Goal: Task Accomplishment & Management: Manage account settings

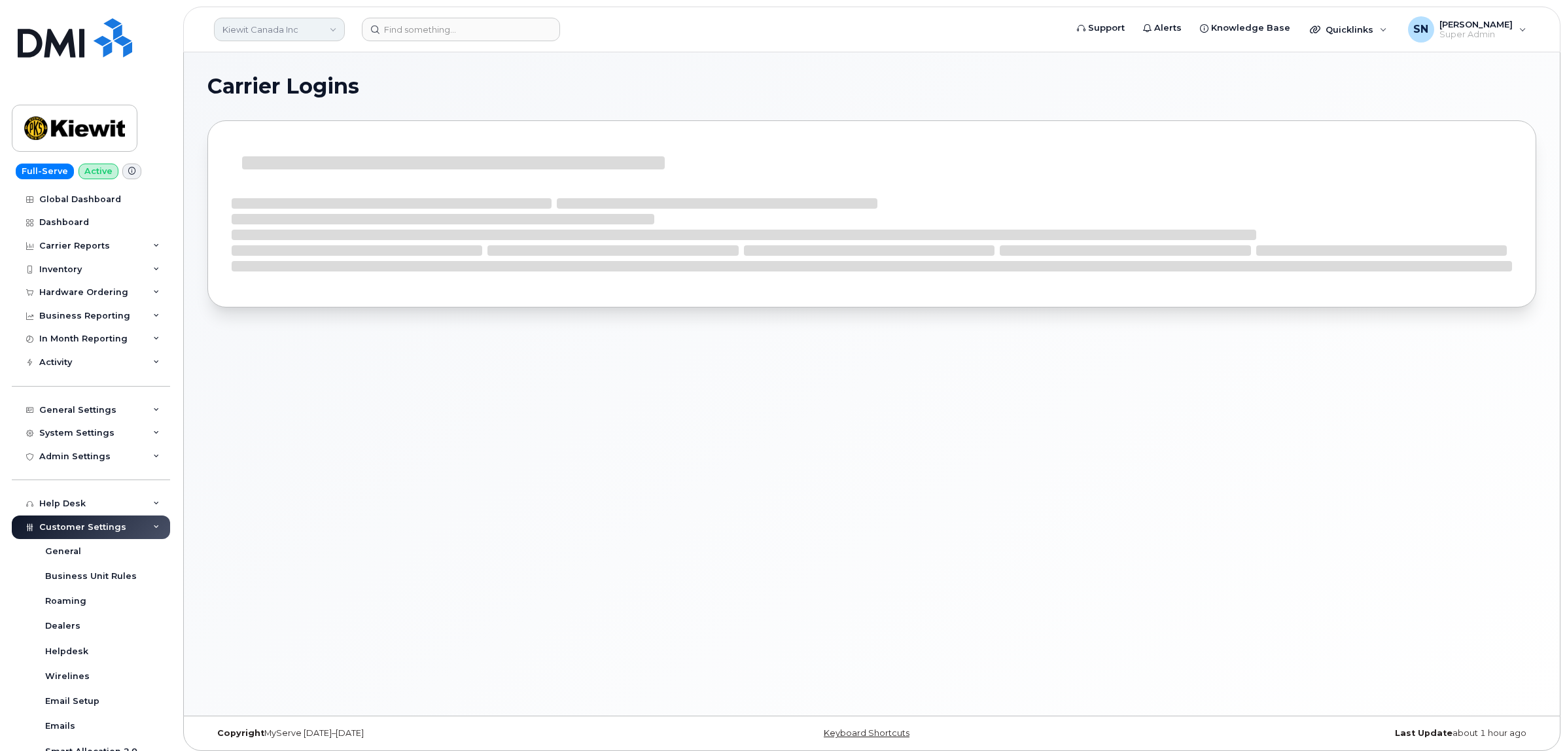
click link "Kiewit Canada Inc"
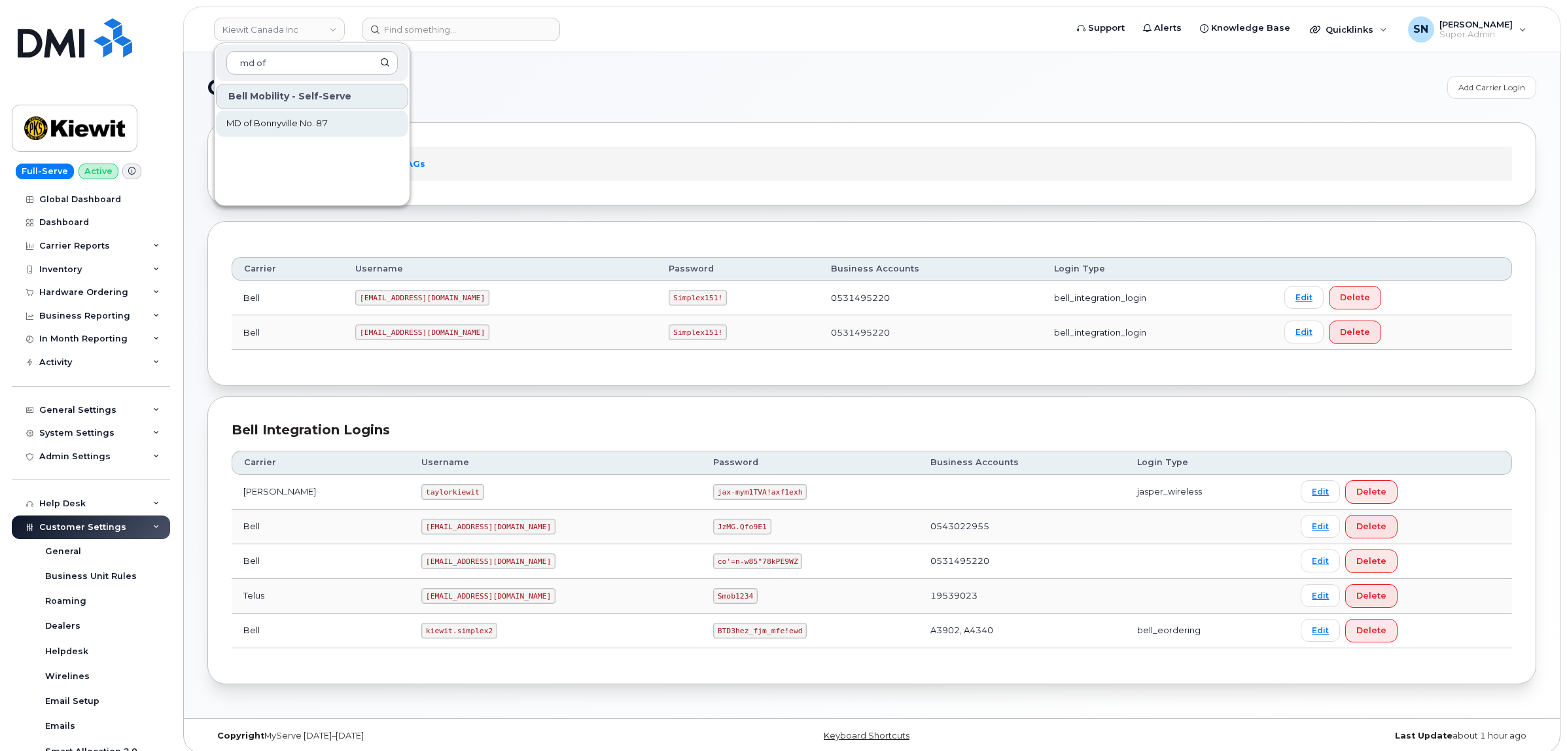
type input "md of"
click span "MD of Bonnyville No. 87"
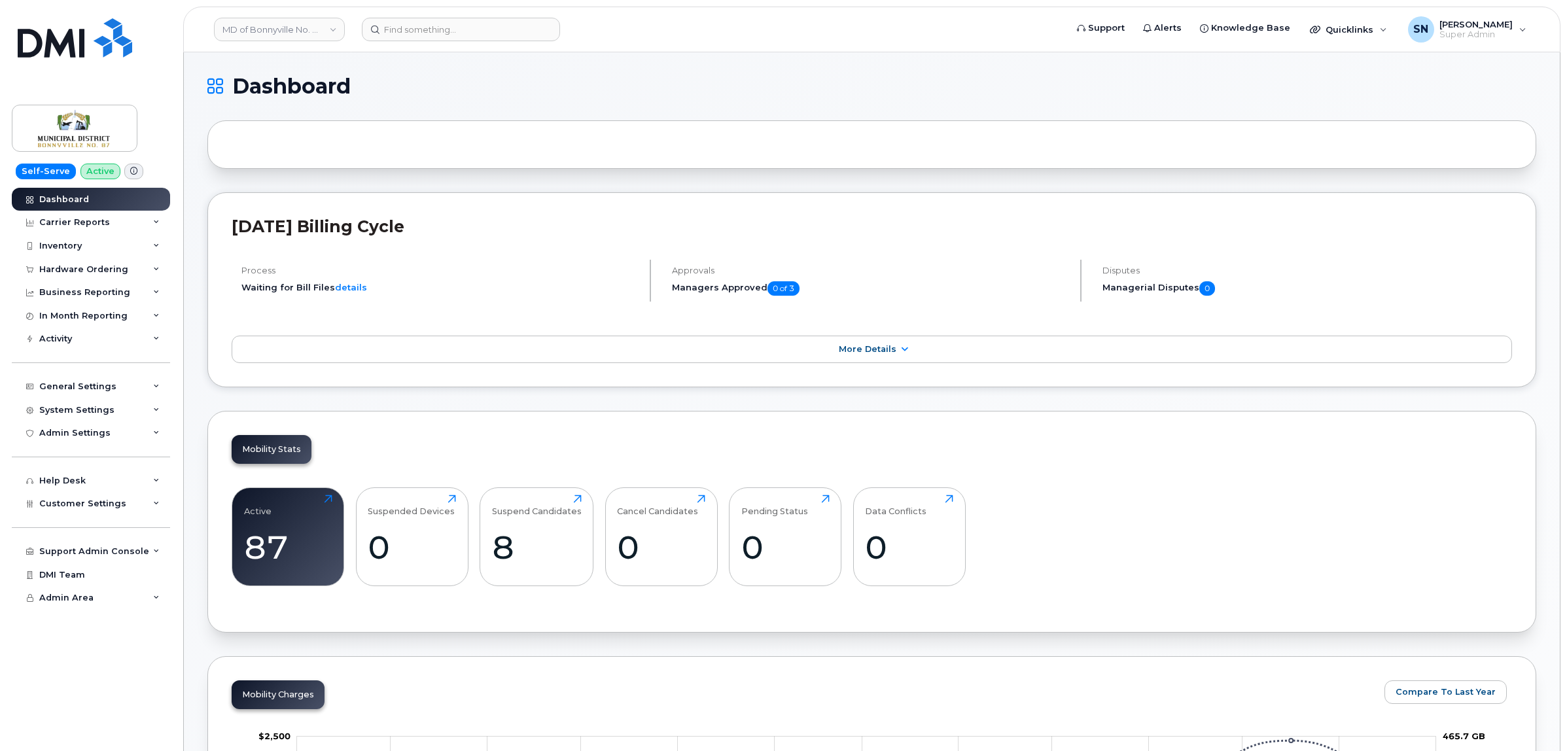
click at [132, 167] on span at bounding box center [133, 172] width 19 height 16
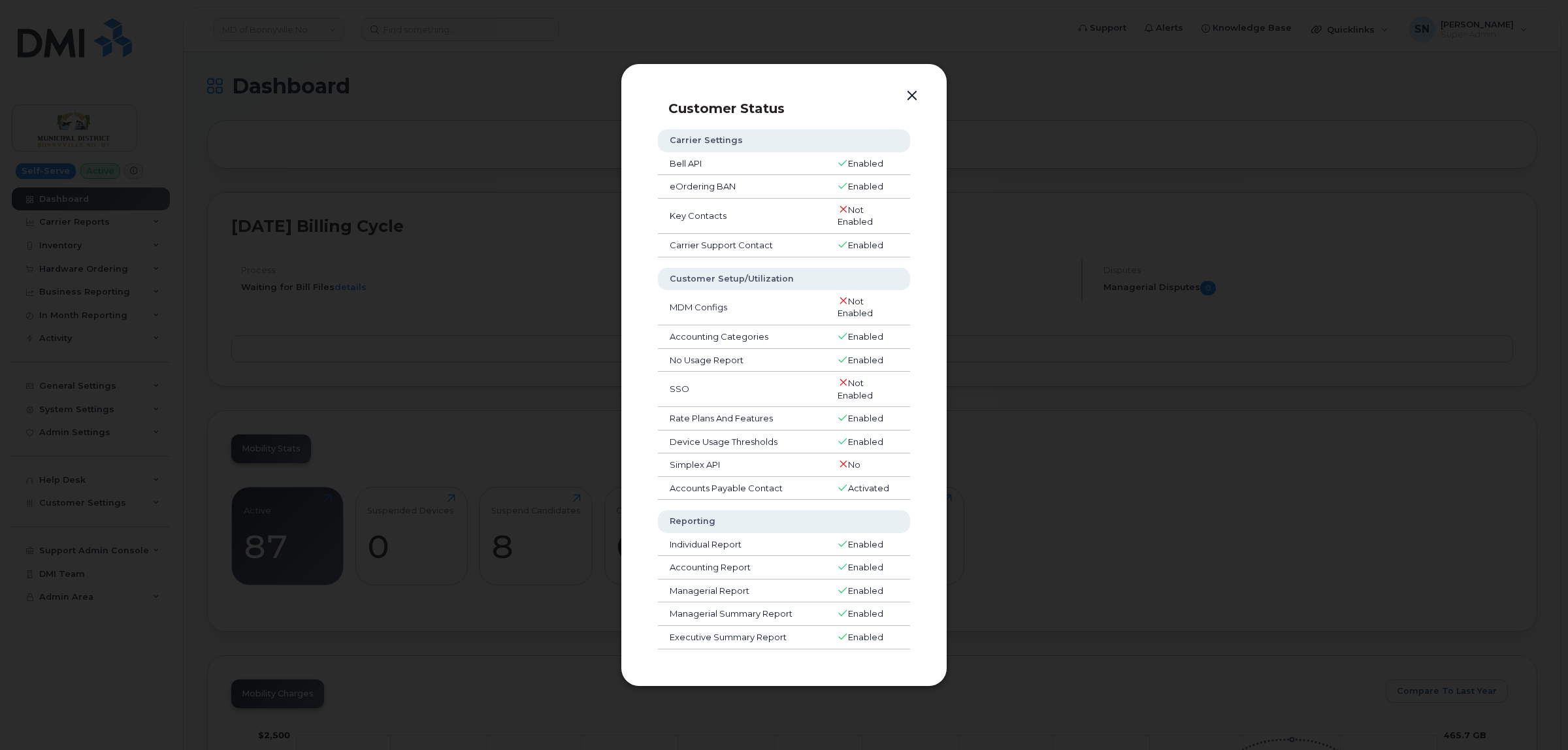
click at [909, 96] on button "button" at bounding box center [913, 96] width 20 height 18
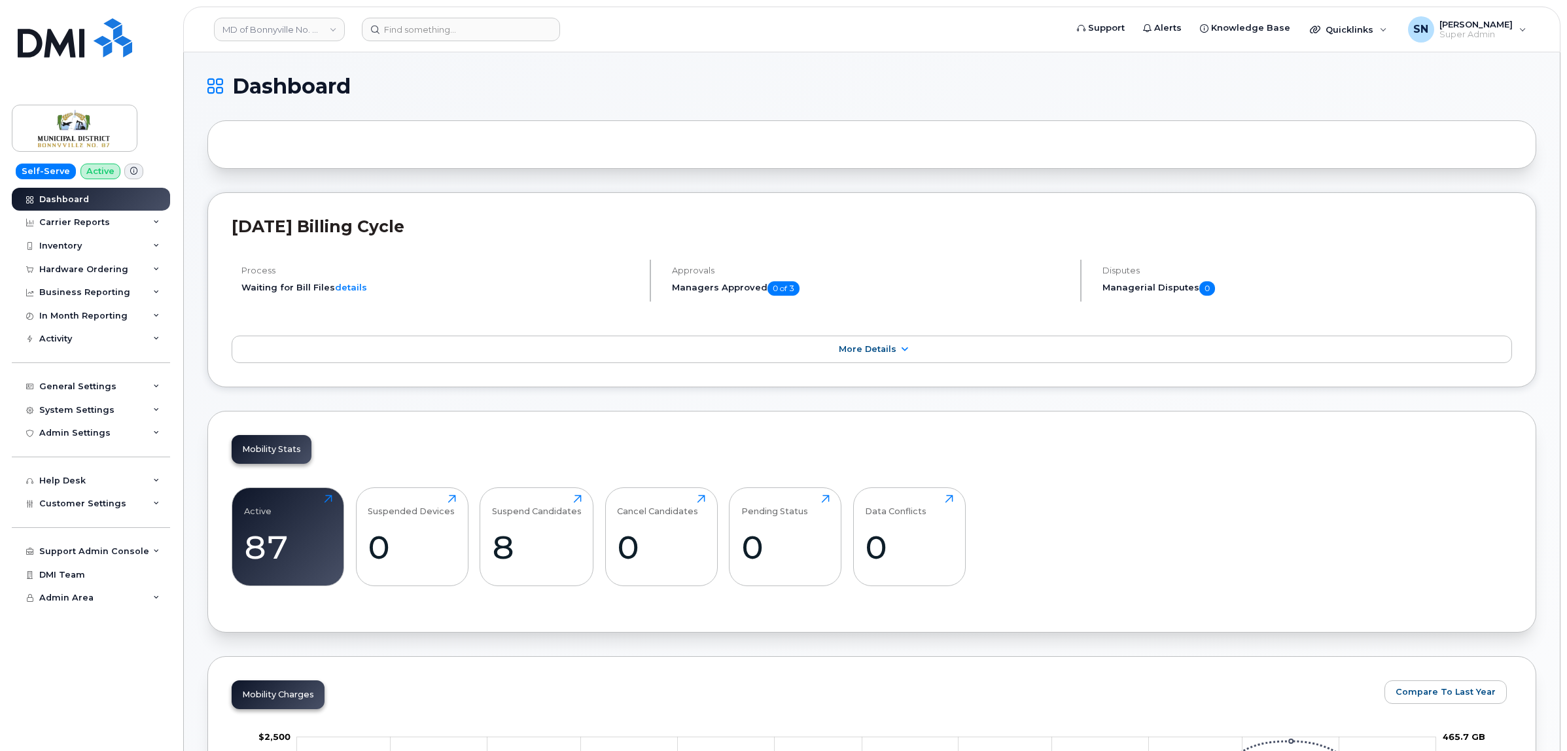
click at [82, 273] on div "Hardware Ordering" at bounding box center [83, 269] width 89 height 10
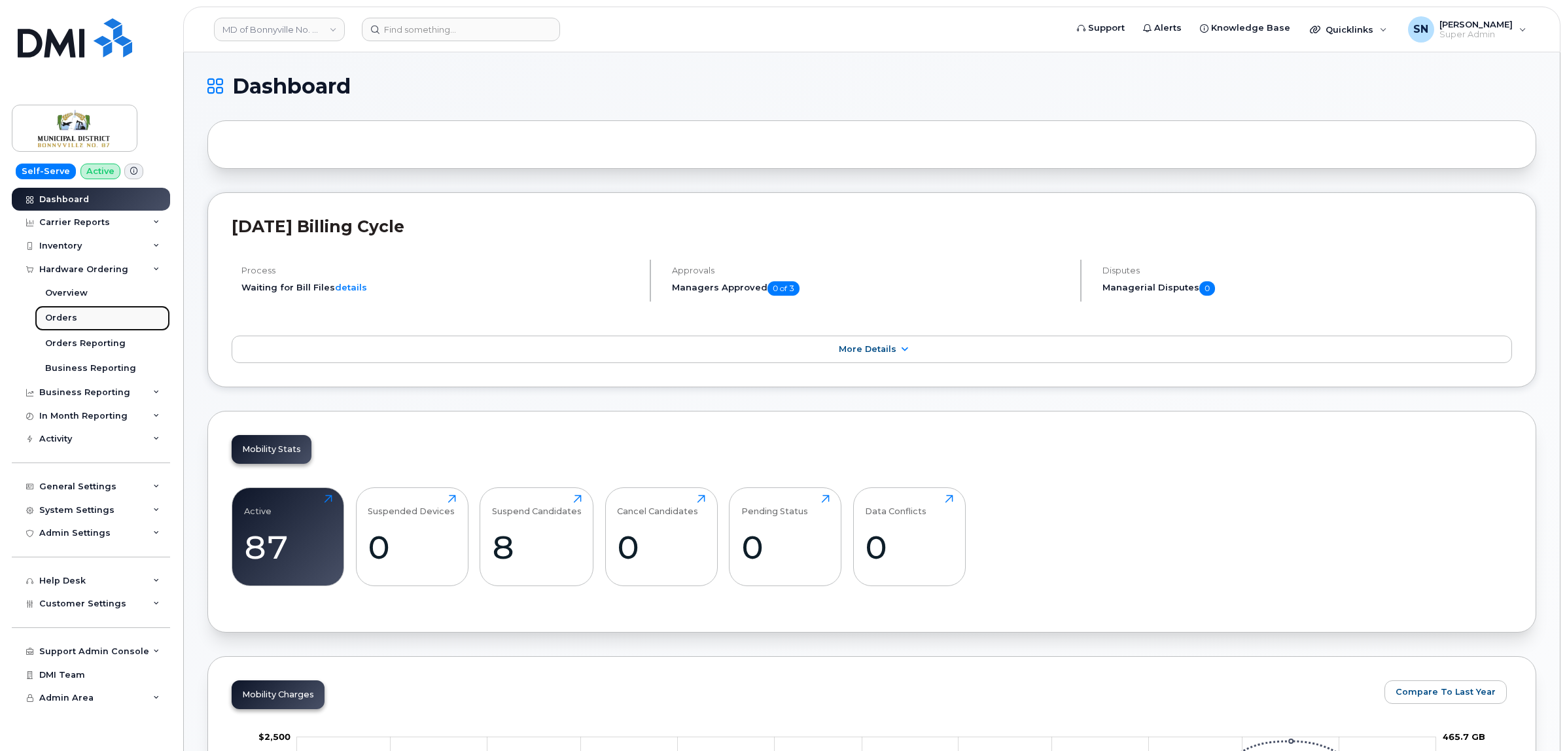
click at [60, 323] on div "Orders" at bounding box center [61, 318] width 32 height 12
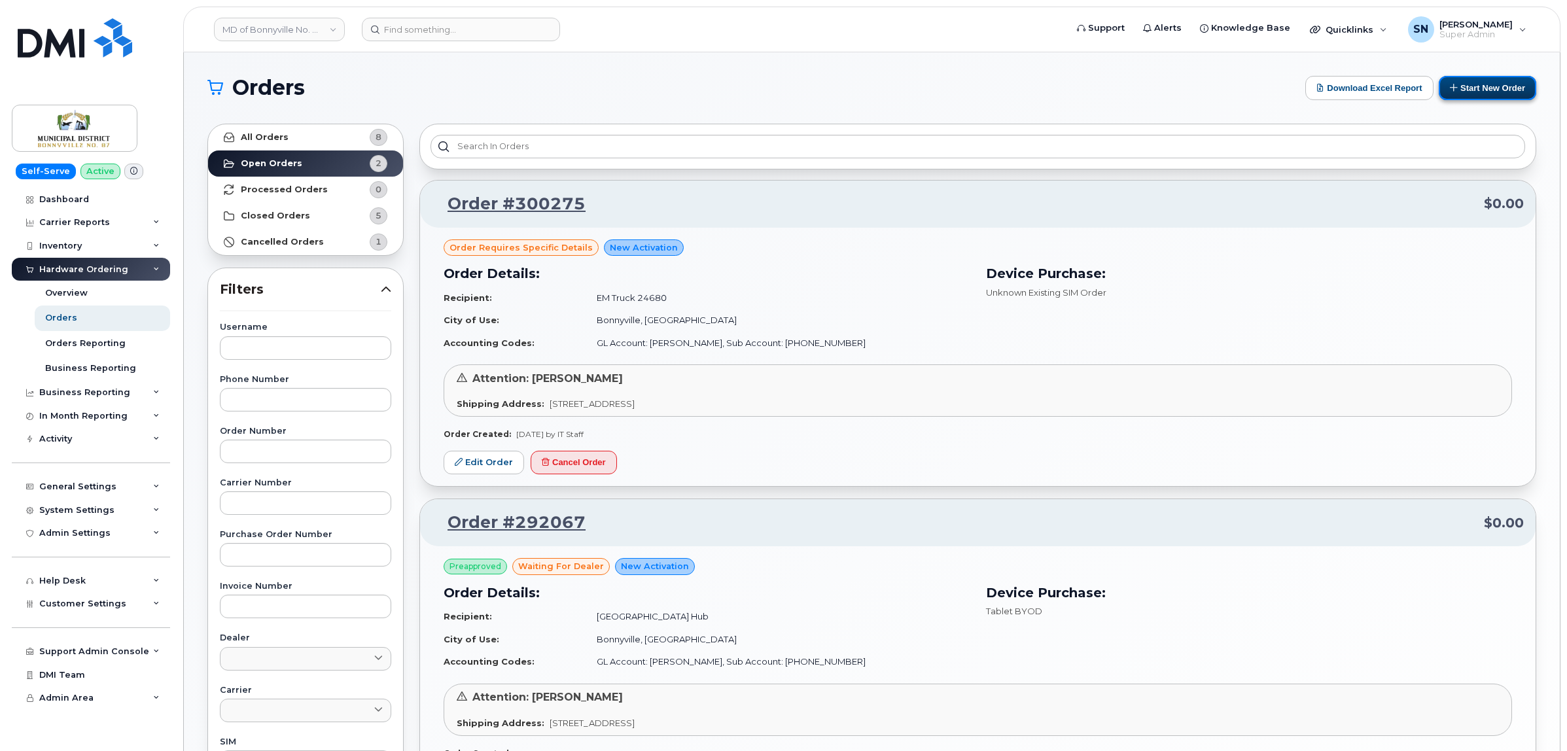
click at [1450, 88] on icon at bounding box center [1454, 87] width 9 height 9
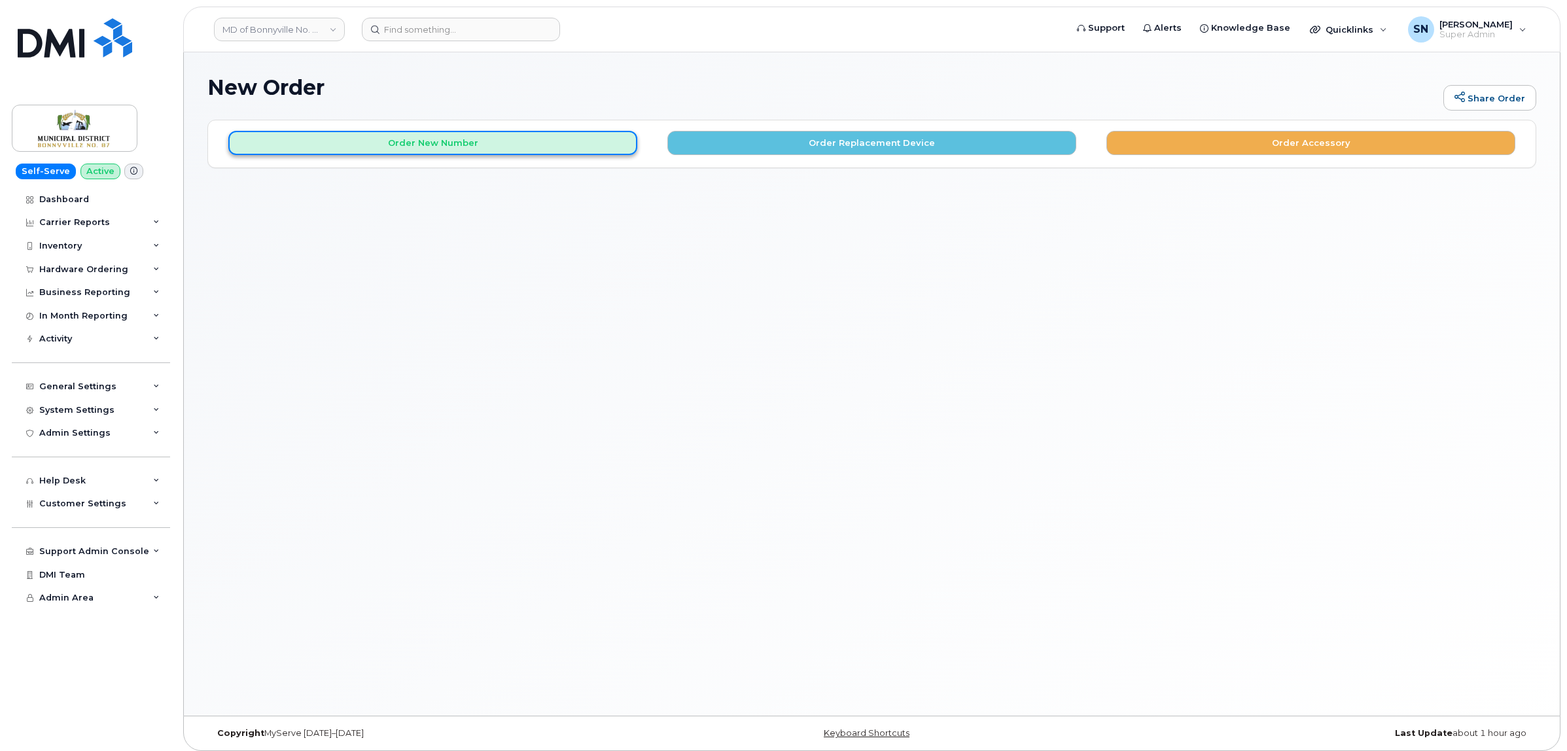
click at [406, 149] on button "Order New Number" at bounding box center [432, 143] width 409 height 24
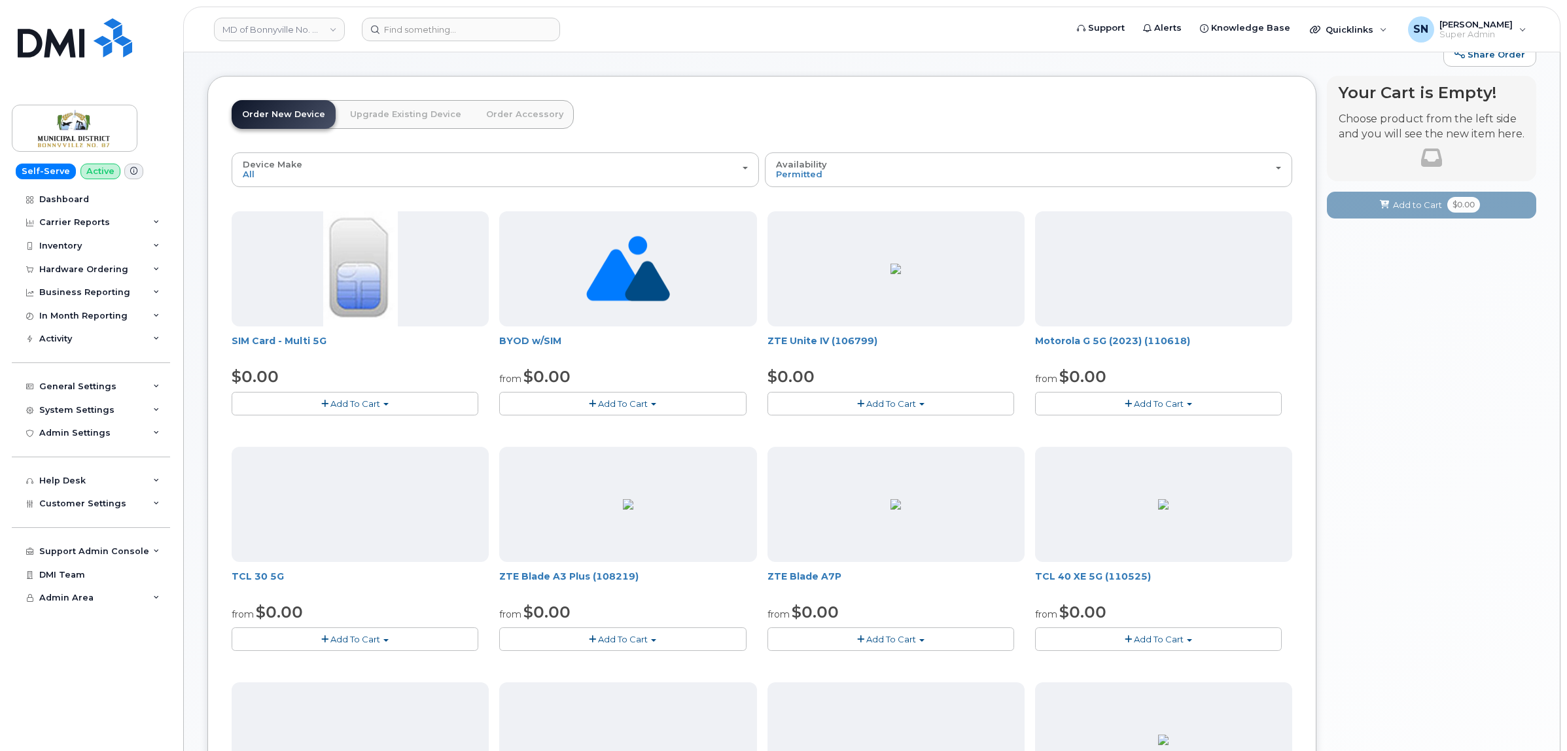
scroll to position [82, 0]
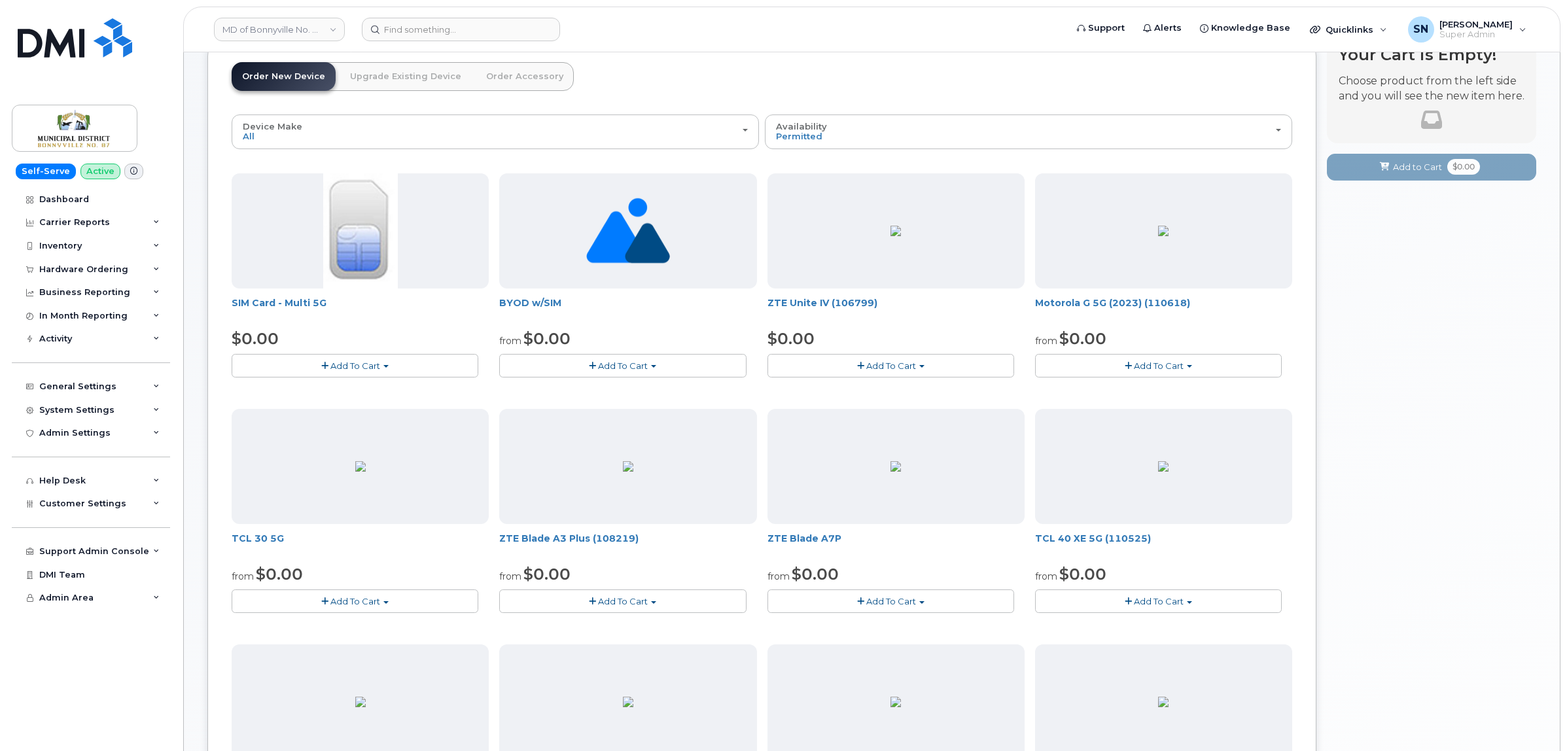
click at [614, 366] on span "Add To Cart" at bounding box center [623, 366] width 50 height 10
click at [607, 406] on link "$0.00 - 30-Day Activation" at bounding box center [569, 406] width 135 height 16
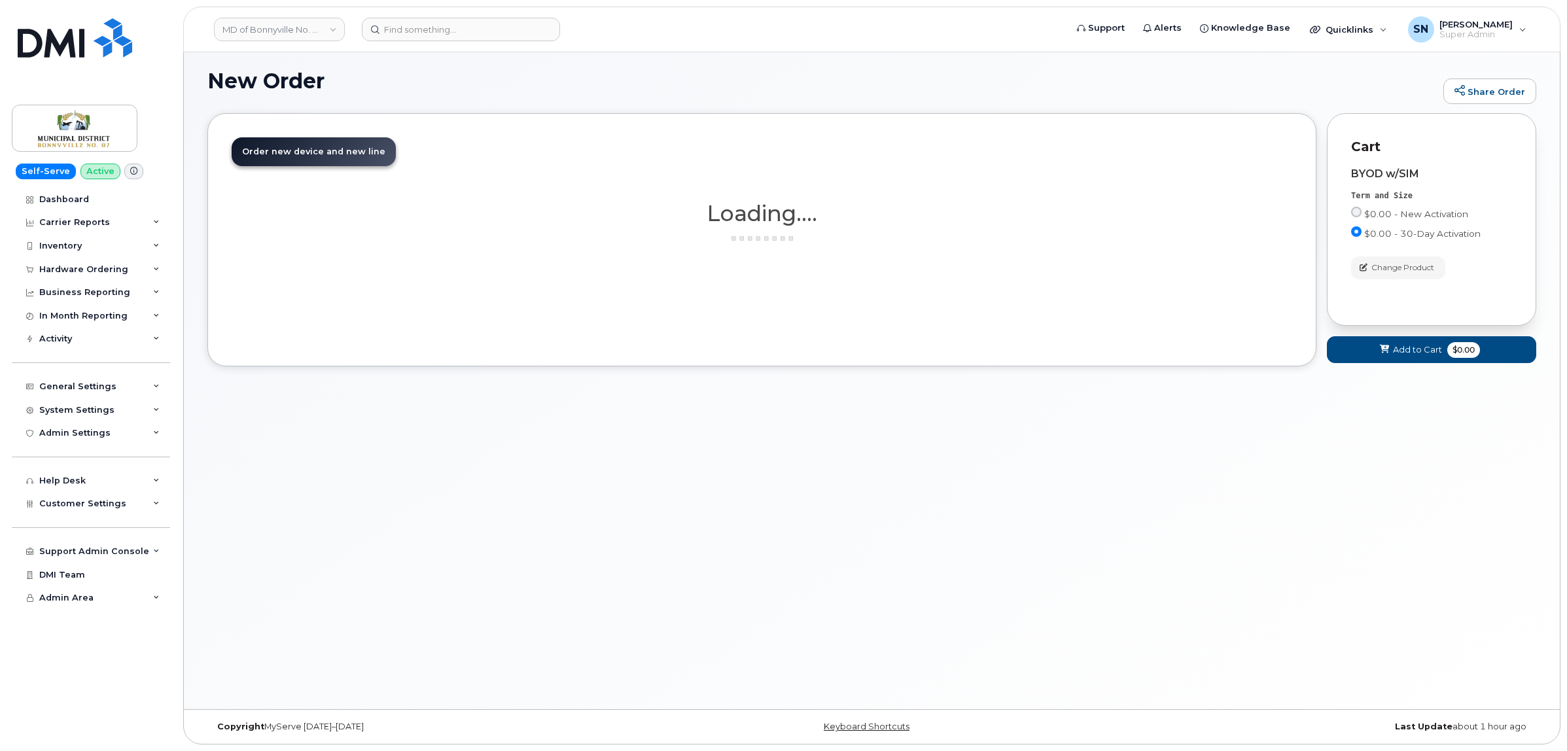
scroll to position [7, 0]
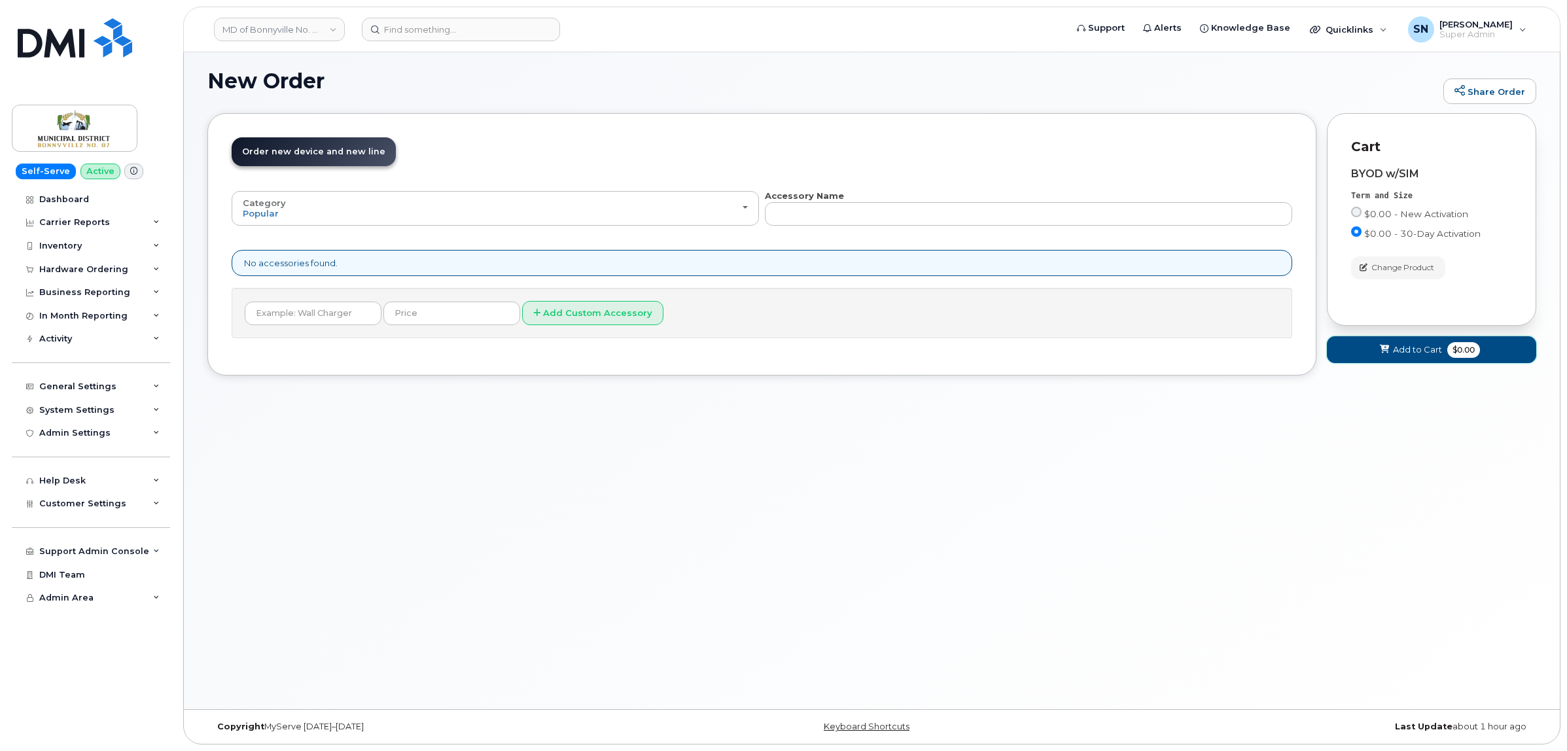
click at [1395, 351] on span "Add to Cart" at bounding box center [1417, 349] width 49 height 12
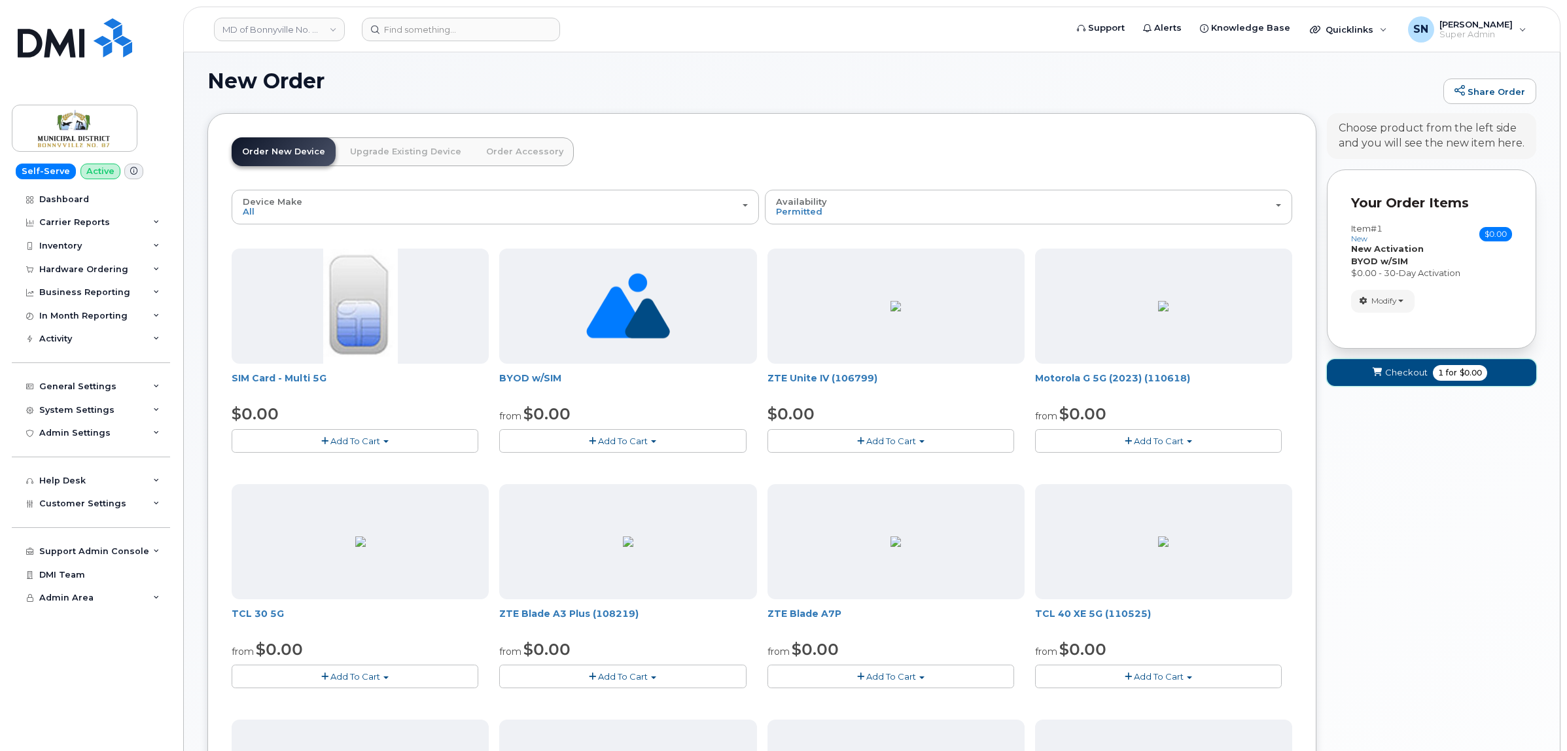
click at [1377, 373] on icon "submit" at bounding box center [1377, 372] width 9 height 9
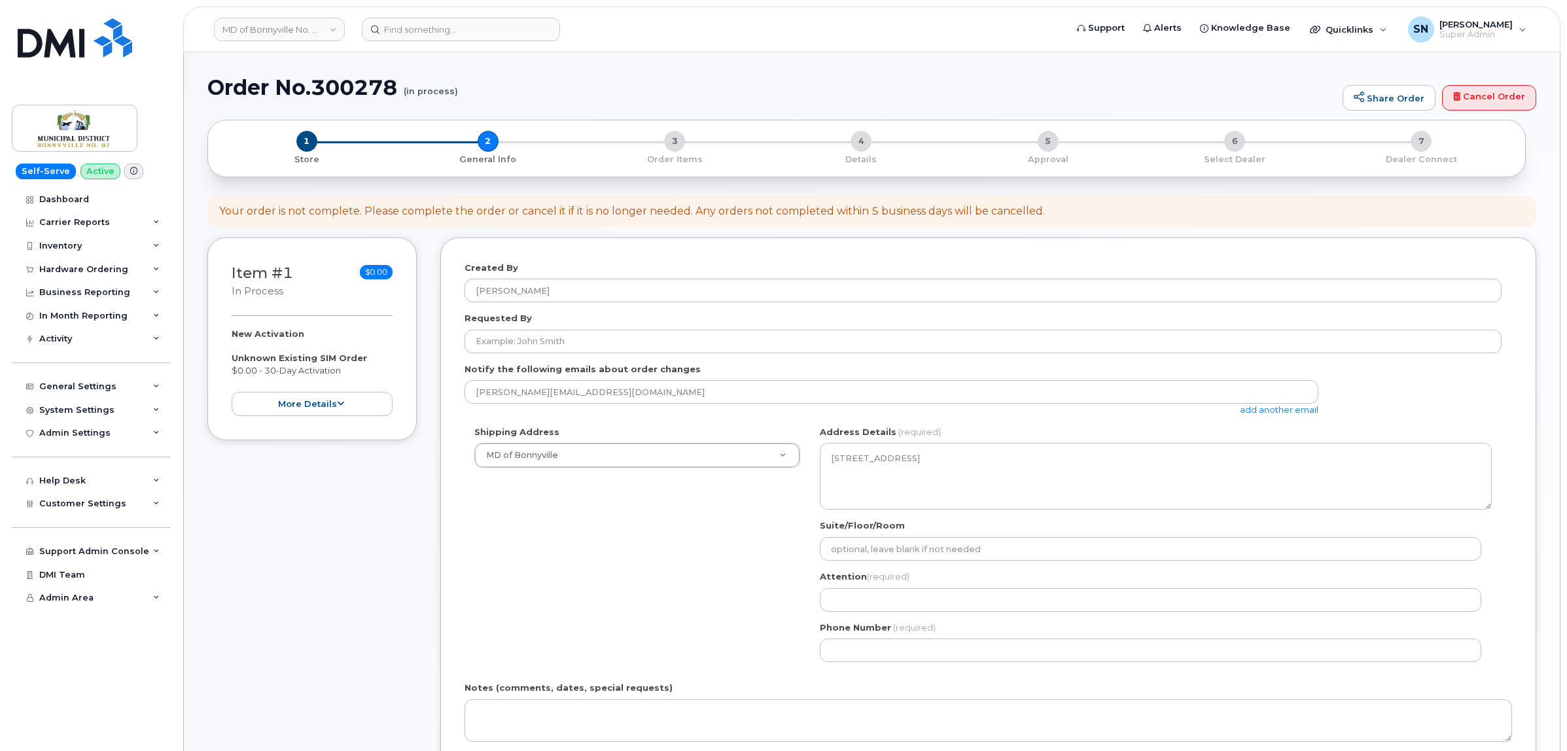
select select
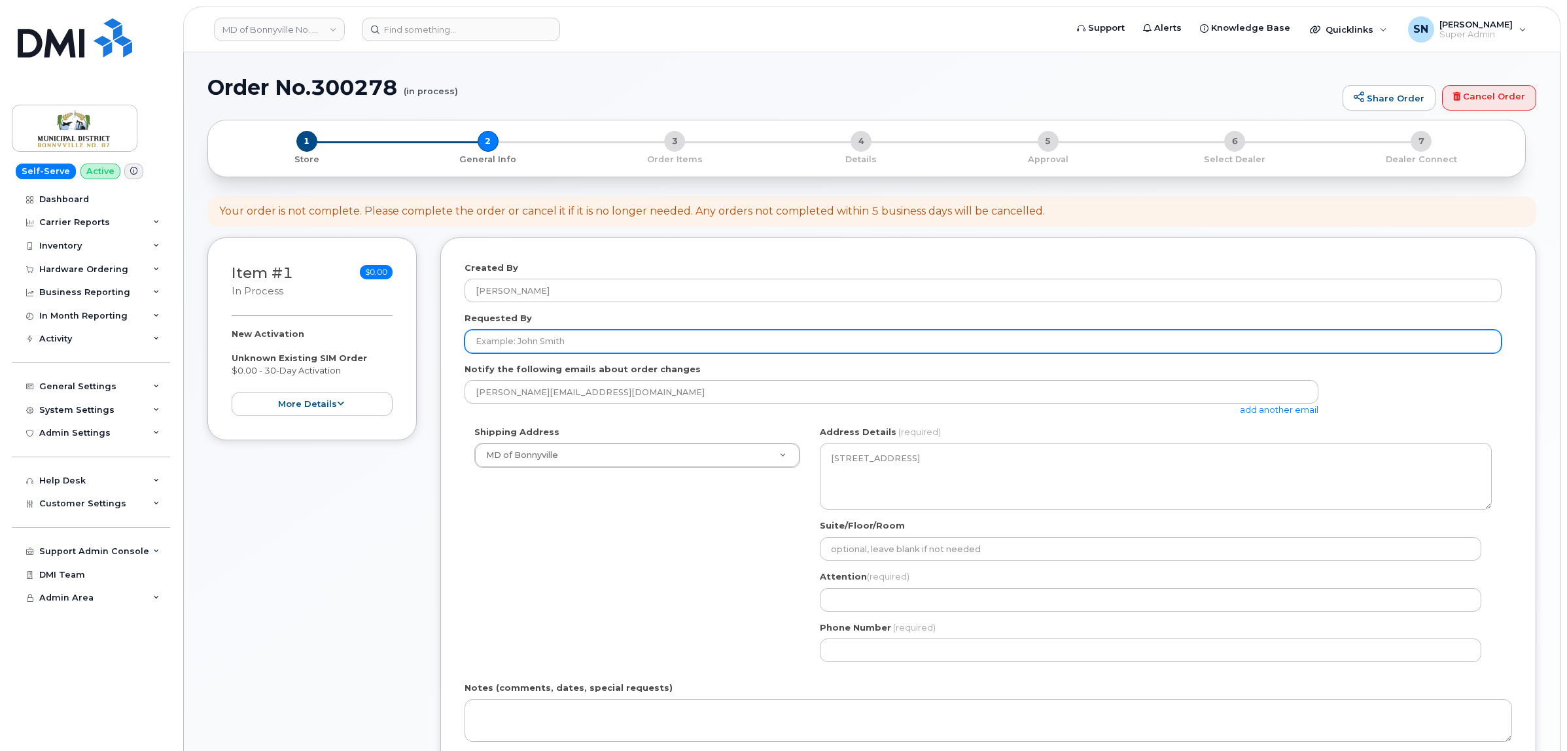
click at [551, 337] on input "Requested By" at bounding box center [983, 342] width 1037 height 24
paste input "RITM0263783"
type input "RITM0263783"
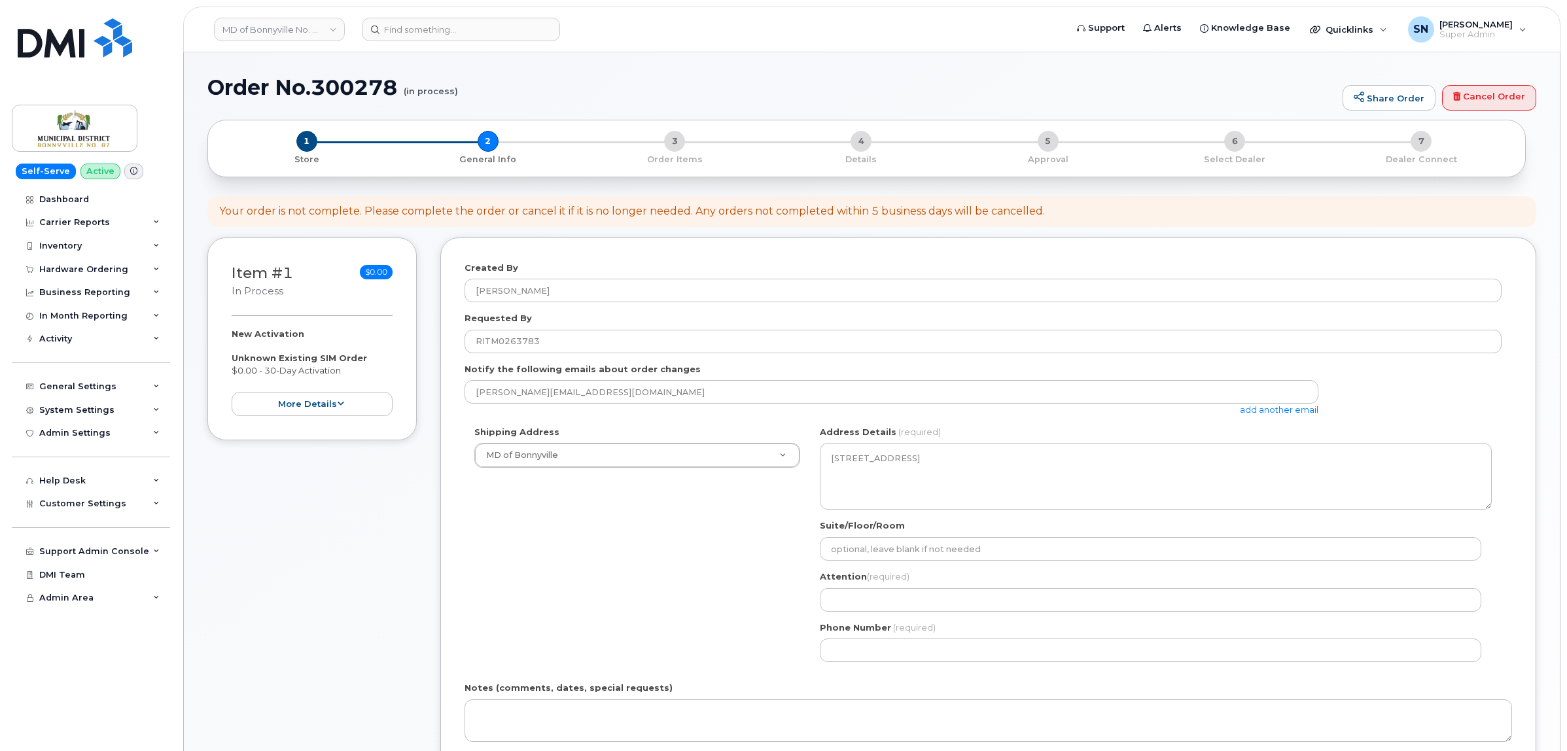
click at [609, 540] on div "Shipping Address MD of Bonnyville MD of Bonnyville AB Bonnyville Search your ad…" at bounding box center [983, 549] width 1037 height 246
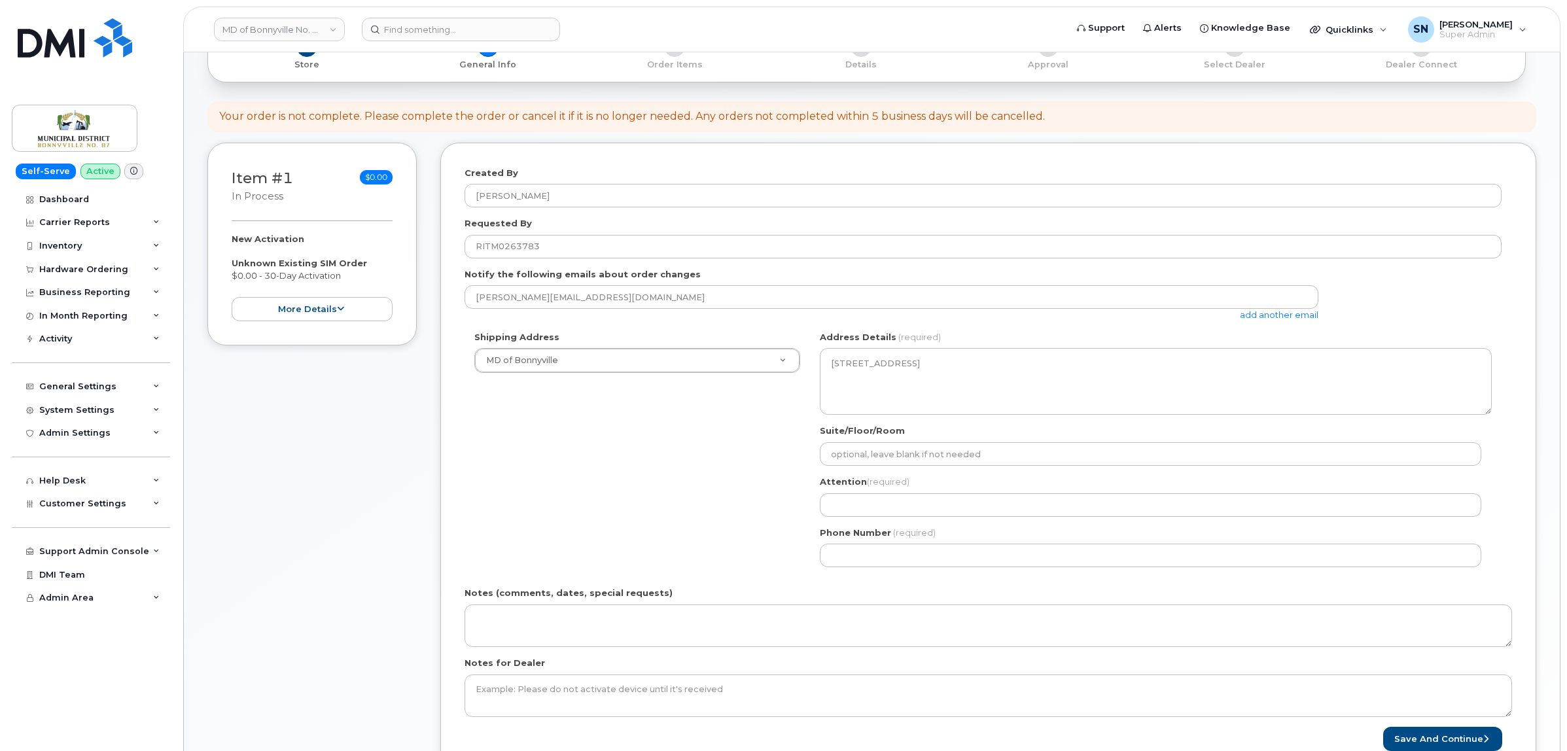
scroll to position [245, 0]
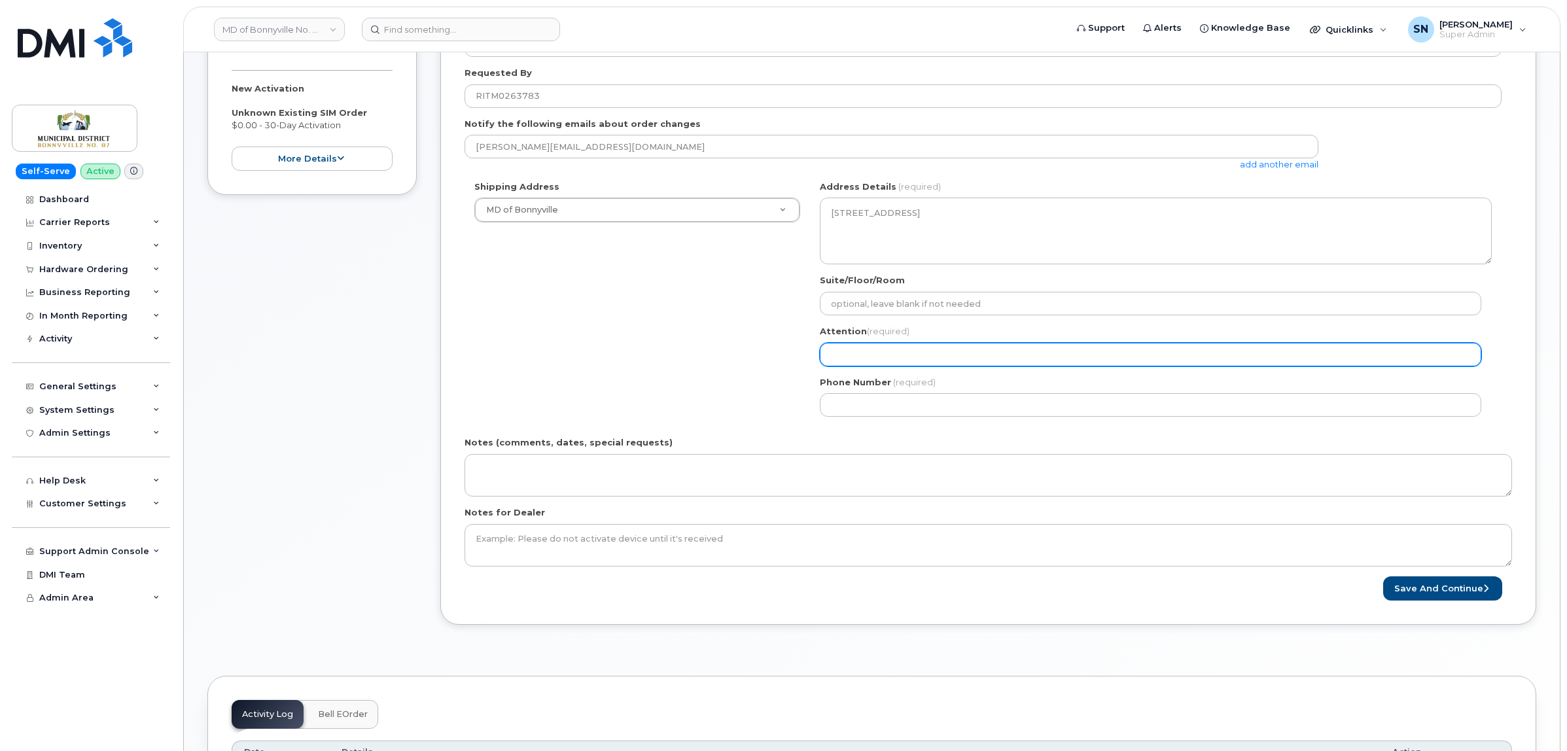
click at [937, 354] on input "Attention (required)" at bounding box center [1150, 355] width 661 height 24
paste input "Al Caron"
select select
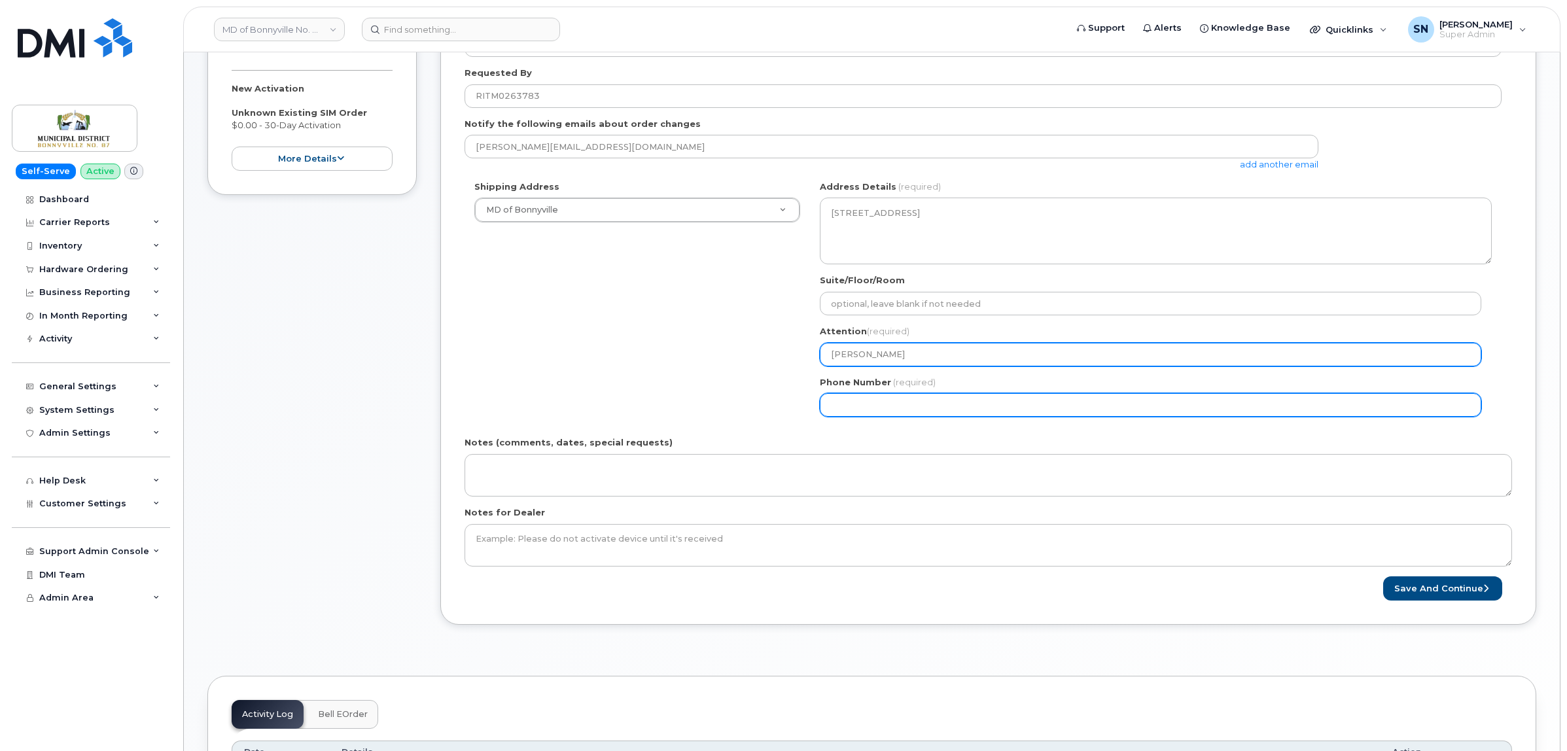
type input "Al Caron"
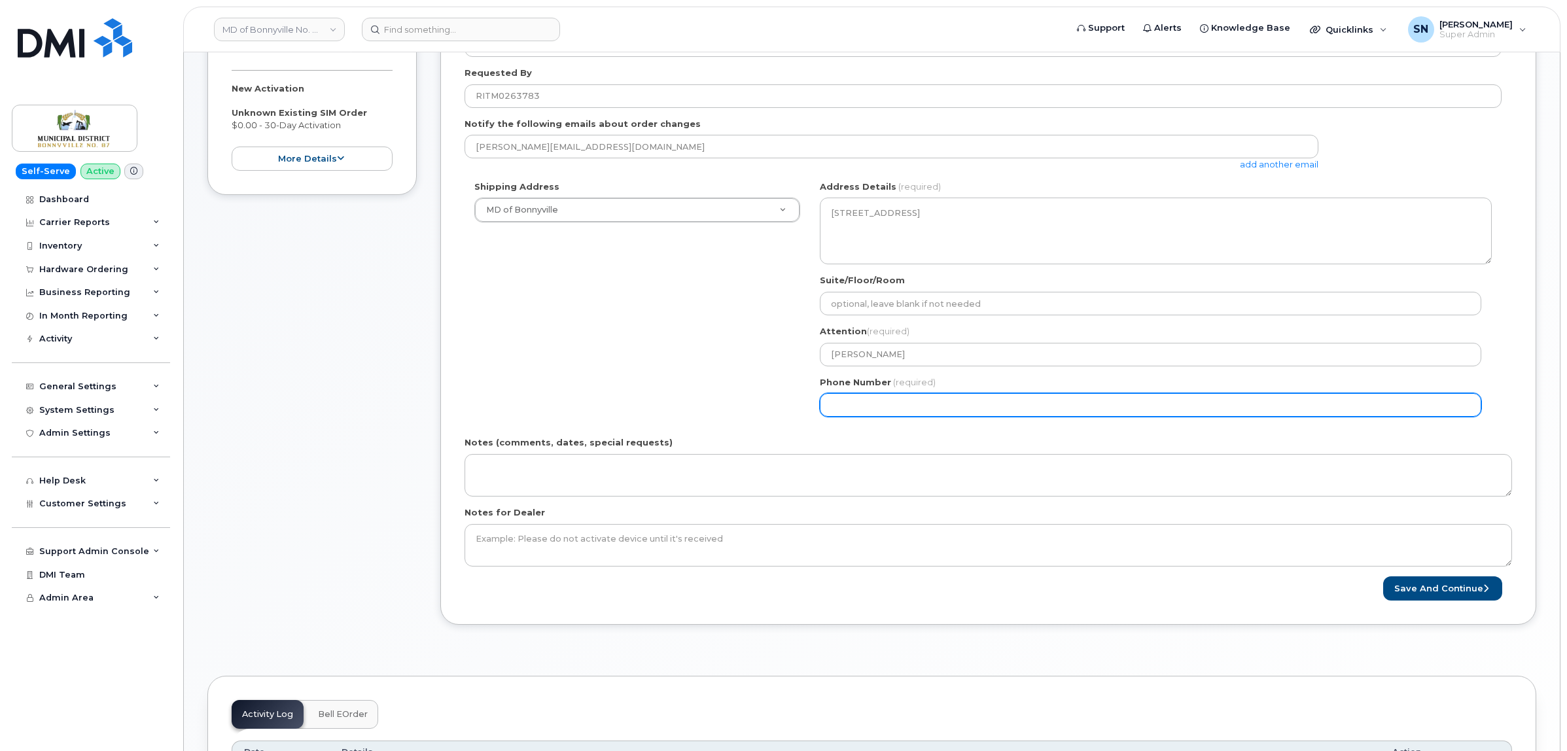
click at [923, 412] on input "Phone Number" at bounding box center [1150, 405] width 661 height 24
select select
type input "780826317"
select select
type input "7808263171"
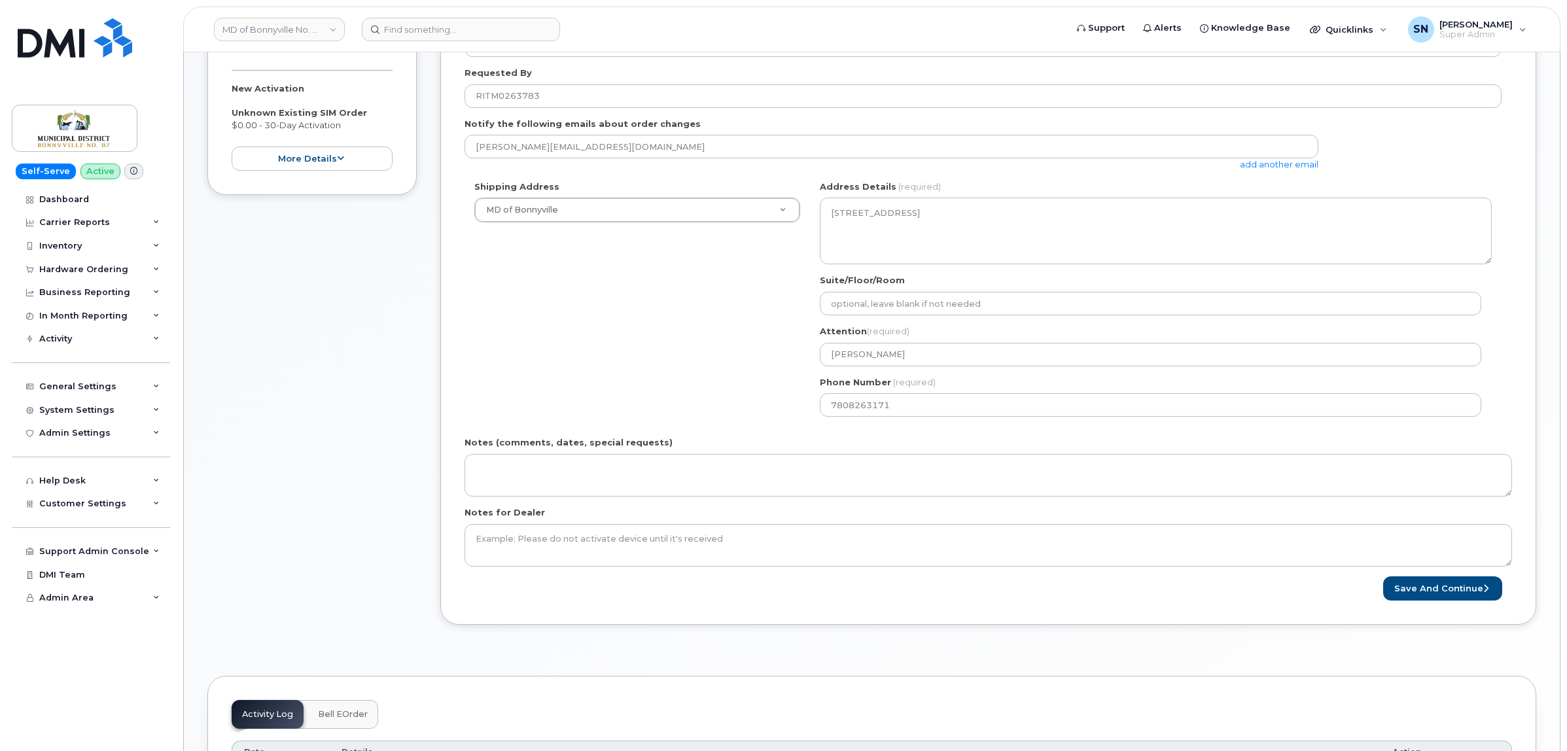
click at [648, 374] on div "Shipping Address MD of Bonnyville MD of Bonnyville AB Bonnyville Search your ad…" at bounding box center [983, 304] width 1037 height 246
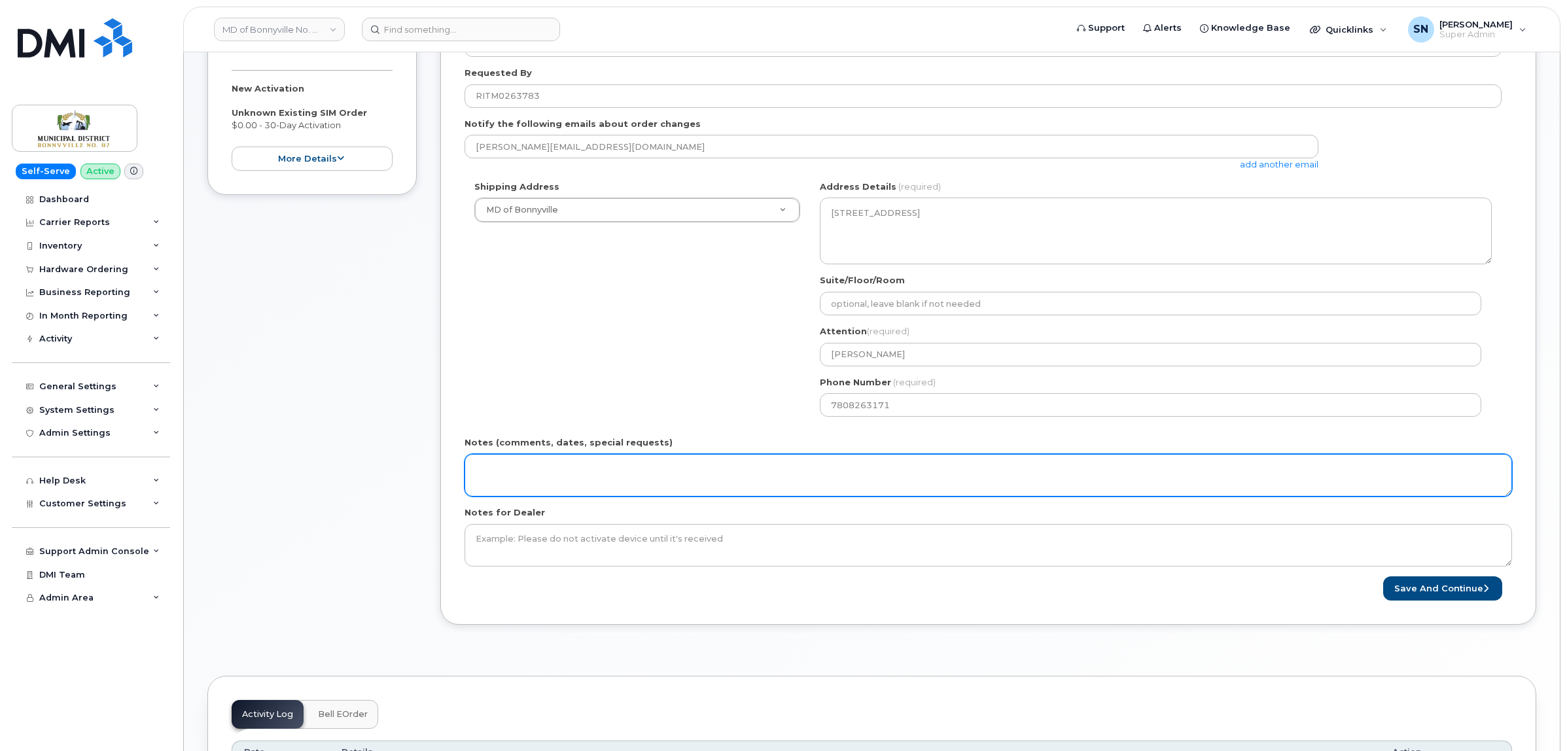
click at [628, 463] on textarea "Notes (comments, dates, special requests)" at bounding box center [989, 475] width 1048 height 43
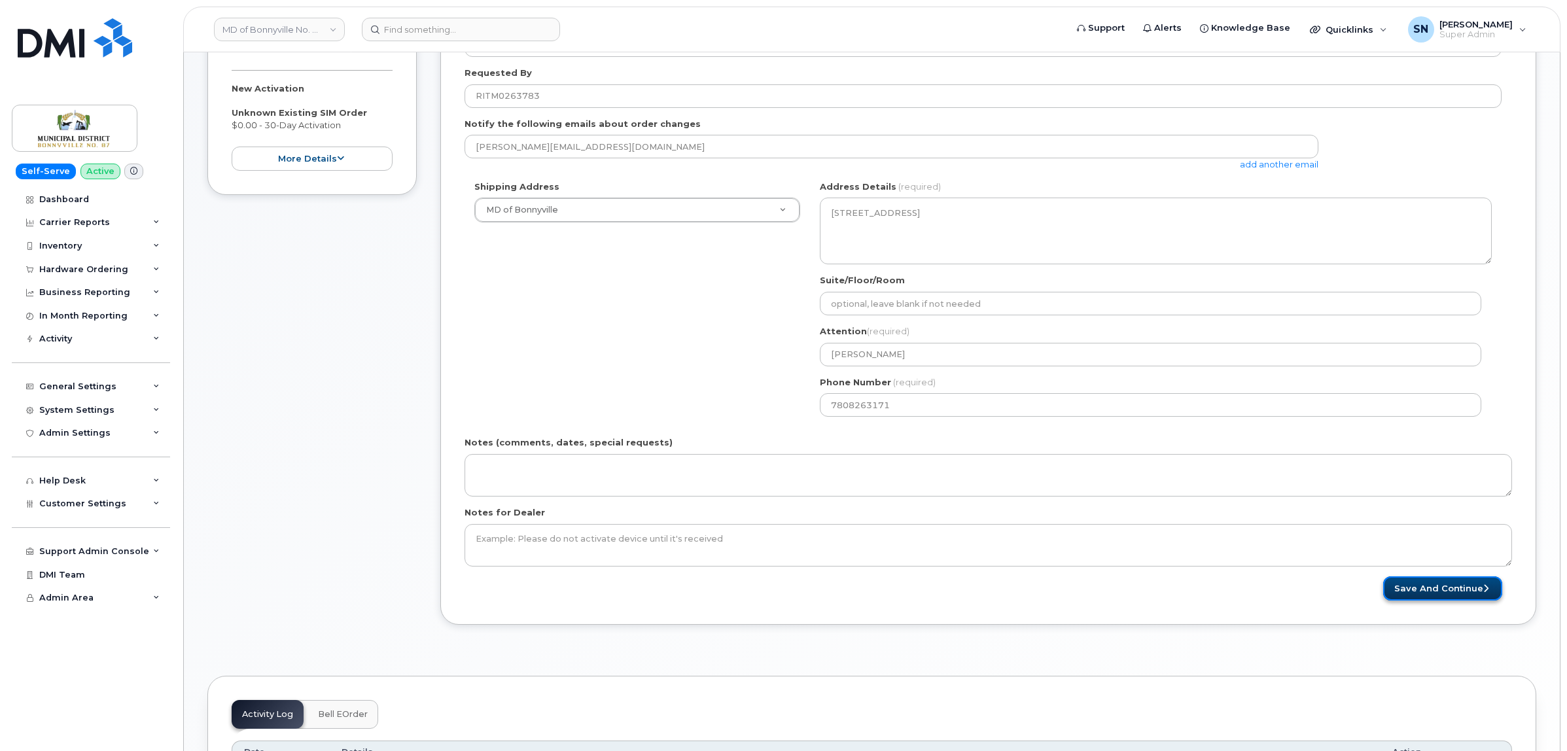
click at [1407, 593] on button "Save and Continue" at bounding box center [1442, 588] width 119 height 24
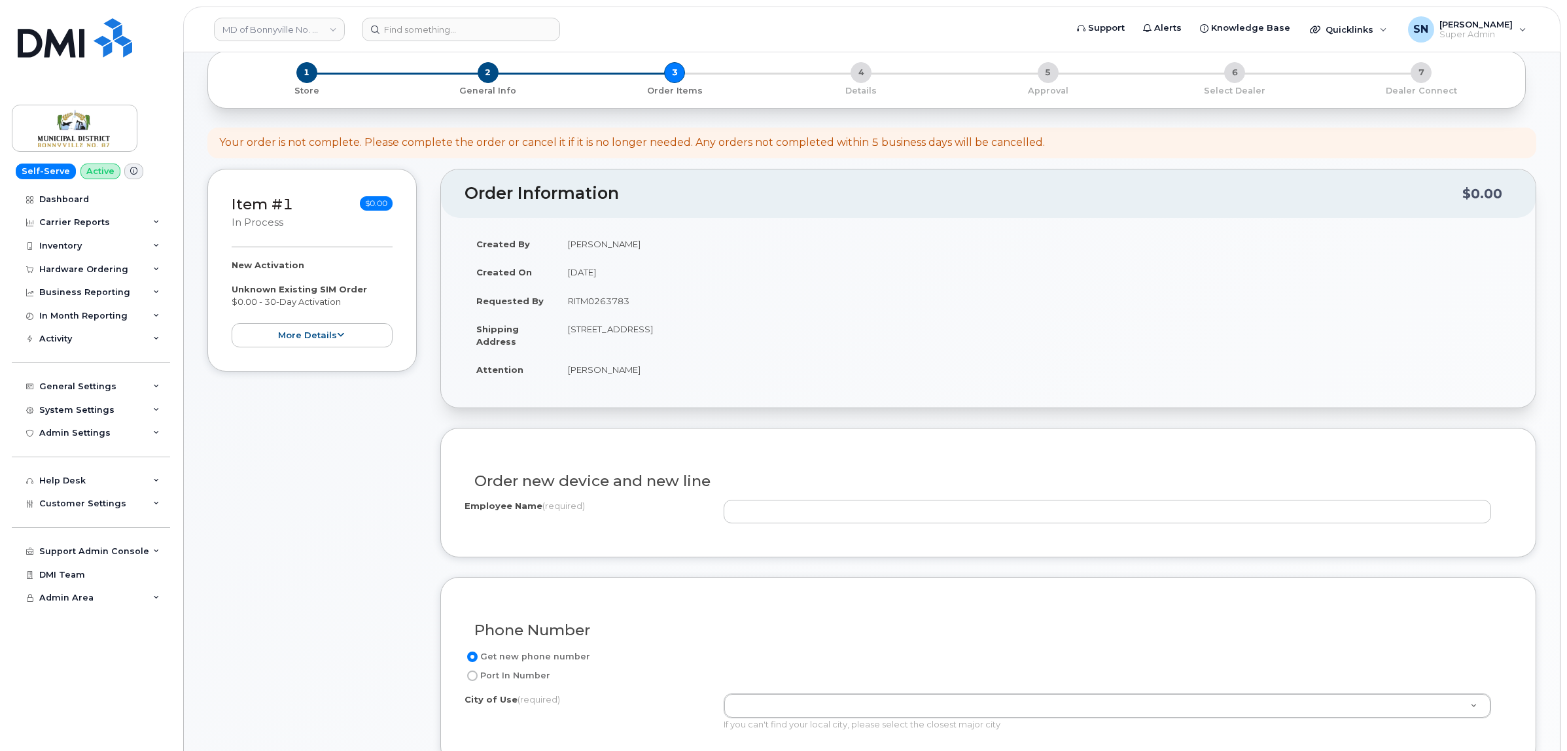
scroll to position [164, 0]
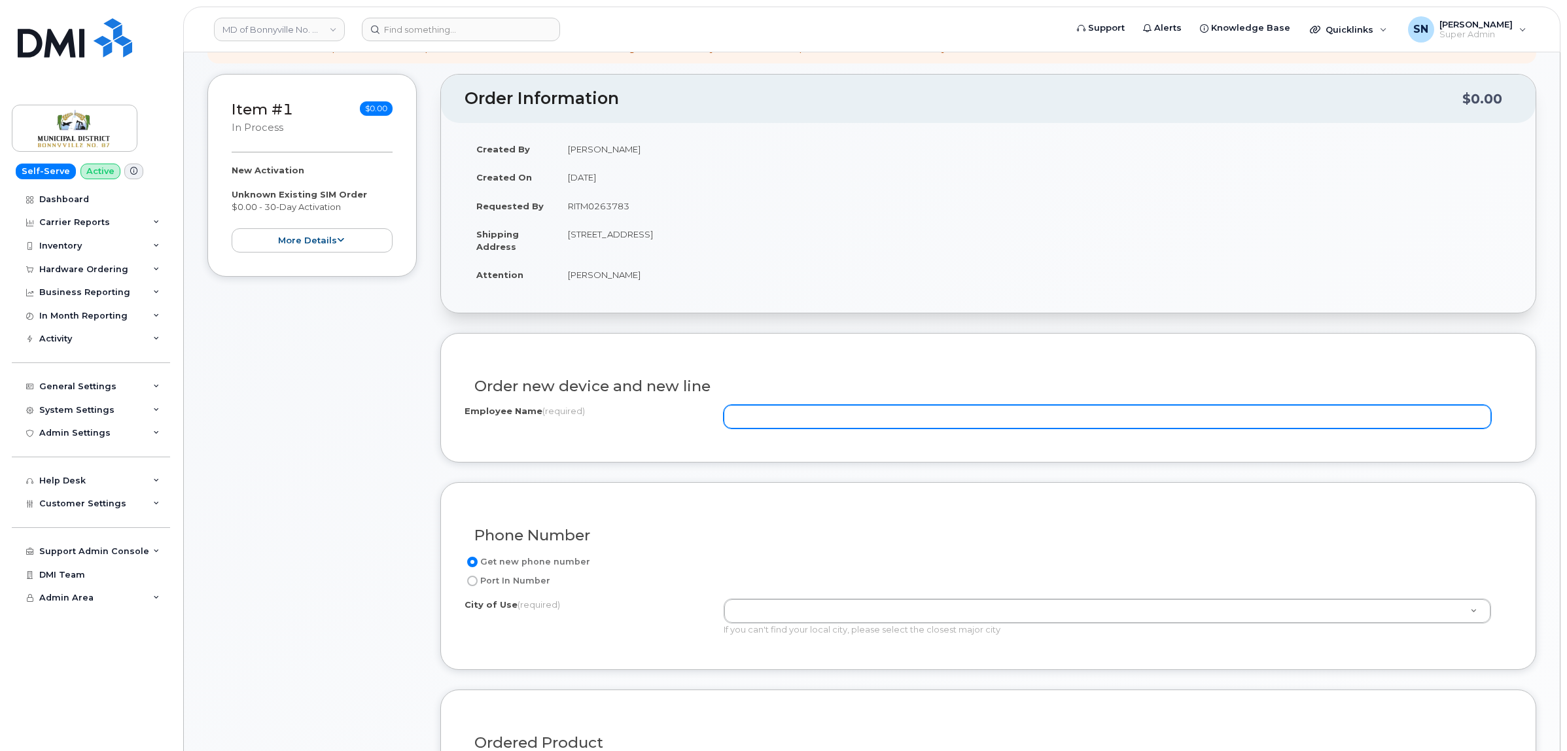
click at [832, 407] on input "Employee Name (required)" at bounding box center [1107, 417] width 767 height 24
paste input "EM Truck 24680"
type input "EM Truck 24680"
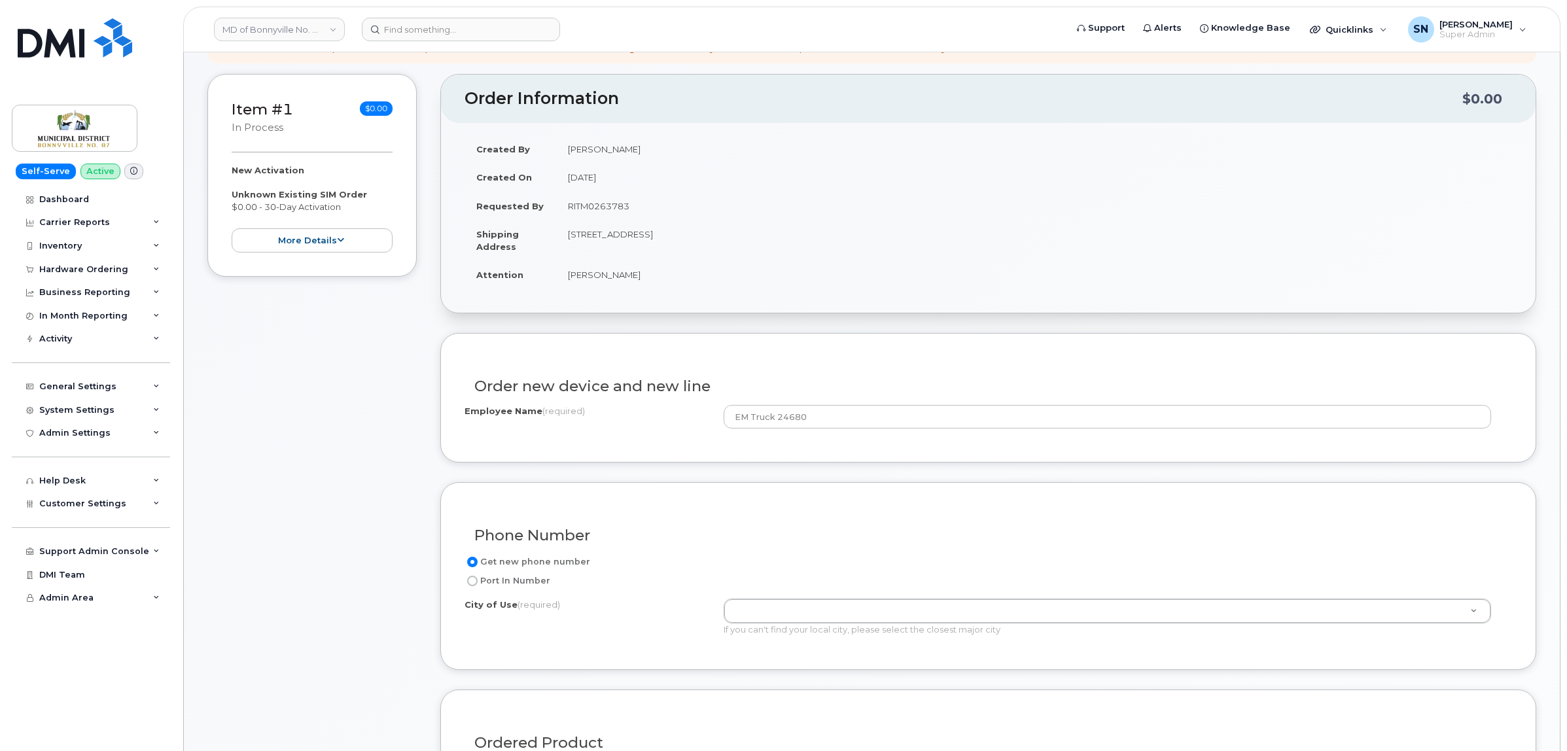
click at [803, 494] on div "Phone Number Get new phone number Port In Number City of Use (required) If you …" at bounding box center [988, 576] width 1096 height 188
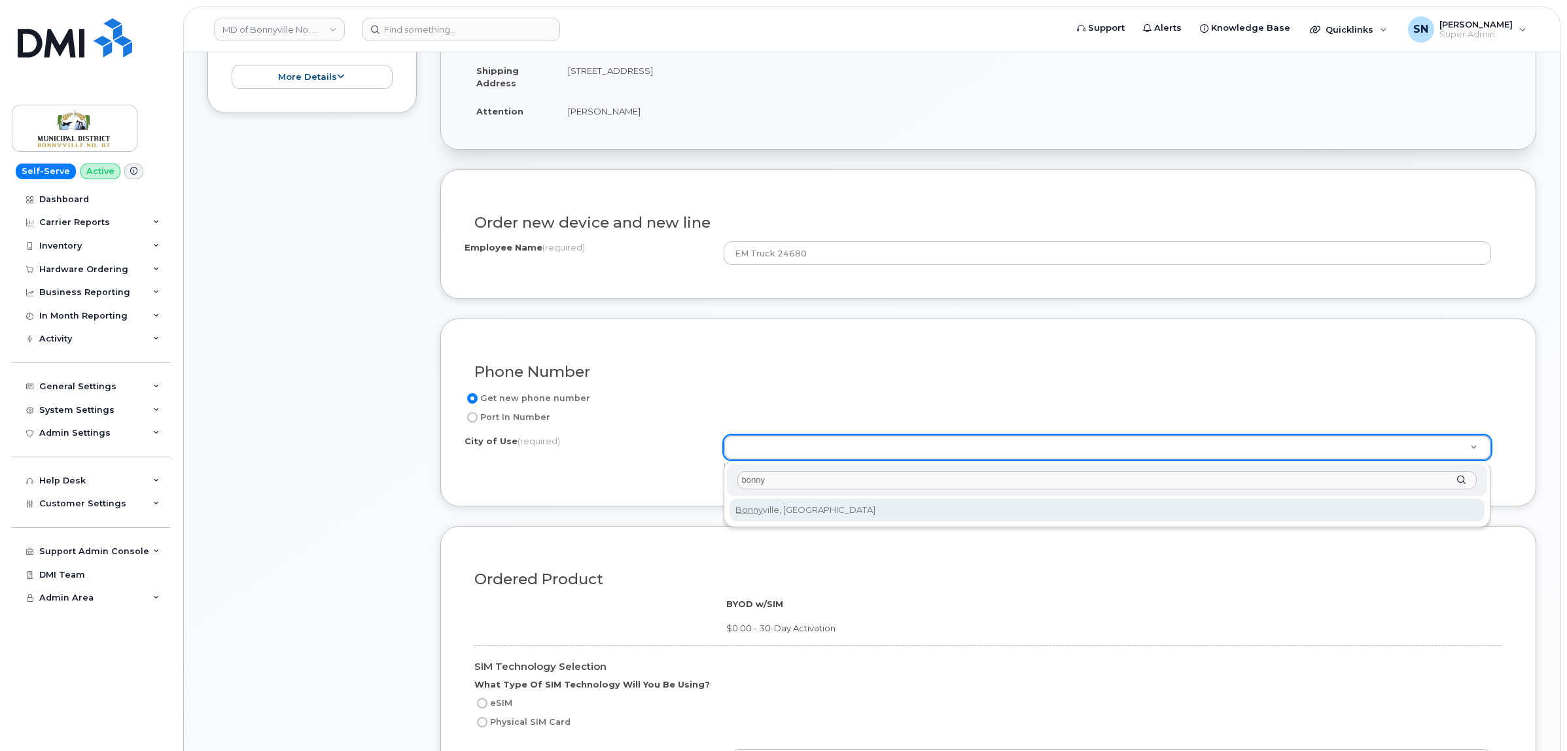
type input "bonny"
type input "61"
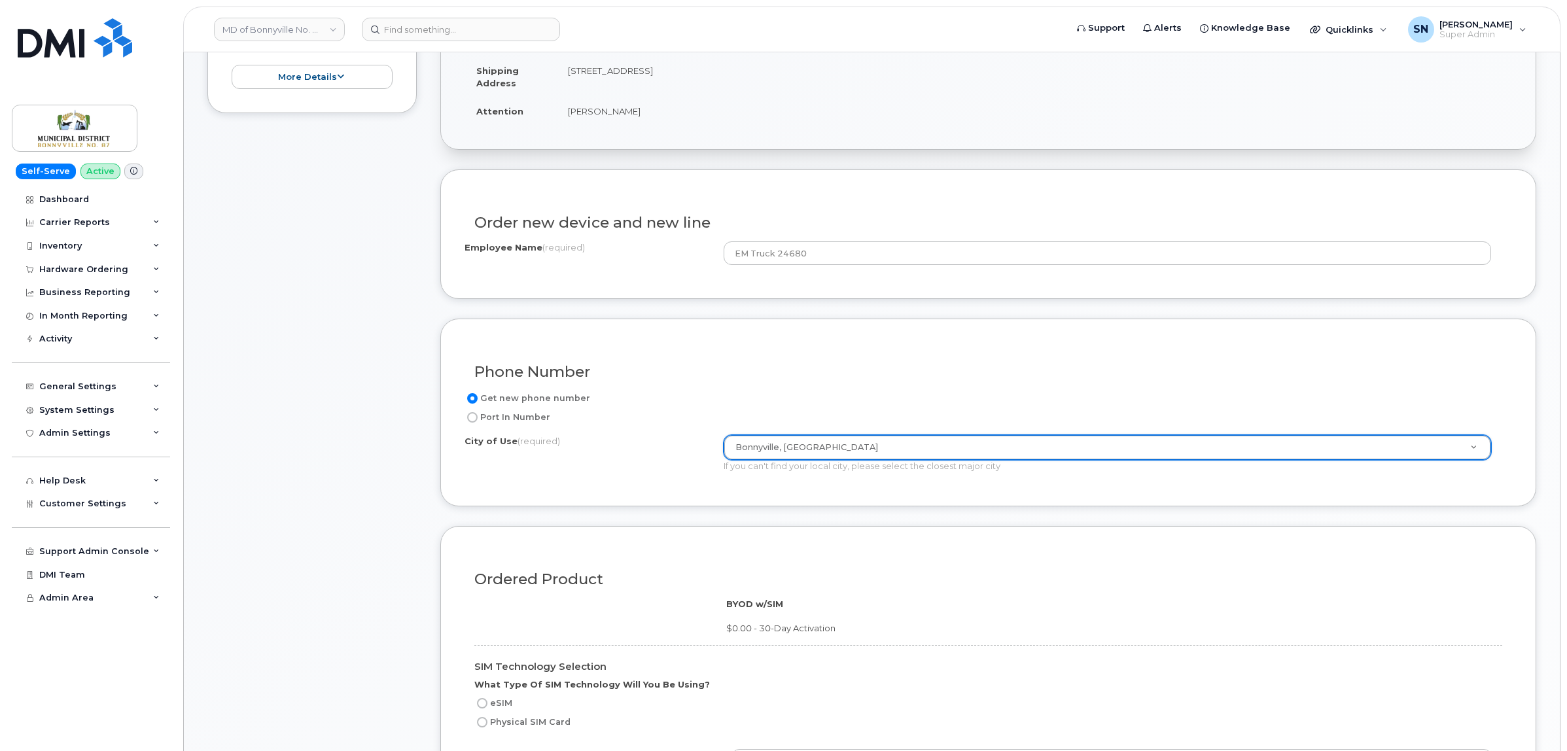
click at [643, 481] on div "Get new phone number Port In Number City of Use (required) Bonnyville, Alberta …" at bounding box center [989, 437] width 1048 height 92
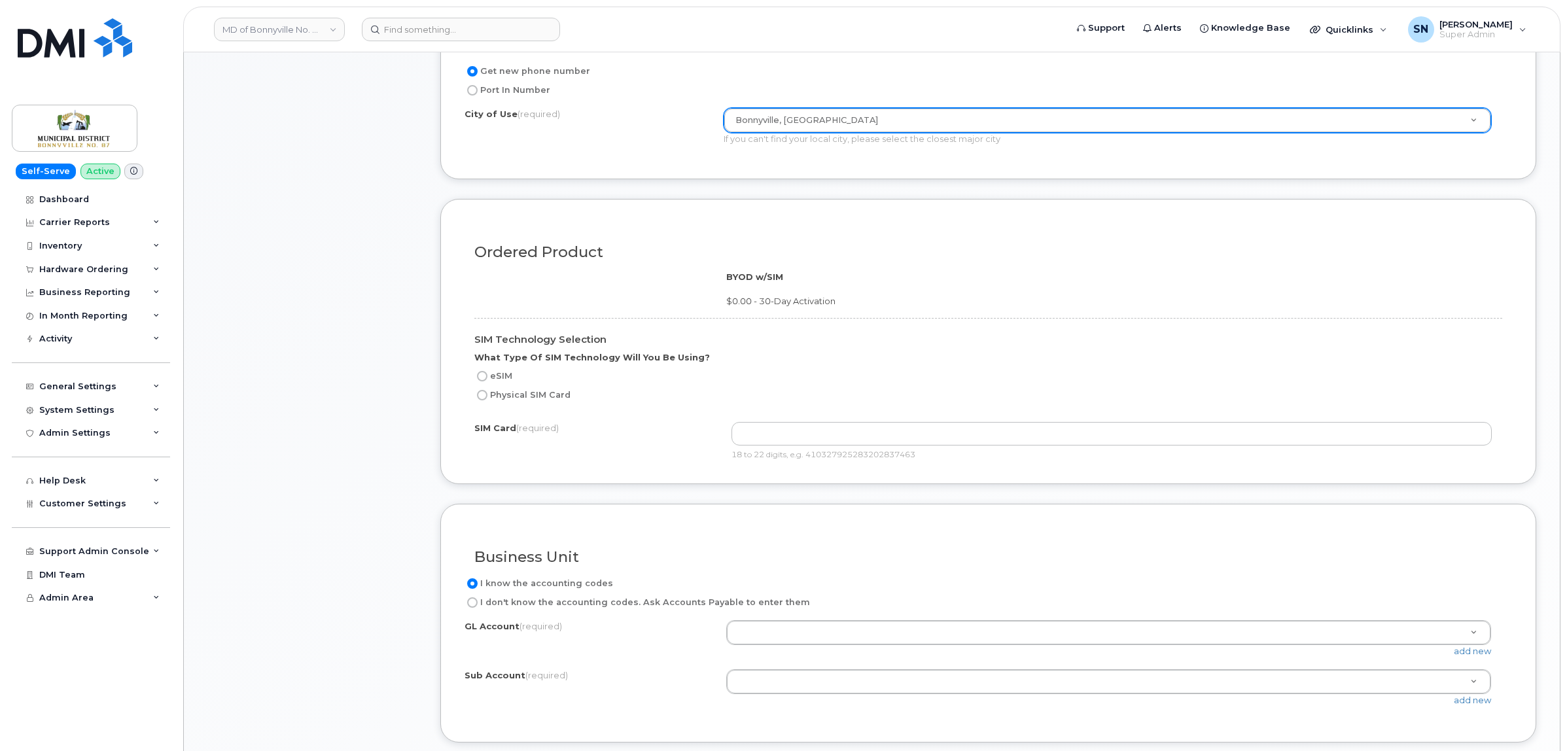
scroll to position [900, 0]
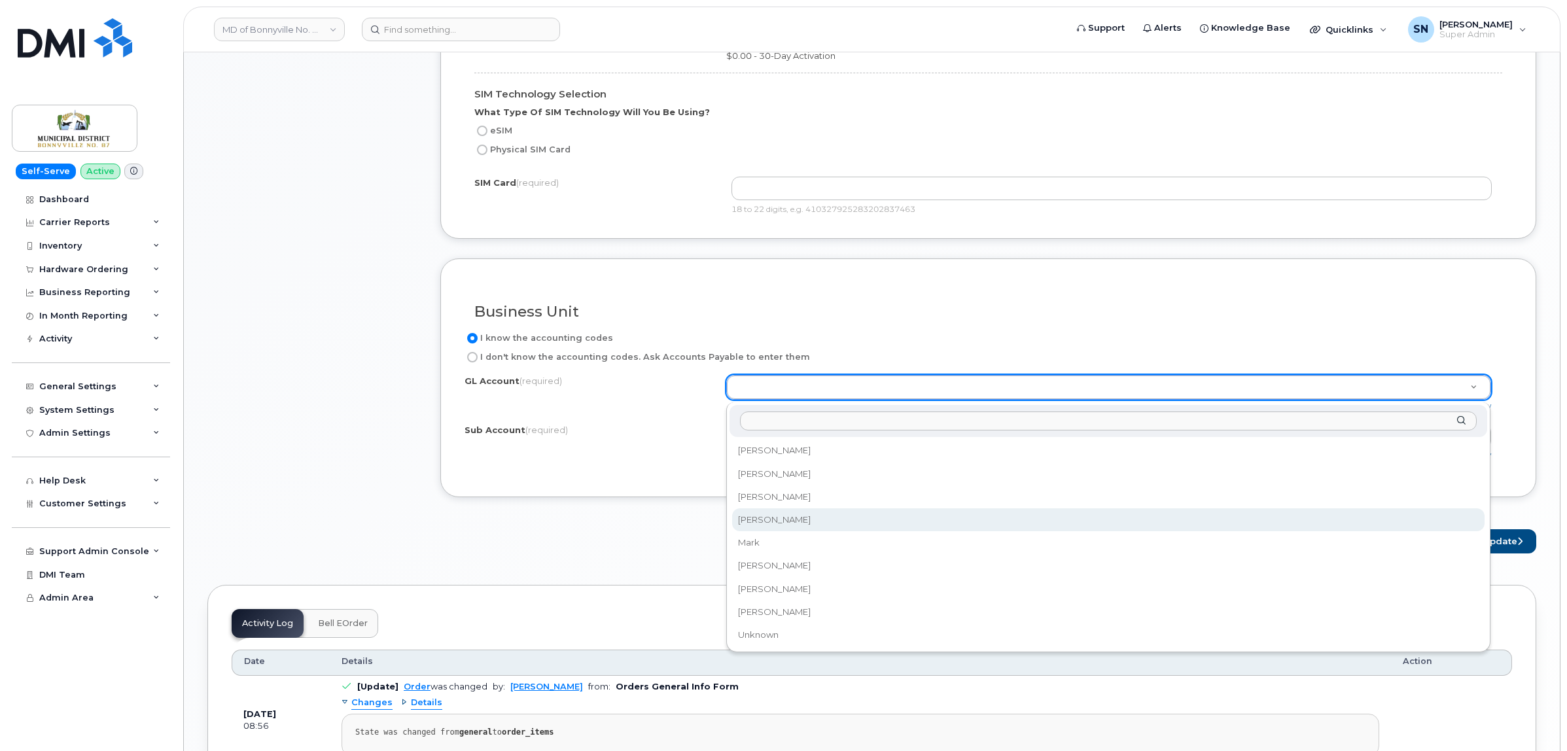
select select "Luis"
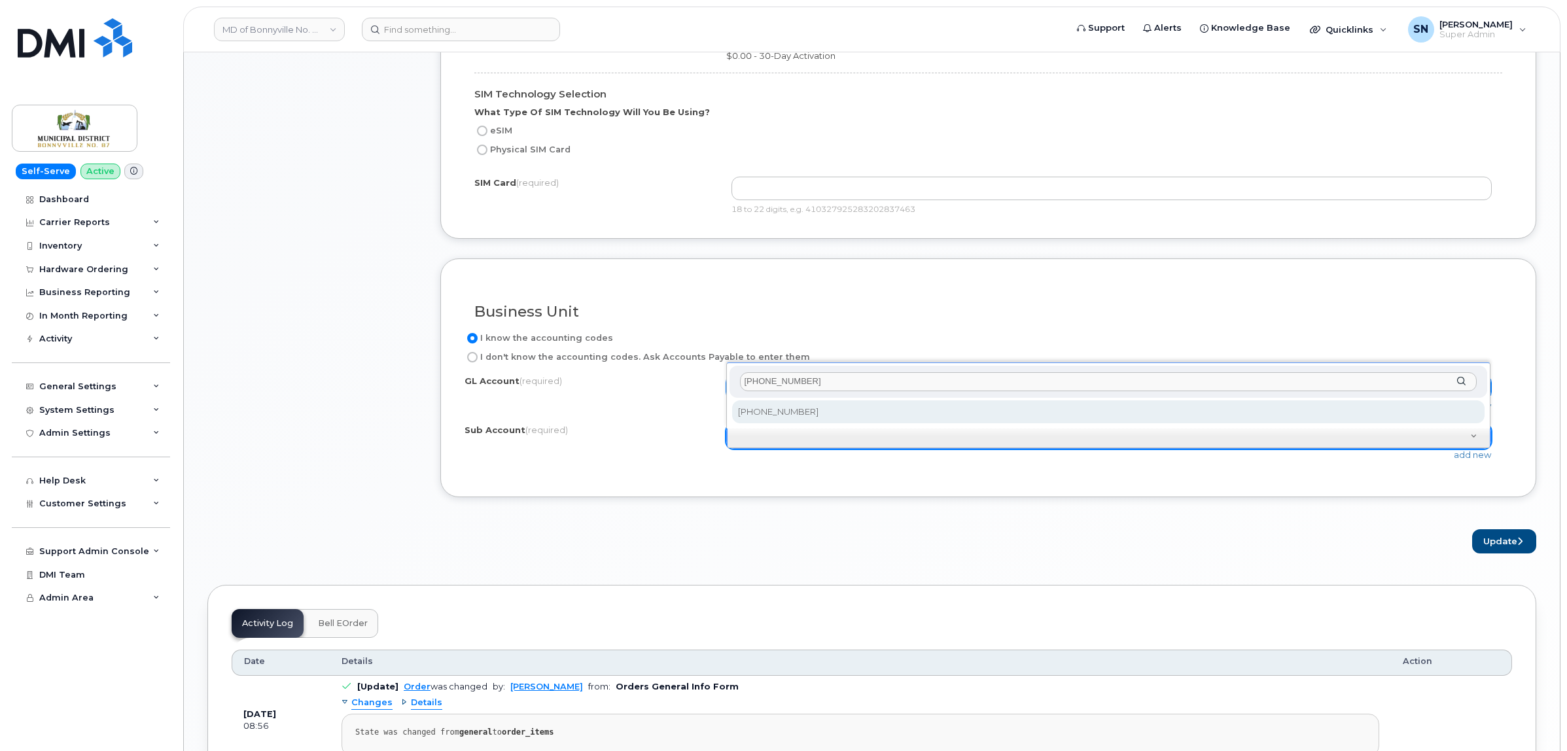
type input "2215-26-00-00"
select select "2215-26-00-00"
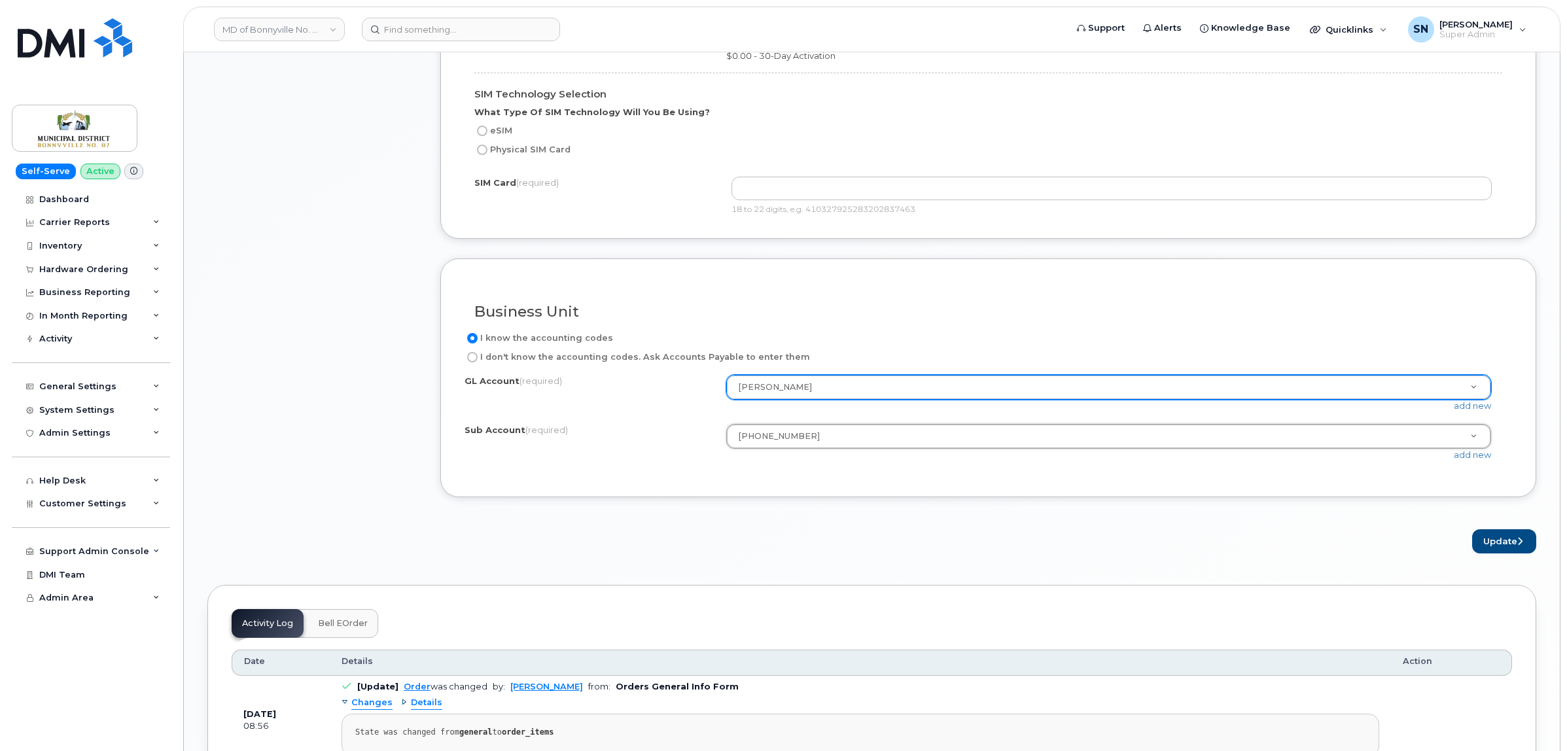
click at [897, 547] on div "Update" at bounding box center [988, 541] width 1096 height 24
click at [1493, 540] on button "Update" at bounding box center [1504, 541] width 64 height 24
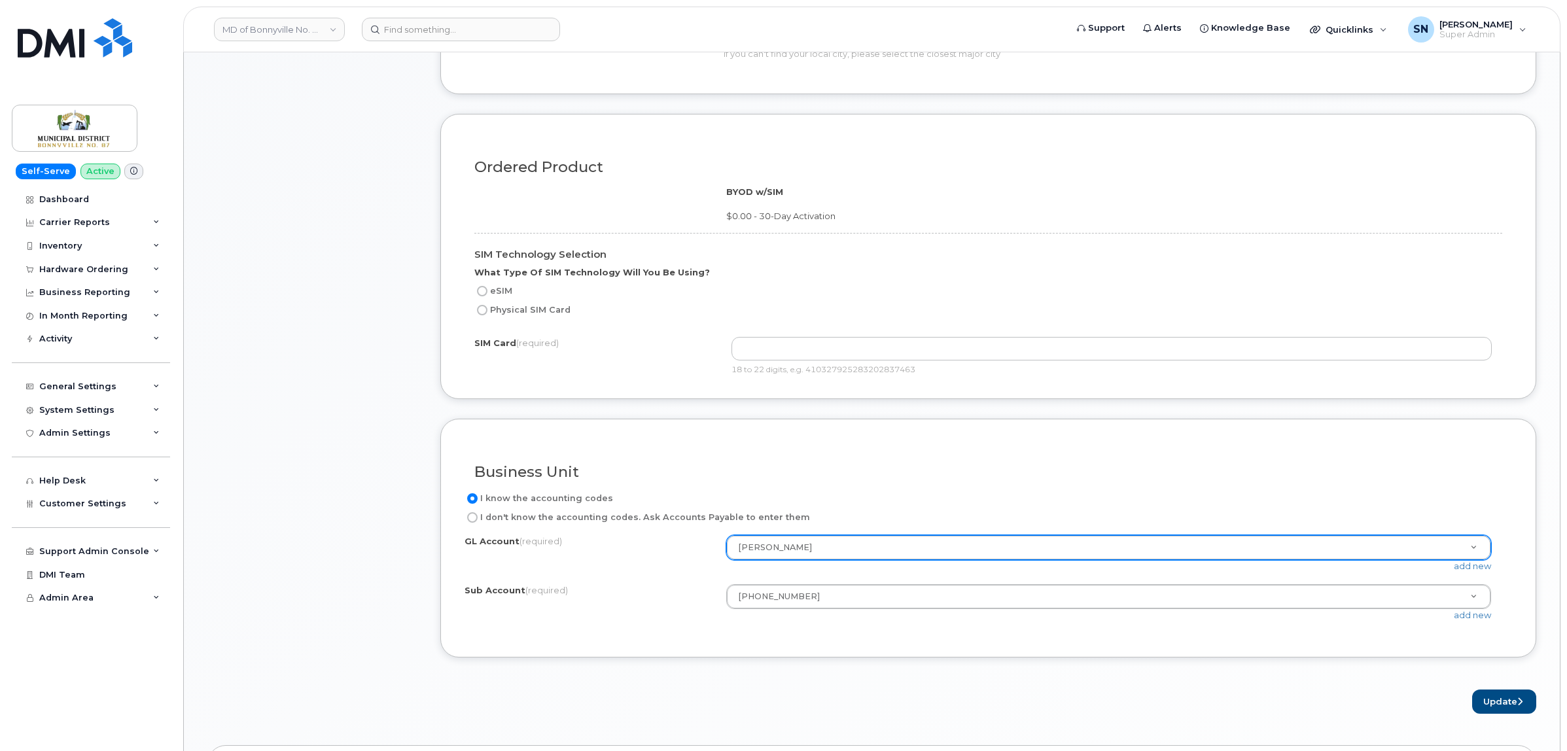
scroll to position [736, 0]
click at [491, 383] on div "Ordered Product BYOD w/SIM $0.00 - 30-Day Activation SIM Technology Selection W…" at bounding box center [988, 259] width 1096 height 285
click at [483, 319] on input "Physical SIM Card" at bounding box center [482, 313] width 10 height 10
radio input "true"
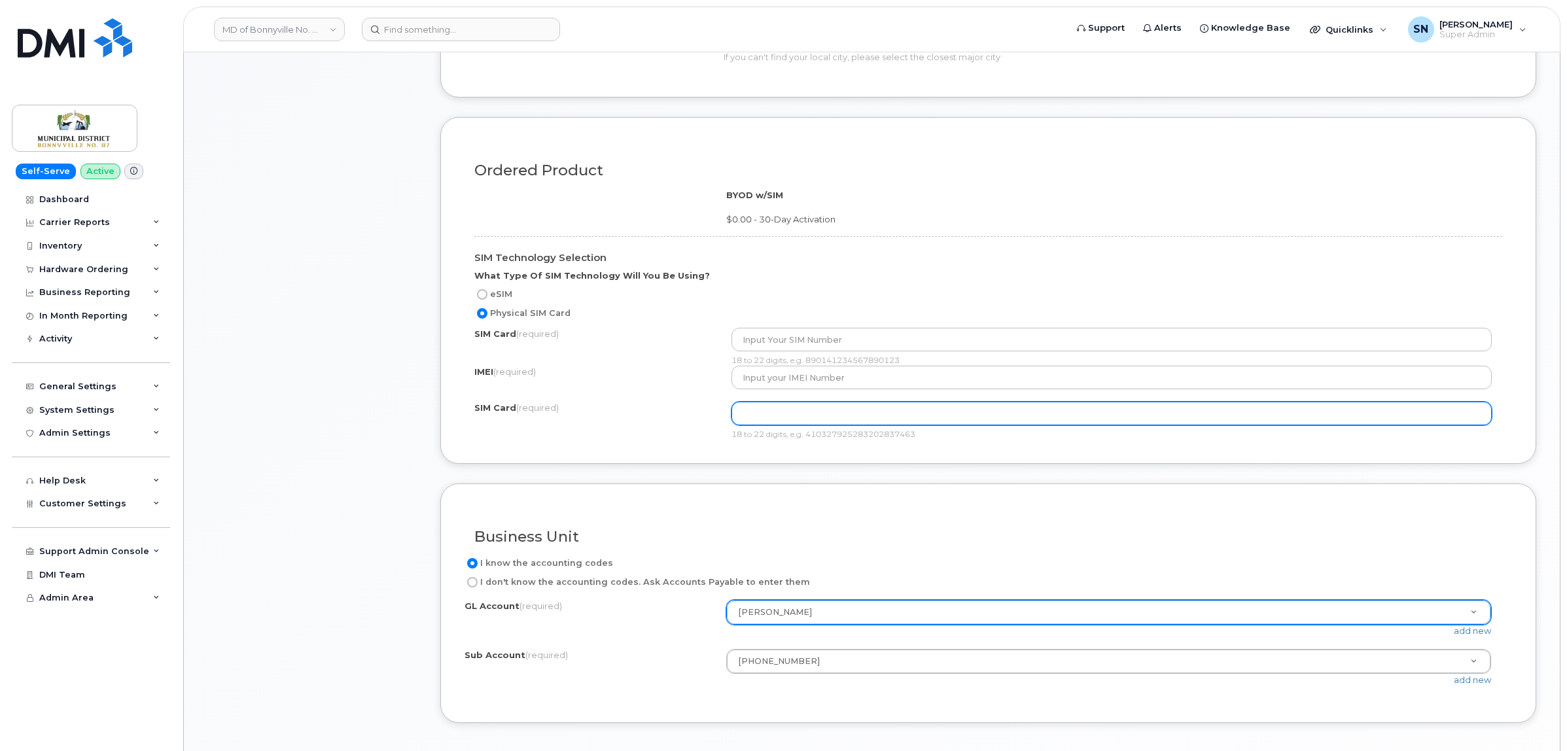
click at [794, 421] on input "text" at bounding box center [1111, 414] width 760 height 24
paste input "89302610104342620487"
type input "89302610104342620487"
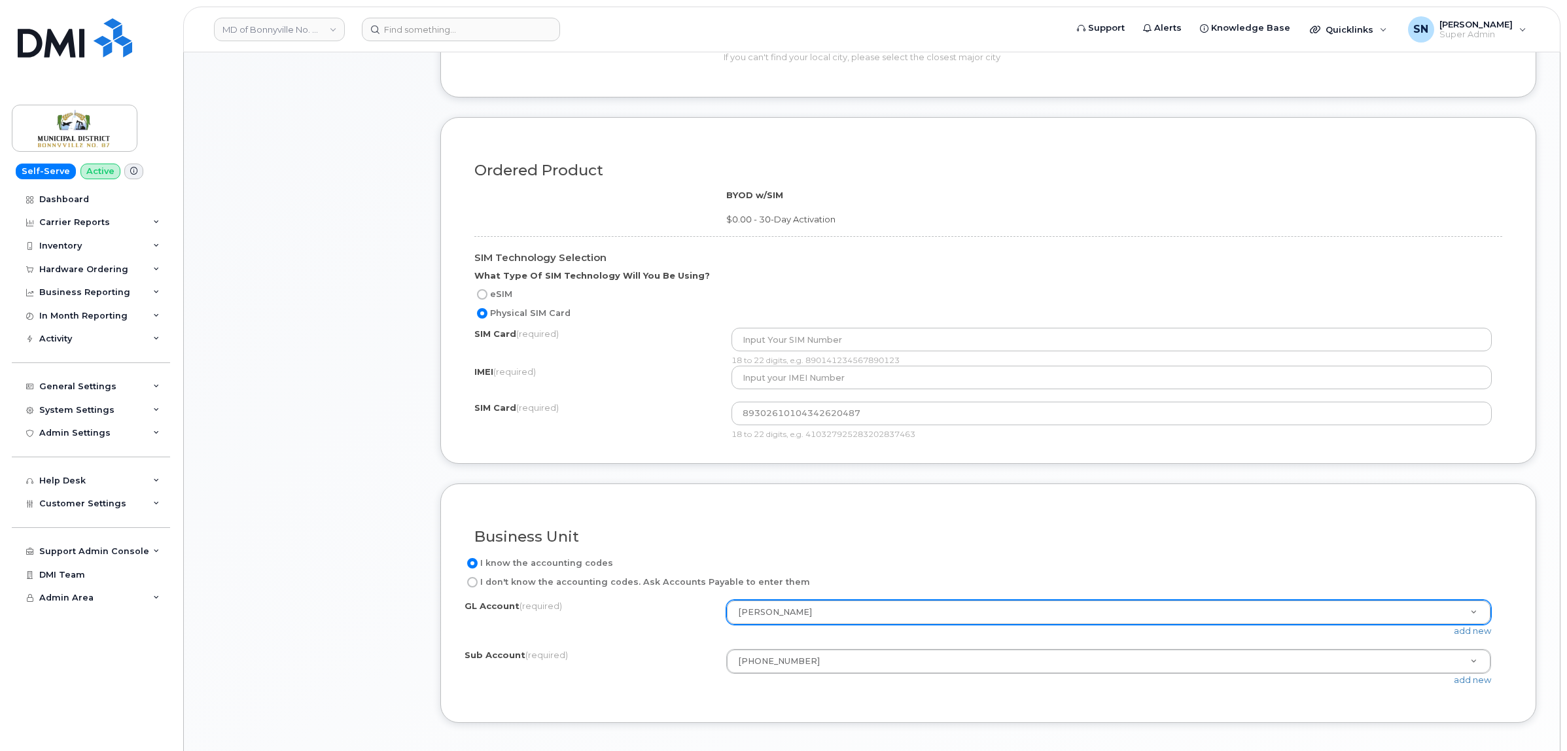
click at [841, 461] on div "Ordered Product BYOD w/SIM $0.00 - 30-Day Activation SIM Technology Selection W…" at bounding box center [988, 290] width 1096 height 347
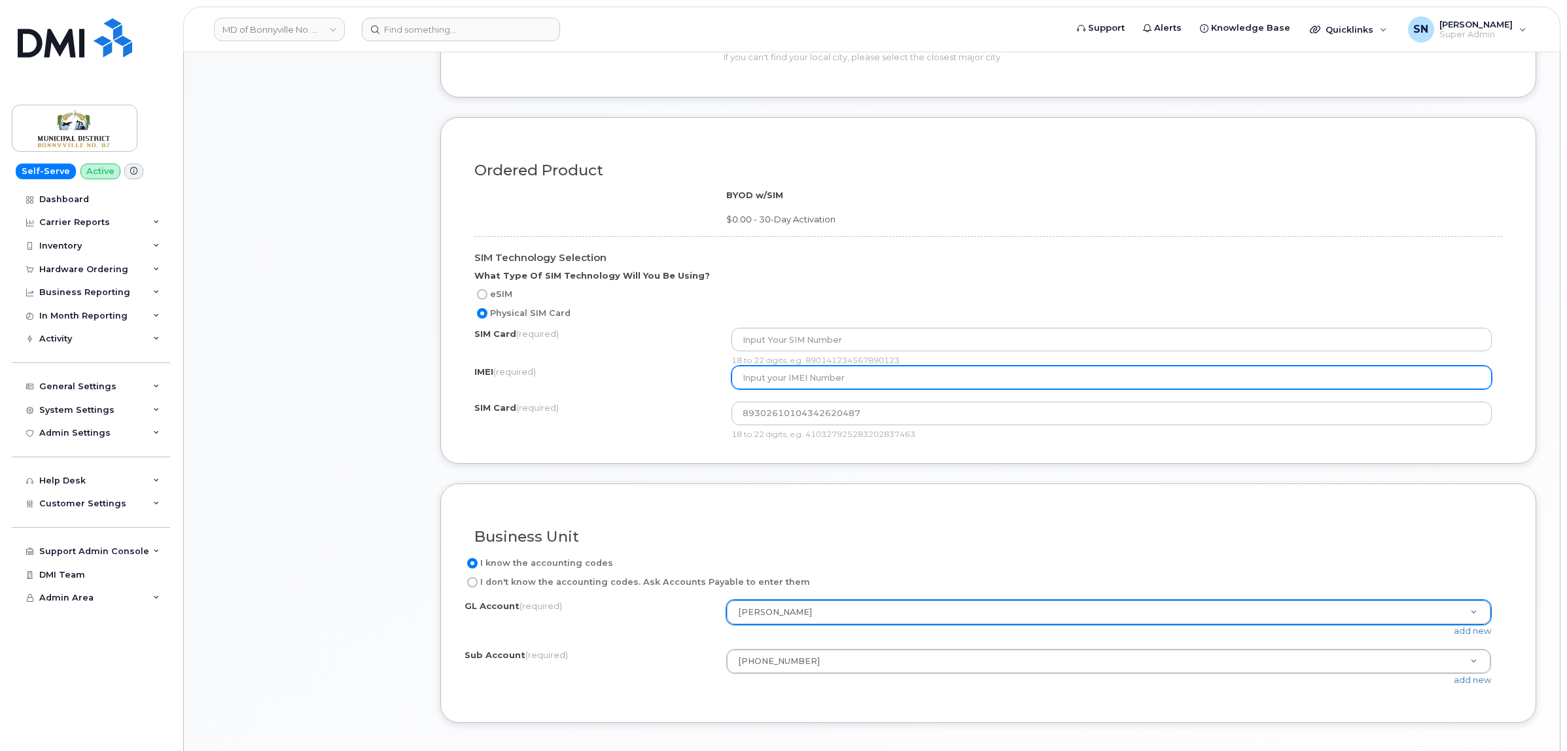
click at [845, 381] on input "text" at bounding box center [1111, 378] width 760 height 24
paste input "111111111111119"
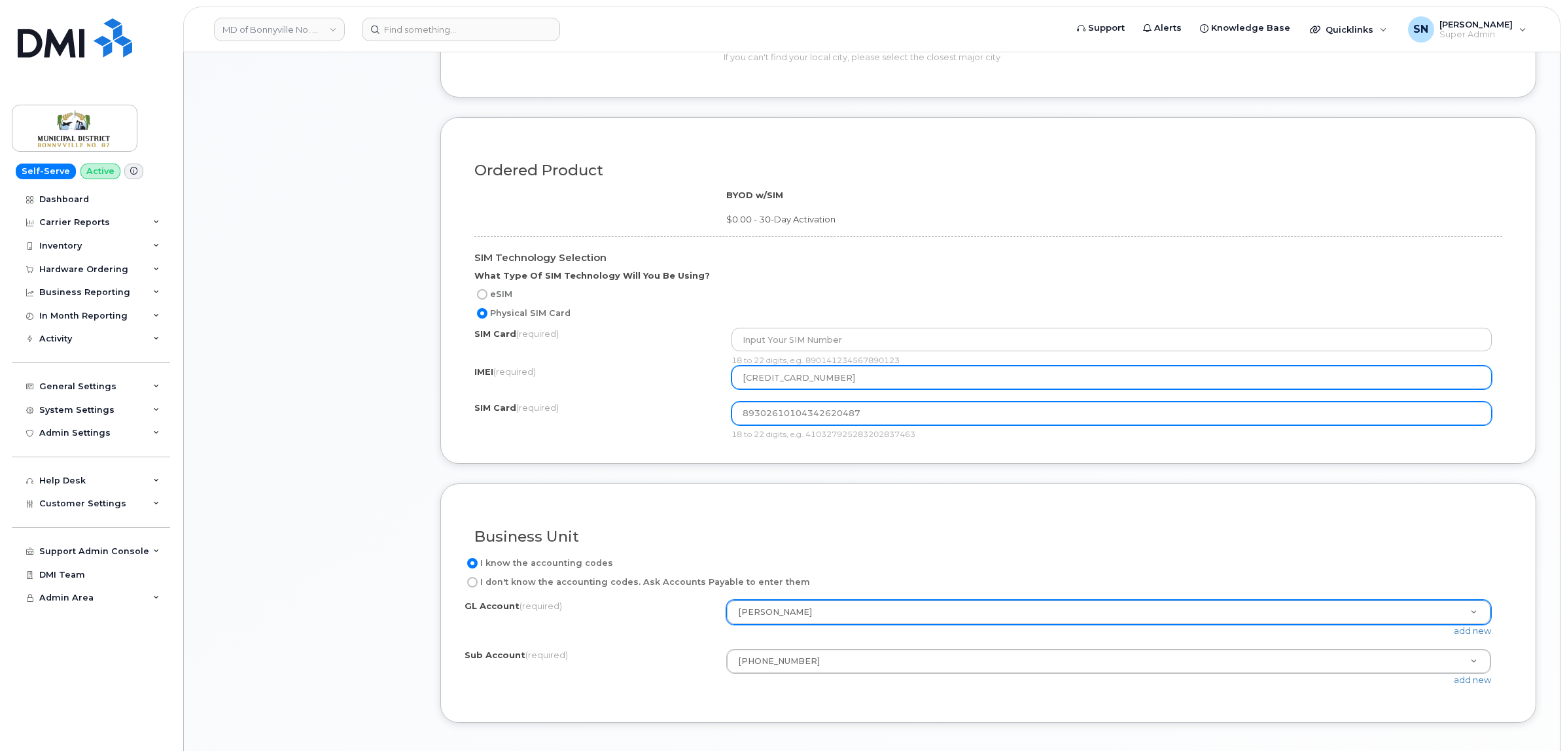
type input "111111111111119"
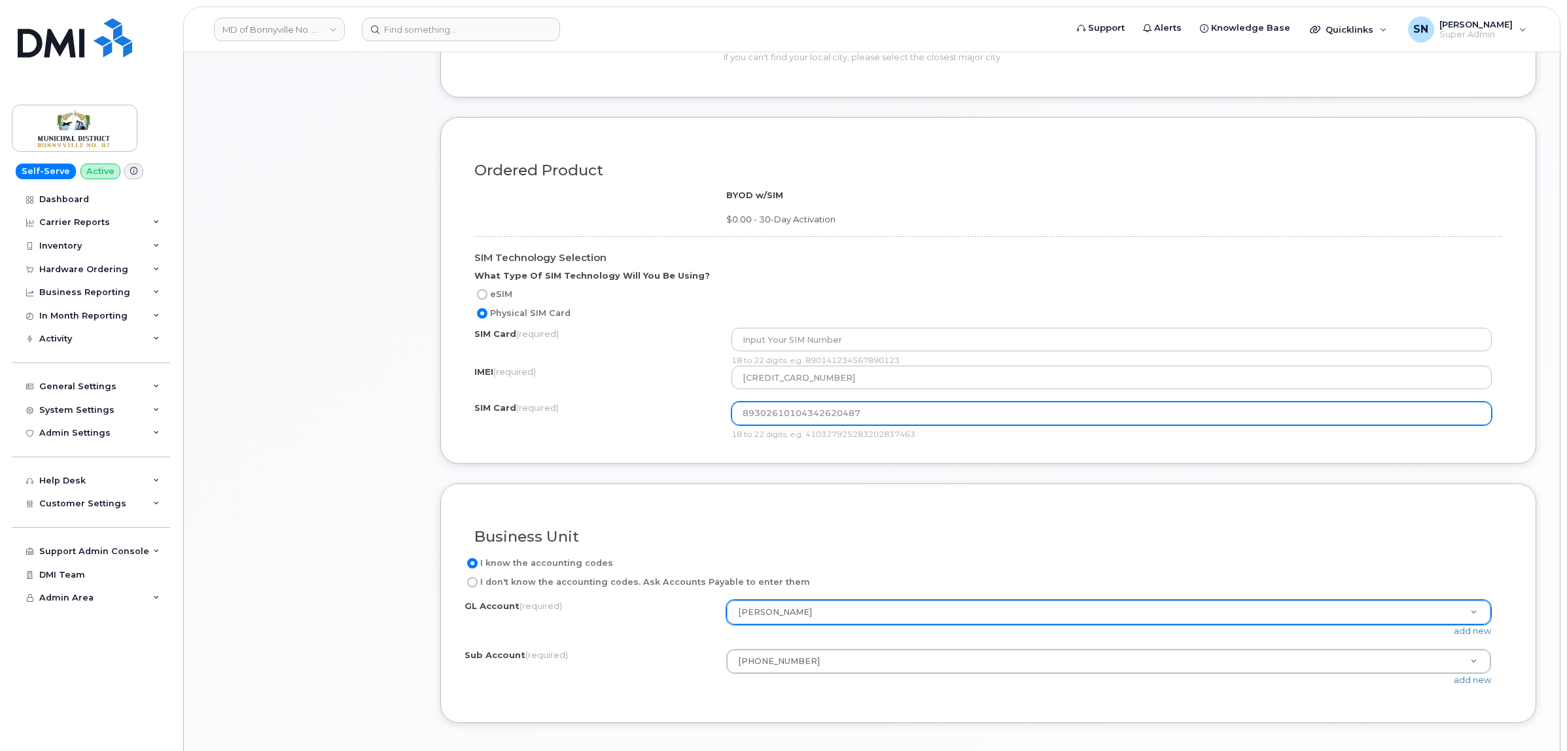
drag, startPoint x: 873, startPoint y: 417, endPoint x: 674, endPoint y: 417, distance: 199.6
click at [681, 417] on div "SIM Card (required) 89302610104342620487 18 to 22 digits, e.g. 4103279252832028…" at bounding box center [988, 421] width 1028 height 38
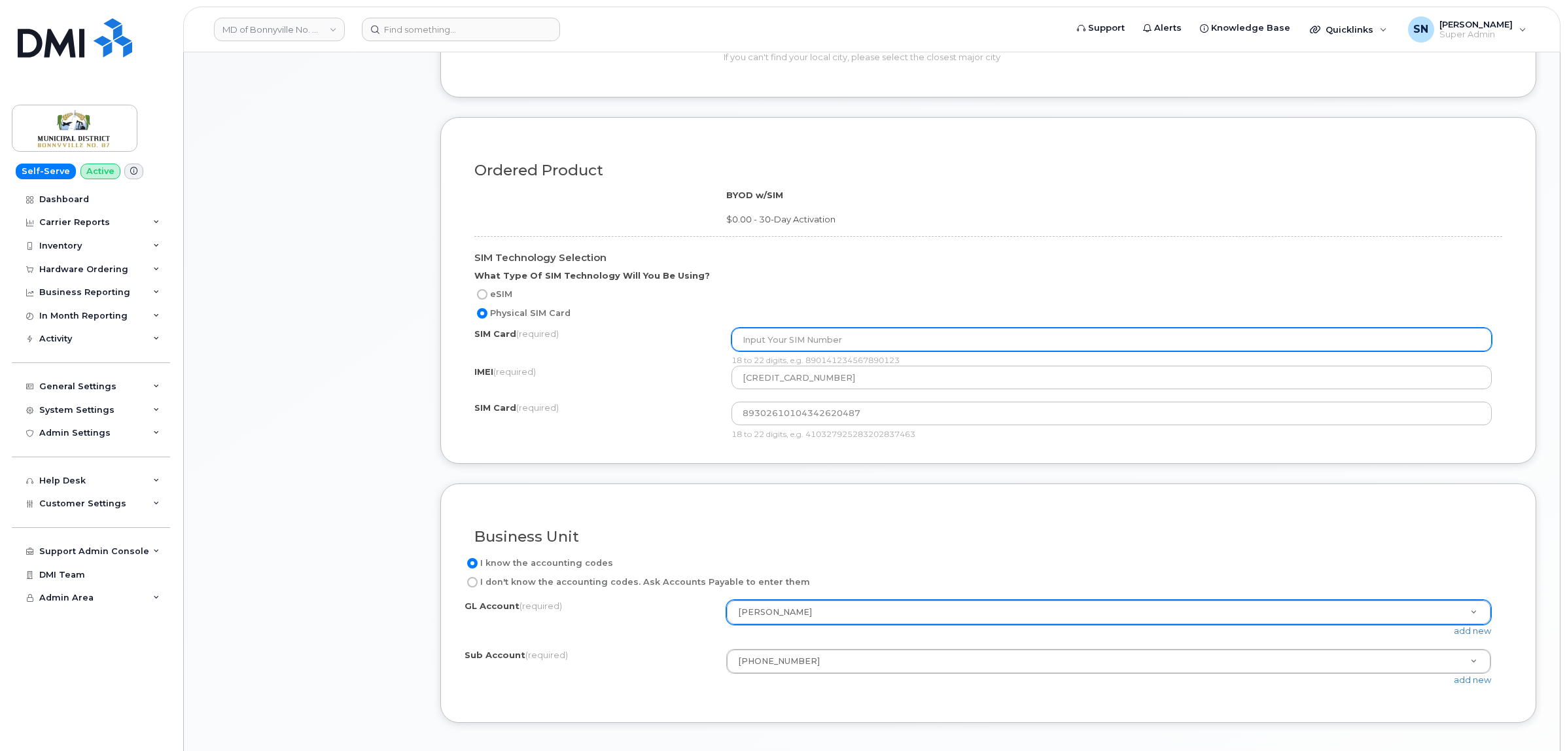
click at [817, 343] on input "text" at bounding box center [1111, 340] width 760 height 24
paste input "89302610104342620487"
type input "89302610104342620487"
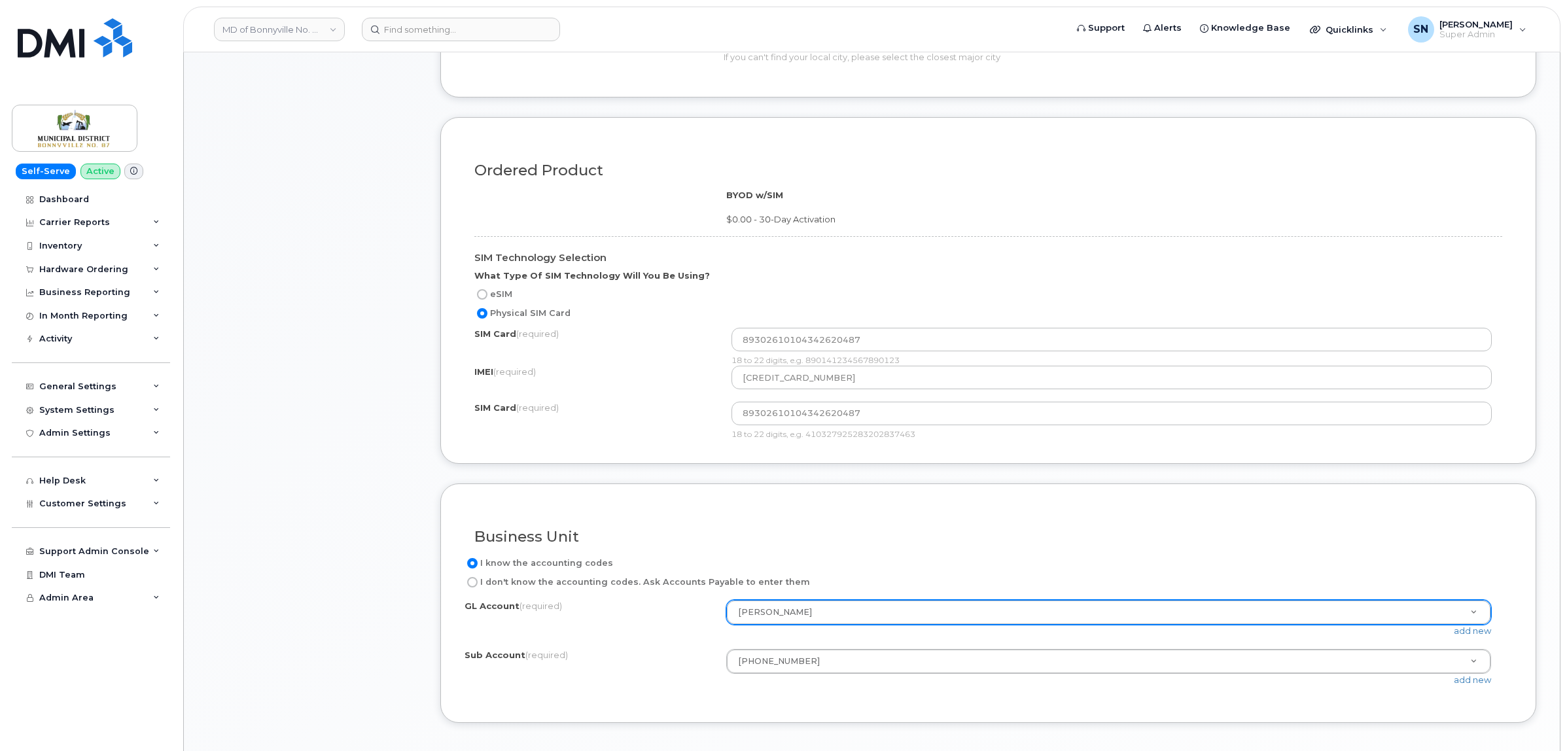
click at [680, 425] on div "SIM Card (required) 89302610104342620487 18 to 22 digits, e.g. 4103279252832028…" at bounding box center [988, 421] width 1028 height 38
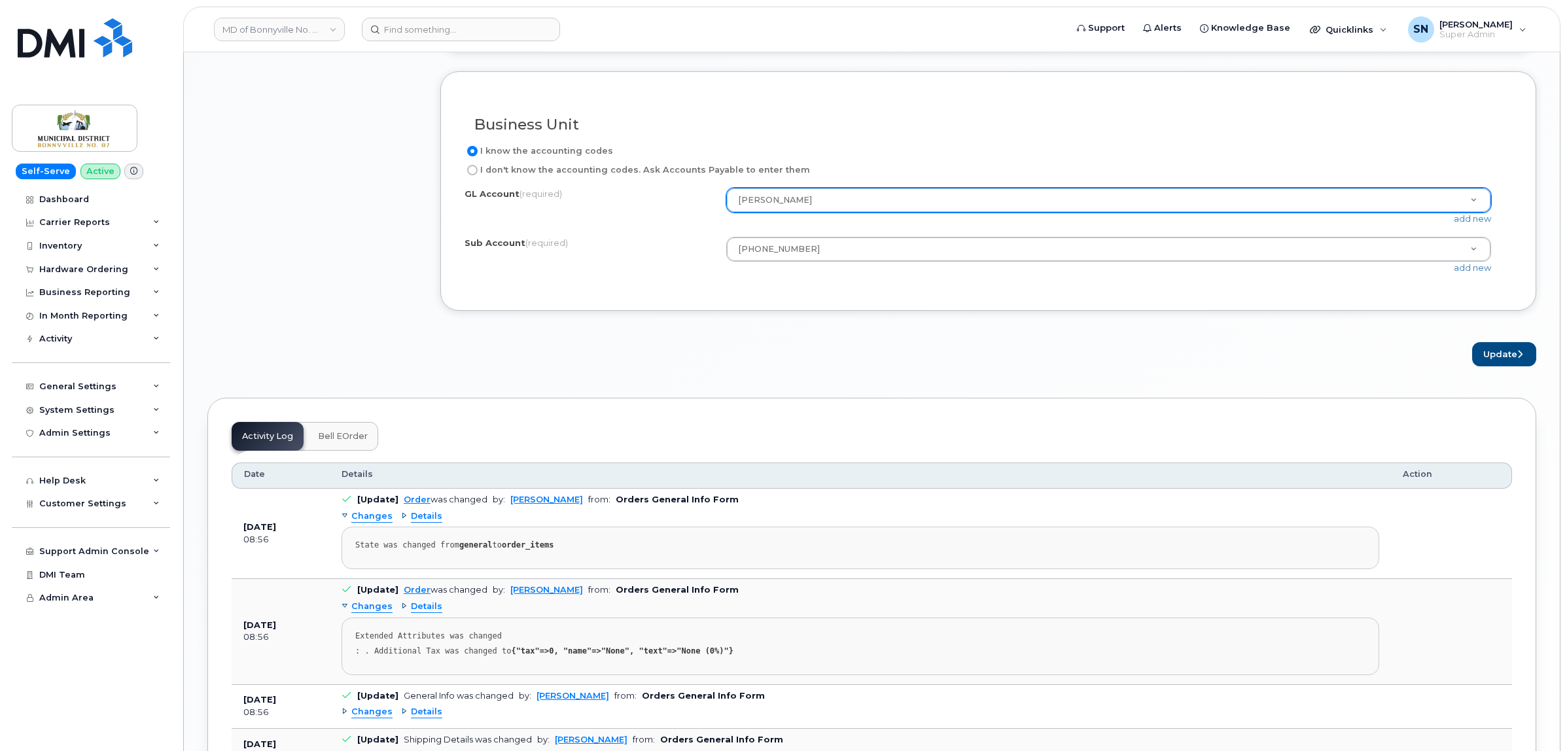
scroll to position [1227, 0]
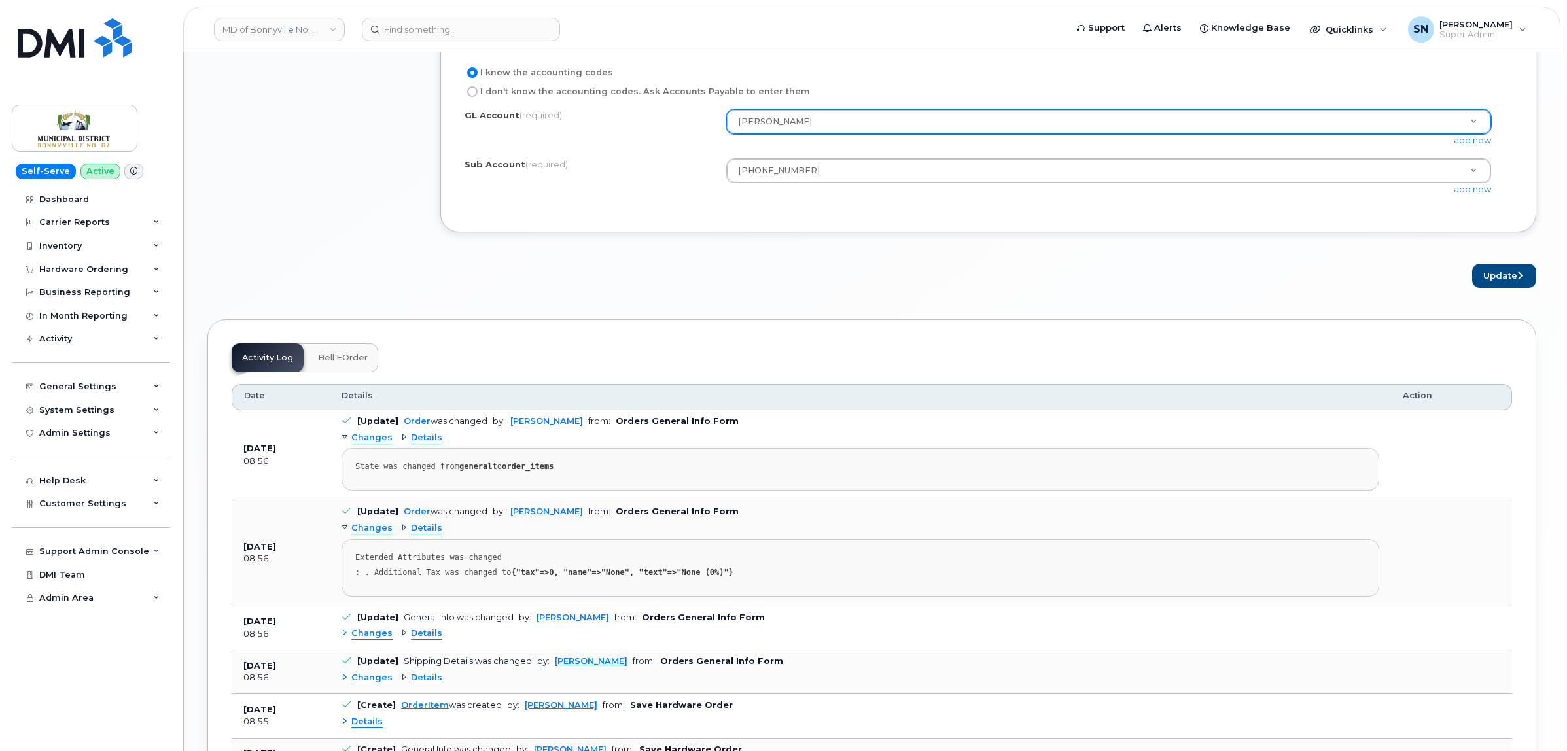
click at [1497, 285] on button "Update" at bounding box center [1504, 276] width 64 height 24
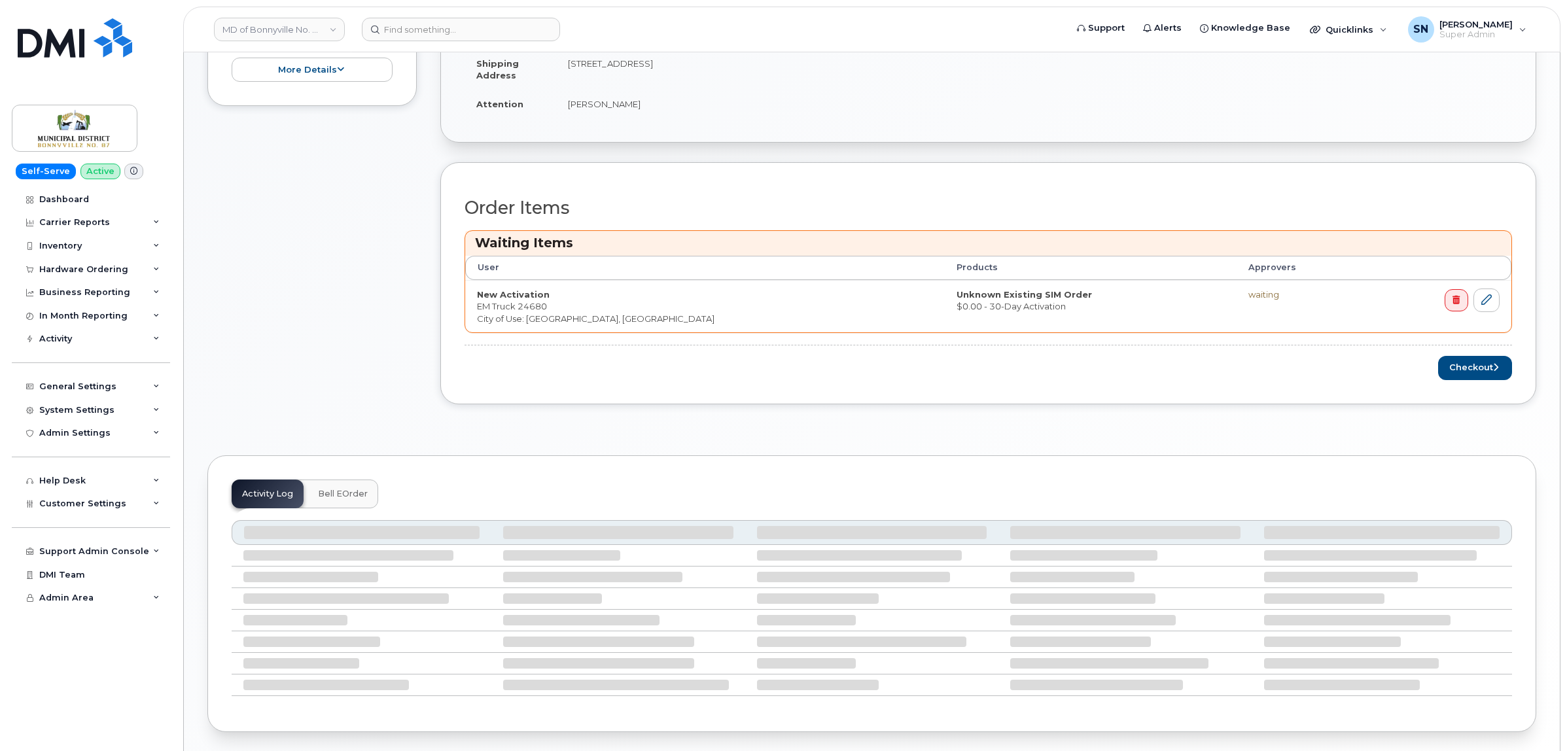
scroll to position [409, 0]
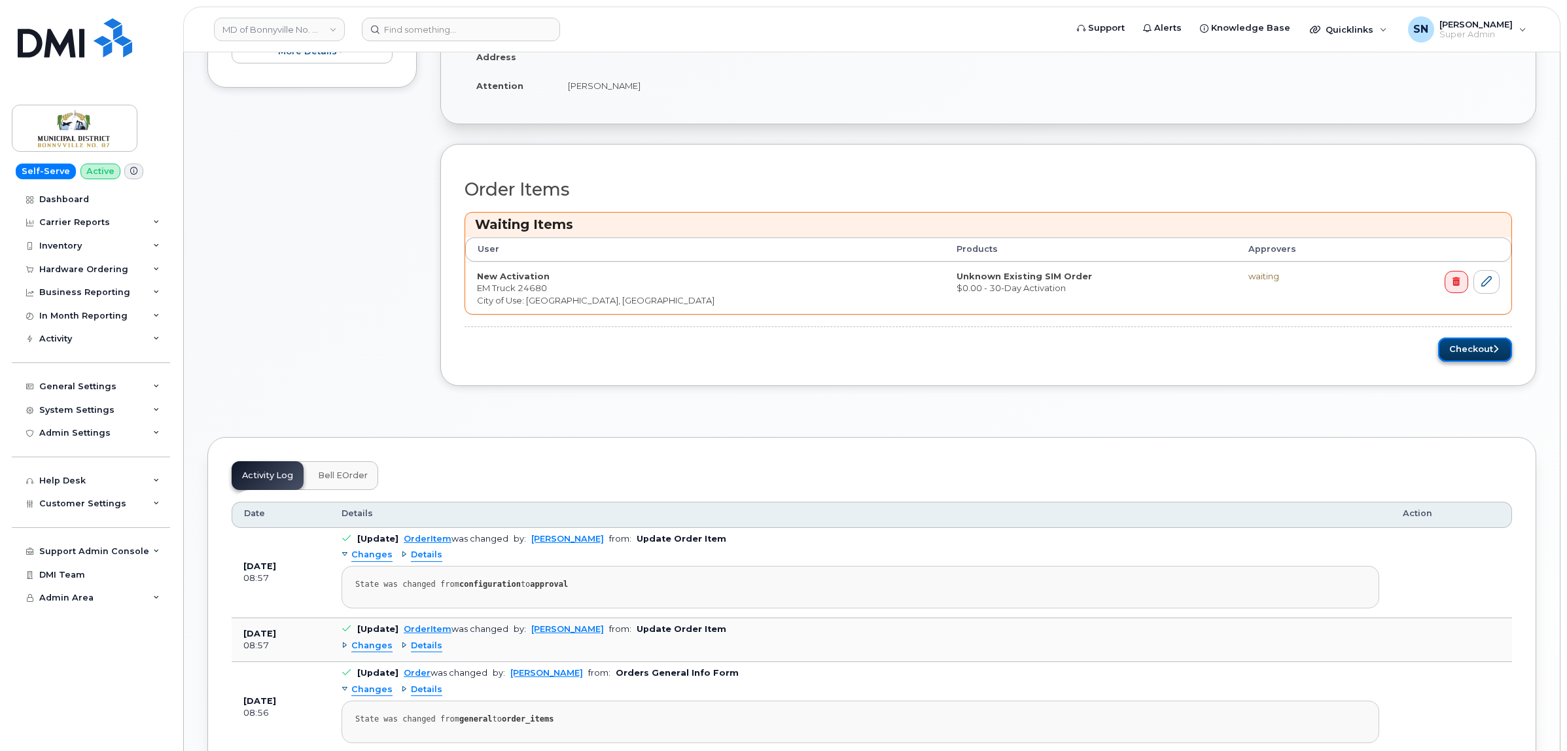
click at [1476, 359] on button "Checkout" at bounding box center [1475, 350] width 74 height 24
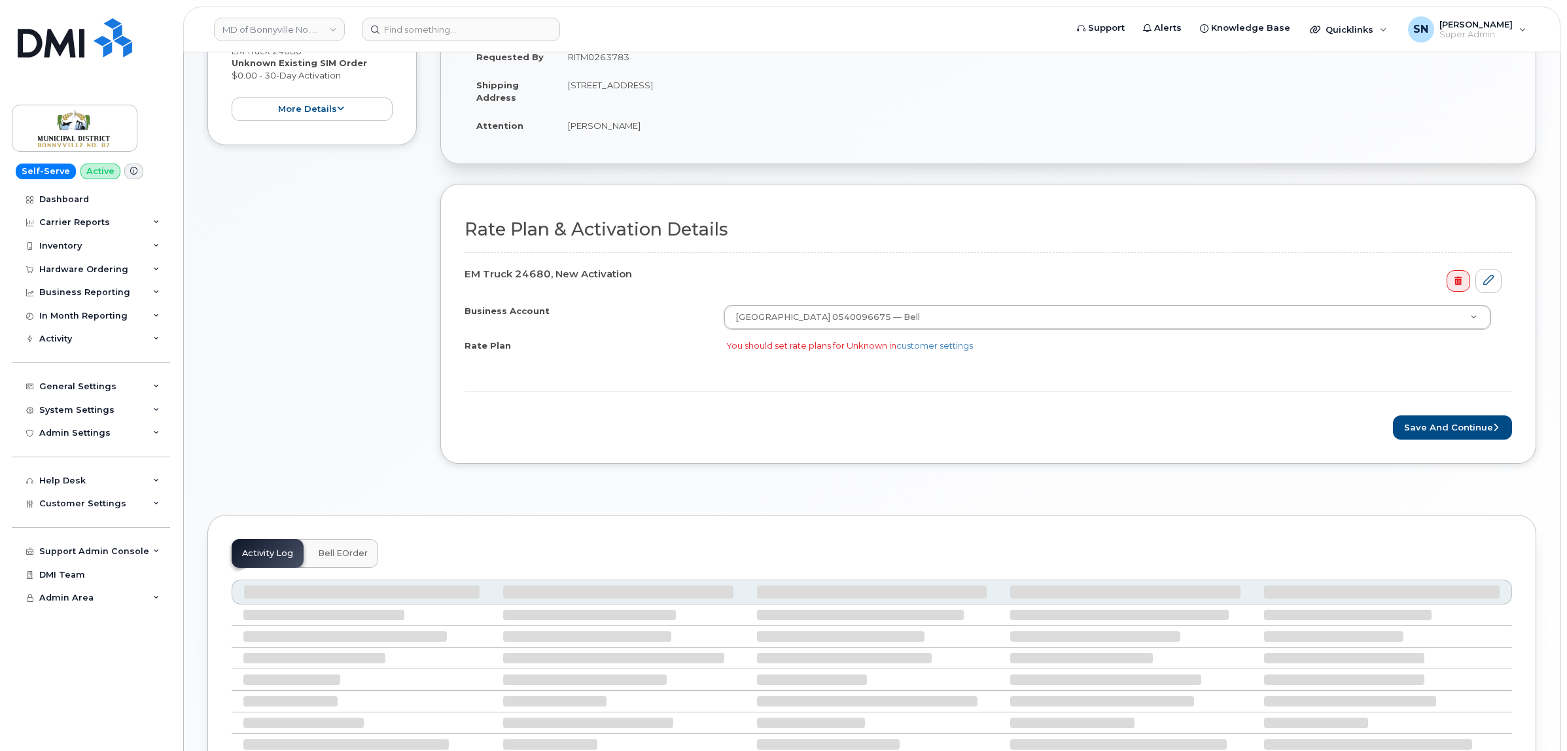
scroll to position [327, 0]
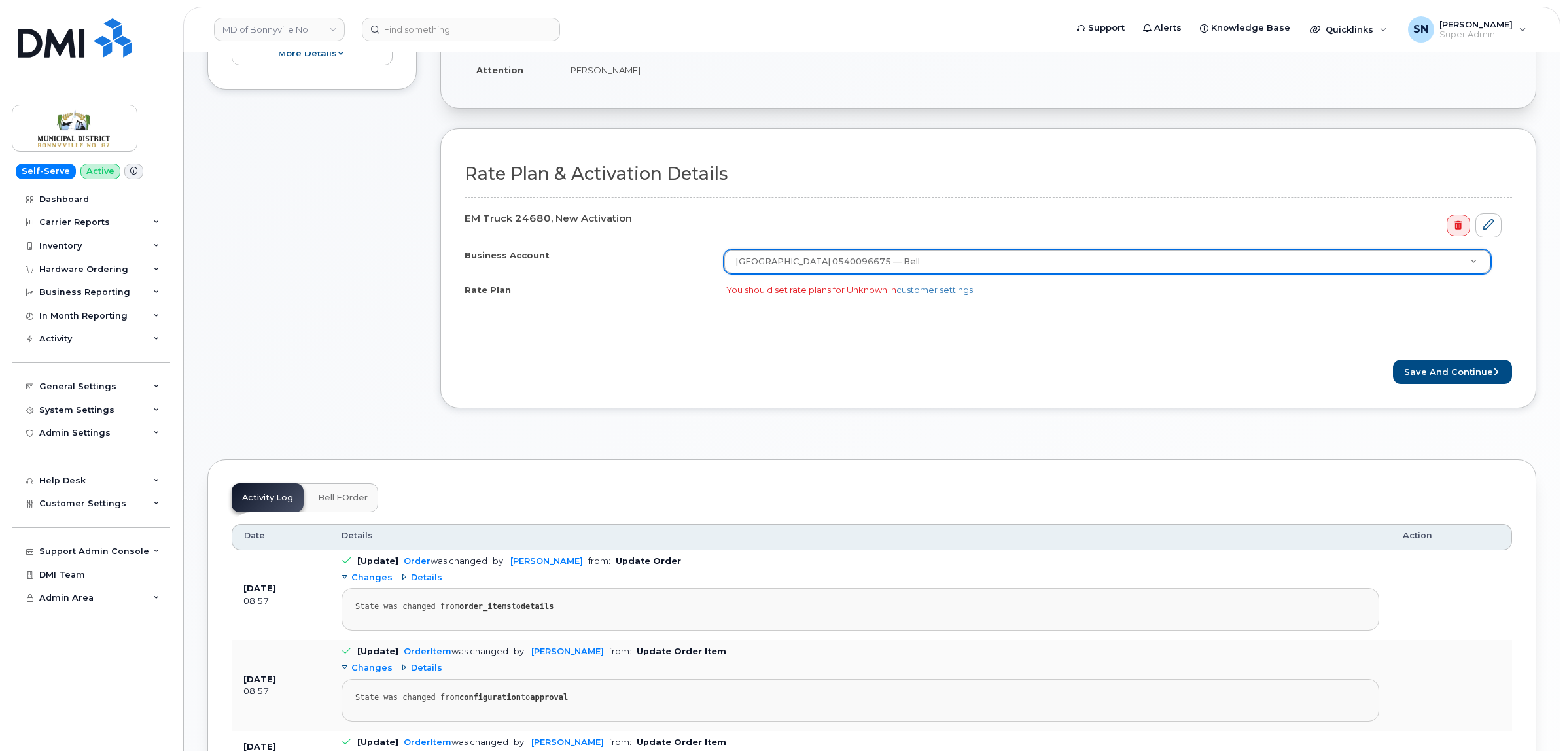
click at [795, 309] on div "Business Account Municipal District of Bonnyville 0540096675 — Bell Business Ac…" at bounding box center [989, 286] width 1048 height 74
click at [798, 294] on div "You should set rate plans for Unknown in customer settings" at bounding box center [1113, 290] width 775 height 12
click at [946, 295] on link "customer settings" at bounding box center [934, 290] width 77 height 10
click at [1458, 378] on button "Save and Continue" at bounding box center [1452, 372] width 119 height 24
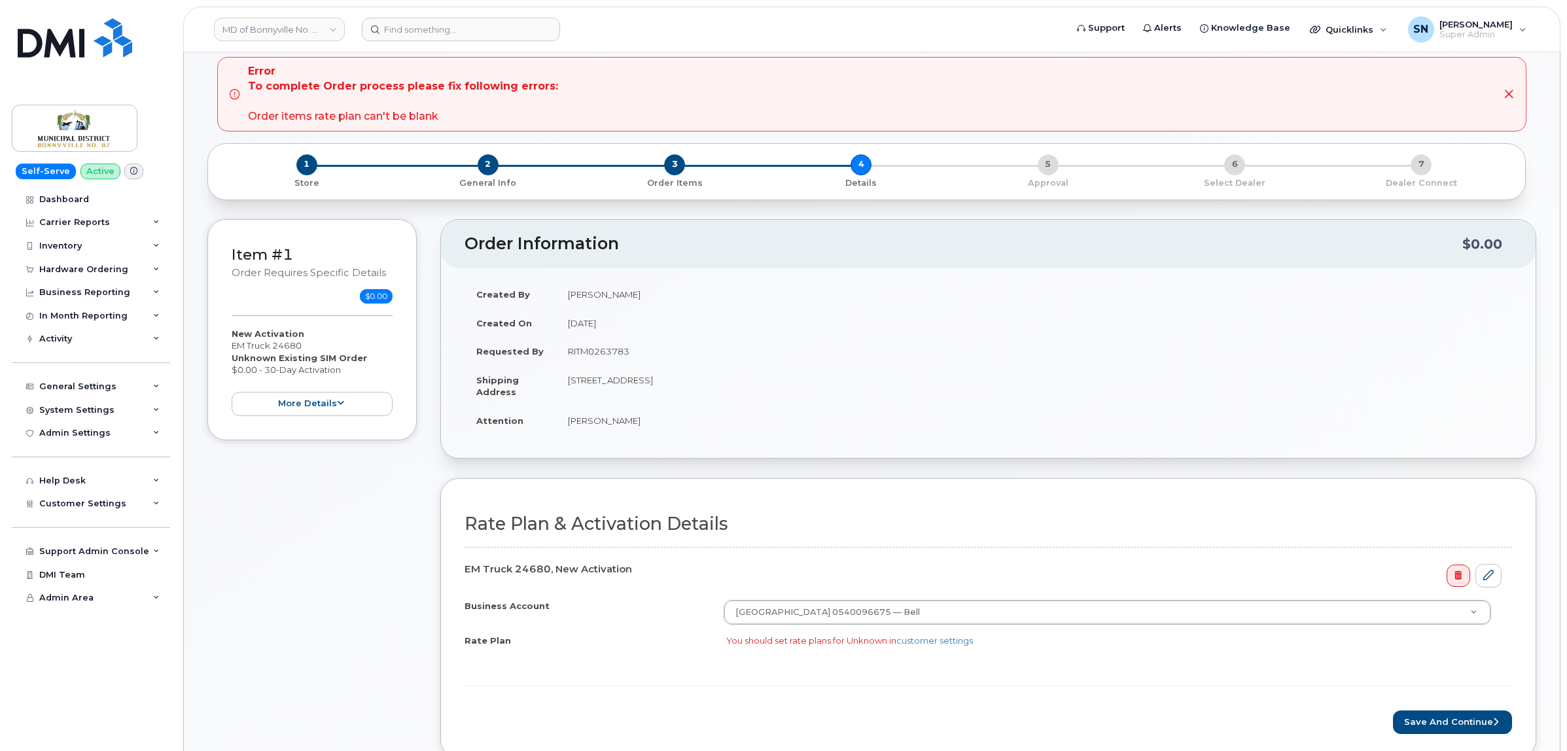
scroll to position [164, 0]
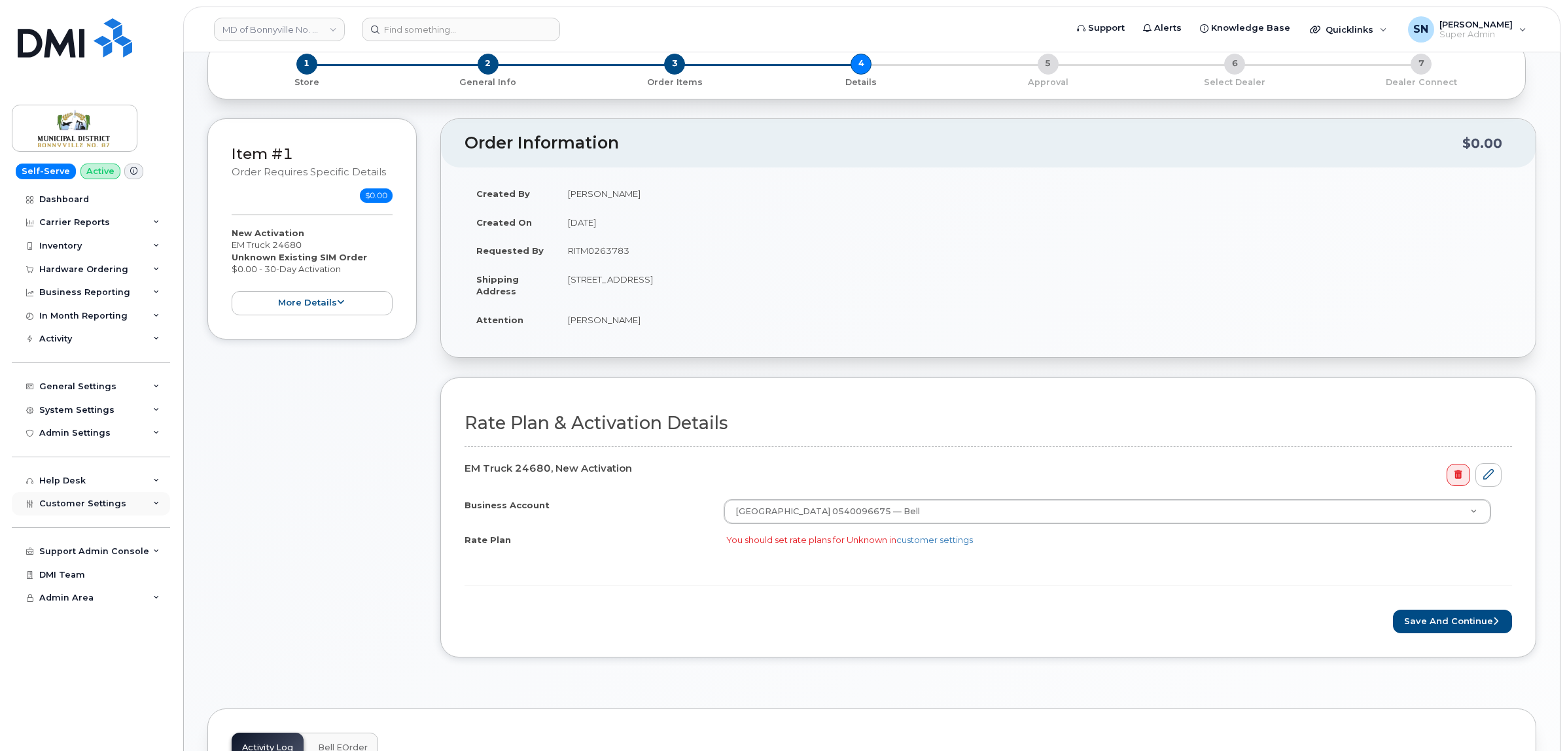
click at [96, 508] on span "Customer Settings" at bounding box center [82, 504] width 87 height 10
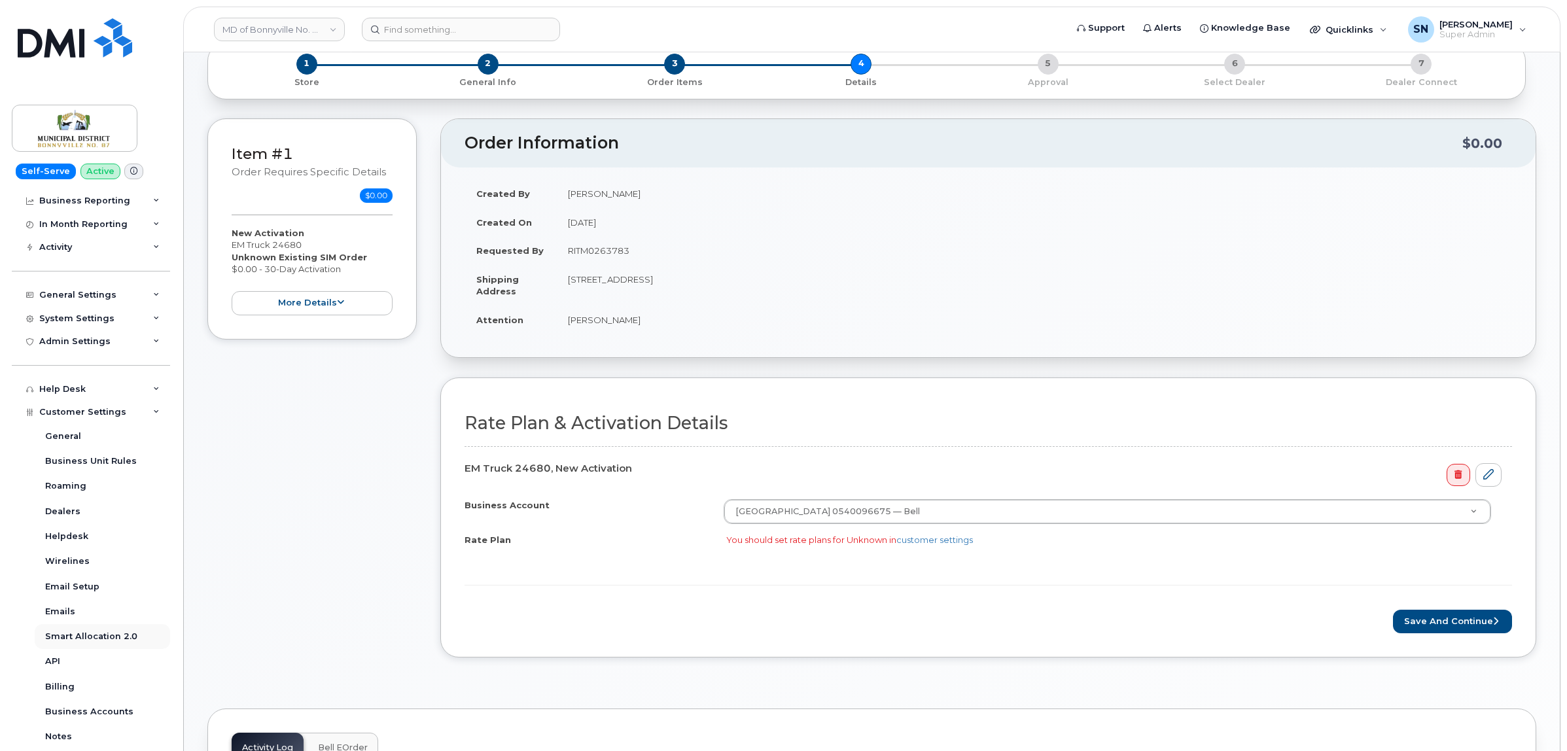
scroll to position [264, 0]
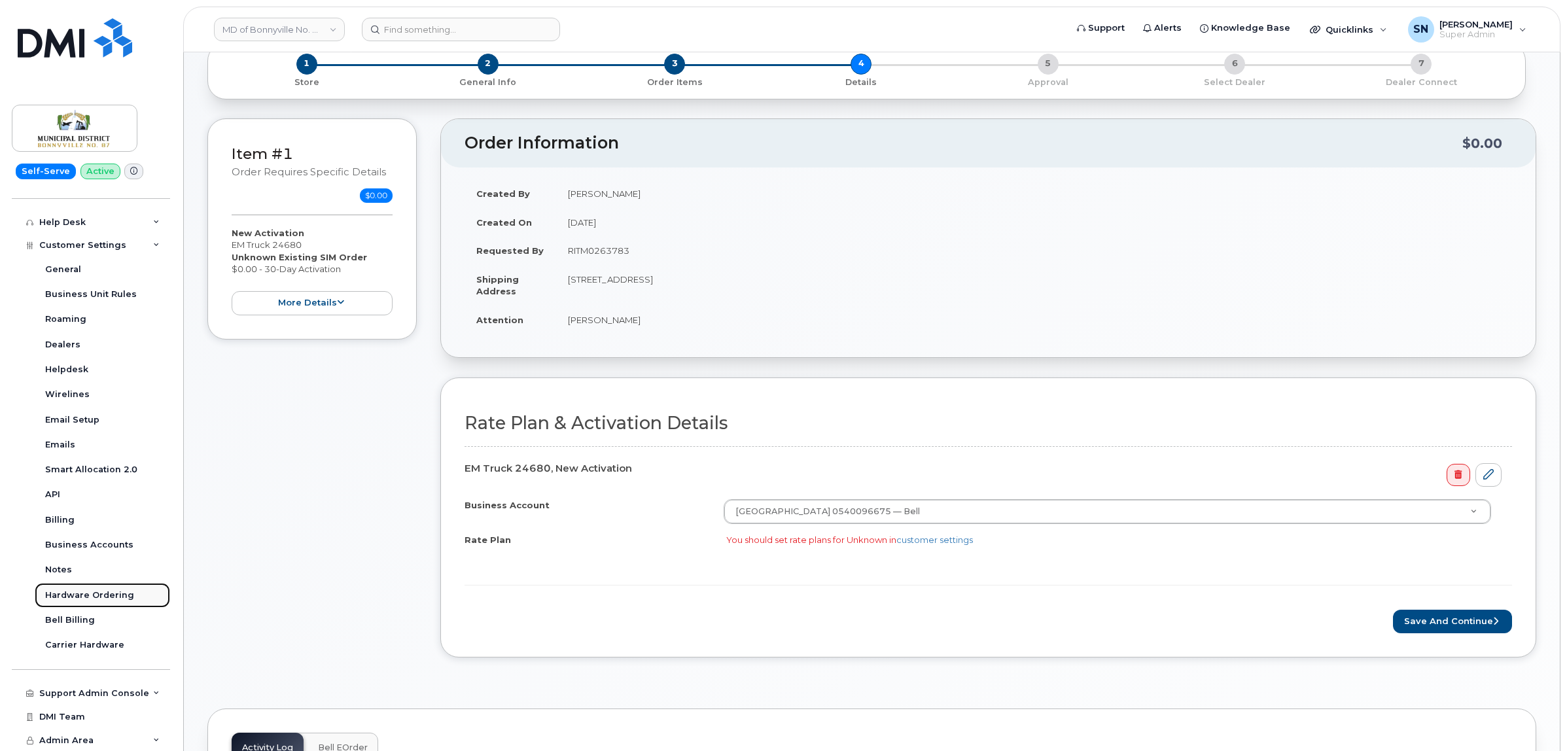
click at [97, 583] on link "Hardware Ordering" at bounding box center [102, 595] width 135 height 25
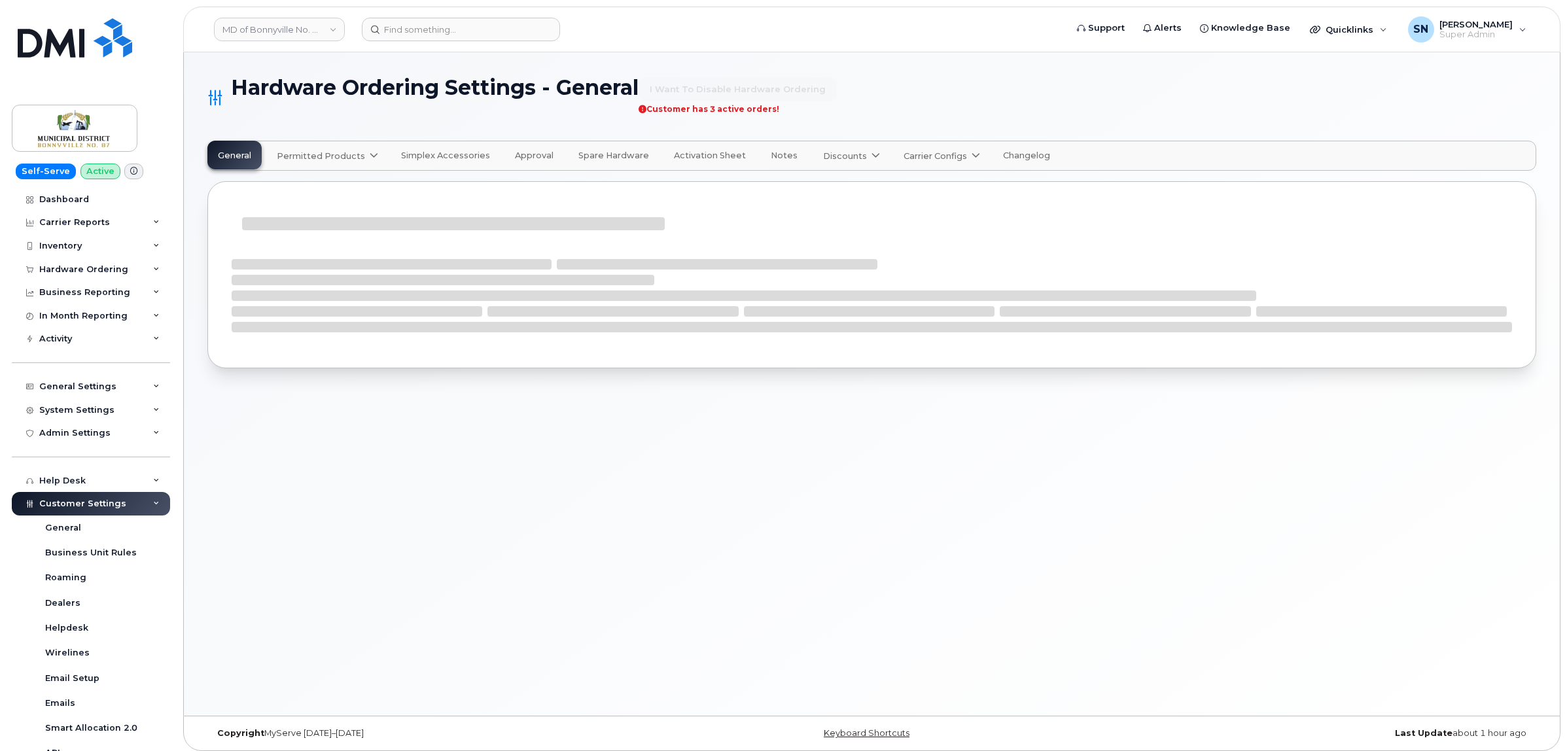
select select "admins"
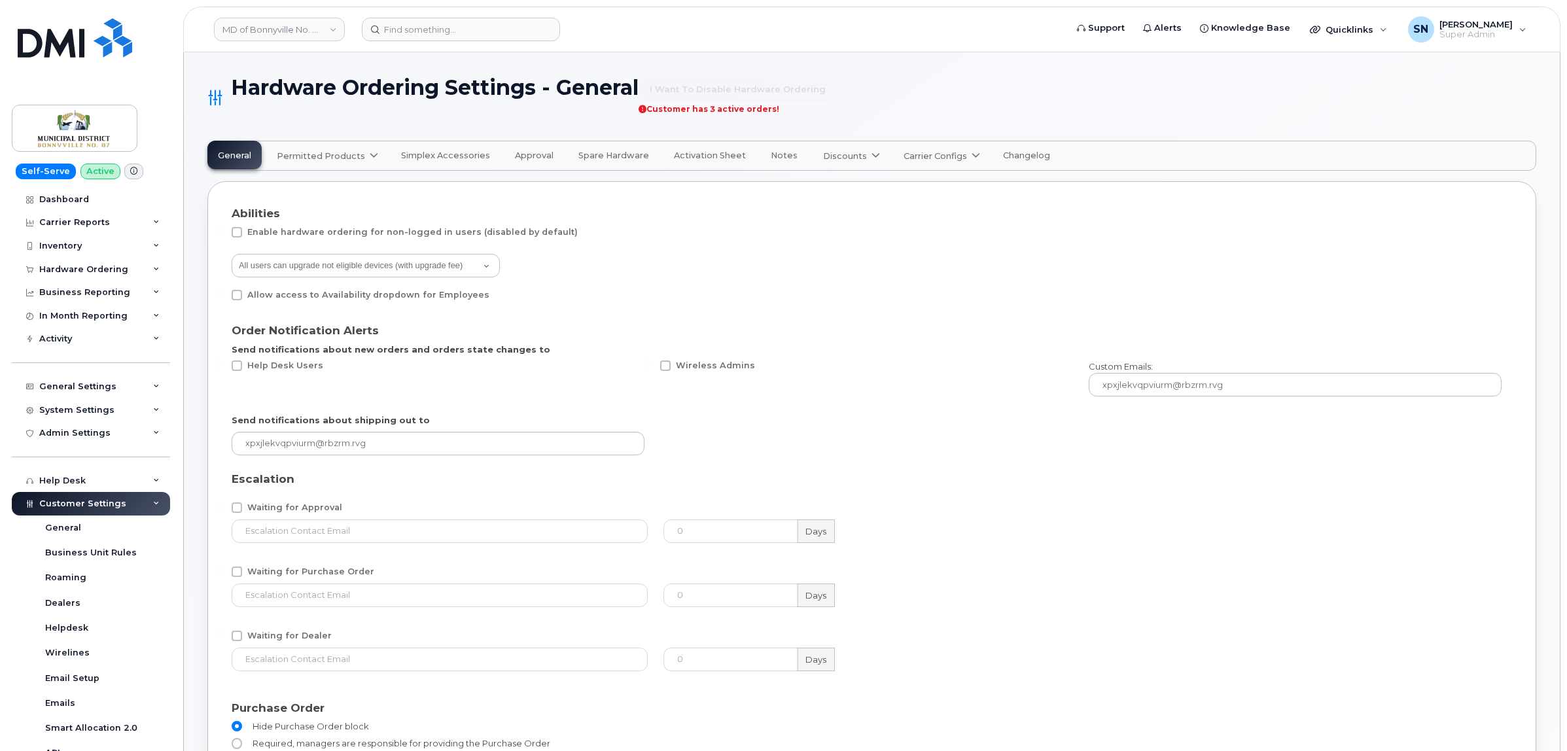
click at [344, 154] on span "Permitted Products" at bounding box center [321, 156] width 88 height 12
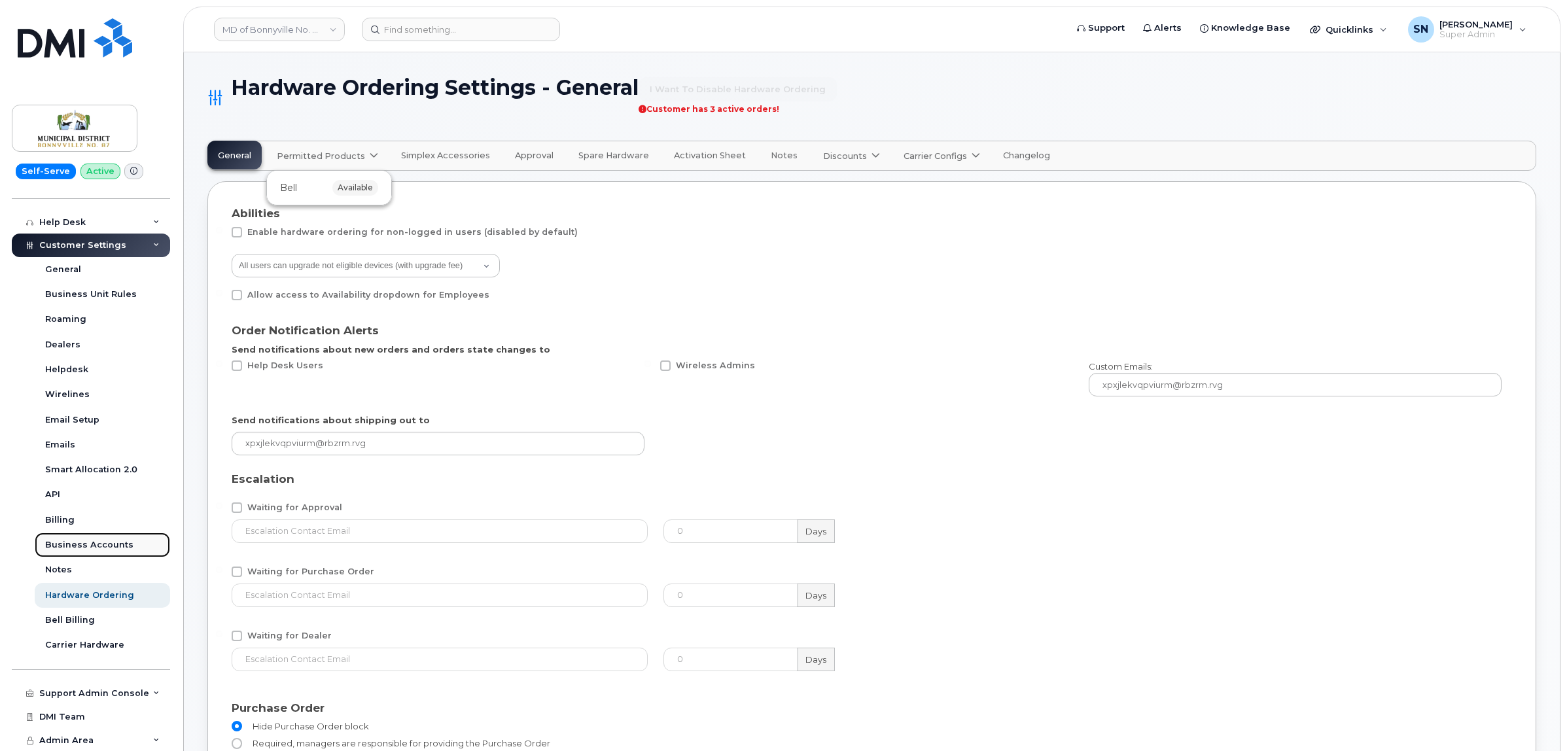
click at [86, 541] on div "Business Accounts" at bounding box center [89, 545] width 88 height 12
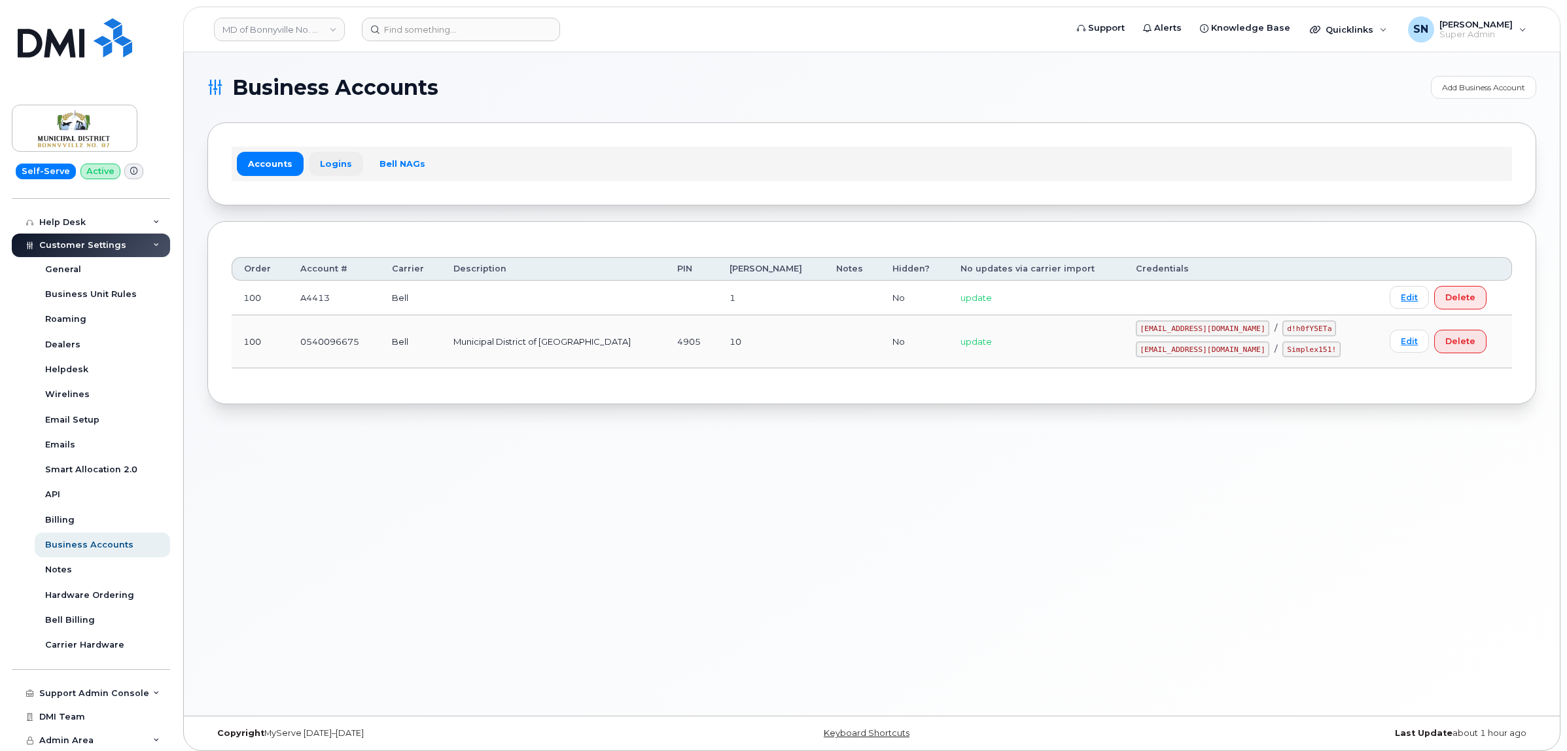
click at [325, 164] on link "Logins" at bounding box center [336, 164] width 54 height 24
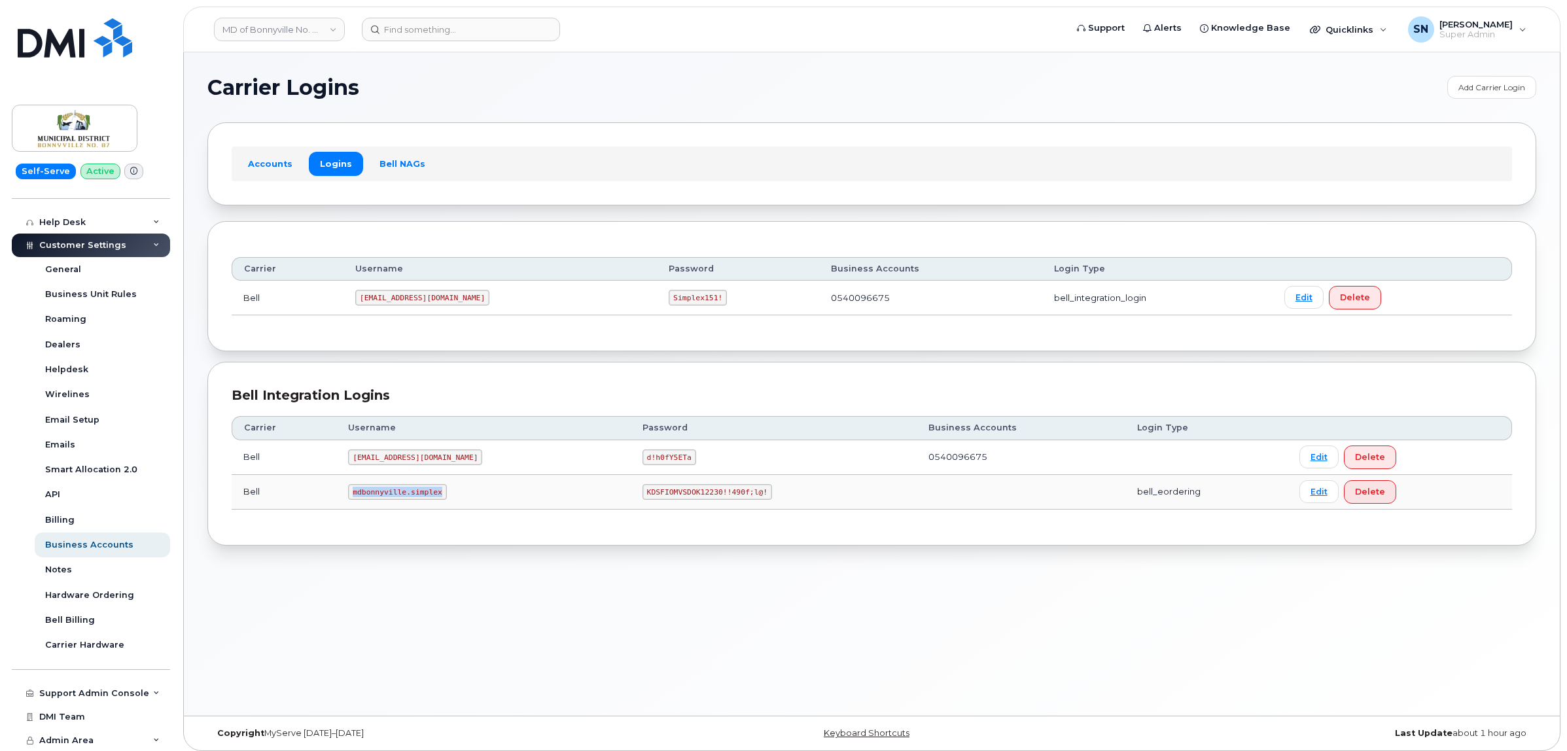
drag, startPoint x: 357, startPoint y: 492, endPoint x: 438, endPoint y: 501, distance: 81.6
click at [438, 500] on code "mdbonnyville.simplex" at bounding box center [397, 492] width 98 height 16
copy code "mdbonnyville.simplex"
drag, startPoint x: 613, startPoint y: 491, endPoint x: 733, endPoint y: 499, distance: 120.0
click at [733, 499] on td "KDSFIOMVSDOK12230!!490f;l@!" at bounding box center [774, 492] width 286 height 35
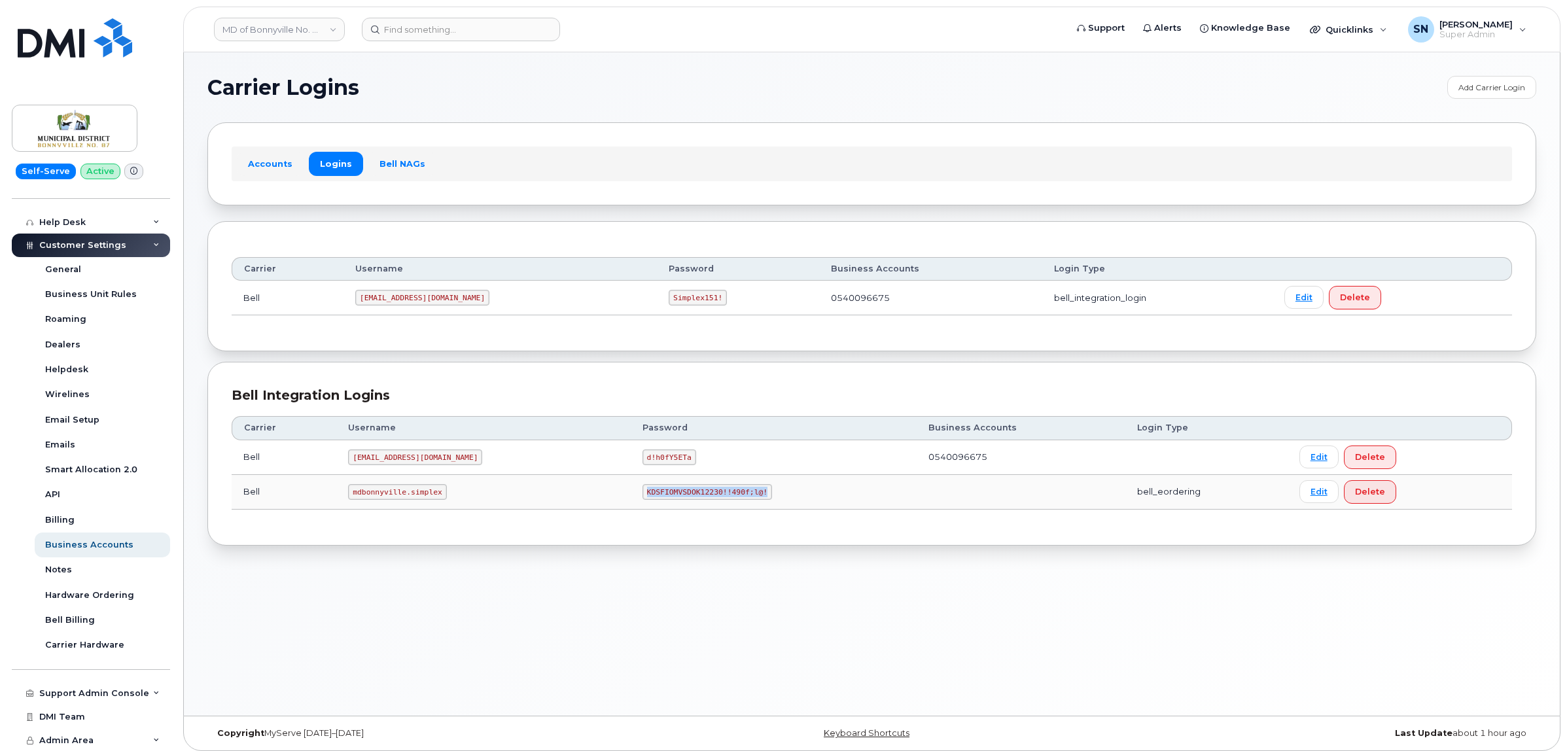
copy code "KDSFIOMVSDOK12230!!490f;l@!"
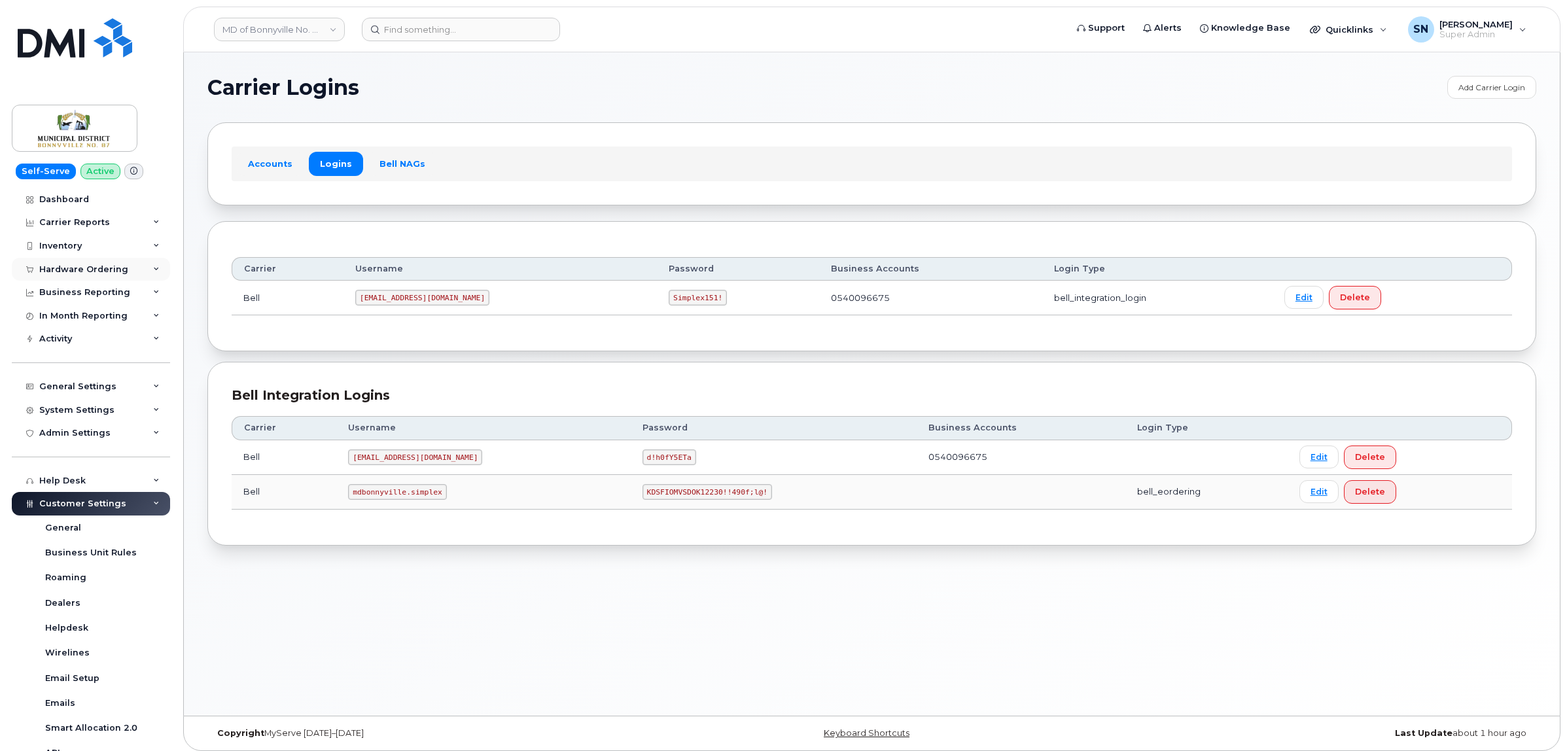
click at [92, 273] on div "Hardware Ordering" at bounding box center [83, 269] width 89 height 10
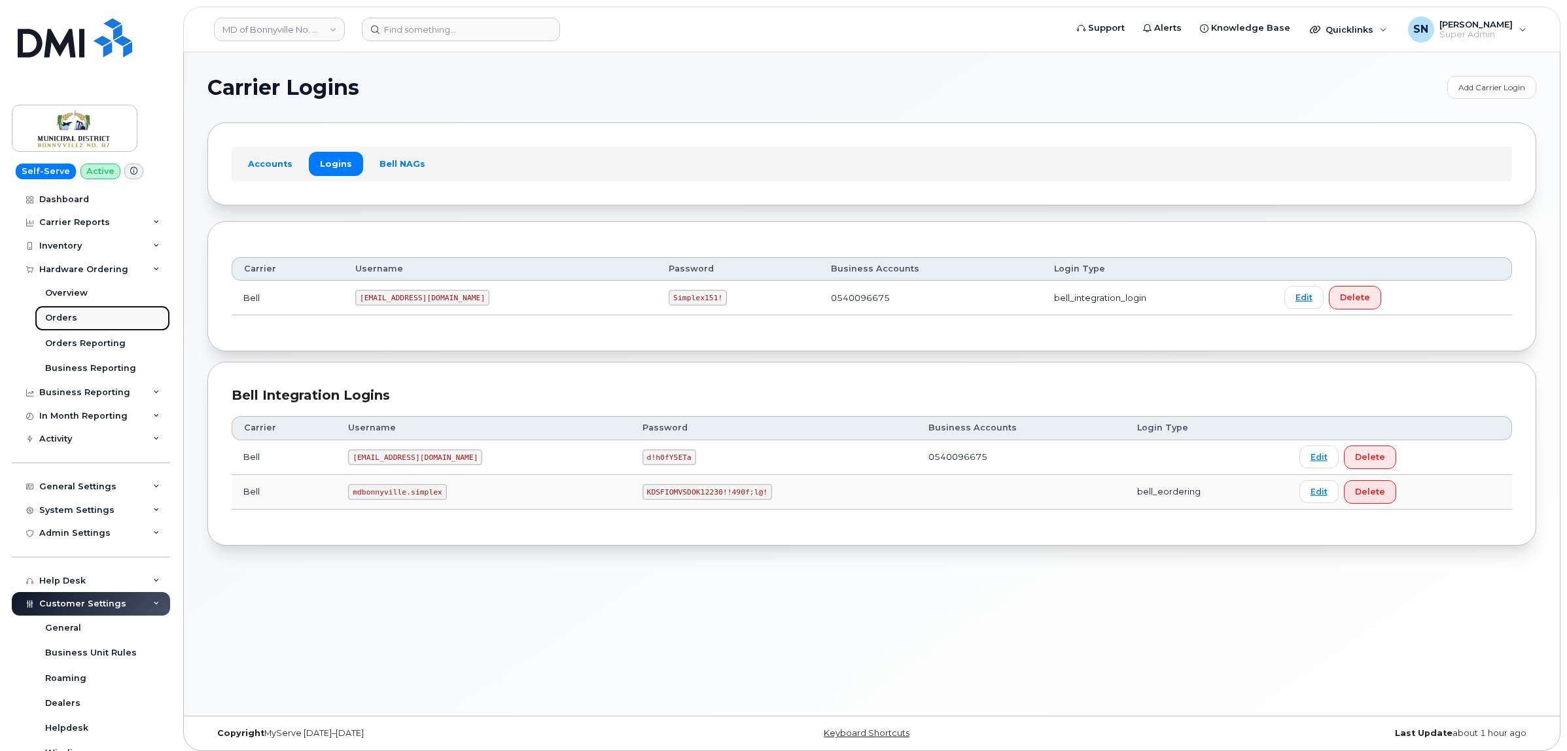
click at [82, 309] on link "Orders" at bounding box center [102, 318] width 135 height 25
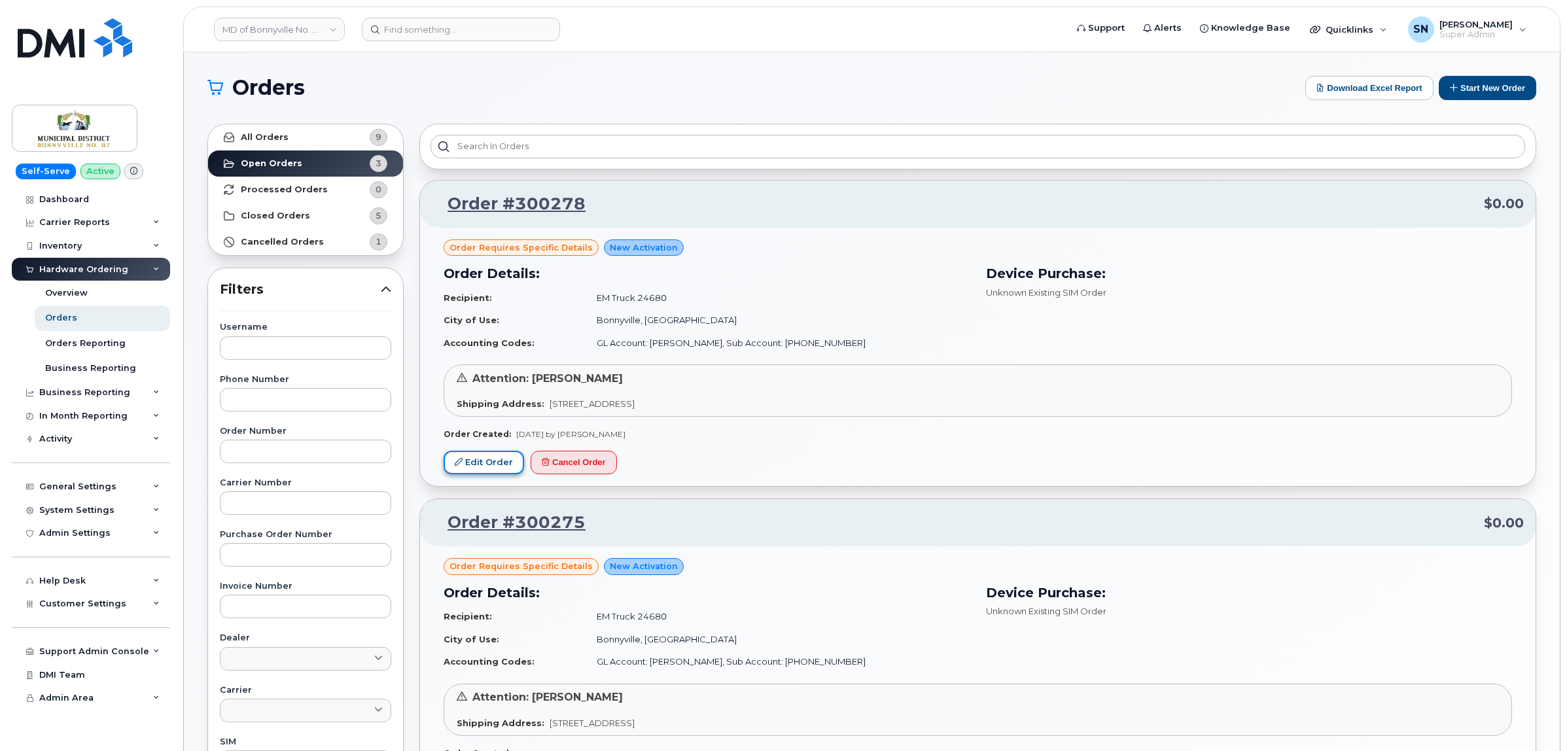
click at [471, 463] on link "Edit Order" at bounding box center [484, 463] width 80 height 24
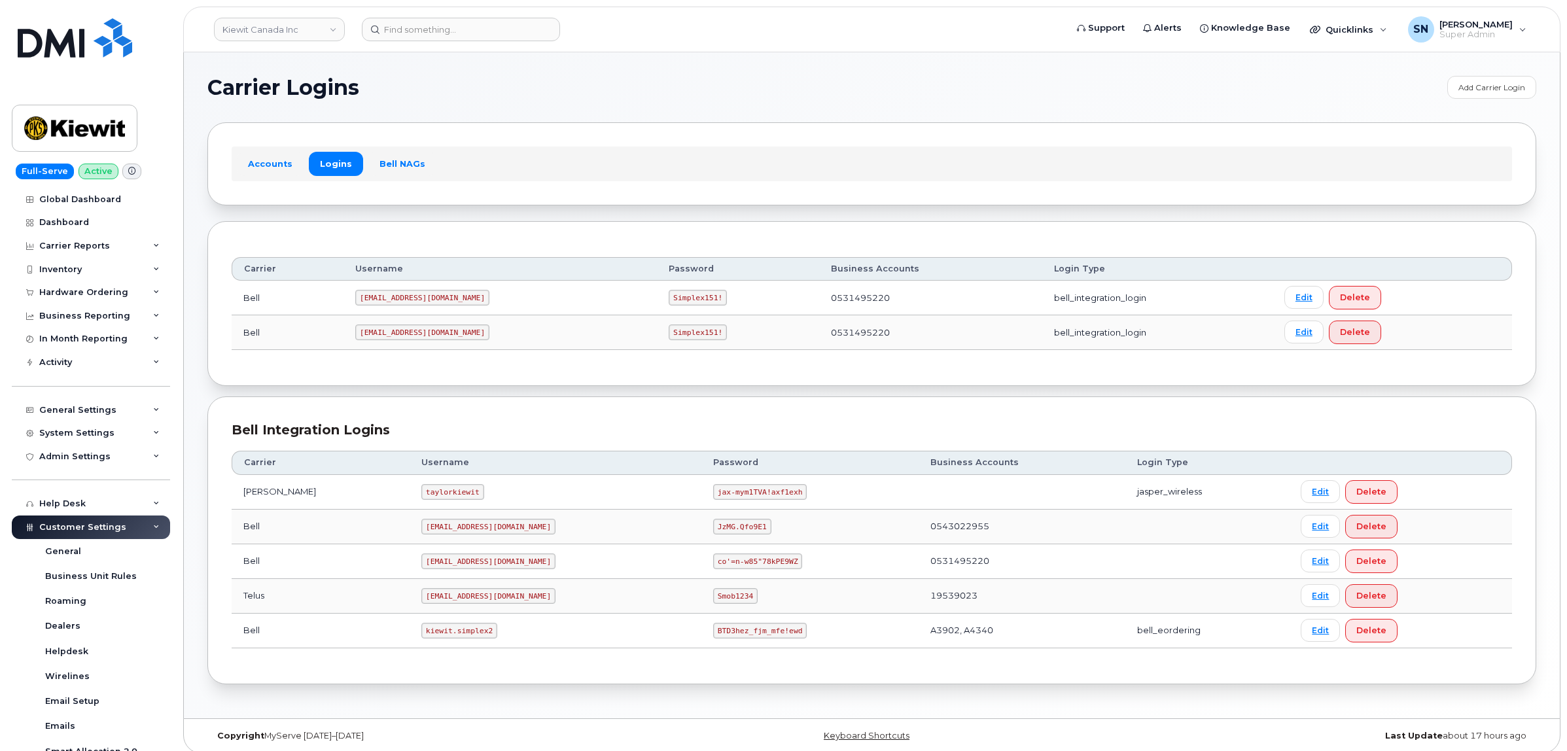
scroll to position [262, 0]
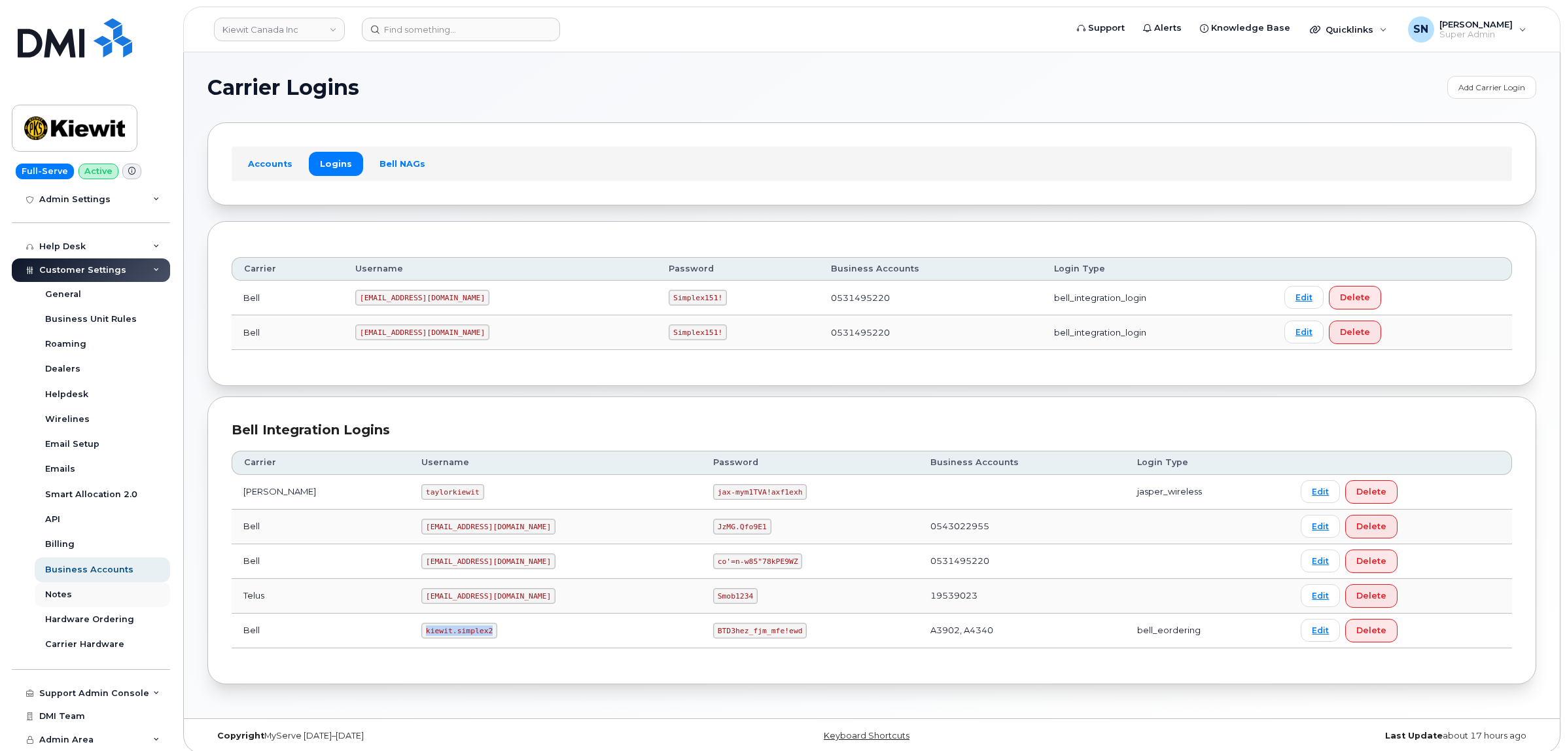
drag, startPoint x: 389, startPoint y: 639, endPoint x: 63, endPoint y: 593, distance: 329.1
click at [457, 637] on code "kiewit.simplex2" at bounding box center [459, 631] width 76 height 16
copy code "kiewit.simplex2"
drag, startPoint x: 656, startPoint y: 635, endPoint x: 751, endPoint y: 639, distance: 95.6
click at [751, 639] on td "BTD3hez_fjm_mfe!ewd" at bounding box center [809, 631] width 217 height 35
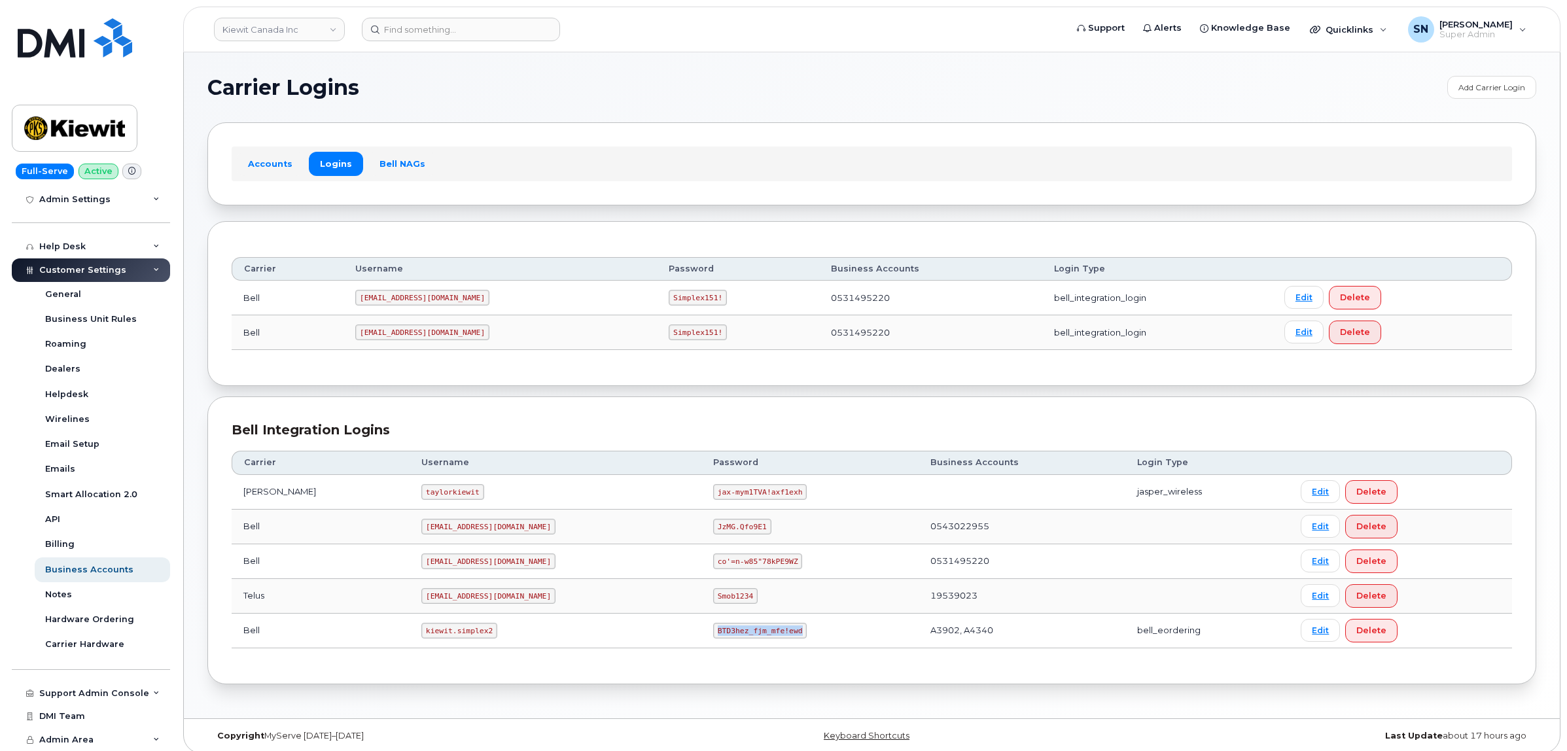
copy code "BTD3hez_fjm_mfe!ewd"
click at [487, 421] on div "Bell Integration Logins Carrier Username Password Business Accounts Login Type …" at bounding box center [871, 540] width 1329 height 288
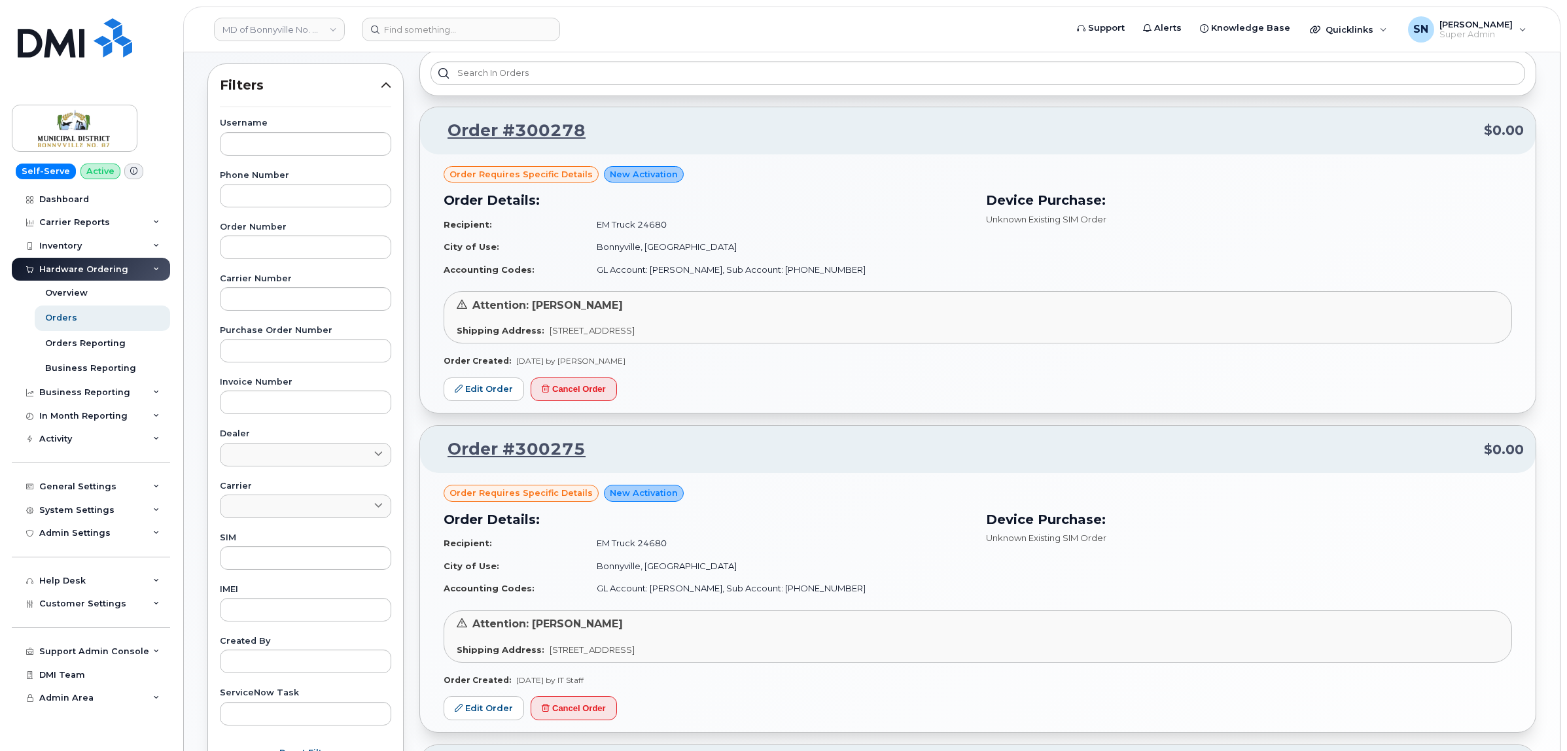
scroll to position [164, 0]
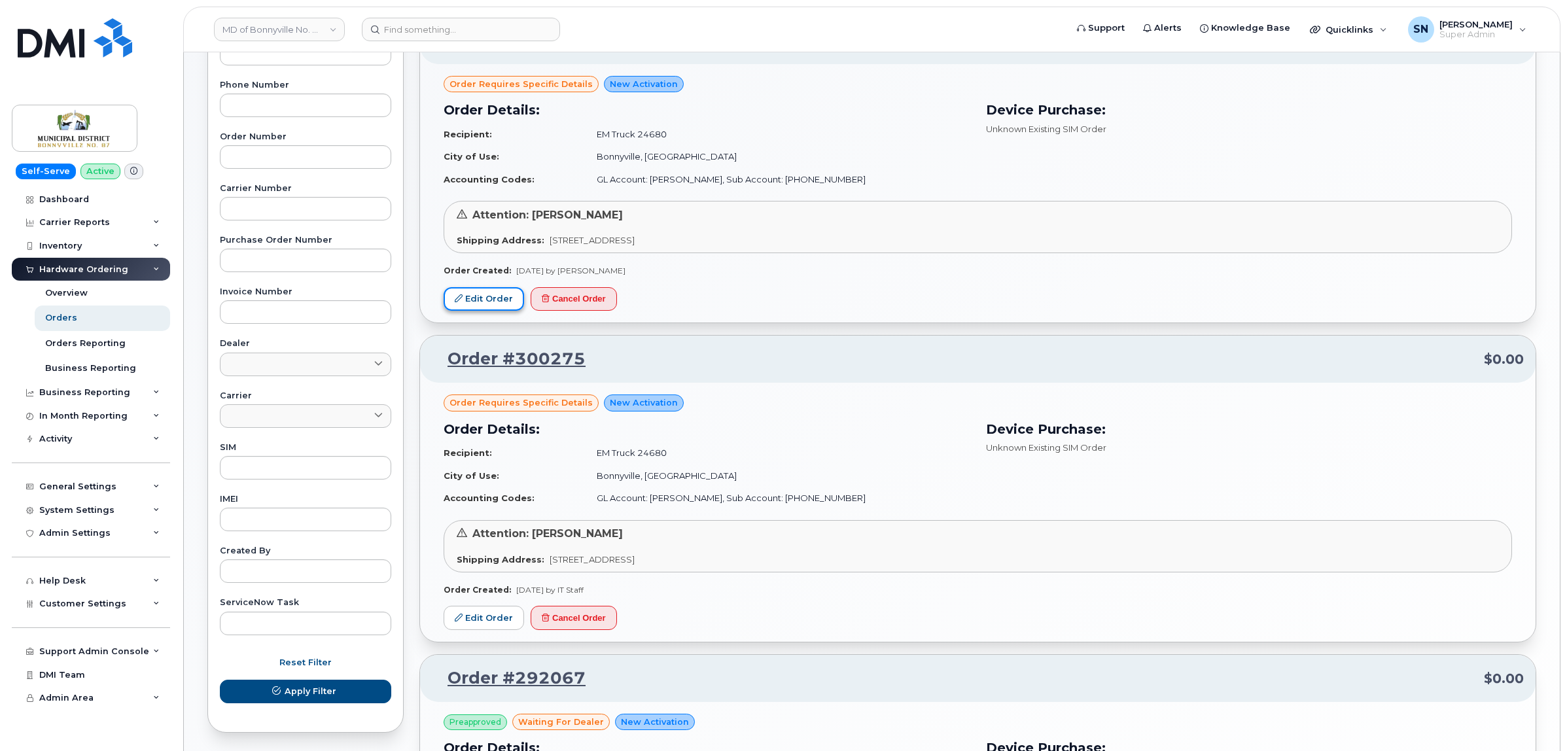
click at [510, 294] on link "Edit Order" at bounding box center [484, 299] width 80 height 24
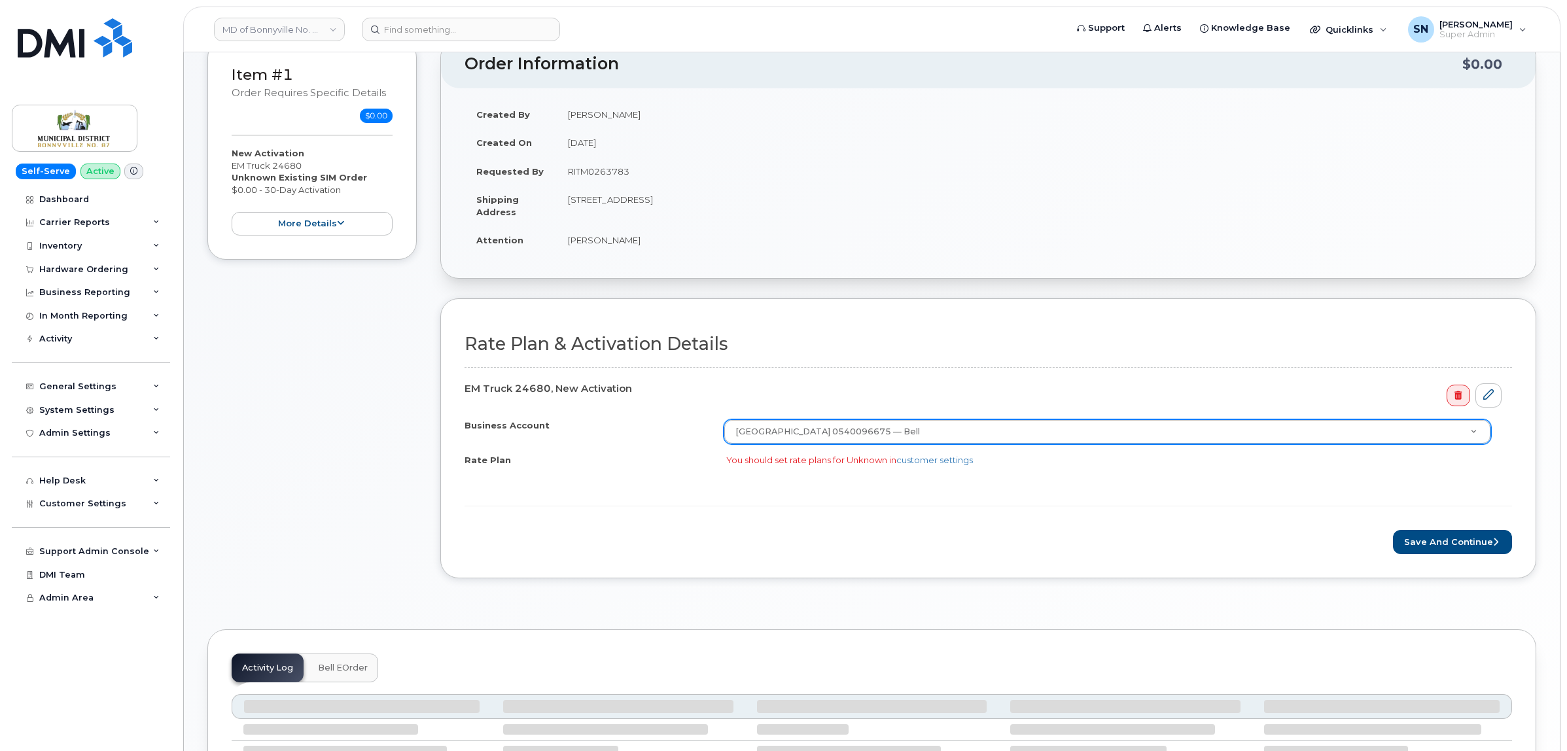
scroll to position [164, 0]
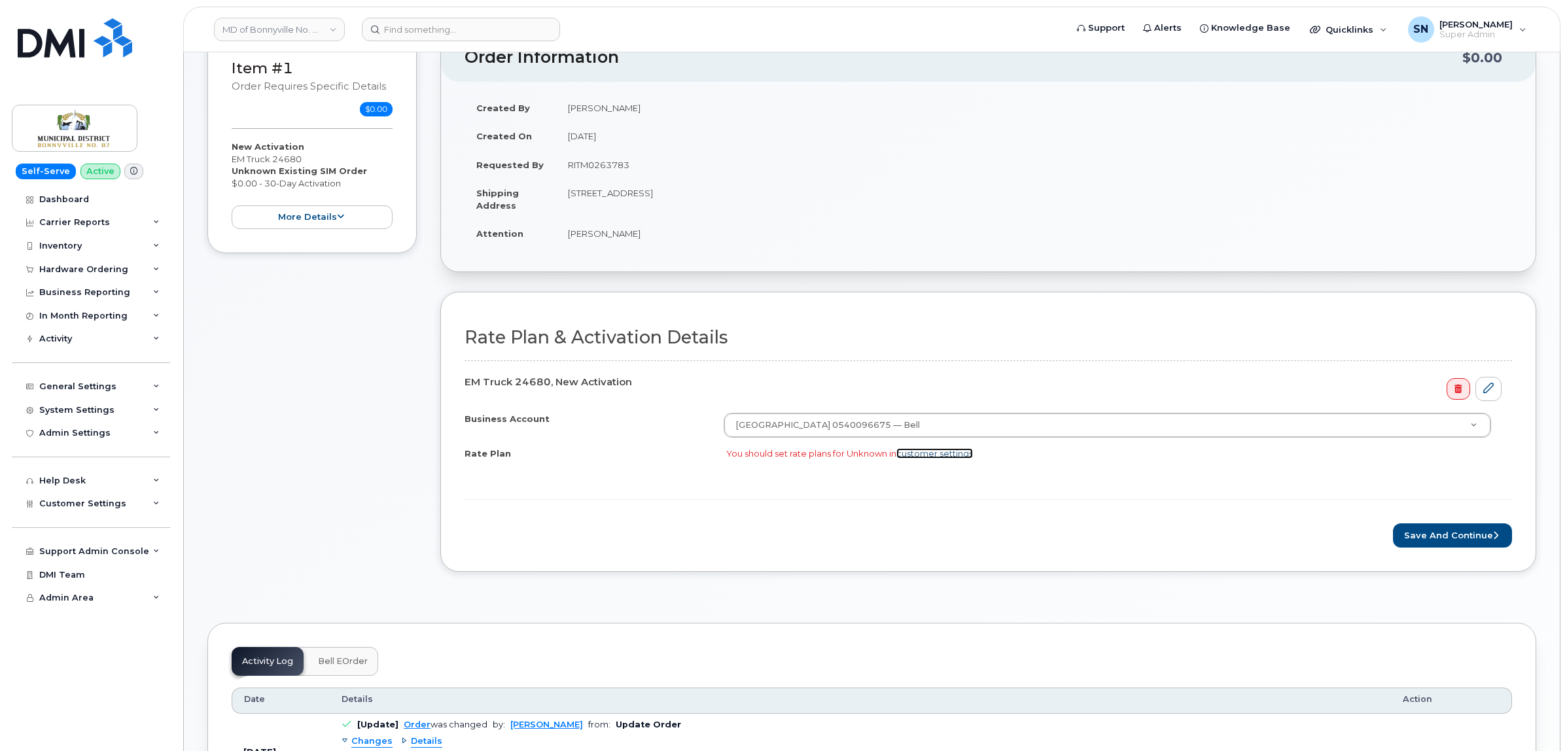
click at [968, 455] on link "customer settings" at bounding box center [934, 453] width 77 height 10
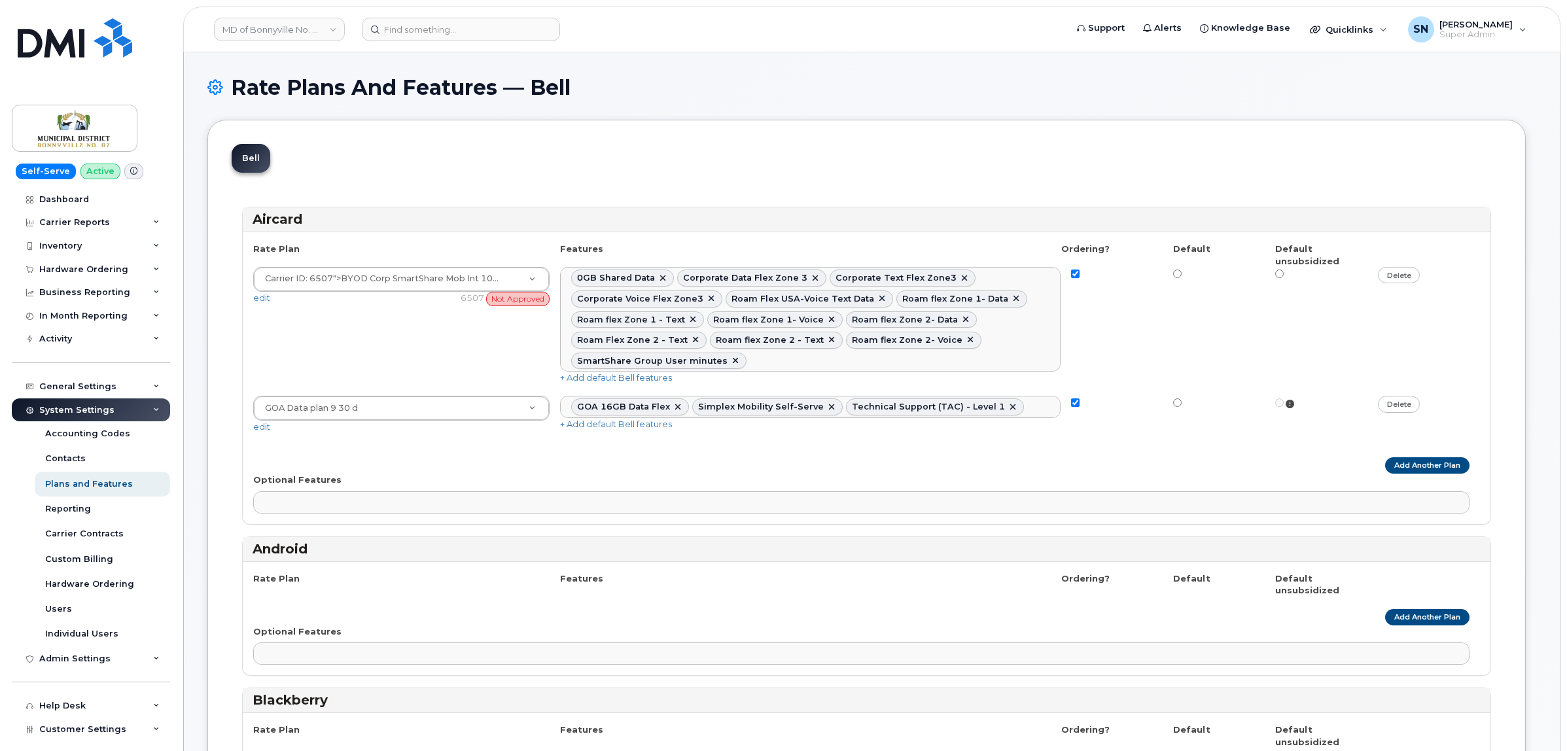
select select
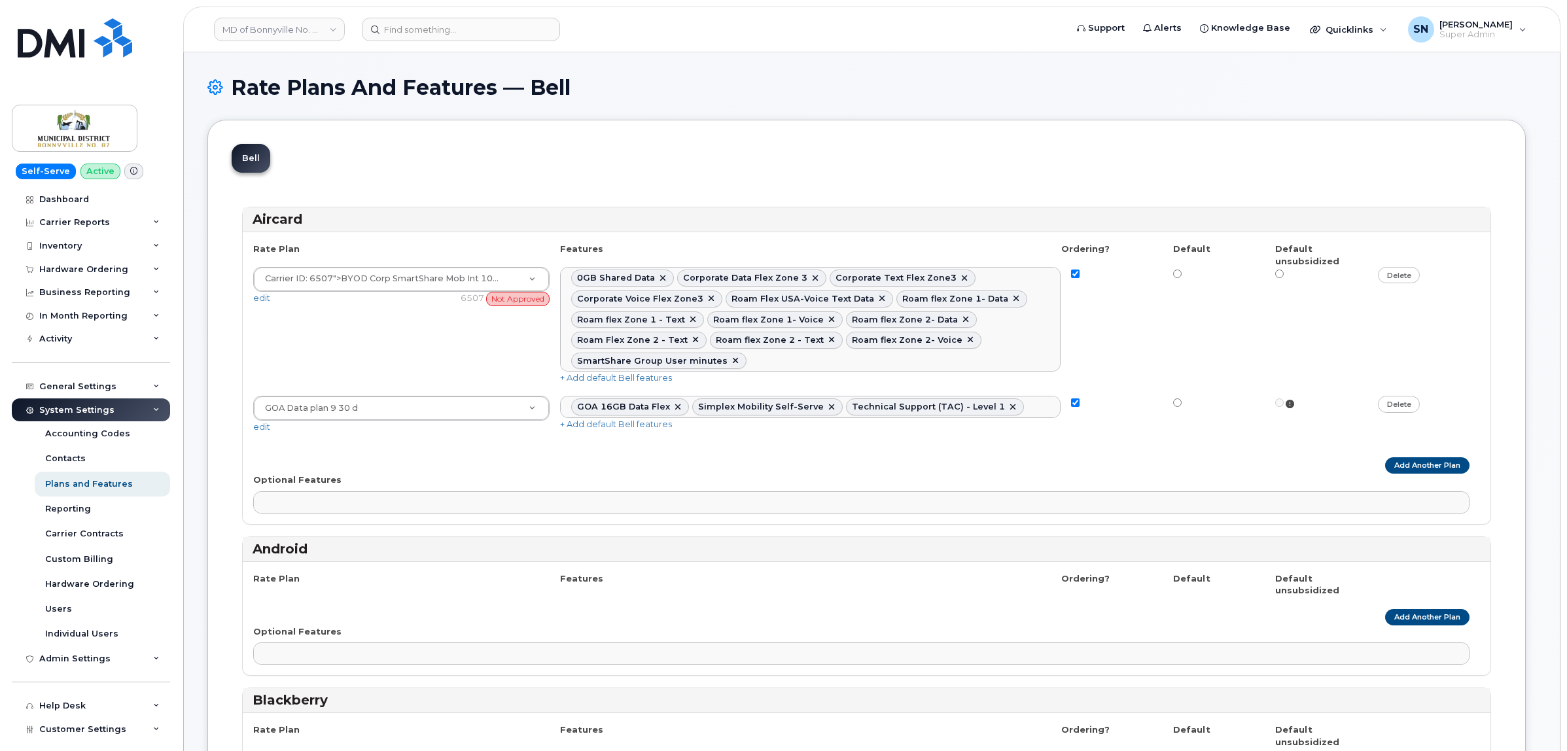
select select
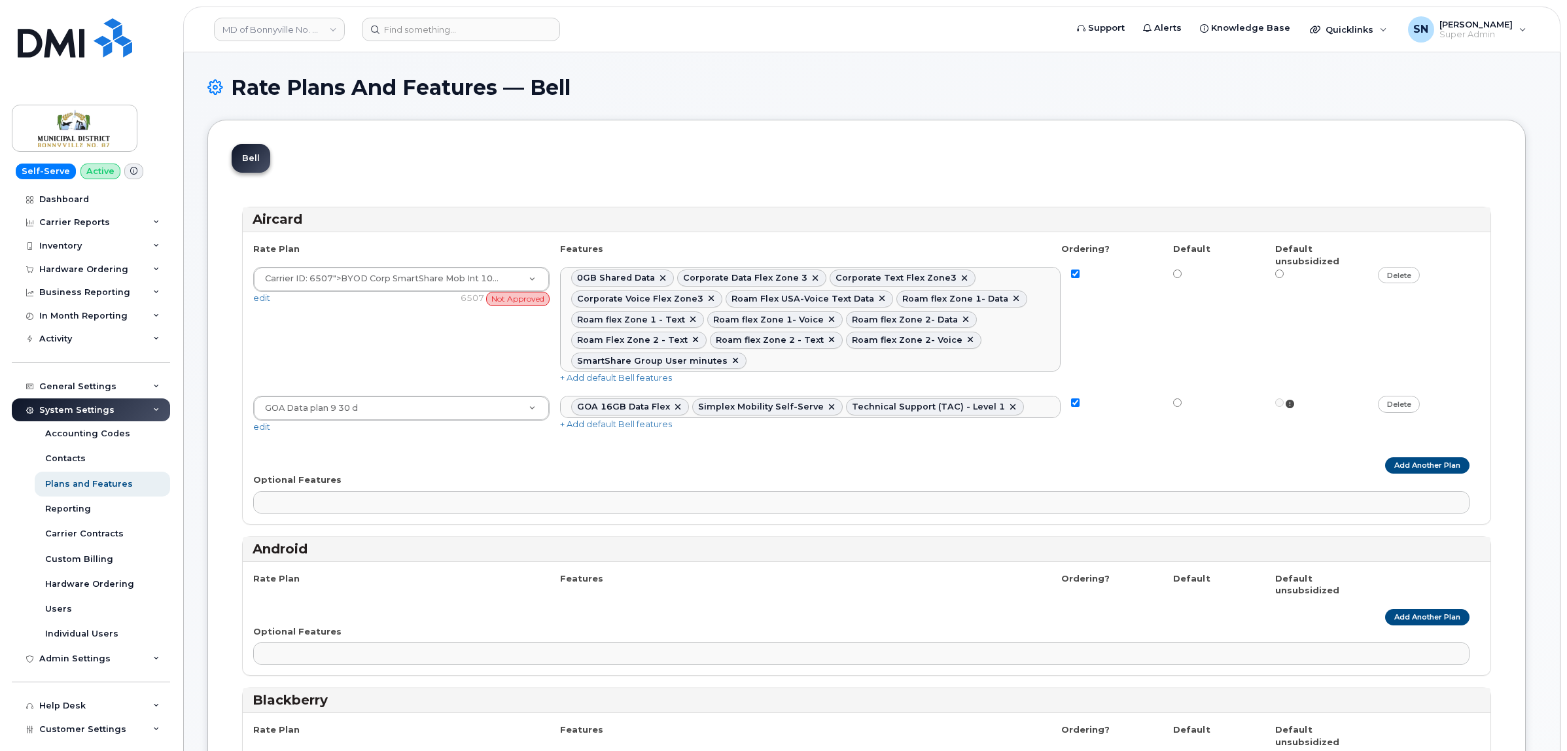
select select
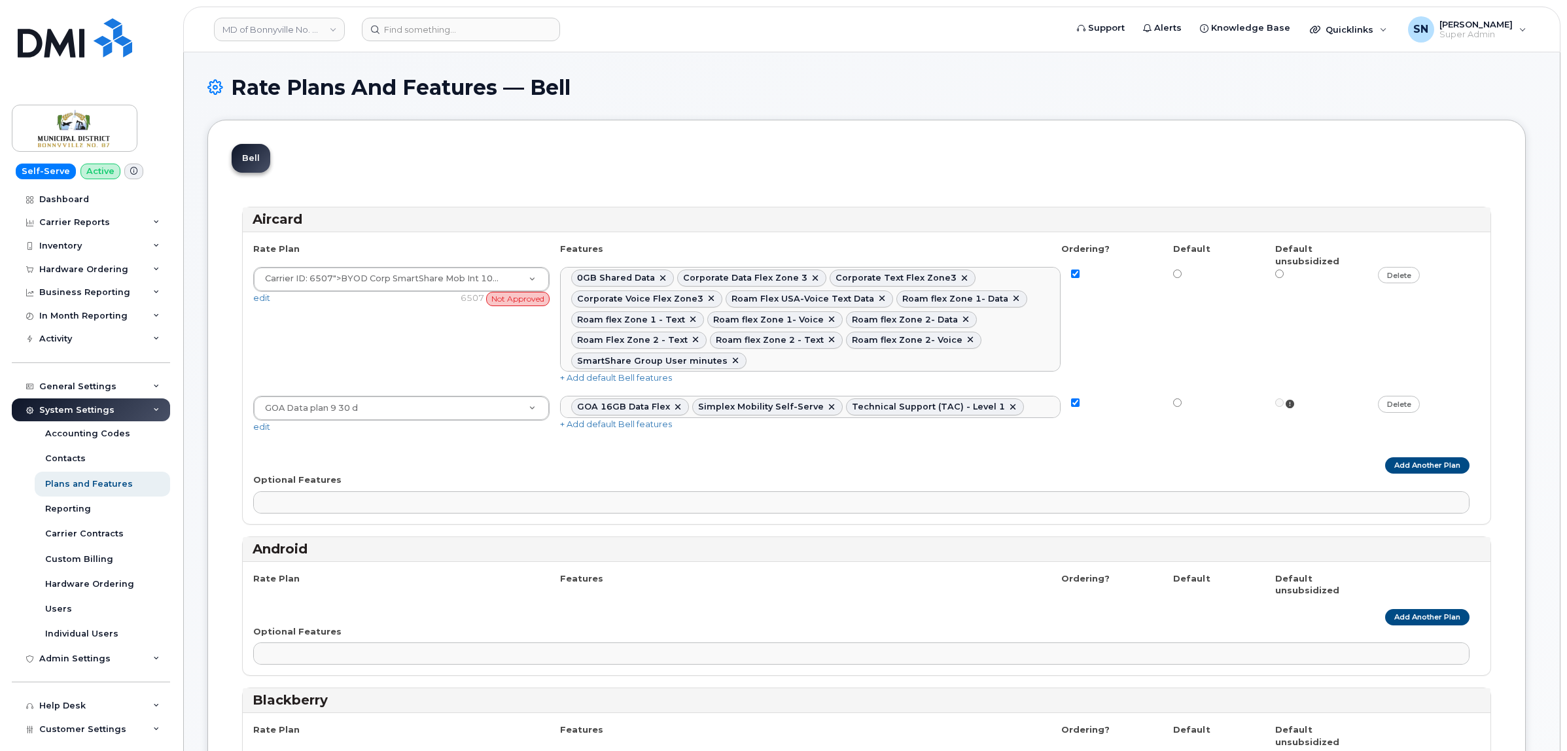
select select
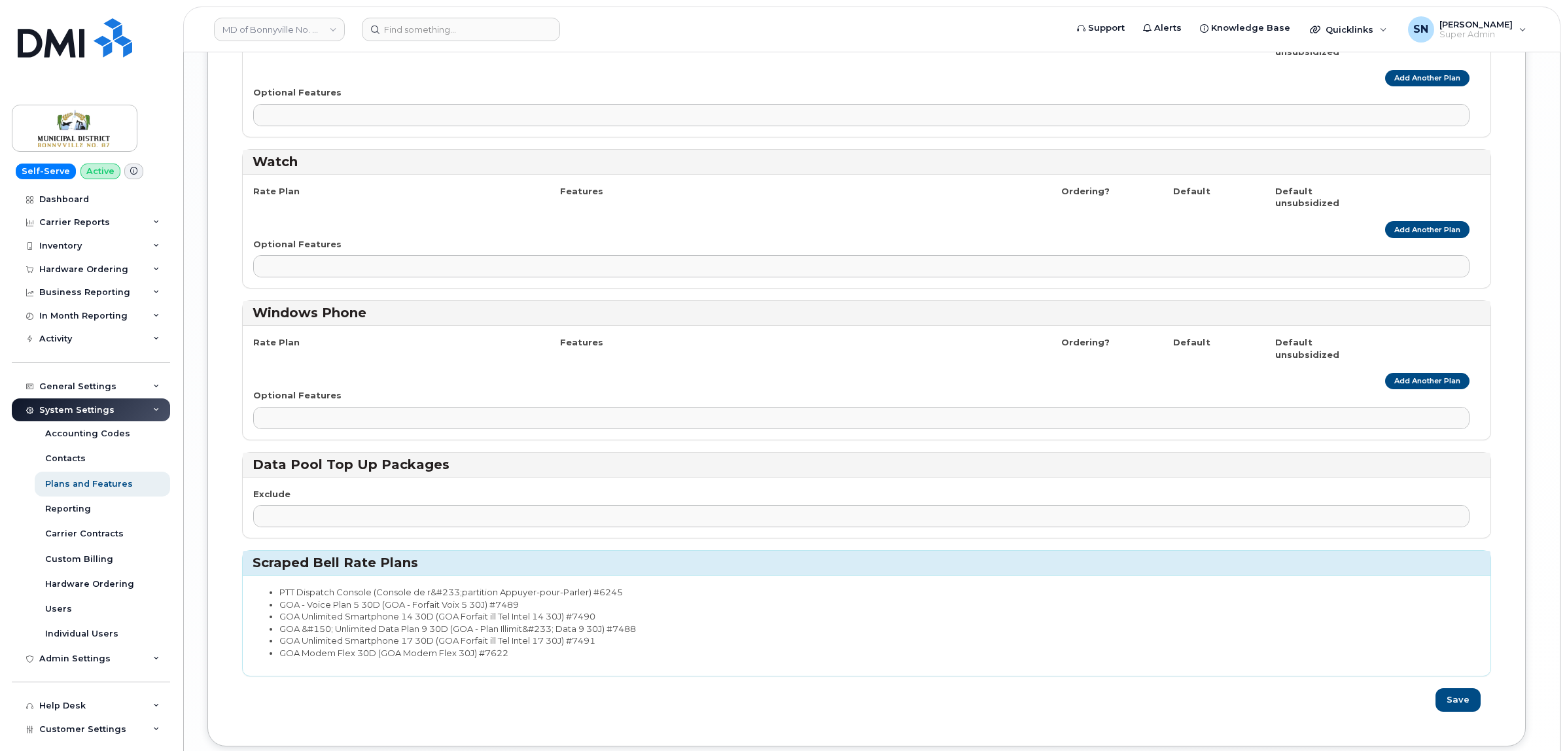
scroll to position [3262, 0]
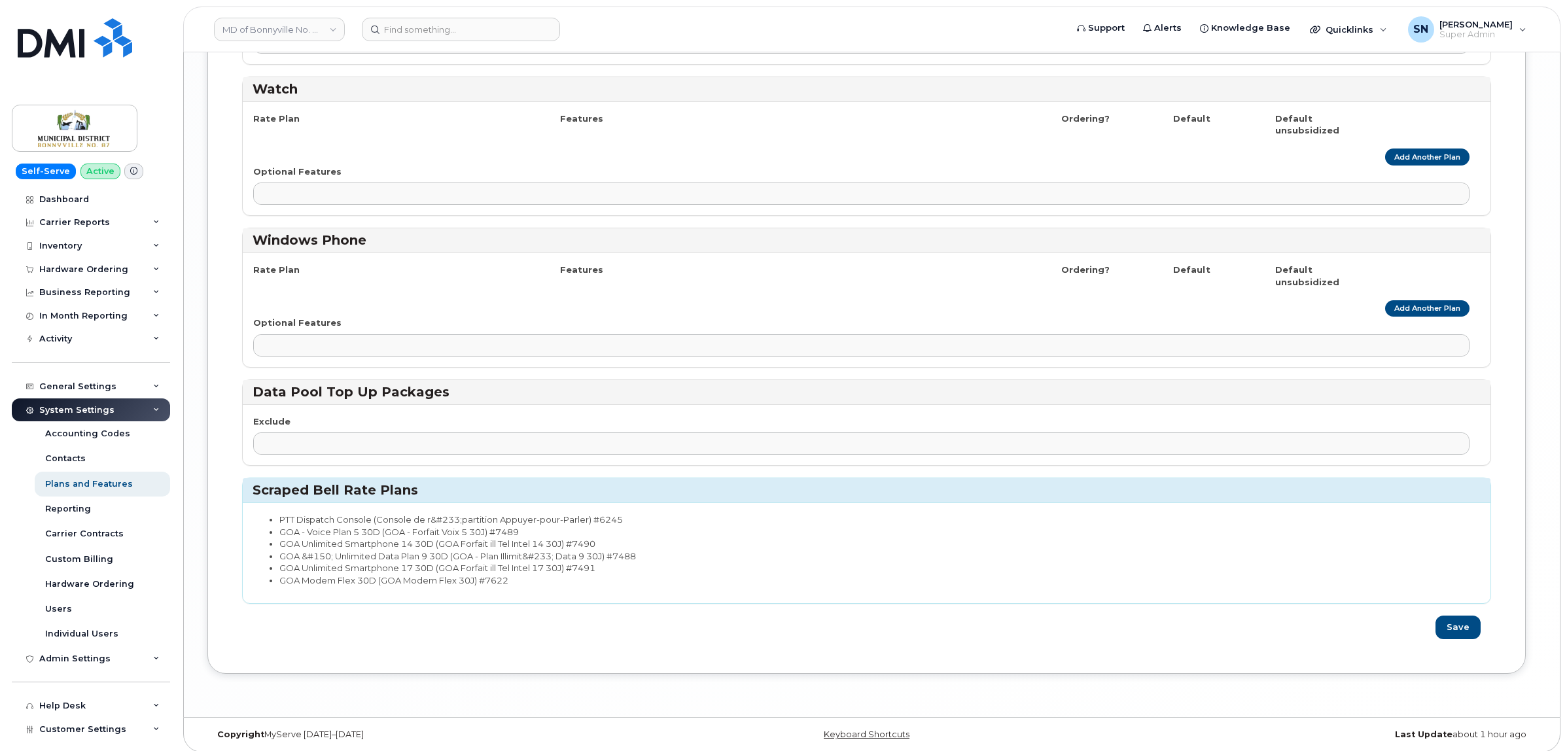
click at [280, 538] on li "GOA Unlimited Smartphone 14 30D (GOA Forfait ill Tel Intel 14 30J) #7490" at bounding box center [874, 544] width 1190 height 12
drag, startPoint x: 281, startPoint y: 546, endPoint x: 453, endPoint y: 545, distance: 172.1
click at [453, 550] on li "GOA &#150; Unlimited Data Plan 9 30D (GOA - Plan Illimit&#233; Data 9 30J) #7488" at bounding box center [874, 556] width 1190 height 12
copy li "GOA &#150; Unlimited Data Plan 9 30D"
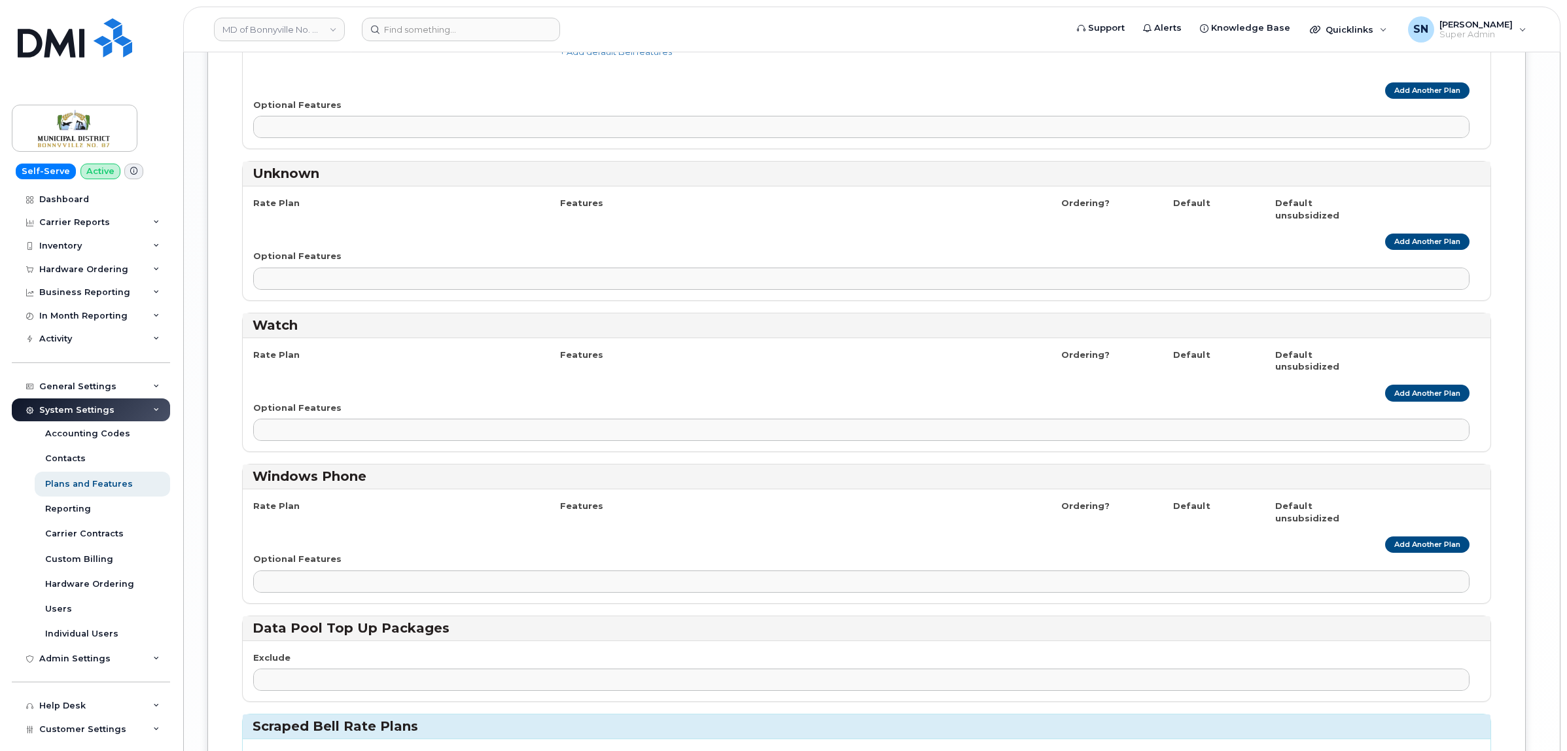
scroll to position [3017, 0]
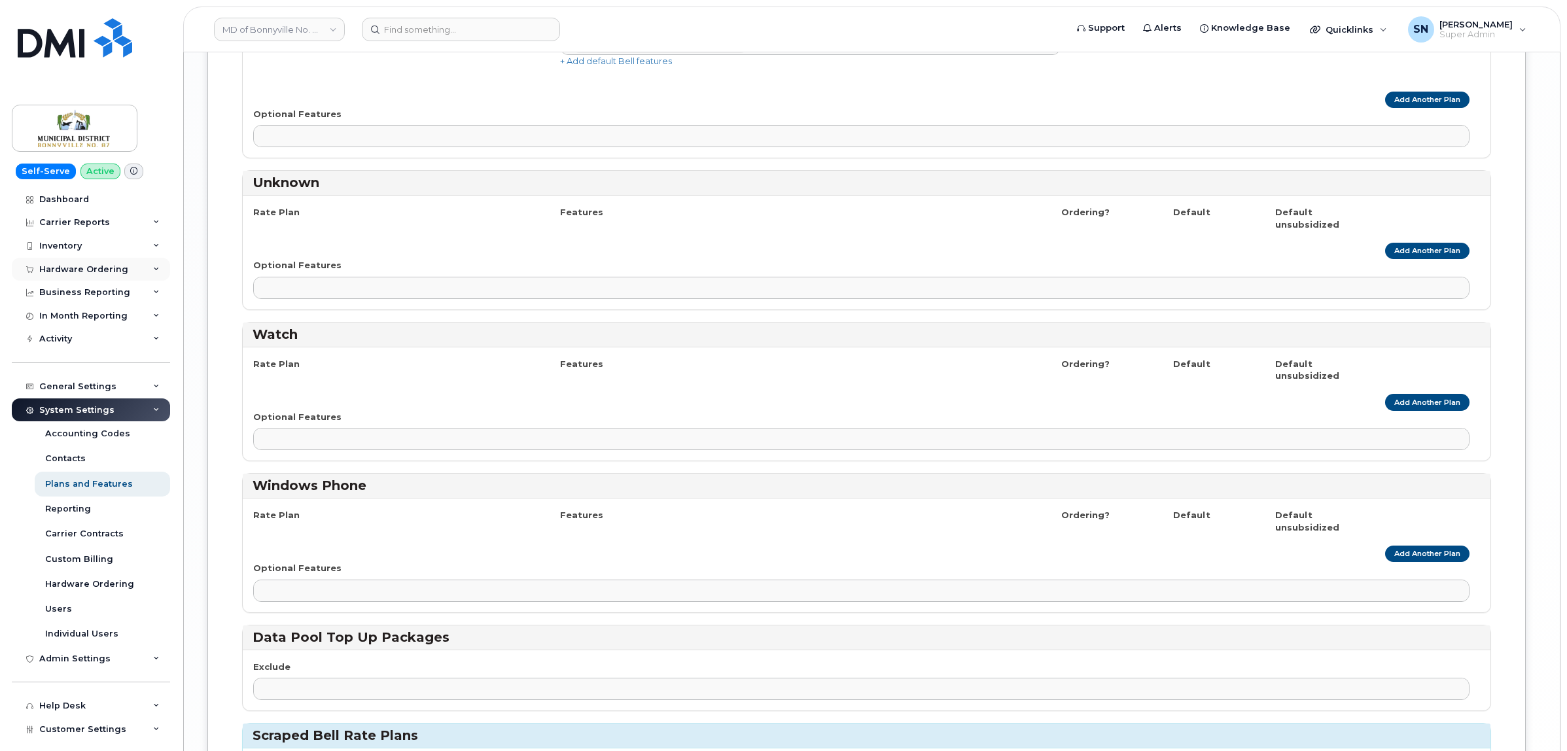
click at [125, 262] on div "Hardware Ordering" at bounding box center [91, 270] width 158 height 24
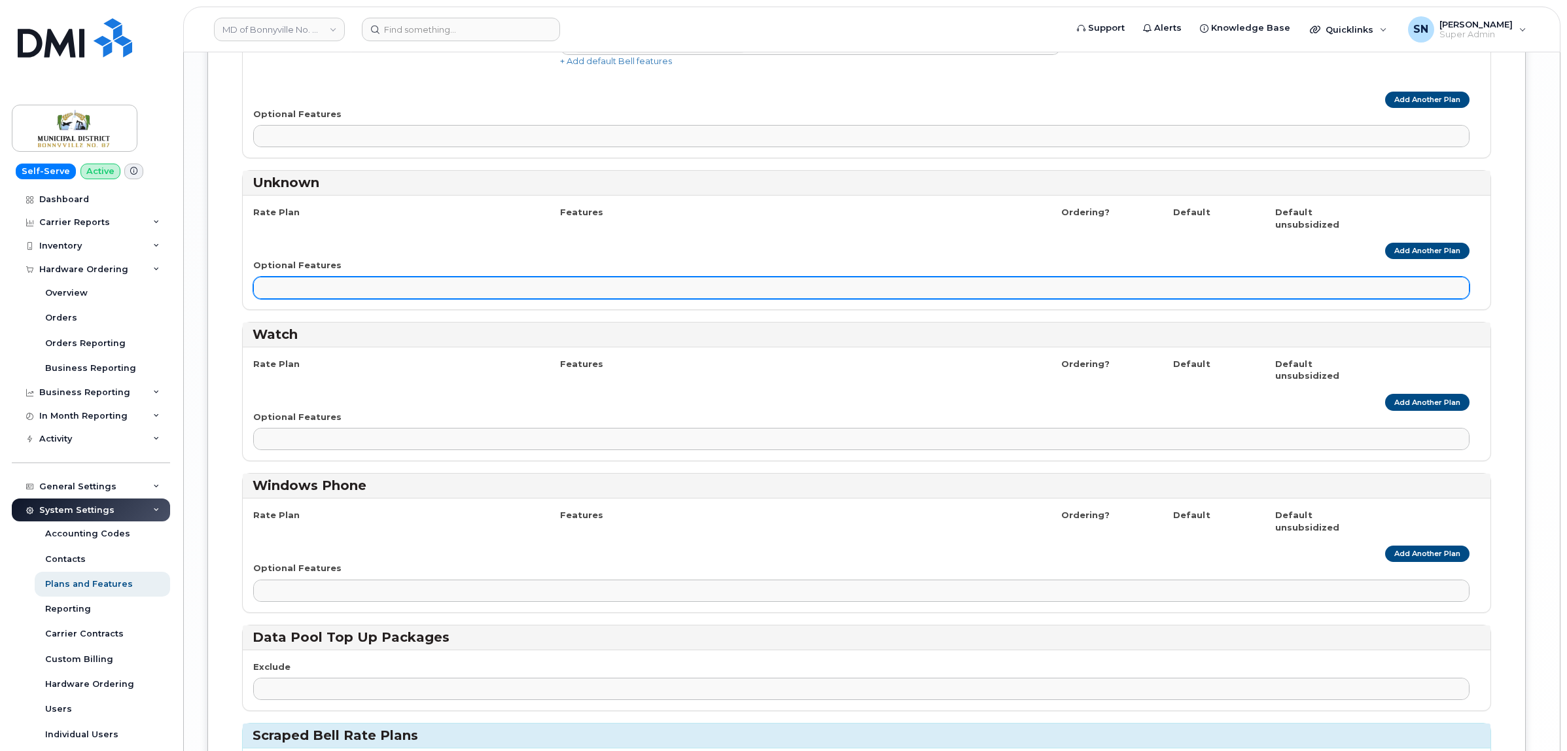
click at [509, 277] on ul at bounding box center [861, 287] width 1215 height 21
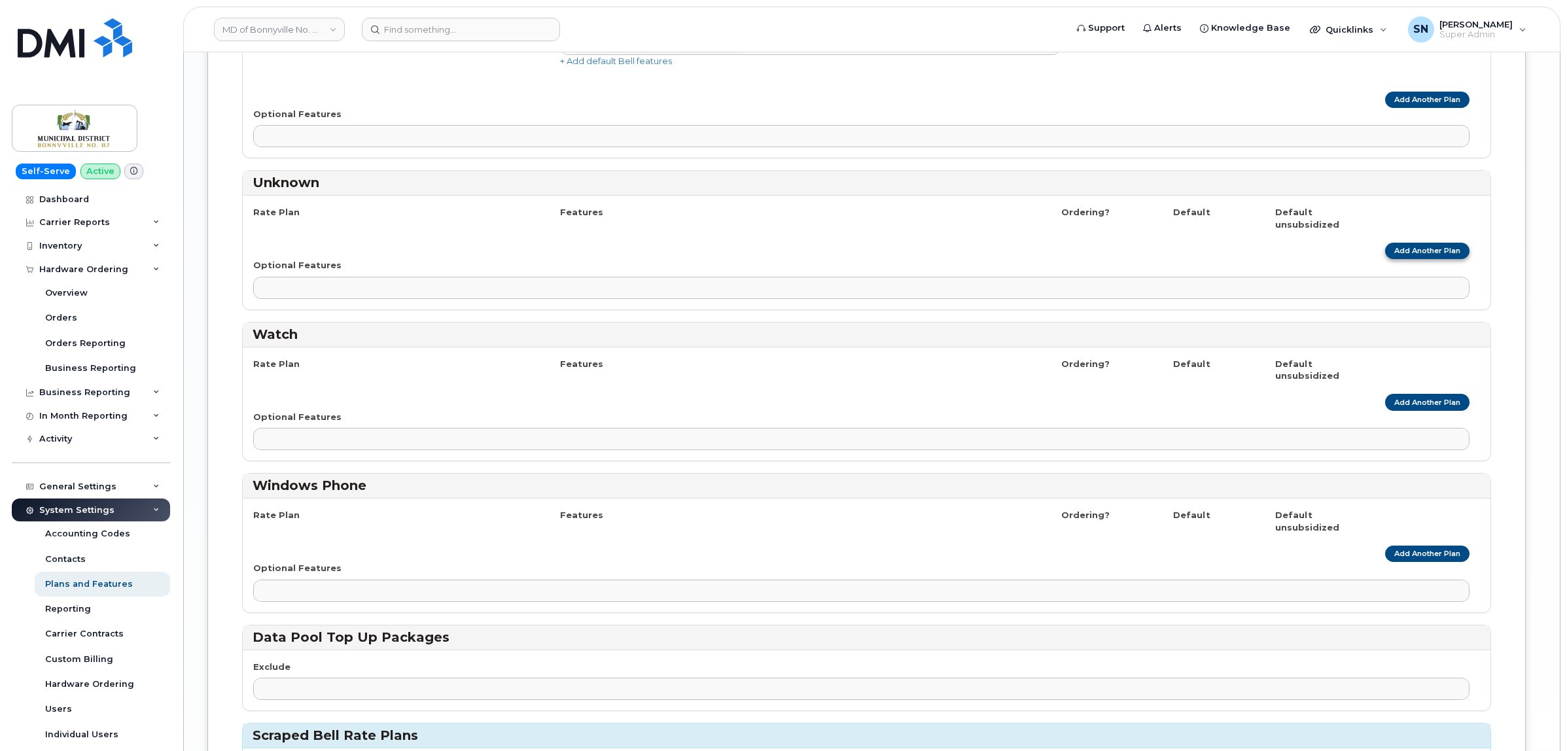
click at [1392, 243] on link "Add Another Plan" at bounding box center [1427, 251] width 84 height 16
select select
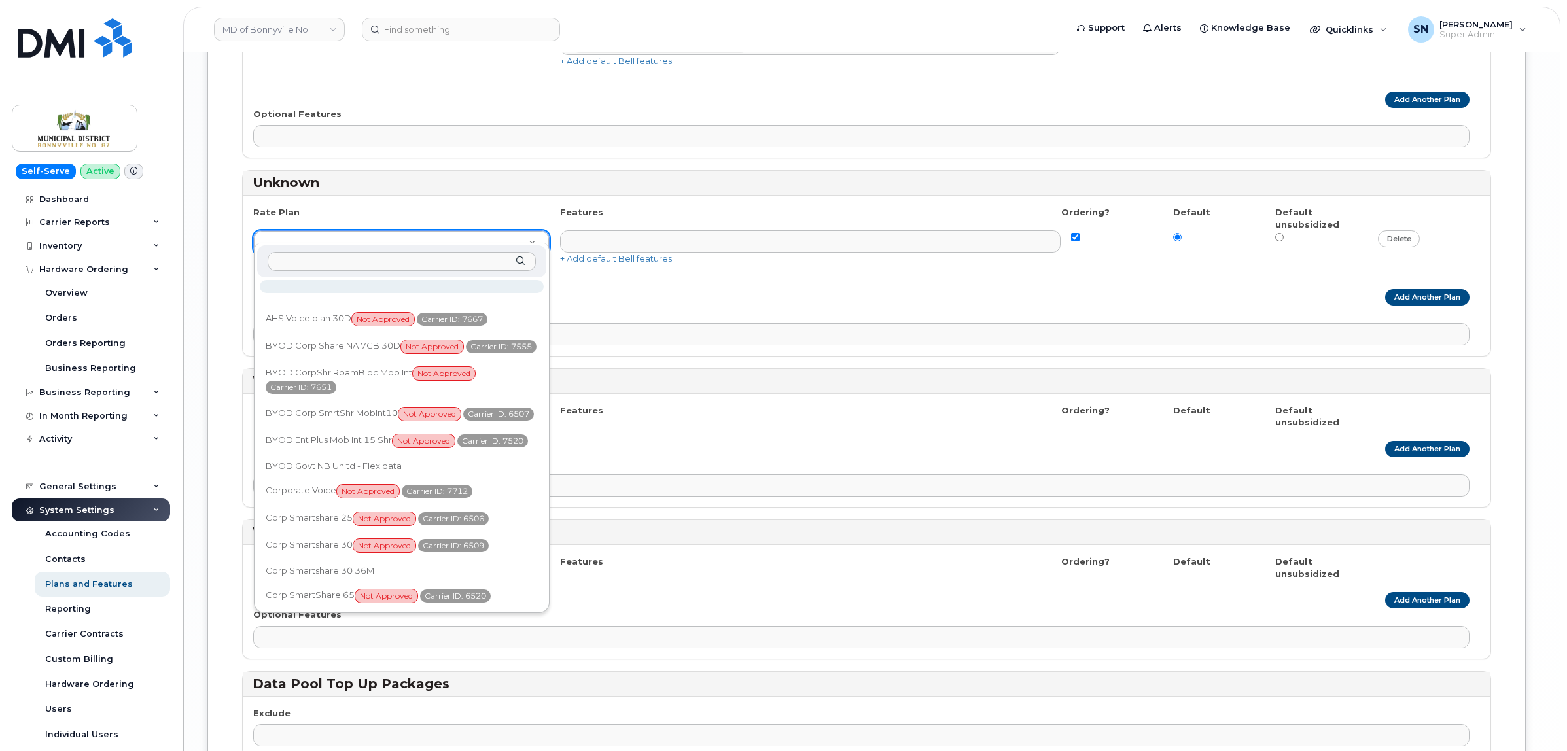
click at [387, 257] on input "text" at bounding box center [402, 261] width 268 height 19
paste input "GOA Data plan 9 30"
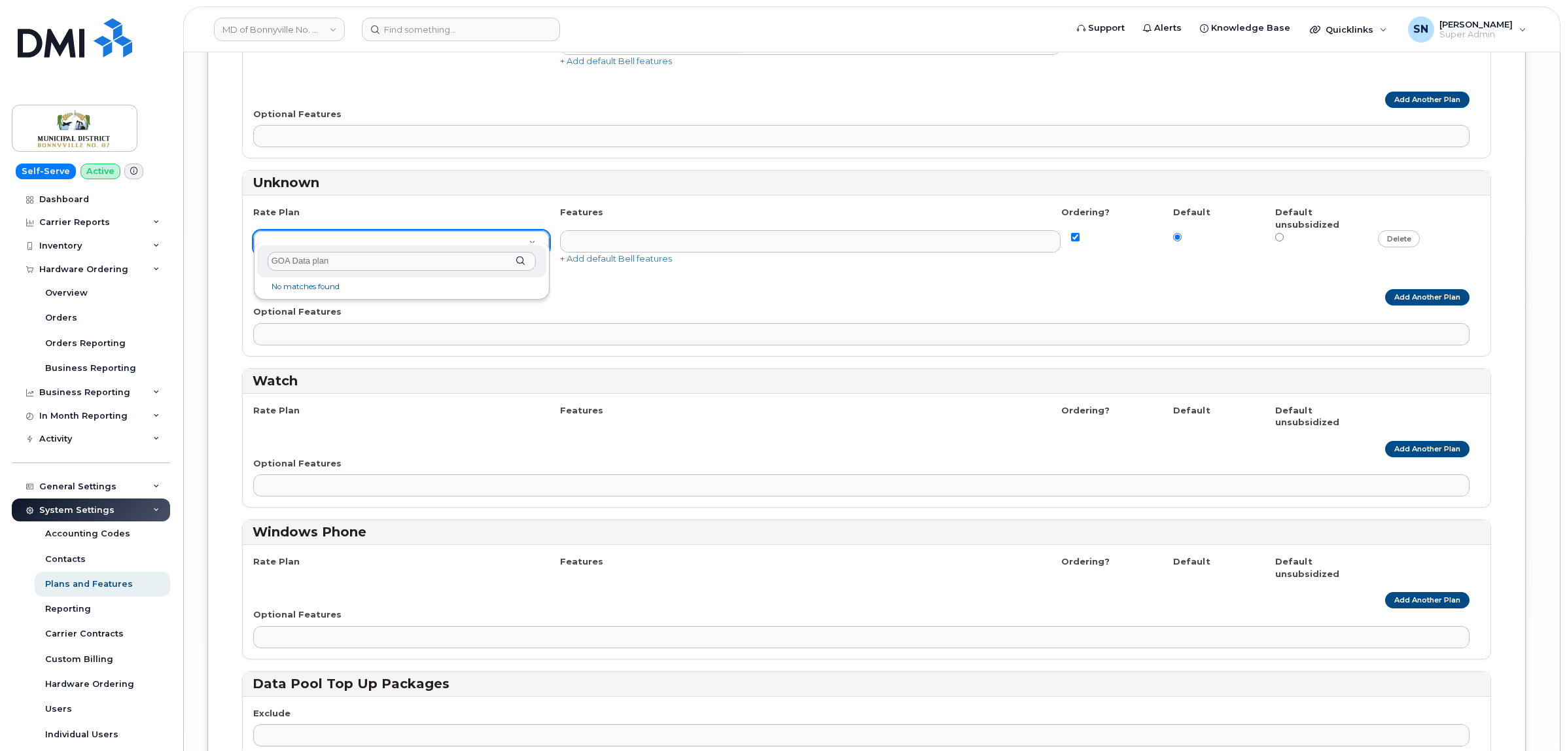
drag, startPoint x: 400, startPoint y: 258, endPoint x: 237, endPoint y: 259, distance: 163.6
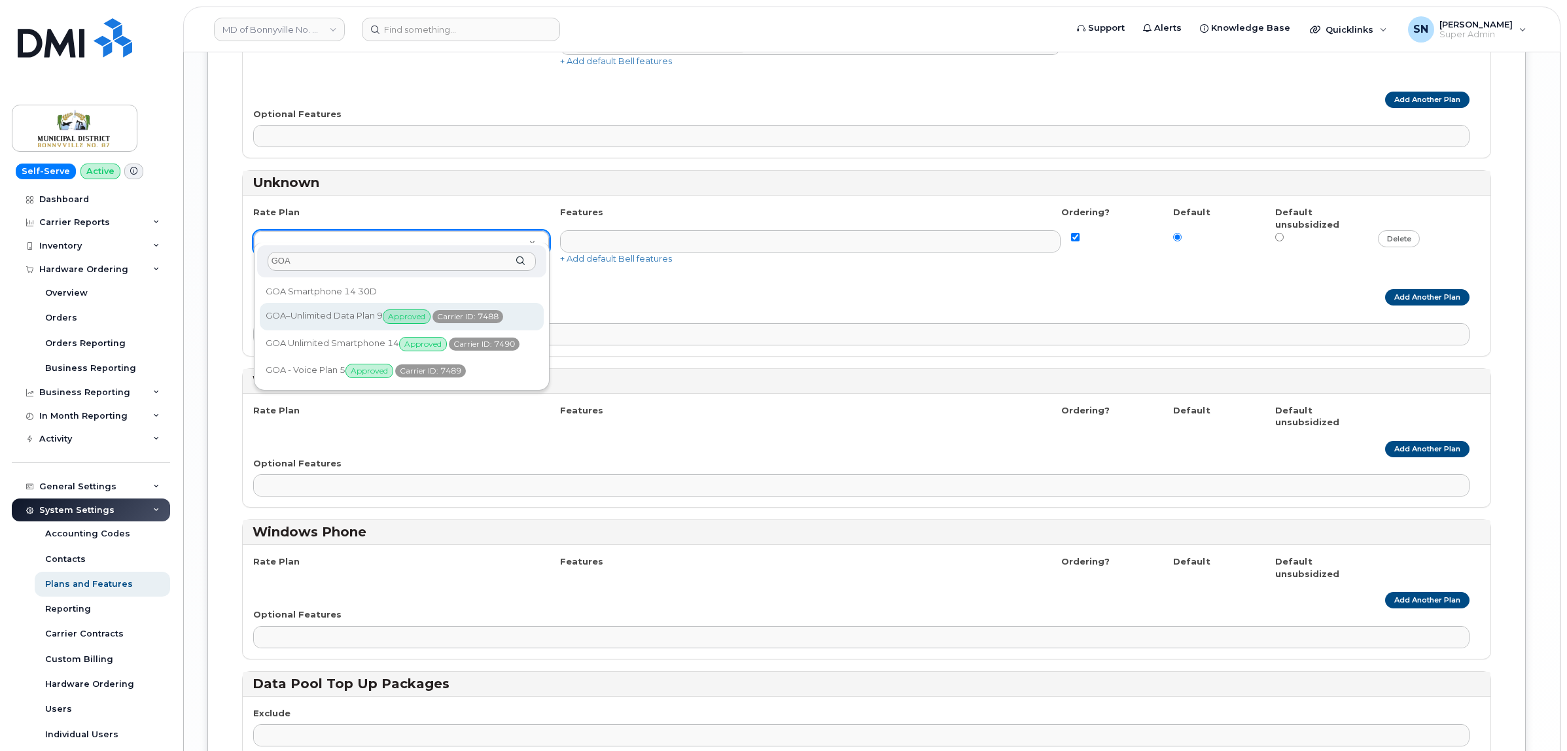
type input "GOA"
select select "1146991"
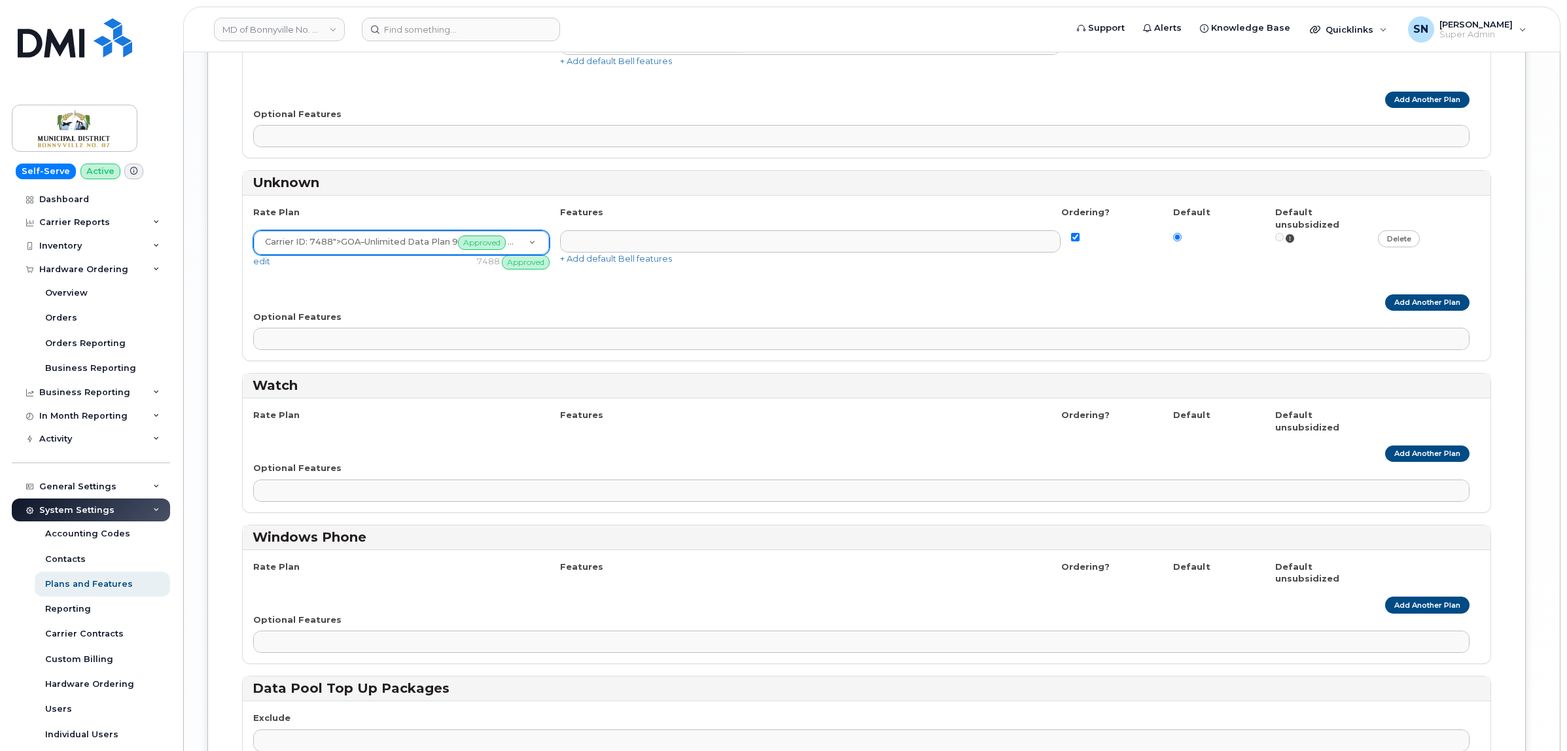
click at [370, 275] on div "Rate Plan Features Ordering? Default Default unsubsidized Carrier ID: 7488 ">GO…" at bounding box center [867, 278] width 1248 height 165
click at [1418, 294] on link "Add Another Plan" at bounding box center [1427, 302] width 84 height 16
select select
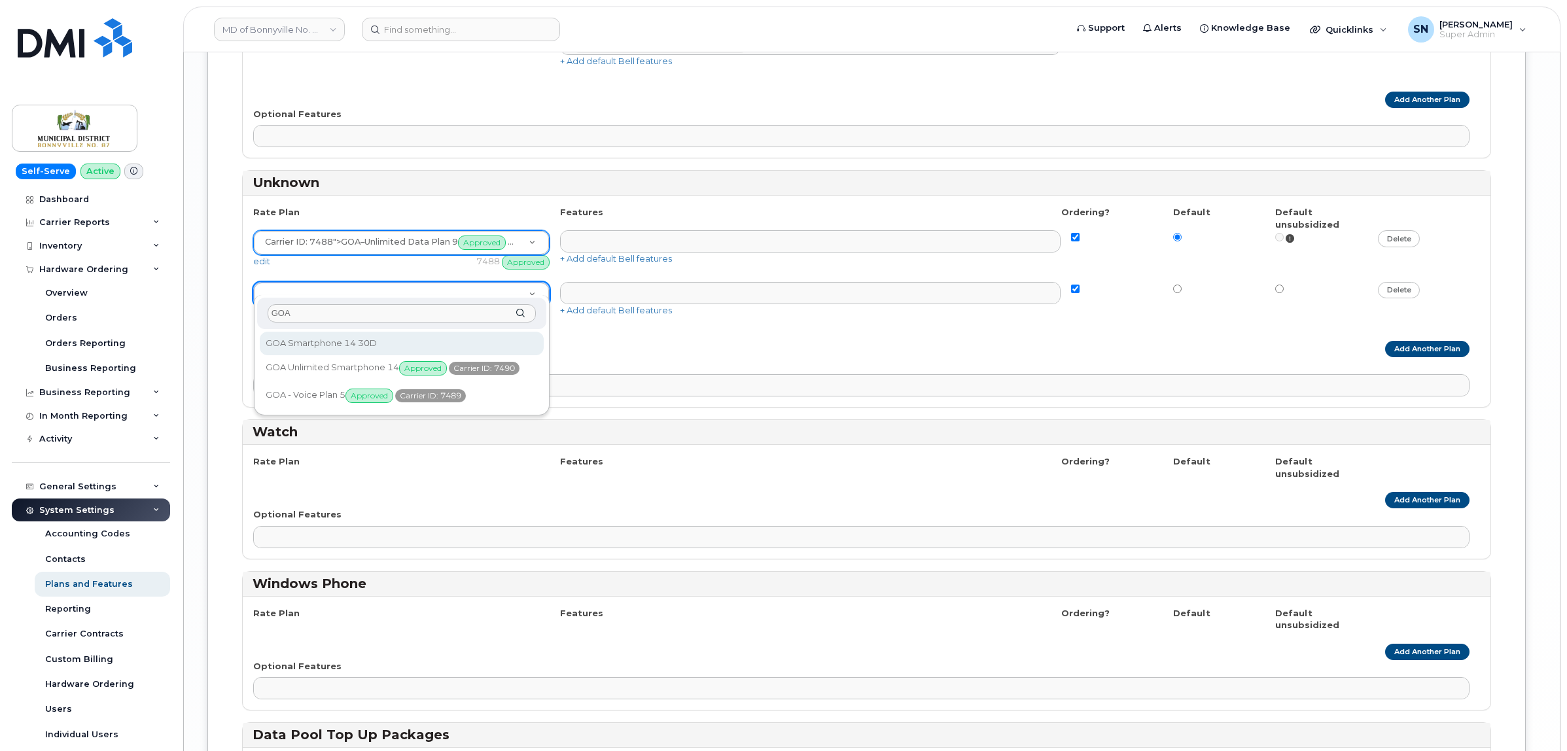
type input "GOA"
select select "2483362"
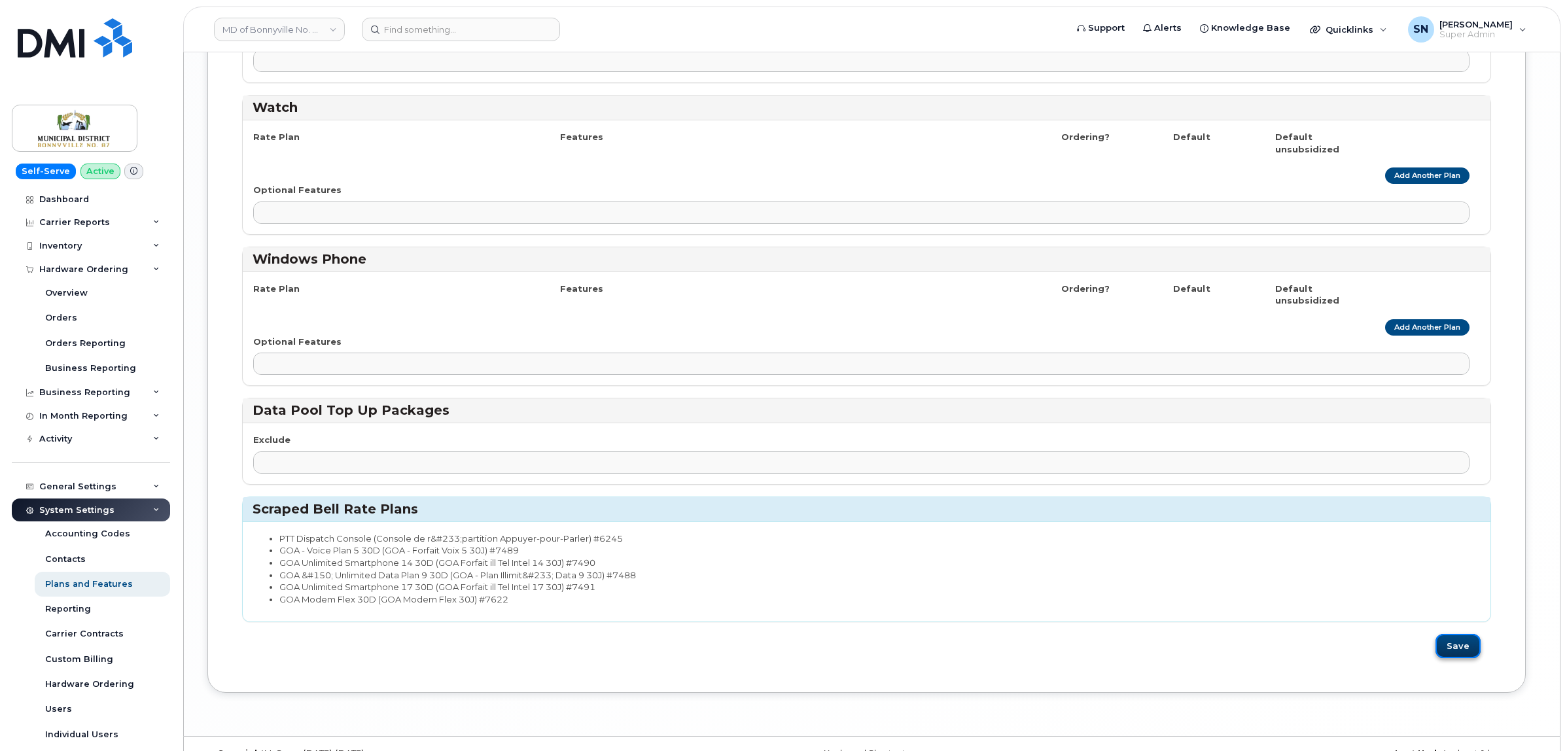
click at [1460, 650] on button "Save" at bounding box center [1458, 646] width 45 height 24
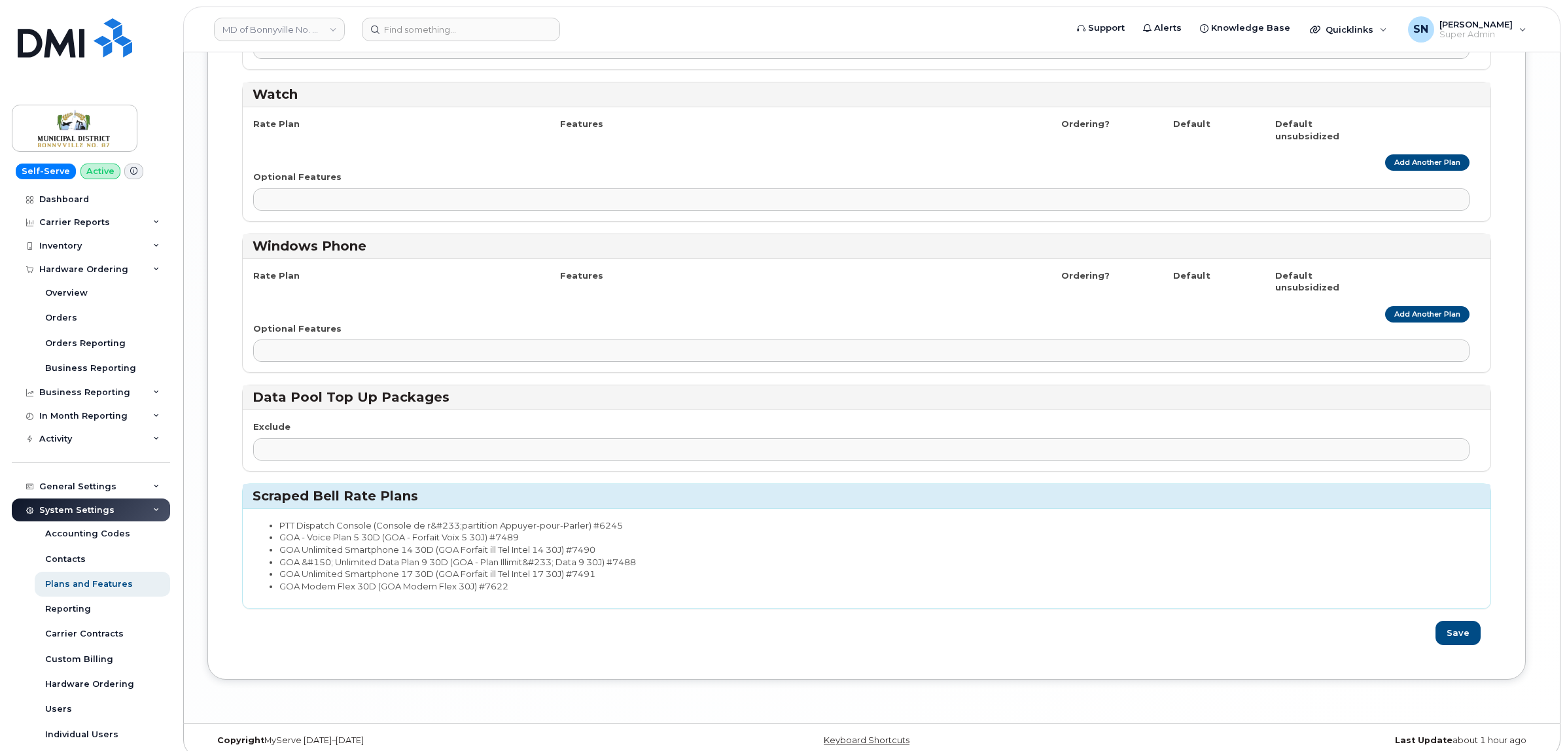
scroll to position [3364, 0]
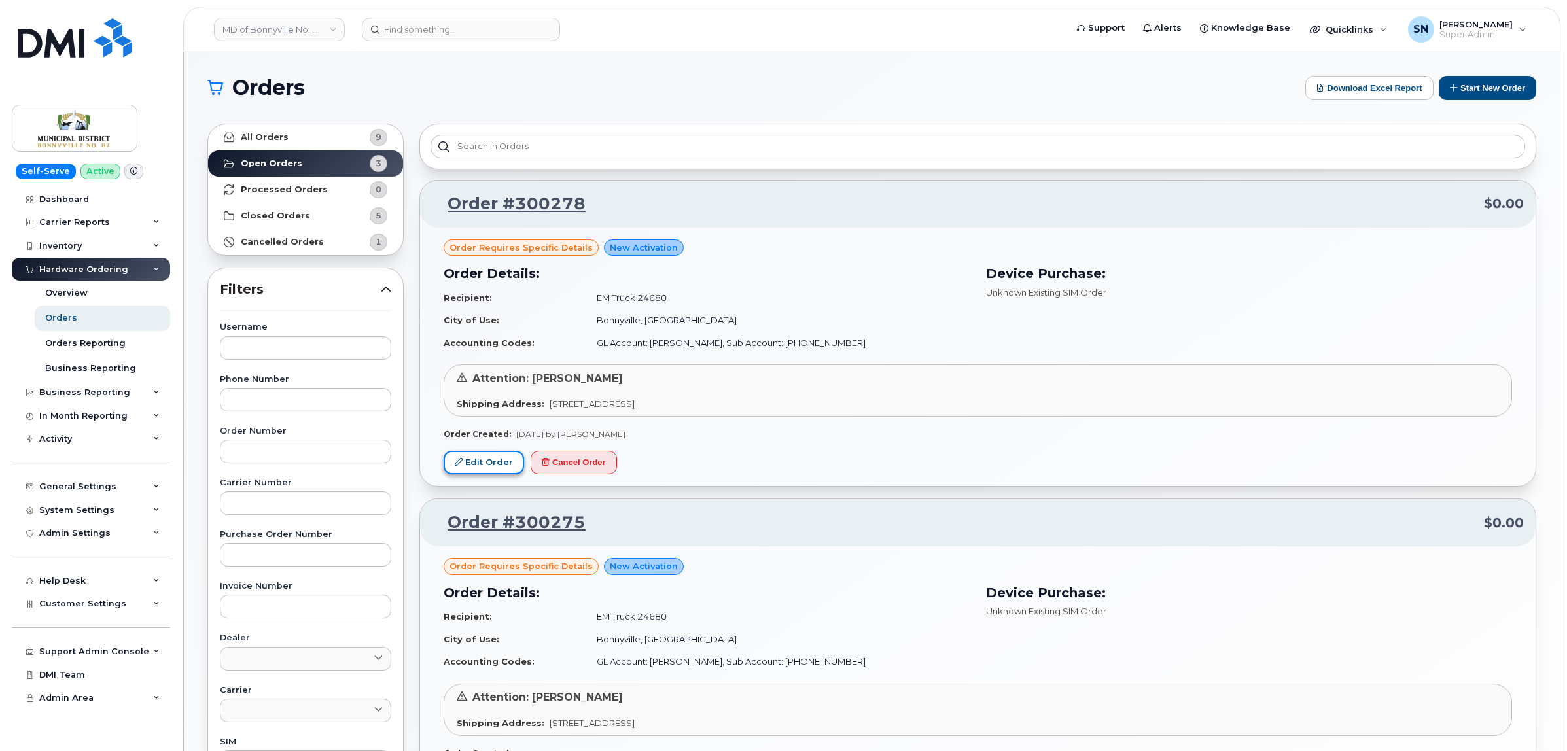
click at [487, 466] on link "Edit Order" at bounding box center [484, 463] width 80 height 24
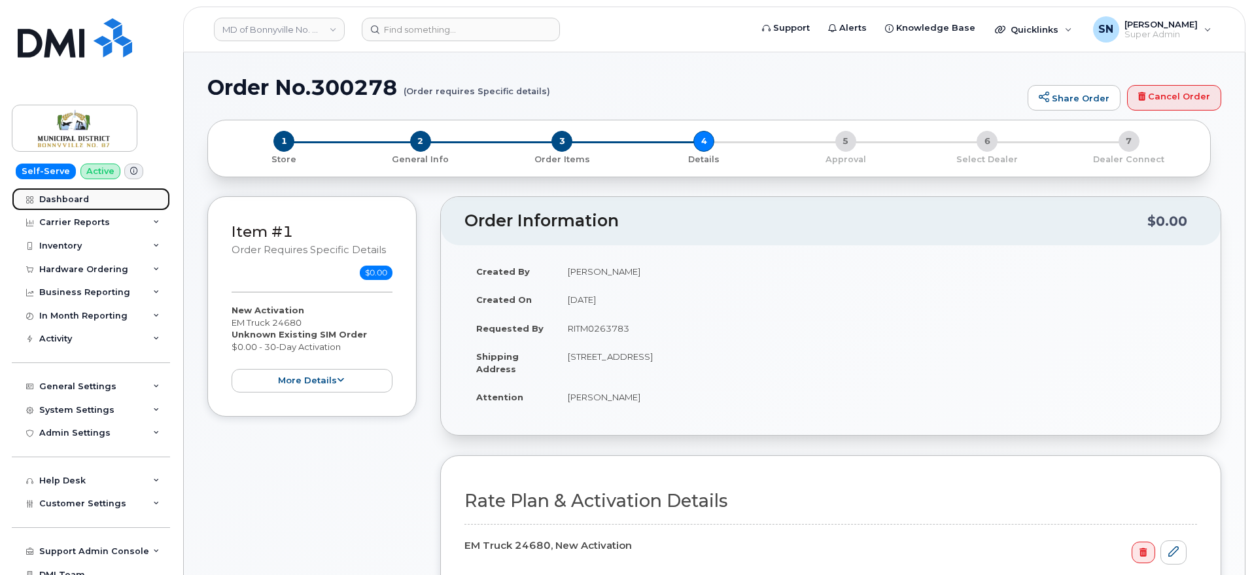
click at [87, 201] on link "Dashboard" at bounding box center [91, 200] width 158 height 24
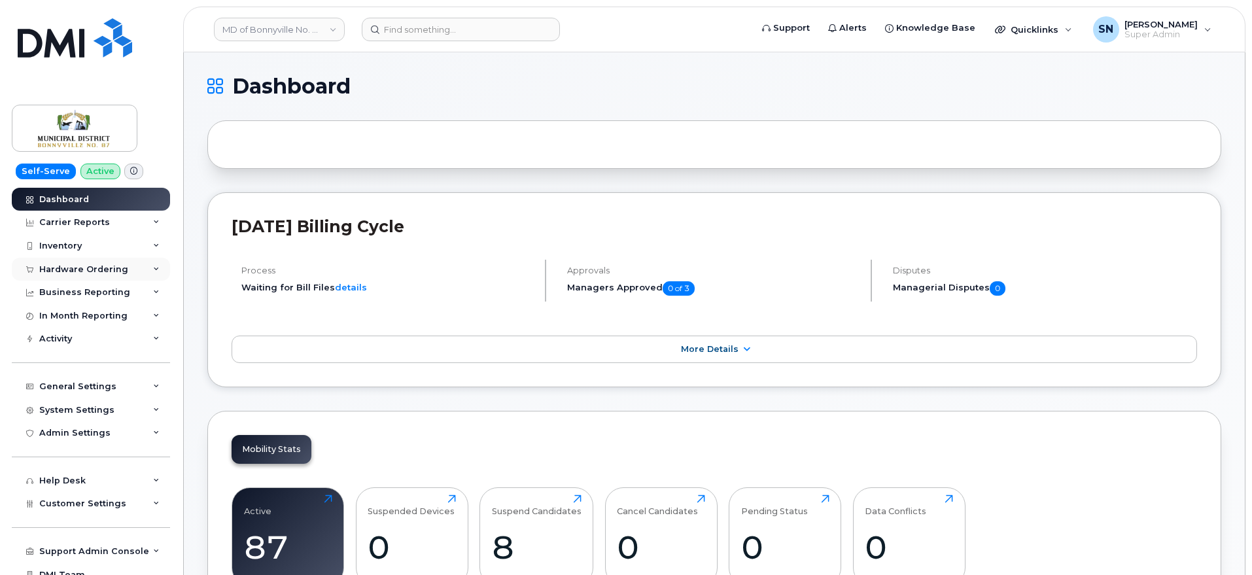
click at [78, 273] on div "Hardware Ordering" at bounding box center [83, 269] width 89 height 10
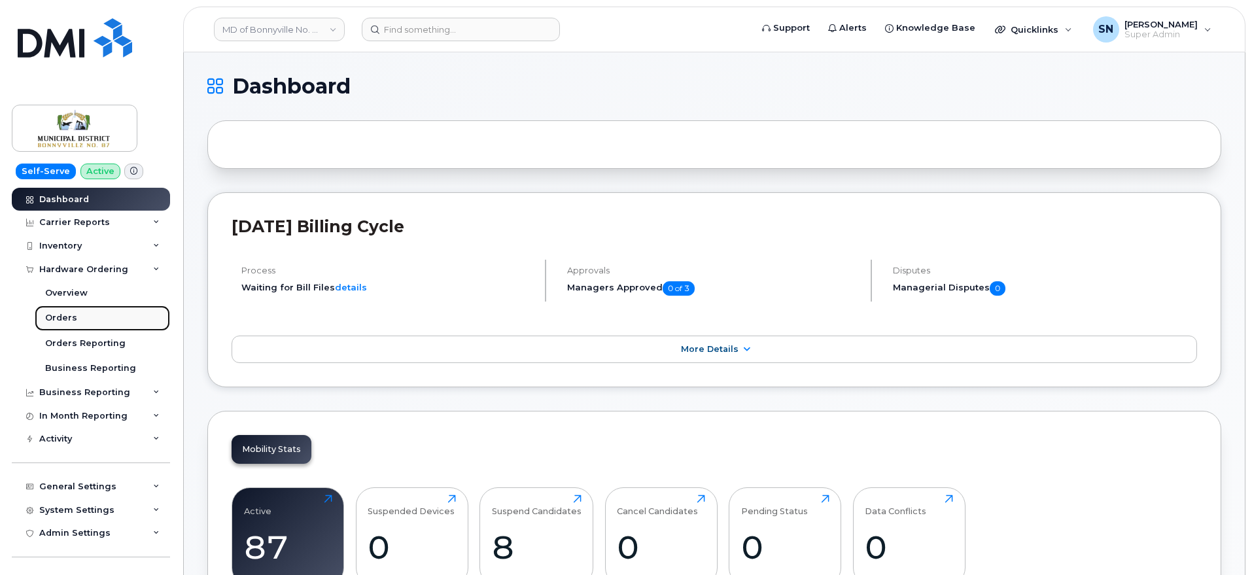
click at [69, 312] on div "Orders" at bounding box center [61, 318] width 32 height 12
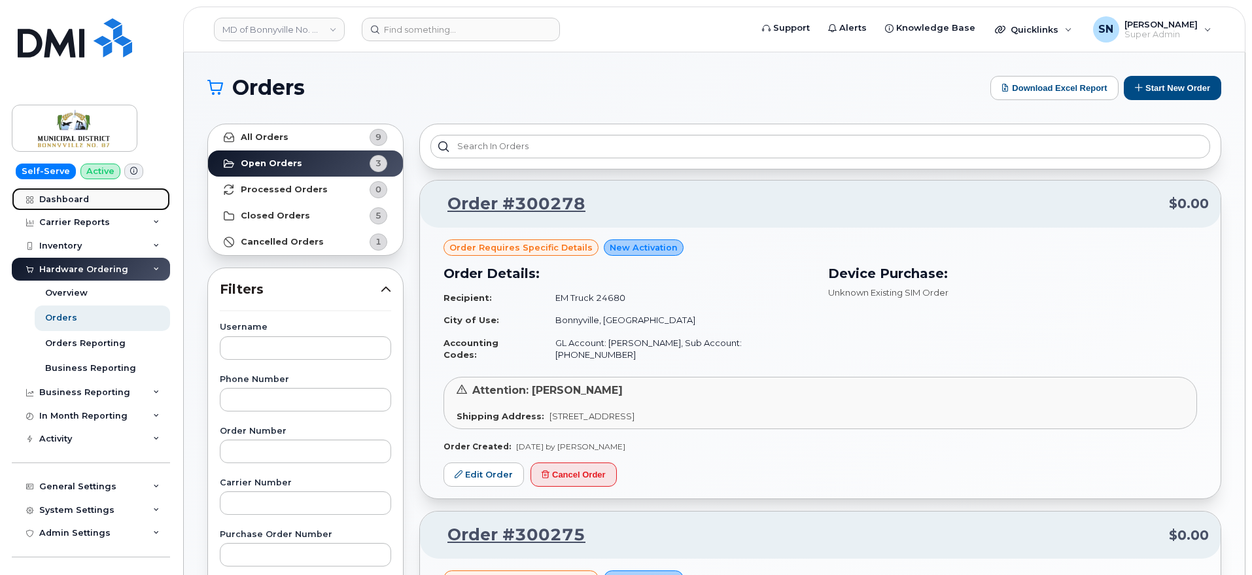
click at [50, 194] on div "Dashboard" at bounding box center [64, 199] width 50 height 10
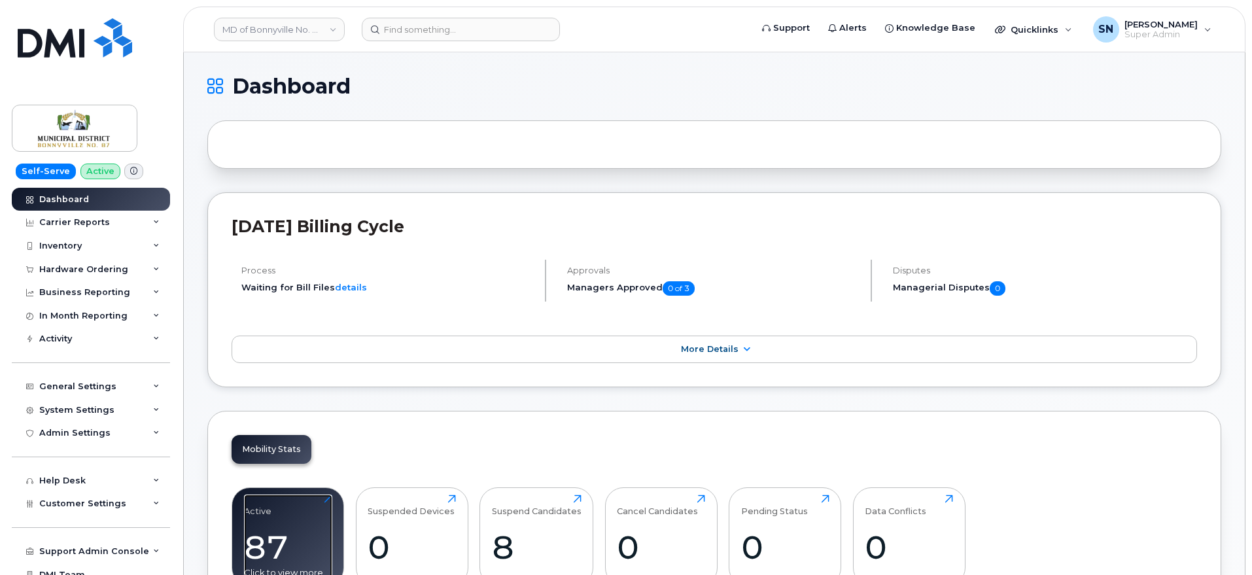
click at [262, 500] on div "Active" at bounding box center [257, 506] width 27 height 22
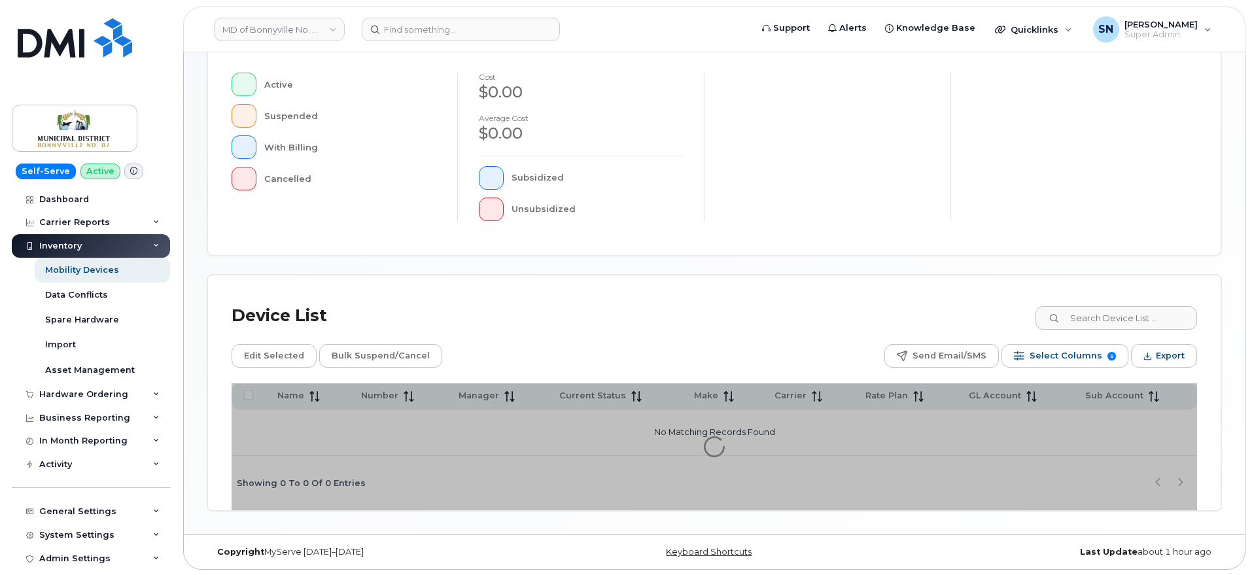
scroll to position [325, 0]
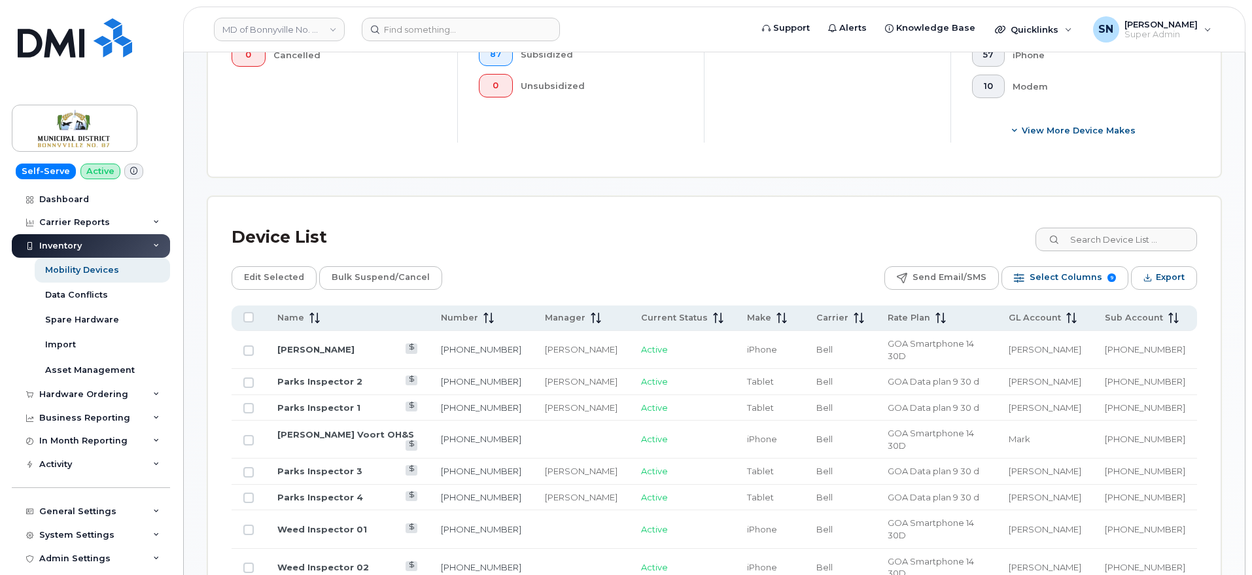
scroll to position [511, 0]
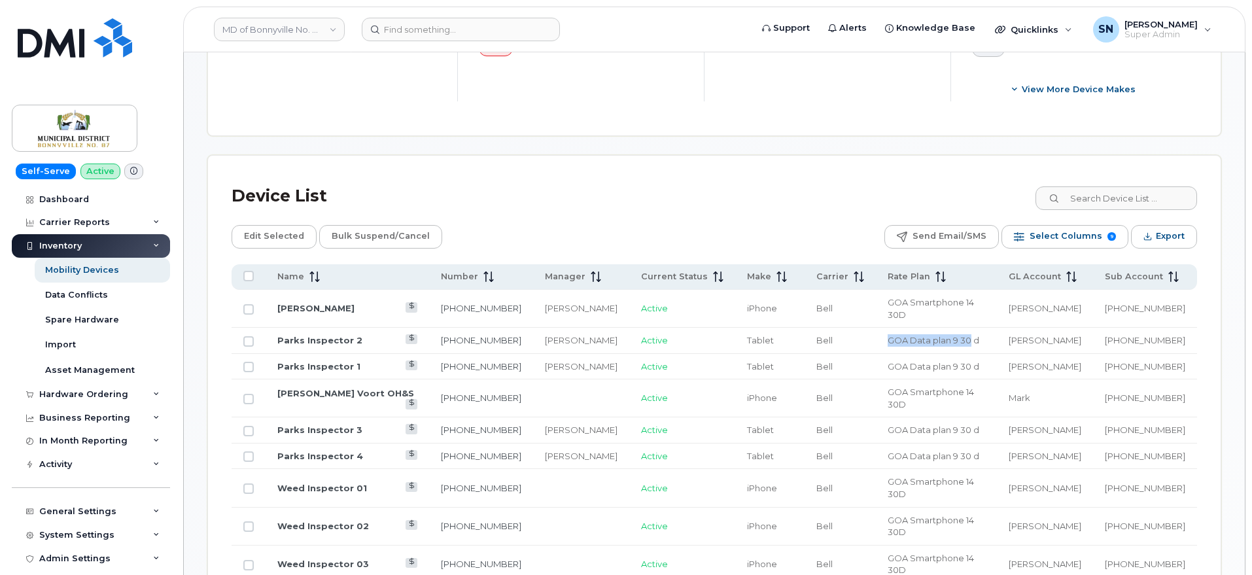
copy span "GOA Data plan 9 30"
drag, startPoint x: 873, startPoint y: 331, endPoint x: 960, endPoint y: 335, distance: 87.1
click at [960, 335] on td "GOA Data plan 9 30 d" at bounding box center [936, 341] width 121 height 26
click at [700, 80] on div "August 2025 cost $1,860.54 Average cost $21.39 87 Subsidized 0 Unsubsidized" at bounding box center [580, 5] width 247 height 194
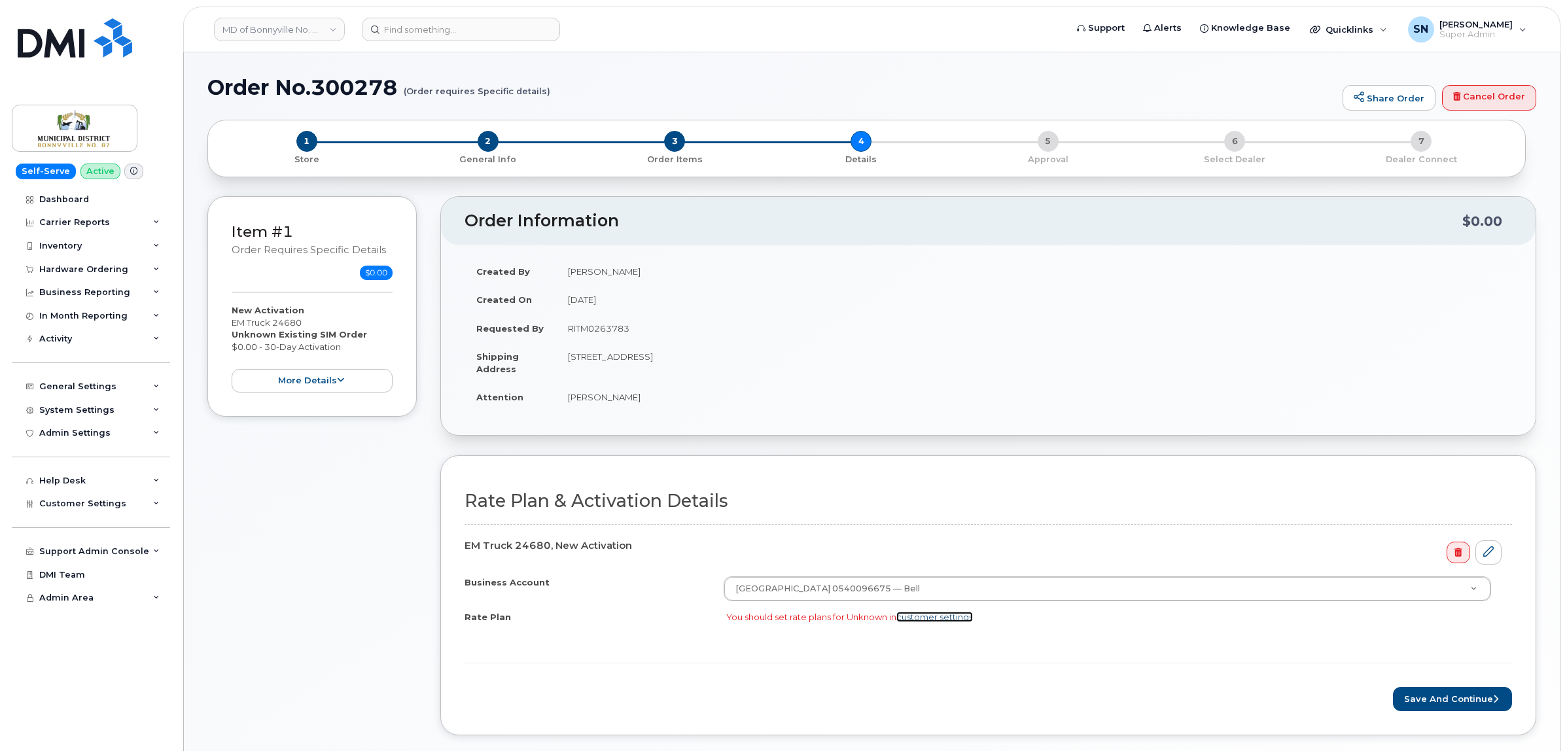
click at [942, 620] on link "customer settings" at bounding box center [934, 617] width 77 height 10
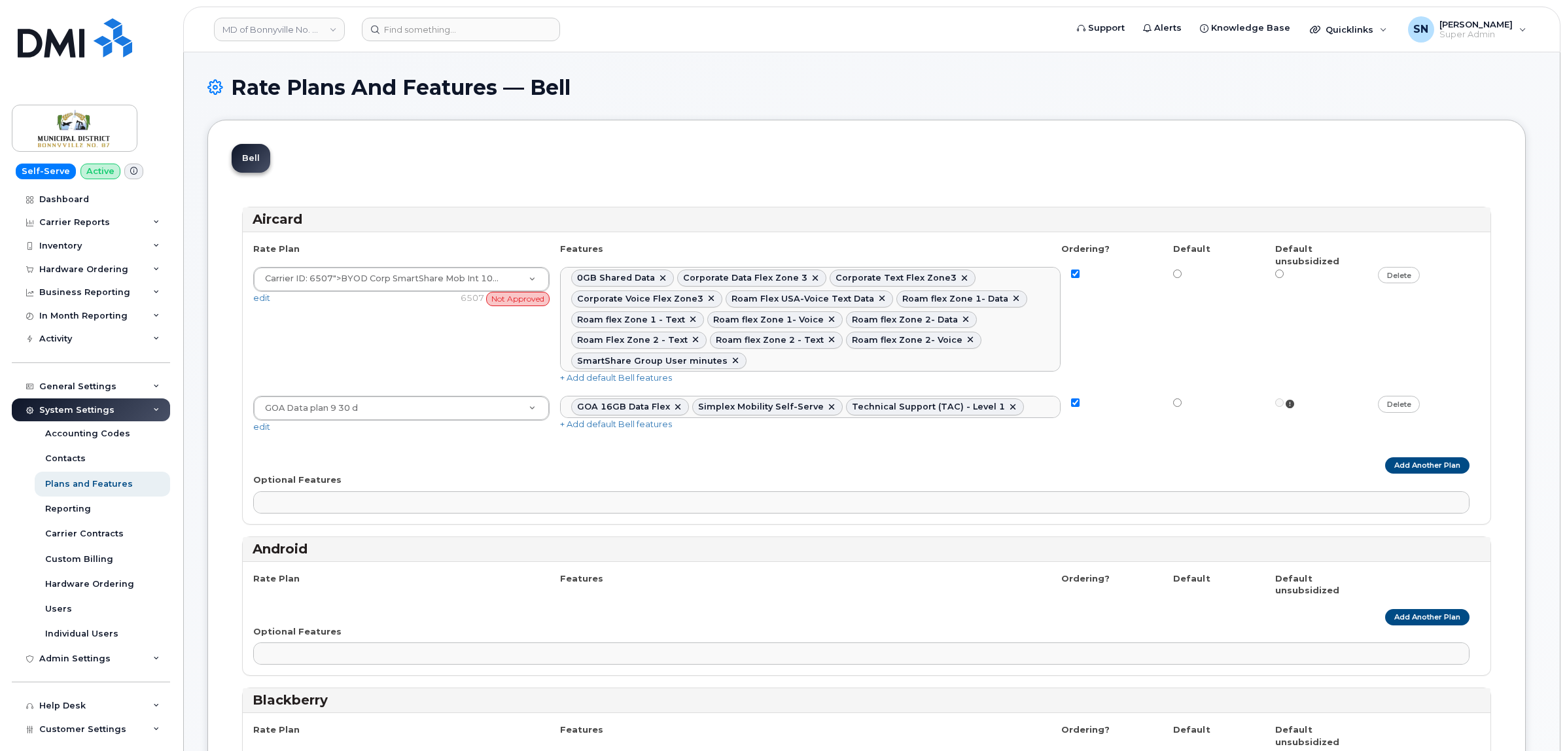
select select
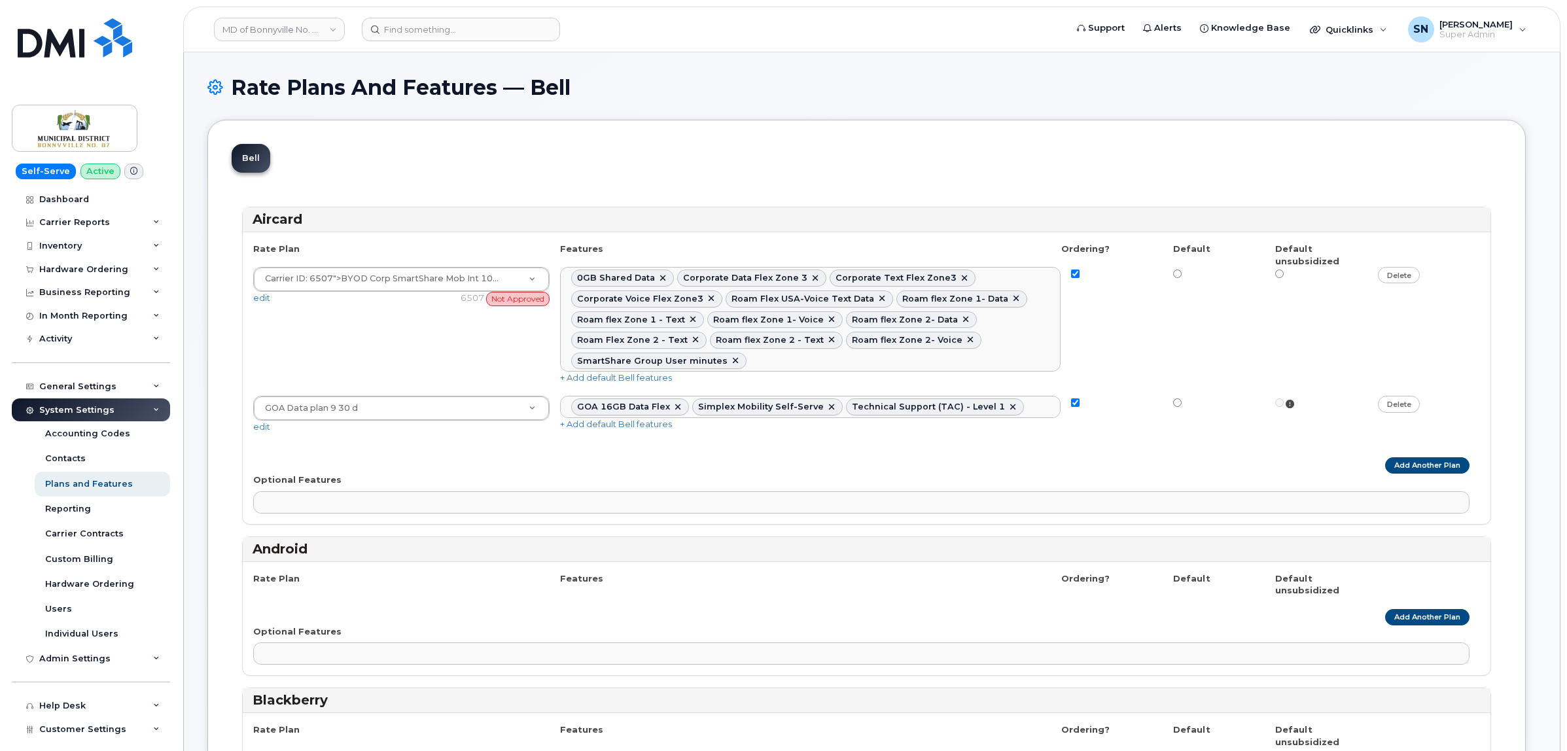
select select
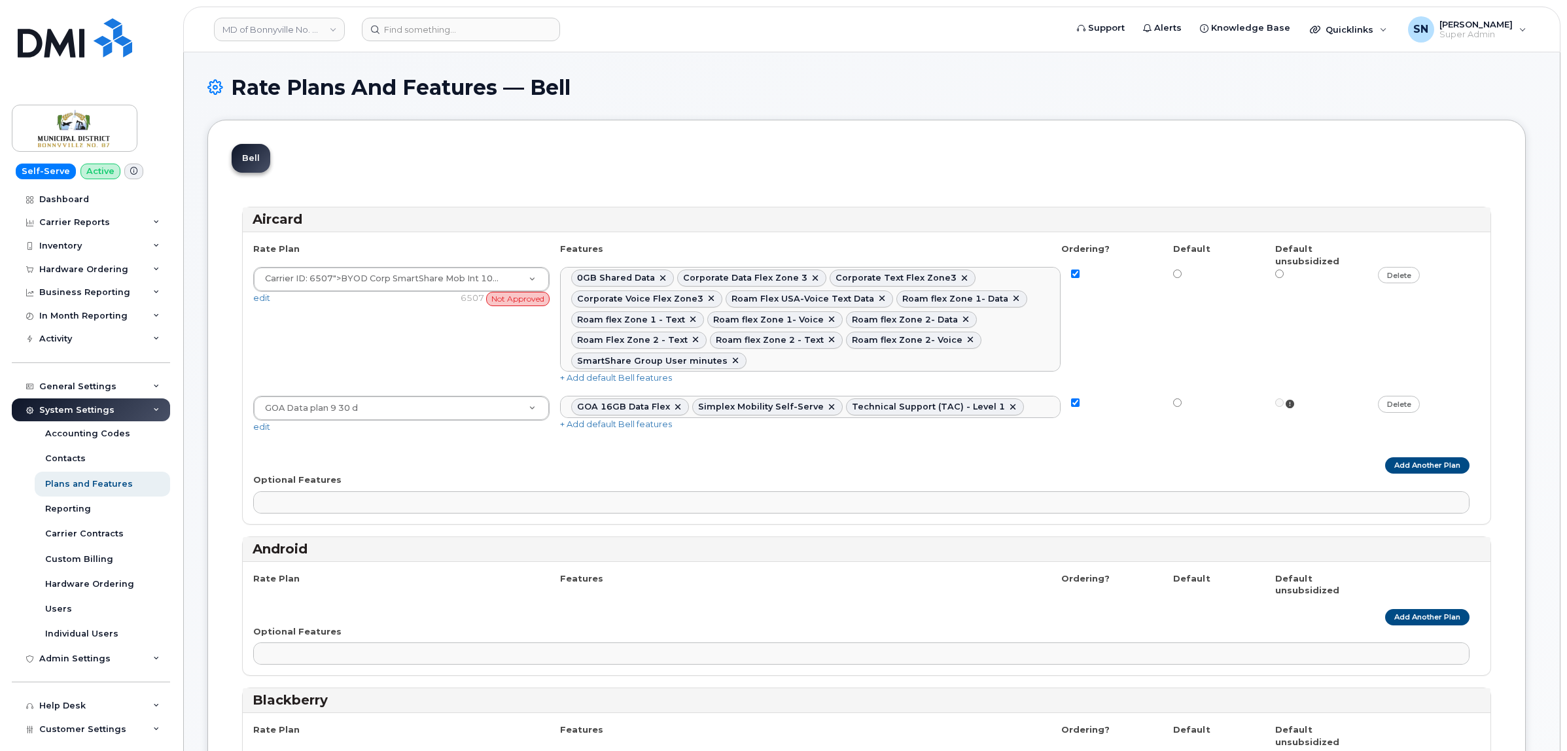
select select
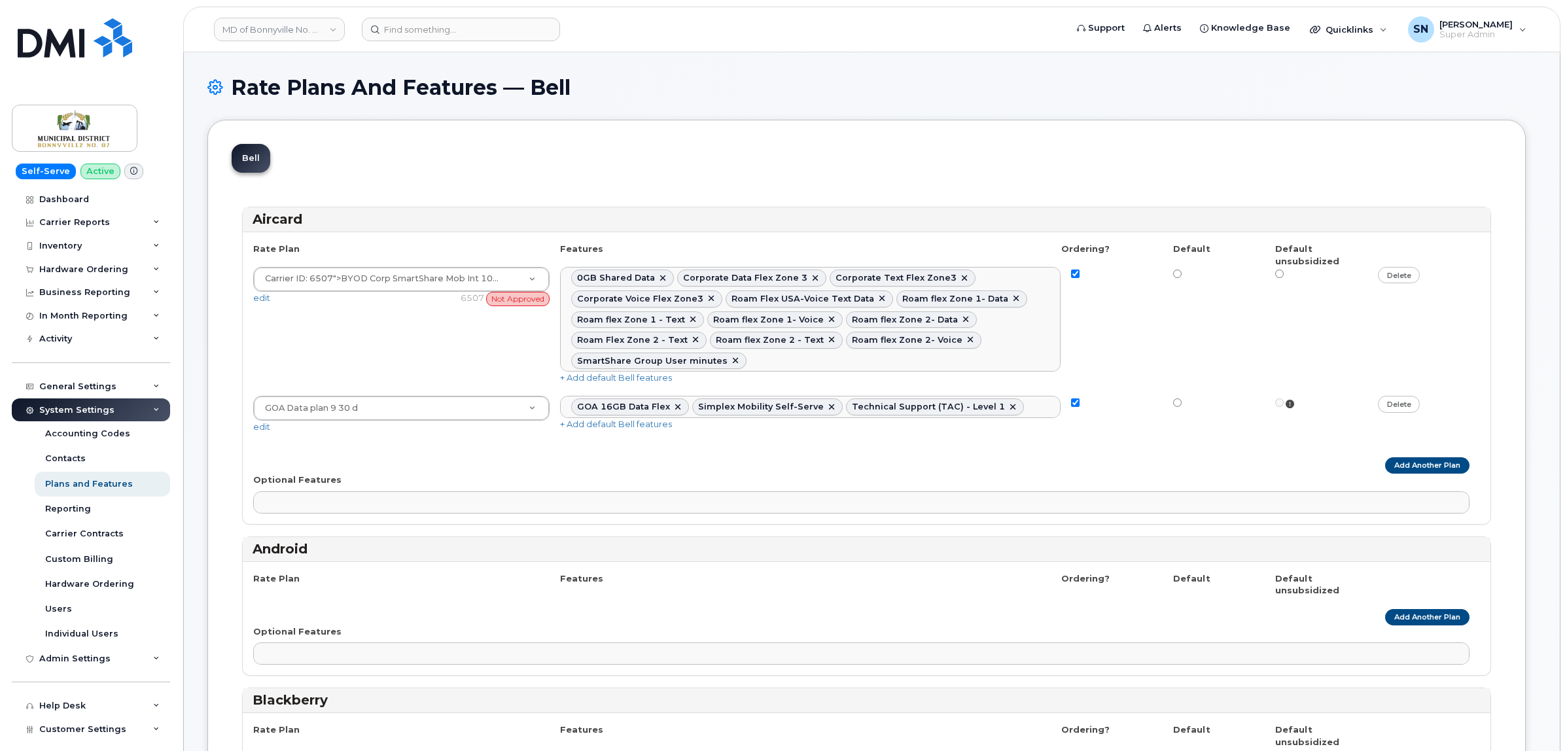
select select
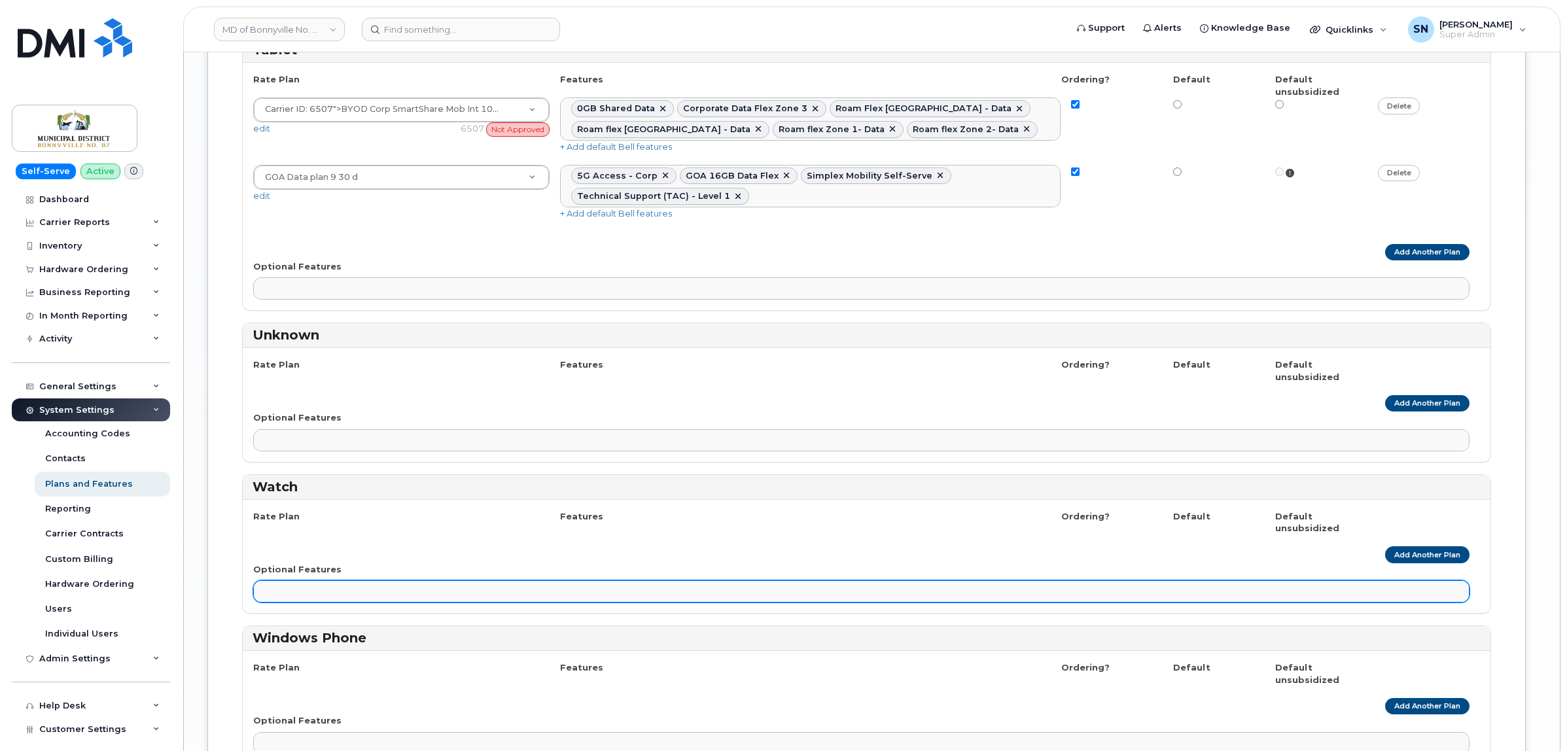
scroll to position [2935, 0]
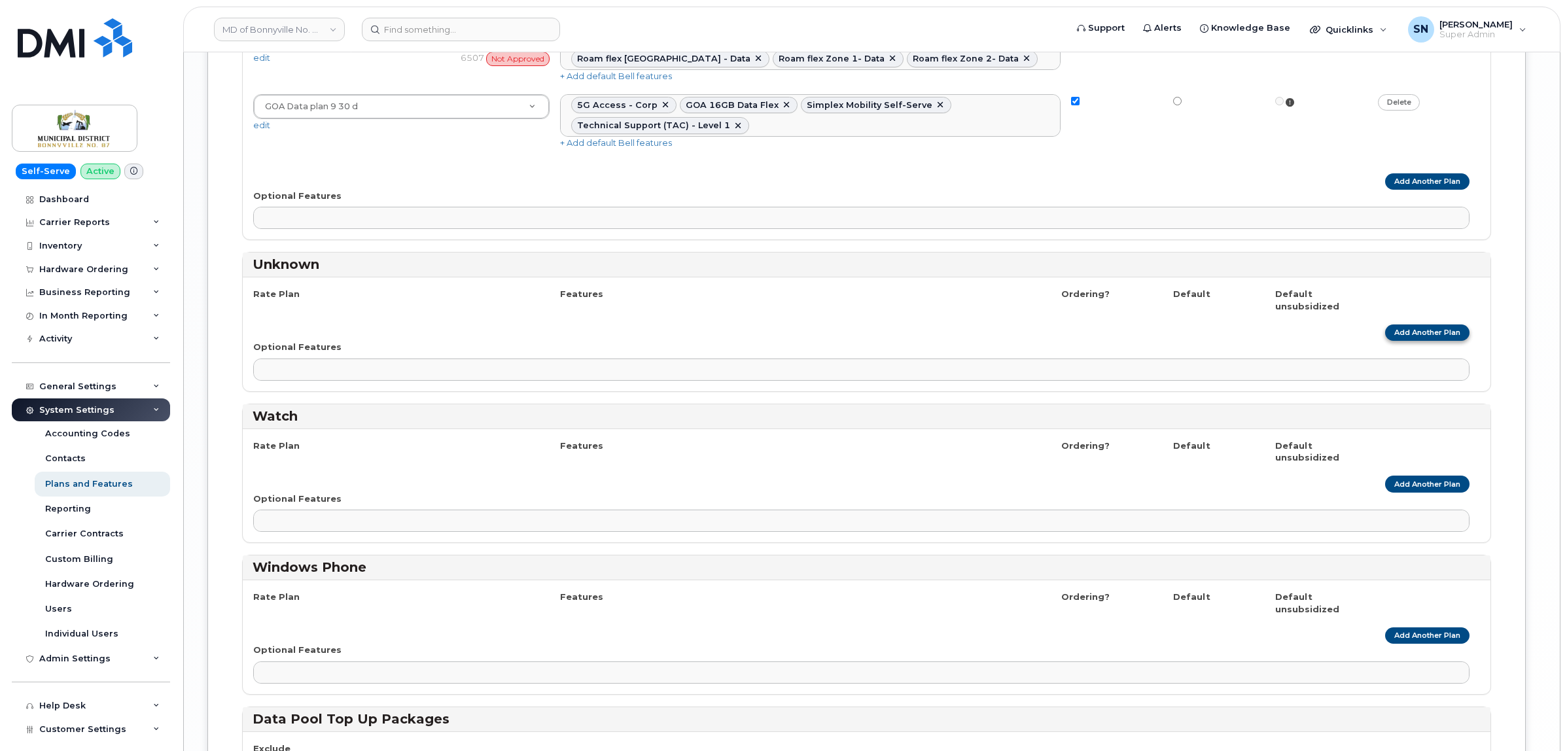
click at [1396, 325] on link "Add Another Plan" at bounding box center [1427, 333] width 84 height 16
select select
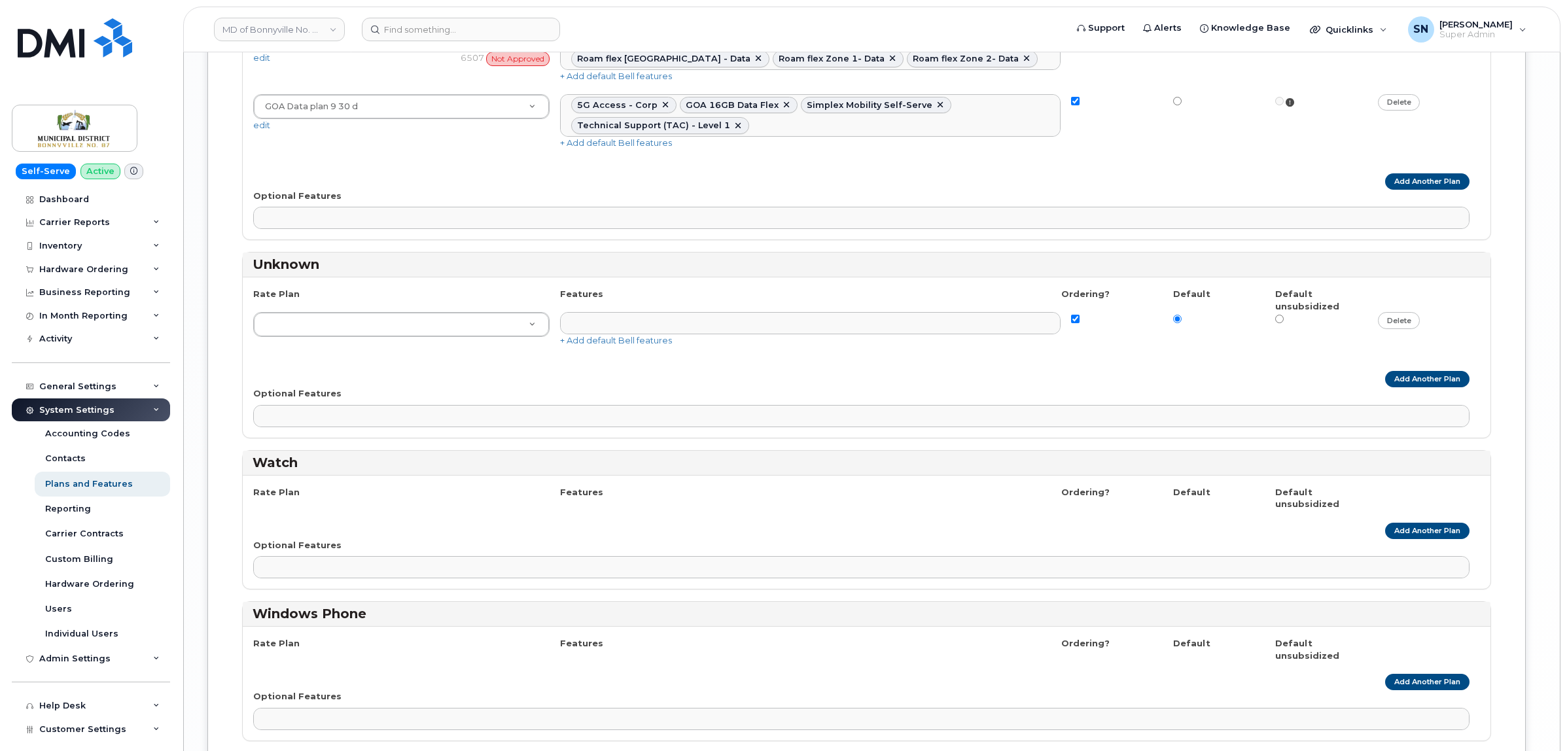
click at [397, 326] on div "AHS Voice plan 30D <span class='badge badge-red'>Not Approved</span> <span clas…" at bounding box center [866, 329] width 1227 height 35
type input "GOA"
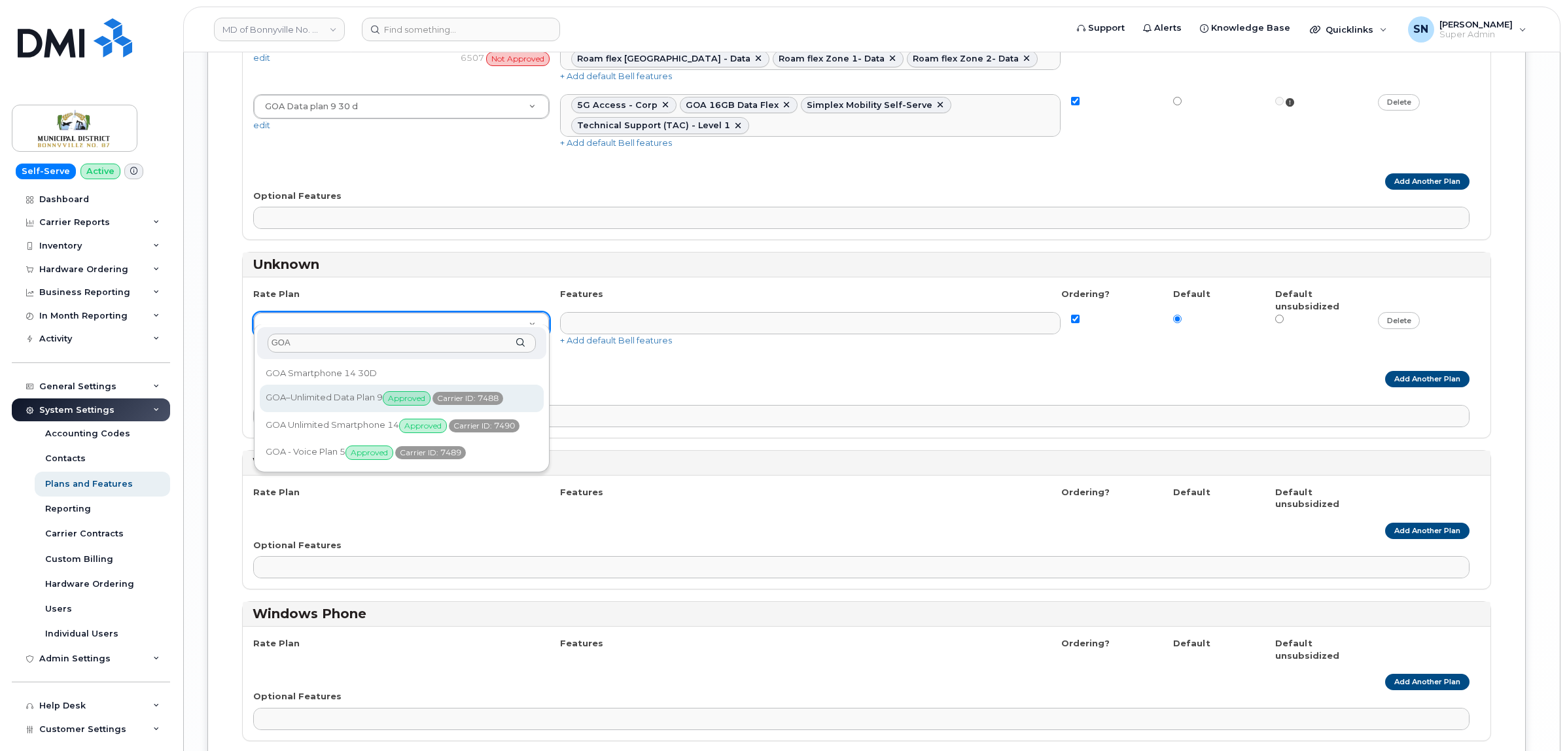
type input "GOA"
select select "1146991"
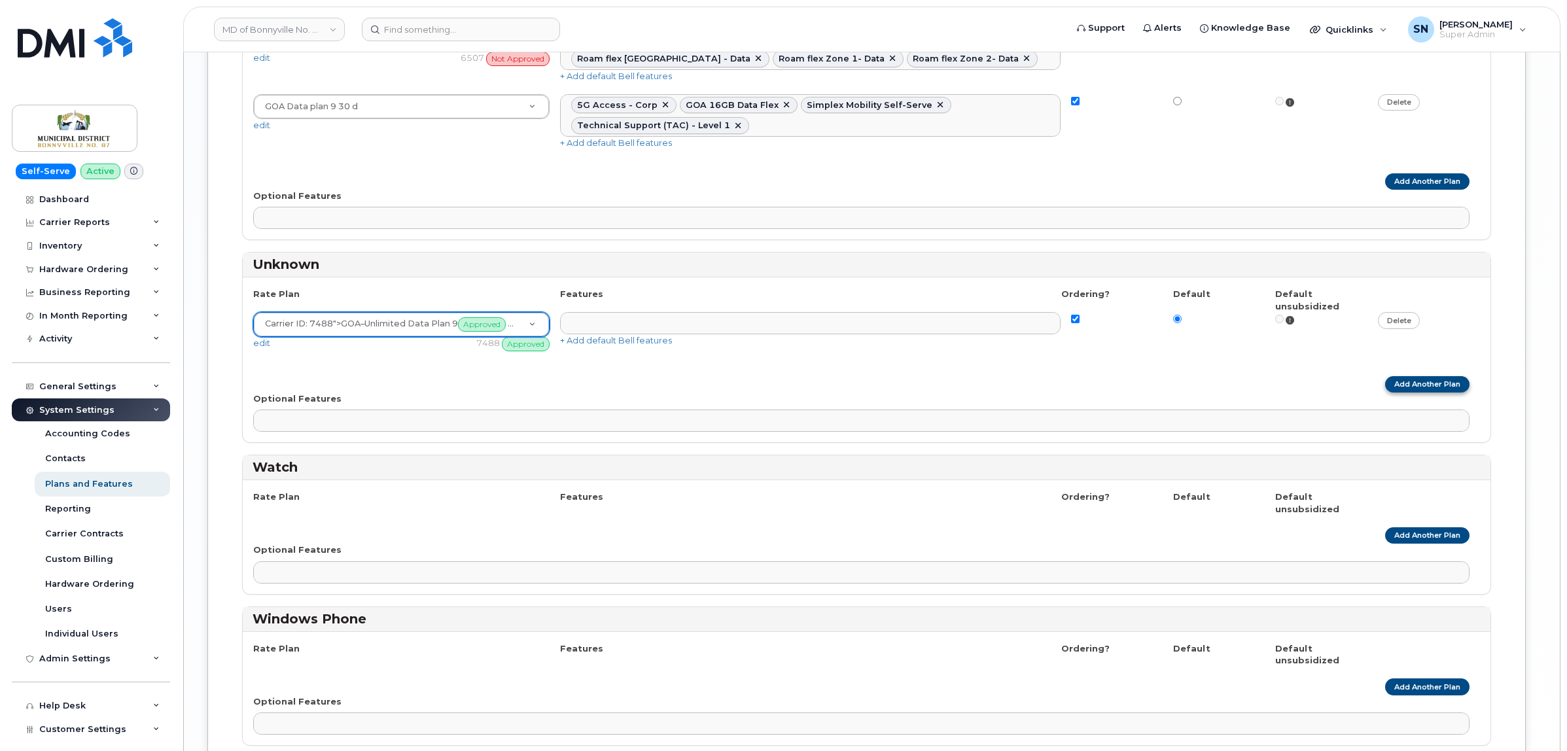
click at [1405, 376] on link "Add Another Plan" at bounding box center [1427, 384] width 84 height 16
select select
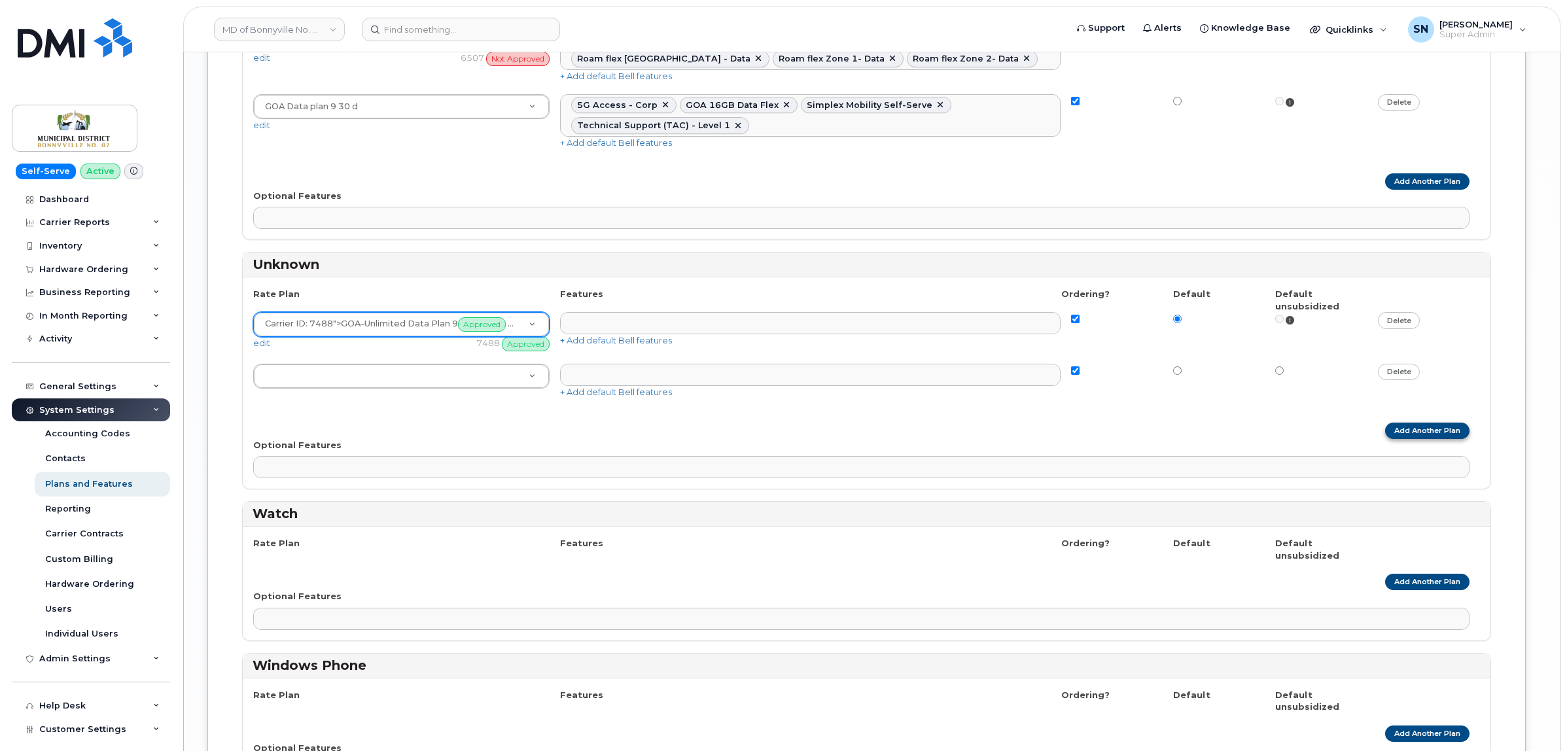
type input "GOA"
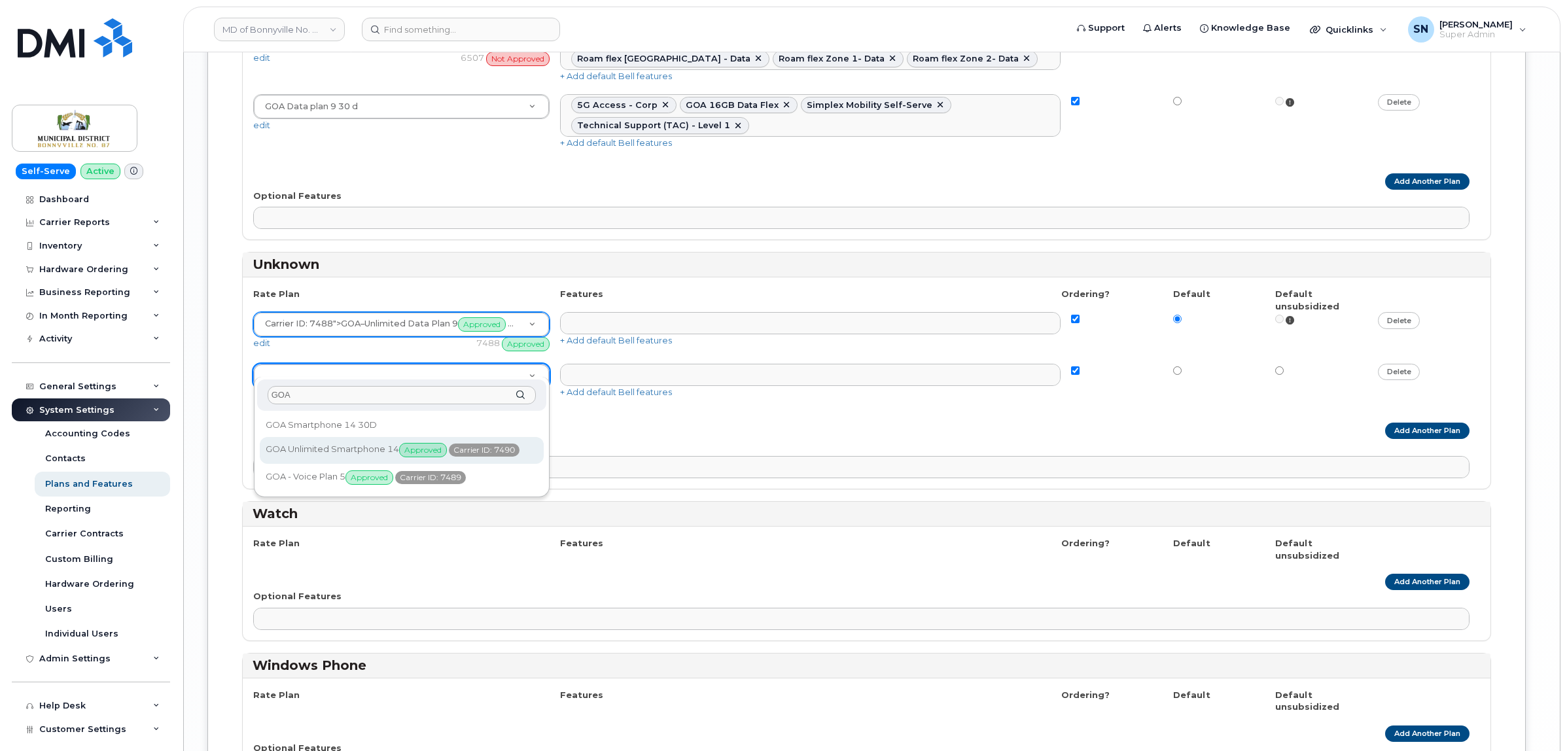
type input "GOA"
select select "1146989"
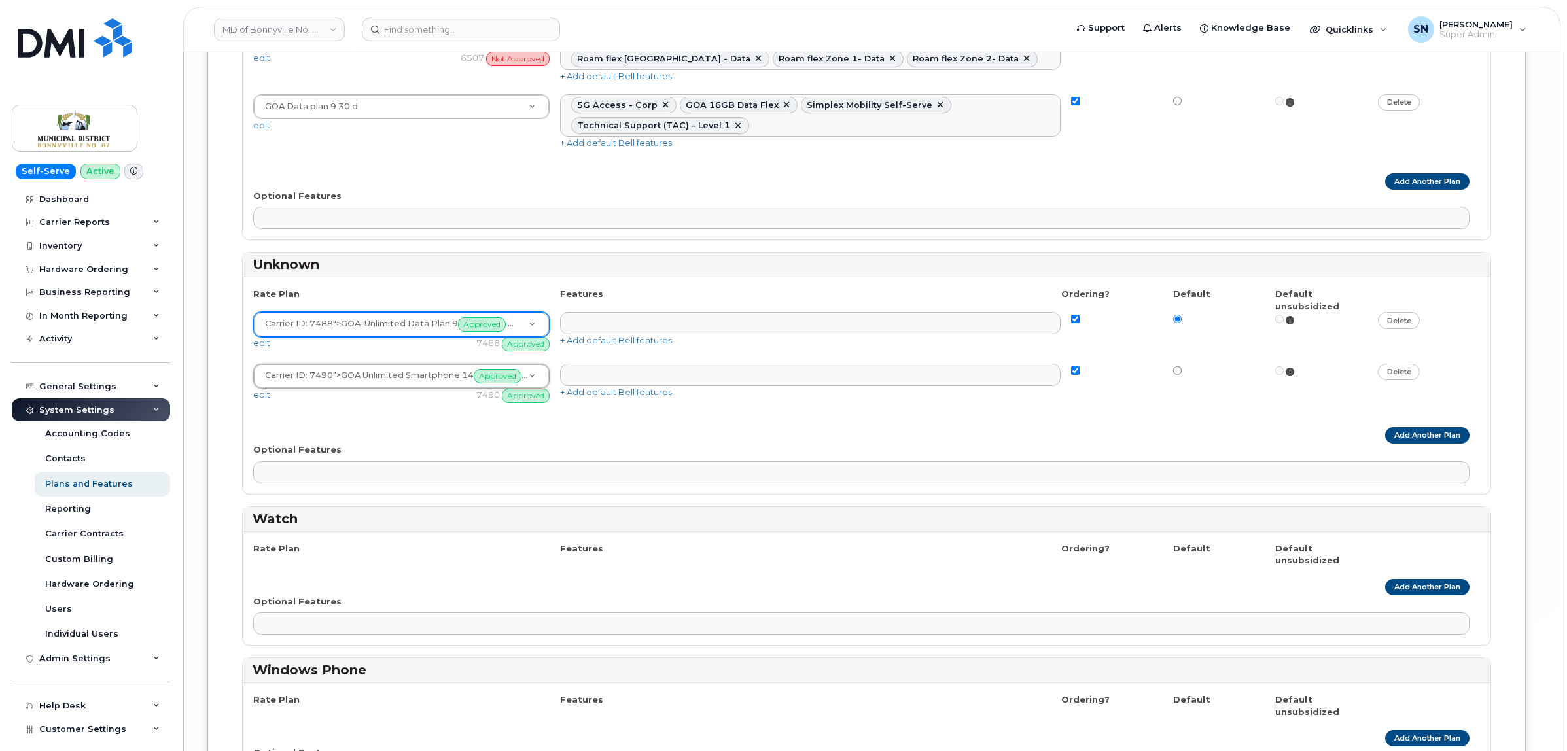
click at [740, 427] on div "Add Another Plan" at bounding box center [866, 435] width 1227 height 16
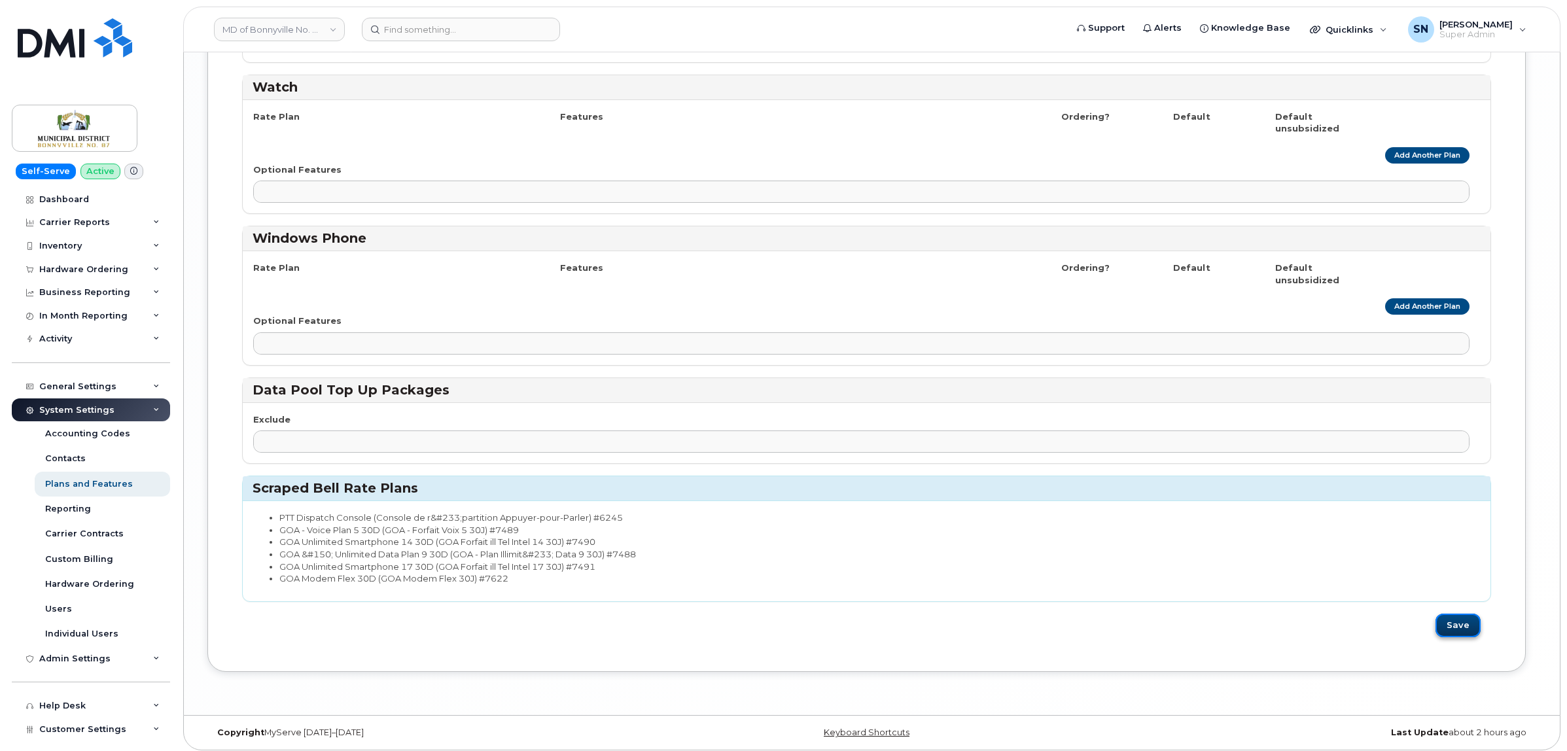
click at [1463, 620] on button "Save" at bounding box center [1458, 626] width 45 height 24
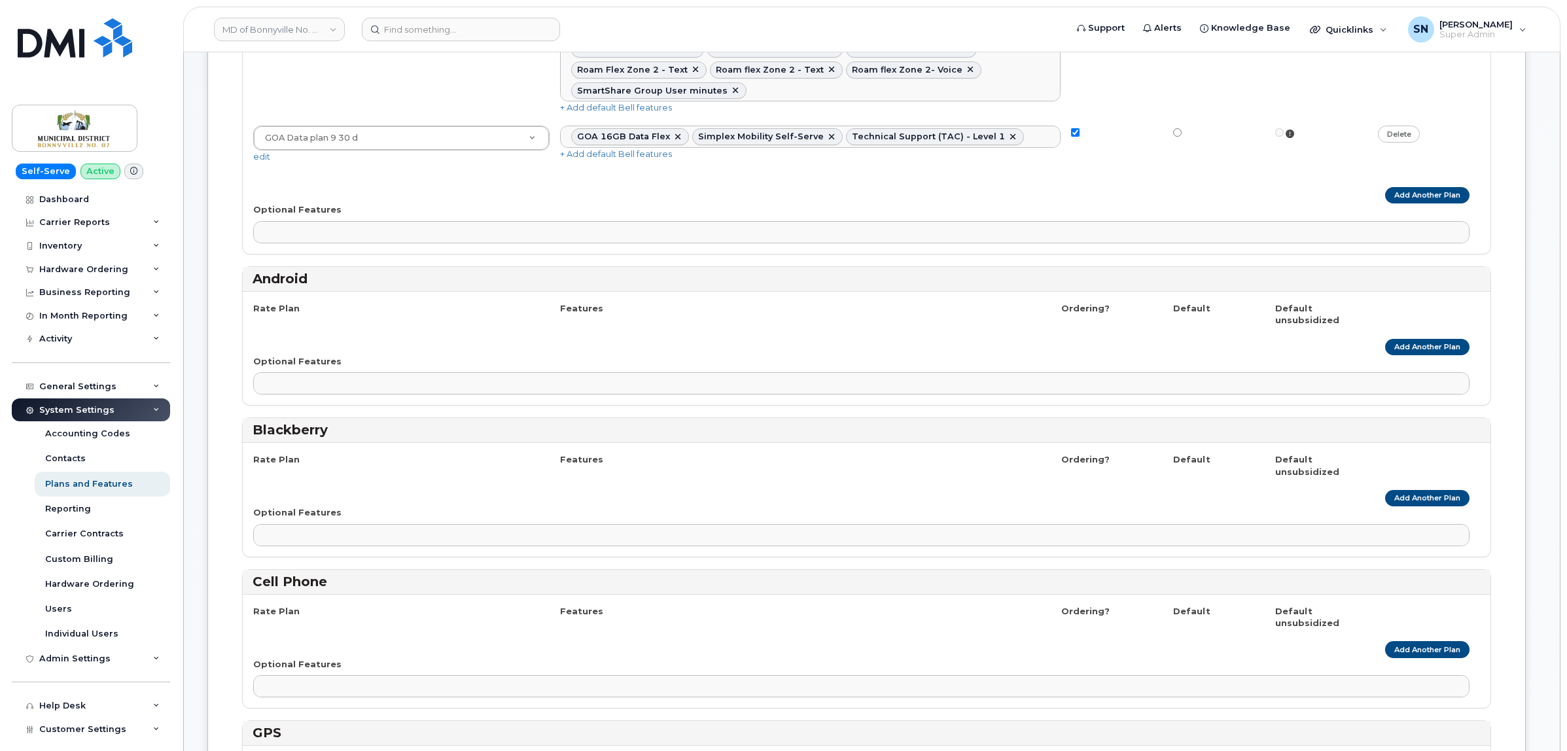
scroll to position [0, 0]
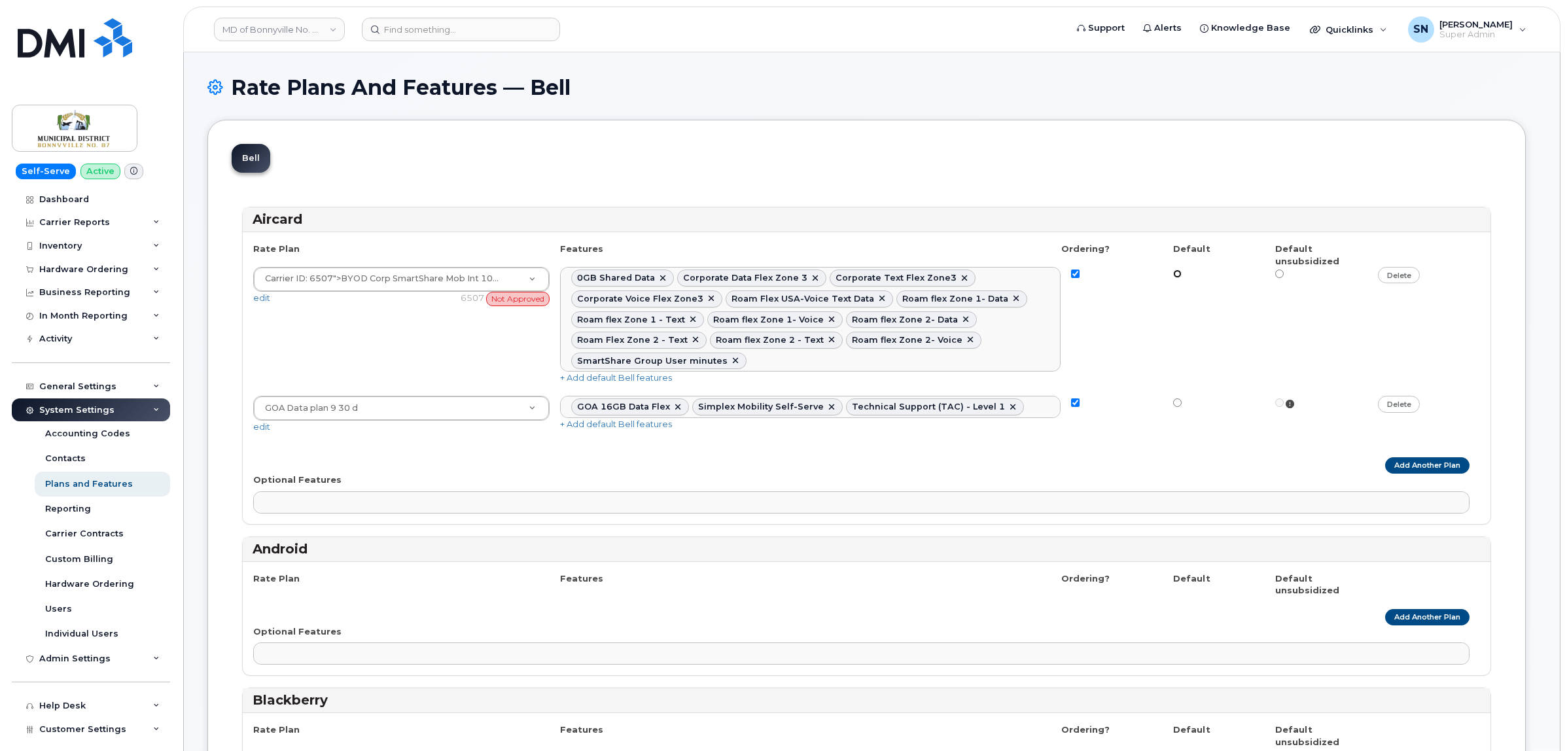
click at [1175, 273] on input "radio" at bounding box center [1177, 274] width 9 height 9
radio input "true"
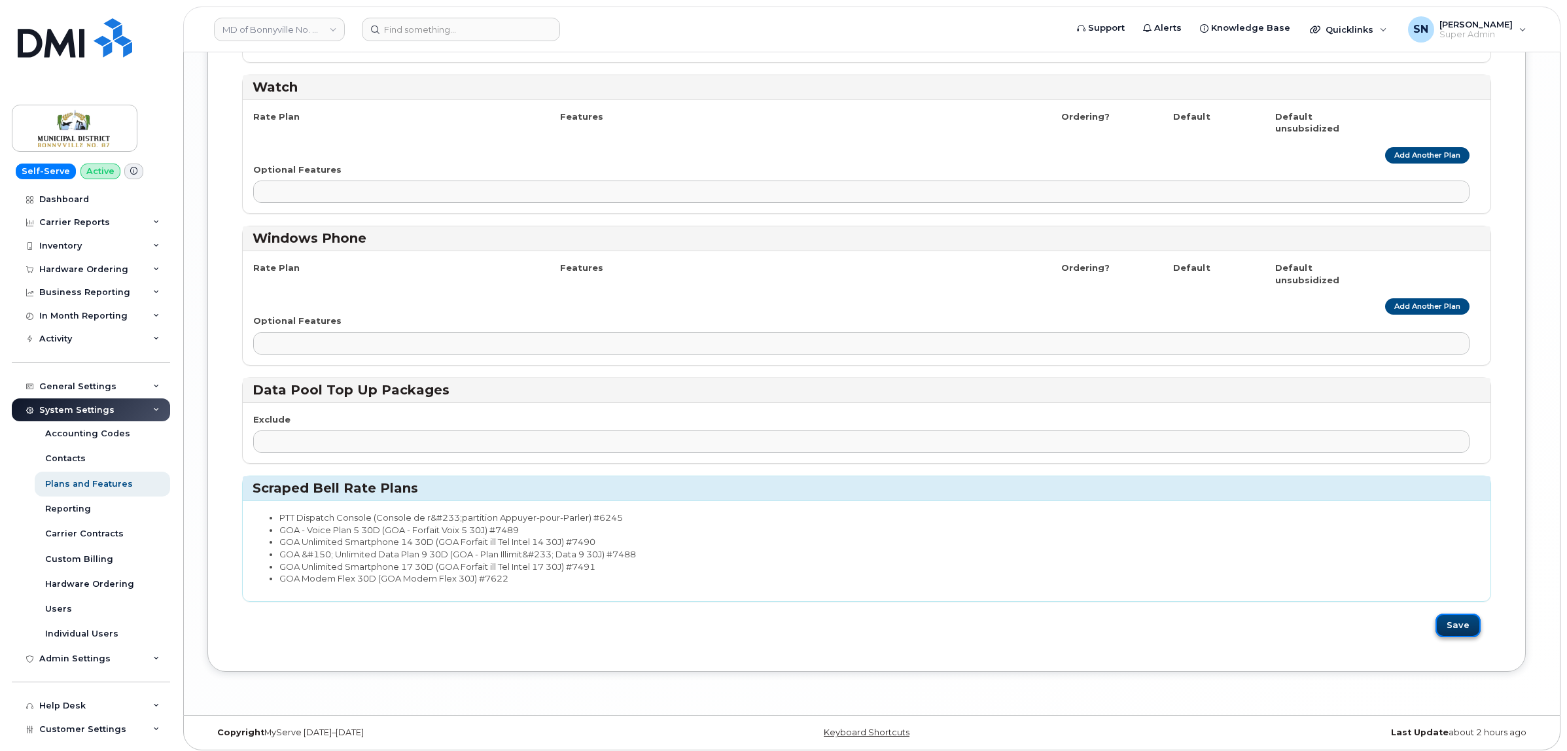
click at [1470, 615] on button "Save" at bounding box center [1458, 626] width 45 height 24
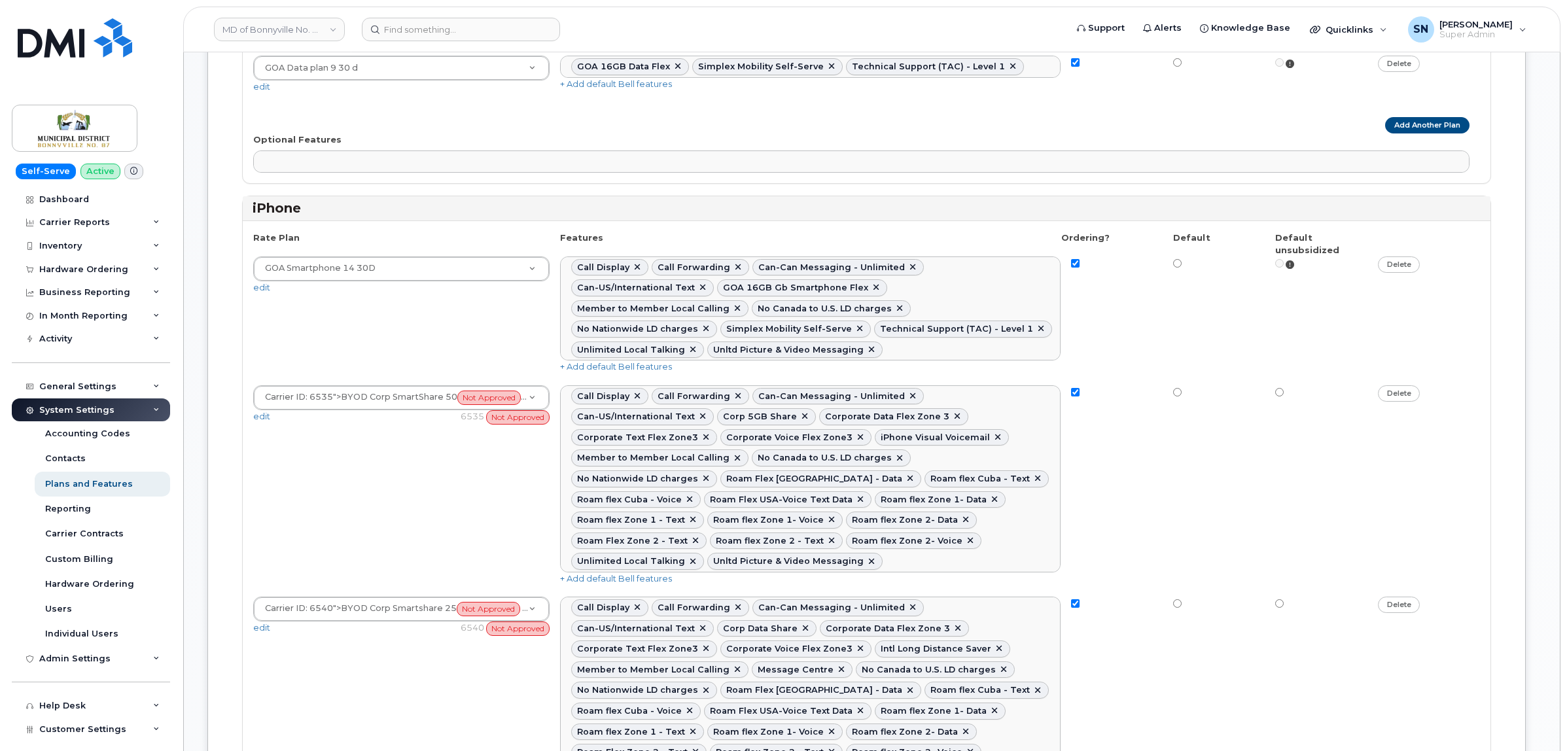
scroll to position [805, 0]
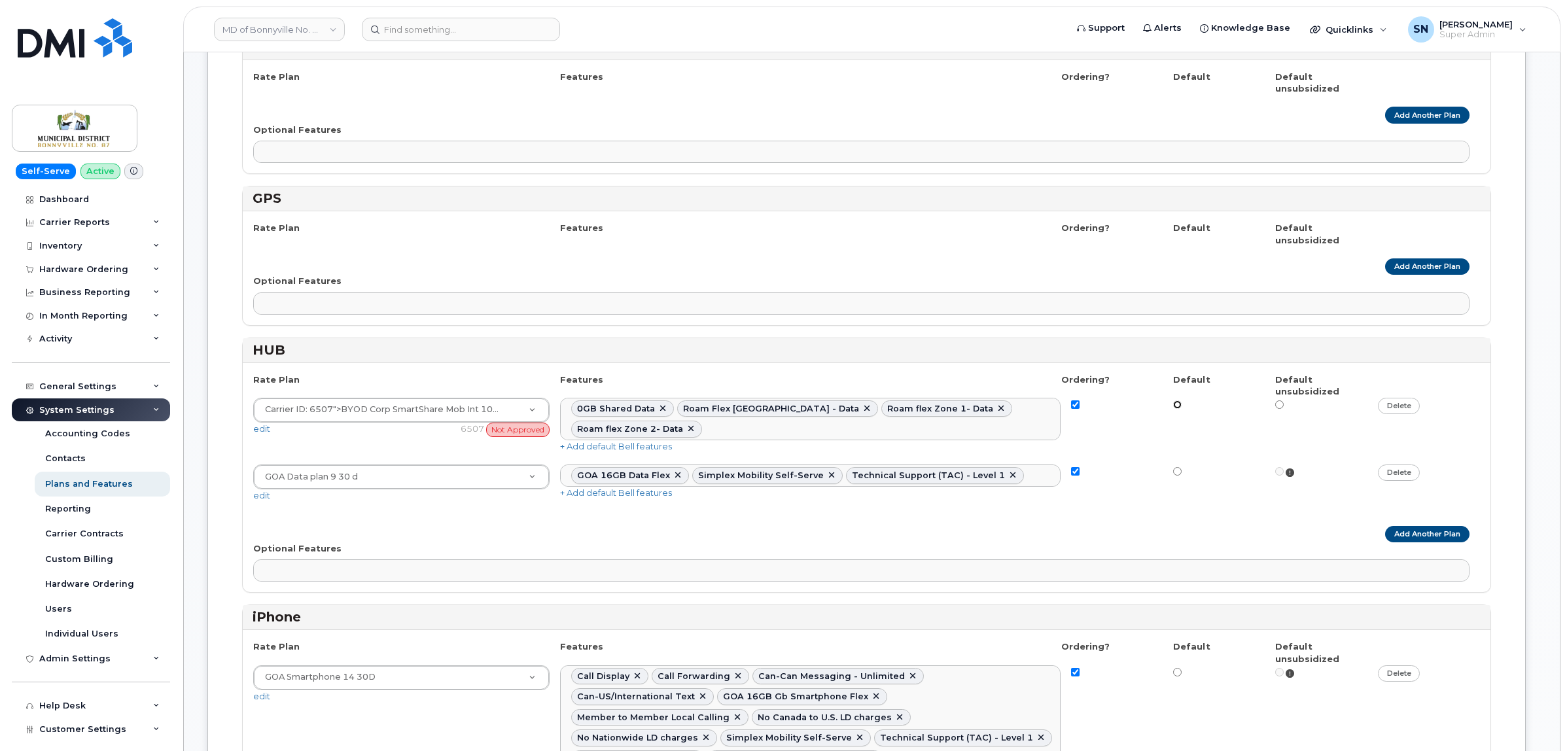
click at [1175, 409] on input "radio" at bounding box center [1177, 404] width 9 height 9
radio input "true"
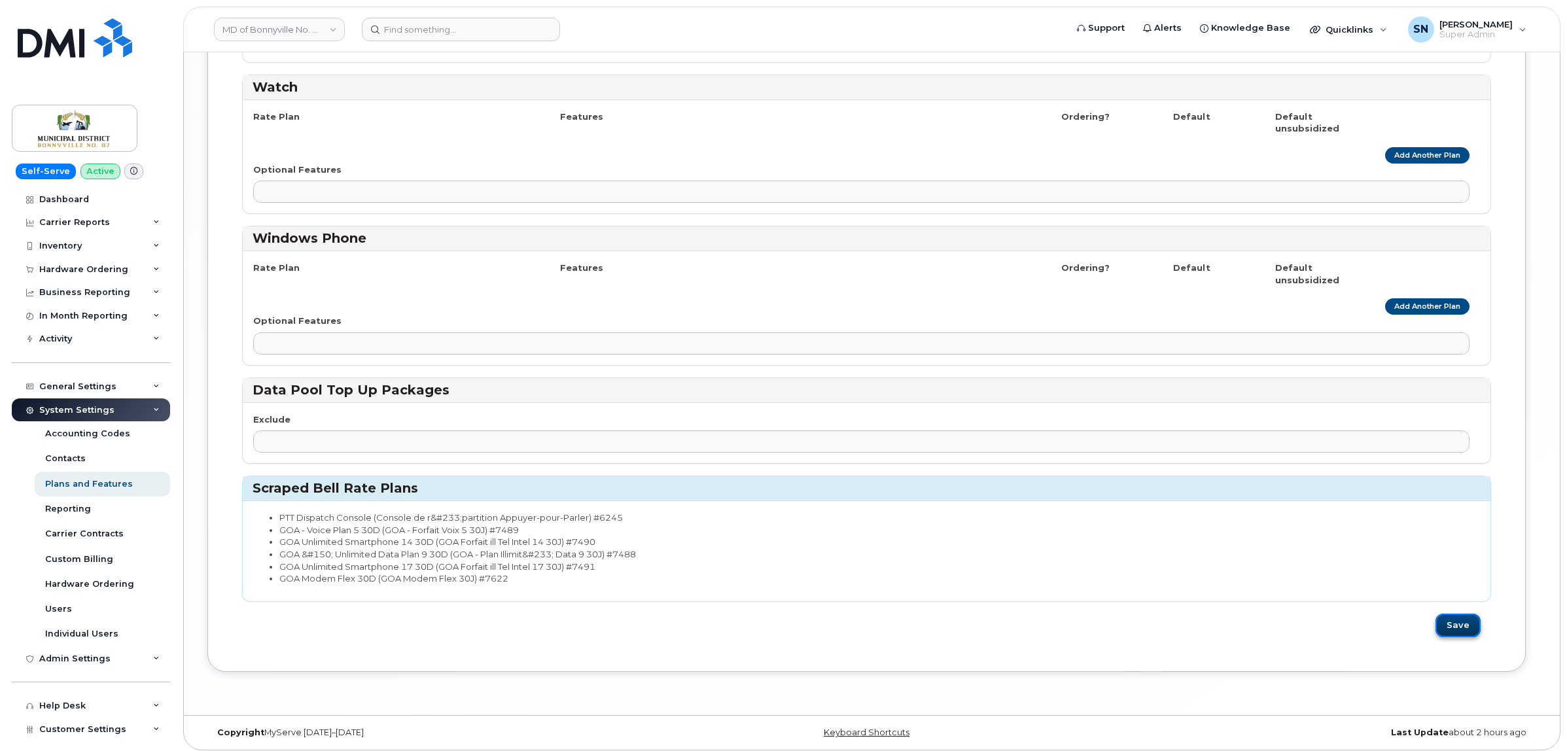
click at [1464, 617] on button "Save" at bounding box center [1458, 626] width 45 height 24
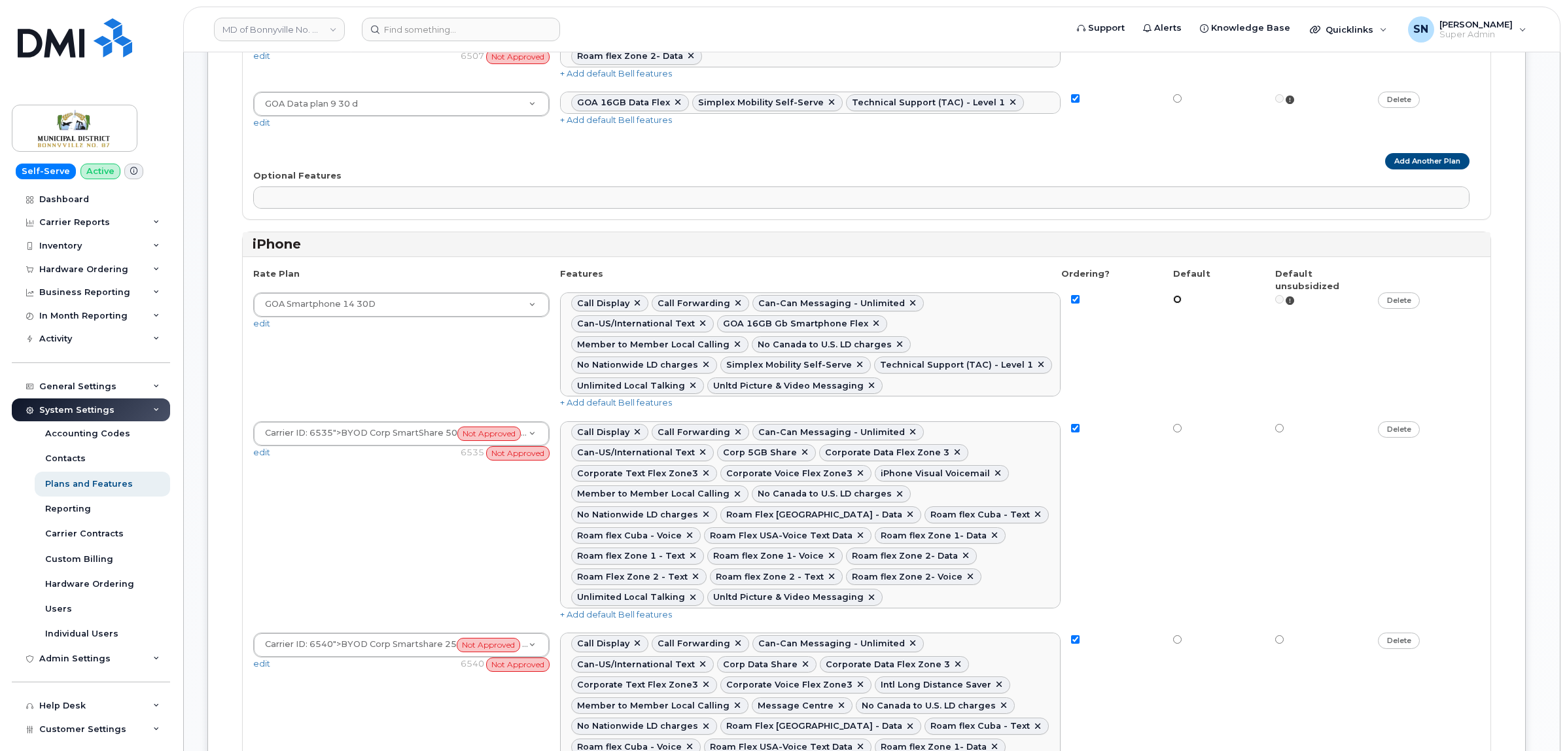
scroll to position [1074, 0]
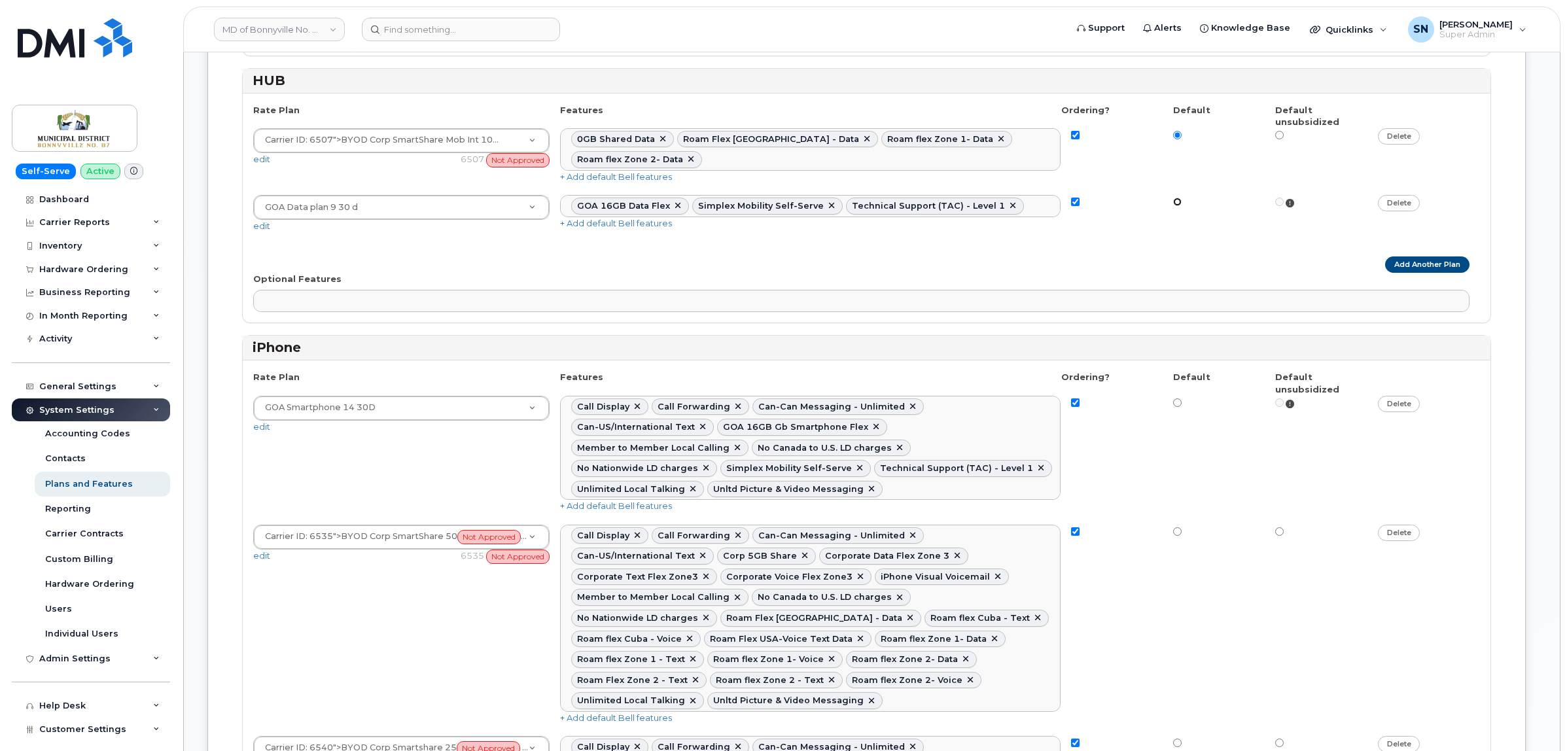
click at [1178, 206] on input "radio" at bounding box center [1177, 202] width 9 height 9
radio input "true"
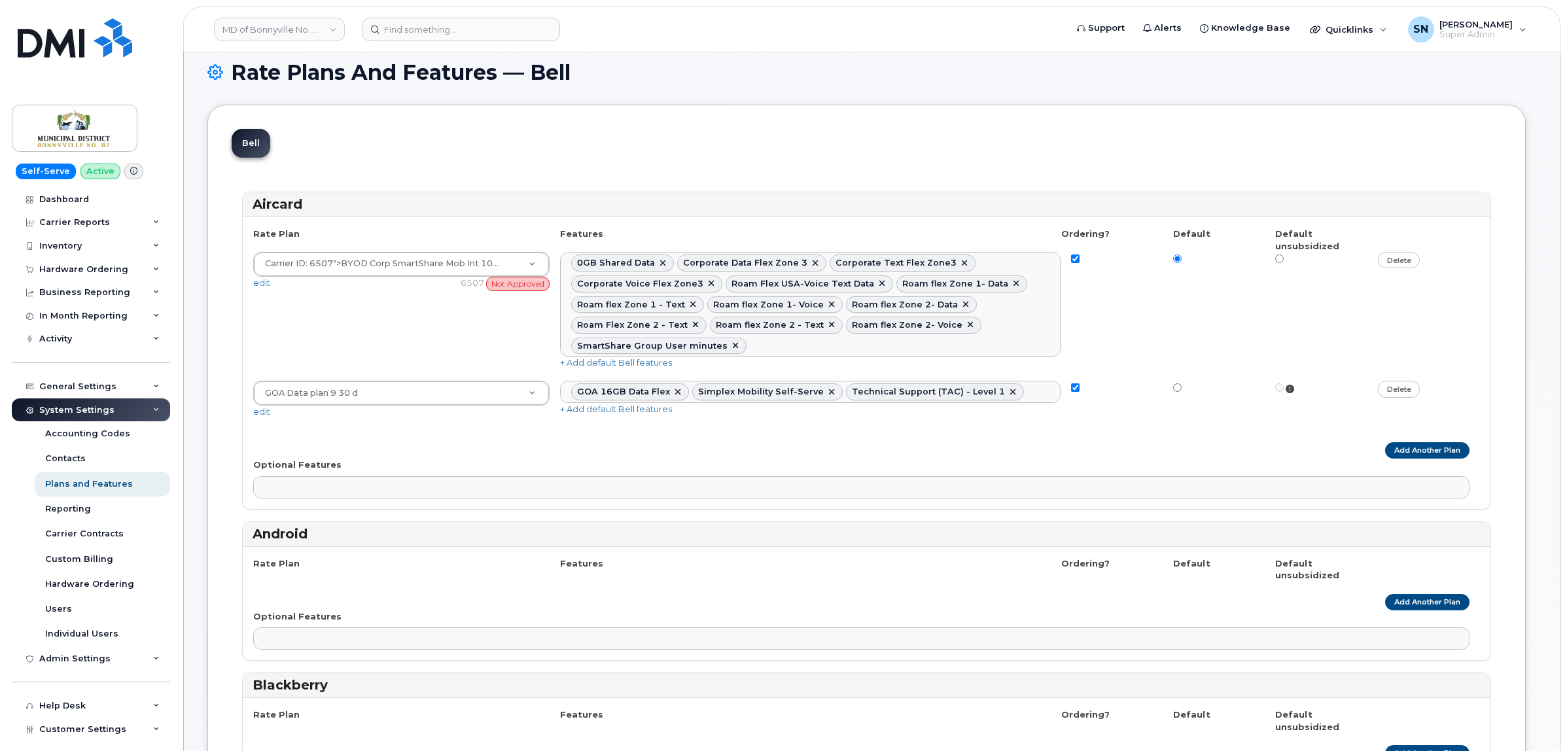
scroll to position [0, 0]
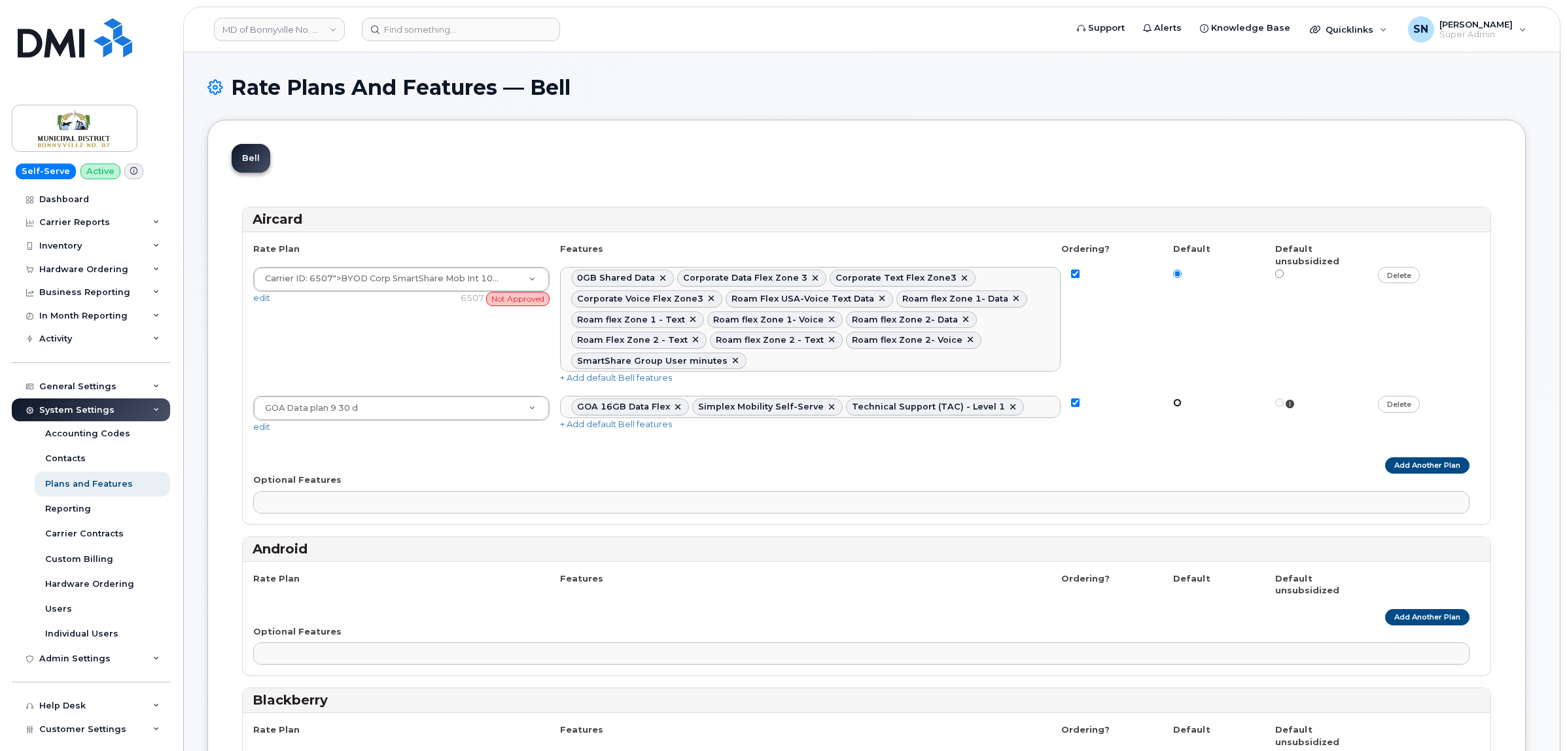
click at [1175, 406] on input "radio" at bounding box center [1177, 402] width 9 height 9
radio input "true"
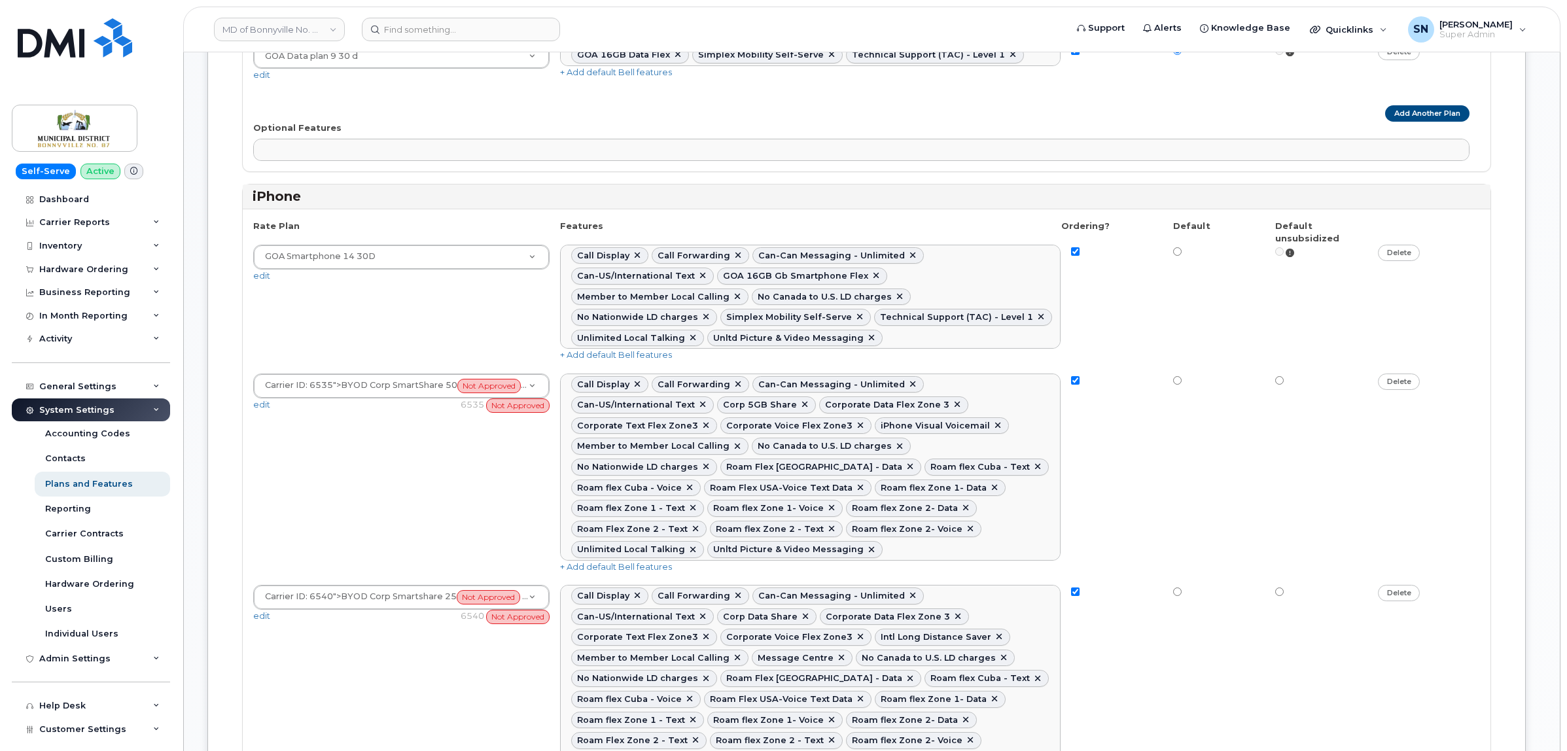
scroll to position [1227, 0]
click at [1173, 255] on input "radio" at bounding box center [1177, 250] width 9 height 9
radio input "true"
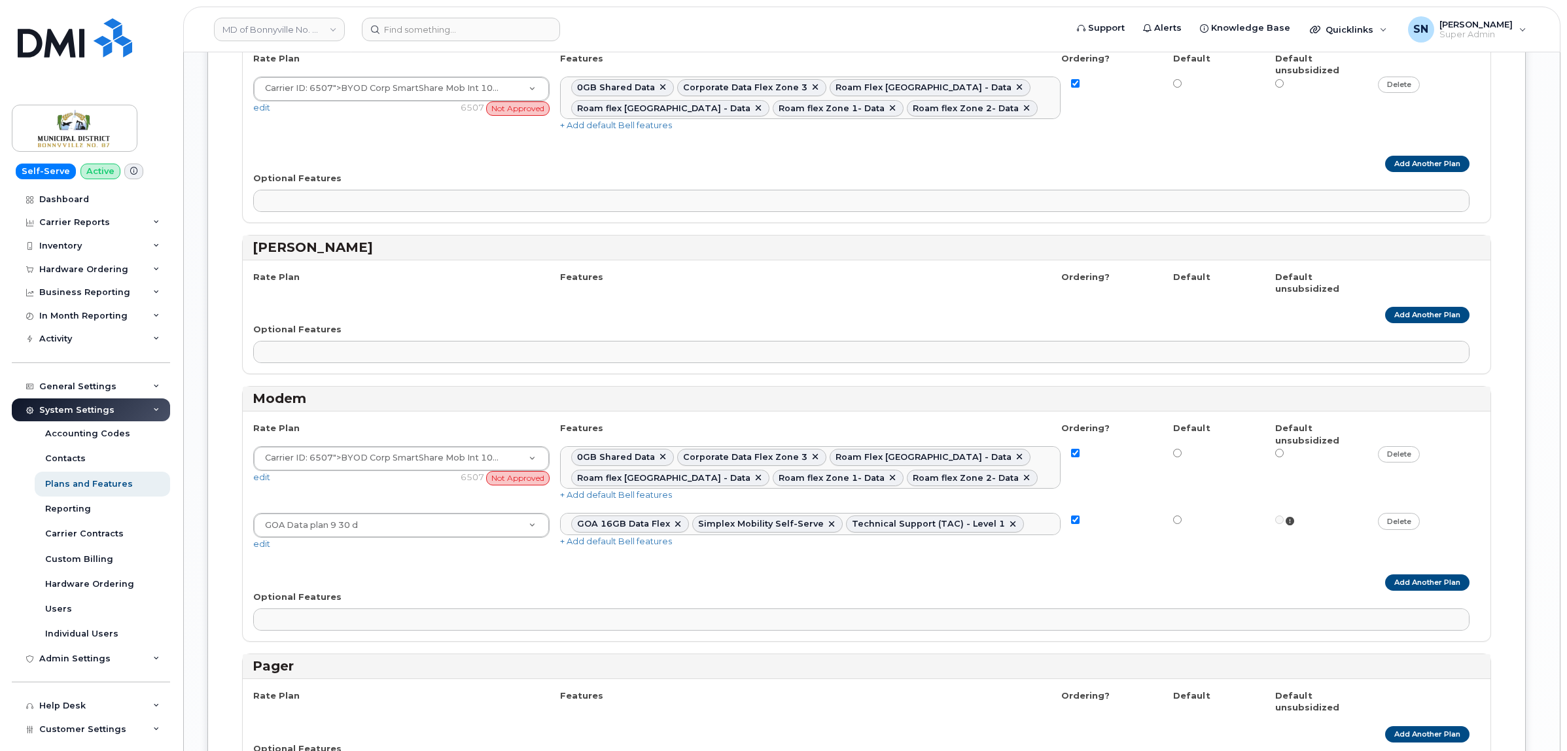
scroll to position [2126, 0]
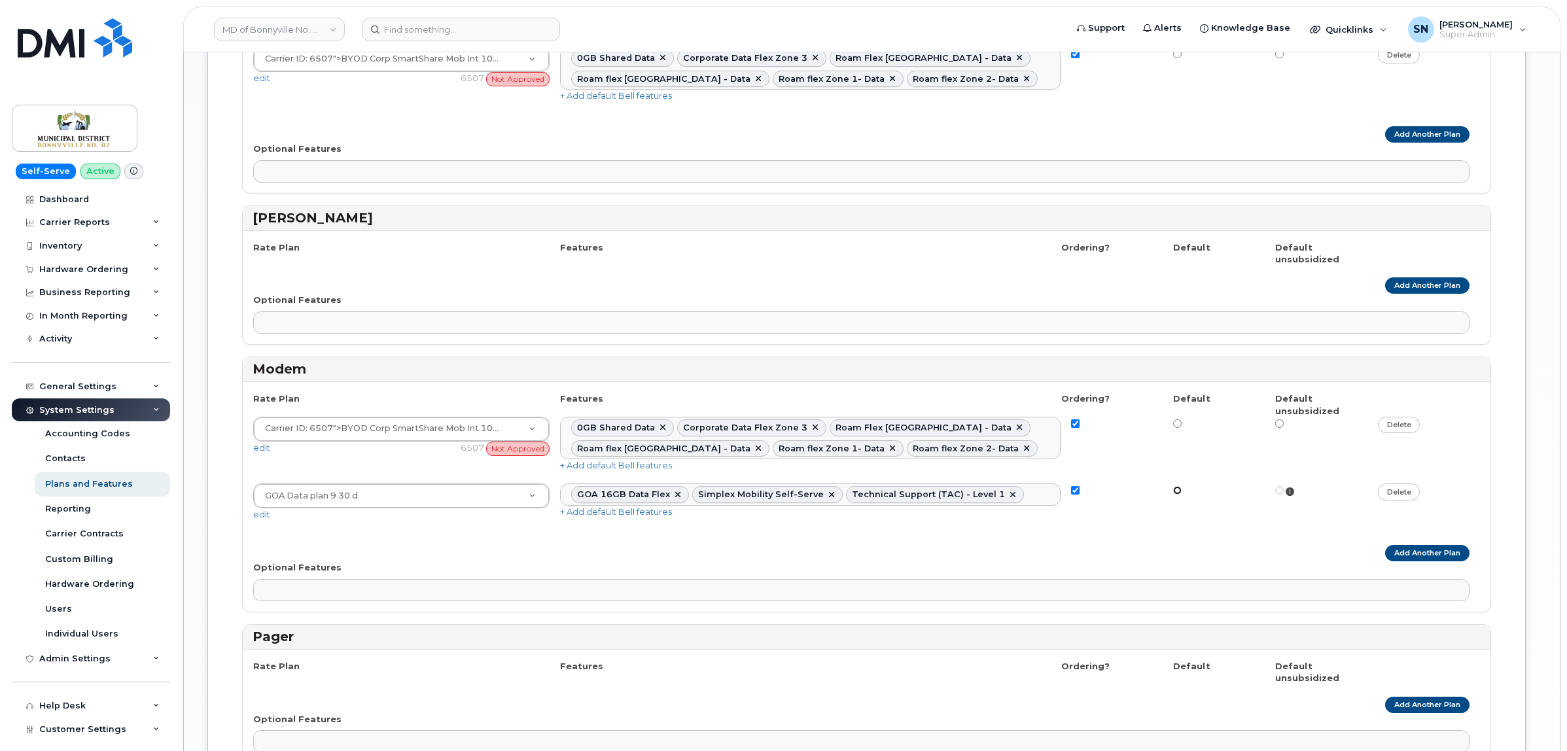
click at [1174, 486] on input "radio" at bounding box center [1177, 490] width 9 height 9
radio input "true"
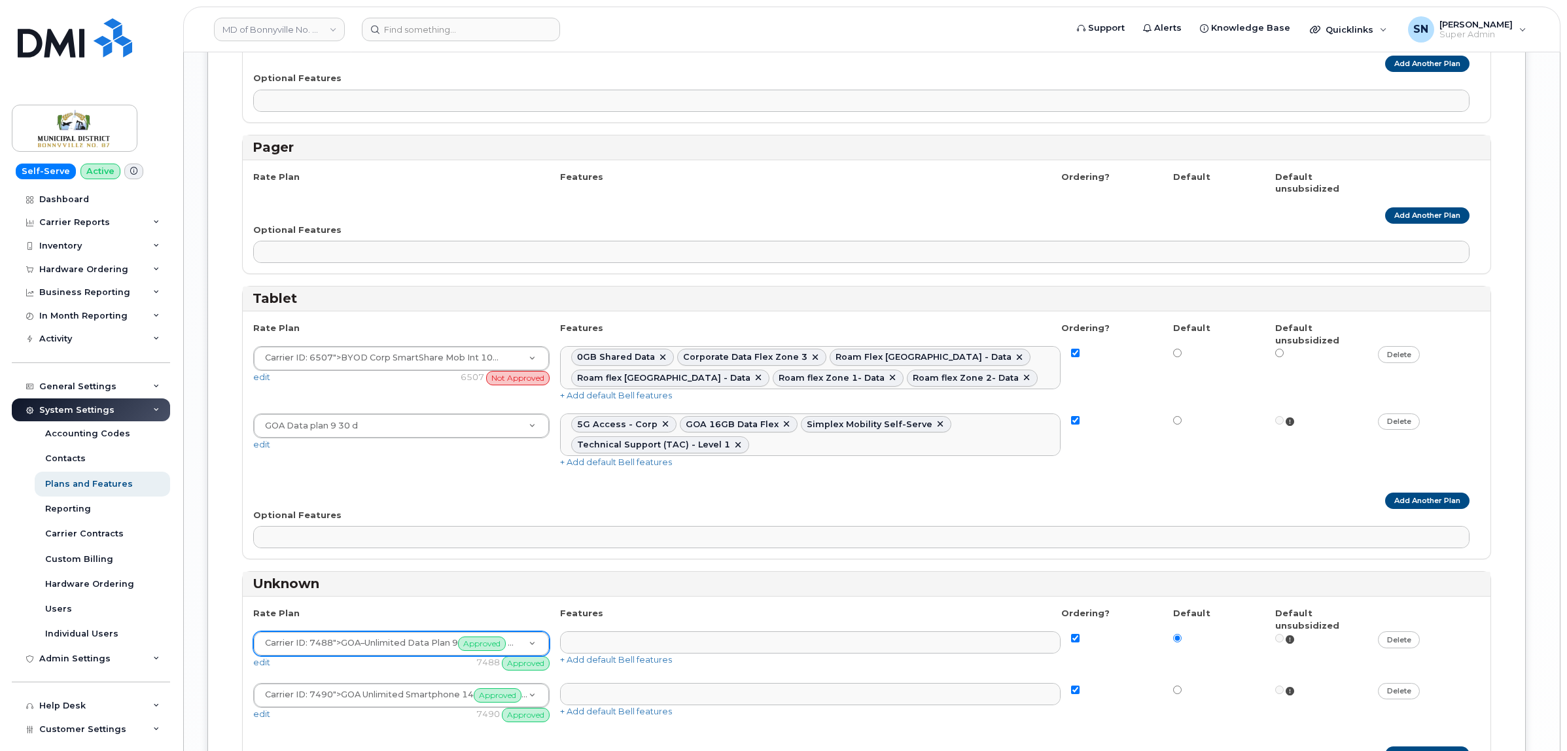
scroll to position [2617, 0]
click at [1175, 415] on input "radio" at bounding box center [1177, 419] width 9 height 9
radio input "true"
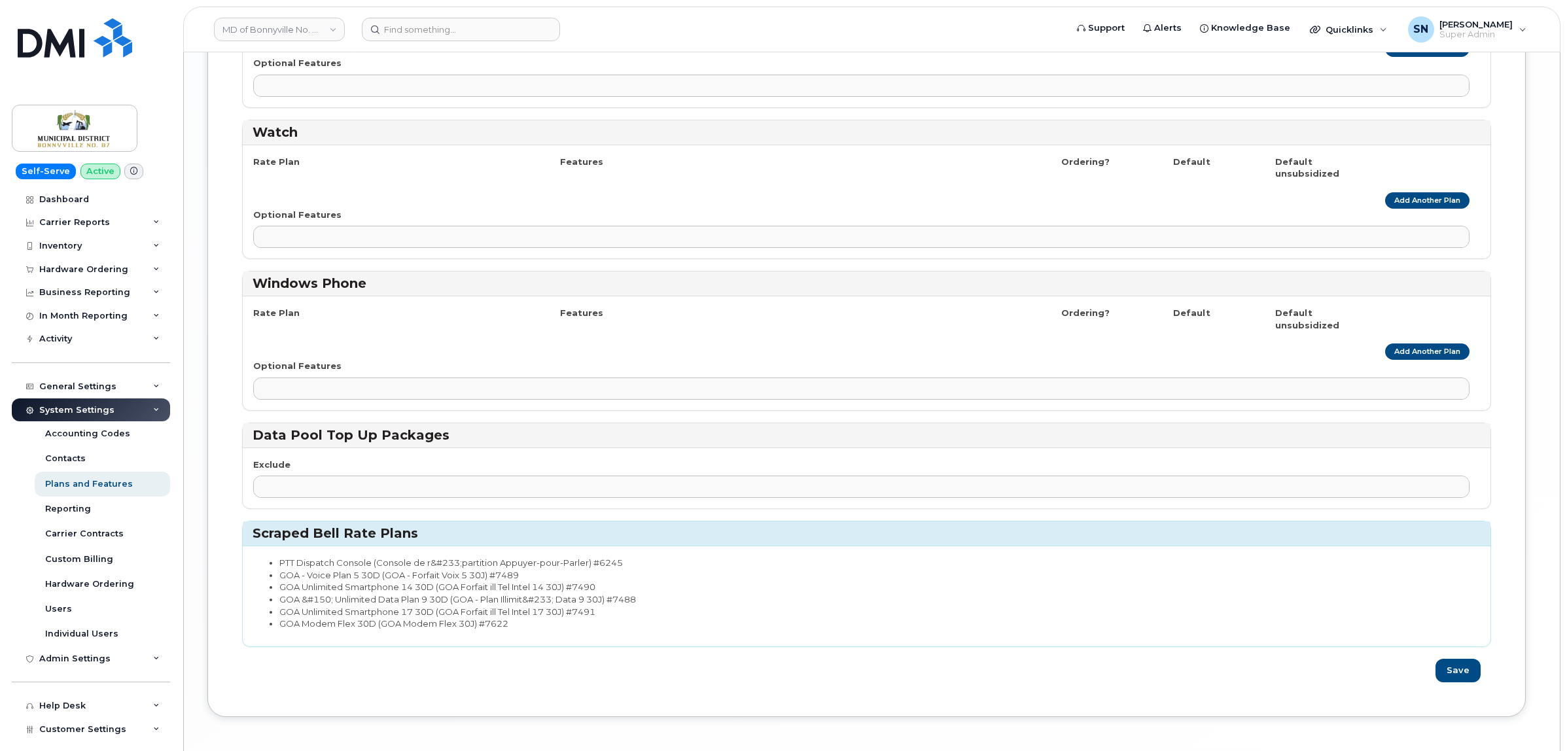
scroll to position [3367, 0]
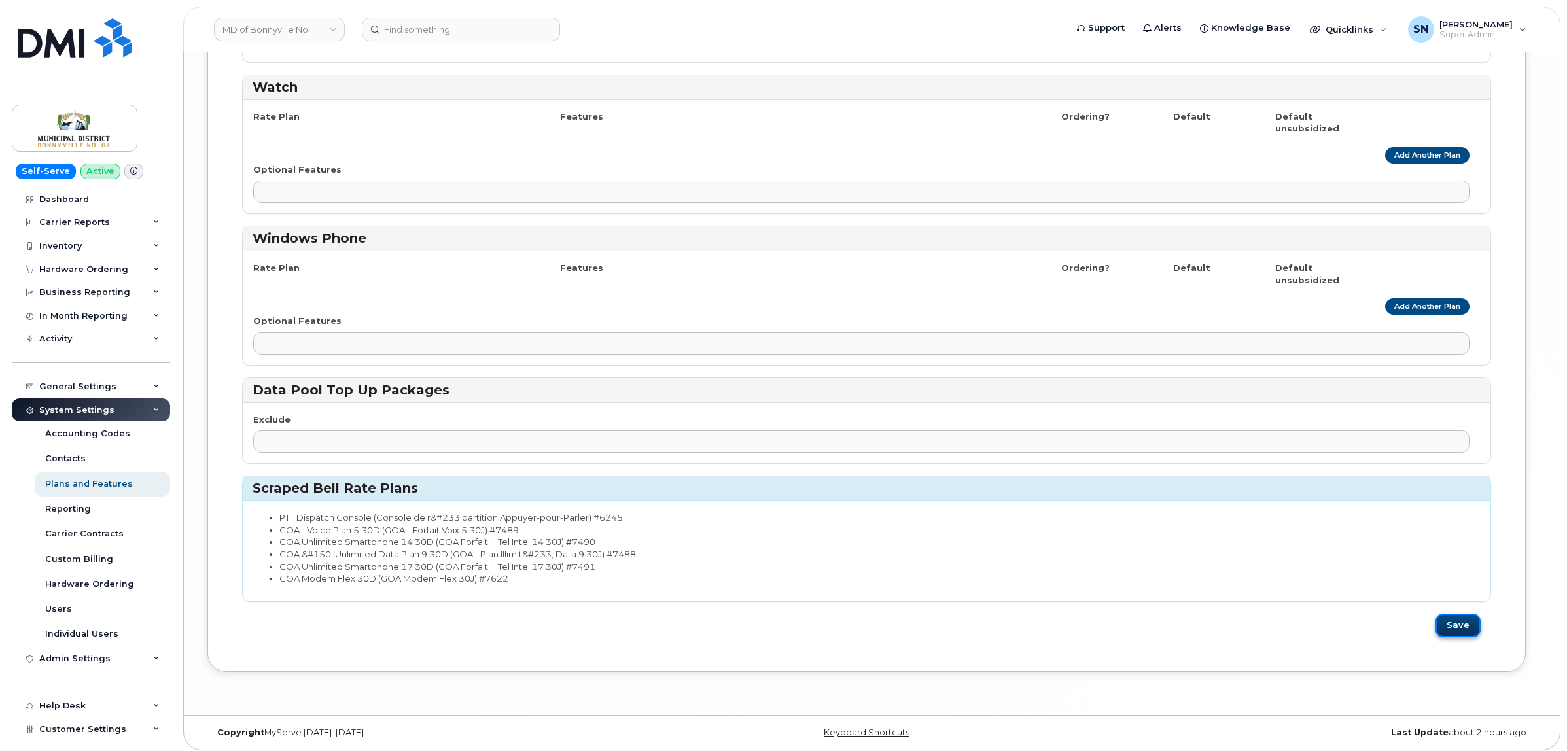
click at [1456, 623] on button "Save" at bounding box center [1458, 626] width 45 height 24
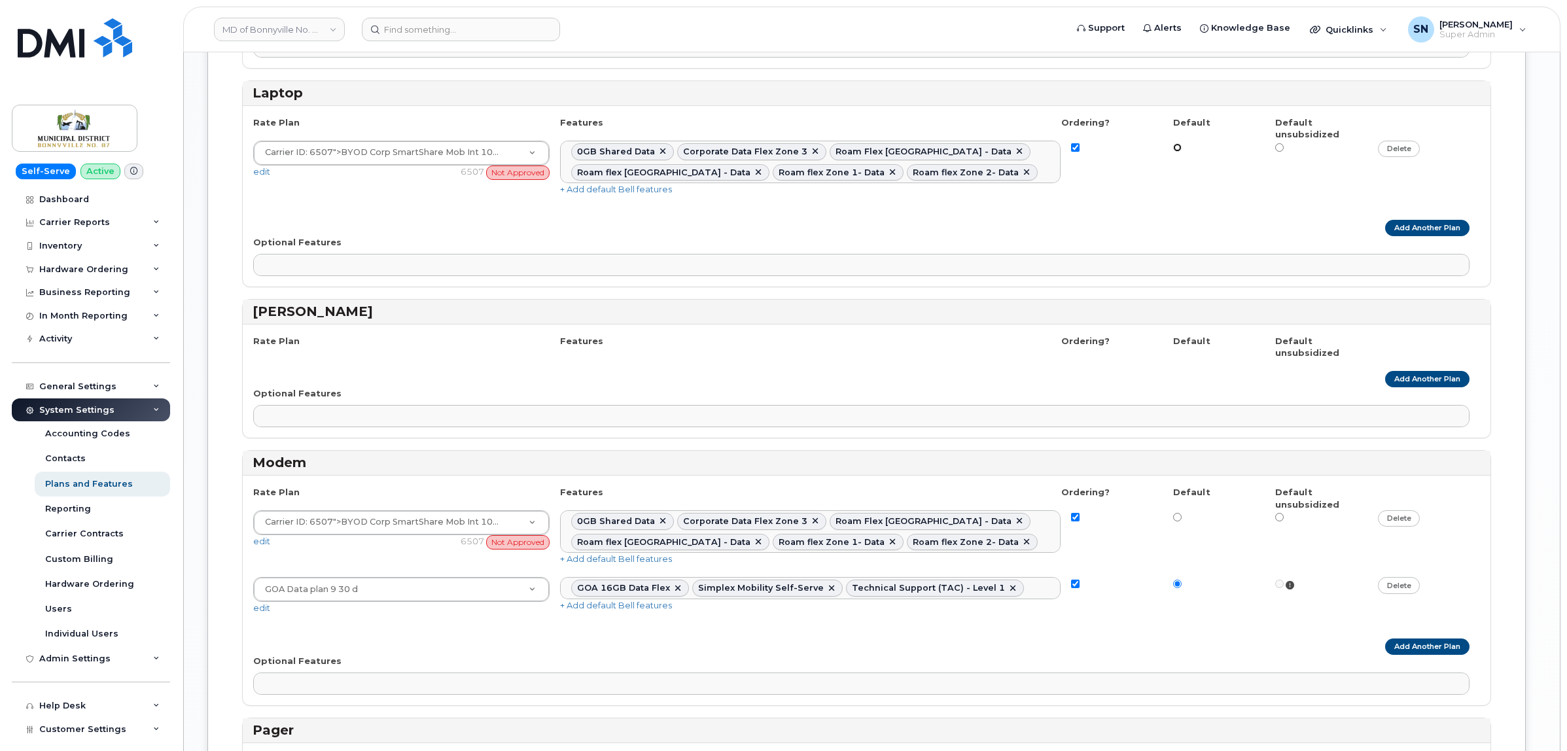
scroll to position [1827, 0]
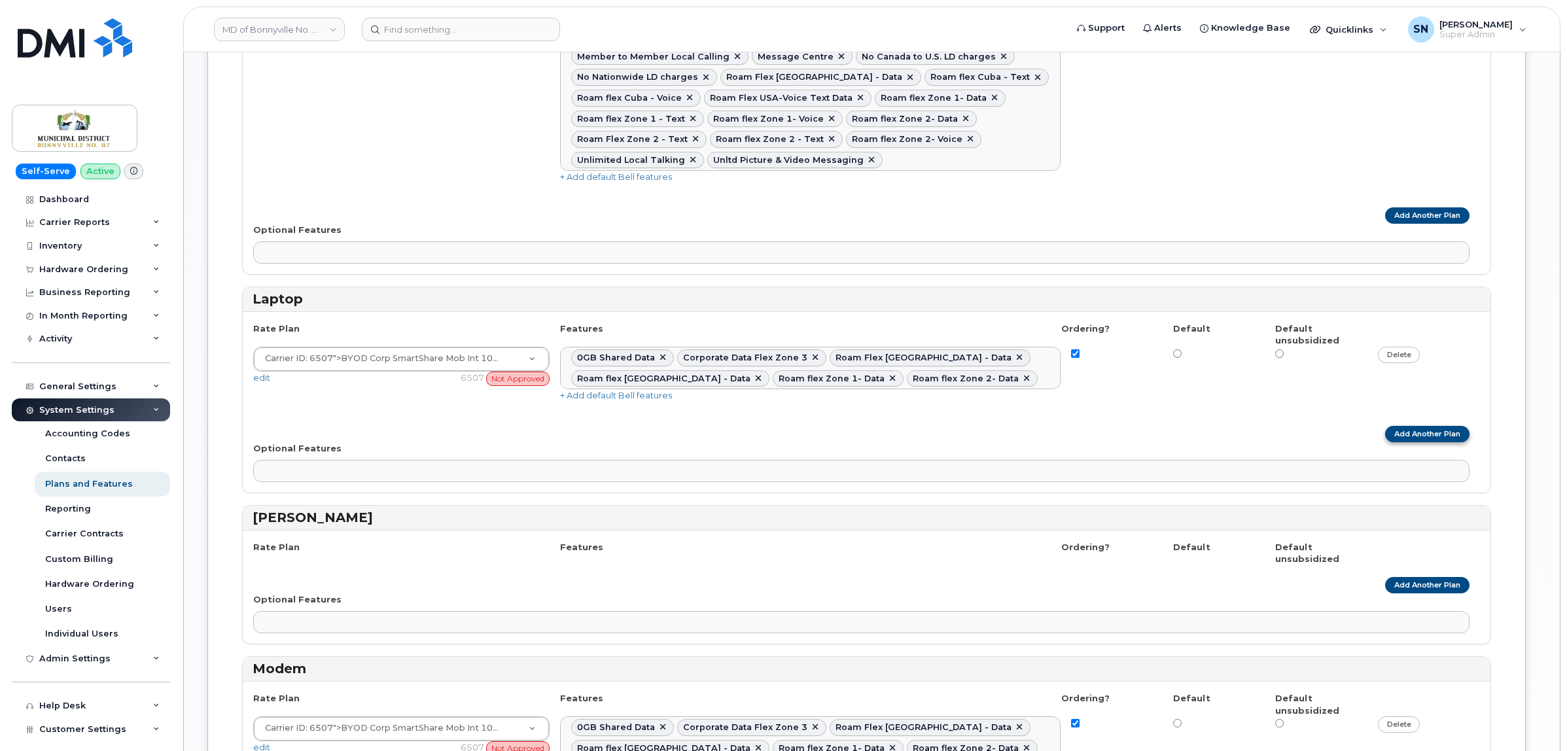
click at [1424, 426] on link "Add Another Plan" at bounding box center [1427, 434] width 84 height 16
select select
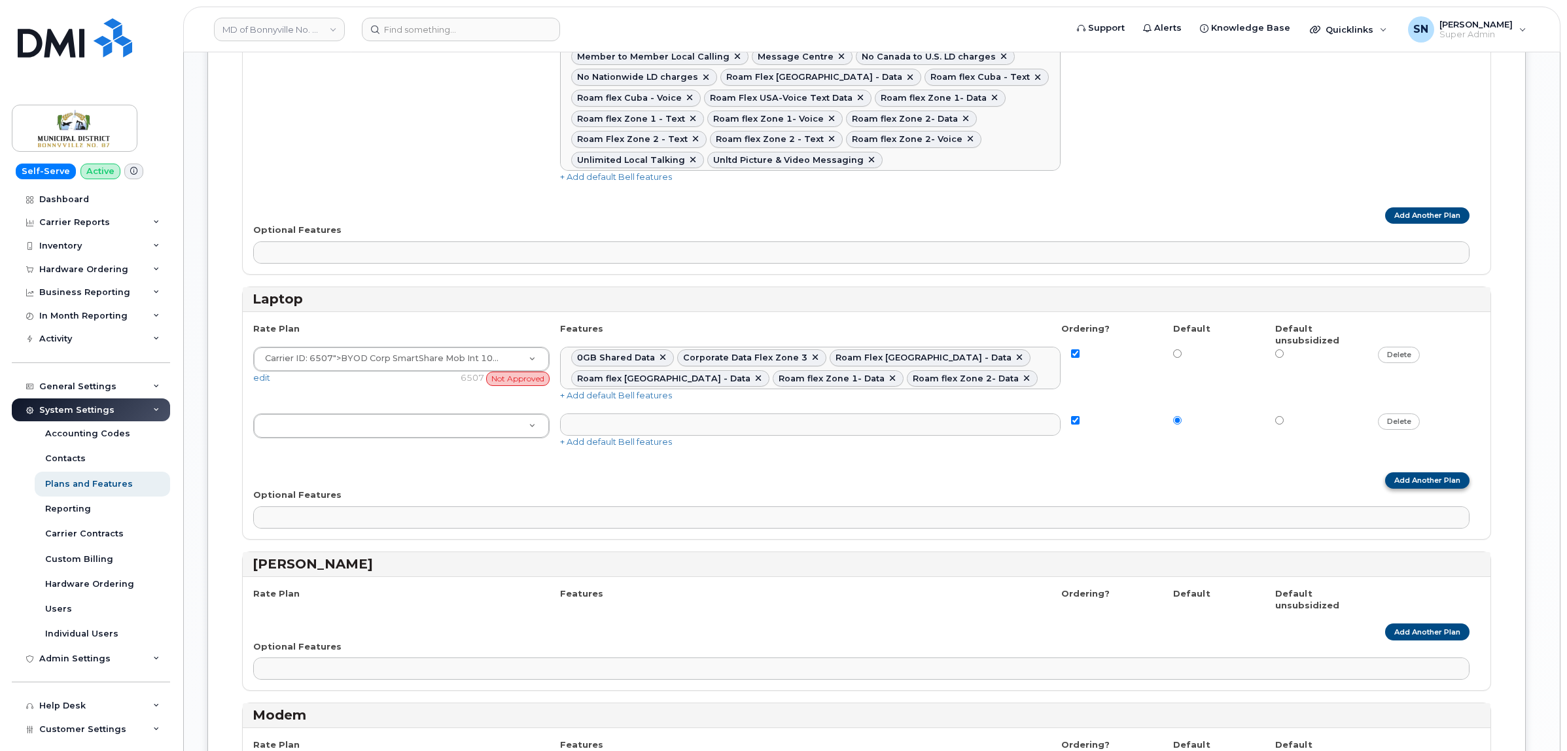
type input "GOA"
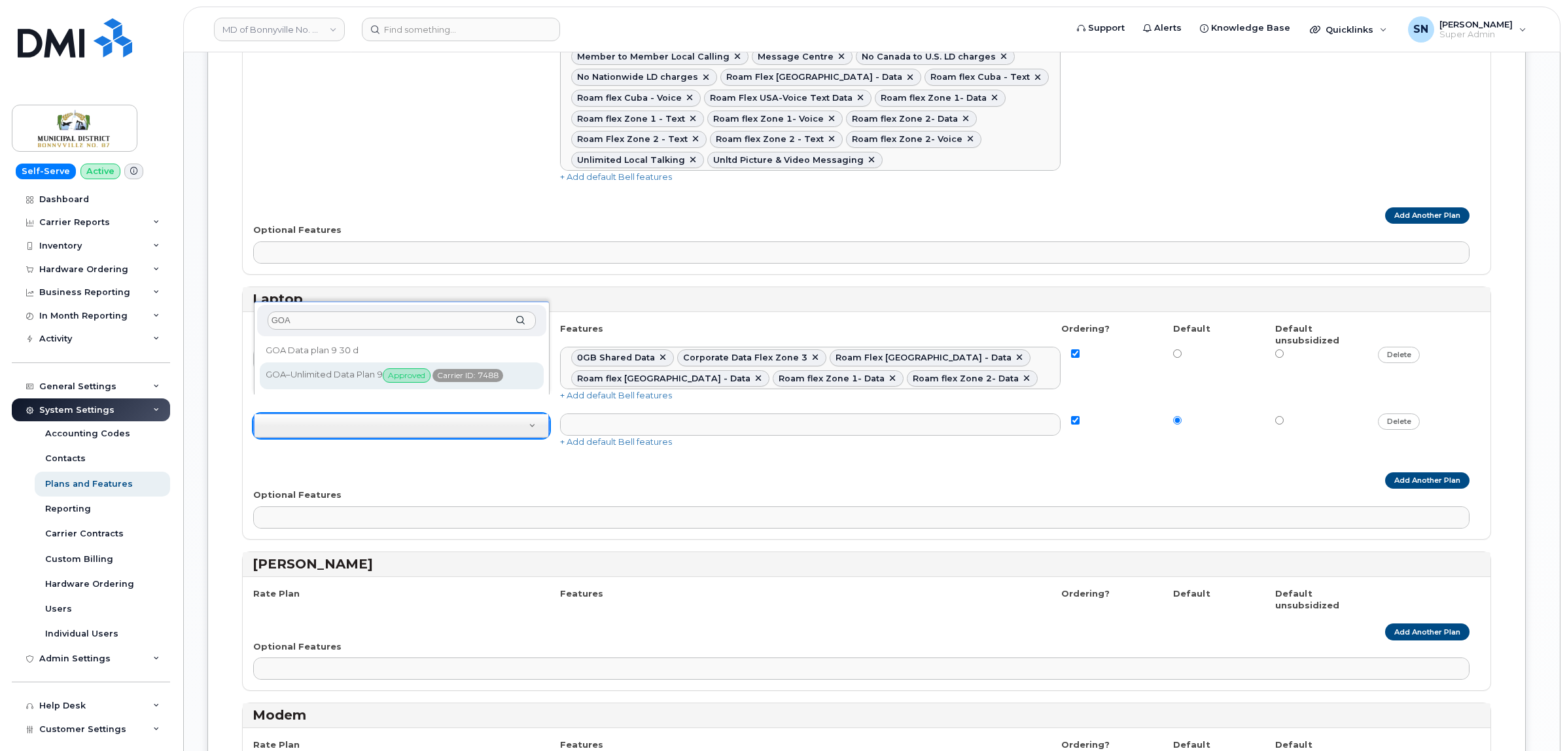
type input "GOA"
select select "1146991"
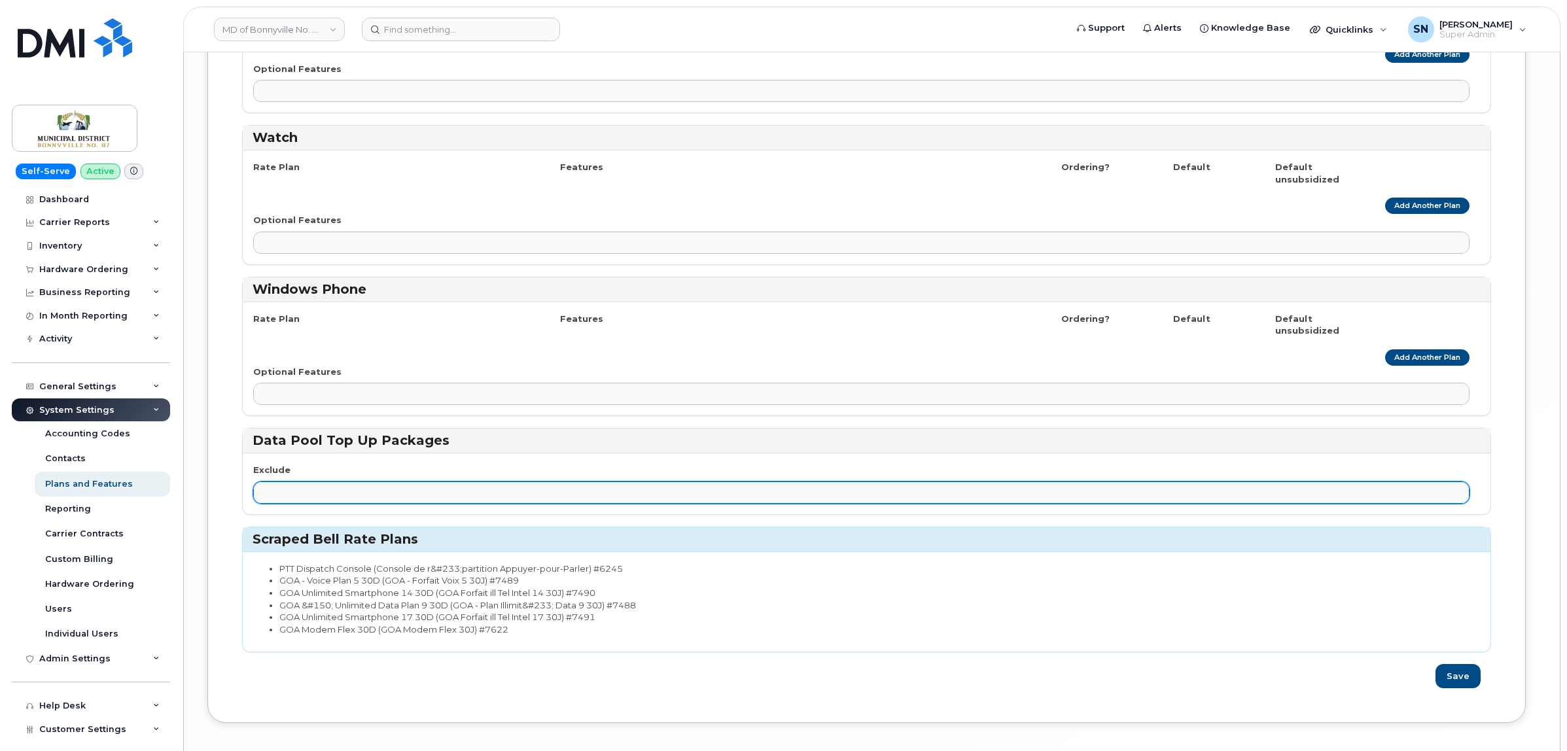
scroll to position [3419, 0]
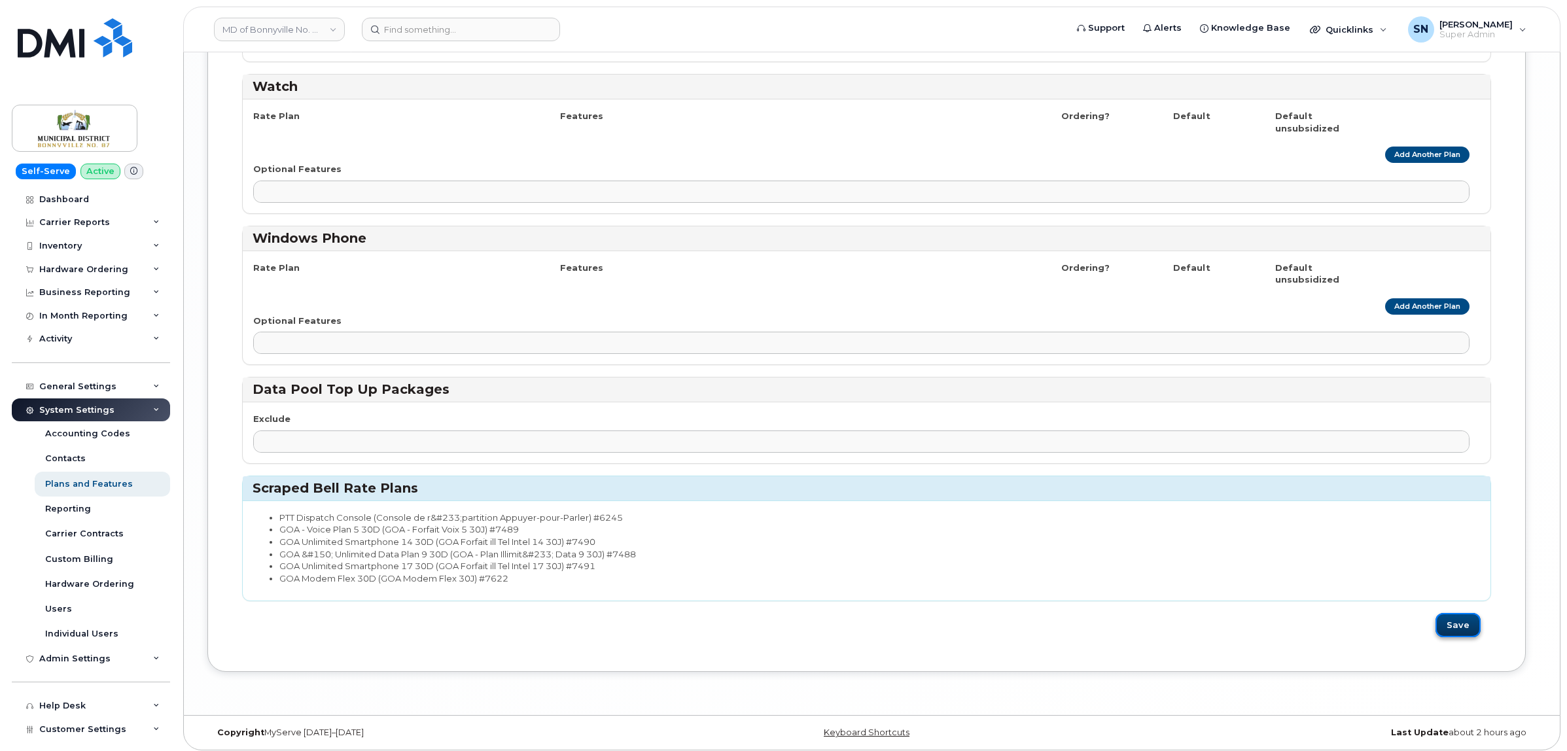
click at [1454, 620] on button "Save" at bounding box center [1458, 625] width 45 height 24
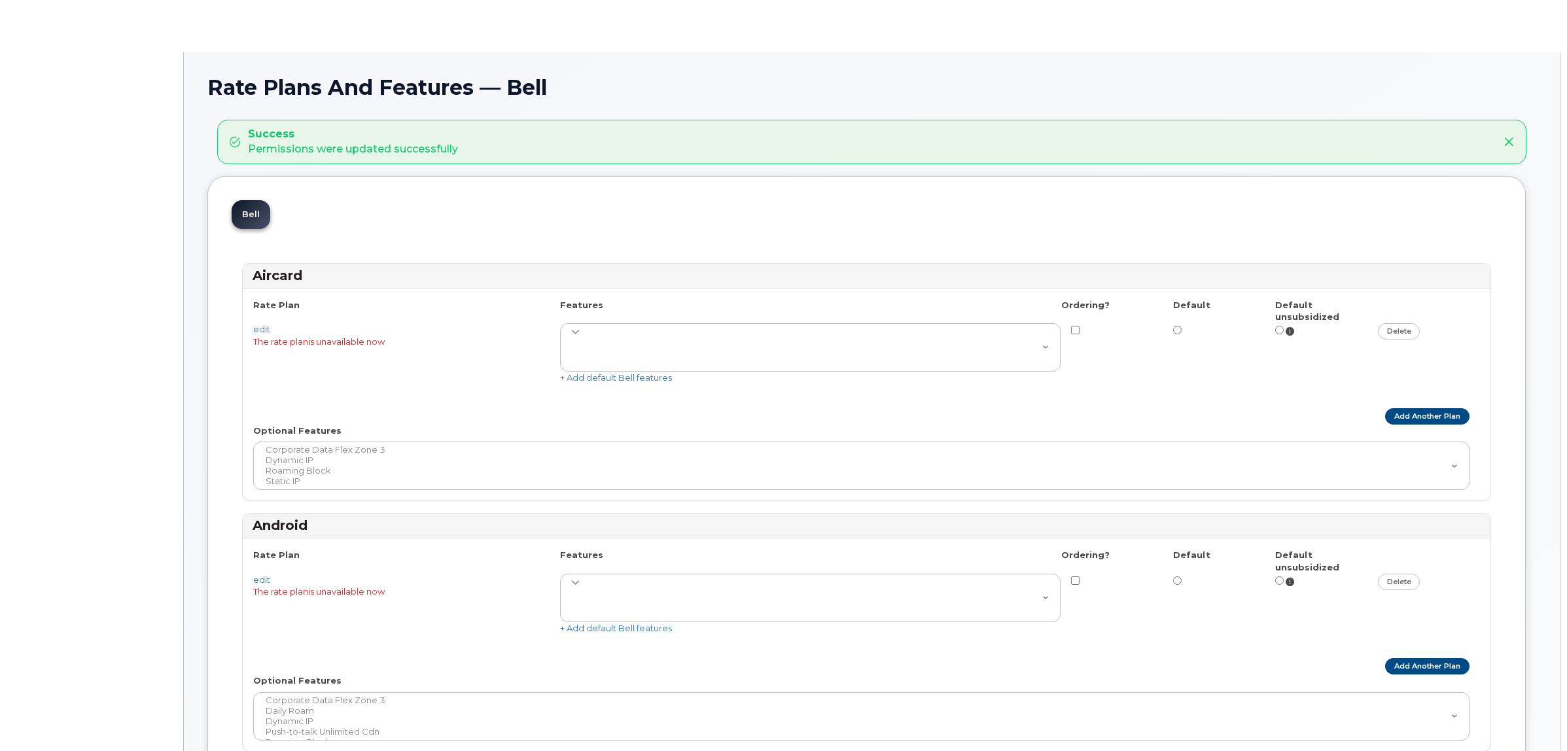
select select
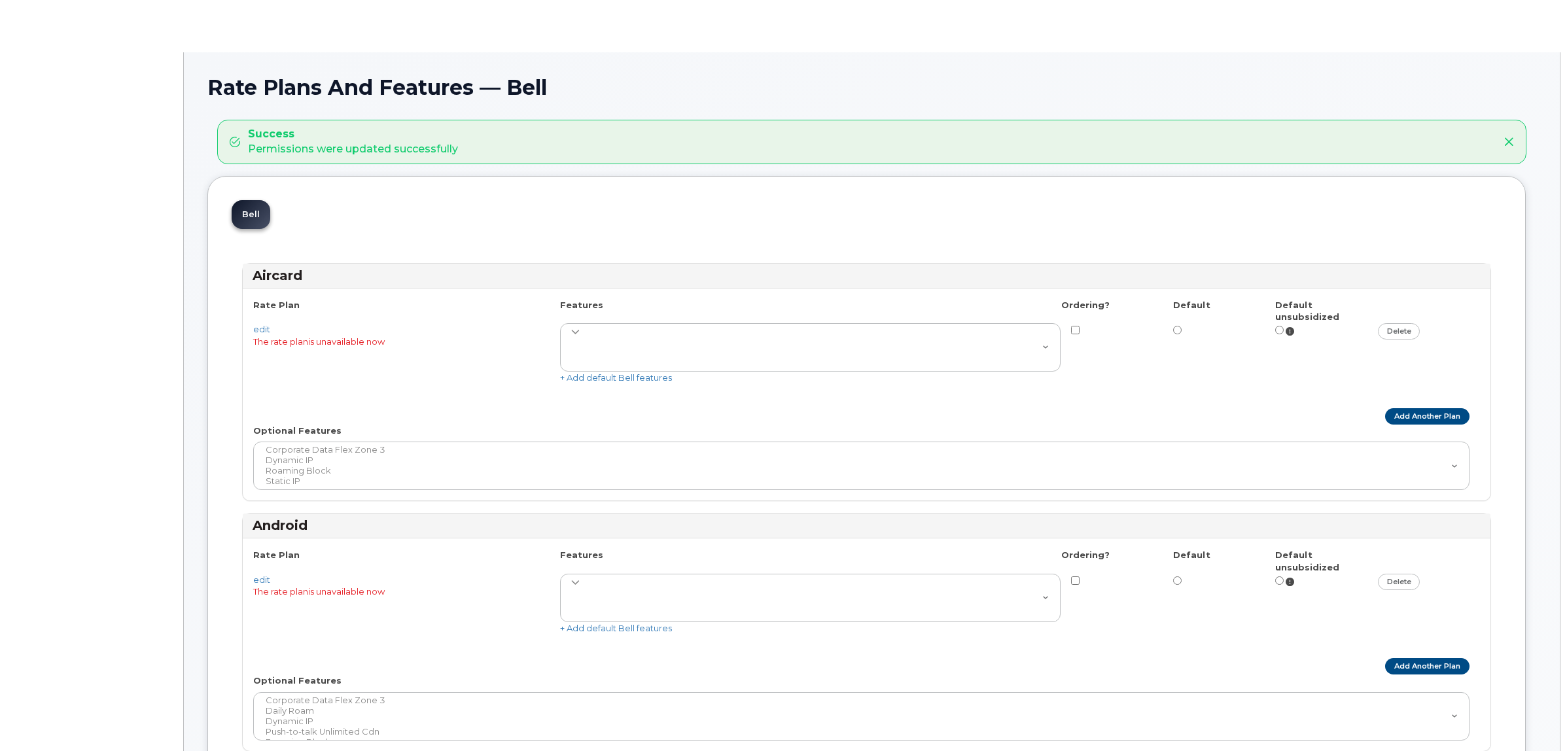
select select
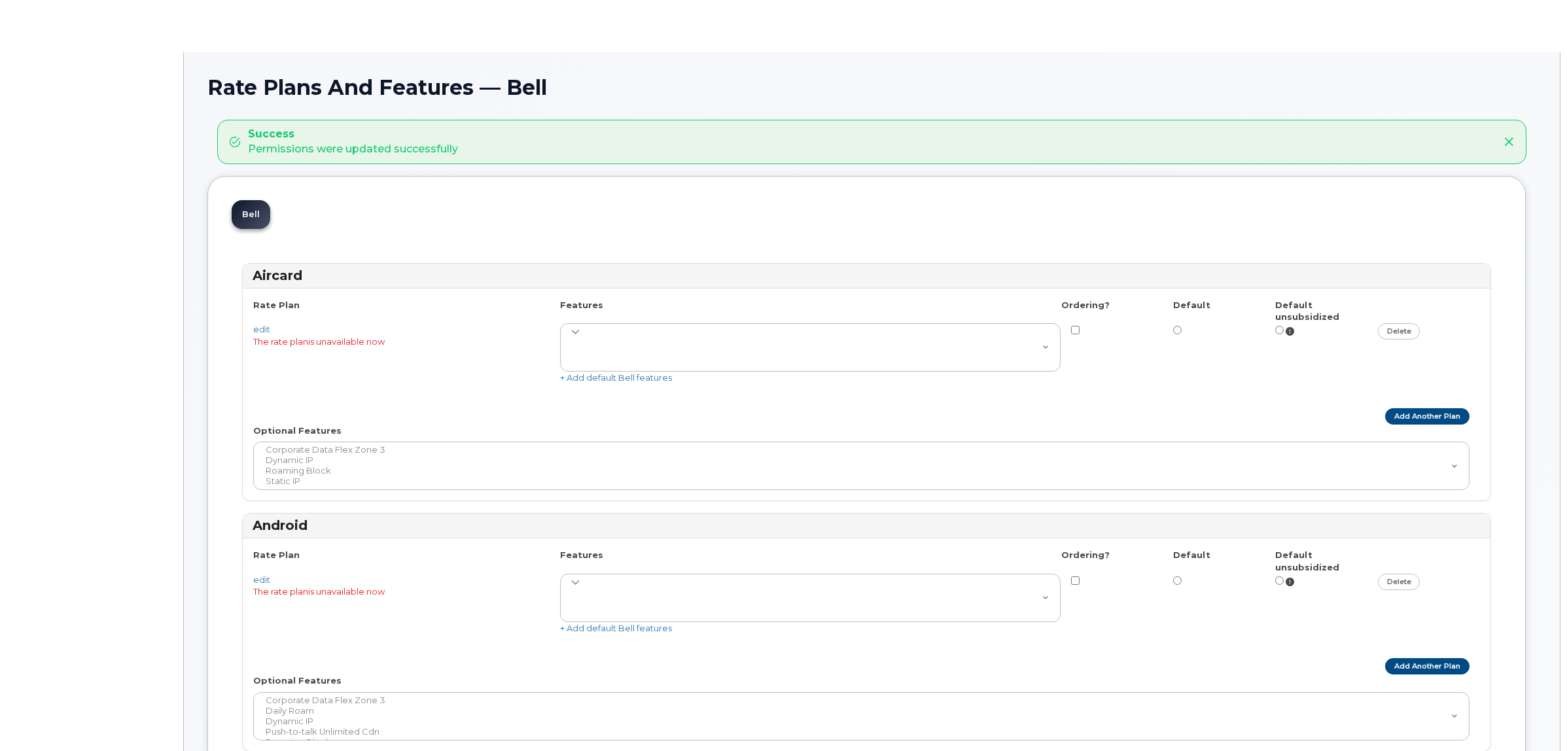
select select
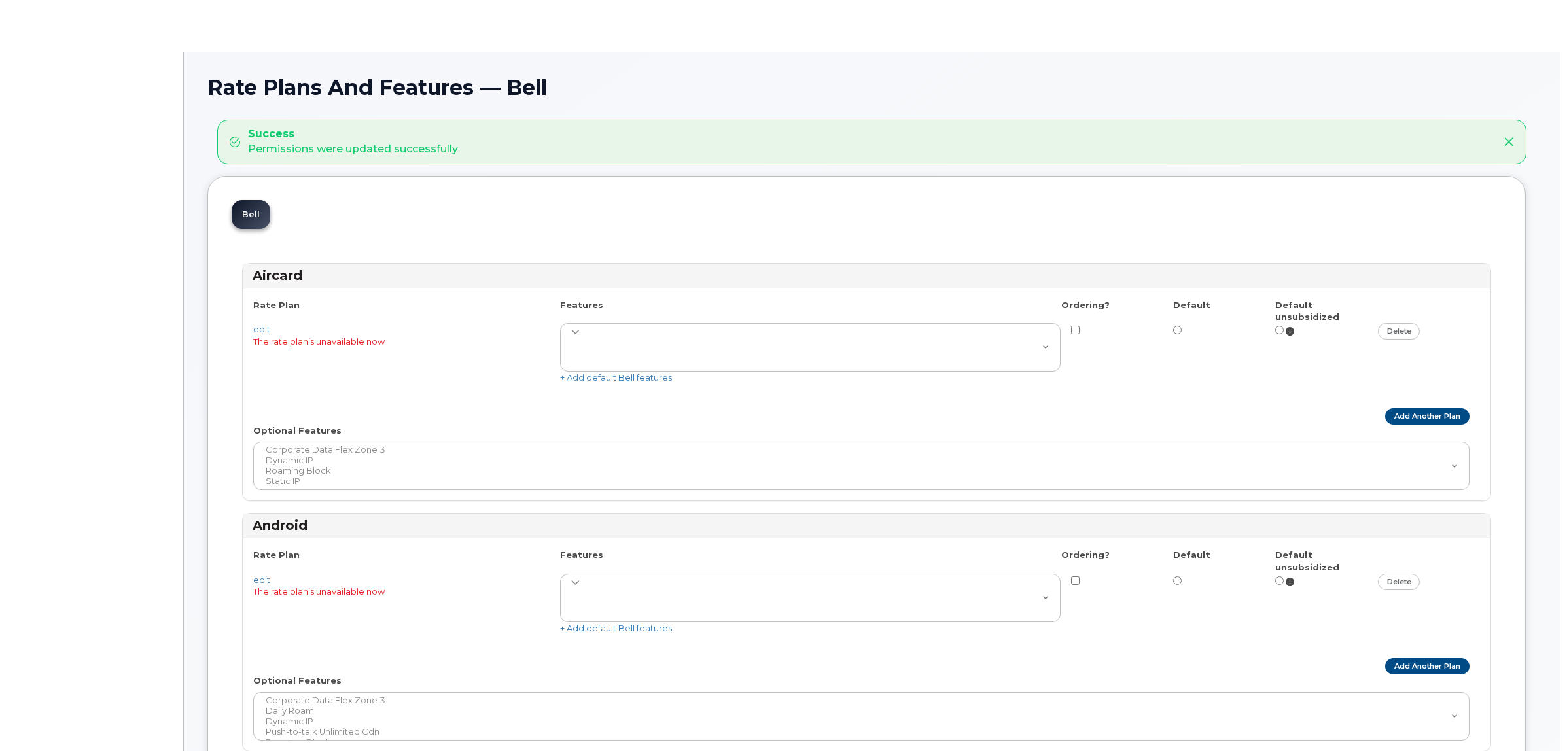
select select
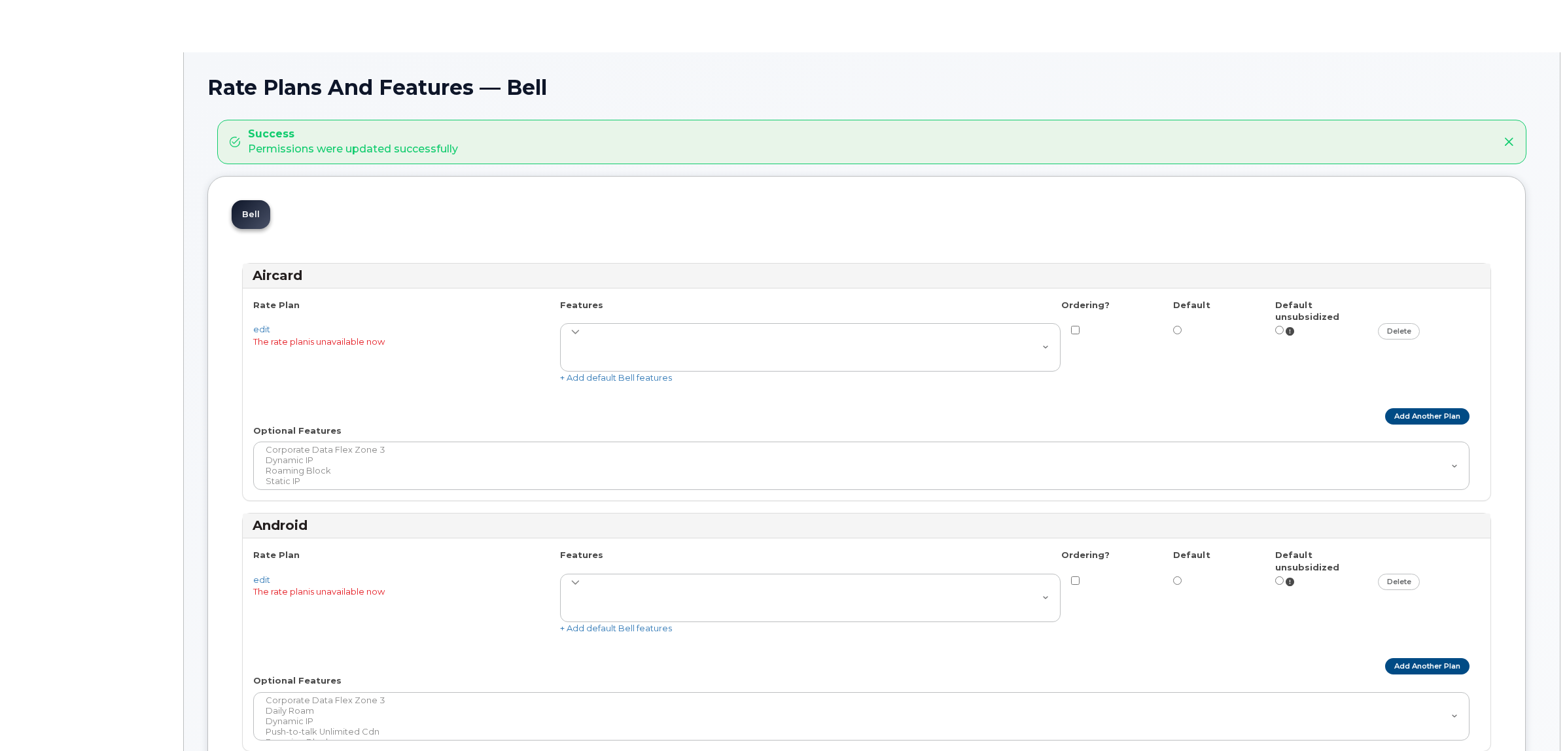
select select
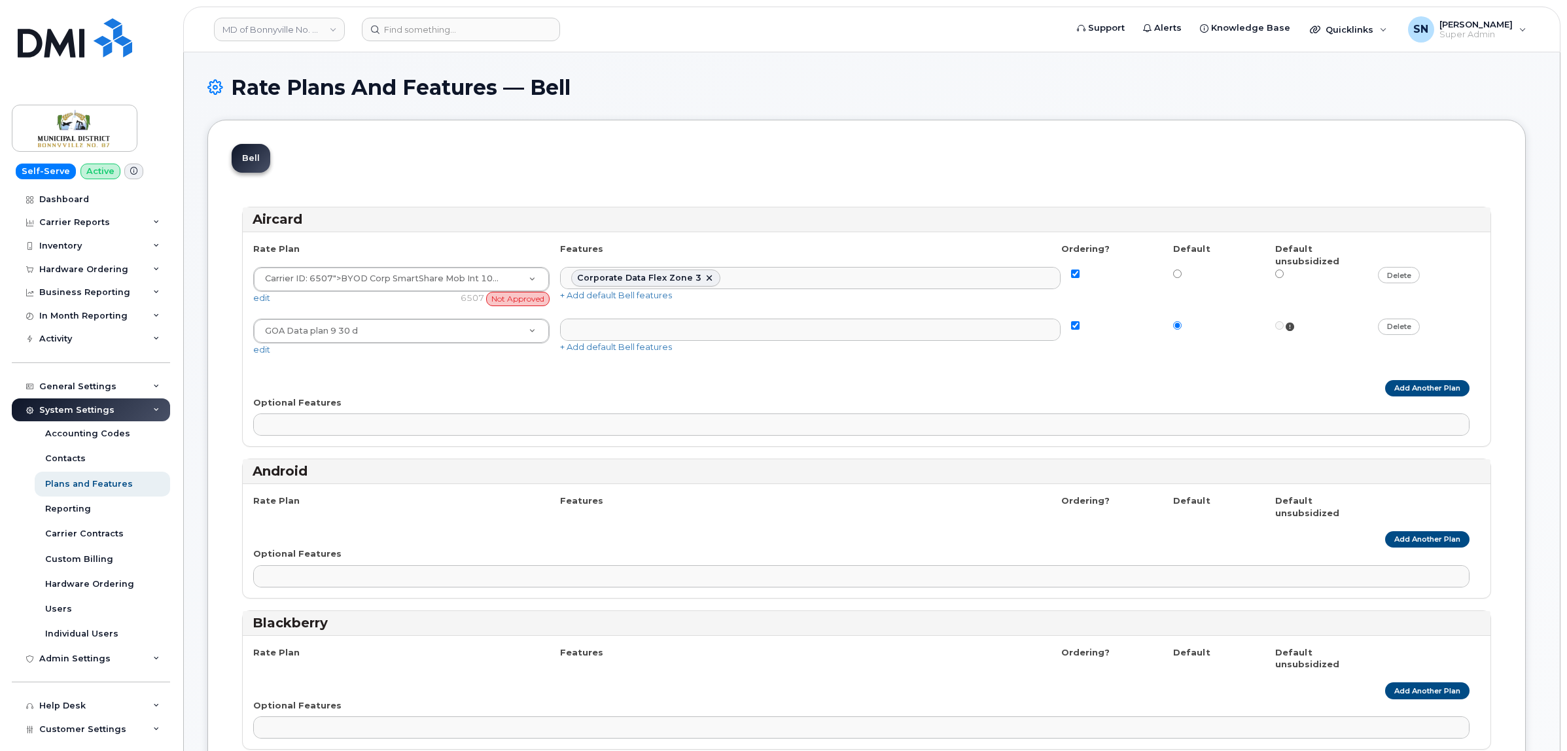
select select
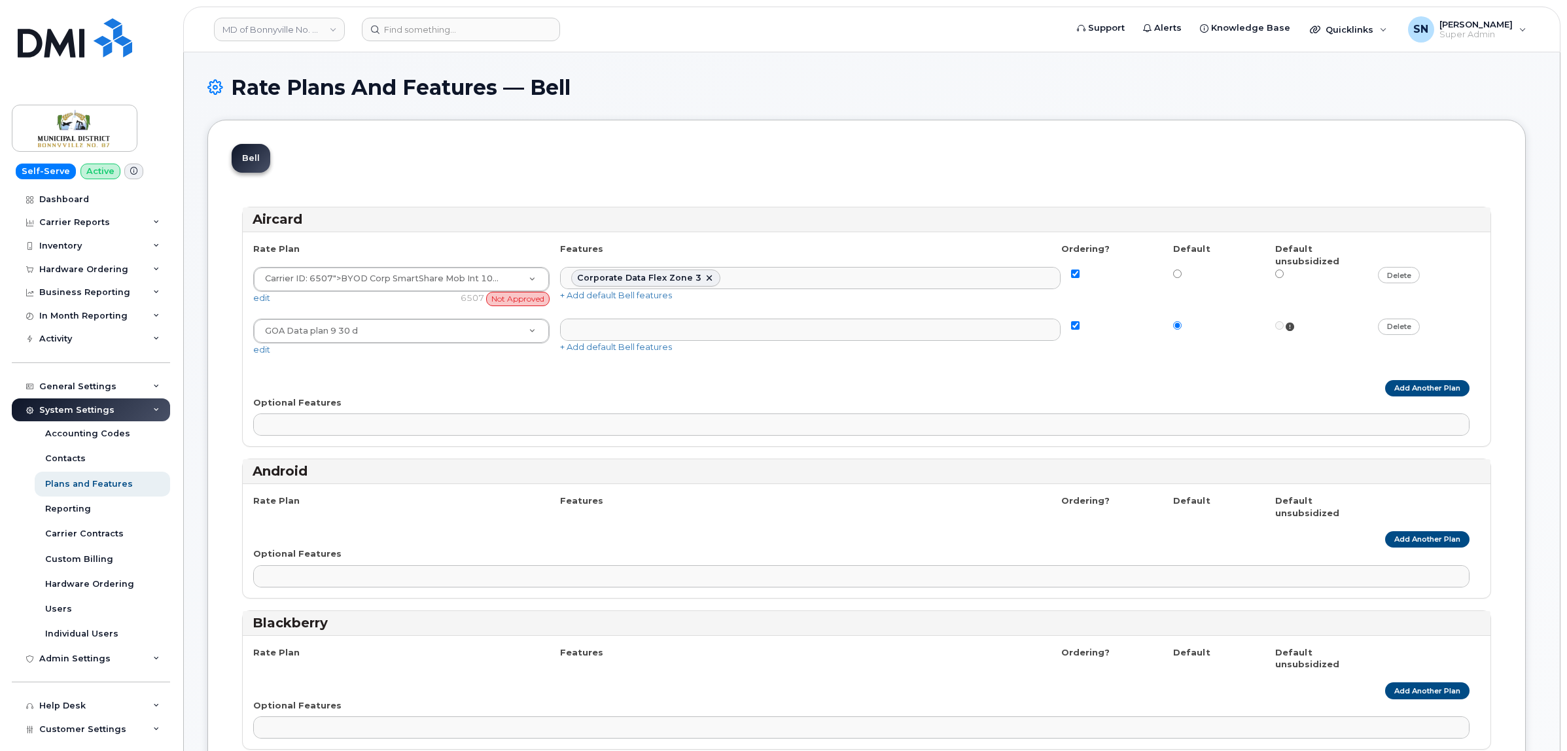
select select
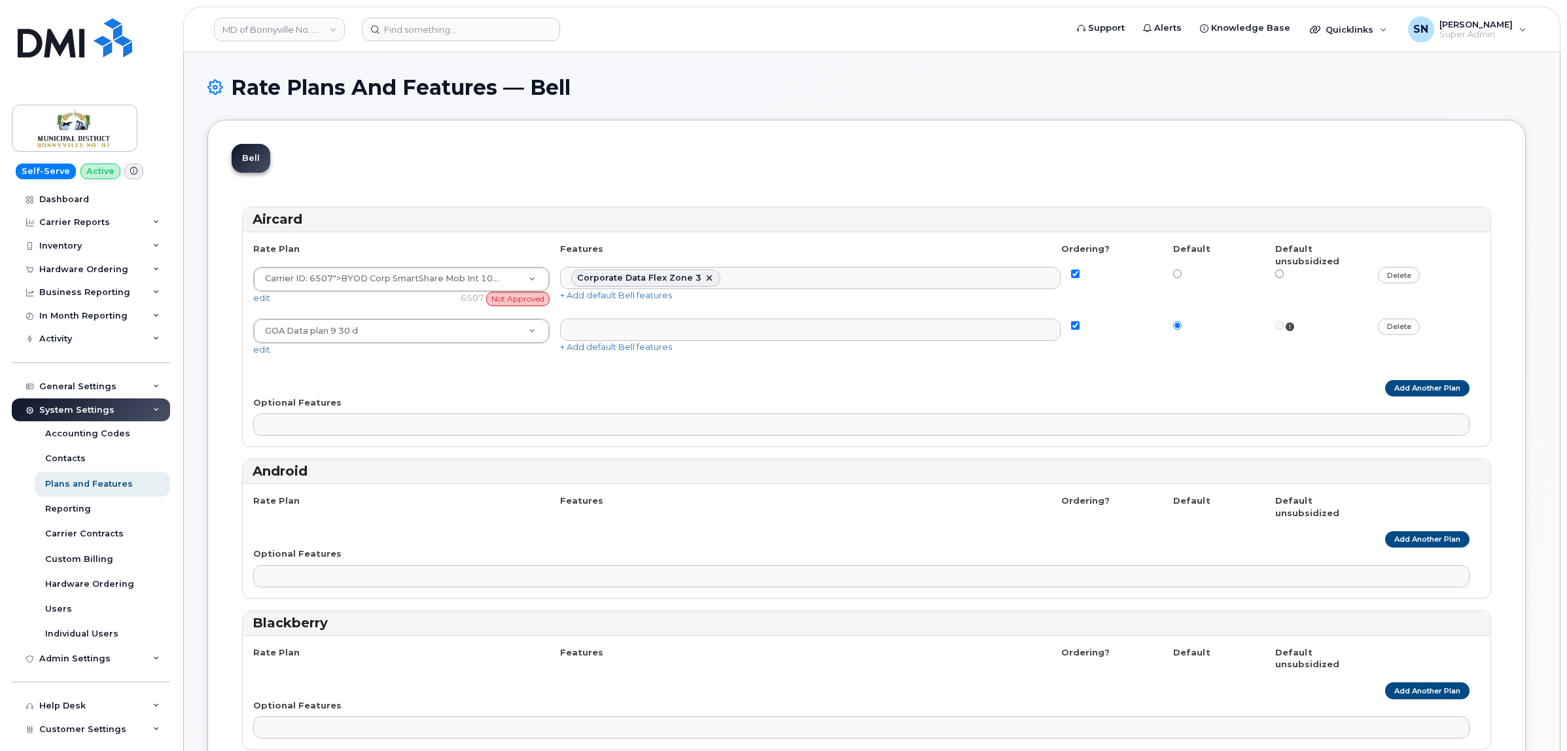
select select
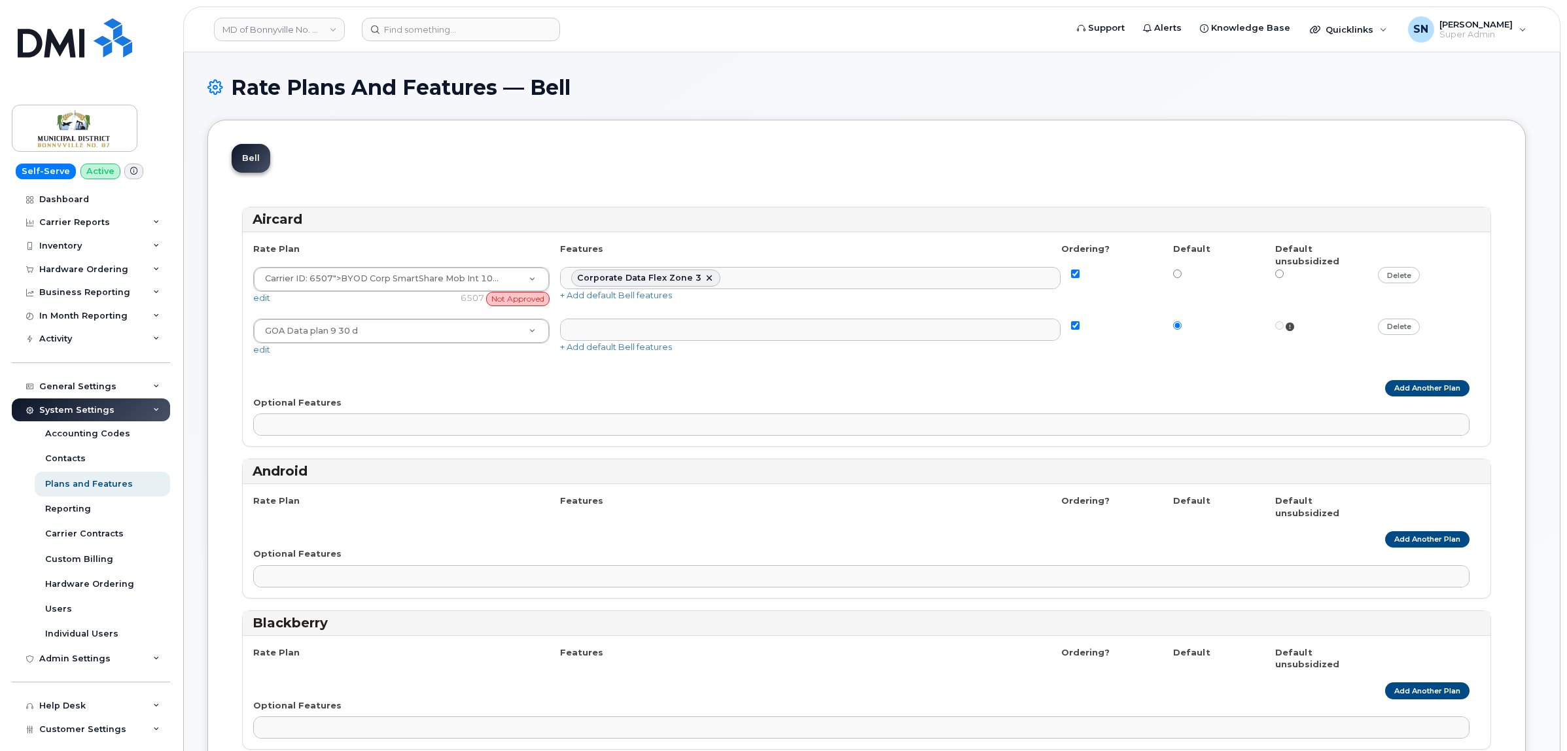
select select
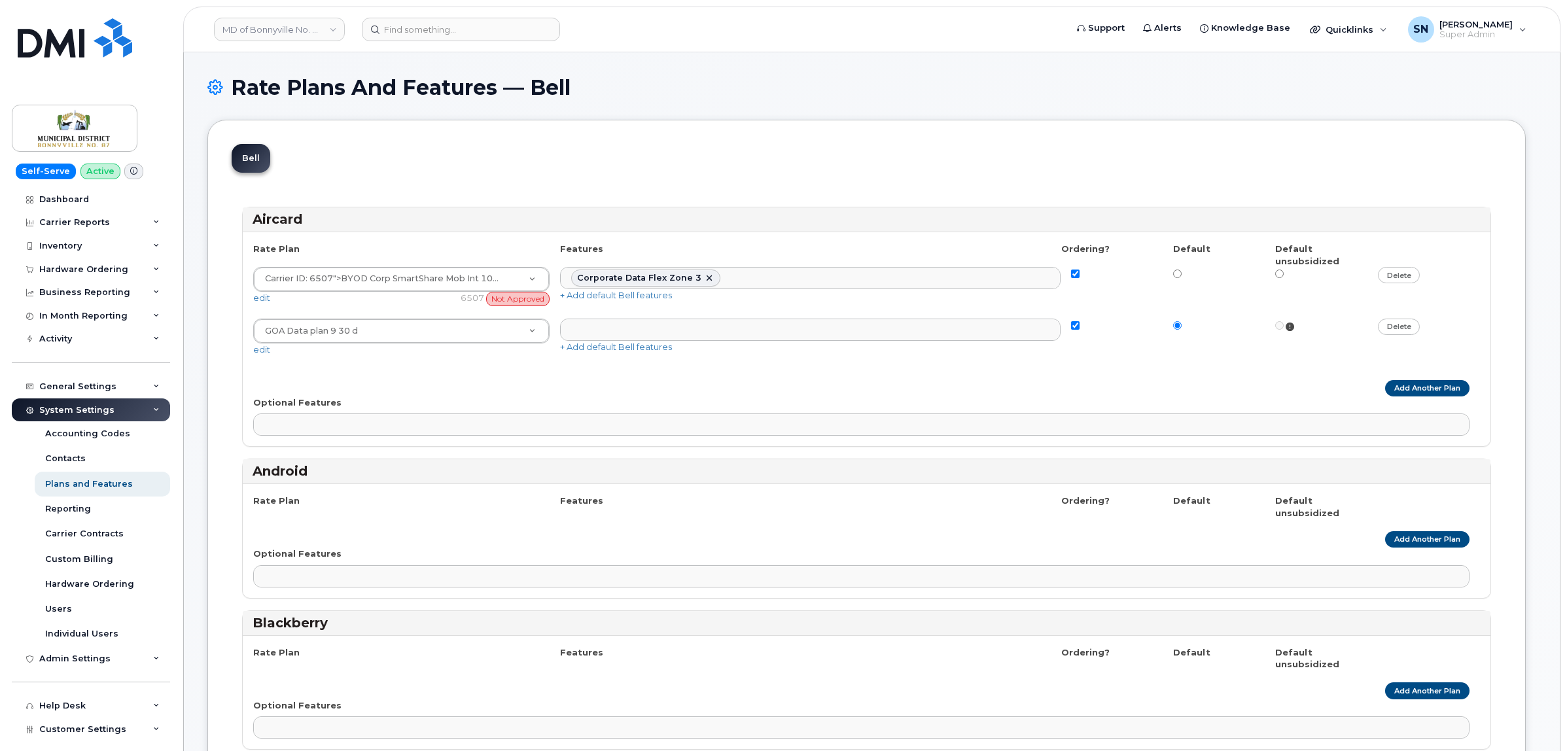
select select
click at [92, 267] on div "Hardware Ordering" at bounding box center [83, 269] width 89 height 10
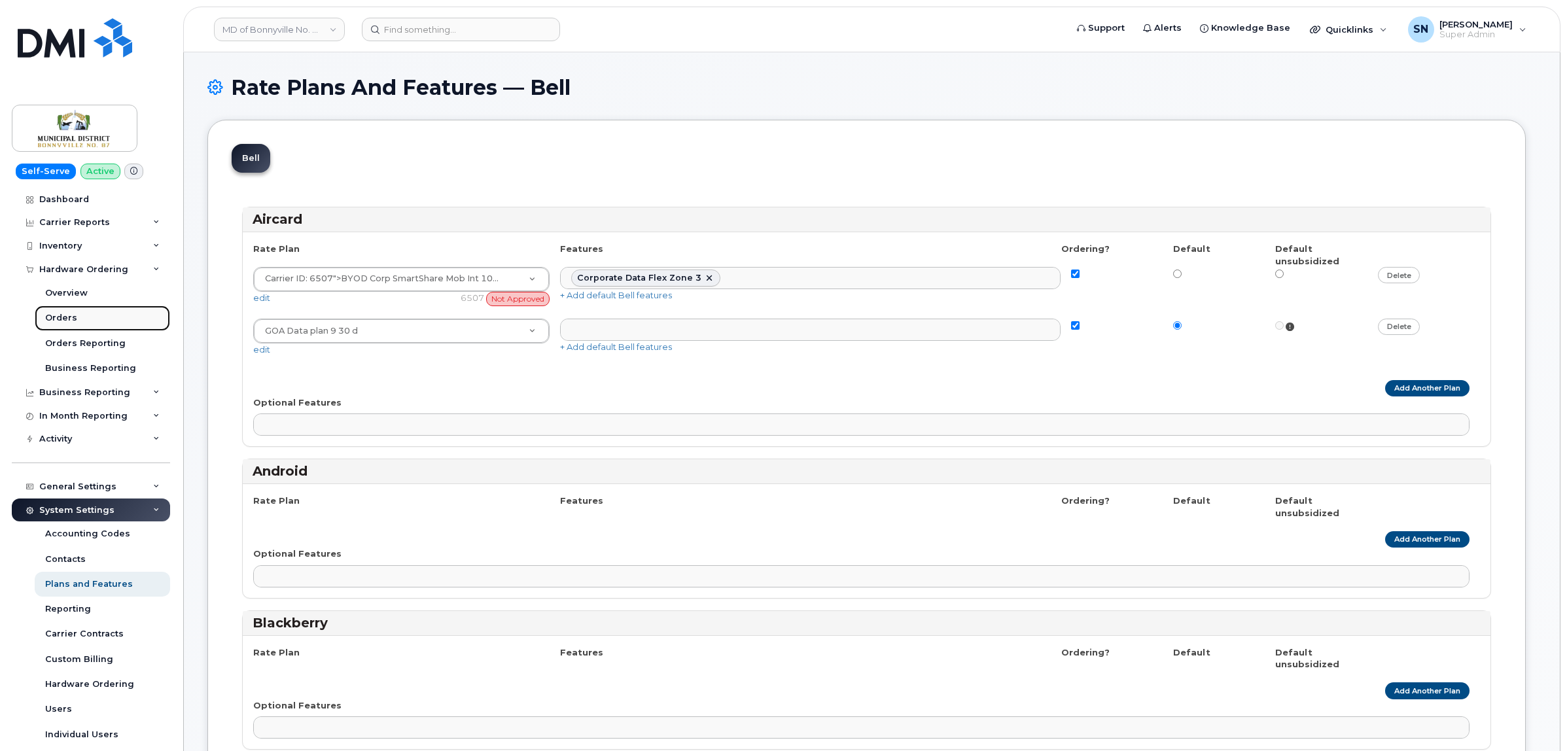
click at [61, 324] on div "Orders" at bounding box center [61, 318] width 32 height 12
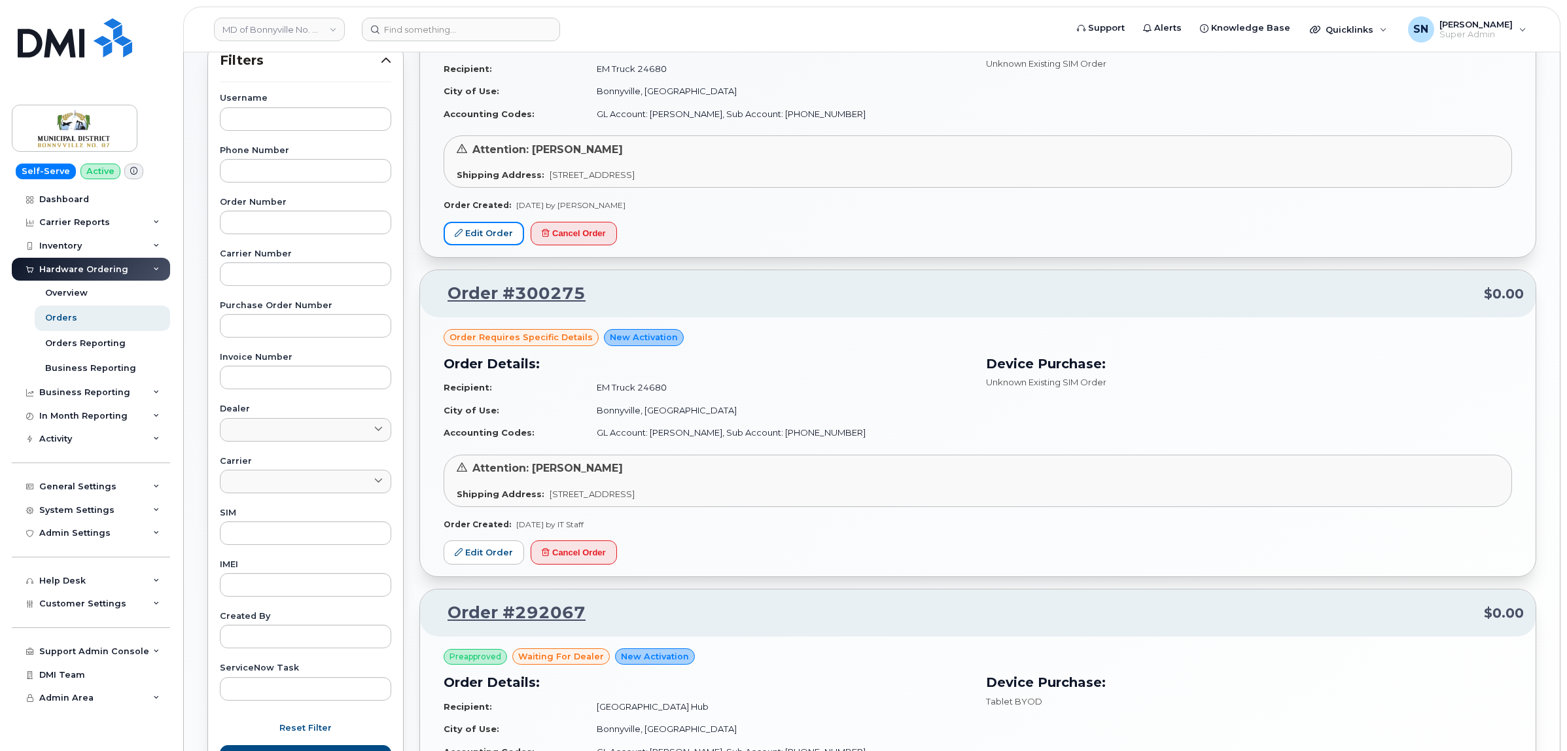
scroll to position [245, 0]
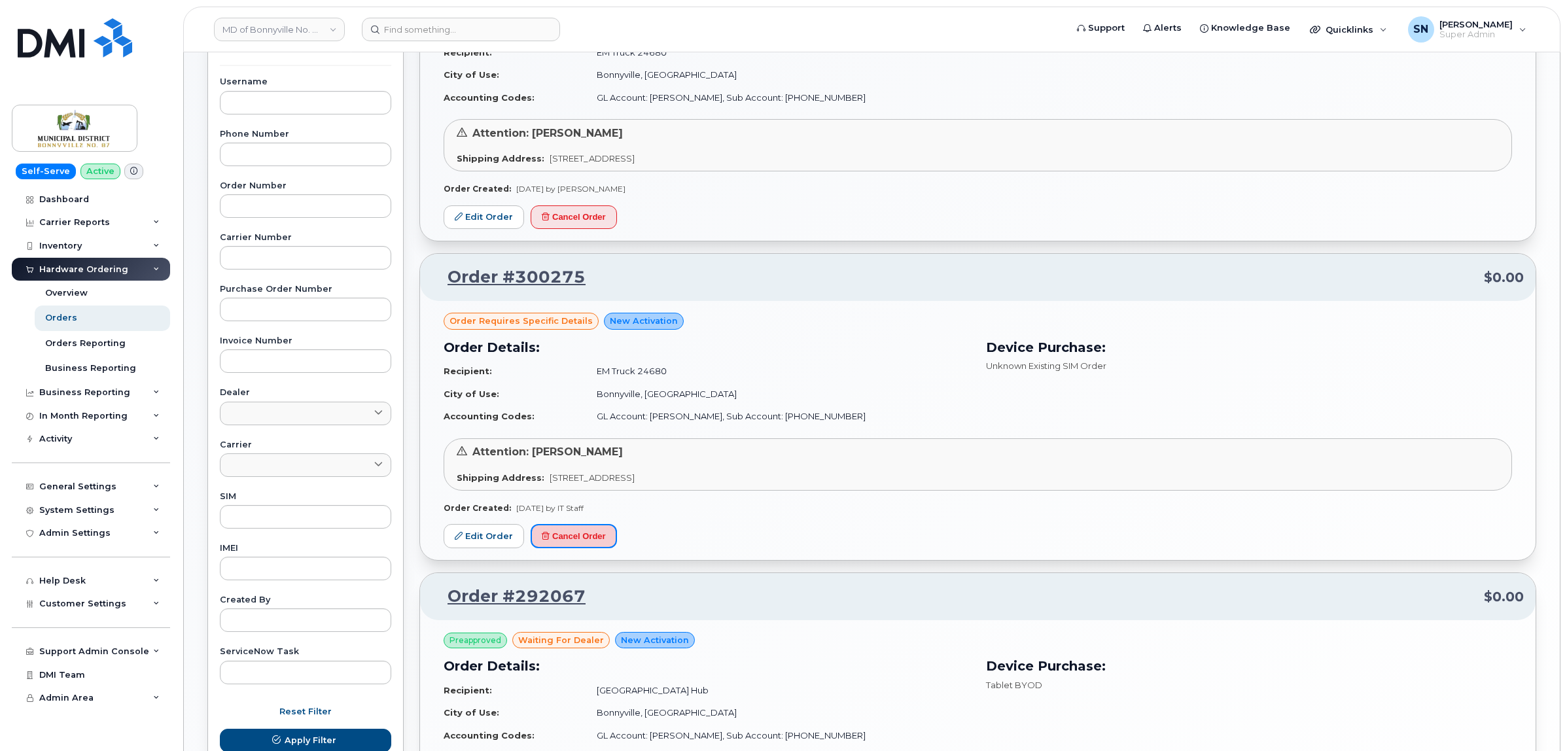
click at [580, 540] on button "Cancel Order" at bounding box center [574, 536] width 86 height 24
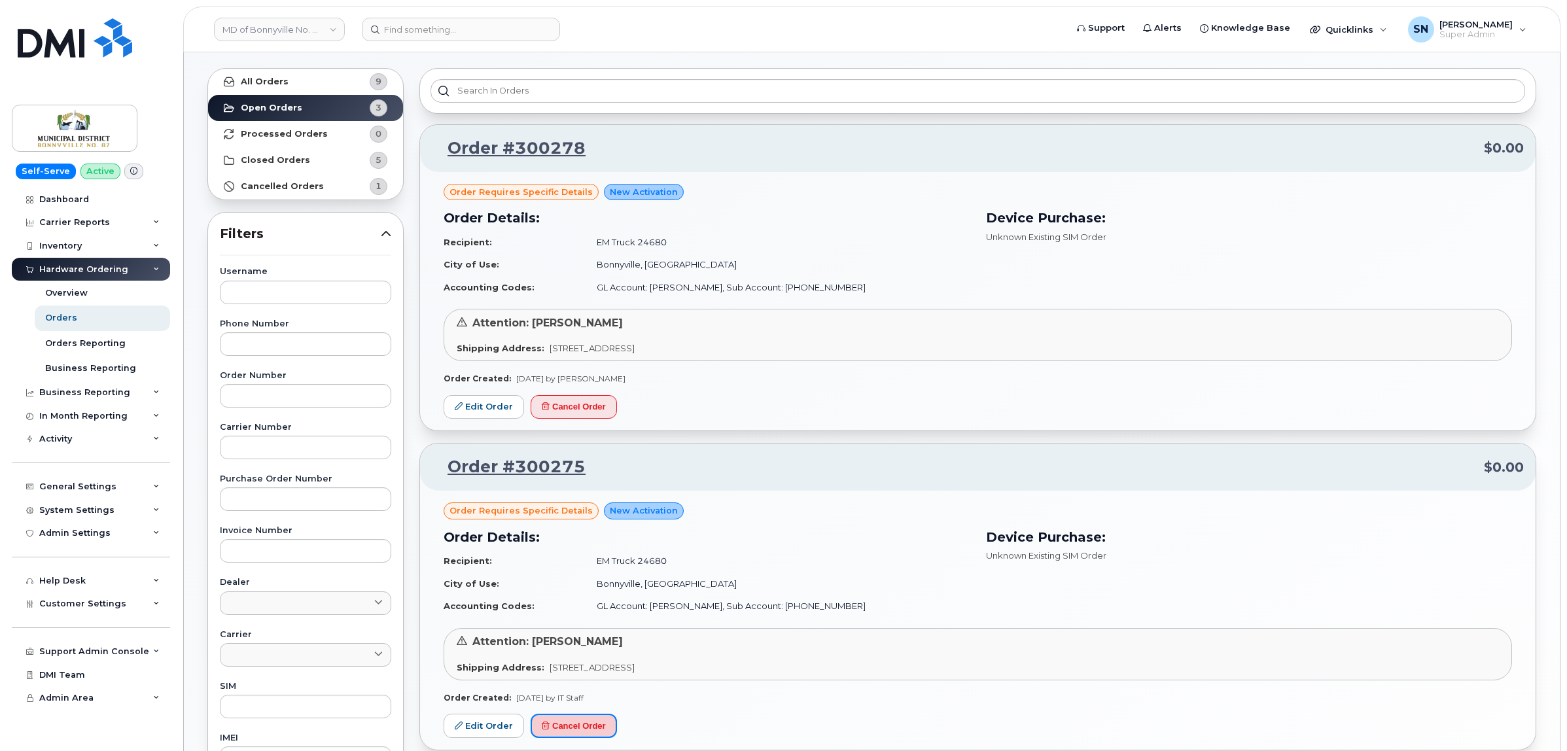
scroll to position [0, 0]
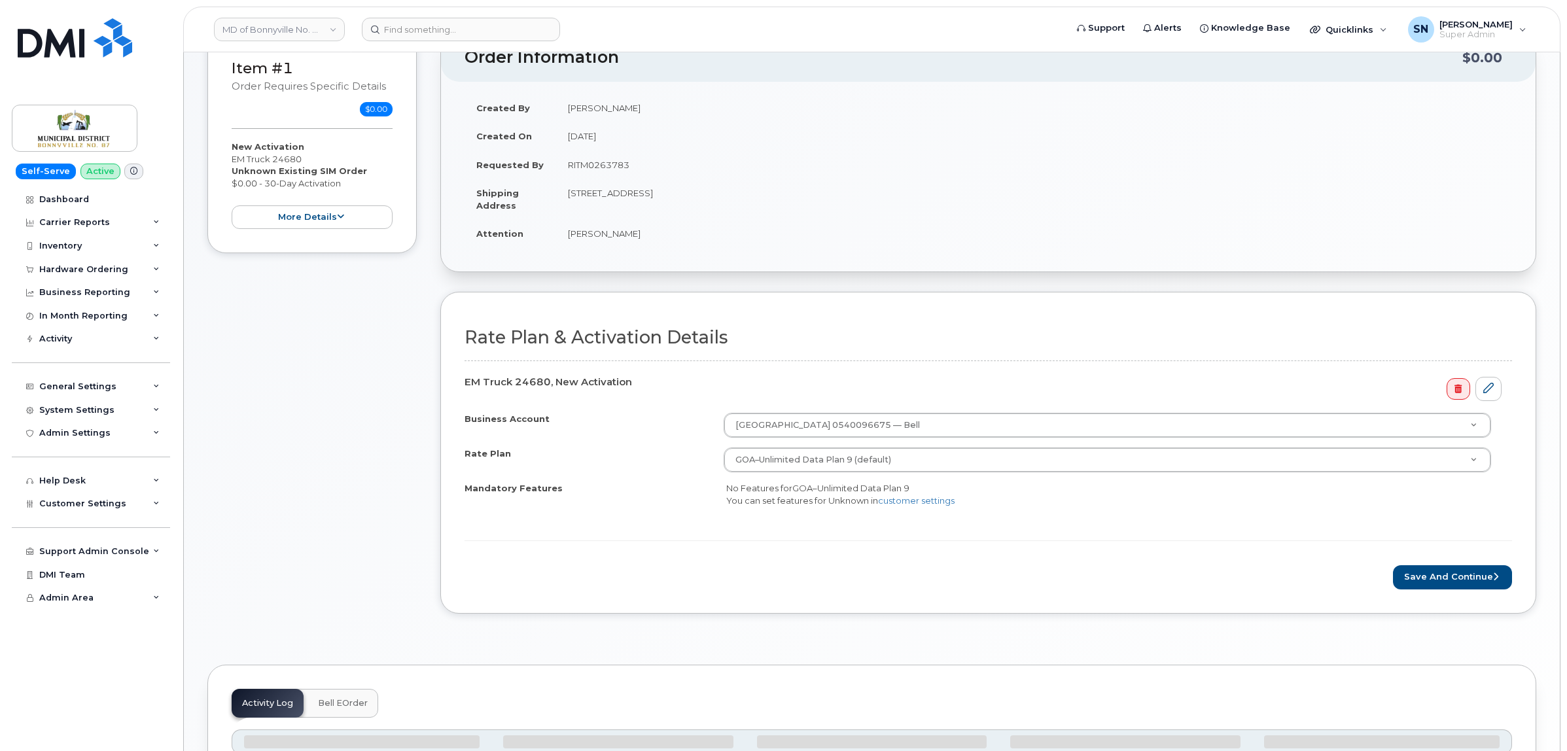
scroll to position [164, 0]
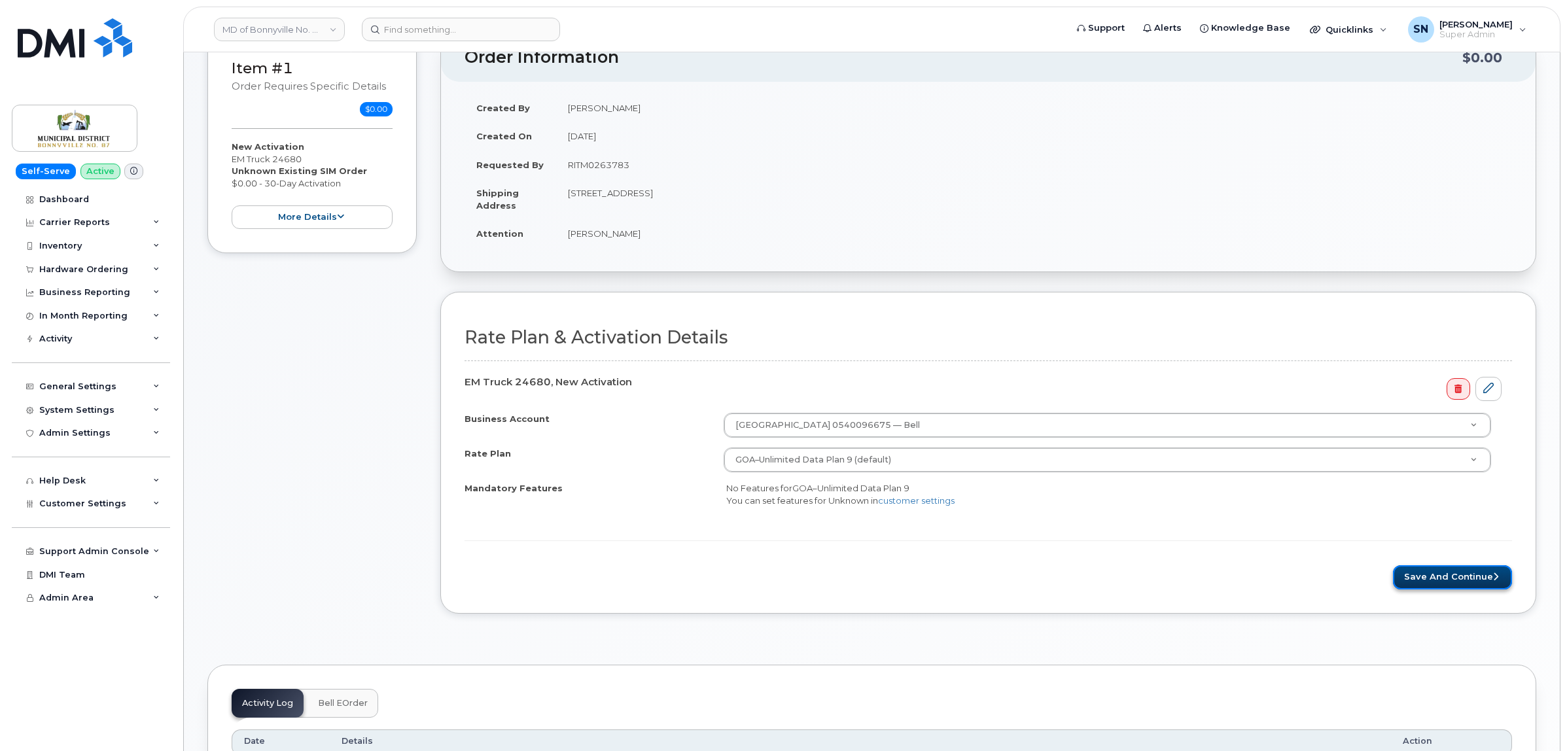
click at [1474, 574] on button "Save and Continue" at bounding box center [1452, 577] width 119 height 24
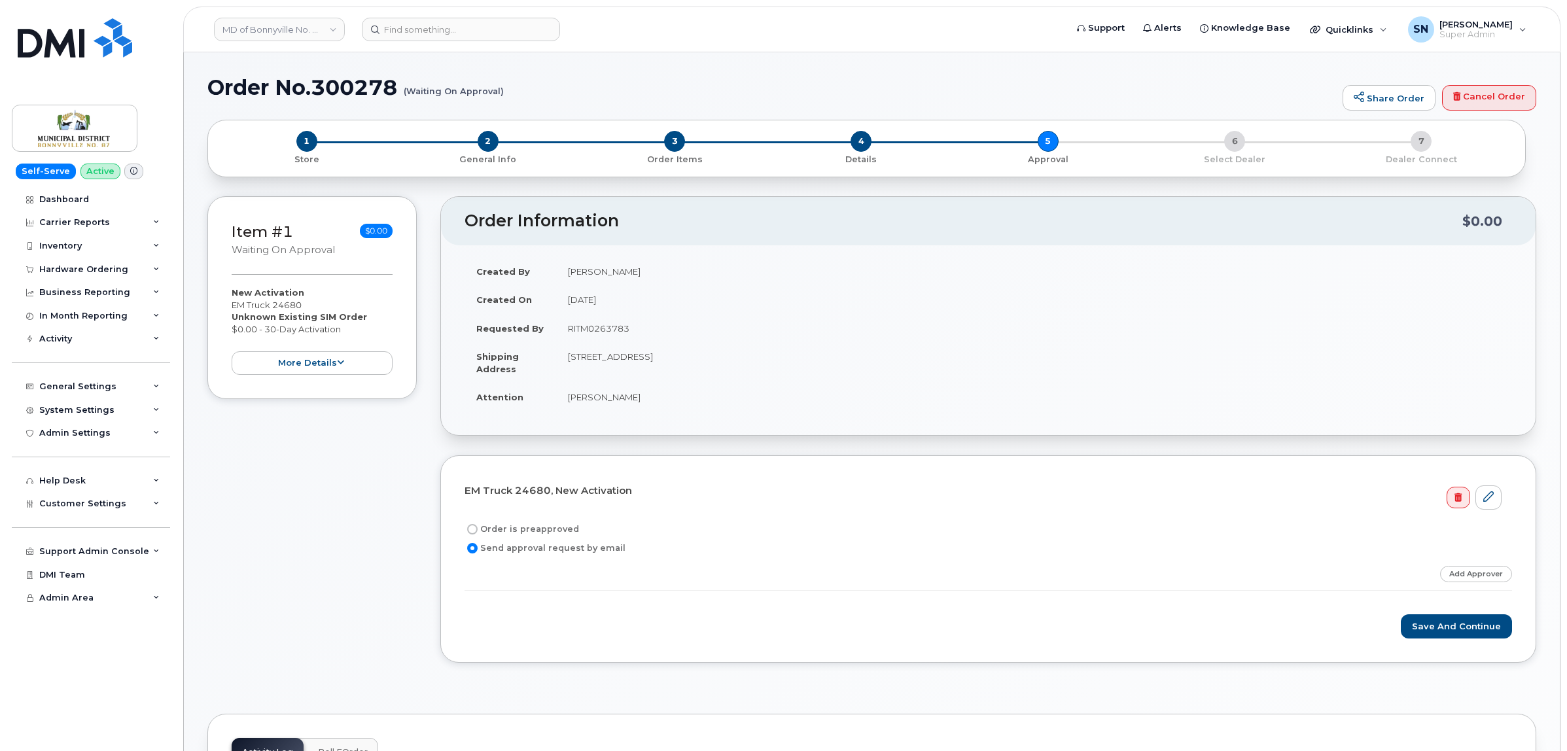
click at [473, 531] on input "Order is preapproved" at bounding box center [472, 529] width 10 height 10
radio input "true"
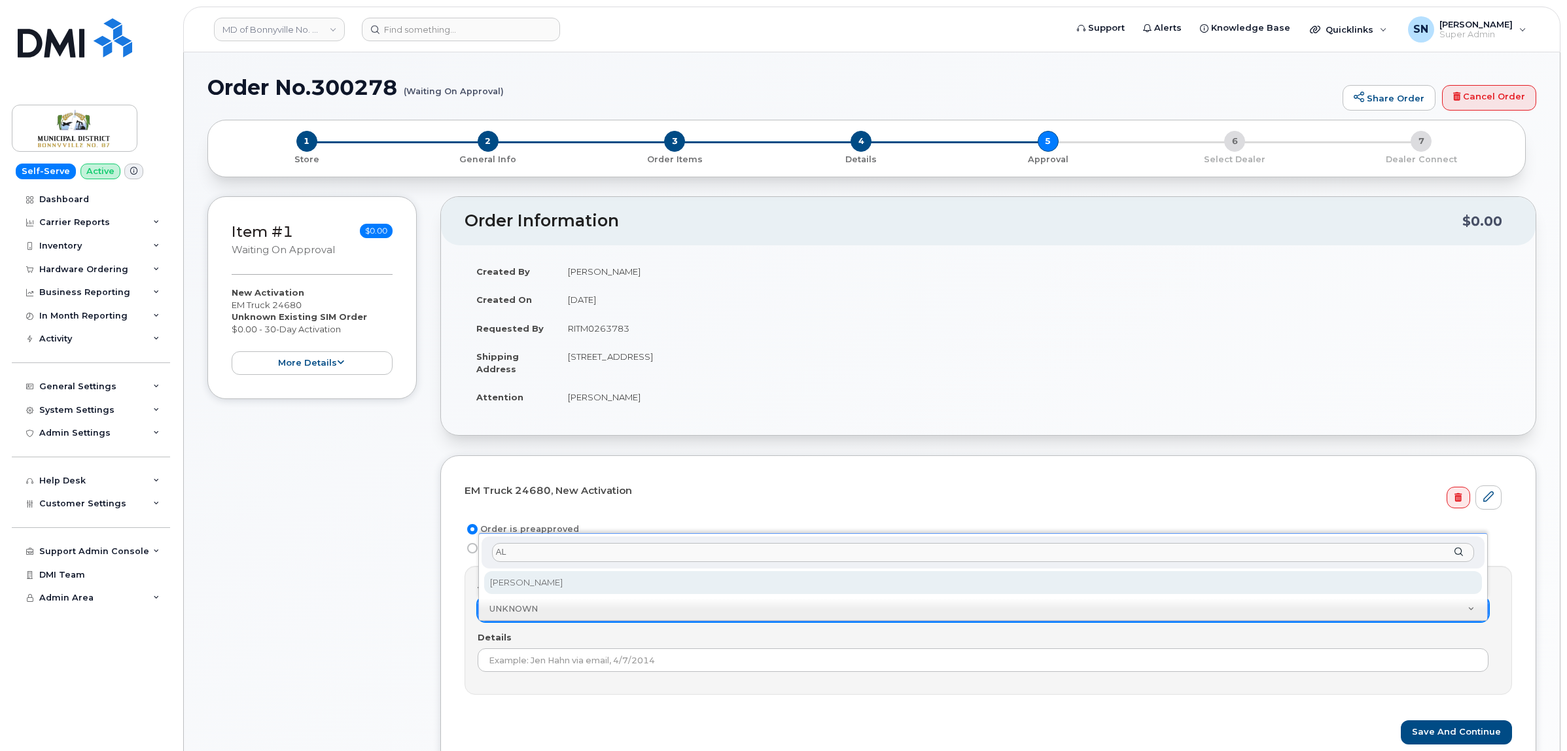
type input "A"
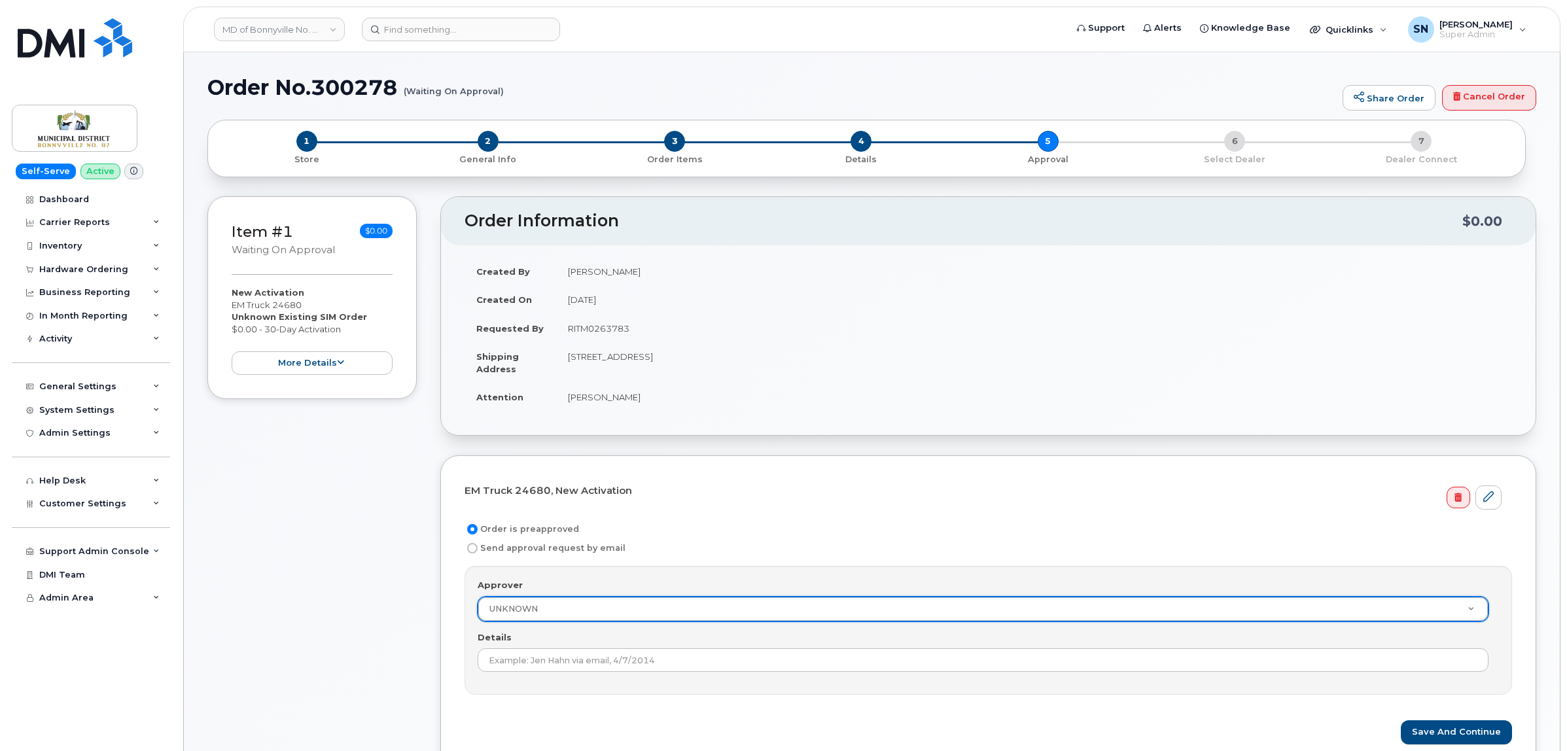
click at [578, 329] on td "RITM0263783" at bounding box center [1034, 328] width 956 height 29
copy td "RITM0263783"
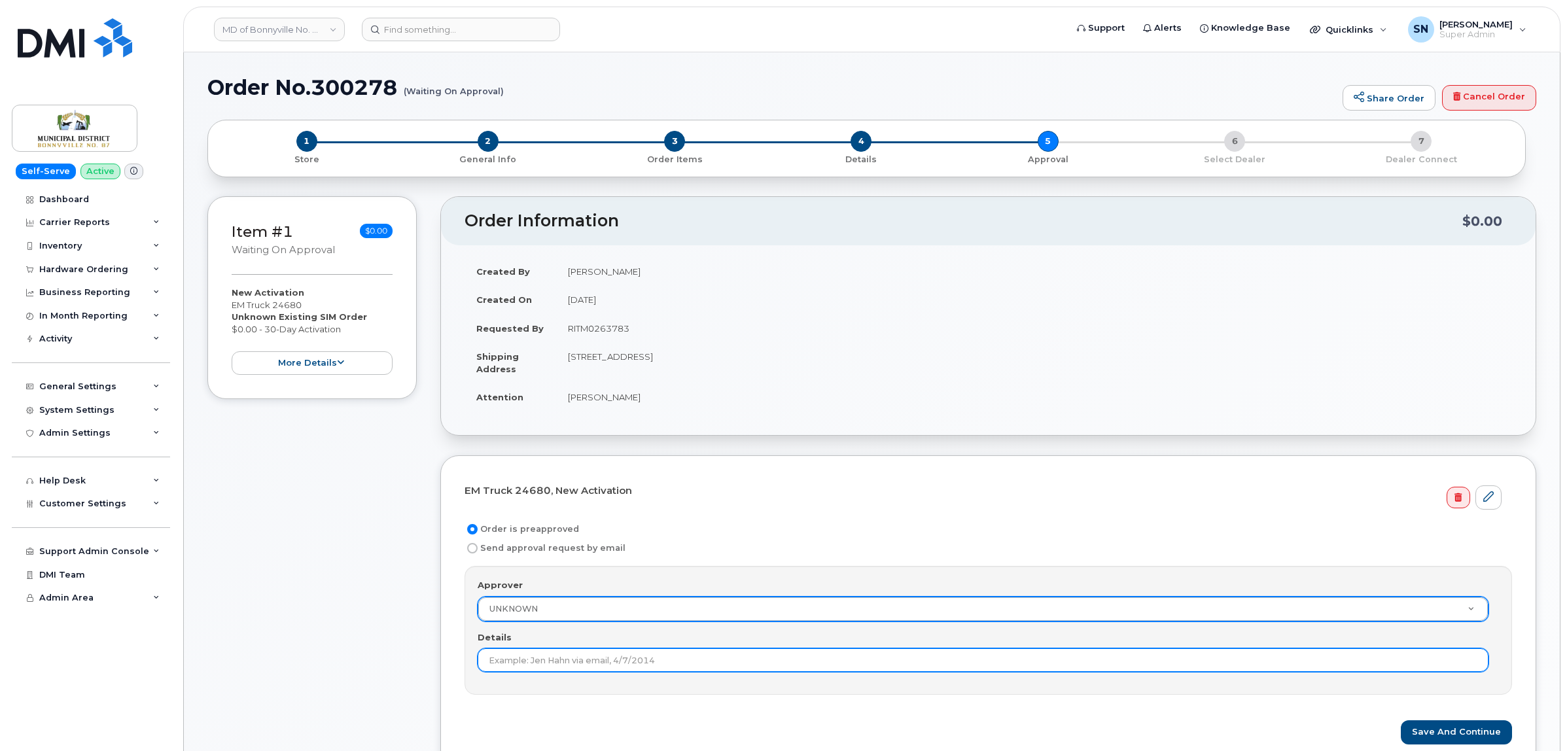
click at [557, 664] on input "Details" at bounding box center [983, 660] width 1011 height 24
paste input "RITM0263783"
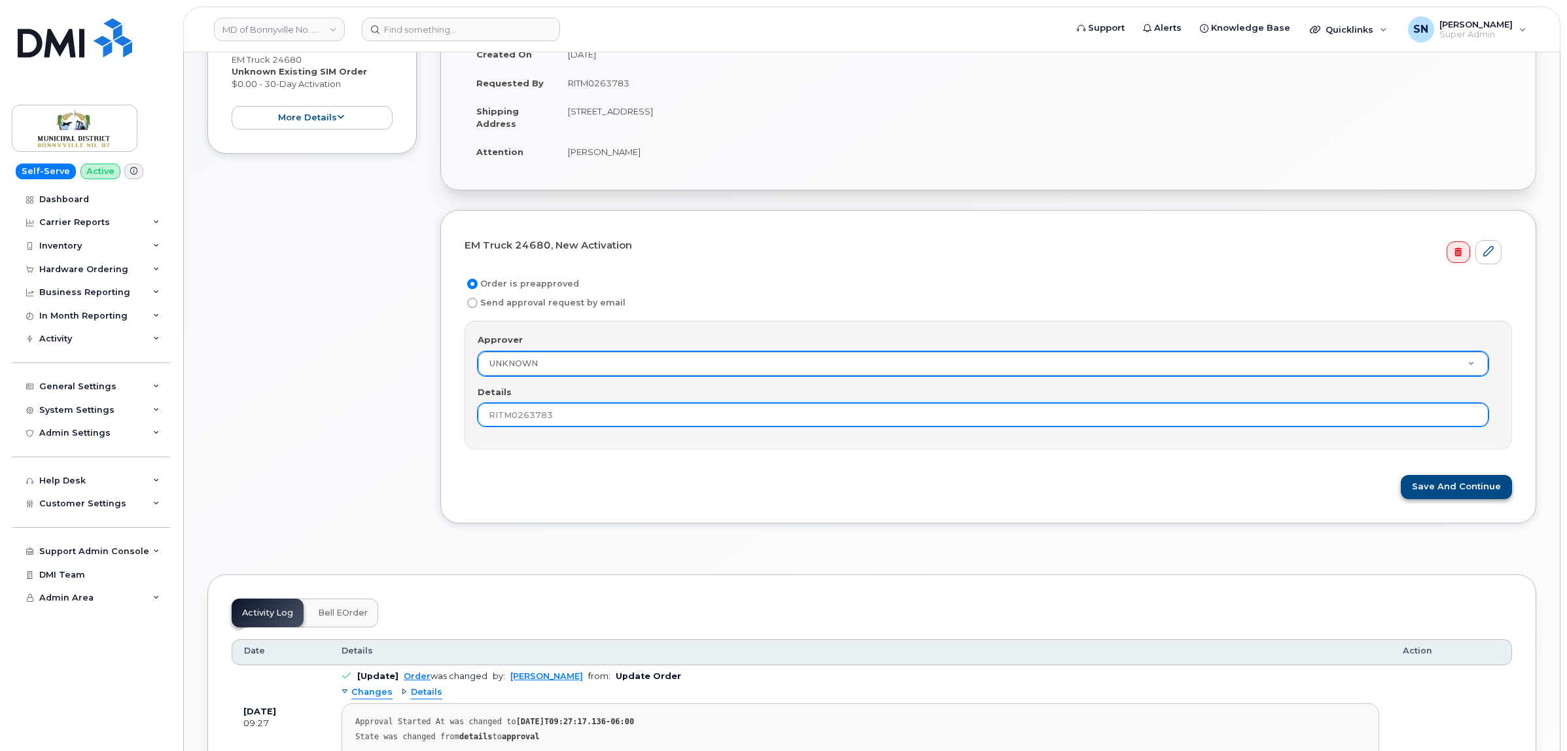
type input "RITM0263783"
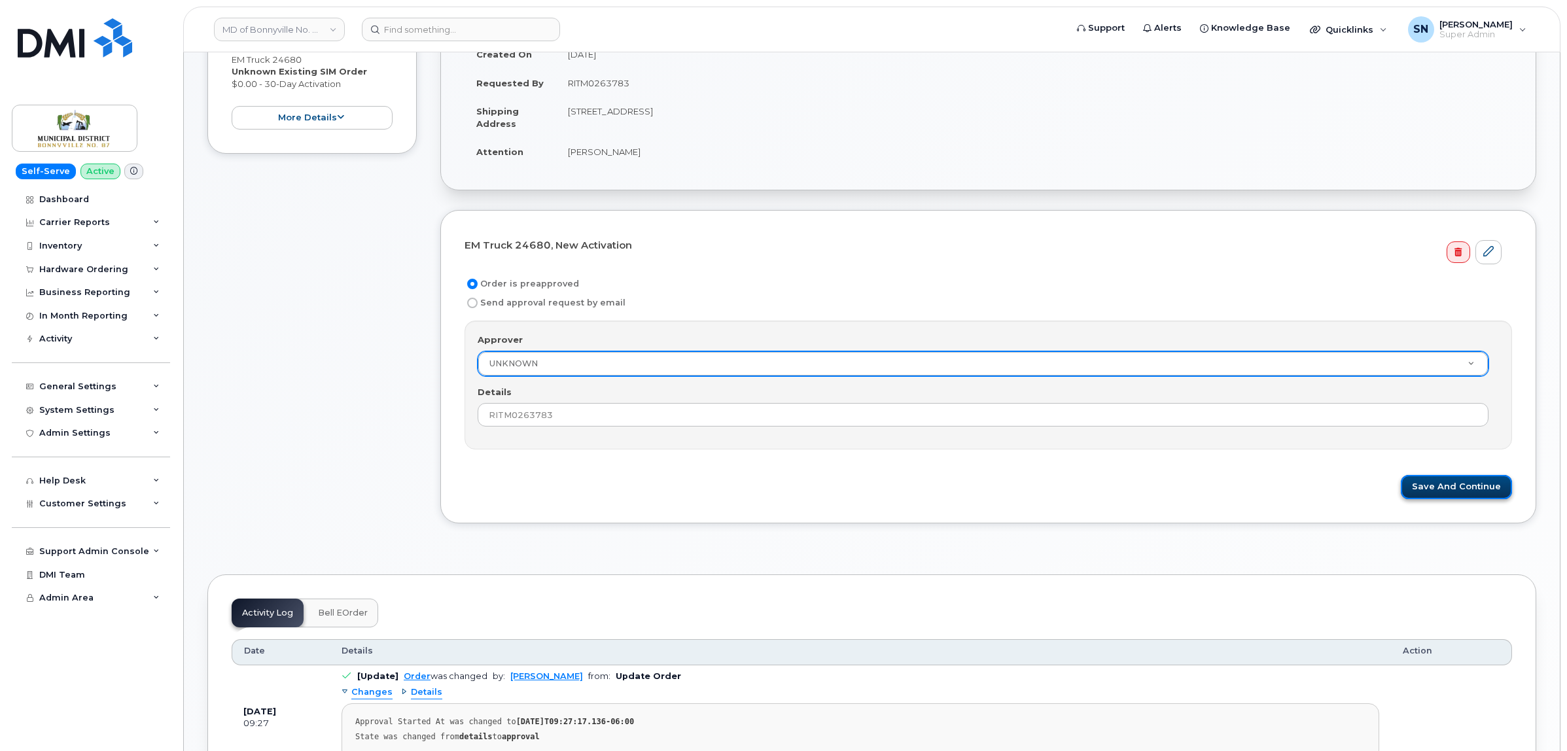
click at [1456, 497] on button "Save and Continue" at bounding box center [1456, 487] width 111 height 24
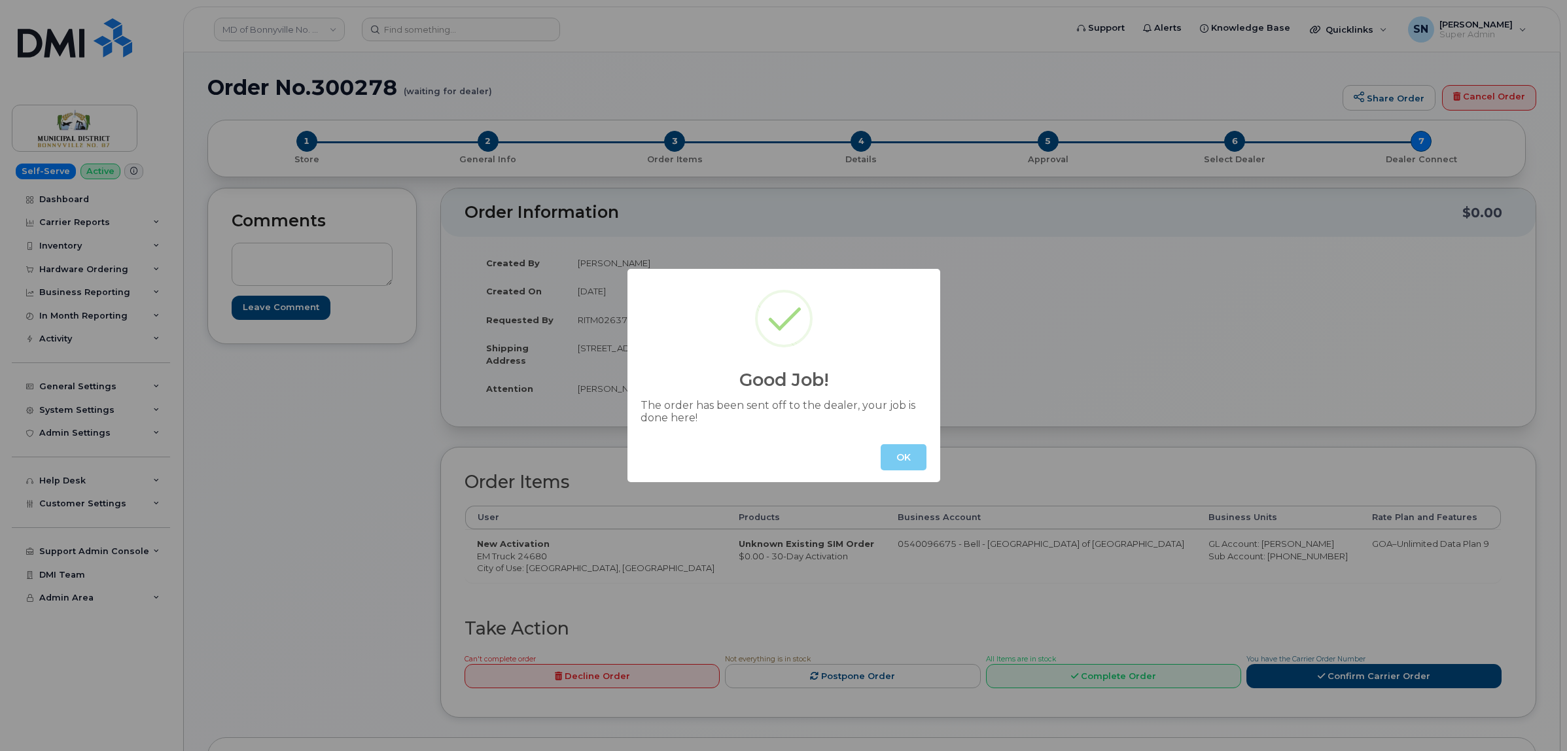
click at [911, 456] on button "OK" at bounding box center [904, 457] width 46 height 26
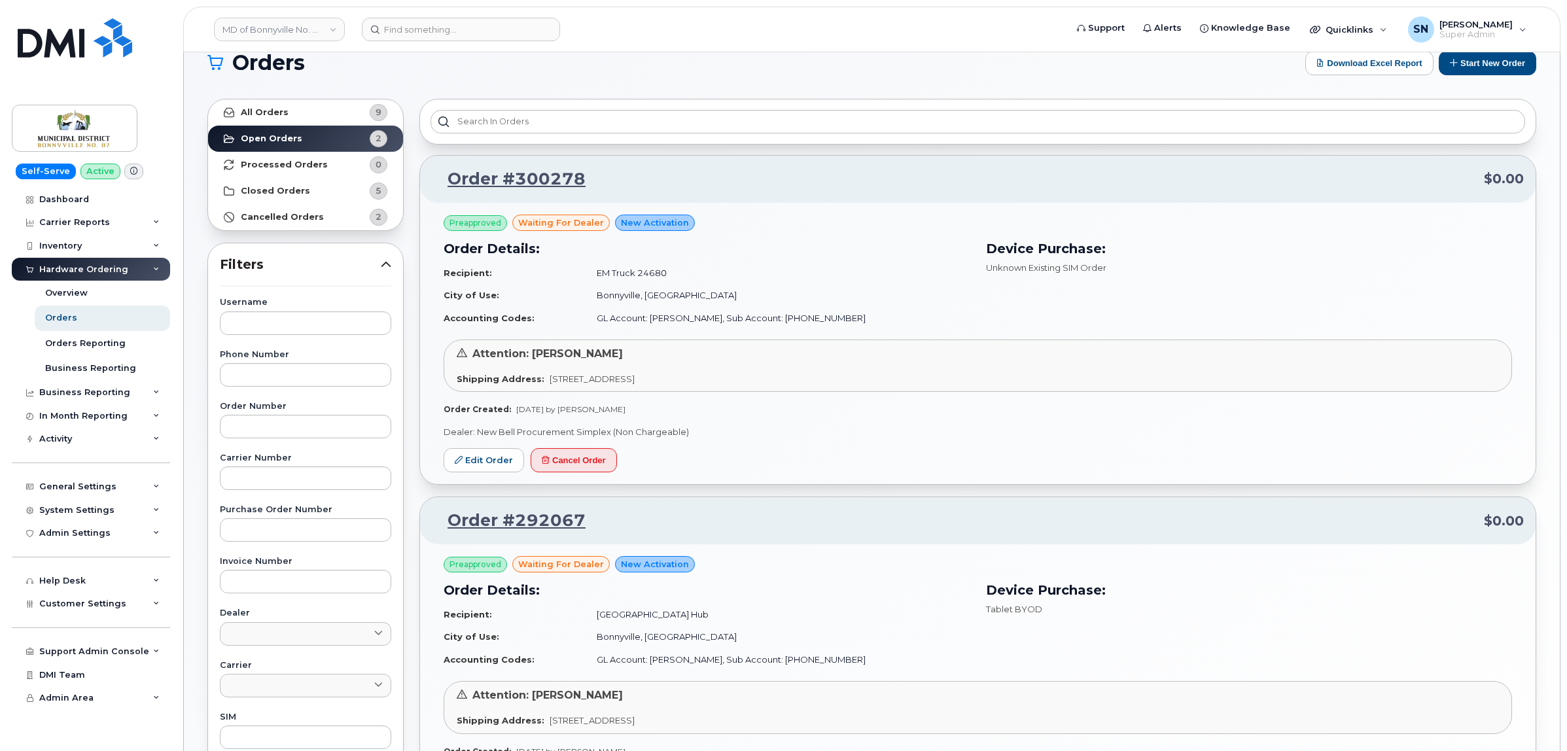
scroll to position [14, 0]
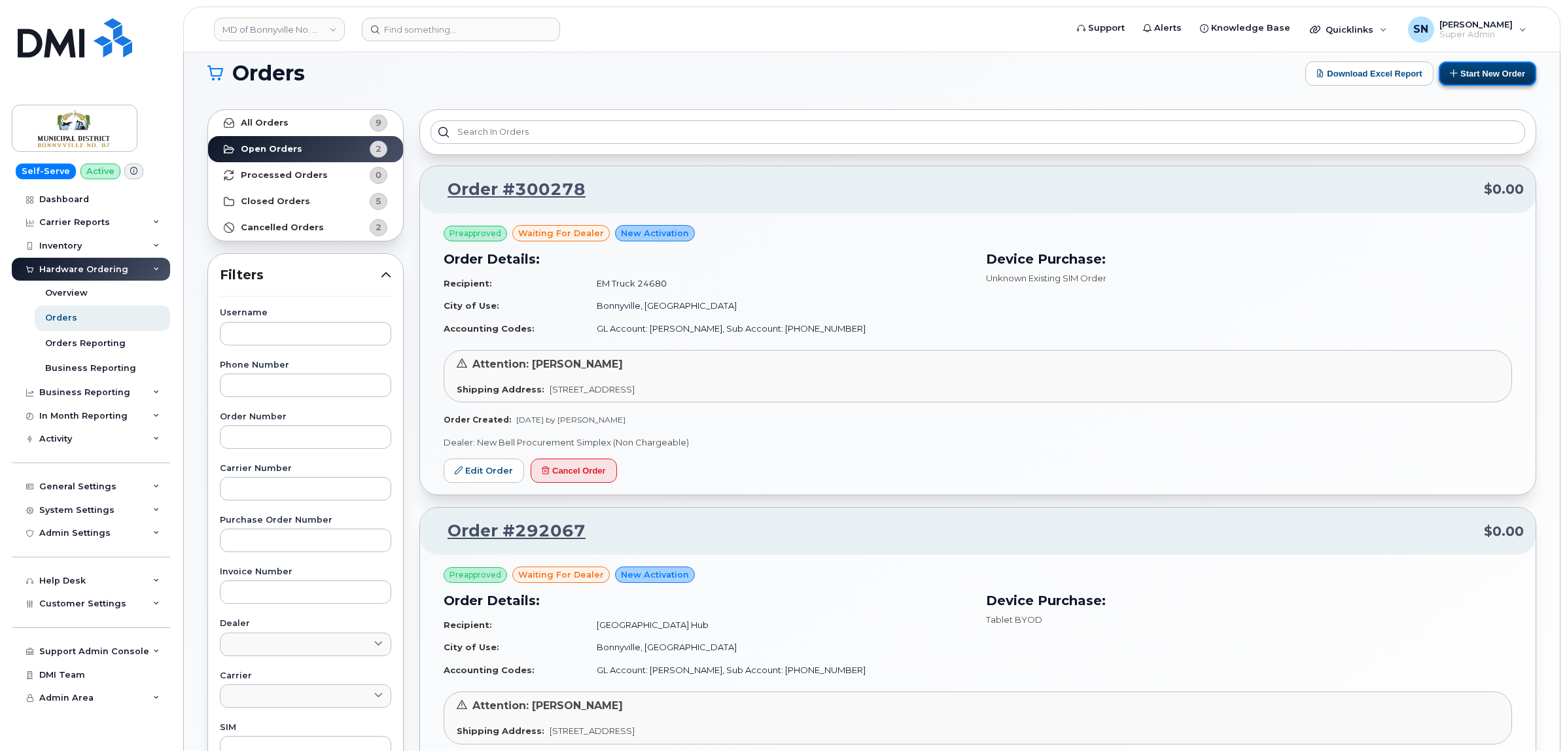
click at [1466, 80] on button "Start New Order" at bounding box center [1487, 74] width 97 height 24
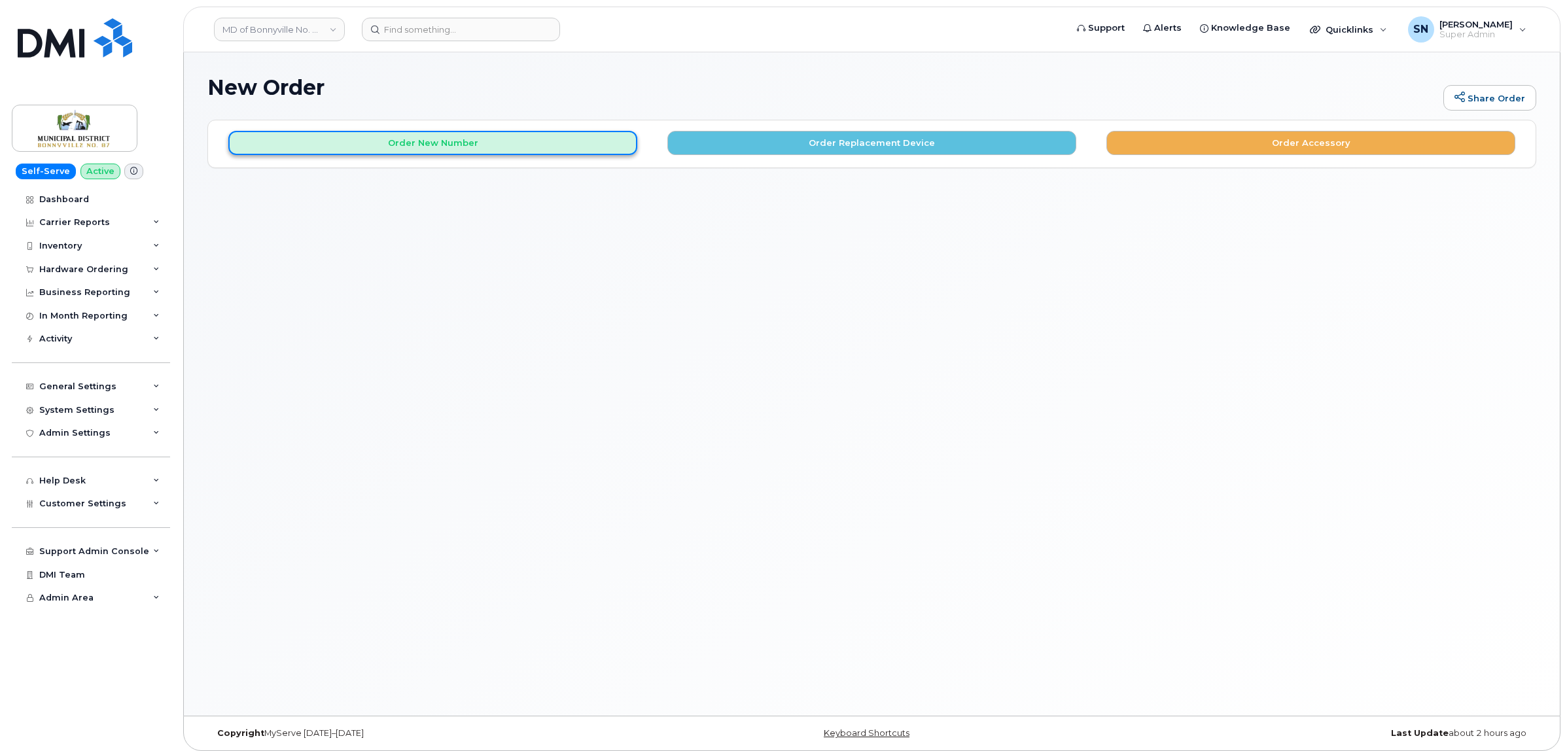
click at [413, 135] on button "Order New Number" at bounding box center [432, 143] width 409 height 24
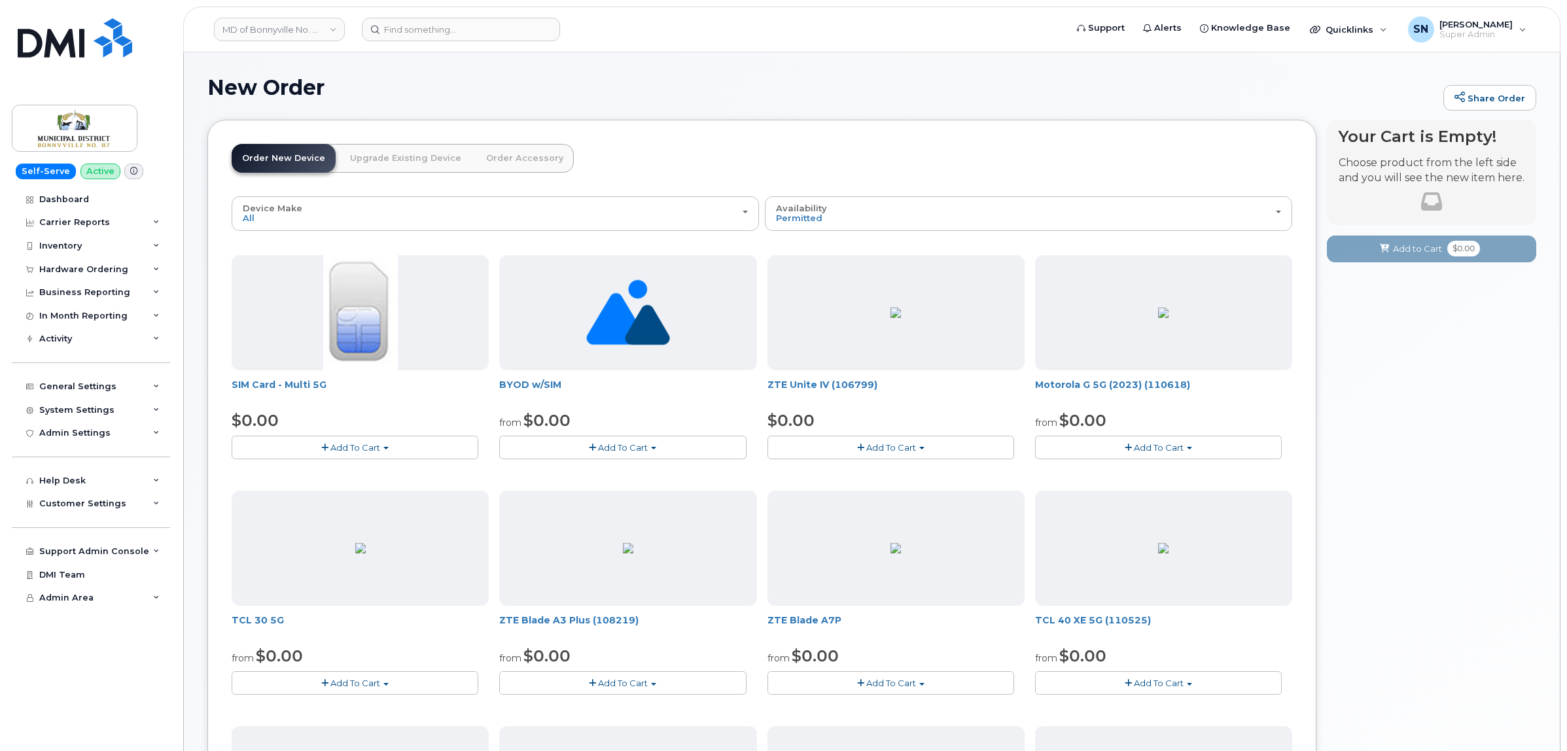
click at [607, 449] on span "Add To Cart" at bounding box center [623, 447] width 50 height 10
click at [603, 476] on link "$0.00 - New Activation" at bounding box center [569, 472] width 135 height 16
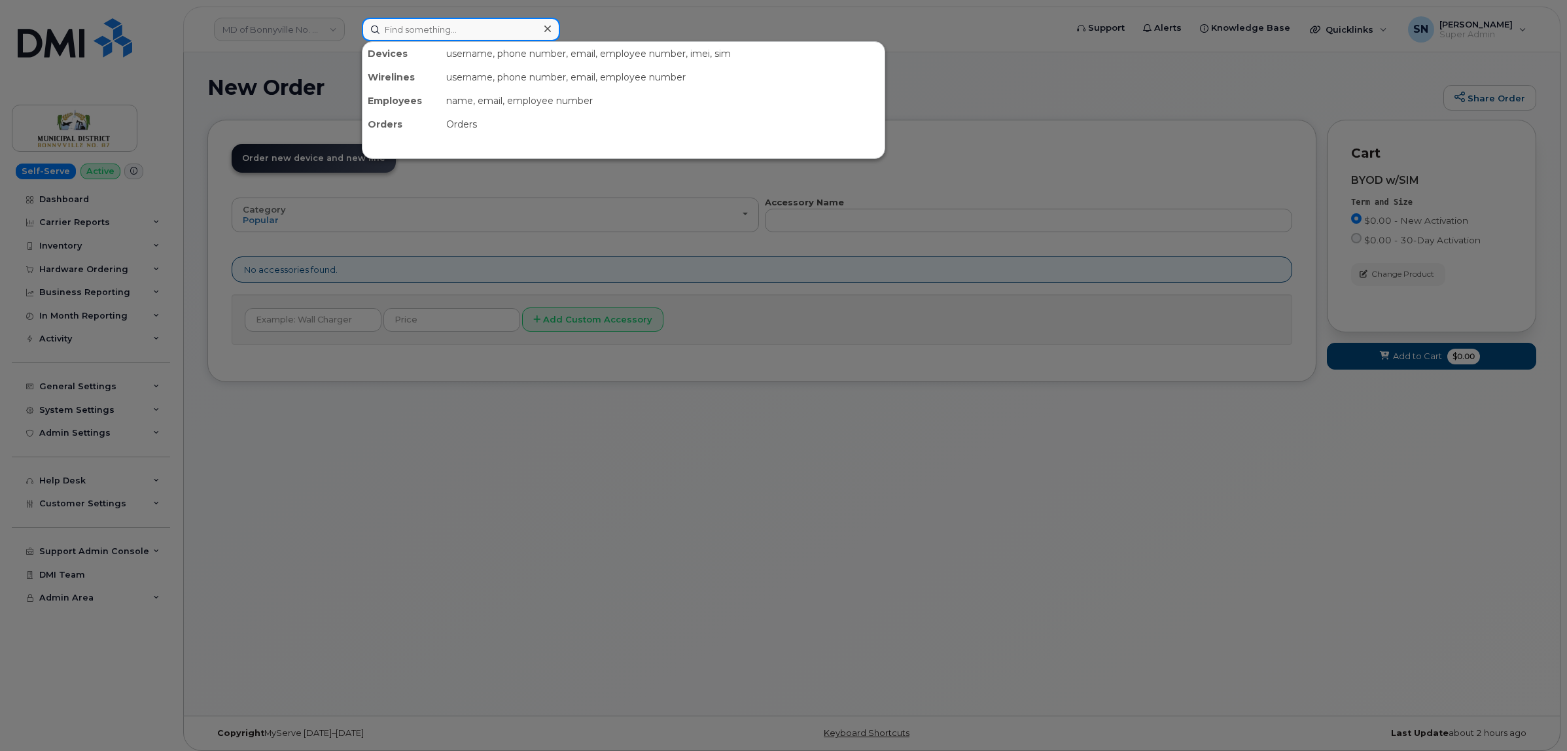
click at [505, 33] on input at bounding box center [461, 30] width 198 height 24
paste input "7809066270"
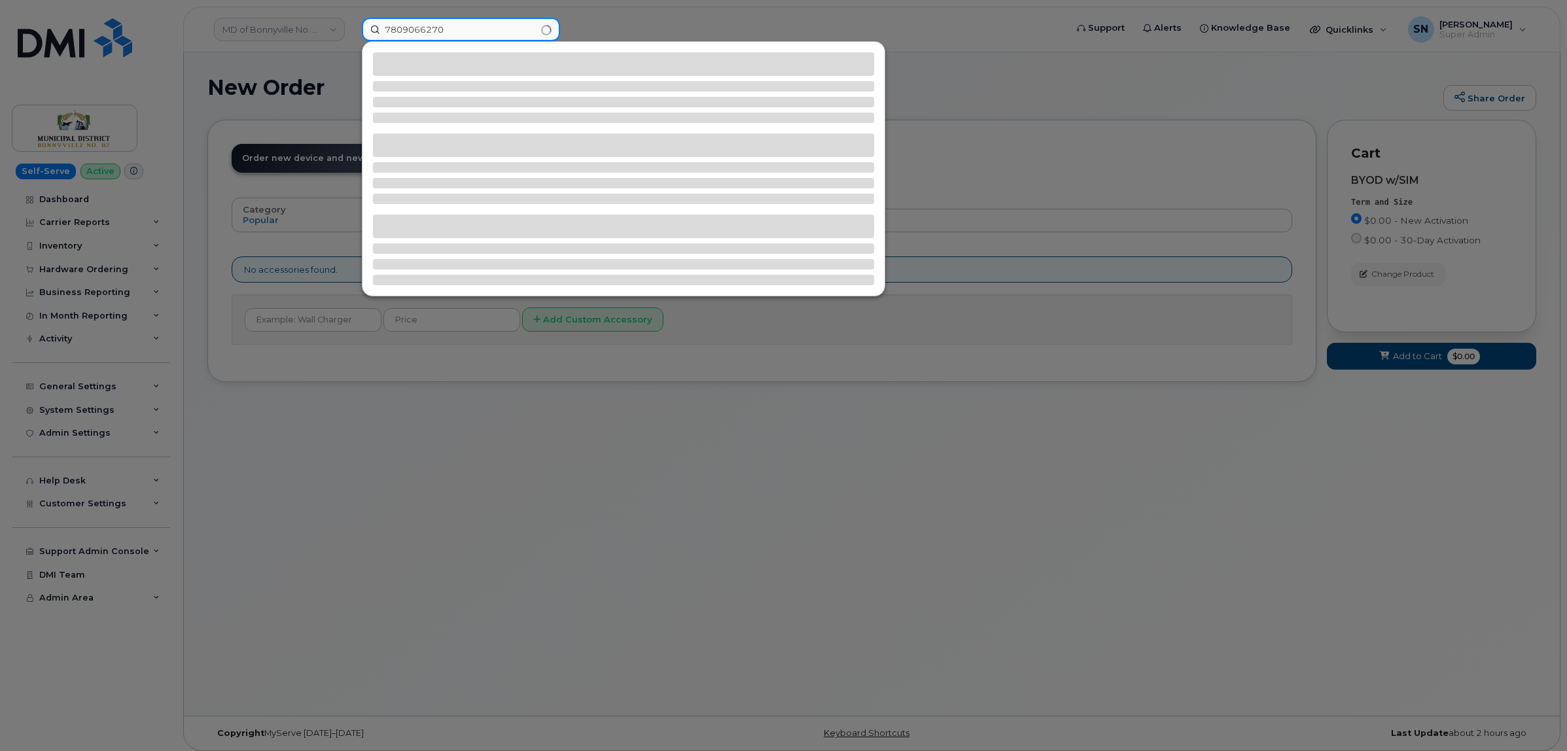
type input "7809066270"
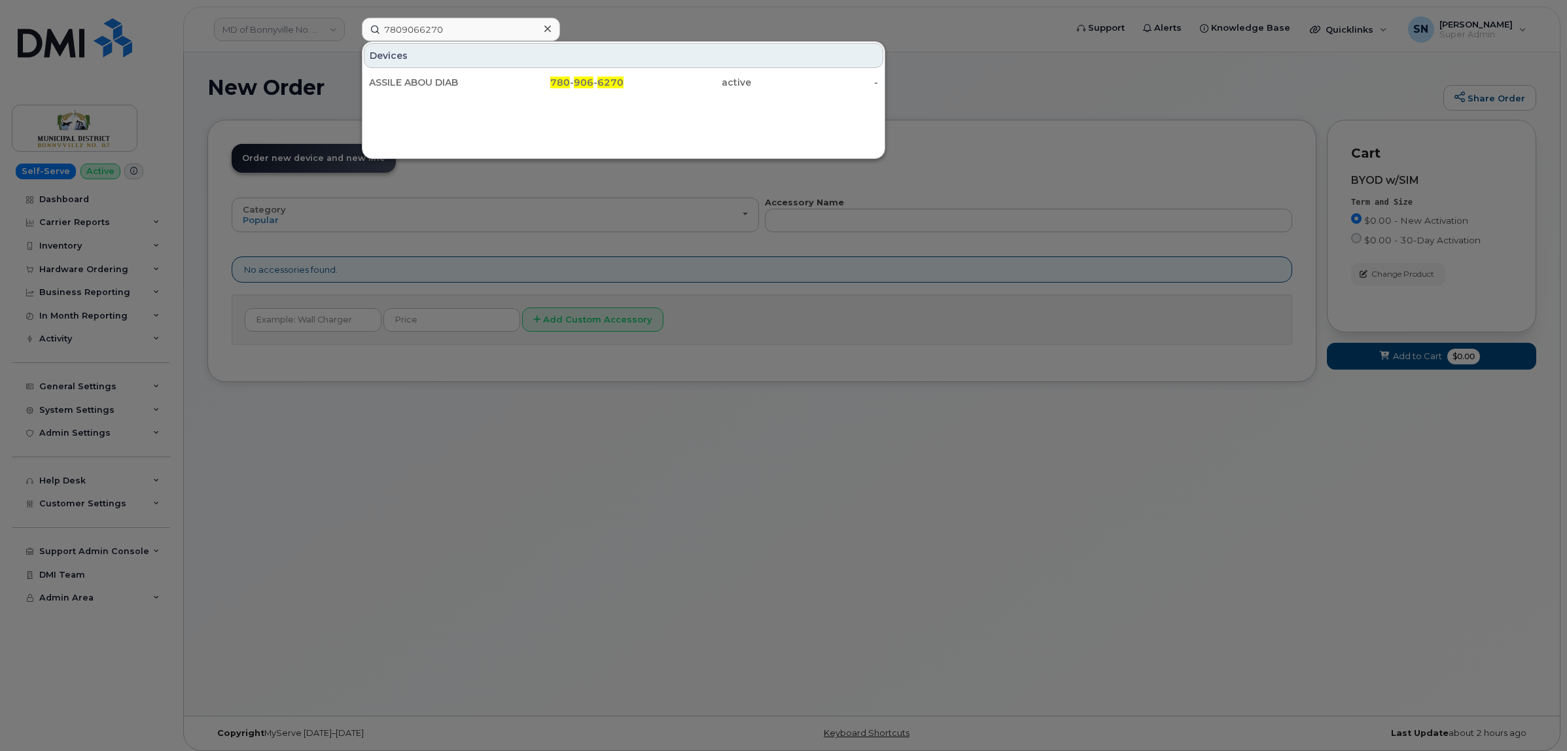
click at [483, 86] on div "ASSILE ABOU DIAB" at bounding box center [433, 82] width 128 height 13
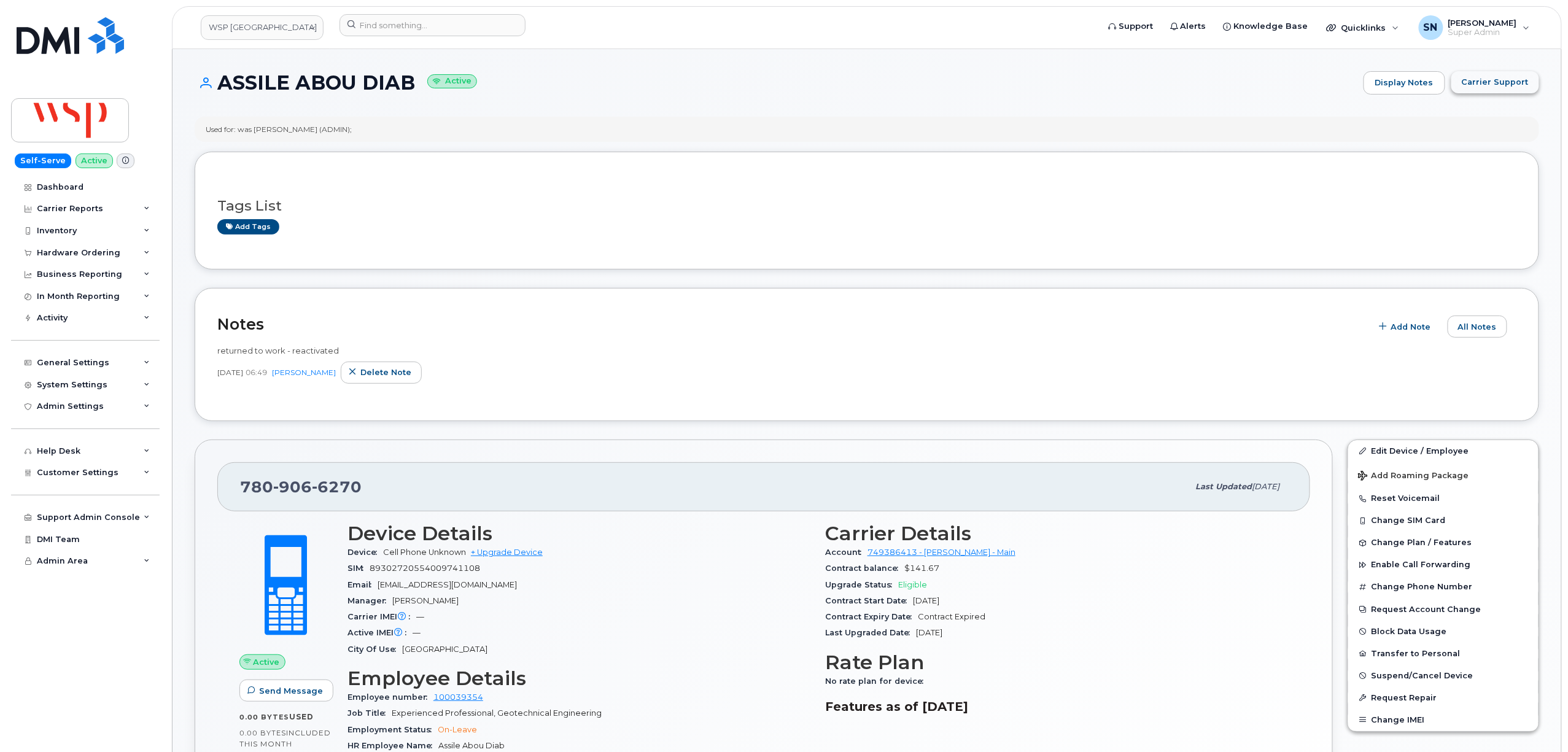
click at [1512, 79] on span "Carrier Support" at bounding box center [1495, 82] width 67 height 11
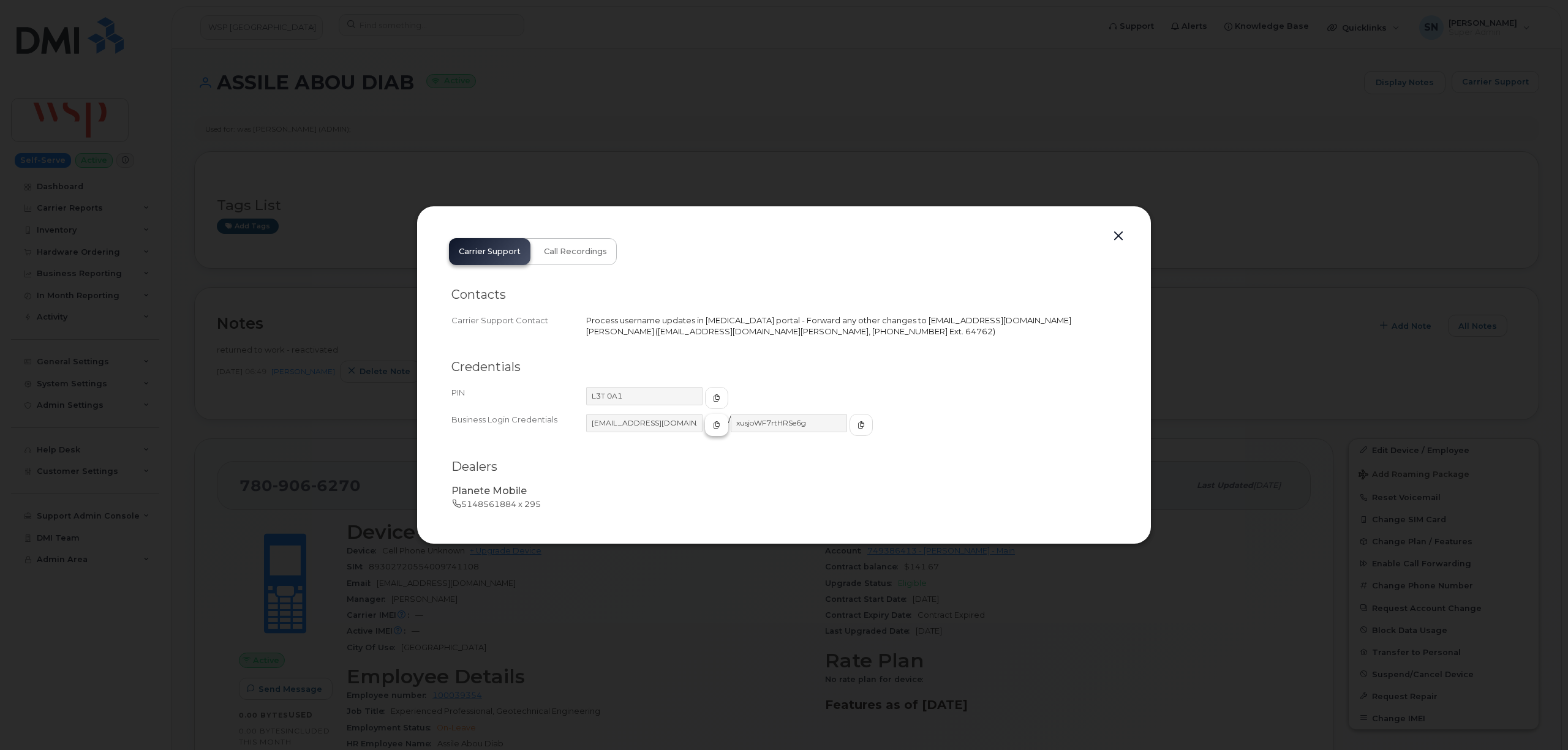
click at [705, 426] on button "button" at bounding box center [716, 425] width 23 height 22
click at [849, 426] on button "button" at bounding box center [860, 425] width 23 height 22
click at [713, 425] on icon "button" at bounding box center [717, 425] width 7 height 7
click at [1115, 233] on button "button" at bounding box center [1119, 236] width 19 height 17
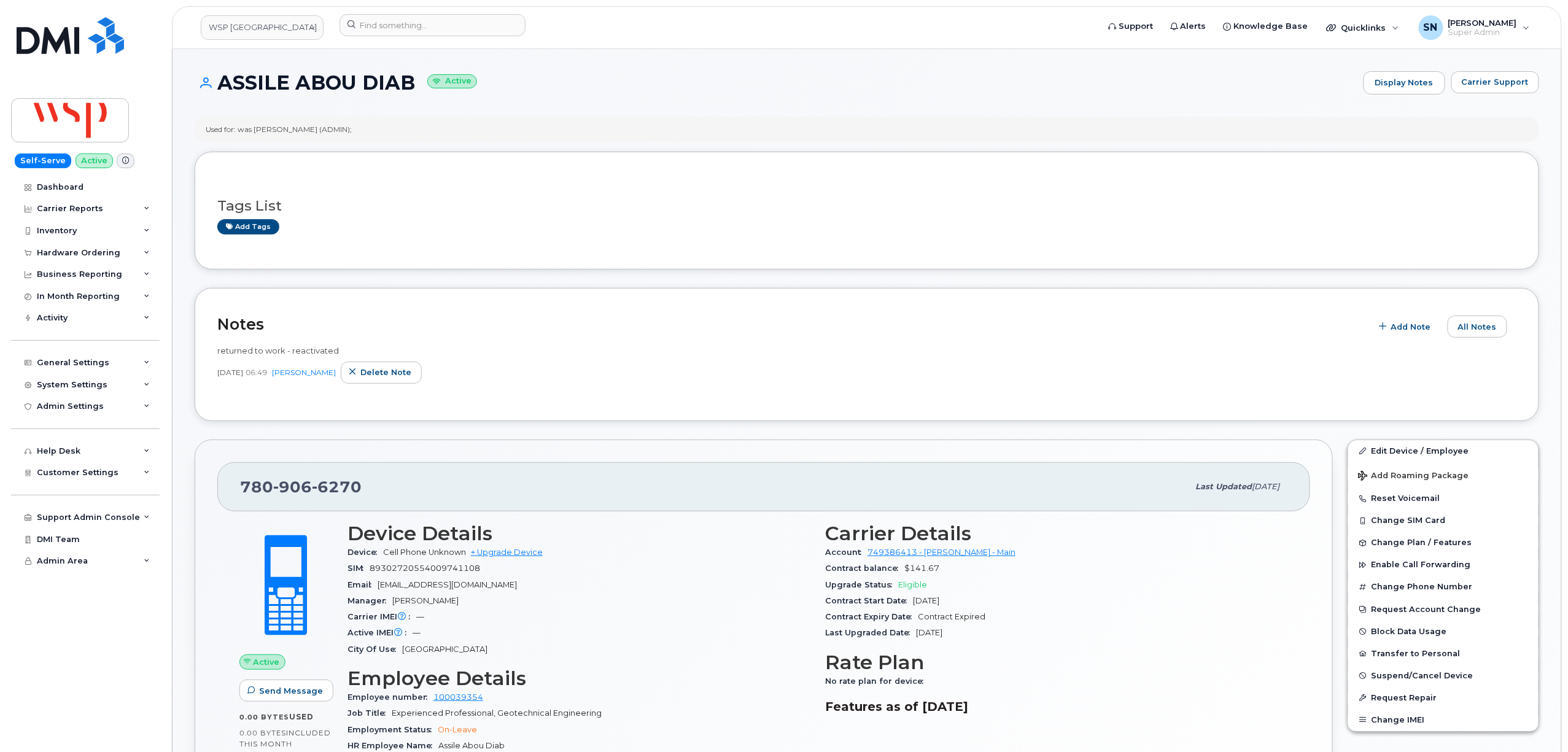
click at [780, 356] on div "returned to work - reactivated" at bounding box center [867, 351] width 1299 height 11
click at [1503, 86] on span "Carrier Support" at bounding box center [1495, 82] width 67 height 11
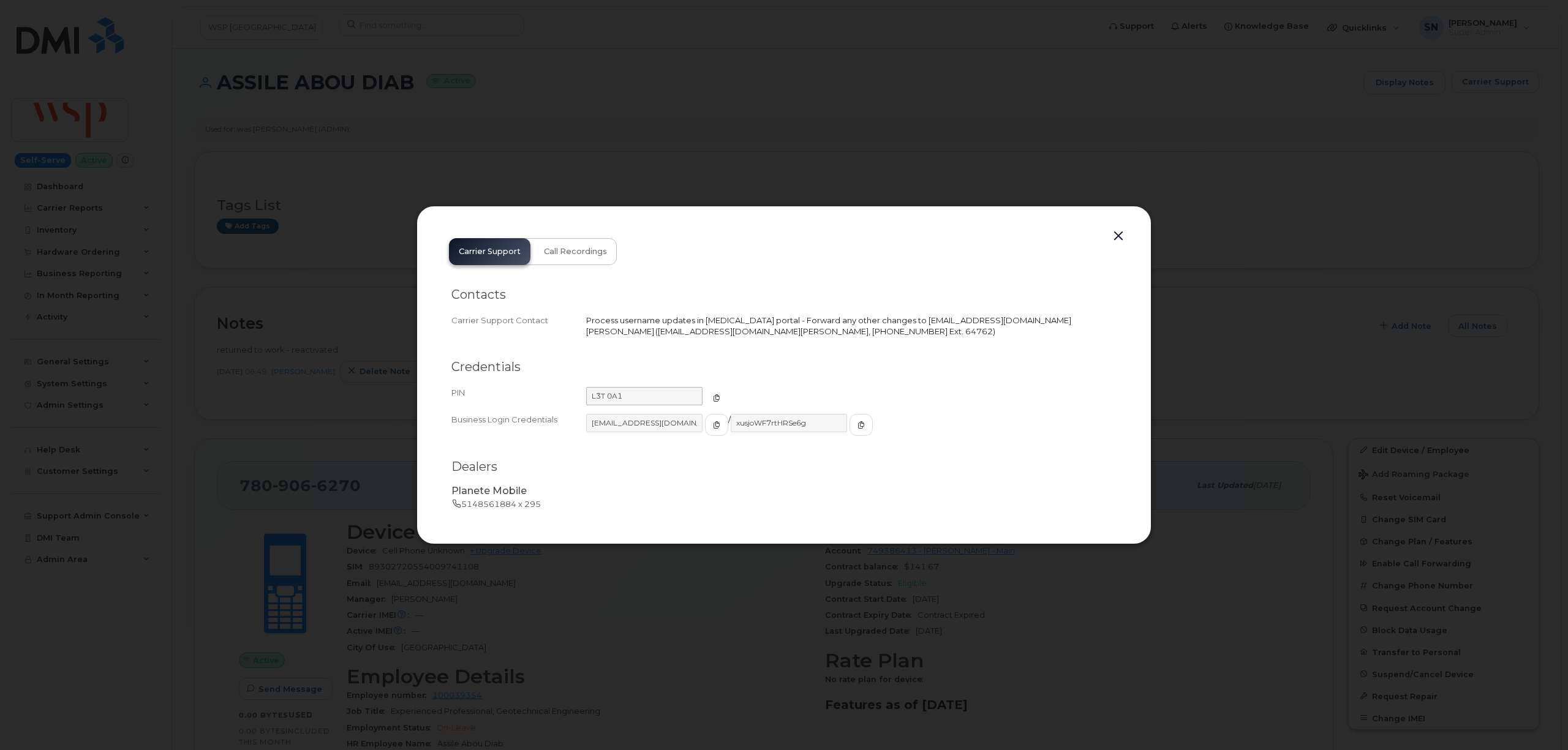
drag, startPoint x: 707, startPoint y: 394, endPoint x: 666, endPoint y: 396, distance: 41.0
click at [711, 394] on span "button" at bounding box center [717, 398] width 11 height 11
click at [1116, 233] on button "button" at bounding box center [1119, 236] width 19 height 17
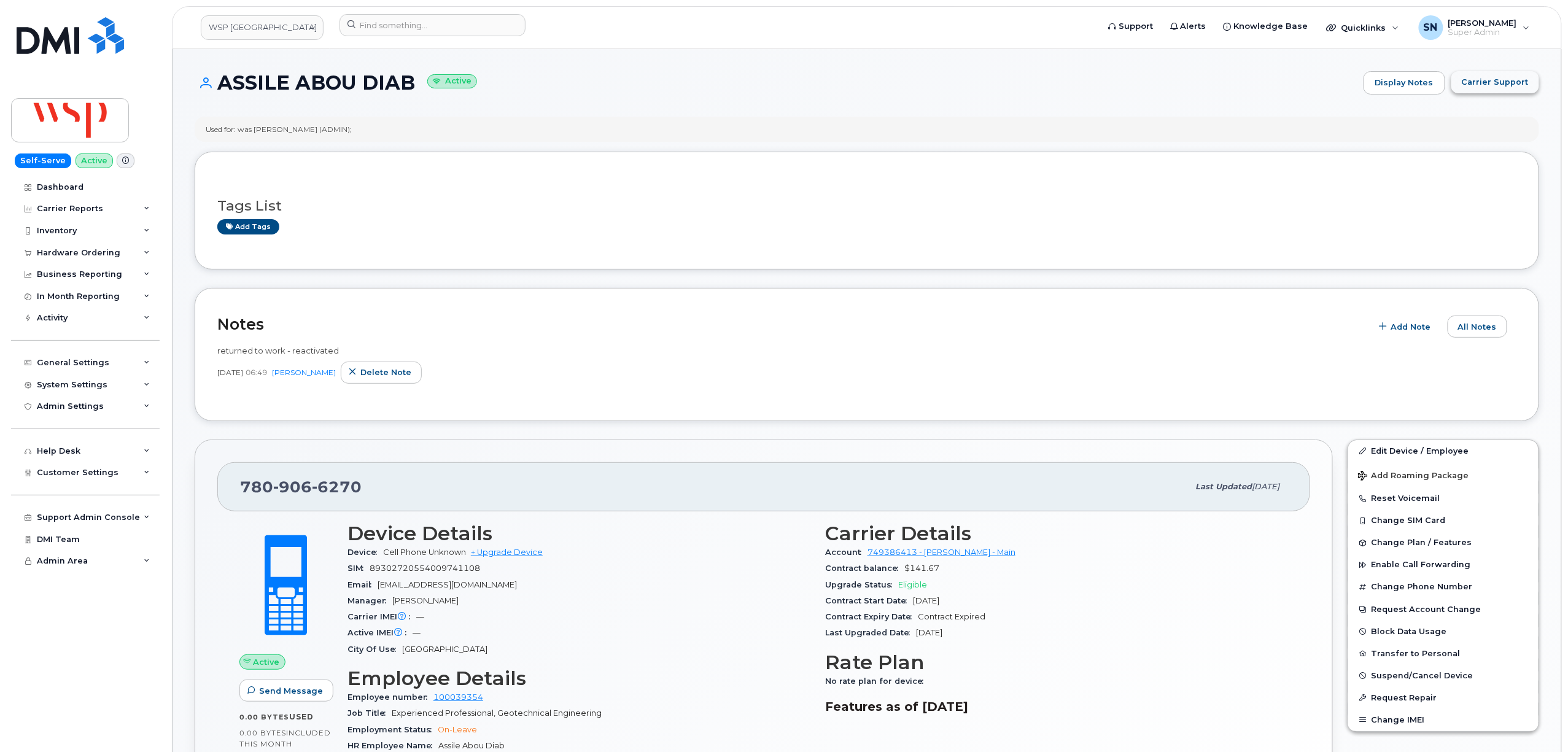
click at [1488, 81] on span "Carrier Support" at bounding box center [1495, 82] width 67 height 11
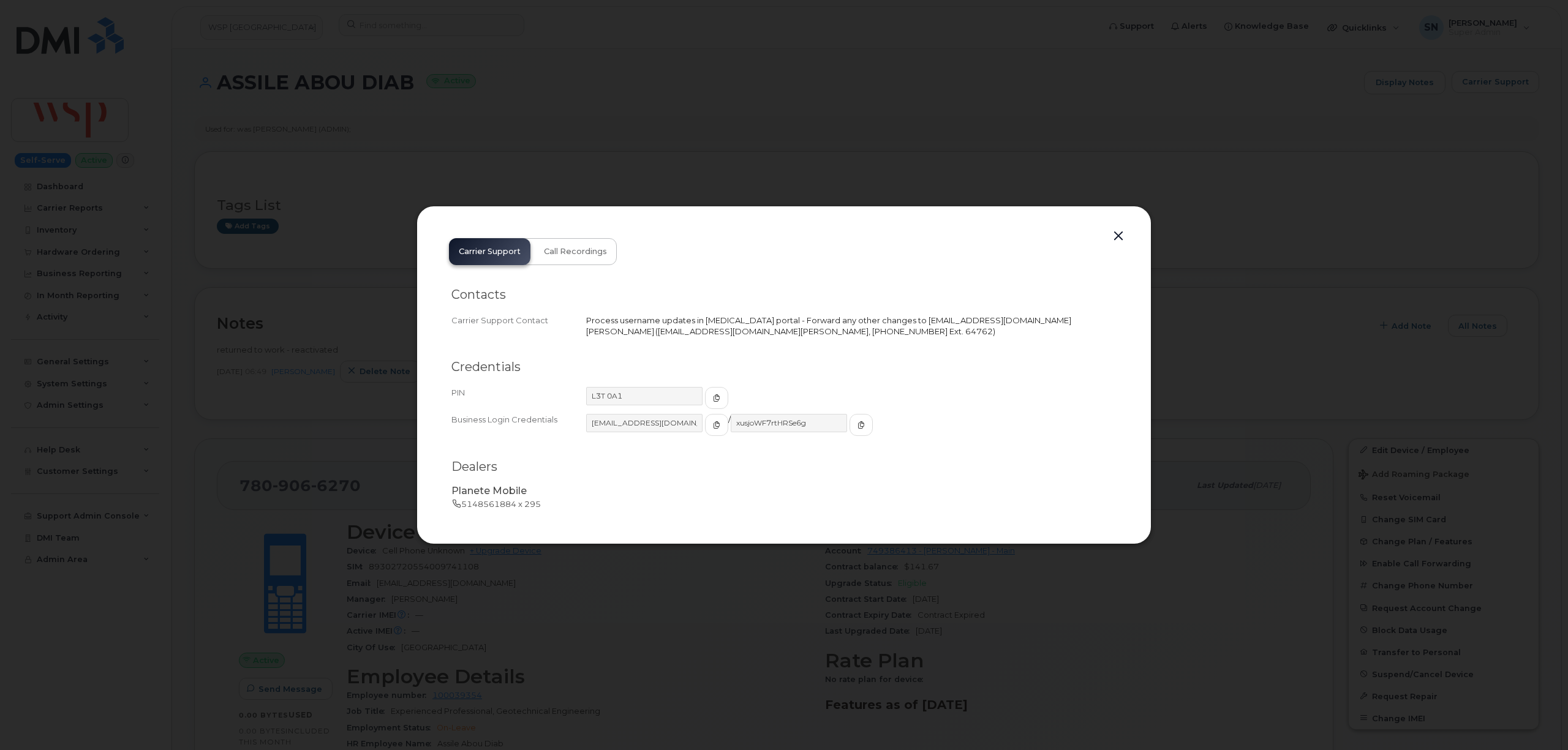
click at [1124, 229] on button "button" at bounding box center [1119, 236] width 19 height 17
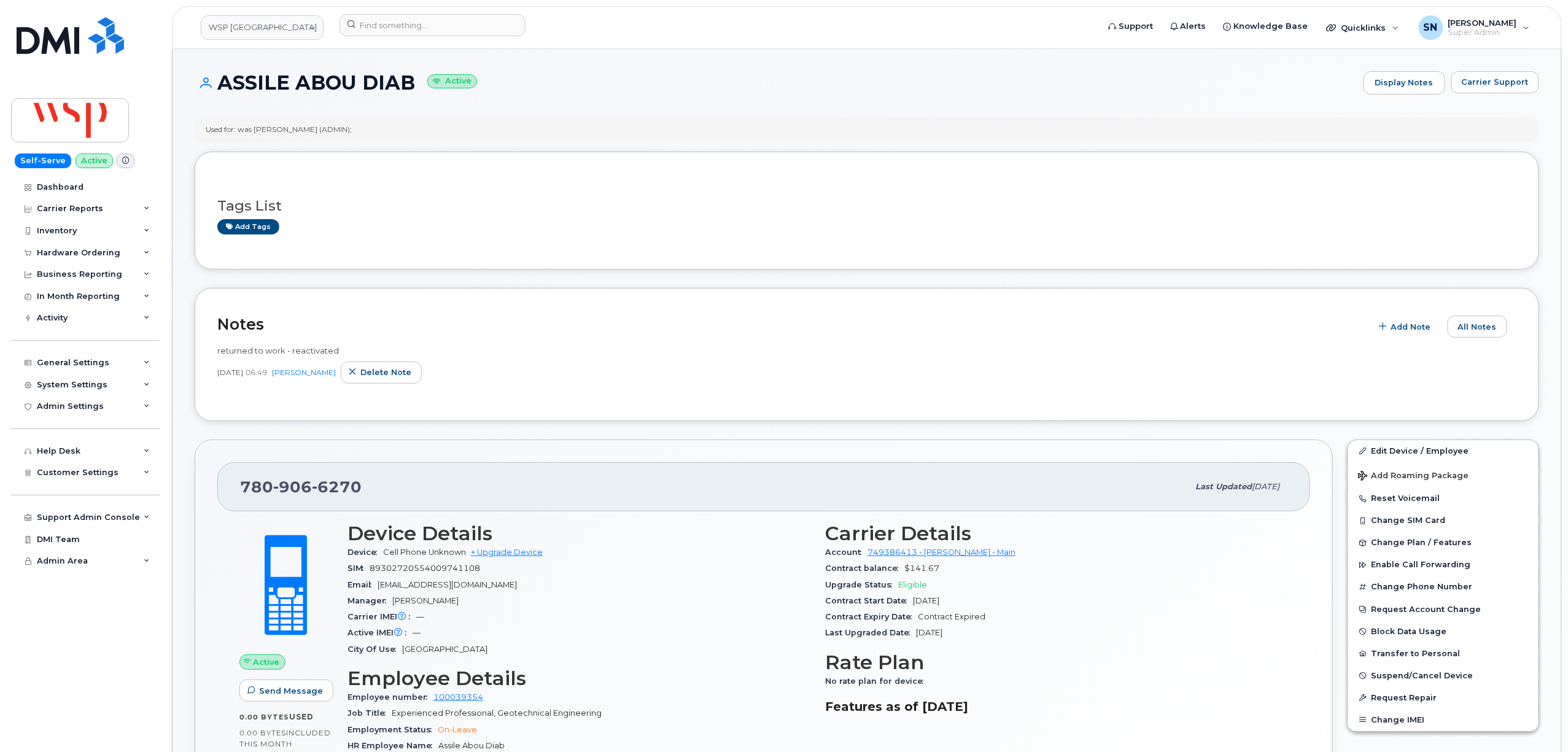
click at [1485, 77] on span "Carrier Support" at bounding box center [1495, 82] width 67 height 11
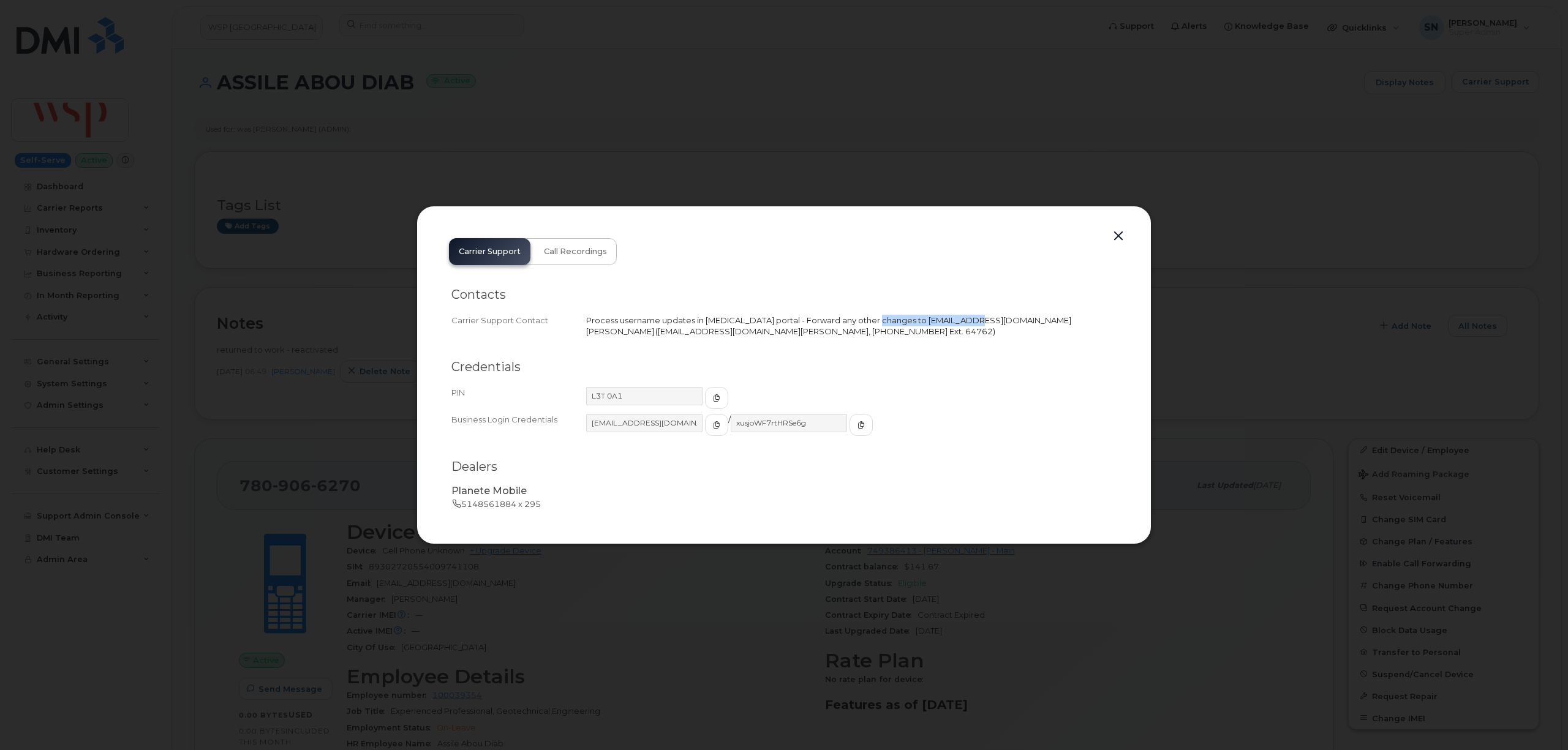
drag, startPoint x: 877, startPoint y: 319, endPoint x: 971, endPoint y: 319, distance: 94.0
click at [971, 319] on span "Process username updates in BSS portal - Forward any other changes to bsgest2@r…" at bounding box center [828, 326] width 485 height 22
copy span "bsgest2@rci.rogers.com"
click at [1121, 230] on button "button" at bounding box center [1119, 236] width 19 height 17
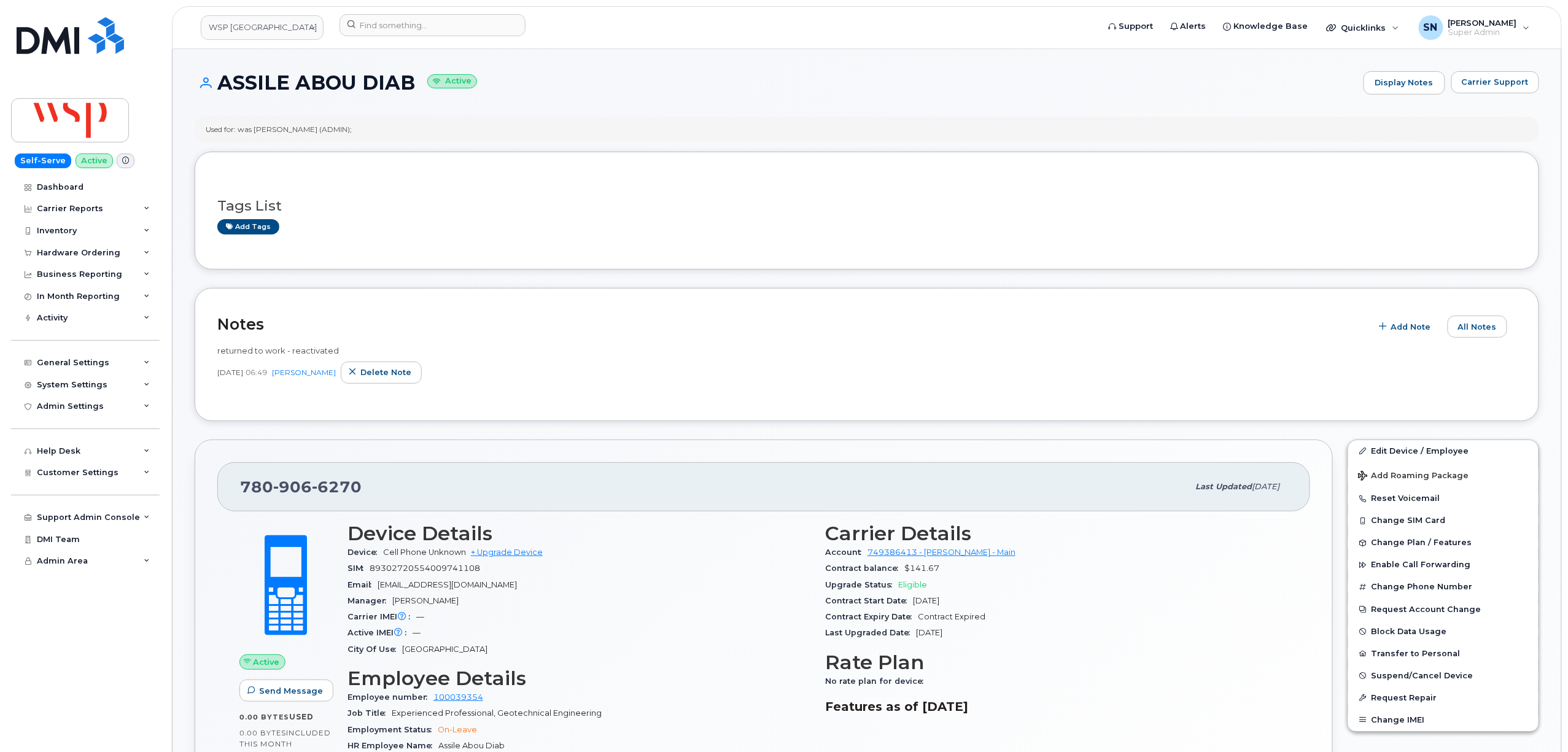
drag, startPoint x: 221, startPoint y: 84, endPoint x: 420, endPoint y: 84, distance: 199.0
click at [420, 84] on h1 "ASSILE ABOU DIAB Active" at bounding box center [775, 83] width 1163 height 22
copy h1 "ASSILE ABOU DIAB"
click at [297, 20] on link "WSP Canada" at bounding box center [262, 27] width 123 height 24
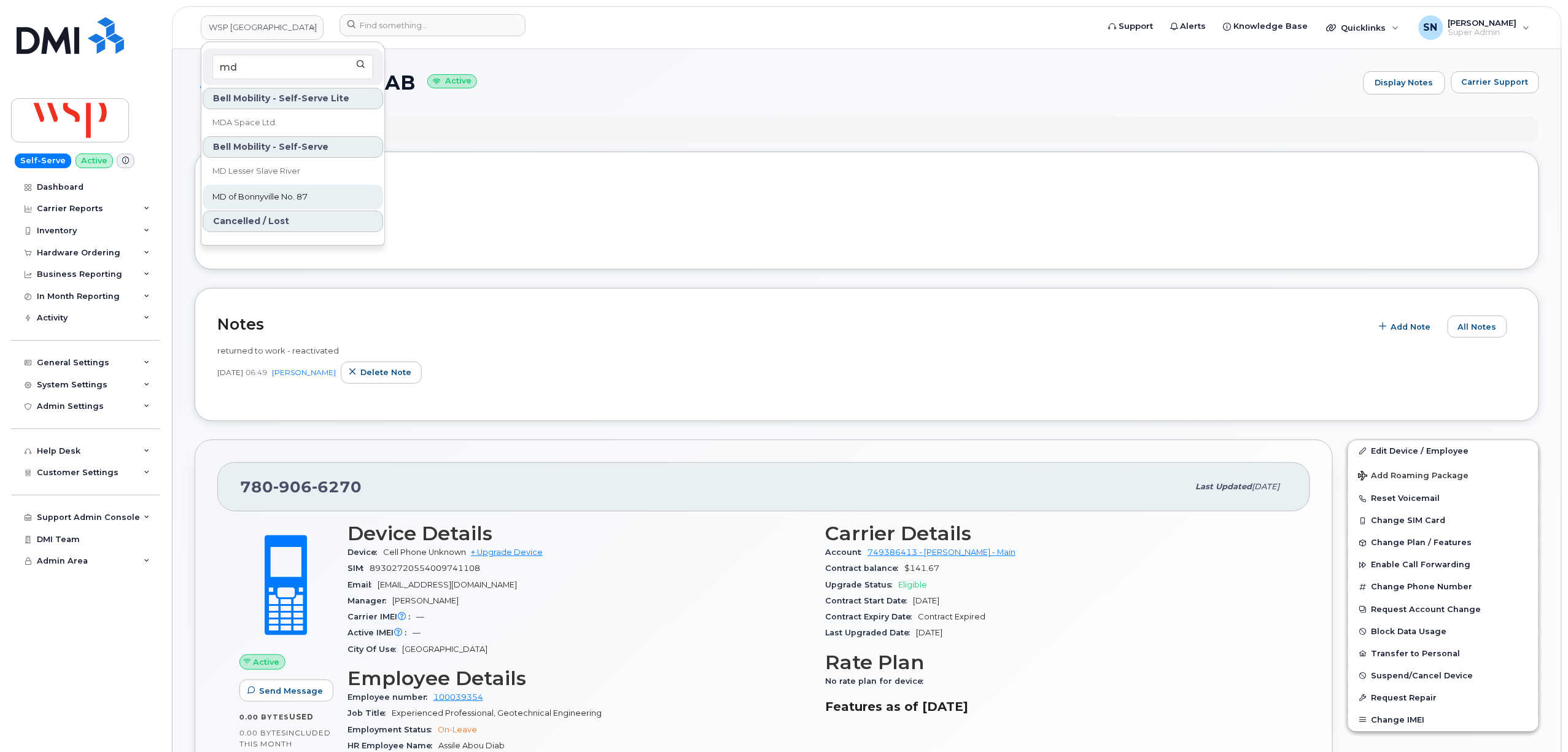
type input "md"
click at [297, 194] on span "MD of Bonnyville No. 87" at bounding box center [259, 196] width 95 height 12
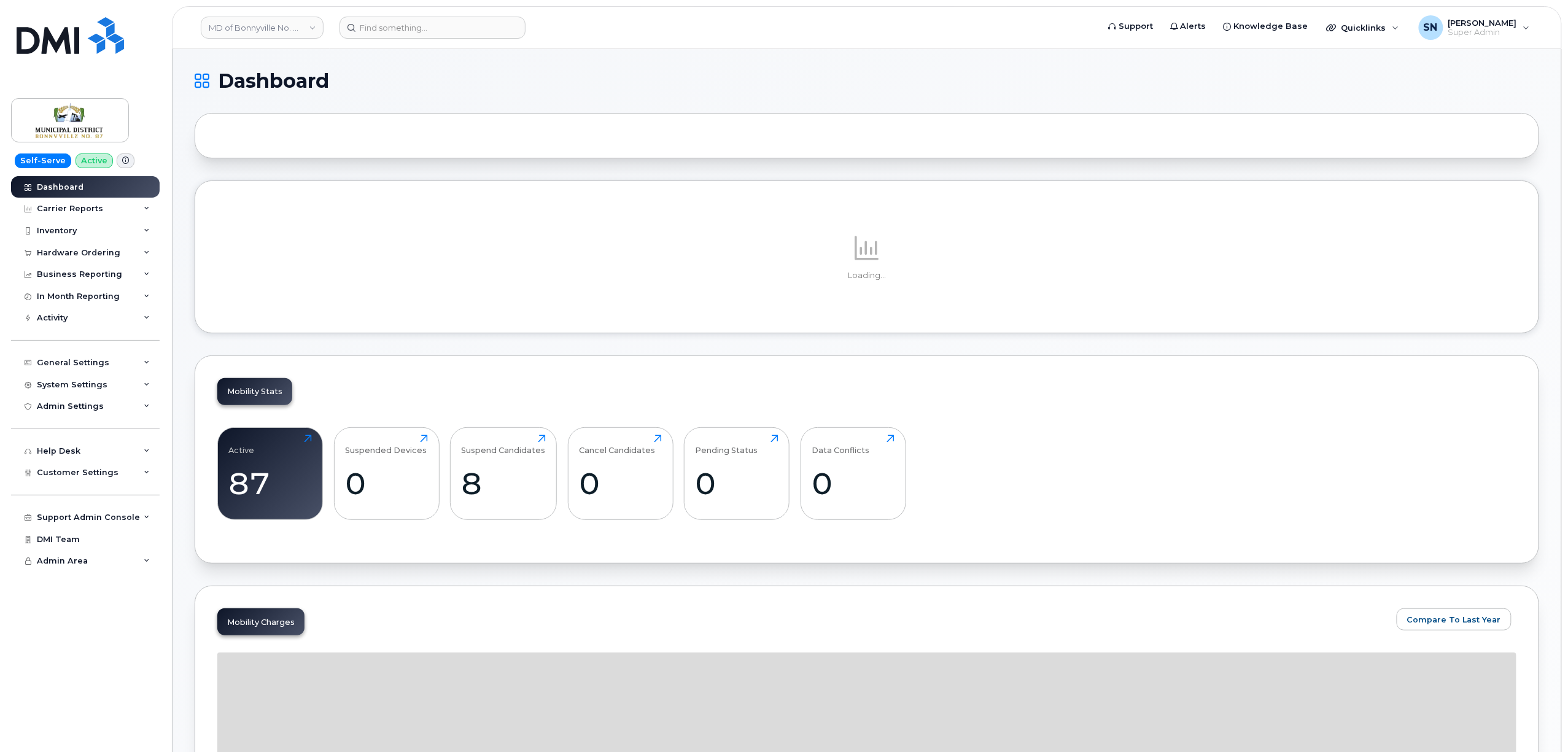
click at [81, 244] on div "Hardware Ordering" at bounding box center [85, 253] width 148 height 23
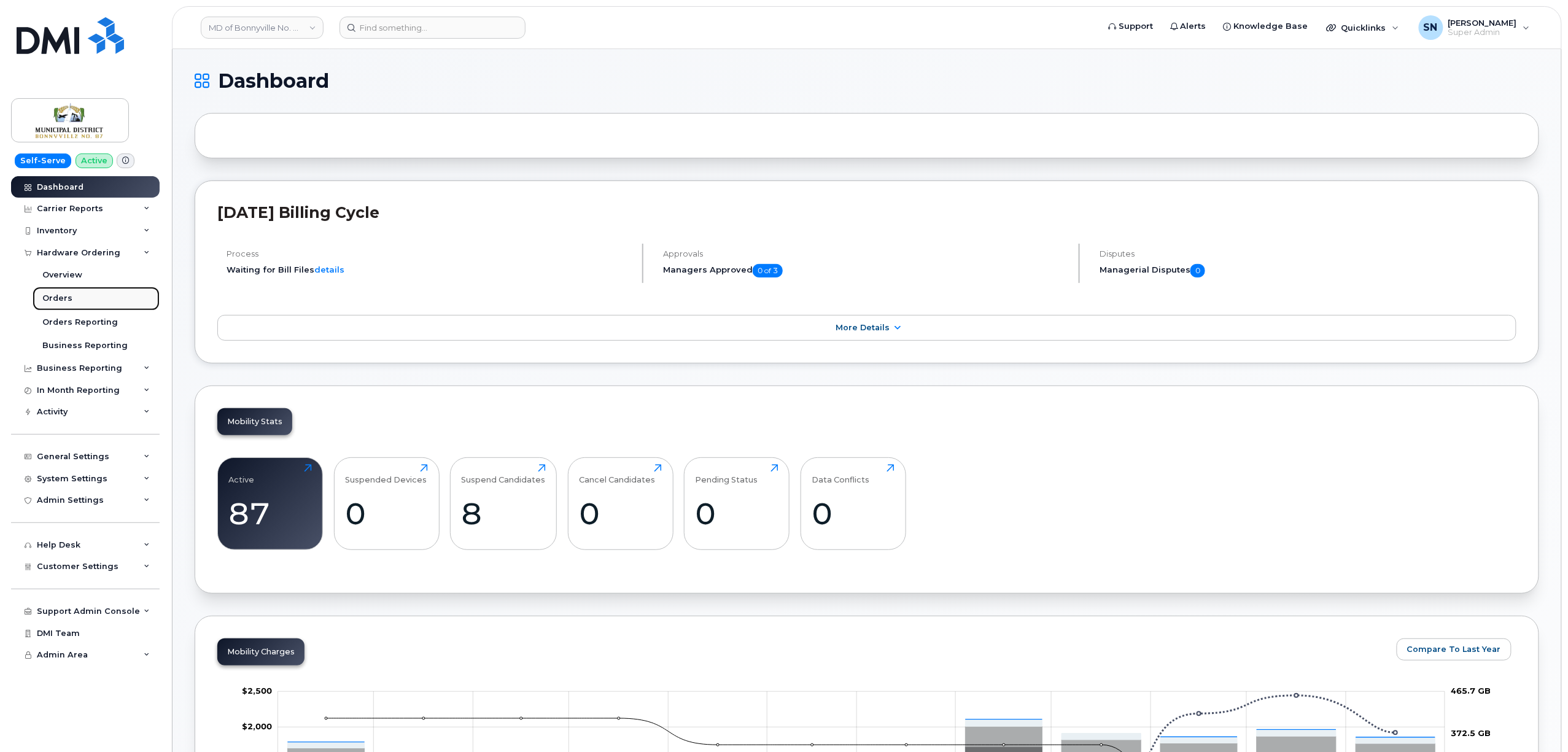
click at [67, 291] on link "Orders" at bounding box center [96, 299] width 127 height 23
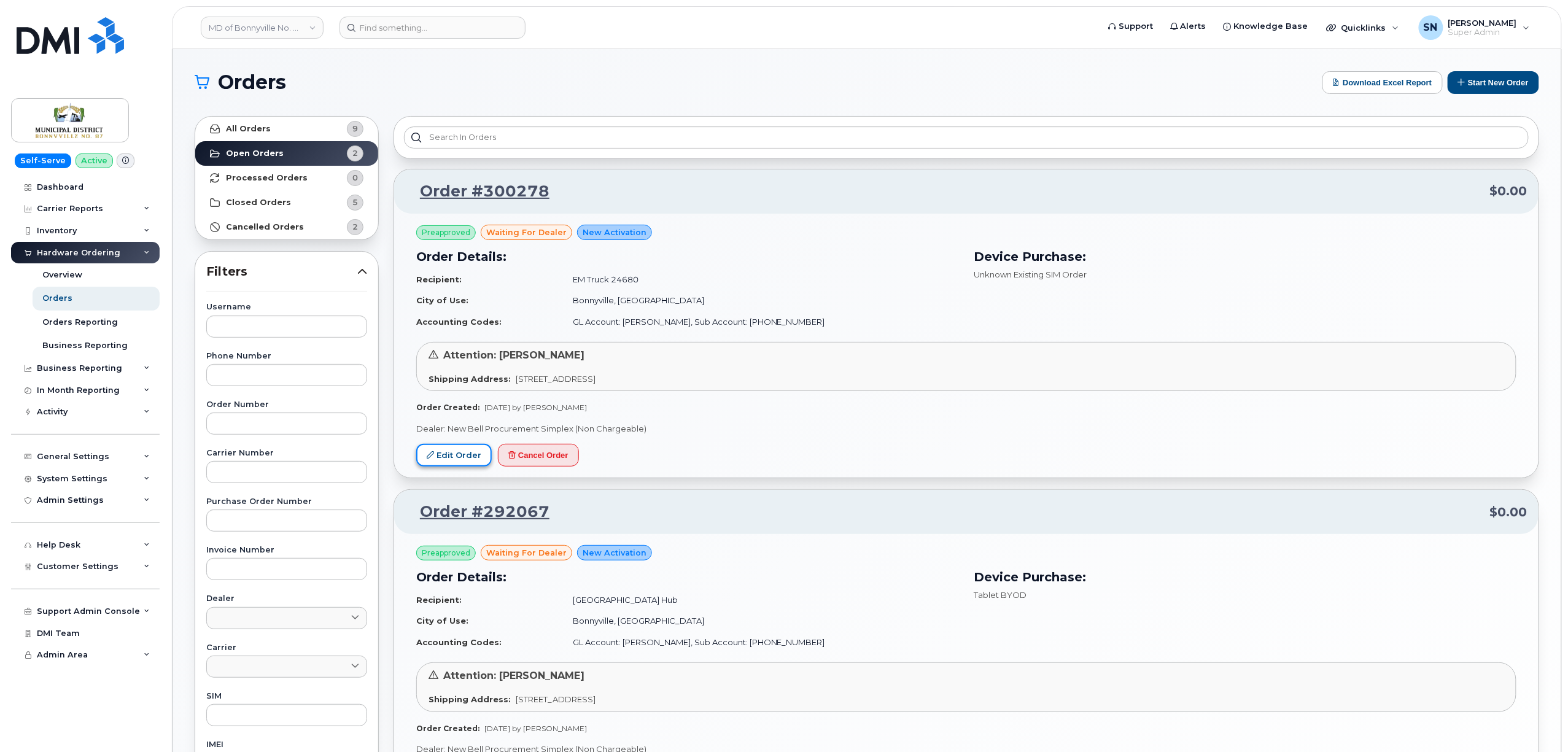
click at [453, 460] on link "Edit Order" at bounding box center [454, 455] width 75 height 23
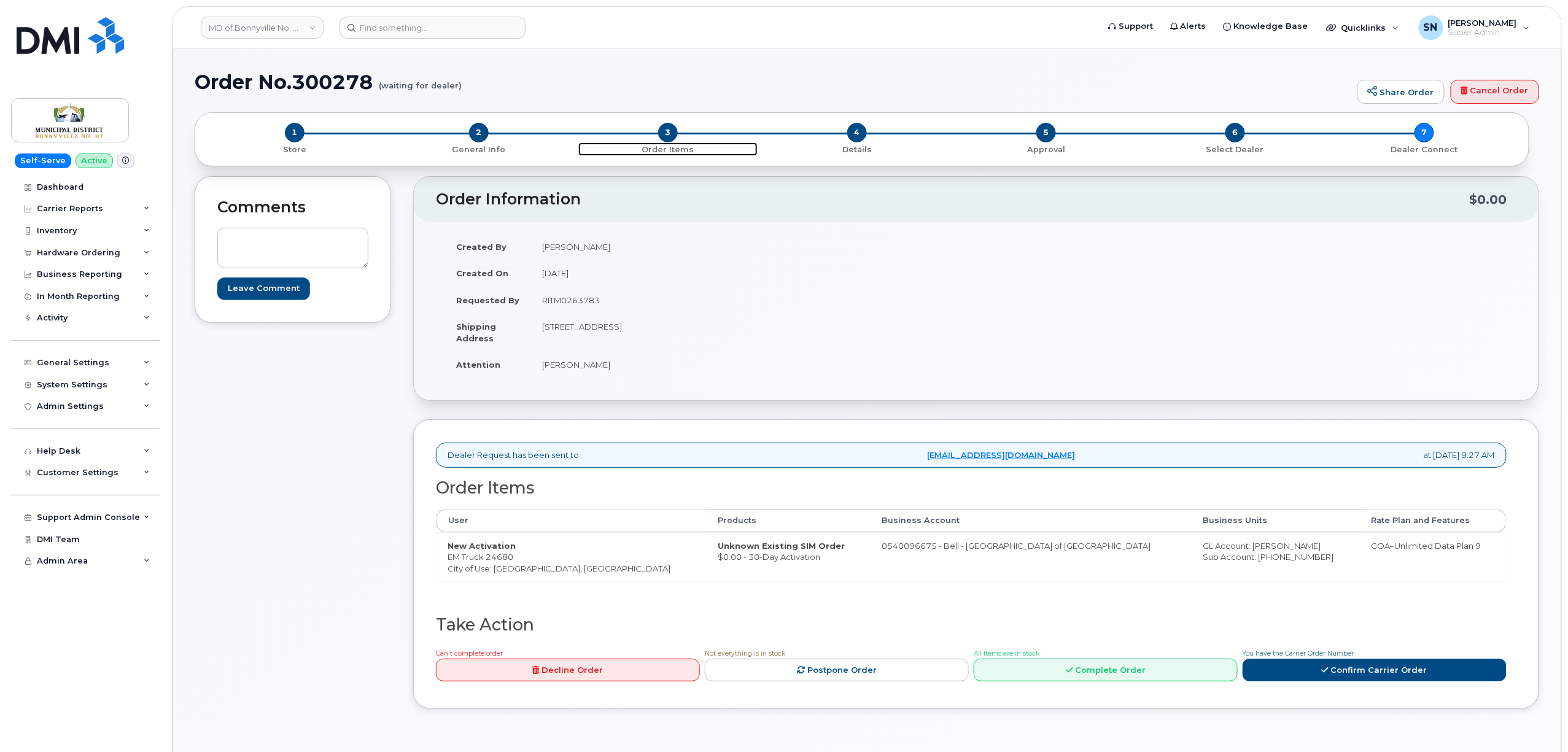
click at [667, 129] on span "3" at bounding box center [667, 132] width 20 height 20
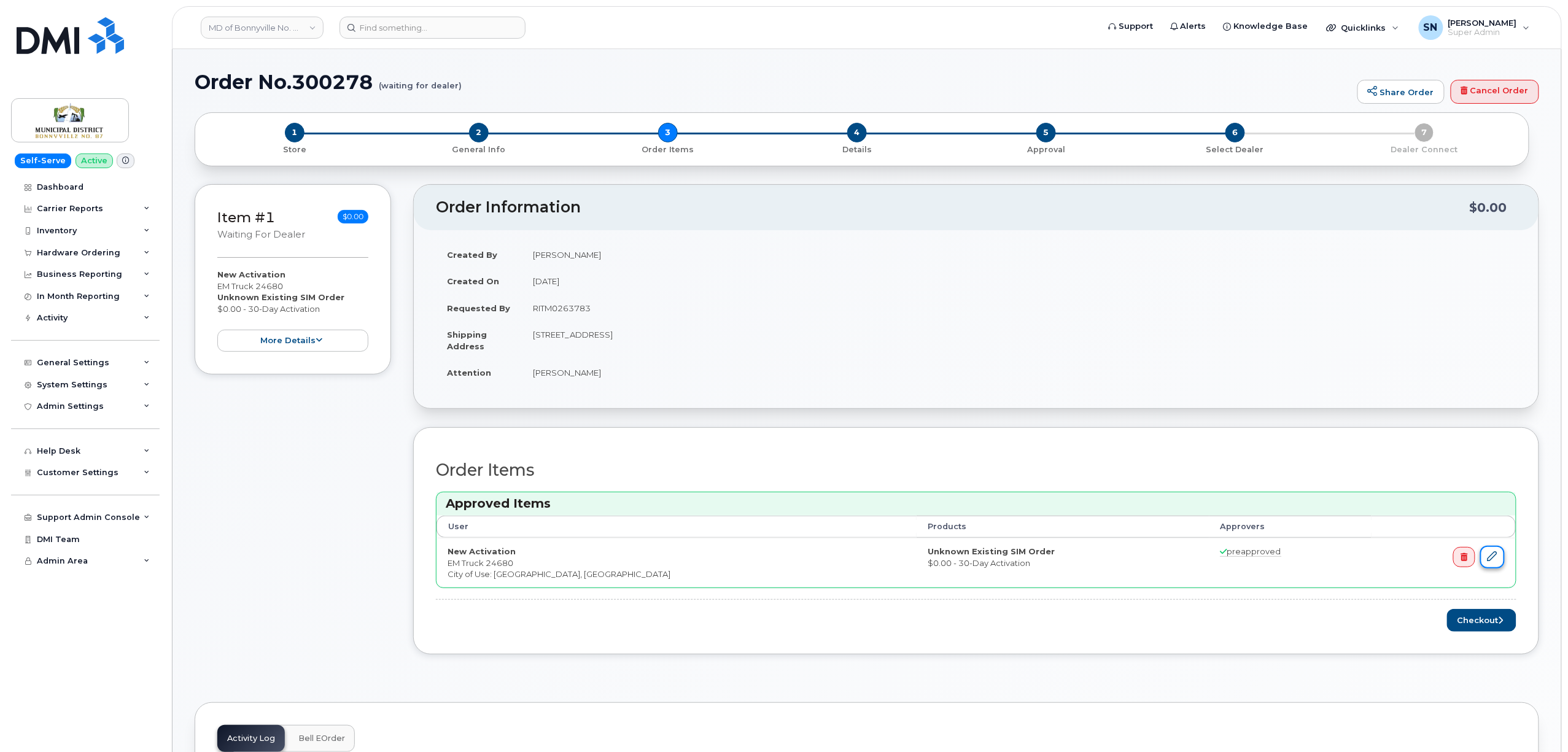
click at [1497, 561] on link at bounding box center [1492, 558] width 24 height 23
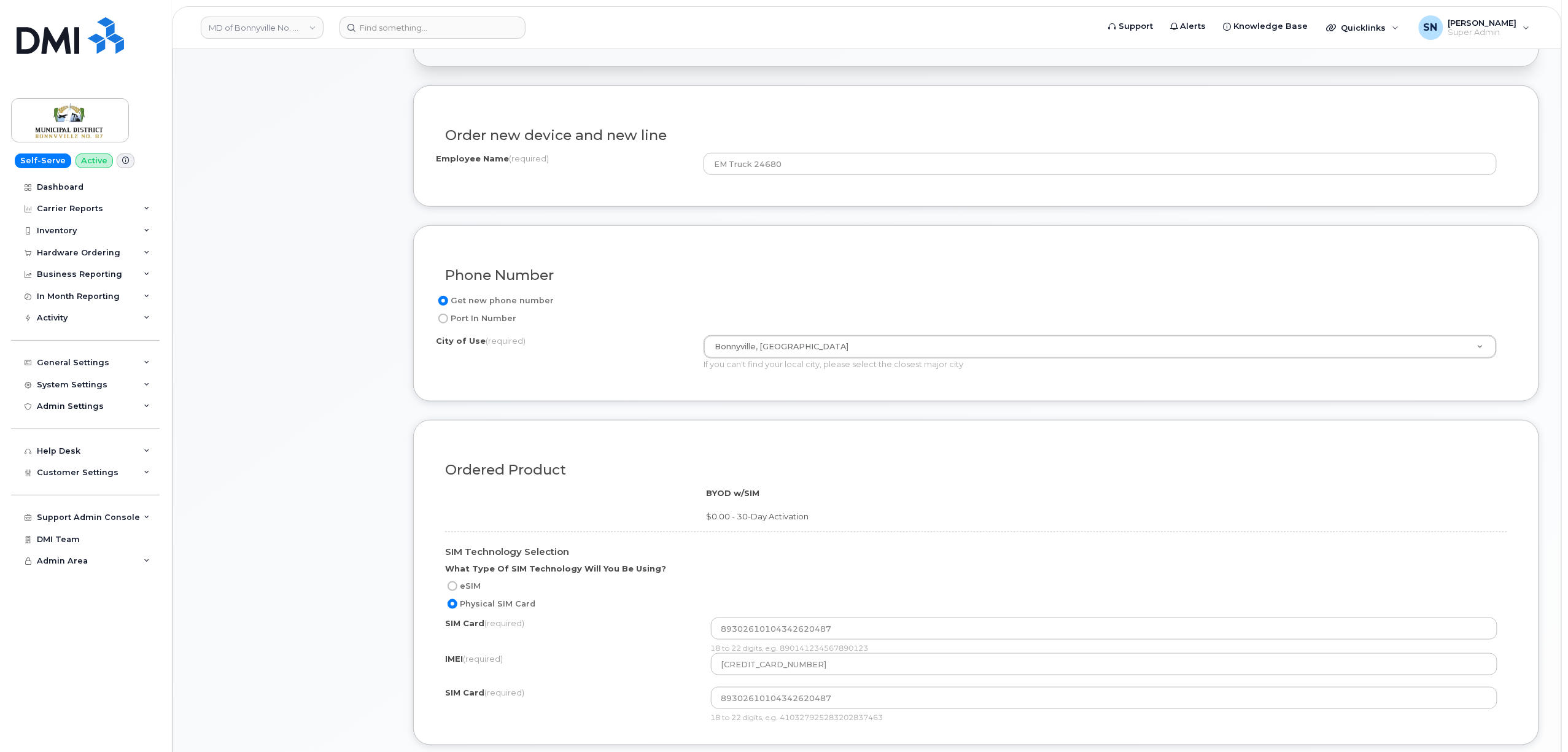
scroll to position [491, 0]
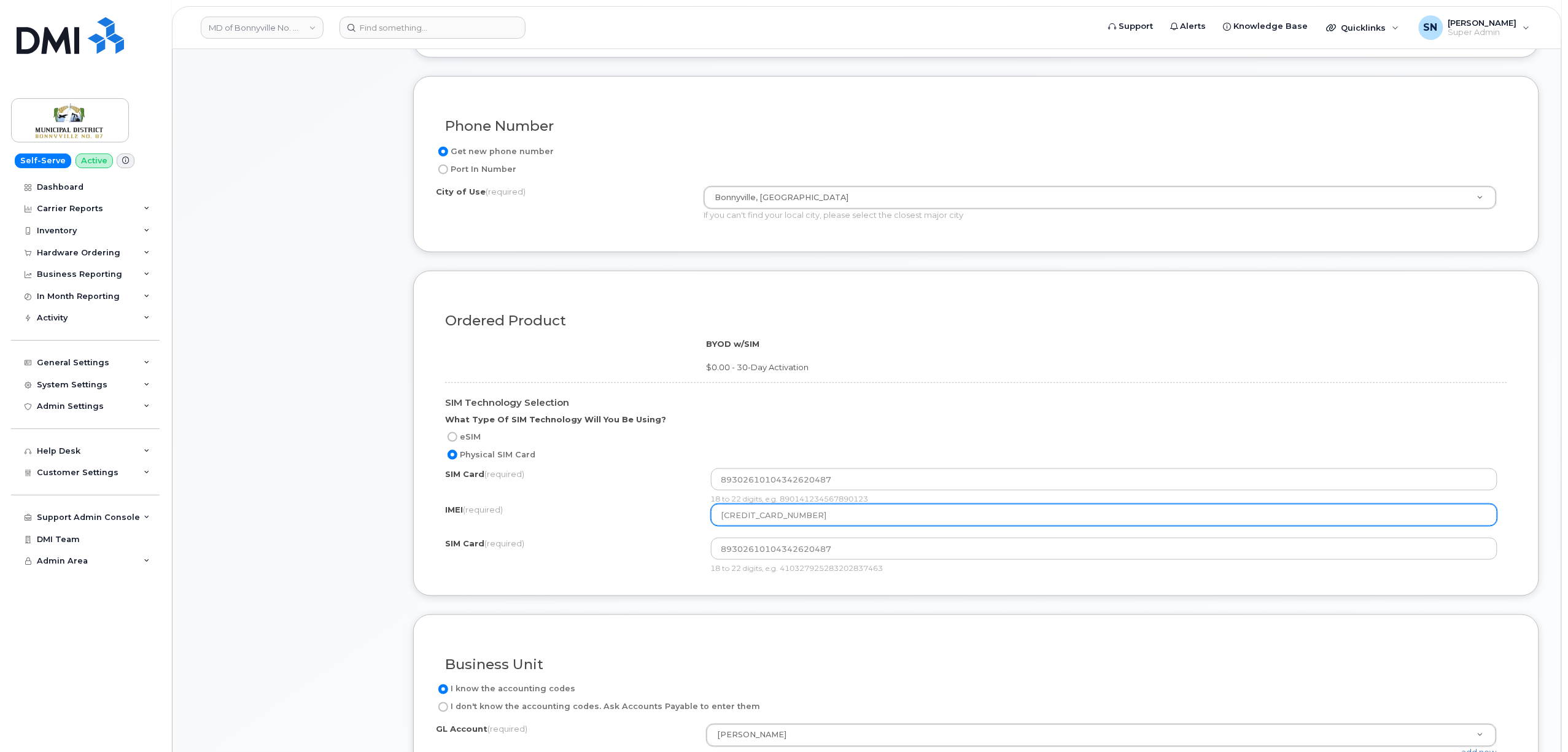
drag, startPoint x: 818, startPoint y: 516, endPoint x: 640, endPoint y: 517, distance: 178.0
click at [640, 517] on div "IMEI (required) [CREDIT_CARD_NUMBER]" at bounding box center [976, 515] width 1062 height 23
paste input "867228050606291"
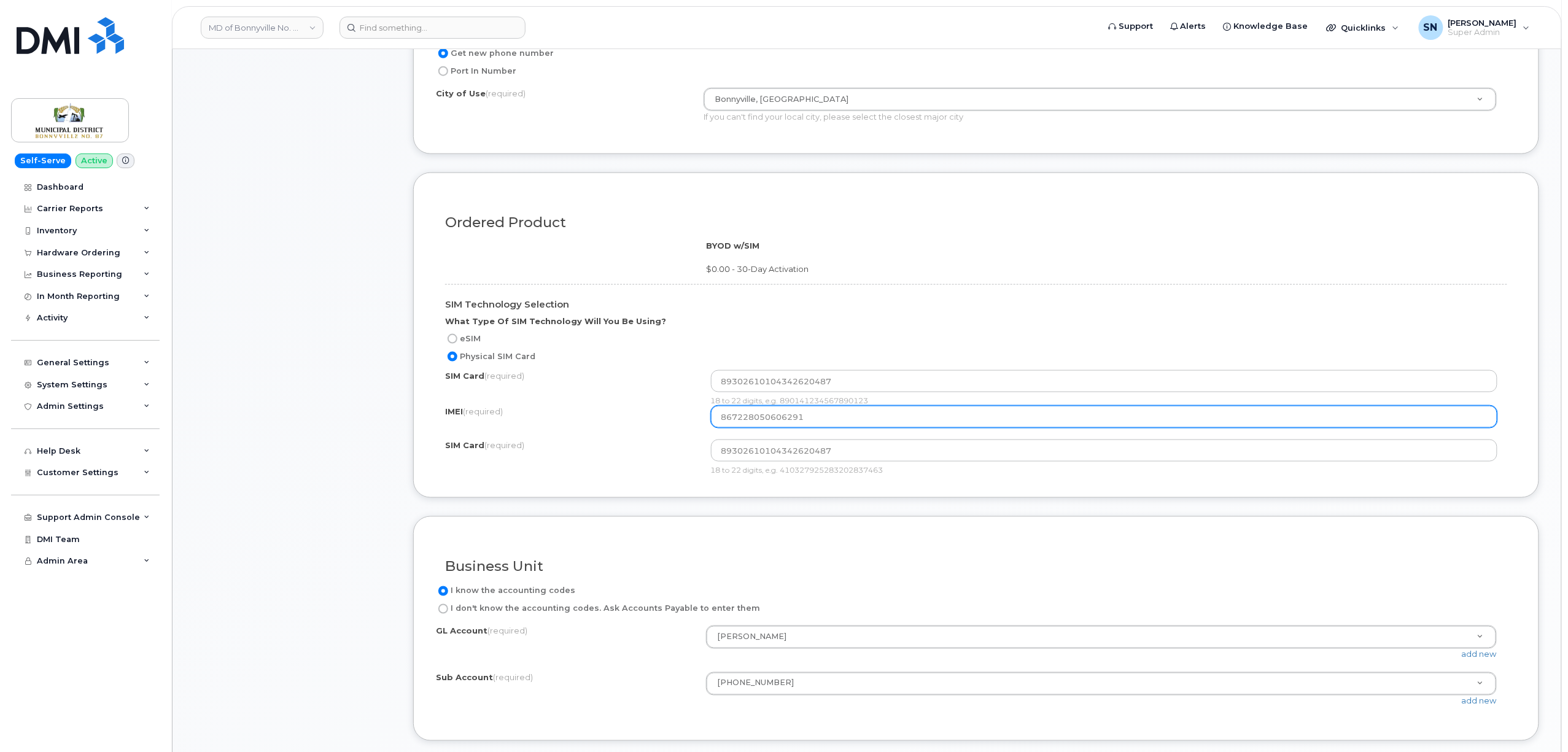
scroll to position [737, 0]
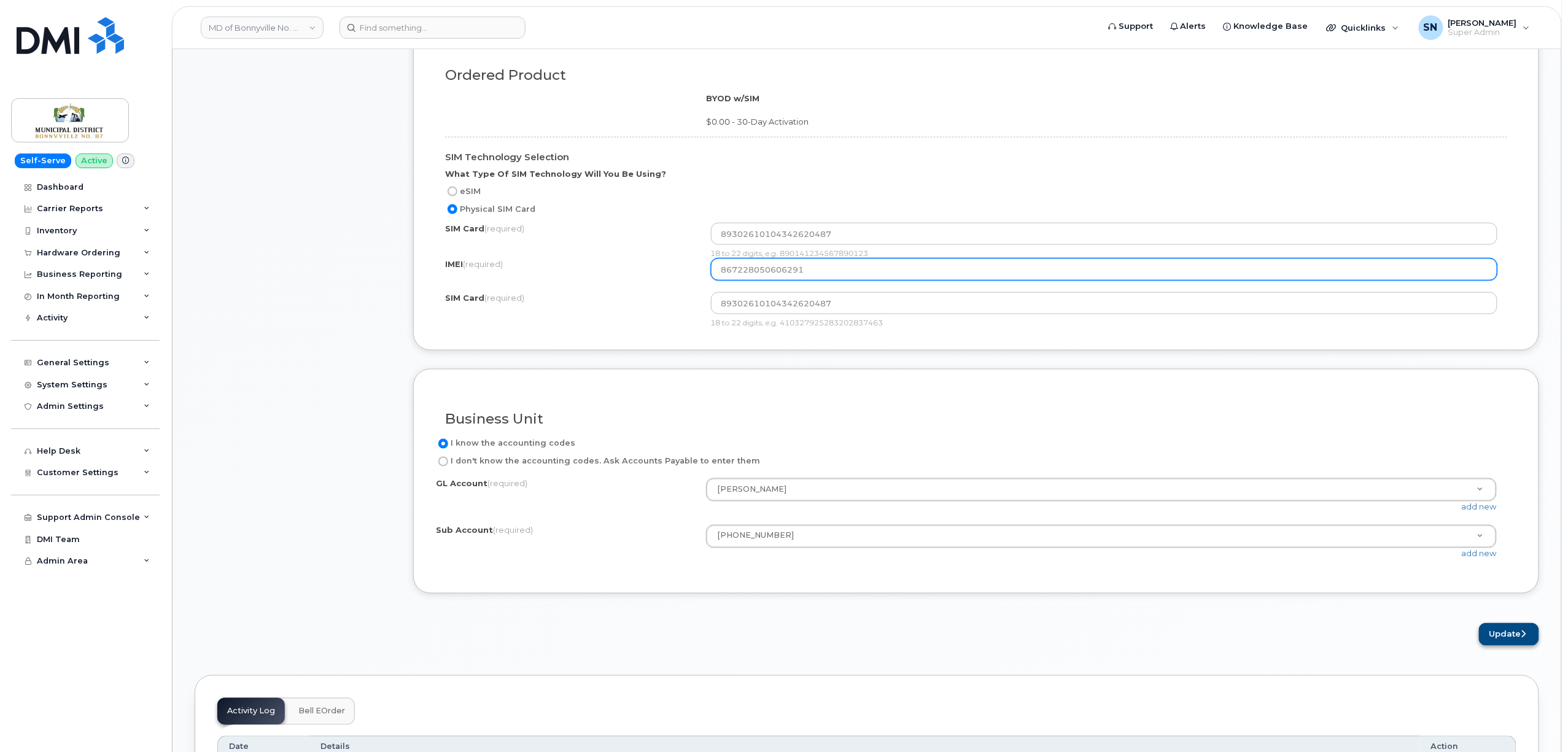
type input "867228050606291"
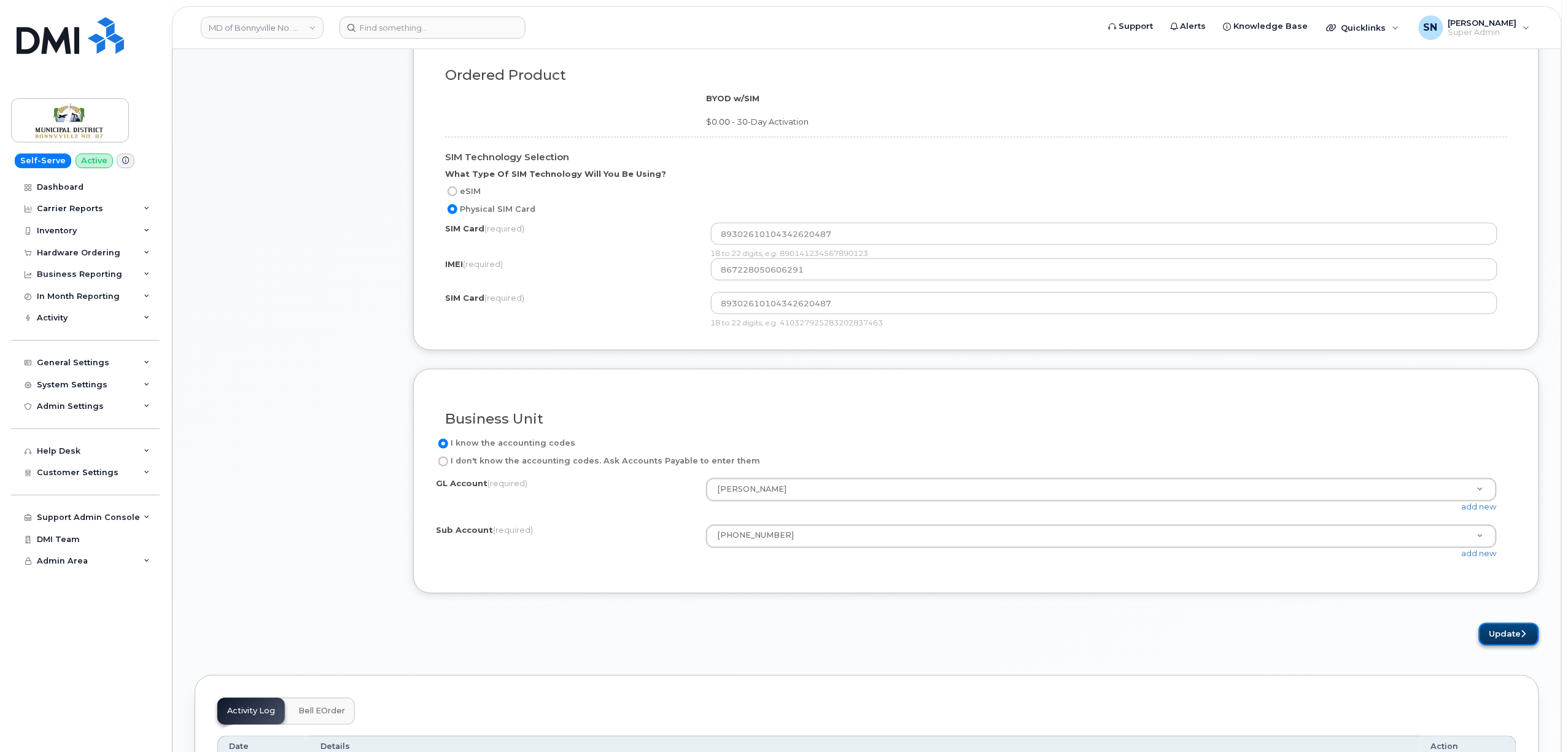
click at [1509, 638] on button "Update" at bounding box center [1509, 635] width 60 height 23
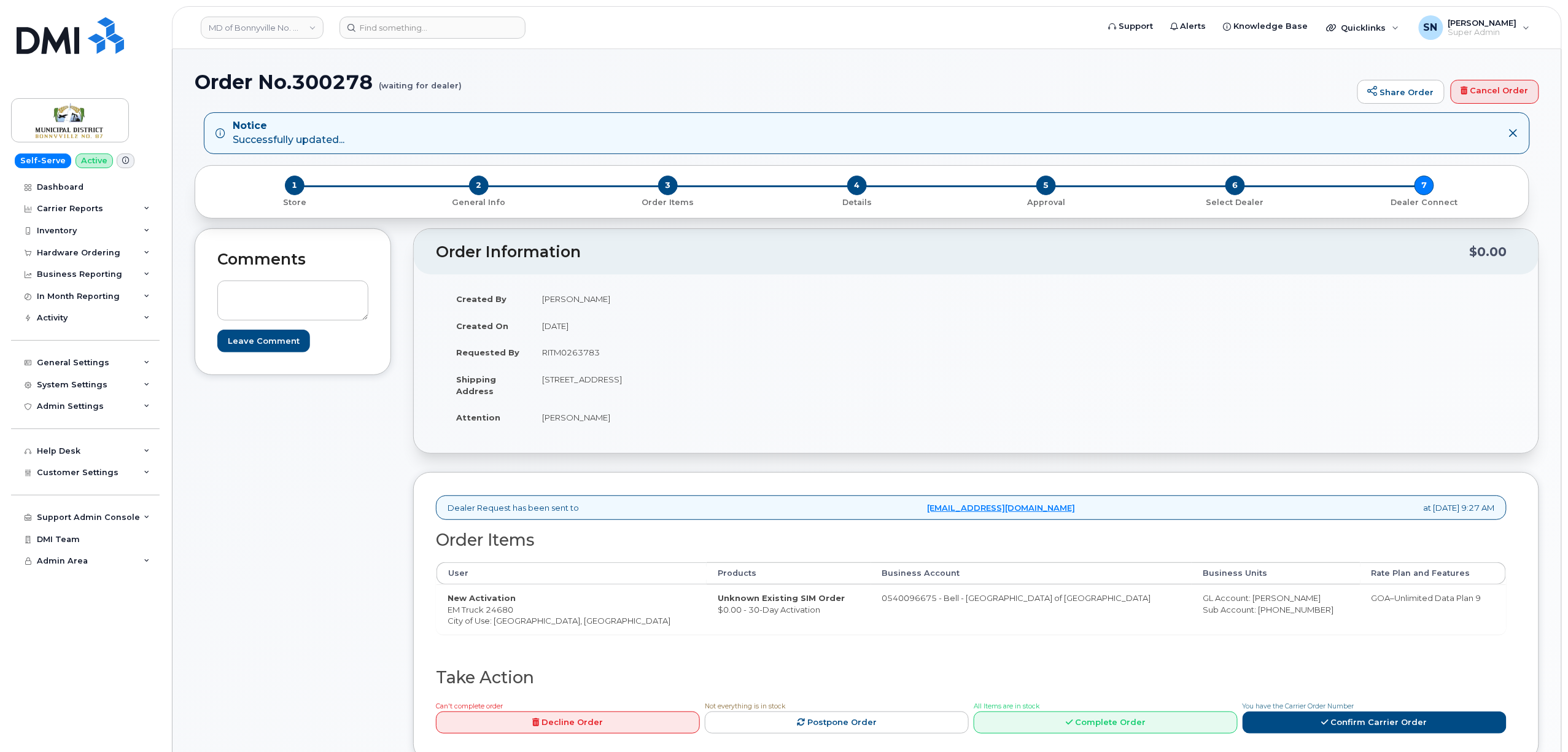
click at [313, 477] on div "Comments Leave Comment" at bounding box center [292, 504] width 196 height 552
click at [395, 243] on div "Comments Leave Comment Order Information $0.00 Created By Sabrina Nguyen Create…" at bounding box center [866, 504] width 1345 height 552
click at [438, 38] on input at bounding box center [433, 28] width 186 height 23
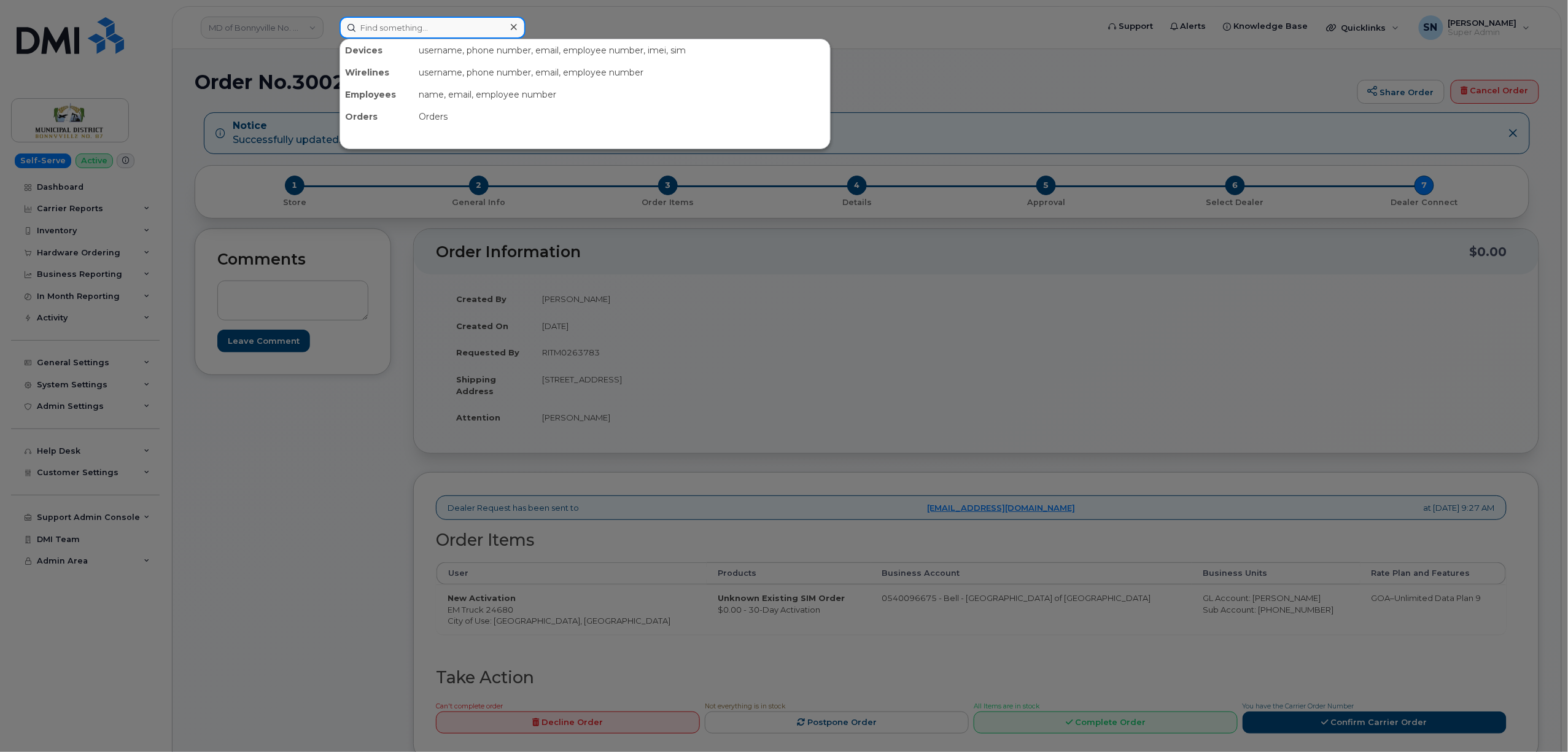
paste input "3067411533"
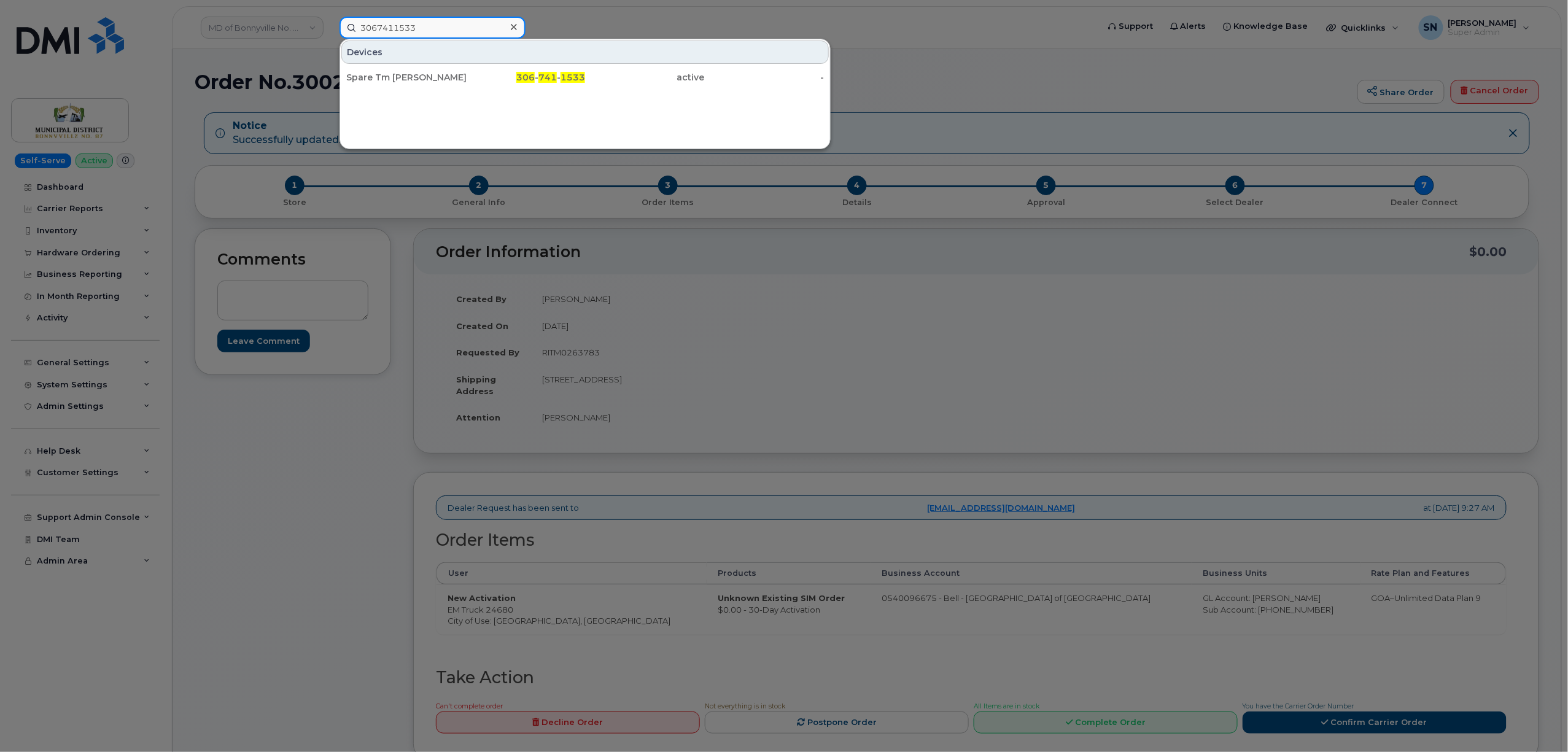
type input "3067411533"
click at [416, 72] on div "Spare Tm [PERSON_NAME]" at bounding box center [406, 77] width 120 height 12
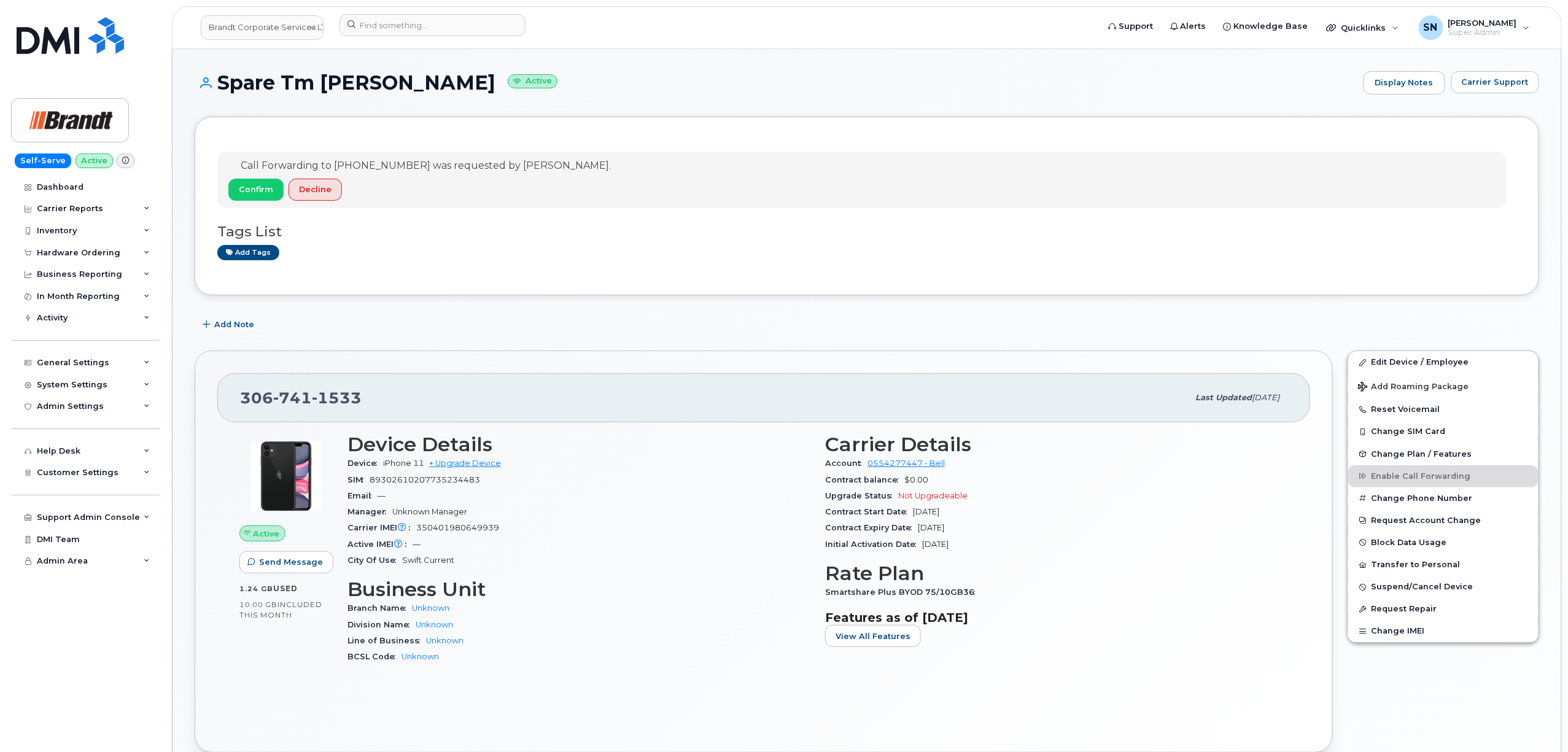
click at [407, 278] on div "Call Forwarding to [PHONE_NUMBER] was requested by [PERSON_NAME]. Confirm Decli…" at bounding box center [866, 206] width 1345 height 178
click at [1499, 77] on span "Carrier Support" at bounding box center [1495, 82] width 67 height 11
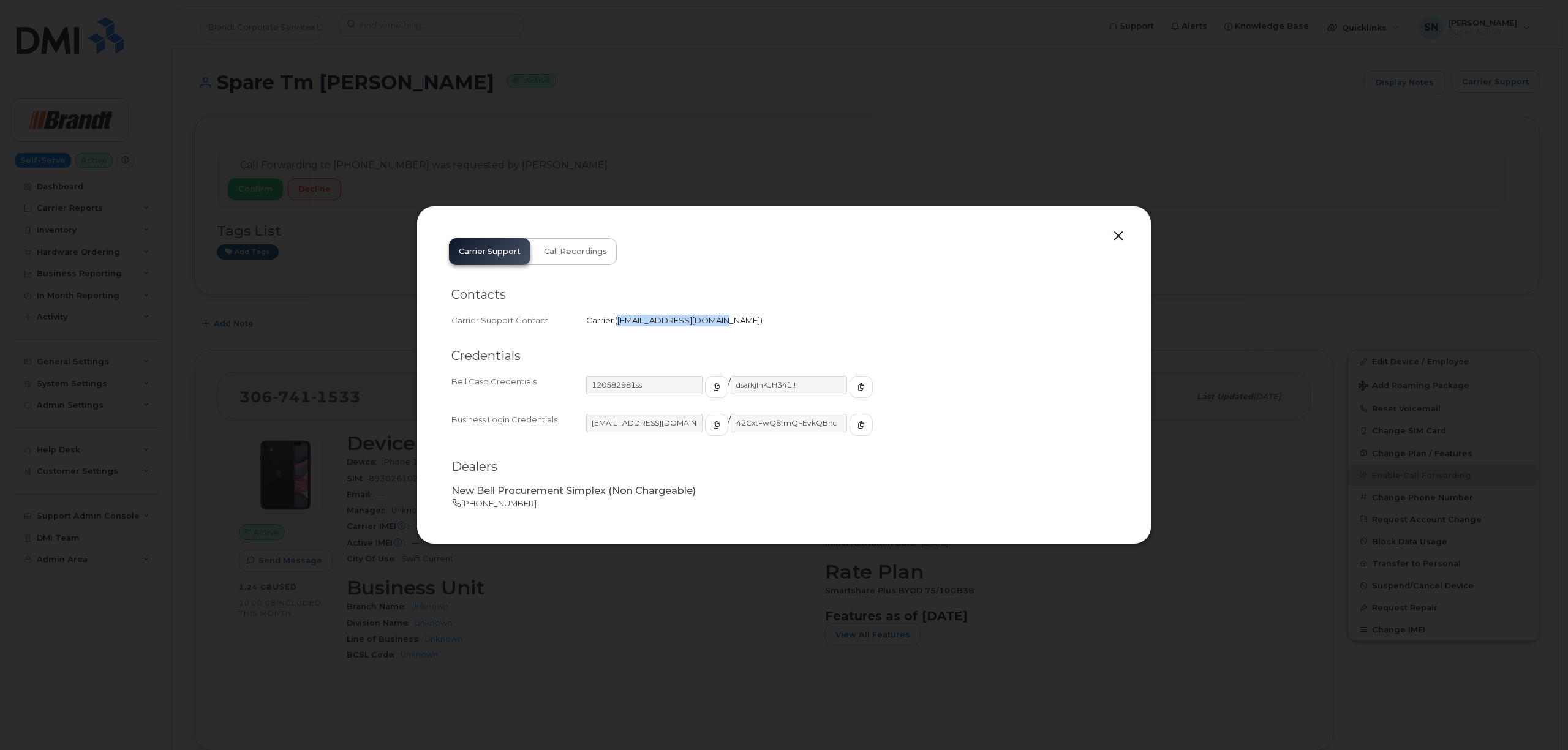
drag, startPoint x: 618, startPoint y: 324, endPoint x: 707, endPoint y: 325, distance: 89.0
click at [707, 325] on div "Carrier   [EMAIL_ADDRESS][DOMAIN_NAME]" at bounding box center [851, 320] width 531 height 11
copy span "[EMAIL_ADDRESS][DOMAIN_NAME]"
click at [1125, 241] on button "button" at bounding box center [1119, 236] width 19 height 17
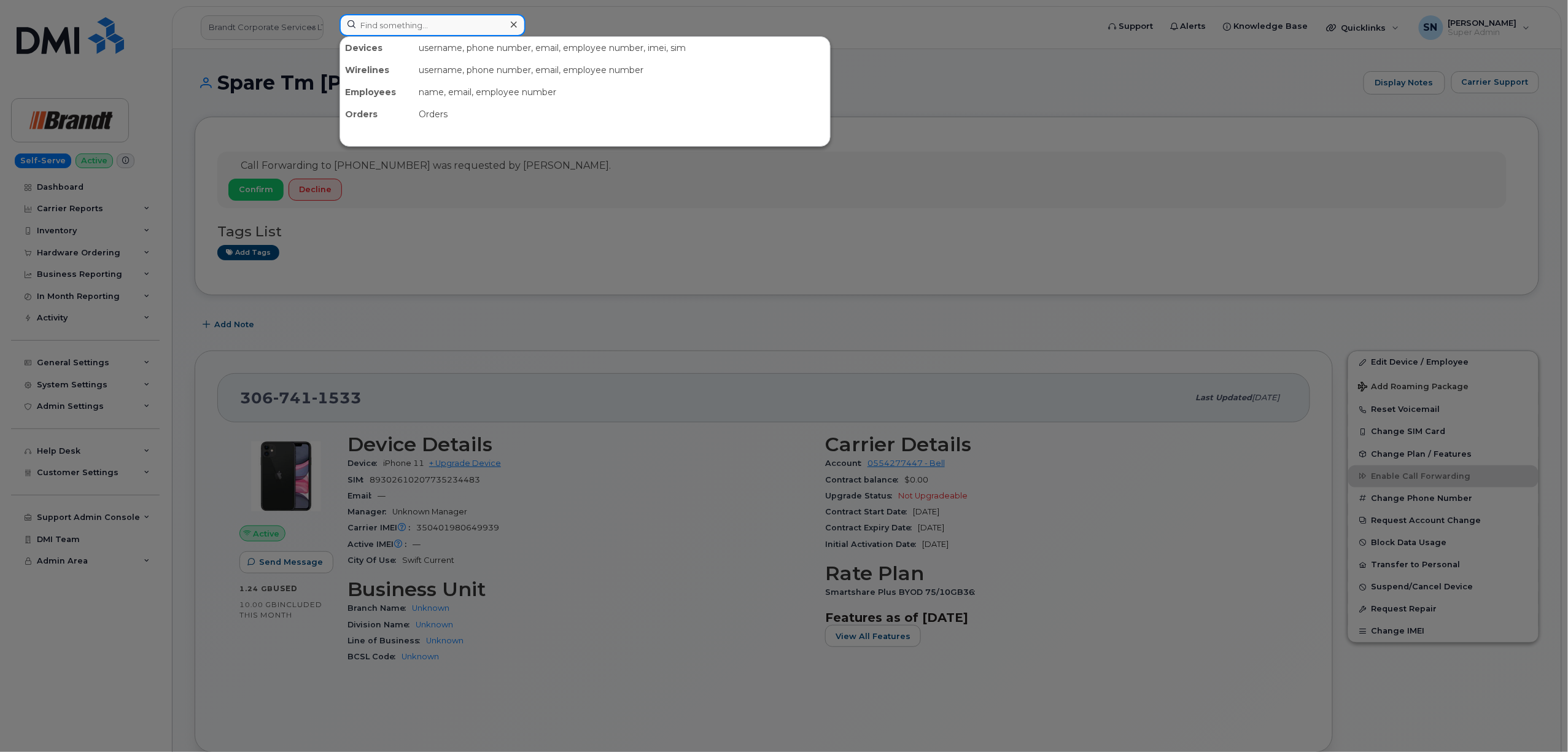
click at [514, 21] on div at bounding box center [433, 25] width 186 height 23
paste input "7807423865"
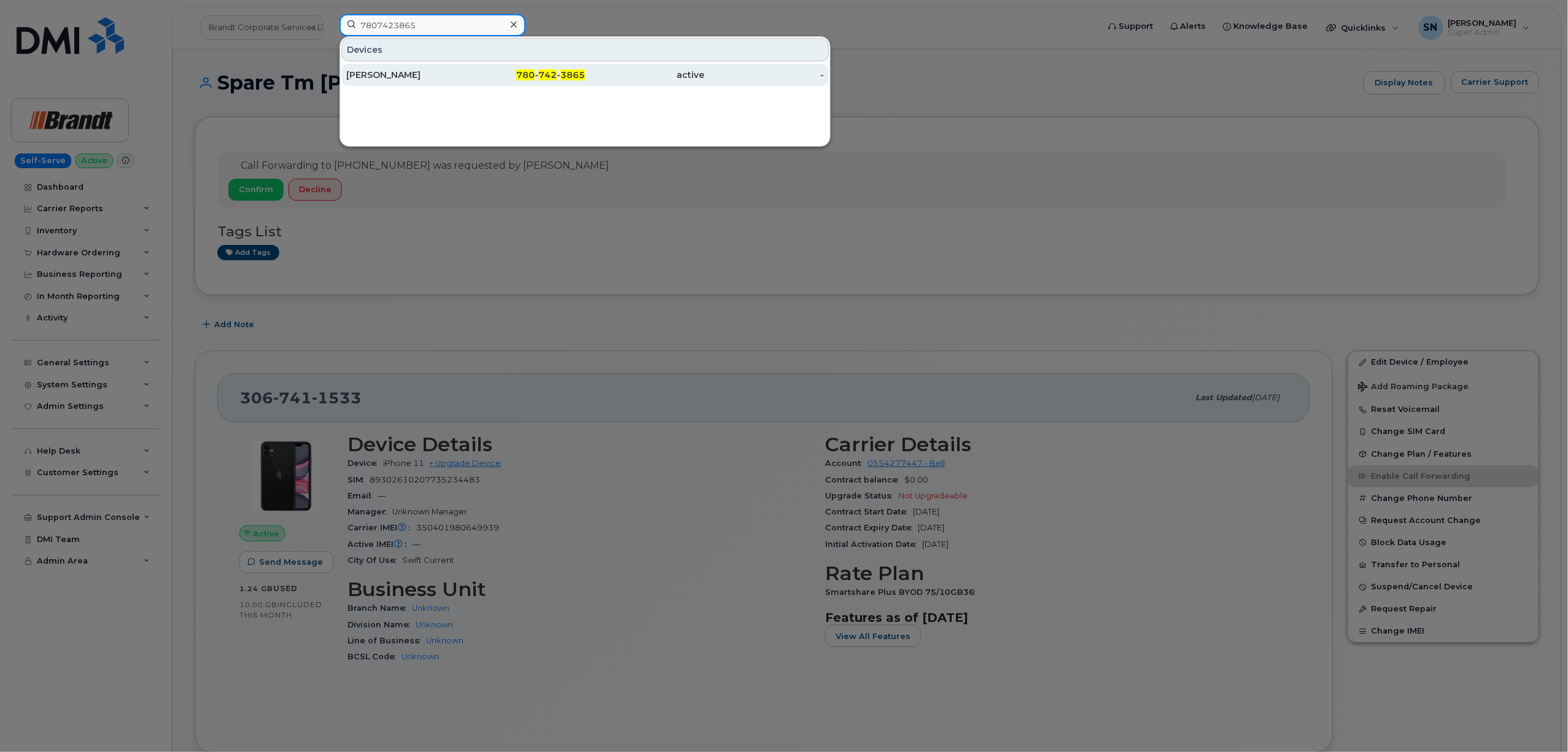
type input "7807423865"
click at [434, 84] on div "[PERSON_NAME]" at bounding box center [406, 75] width 120 height 23
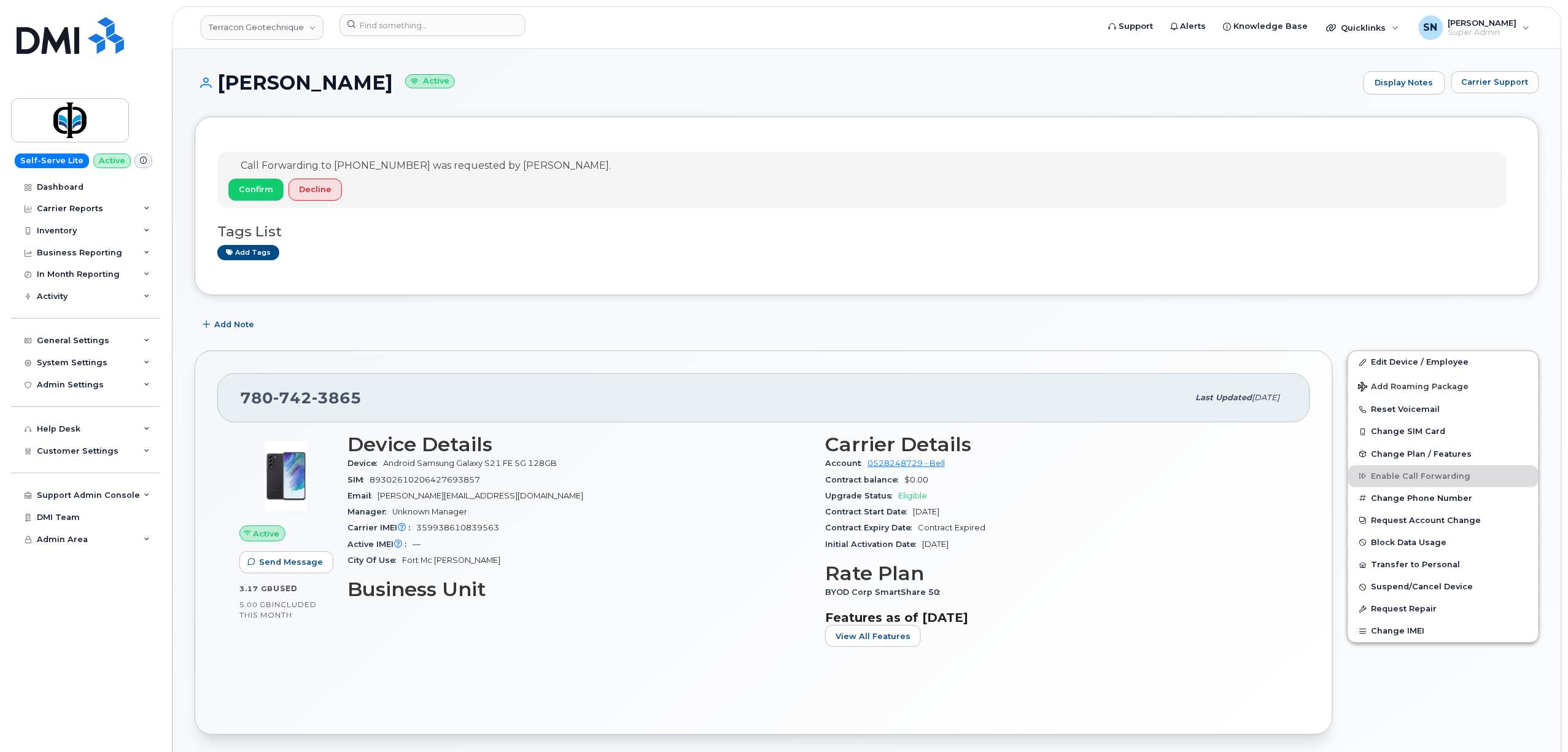
click at [954, 84] on h1 "Mohammad Arbab Active" at bounding box center [775, 83] width 1163 height 22
click at [1503, 88] on button "Carrier Support" at bounding box center [1496, 83] width 88 height 23
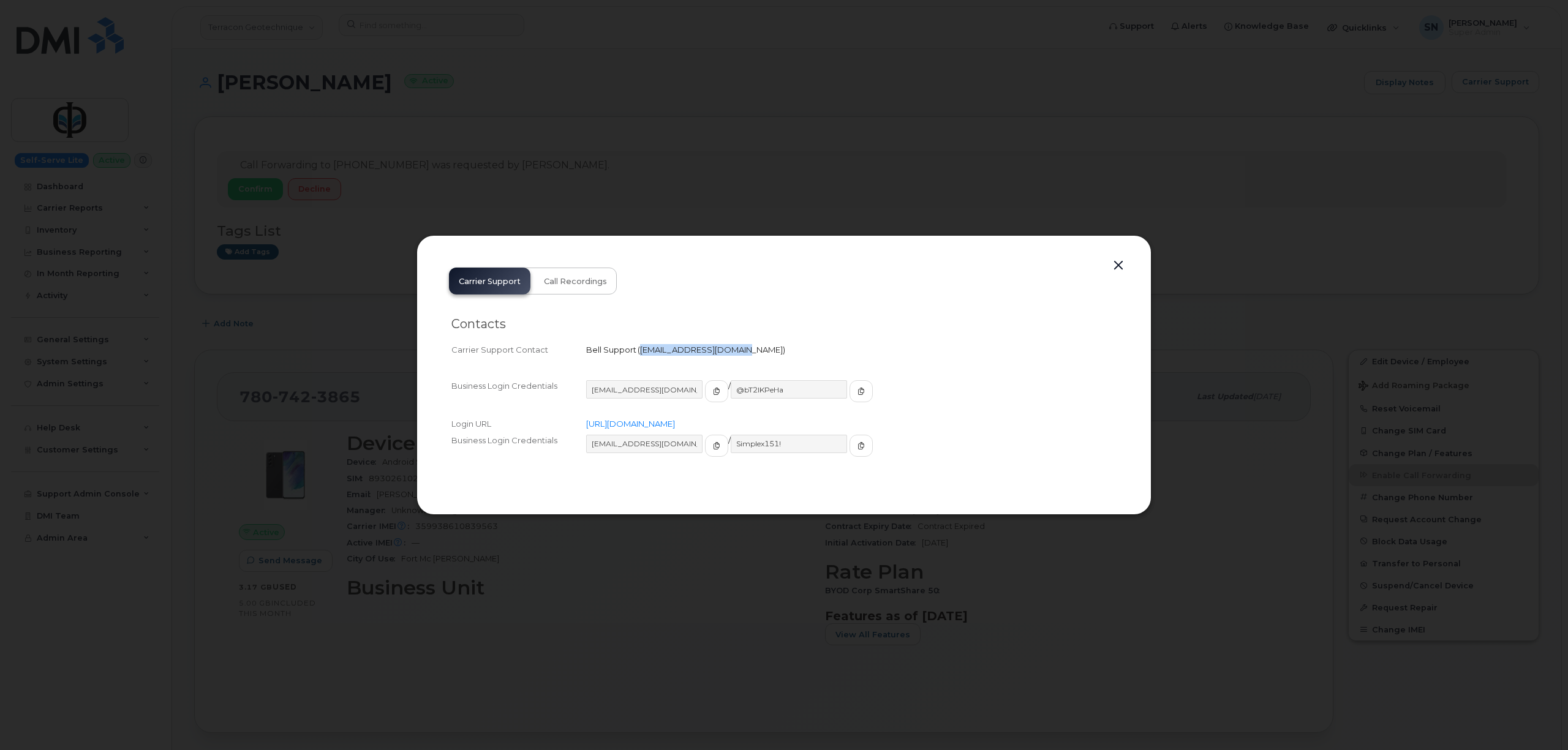
copy span "corpclientcare@bell.ca"
drag, startPoint x: 639, startPoint y: 348, endPoint x: 729, endPoint y: 359, distance: 90.7
click at [729, 359] on div "Contacts Carrier Support Contact Bell Support   corpclientcare@bell.ca" at bounding box center [784, 337] width 666 height 61
click at [1113, 267] on button "button" at bounding box center [1119, 266] width 19 height 17
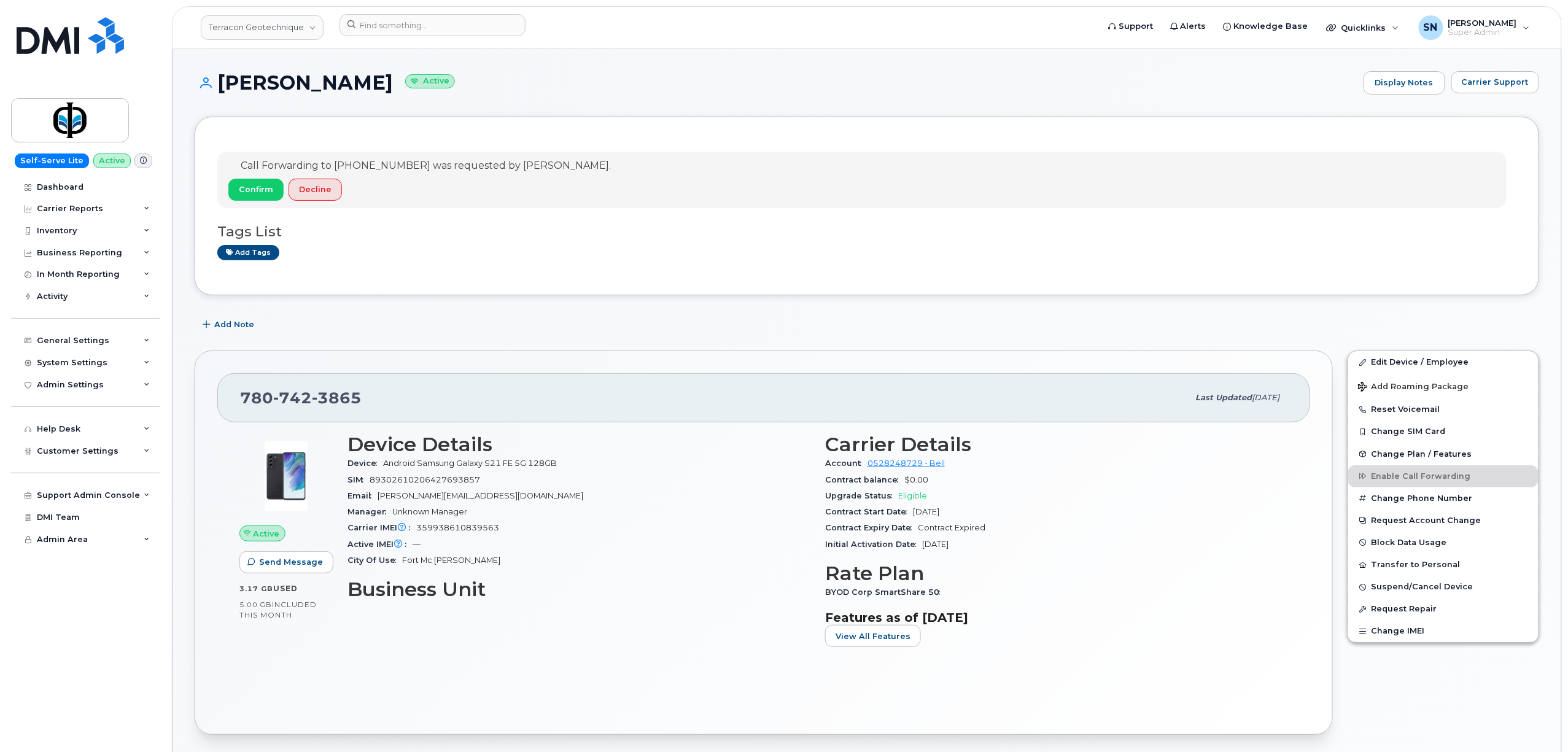
drag, startPoint x: 221, startPoint y: 79, endPoint x: 411, endPoint y: 77, distance: 190.0
click at [411, 77] on h1 "Mohammad Arbab Active" at bounding box center [775, 83] width 1163 height 22
copy h1 "Mohammad Arbab"
drag, startPoint x: 243, startPoint y: 402, endPoint x: 361, endPoint y: 402, distance: 118.0
click at [361, 402] on div "780 742 3865" at bounding box center [714, 397] width 949 height 25
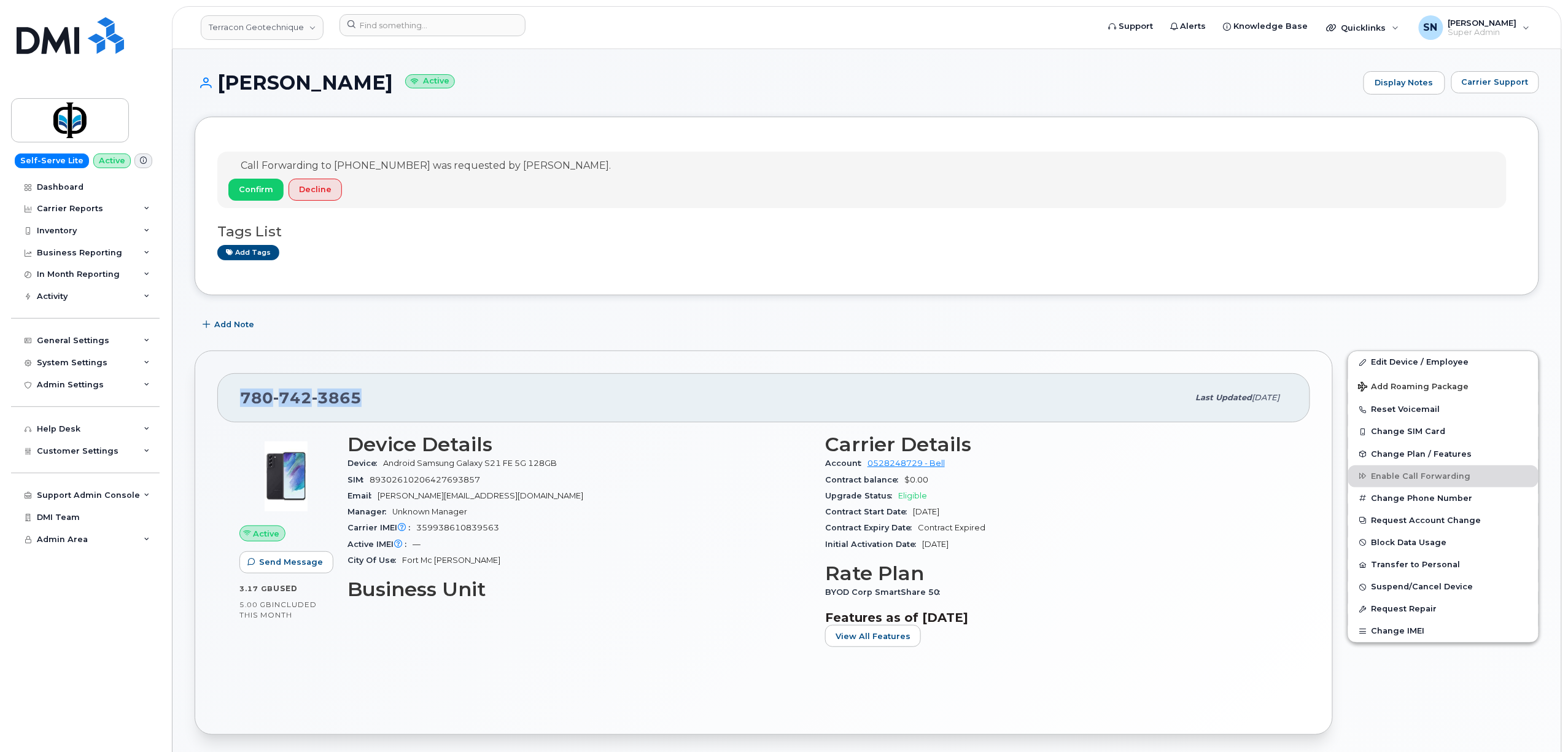
copy span "780 742 3865"
click at [263, 20] on link "Terracon Geotechnique" at bounding box center [262, 27] width 123 height 24
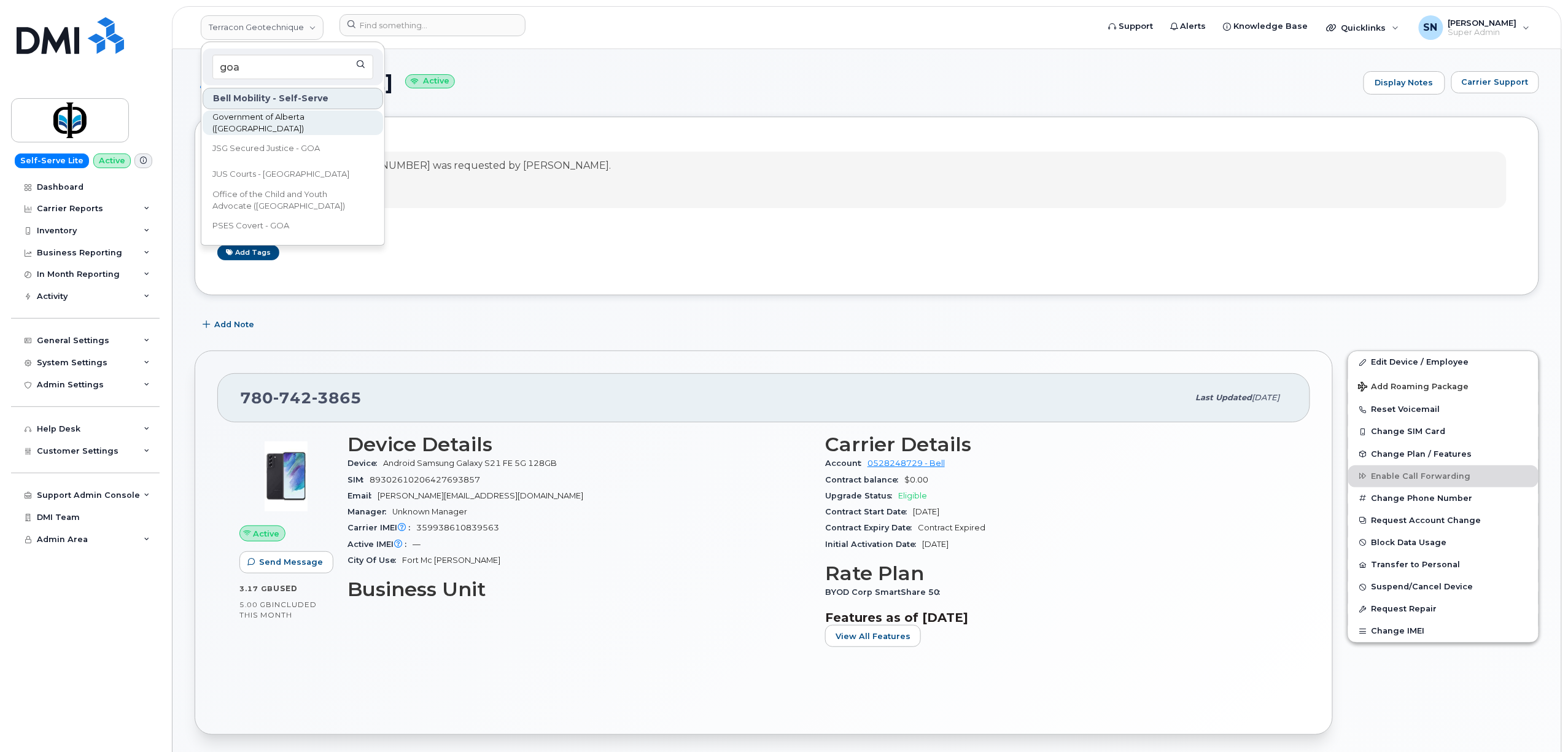
type input "goa"
click at [318, 116] on span "Government of Alberta (GOA)" at bounding box center [282, 123] width 141 height 24
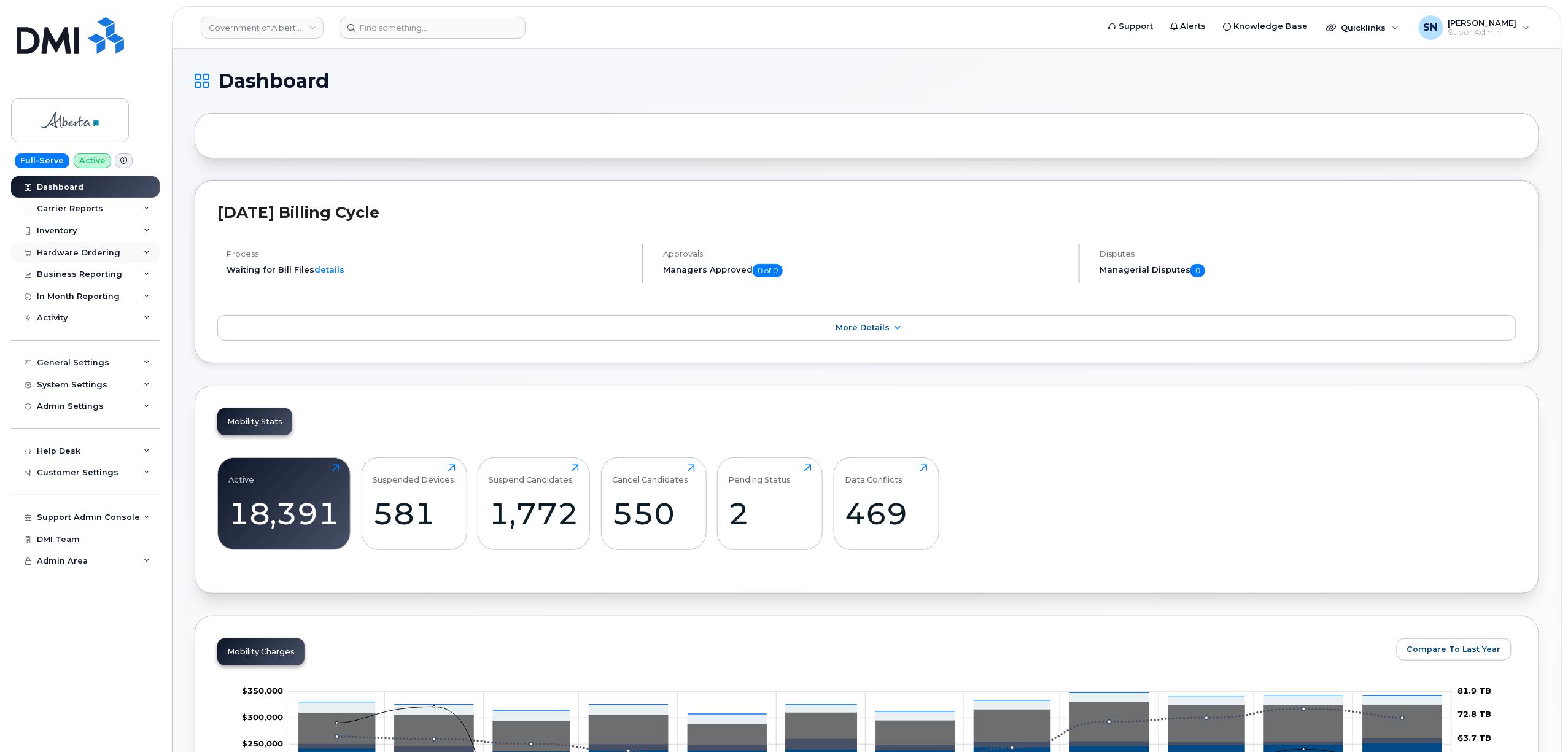
click at [93, 249] on div "Hardware Ordering" at bounding box center [78, 253] width 84 height 9
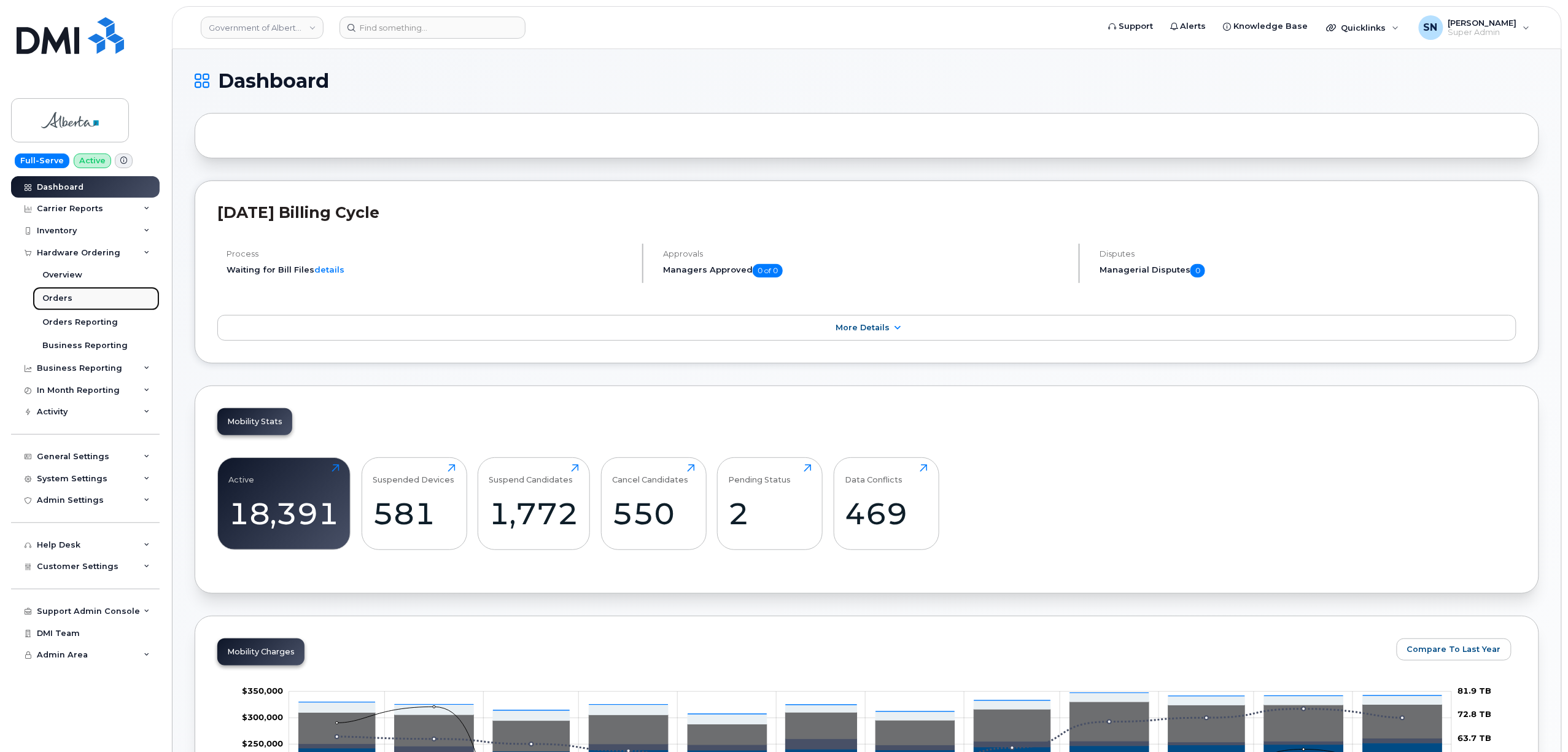
click at [61, 298] on div "Orders" at bounding box center [57, 299] width 30 height 11
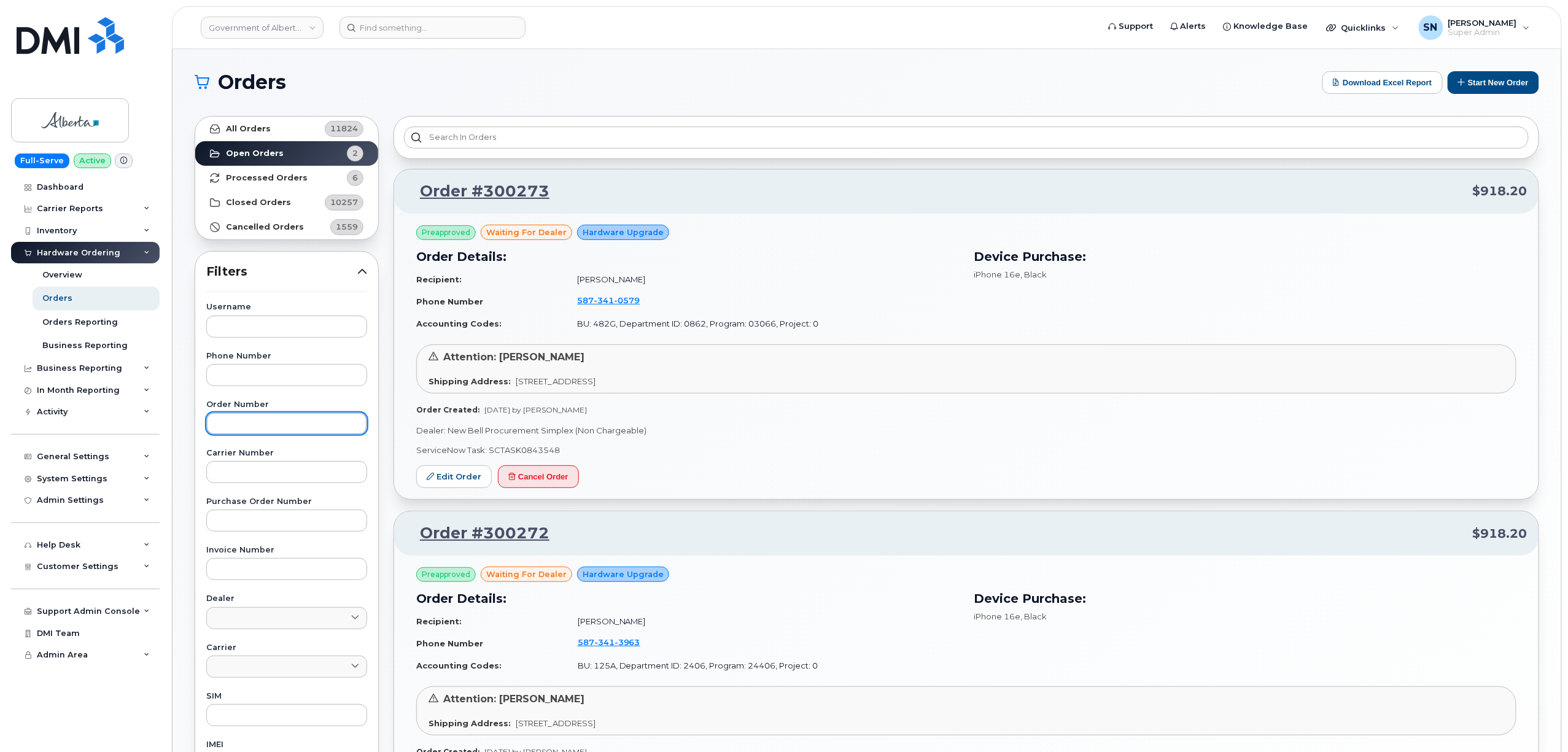
click at [318, 422] on input "text" at bounding box center [286, 424] width 160 height 23
paste input "300273"
type input "300273"
click at [305, 132] on link "All Orders 11824" at bounding box center [286, 129] width 183 height 24
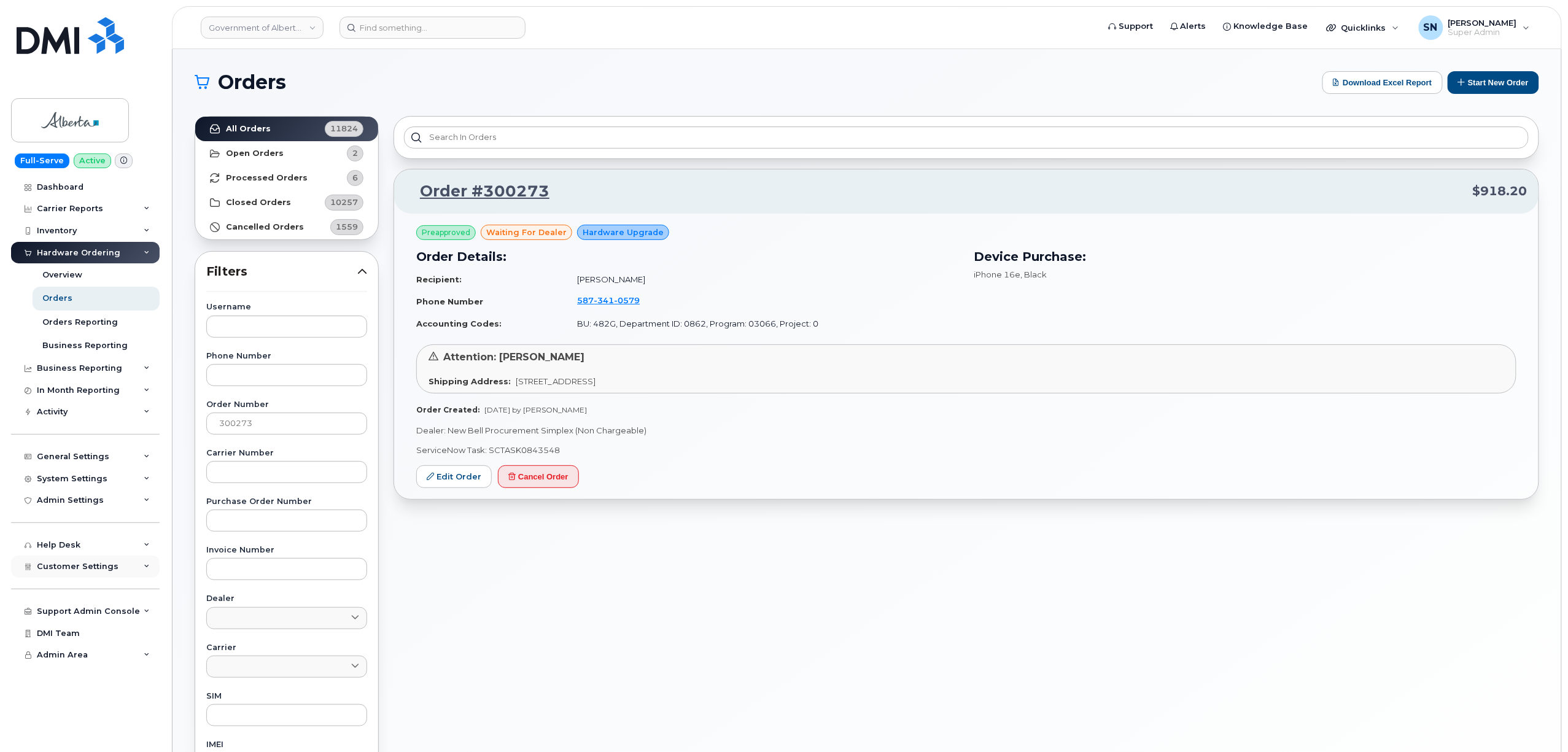
click at [116, 561] on div "Customer Settings" at bounding box center [85, 567] width 148 height 23
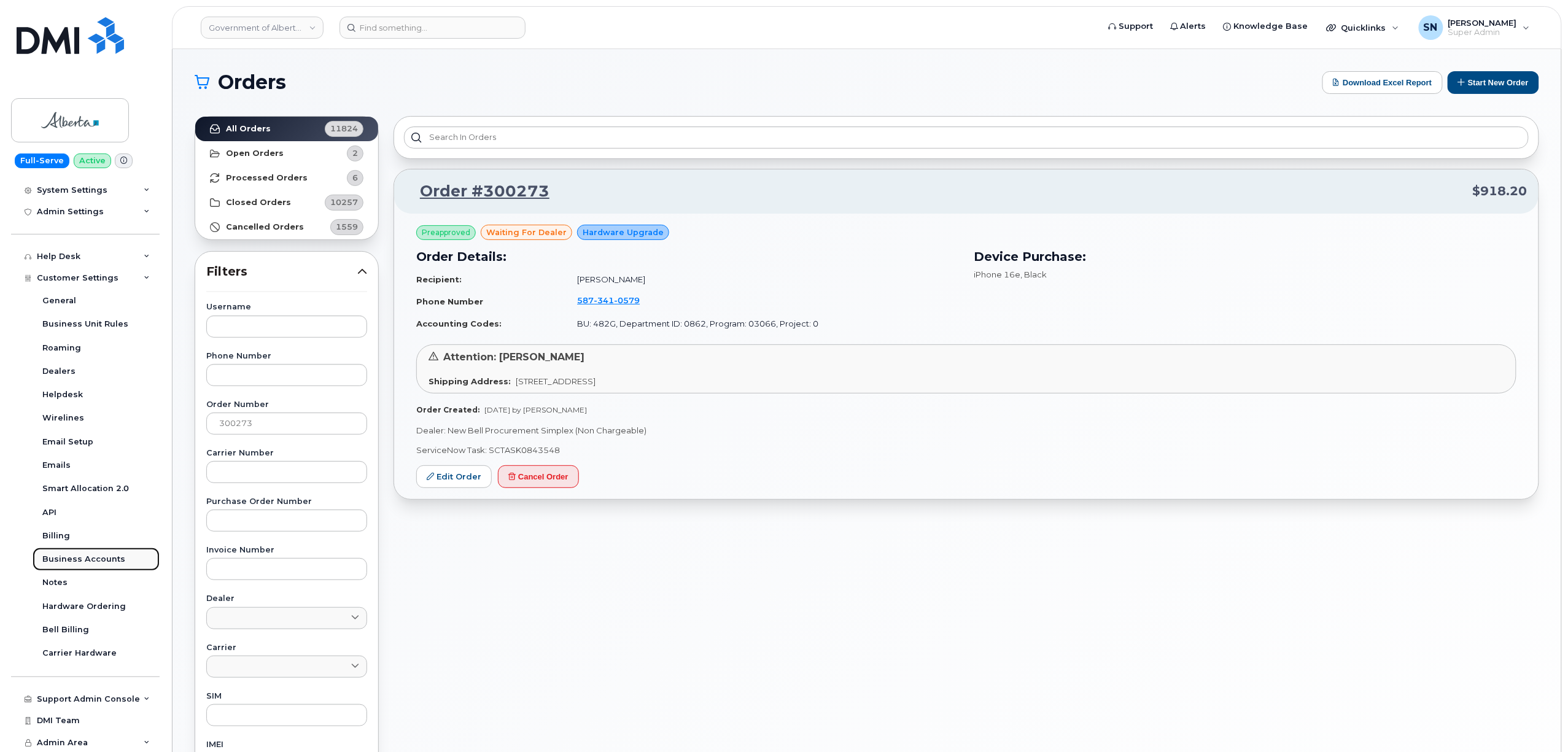
click at [118, 548] on link "Business Accounts" at bounding box center [96, 560] width 127 height 23
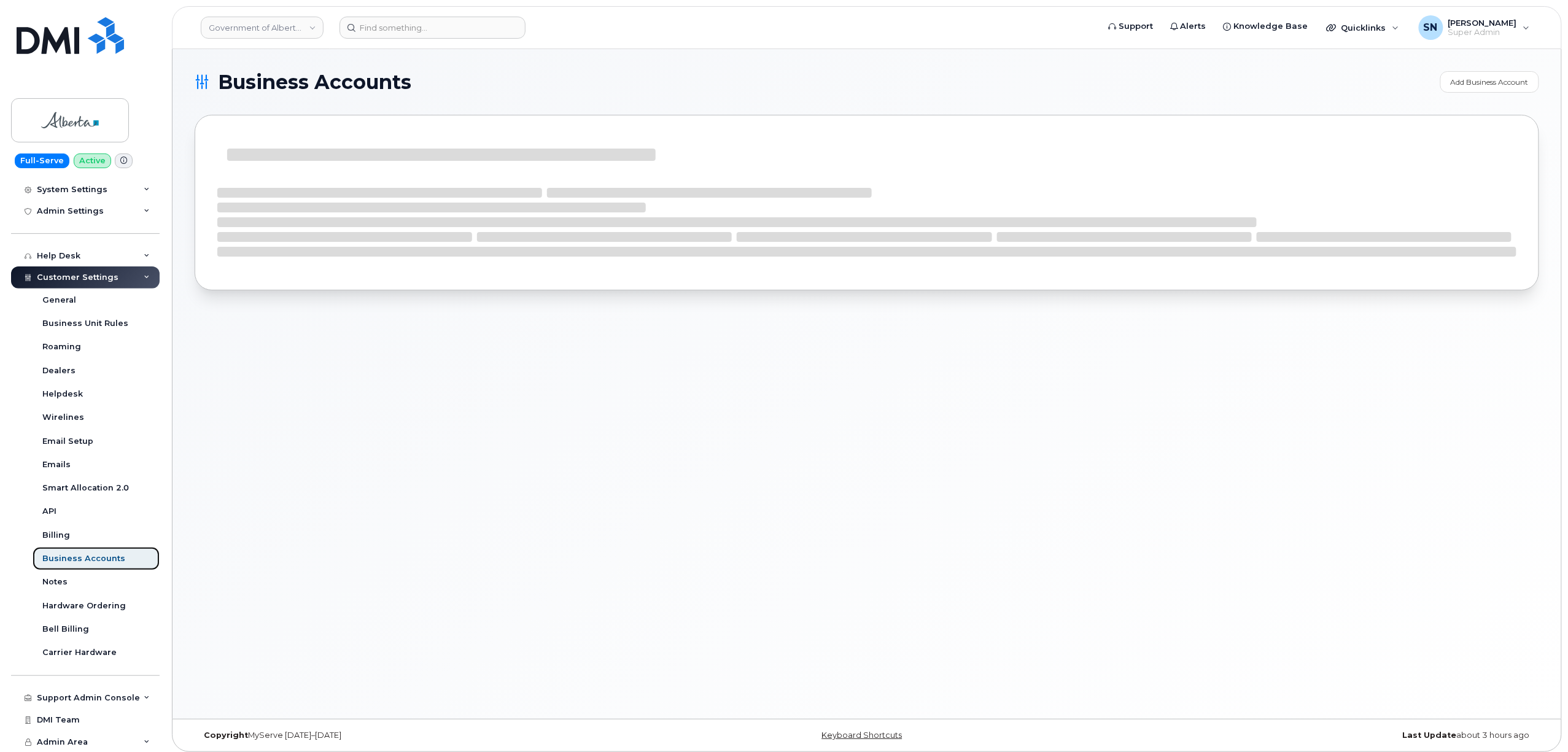
scroll to position [194, 0]
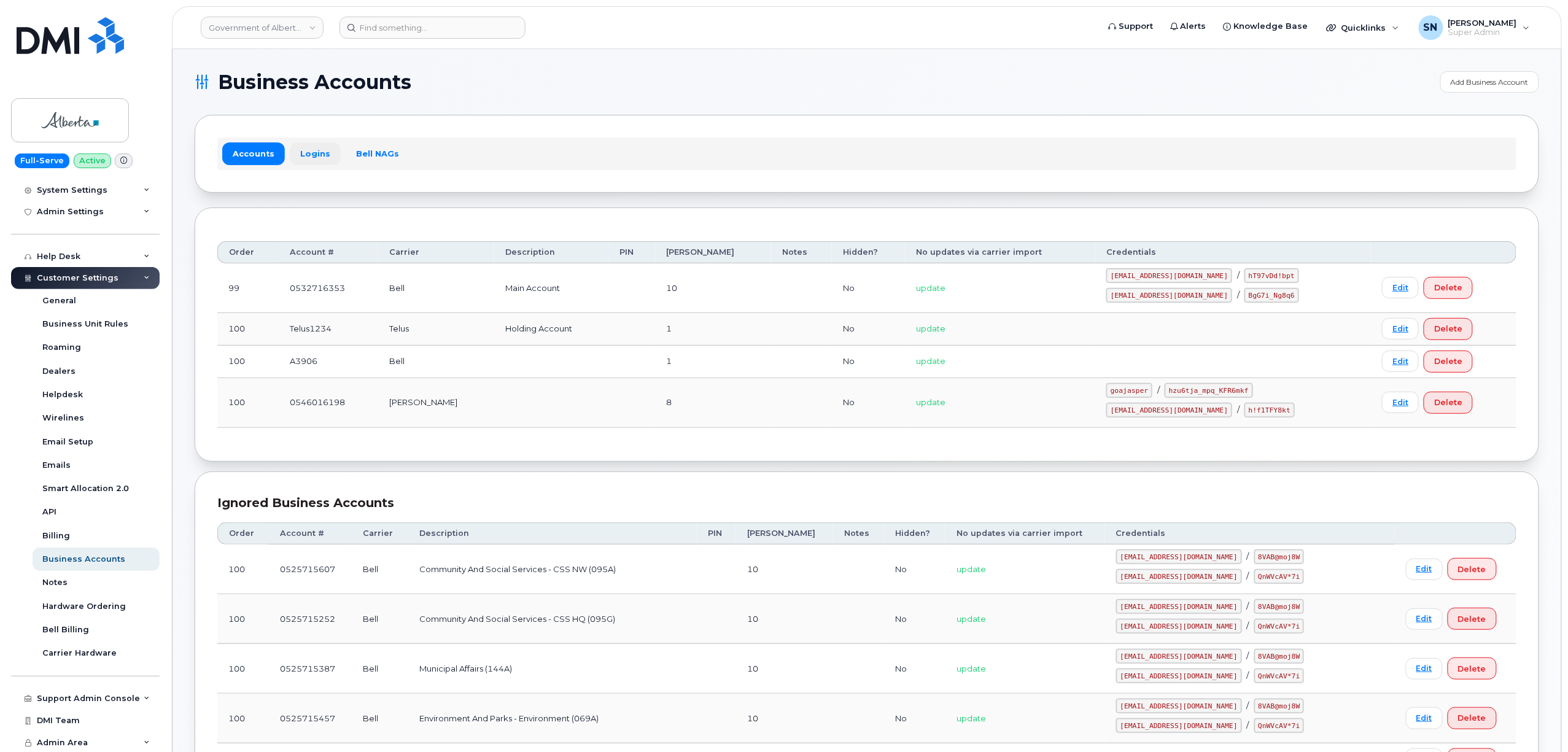
click at [296, 150] on link "Logins" at bounding box center [315, 154] width 51 height 23
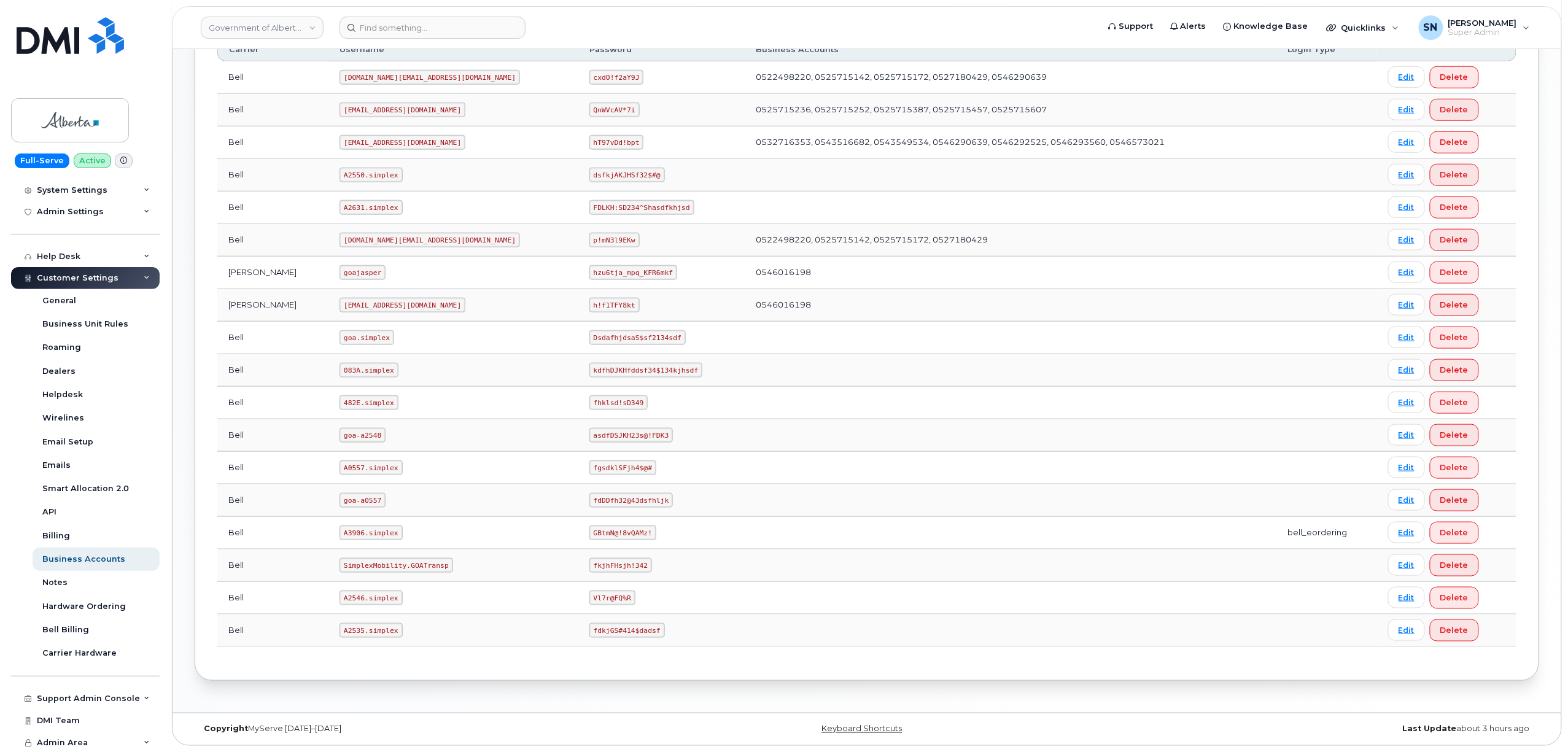
scroll to position [522, 0]
drag, startPoint x: 322, startPoint y: 534, endPoint x: 373, endPoint y: 534, distance: 51.0
click at [373, 534] on code "A3906.simplex" at bounding box center [371, 533] width 63 height 15
copy code "A3906.simplex"
drag, startPoint x: 496, startPoint y: 531, endPoint x: 553, endPoint y: 530, distance: 57.0
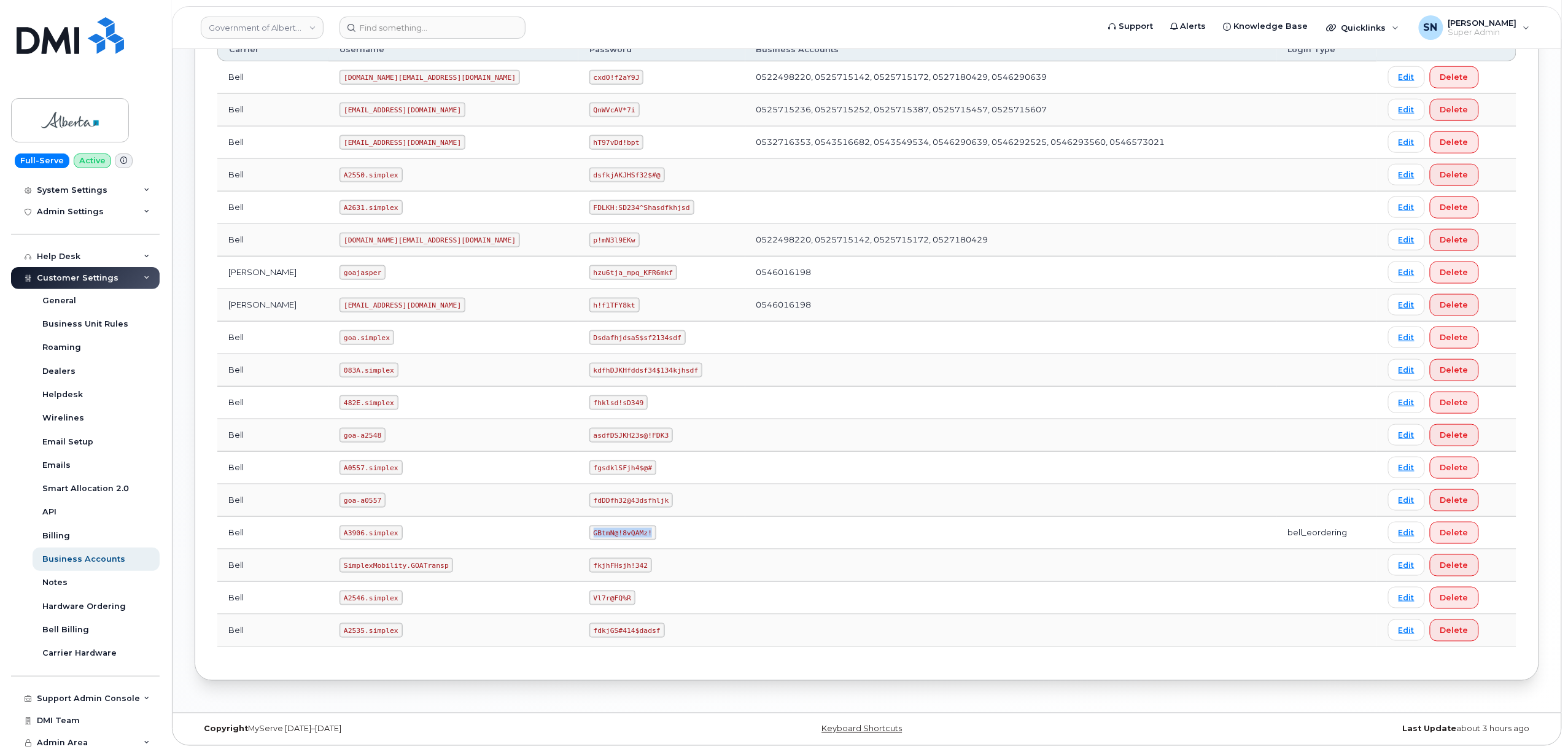
click at [589, 530] on code "GBtmN@!8vQAMz!" at bounding box center [622, 533] width 67 height 15
copy code "GBtmN@!8vQAMz!"
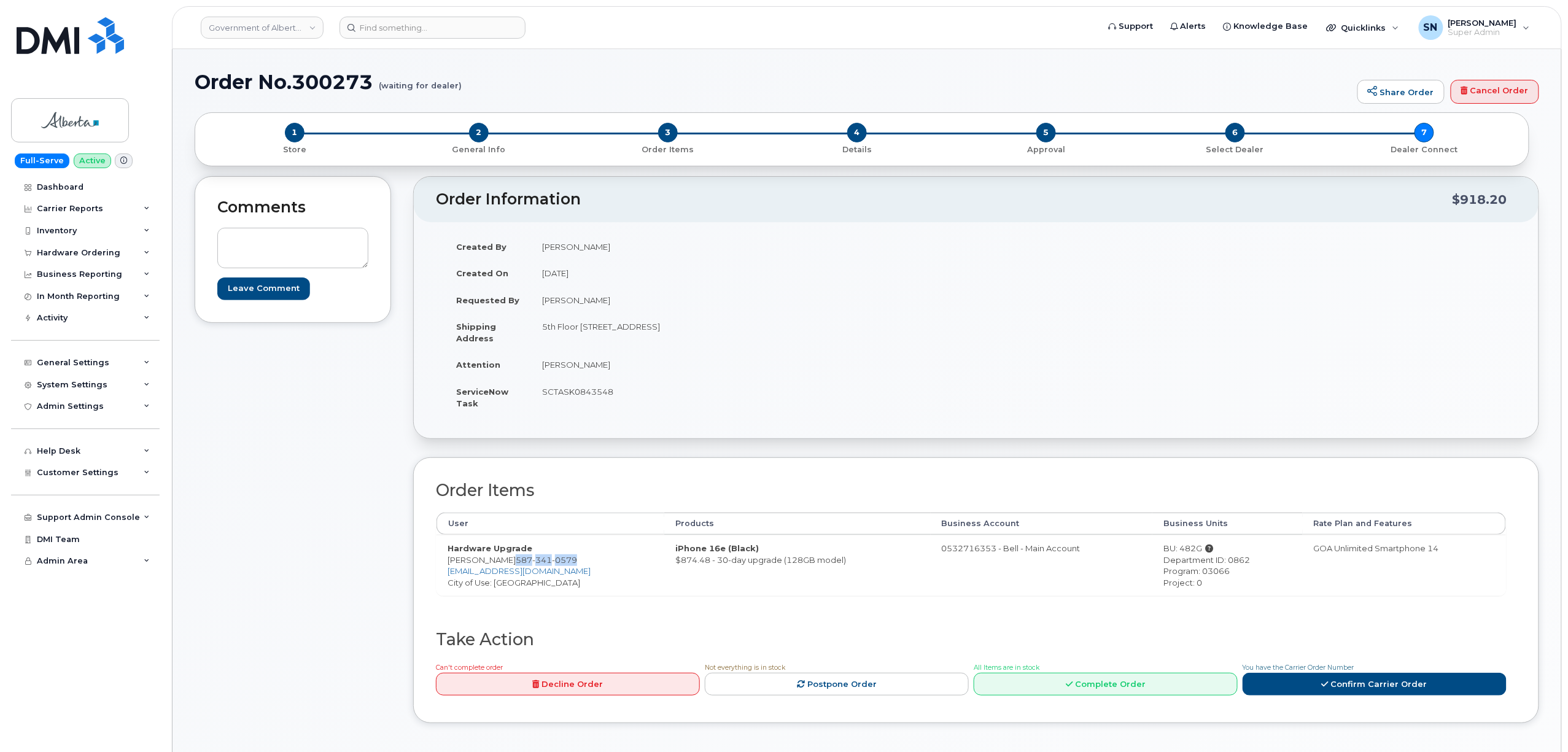
drag, startPoint x: 494, startPoint y: 561, endPoint x: 556, endPoint y: 560, distance: 62.0
click at [556, 560] on td "Hardware Upgrade Sunny Min [PHONE_NUMBER] [EMAIL_ADDRESS][DOMAIN_NAME] City of …" at bounding box center [550, 565] width 228 height 61
copy span "[PHONE_NUMBER]"
click at [427, 565] on div "Order Items User Products Business Account Business Units Rate Plan and Feature…" at bounding box center [976, 590] width 1126 height 266
drag, startPoint x: 445, startPoint y: 562, endPoint x: 489, endPoint y: 559, distance: 44.1
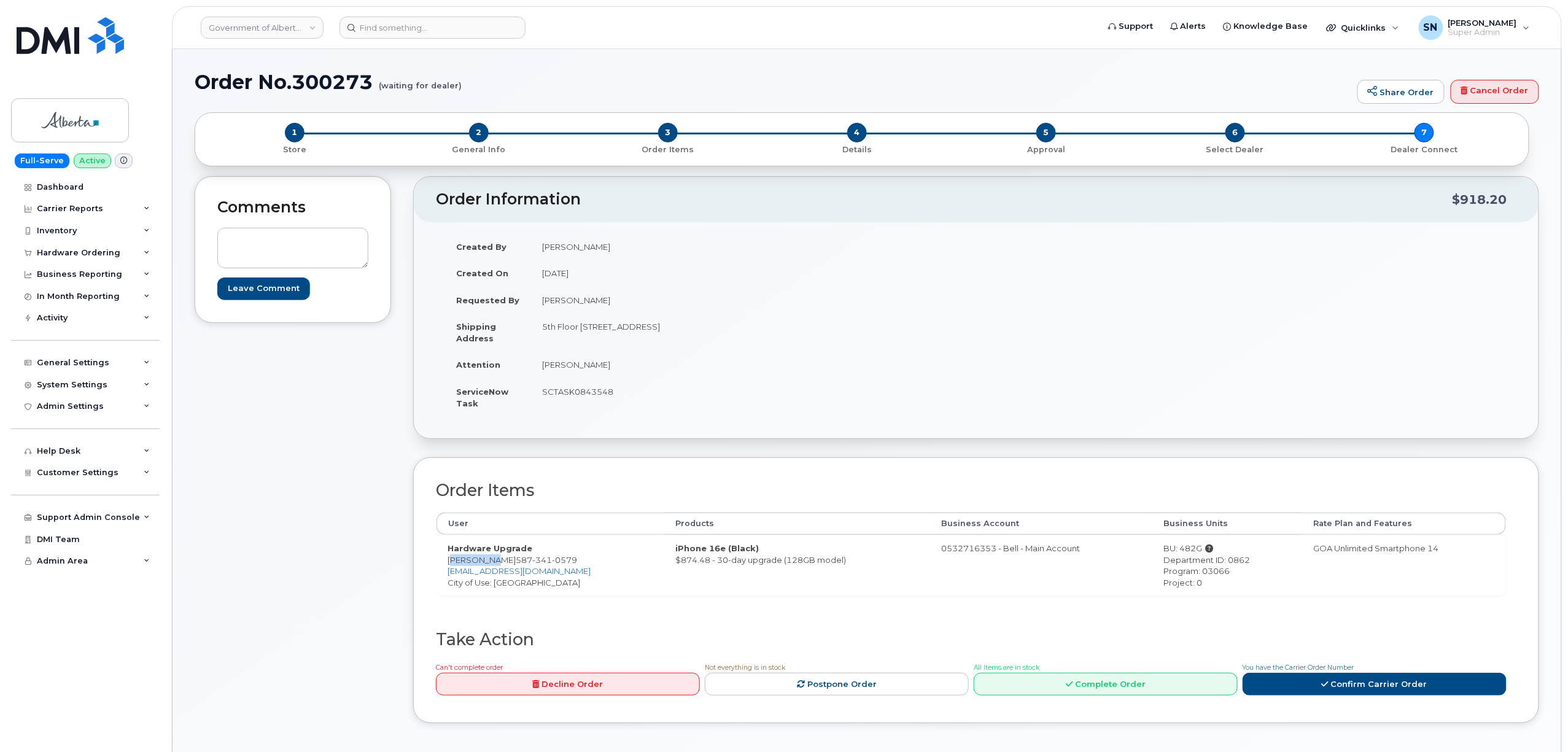
click at [489, 559] on td "Hardware Upgrade Sunny Min 587 341 0579 Sunny.Min@gov.ab.ca City of Use: Edmont…" at bounding box center [550, 565] width 228 height 61
copy td "Sunny Min"
drag, startPoint x: 583, startPoint y: 328, endPoint x: 648, endPoint y: 333, distance: 65.2
click at [648, 333] on td "5th Floor 9820 106 St NW EDMONTON AB T5K 2J6 CANADA" at bounding box center [749, 332] width 436 height 38
copy td "[STREET_ADDRESS]"
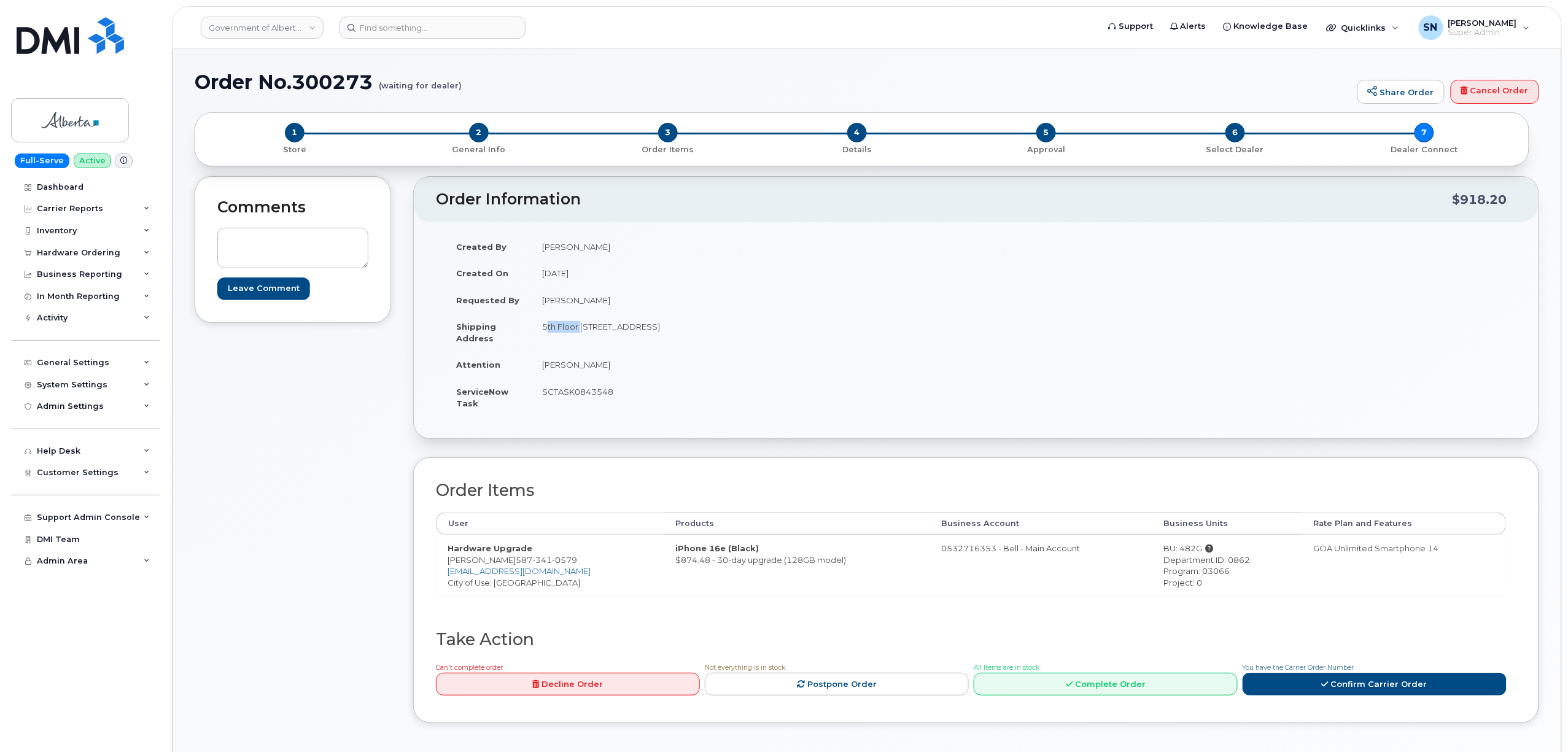
drag, startPoint x: 537, startPoint y: 323, endPoint x: 578, endPoint y: 333, distance: 42.2
click at [578, 333] on td "5th Floor 9820 106 St NW EDMONTON AB T5K 2J6 CANADA" at bounding box center [749, 332] width 436 height 38
copy td "5th Floor"
click at [720, 327] on td "5th Floor 9820 106 St NW EDMONTON AB T5K 2J6 CANADA" at bounding box center [749, 332] width 436 height 38
drag, startPoint x: 720, startPoint y: 327, endPoint x: 752, endPoint y: 330, distance: 32.1
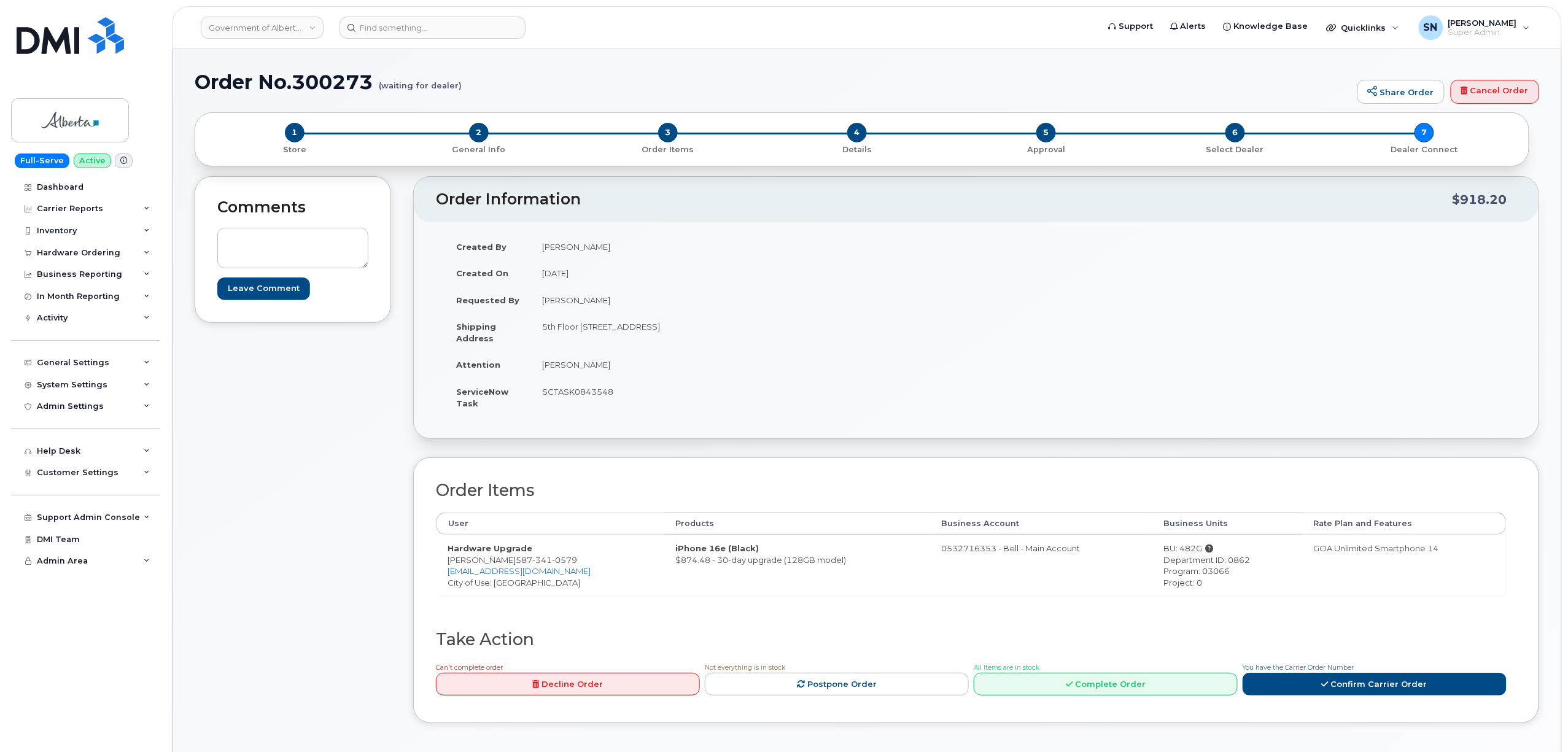
click at [752, 330] on td "5th Floor 9820 106 St NW EDMONTON AB T5K 2J6 CANADA" at bounding box center [749, 332] width 436 height 38
copy td "T5K 2J6"
drag, startPoint x: 540, startPoint y: 367, endPoint x: 604, endPoint y: 370, distance: 64.1
click at [604, 370] on td "[PERSON_NAME]" at bounding box center [749, 364] width 436 height 27
copy td "[PERSON_NAME]"
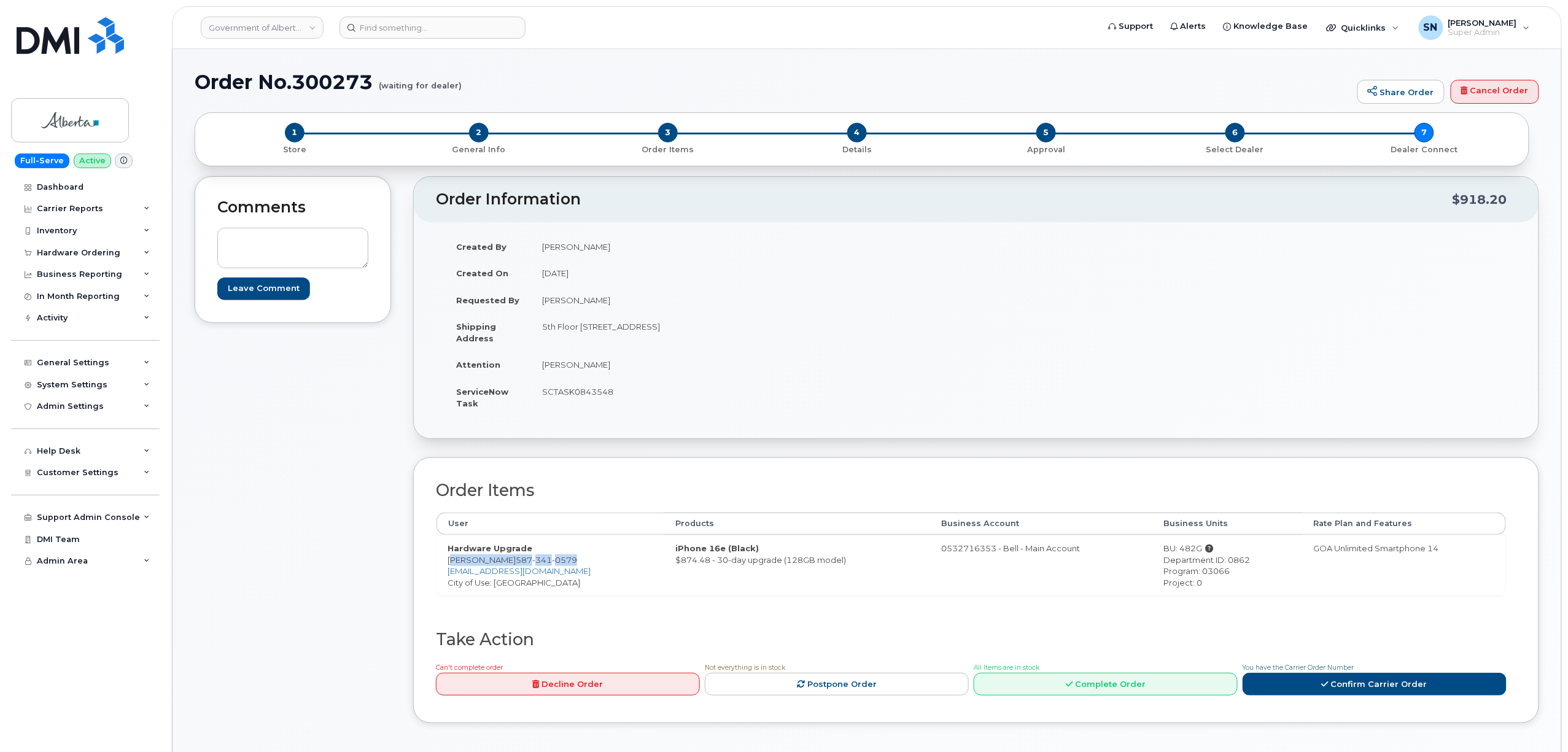
drag, startPoint x: 449, startPoint y: 565, endPoint x: 556, endPoint y: 564, distance: 107.0
click at [556, 564] on td "Hardware Upgrade Sunny Min 587 341 0579 Sunny.Min@gov.ab.ca City of Use: Edmont…" at bounding box center [550, 565] width 228 height 61
copy td "Sunny Min 587 341 0579"
click at [1173, 548] on div "BU: 482G" at bounding box center [1227, 548] width 128 height 11
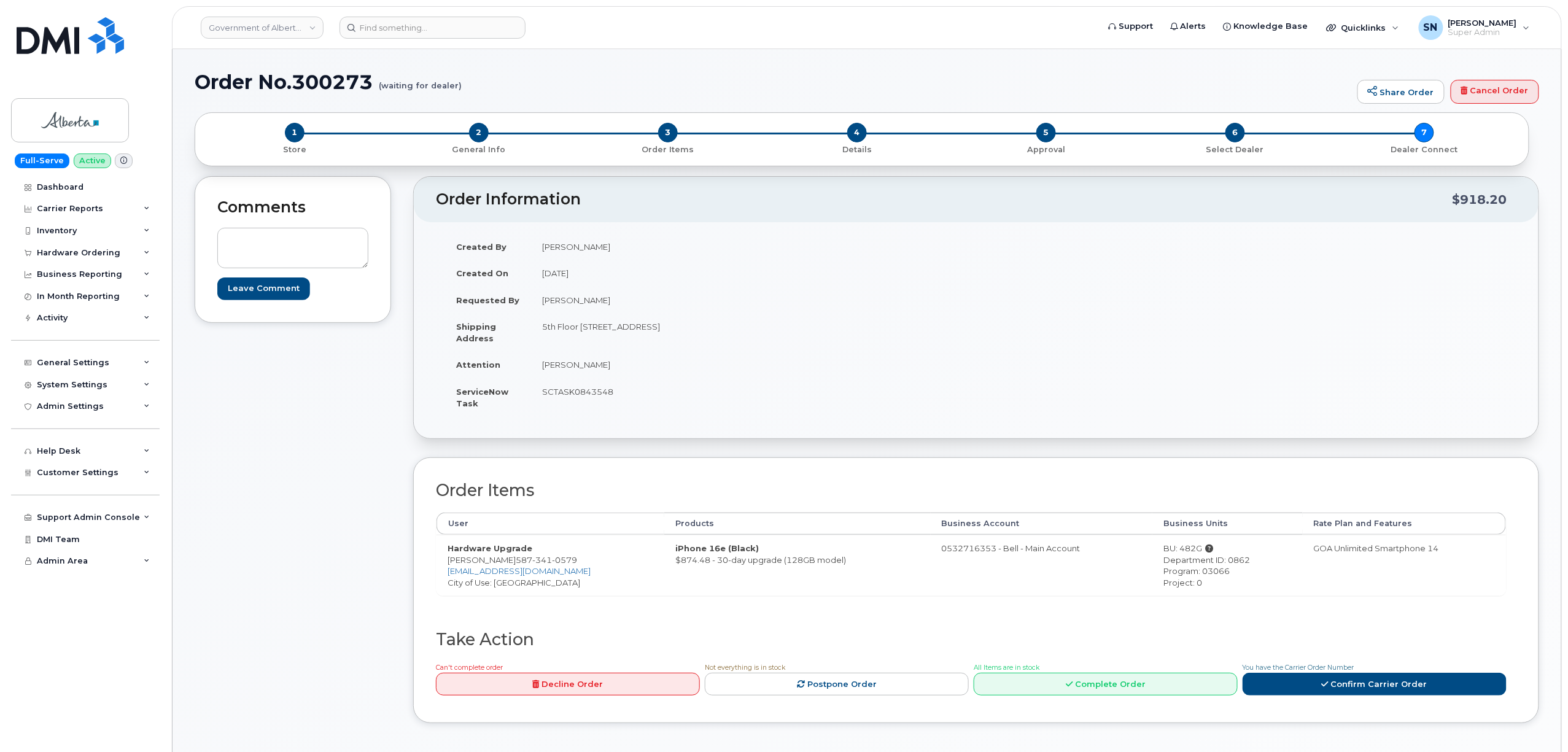
copy div "482G"
click at [1222, 561] on div "Department ID: 0862" at bounding box center [1227, 560] width 128 height 11
copy div "0862"
click at [1193, 573] on div "Program: 03066" at bounding box center [1227, 572] width 128 height 11
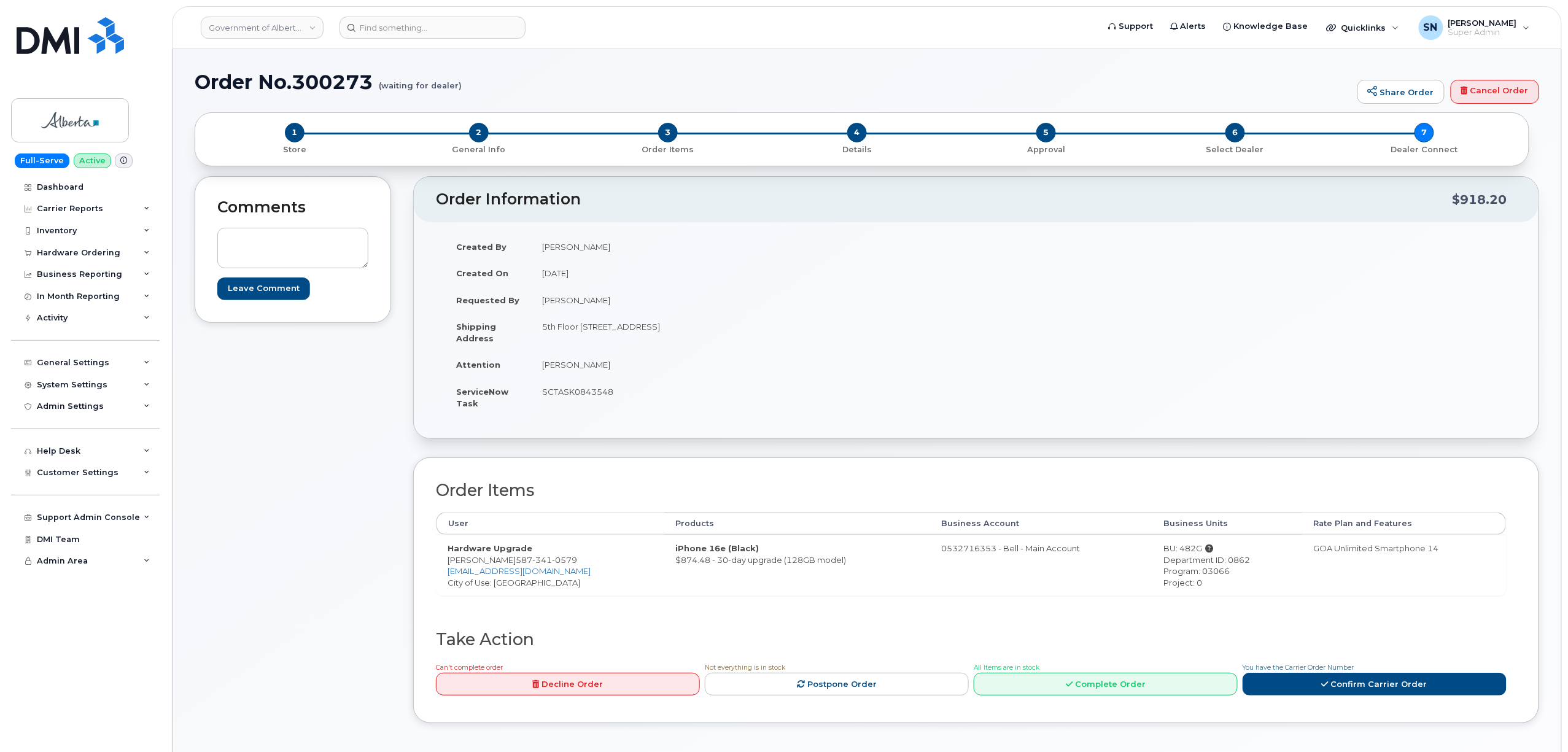
click at [1193, 573] on div "Program: 03066" at bounding box center [1227, 572] width 128 height 11
copy div "03066"
click at [590, 390] on td "SCTASK0843548" at bounding box center [749, 397] width 436 height 38
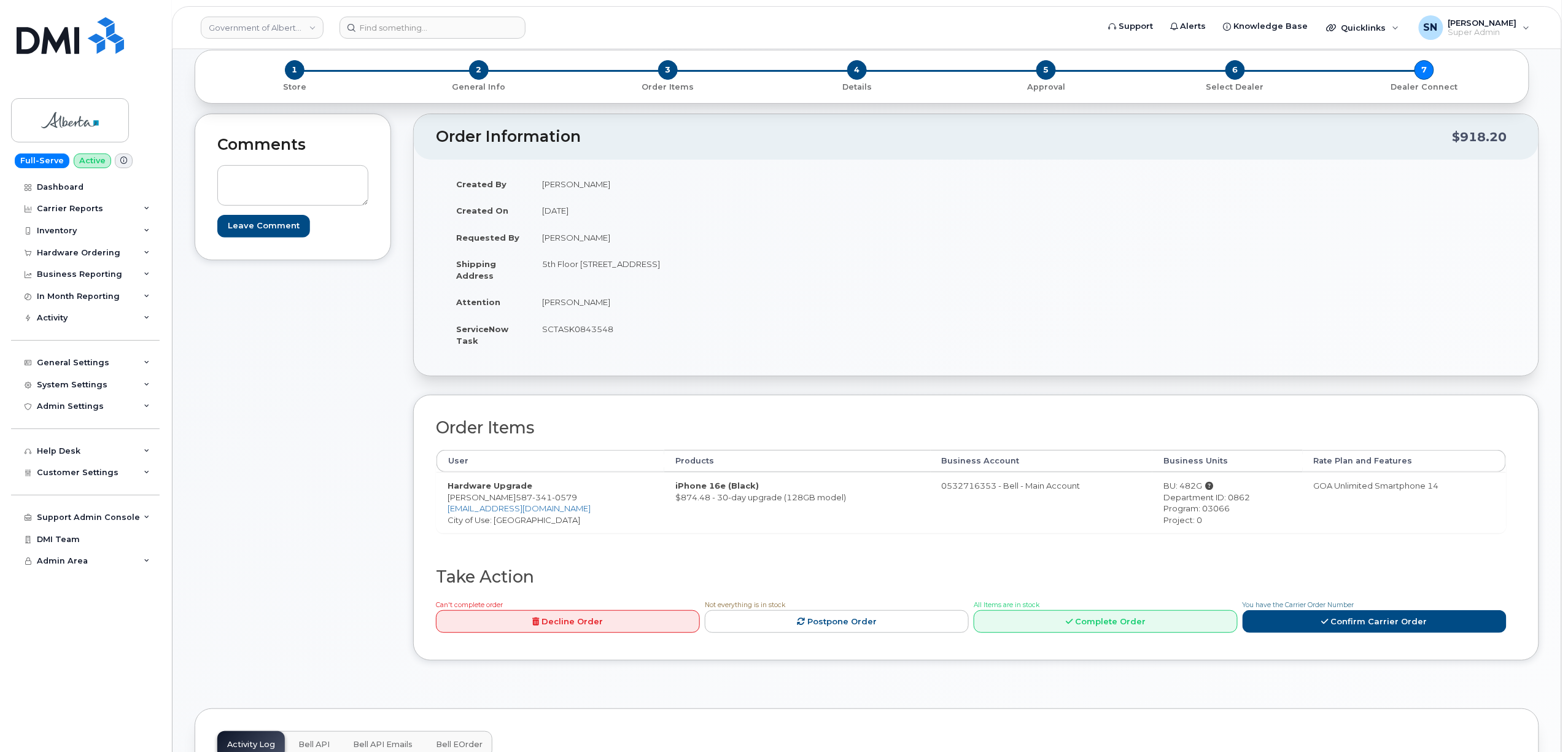
scroll to position [409, 0]
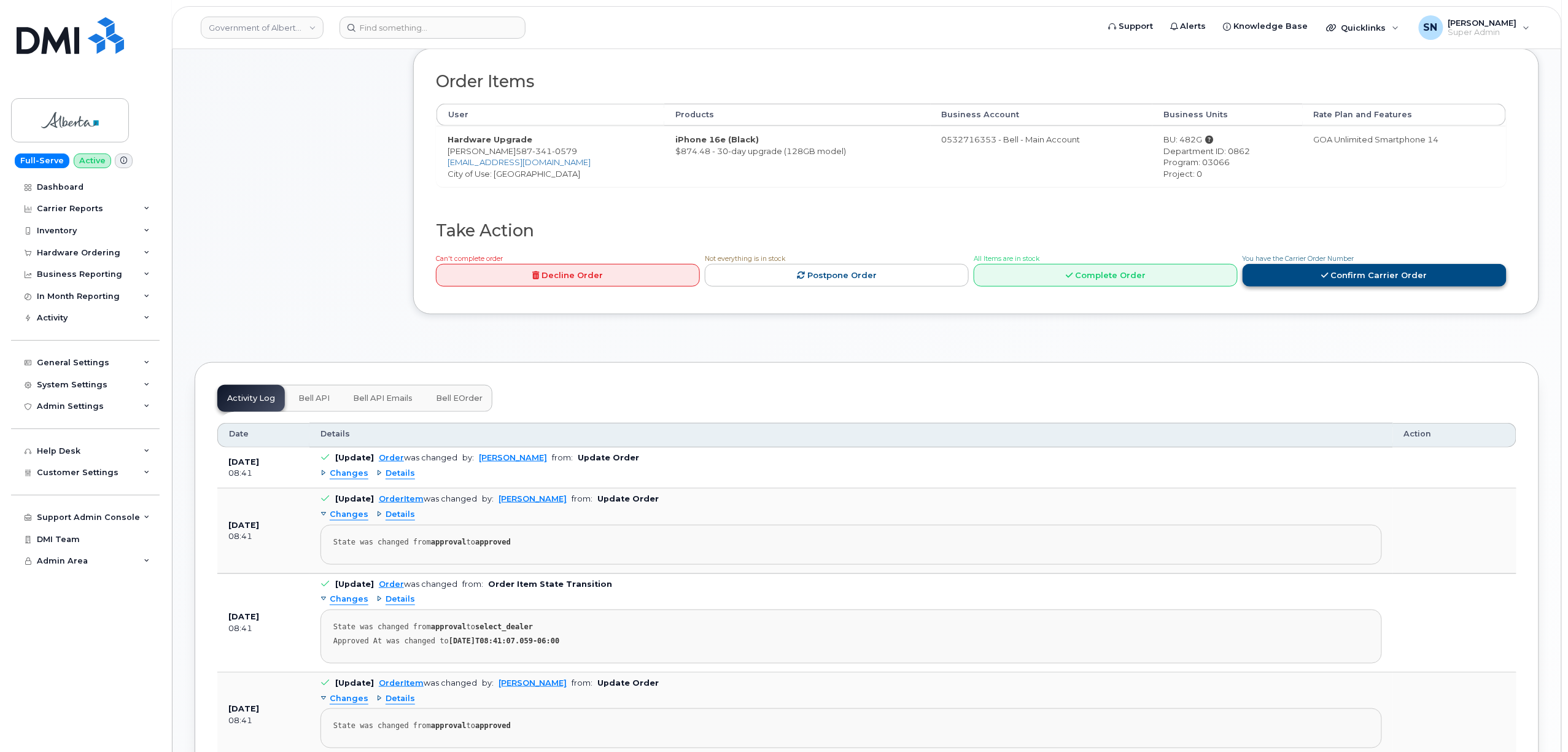
click at [1317, 278] on link "Confirm Carrier Order" at bounding box center [1374, 275] width 264 height 23
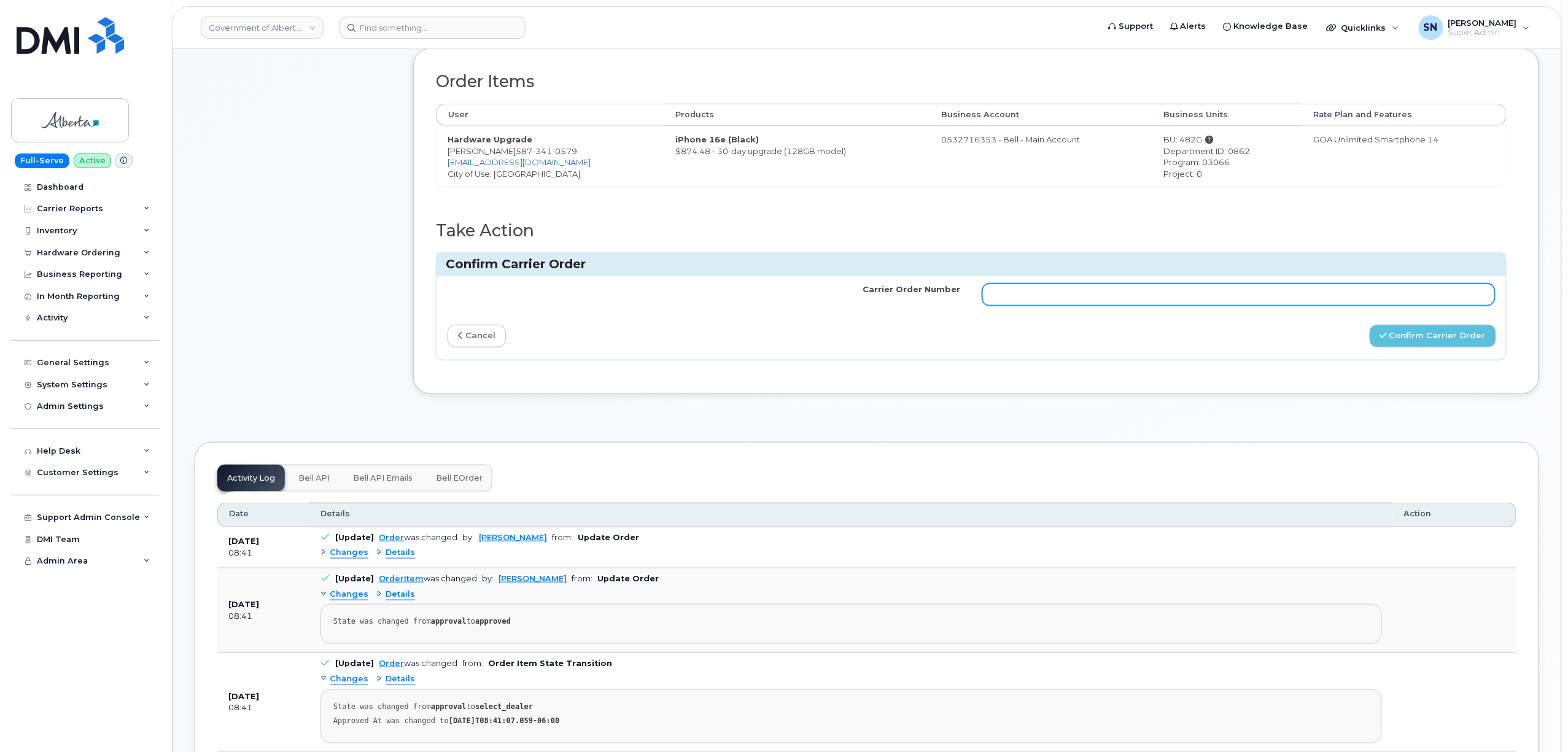
click at [1295, 299] on input "Carrier Order Number" at bounding box center [1239, 295] width 512 height 23
paste input "3014106"
type input "3014106"
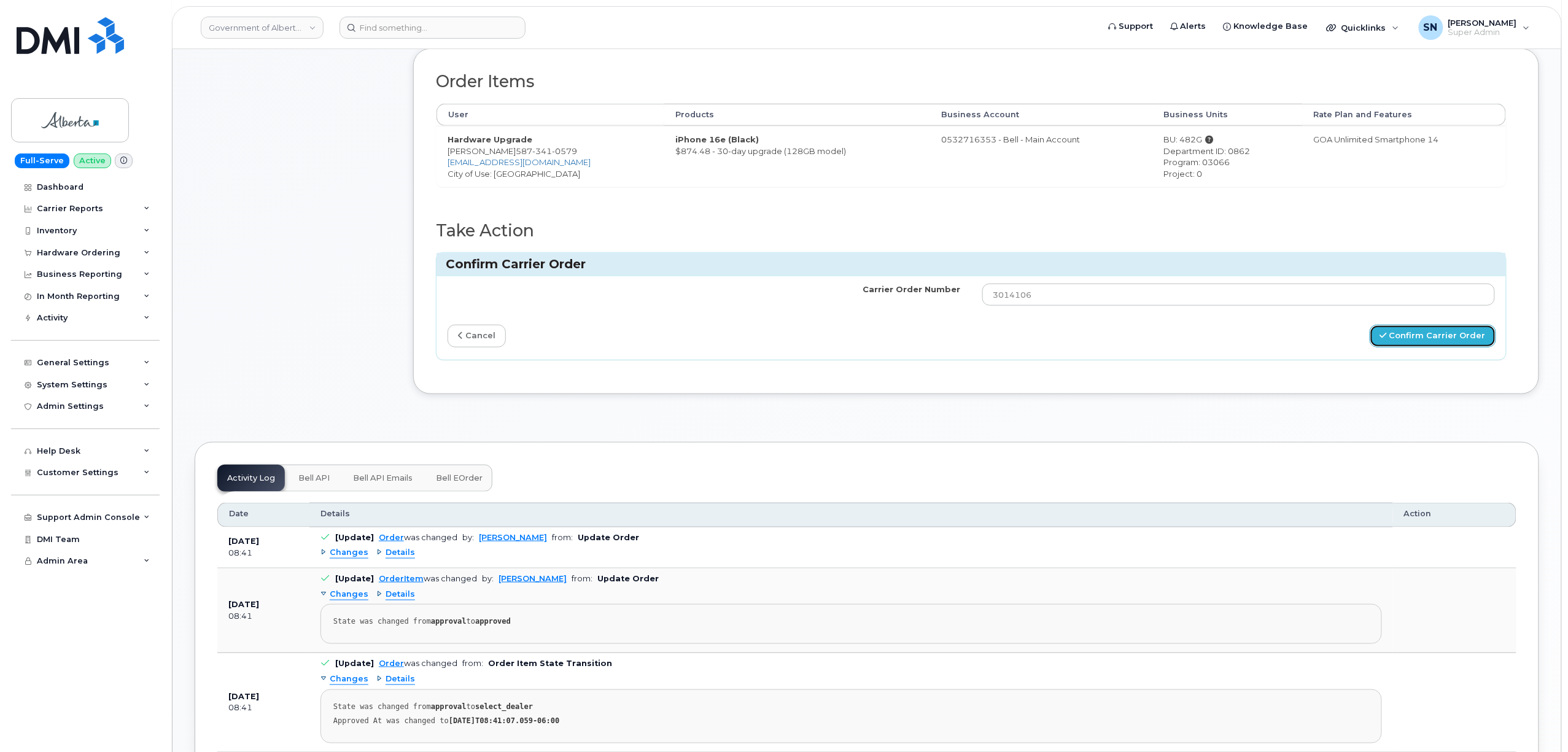
click at [1413, 347] on button "Confirm Carrier Order" at bounding box center [1433, 336] width 127 height 23
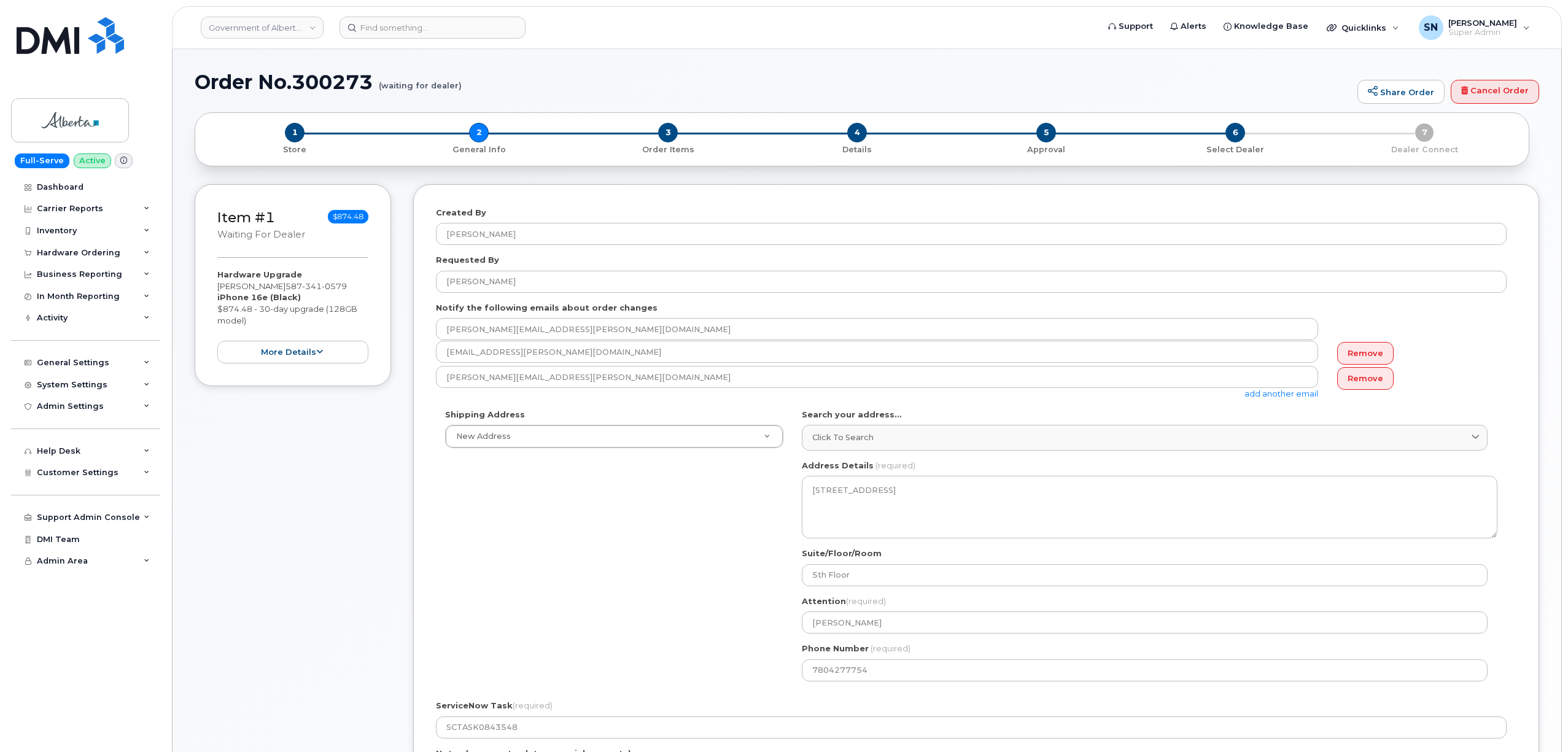
select select
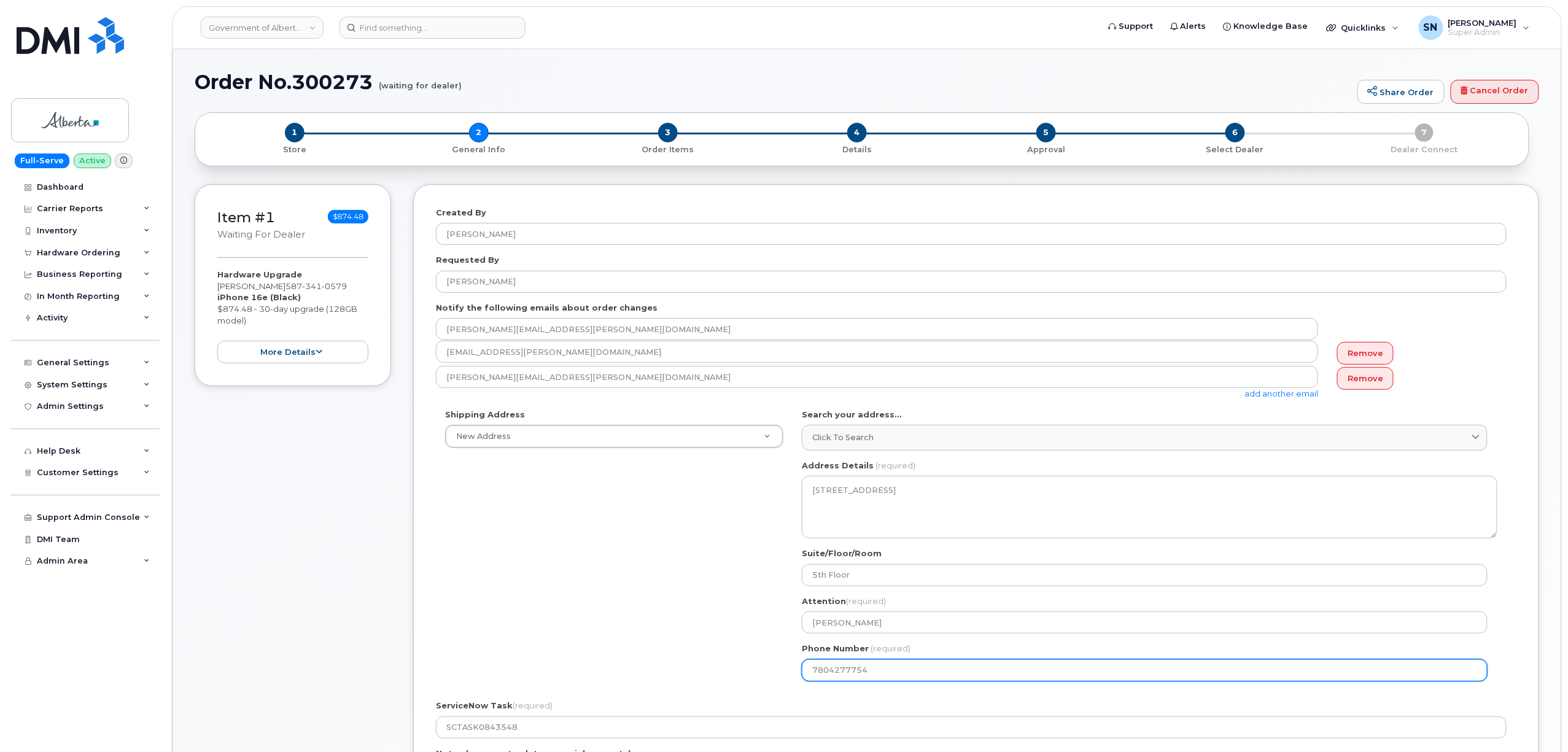
drag, startPoint x: 873, startPoint y: 670, endPoint x: 735, endPoint y: 668, distance: 138.0
click at [735, 668] on div "Shipping Address New Address New Address [STREET_ADDRESS][GEOGRAPHIC_DATA][PERS…" at bounding box center [971, 550] width 1071 height 282
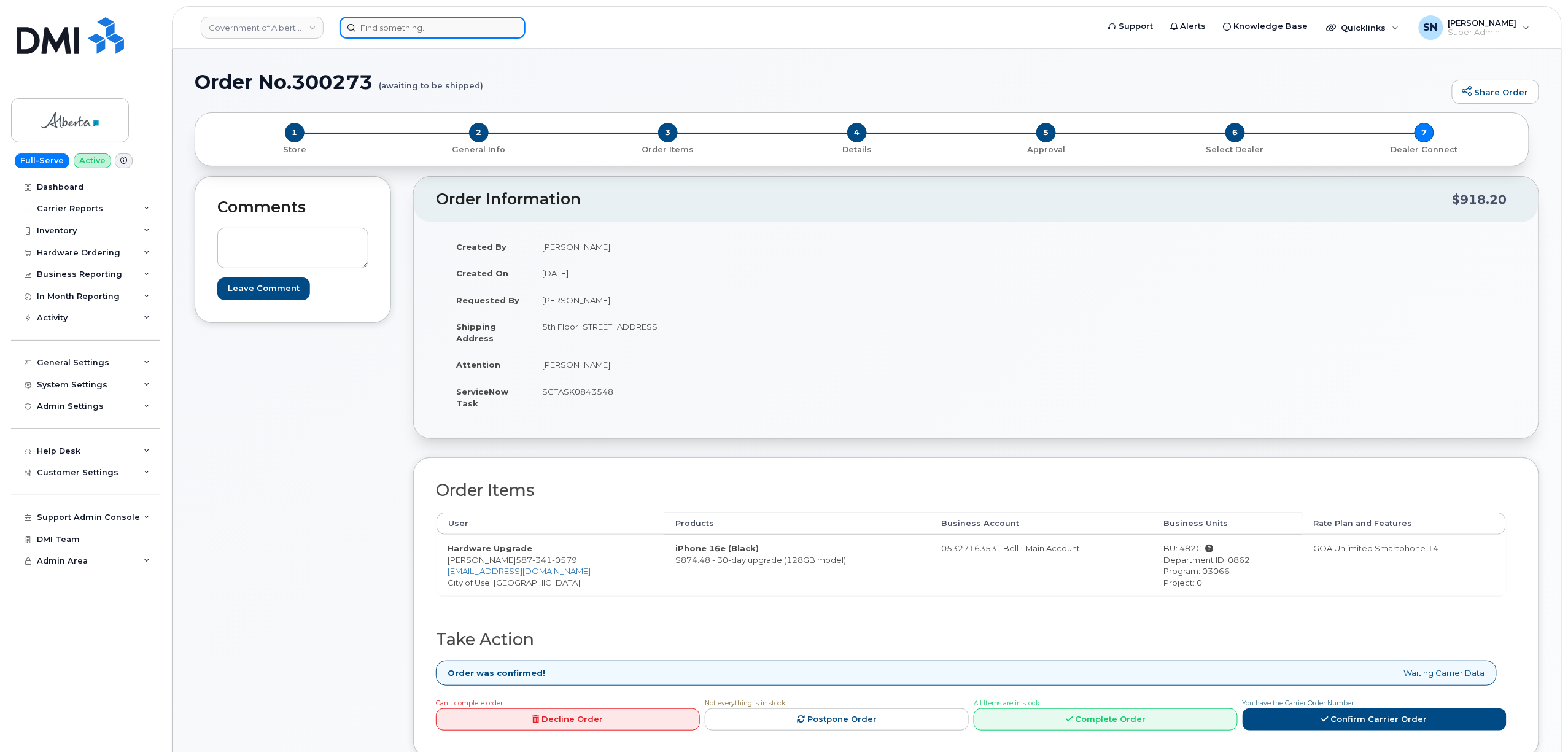
click at [403, 33] on input at bounding box center [433, 28] width 186 height 23
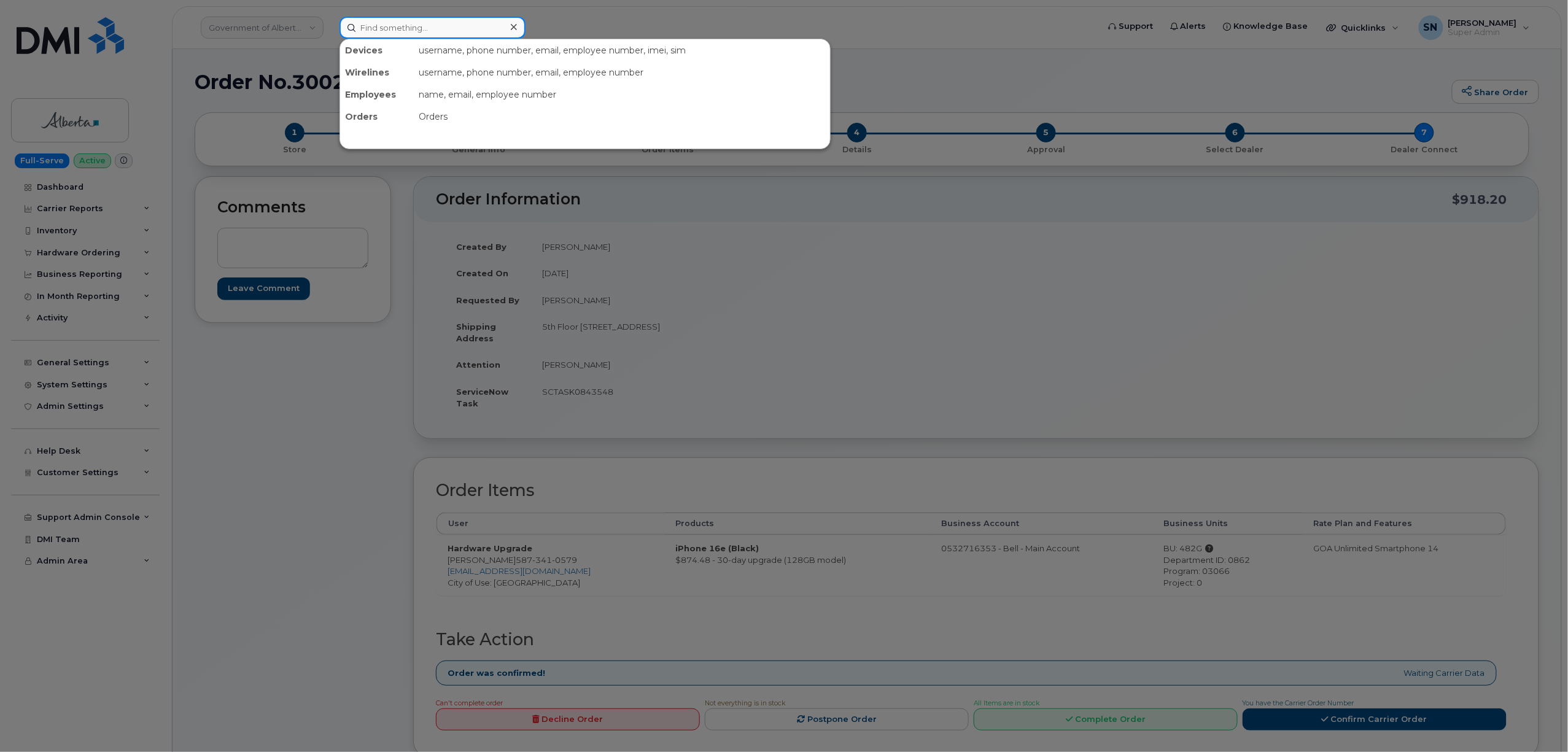
paste input "6047292299"
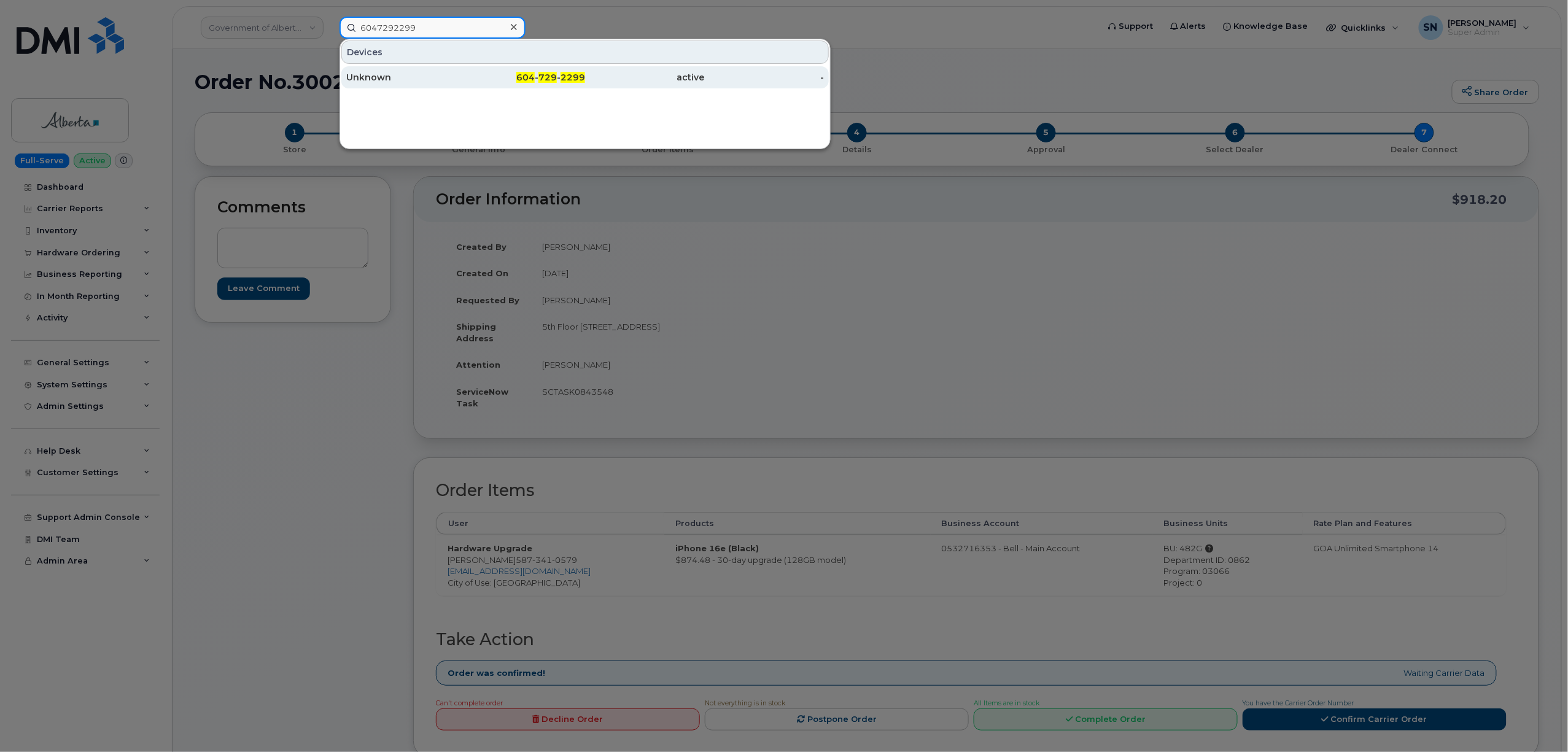
type input "6047292299"
click at [388, 79] on div "Unknown" at bounding box center [406, 77] width 120 height 12
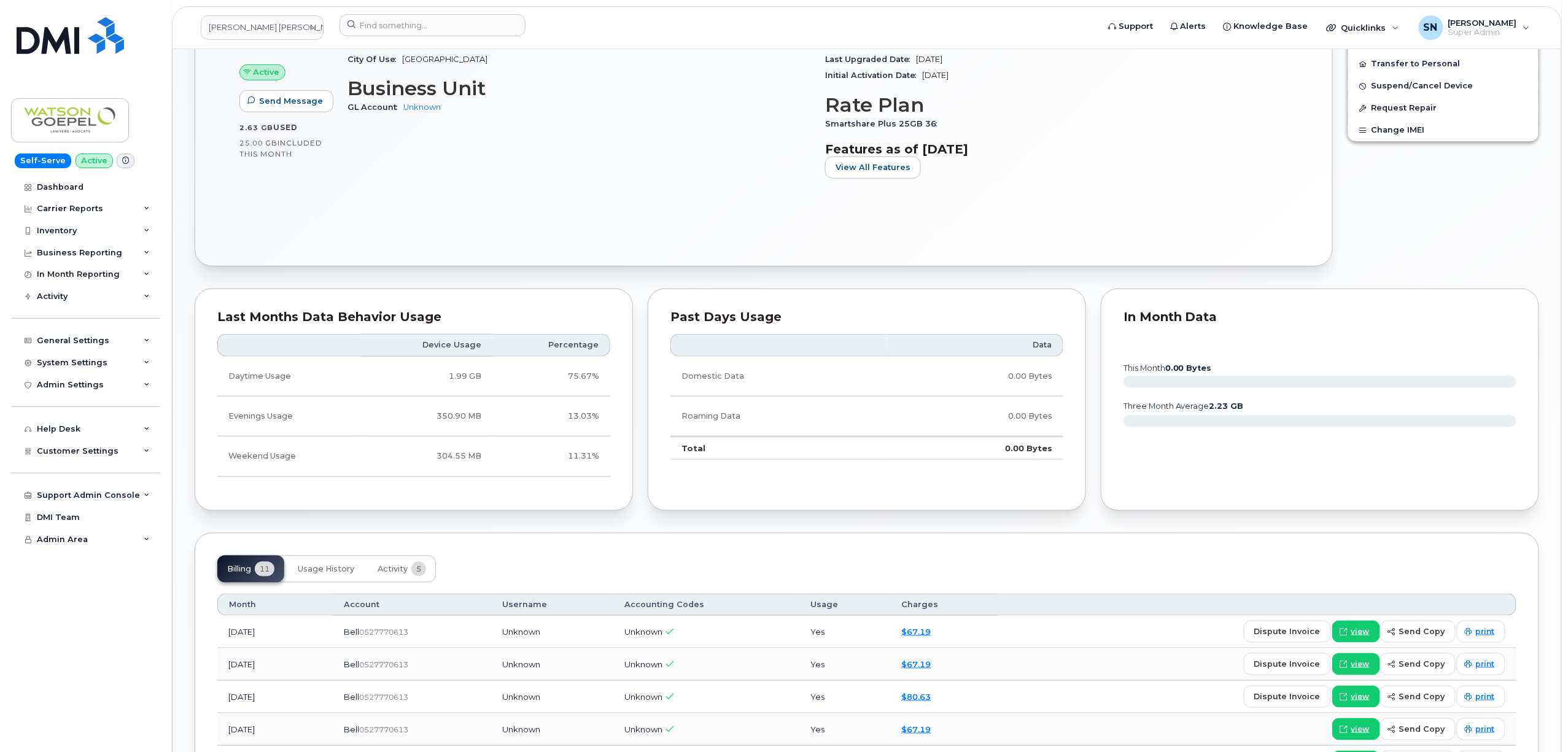
scroll to position [654, 0]
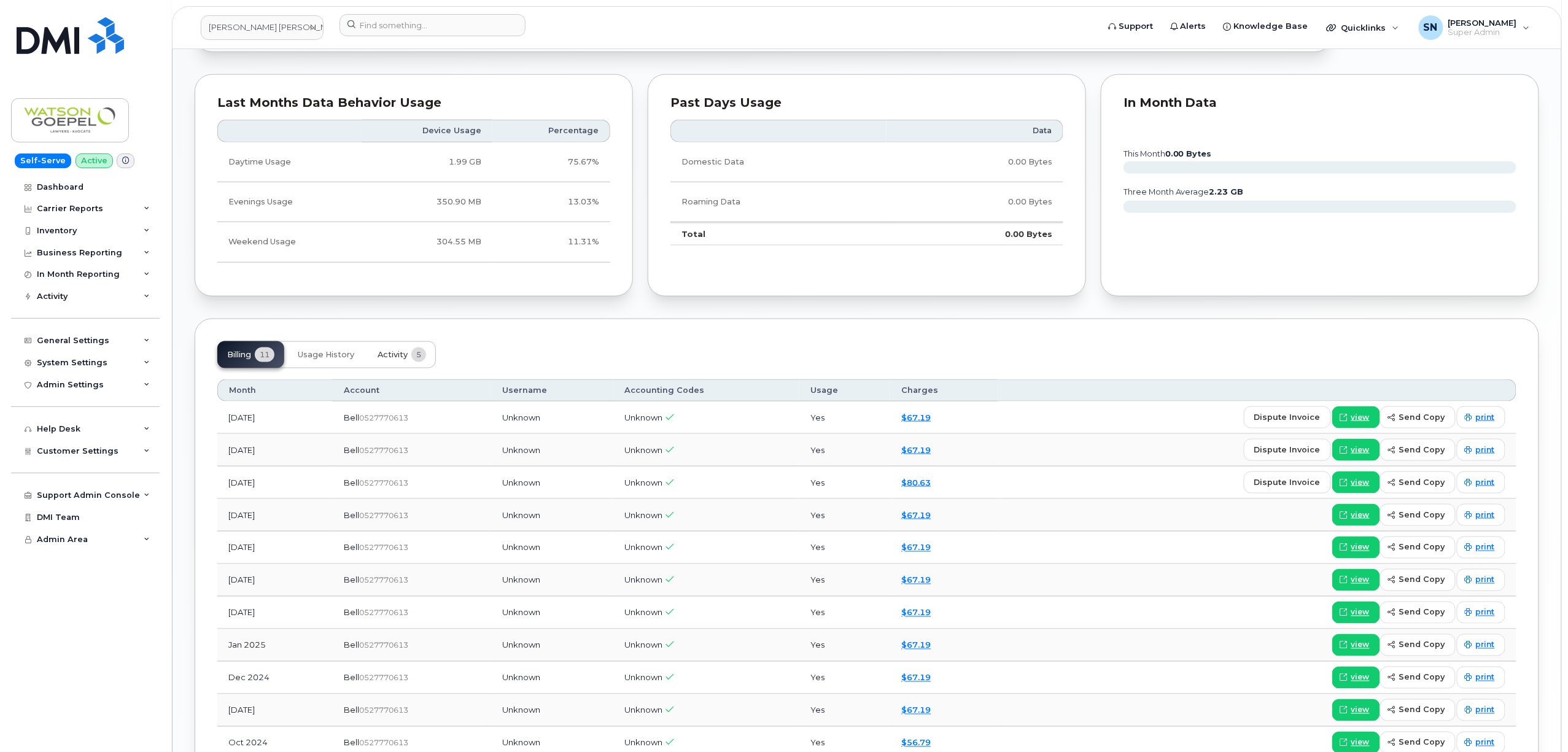
click at [390, 357] on span "Activity" at bounding box center [392, 355] width 30 height 9
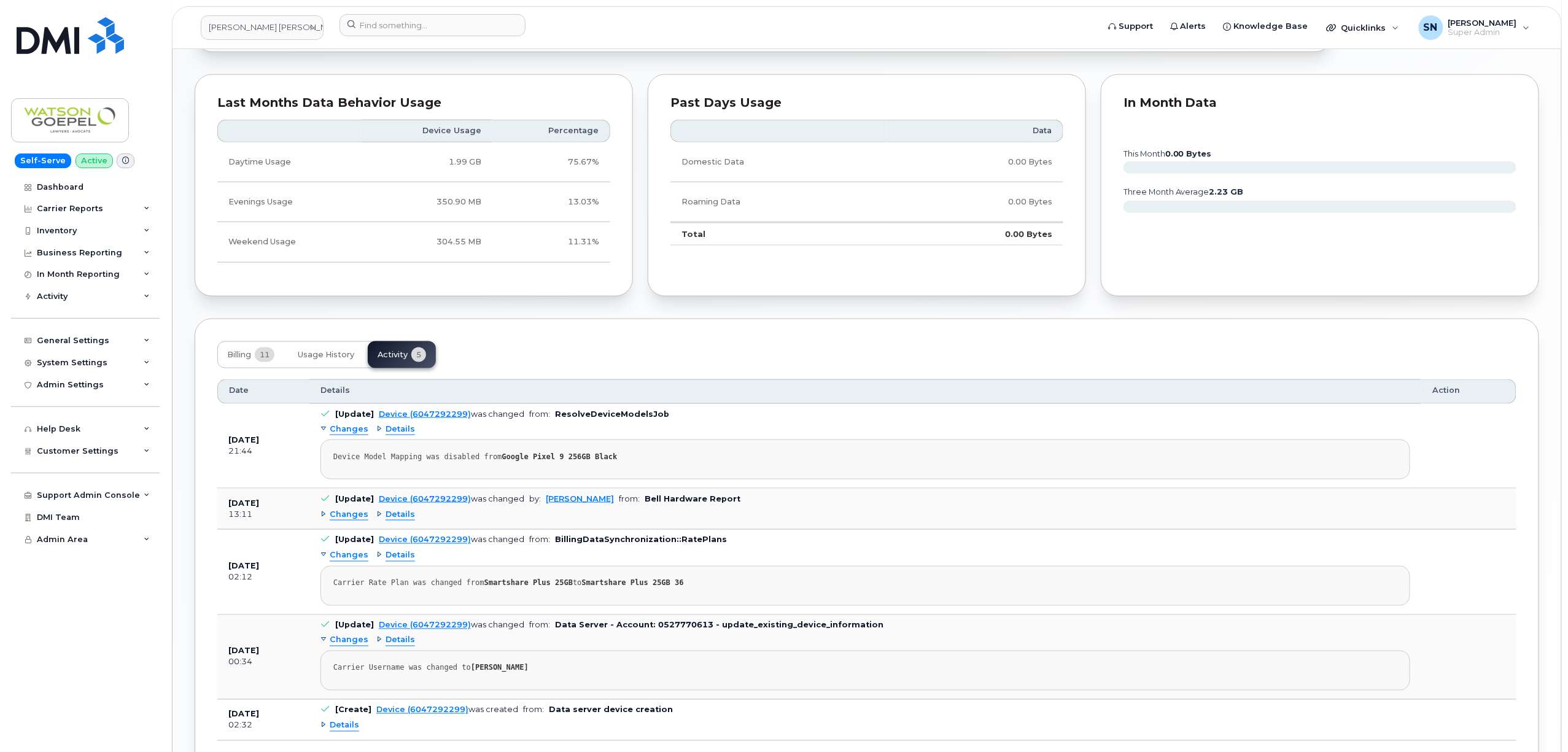
click at [350, 521] on span "Changes" at bounding box center [348, 514] width 38 height 11
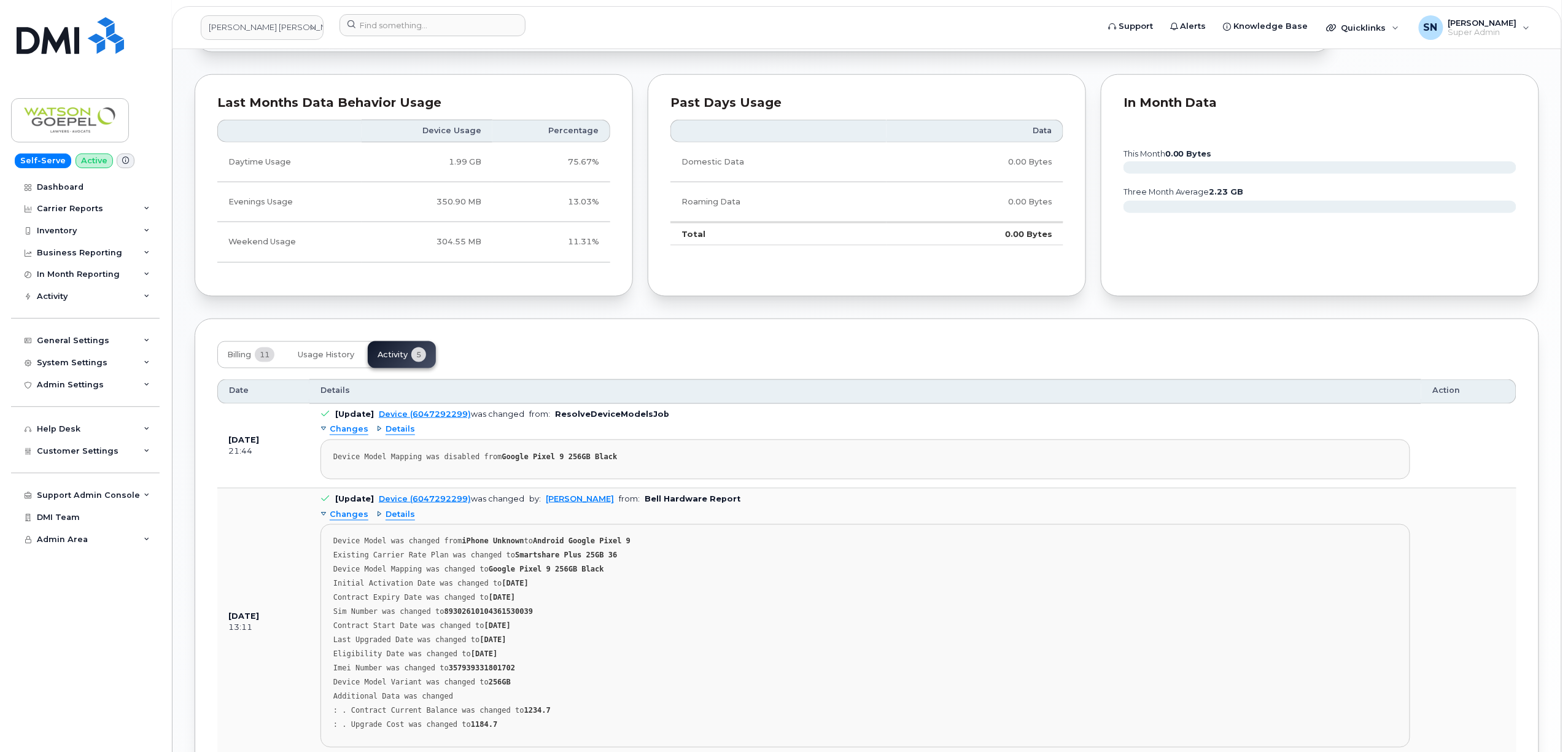
click at [350, 521] on span "Changes" at bounding box center [348, 514] width 38 height 11
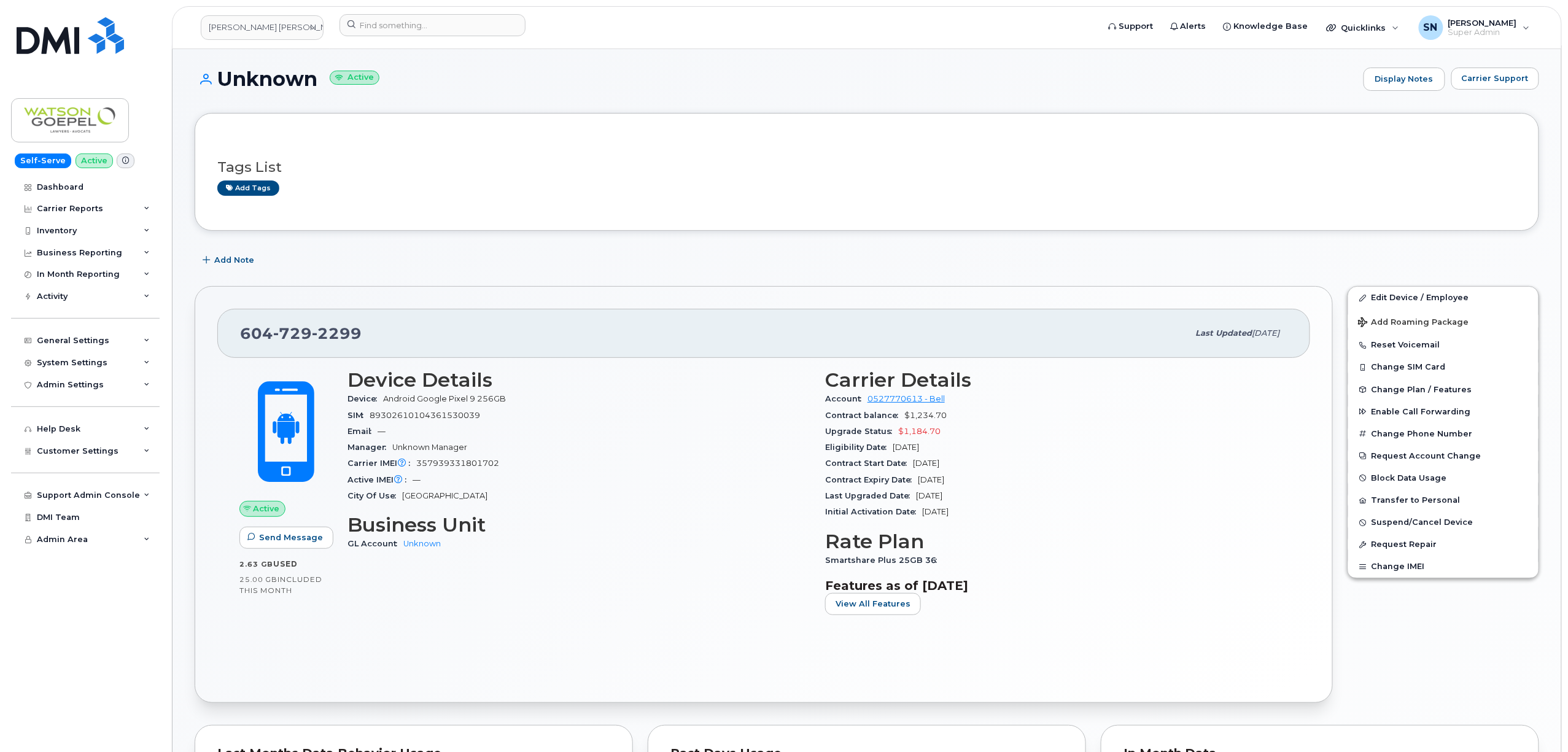
scroll to position [0, 0]
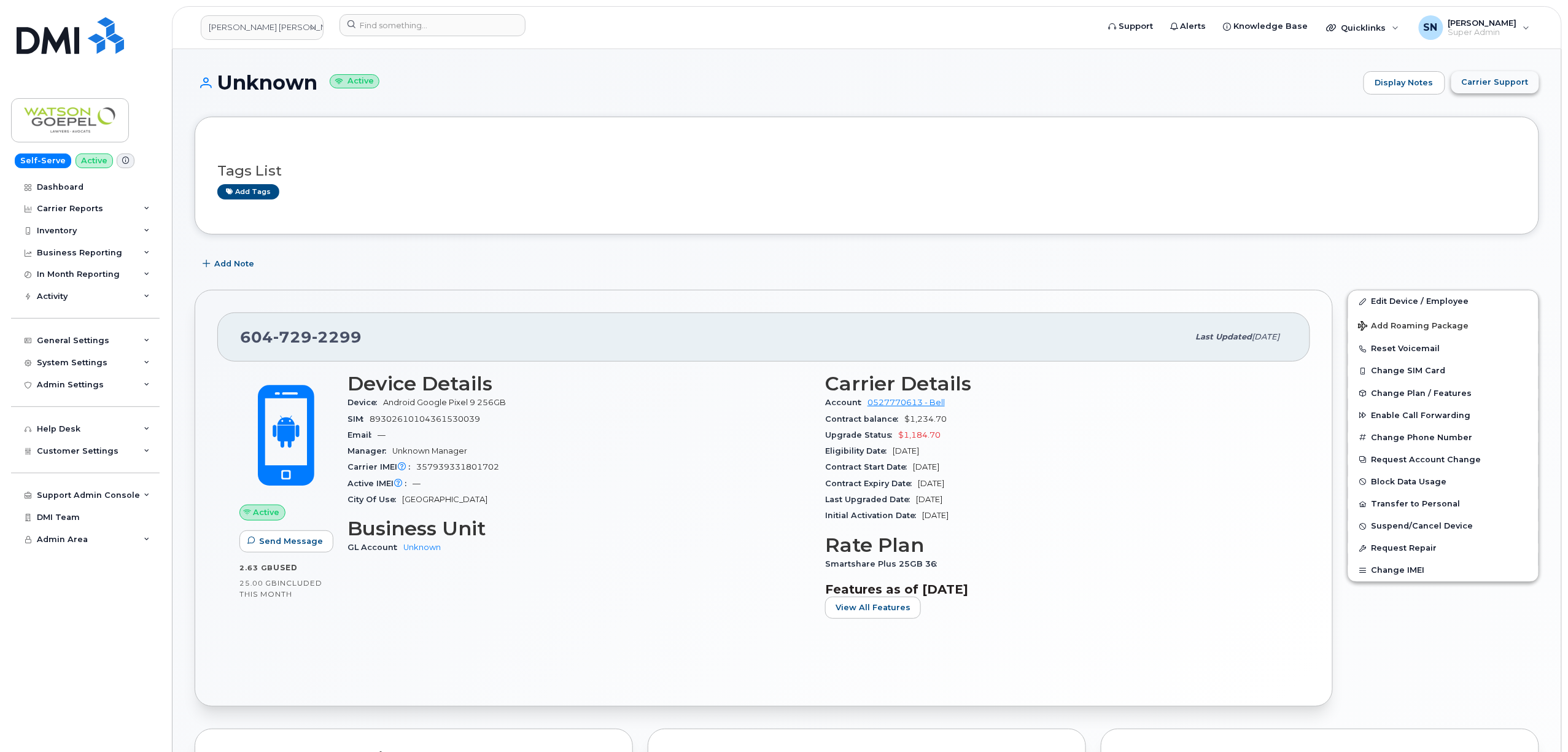
click at [1497, 86] on span "Carrier Support" at bounding box center [1495, 82] width 67 height 11
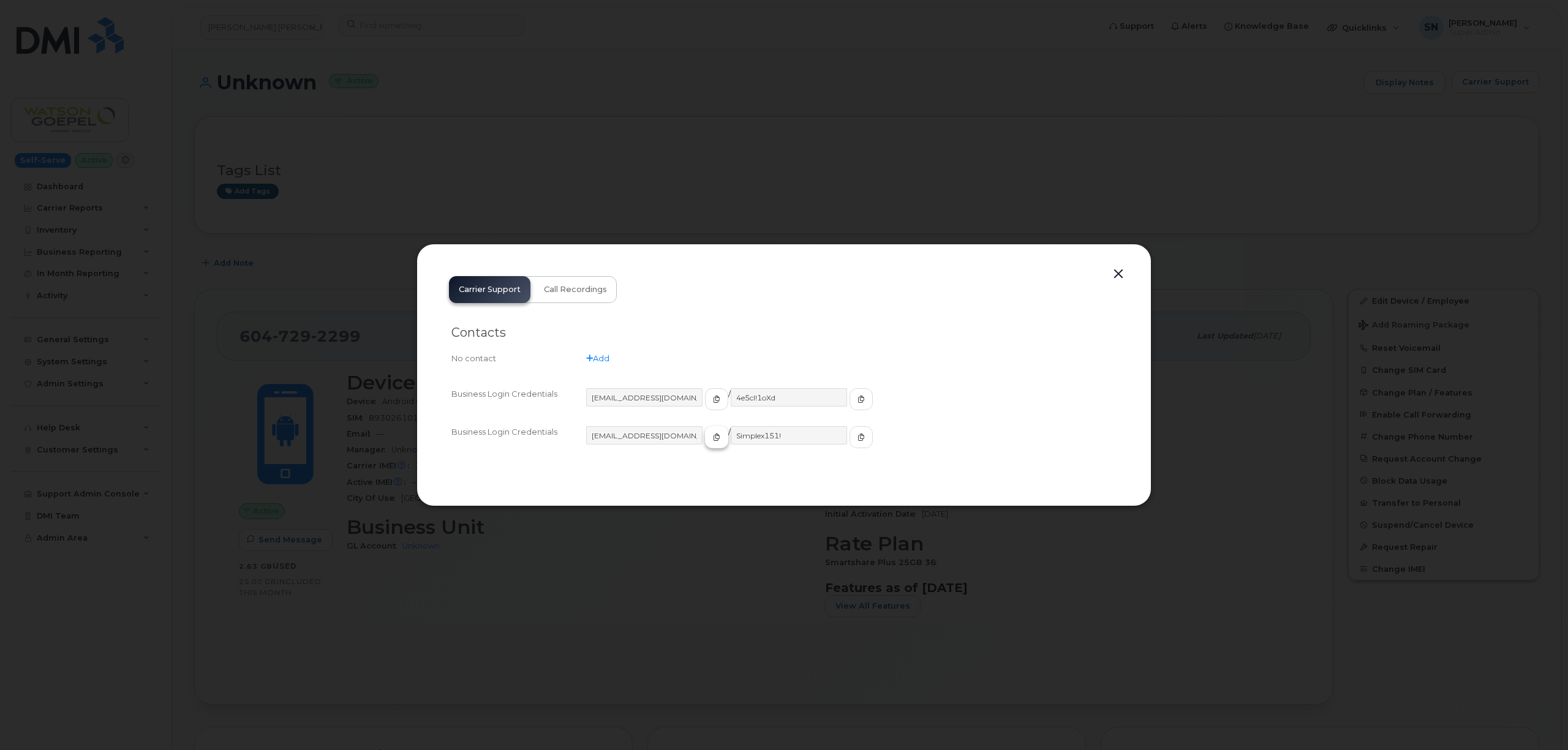
click at [711, 442] on span "button" at bounding box center [717, 437] width 11 height 11
click at [849, 441] on button "button" at bounding box center [860, 437] width 23 height 22
click at [1121, 271] on button "button" at bounding box center [1119, 274] width 19 height 17
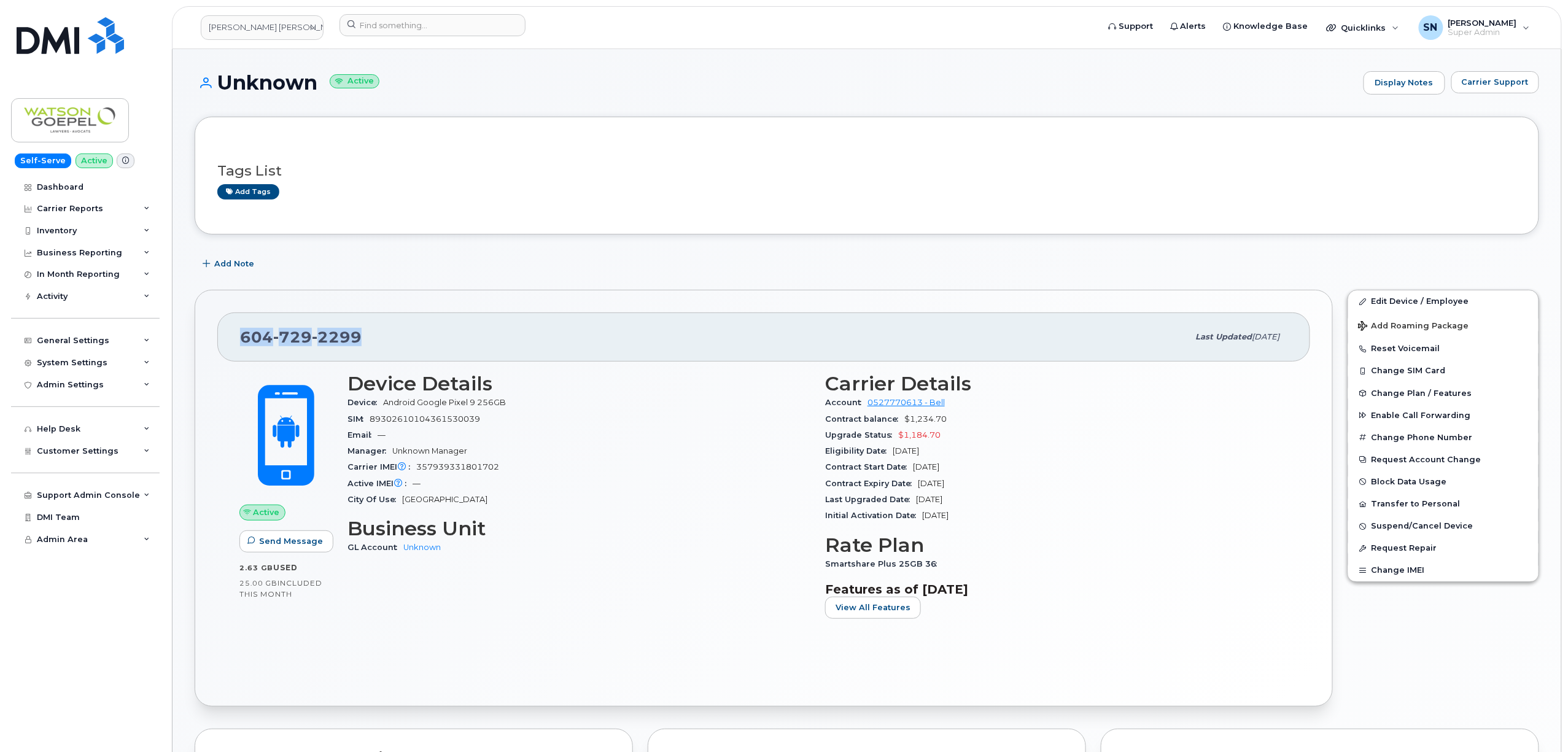
drag, startPoint x: 235, startPoint y: 335, endPoint x: 376, endPoint y: 338, distance: 141.0
click at [376, 338] on div "[PHONE_NUMBER] Last updated [DATE]" at bounding box center [764, 337] width 1093 height 49
copy span "[PHONE_NUMBER]"
drag, startPoint x: 220, startPoint y: 76, endPoint x: 313, endPoint y: 84, distance: 93.3
click at [313, 84] on h1 "Unknown Active" at bounding box center [775, 83] width 1163 height 22
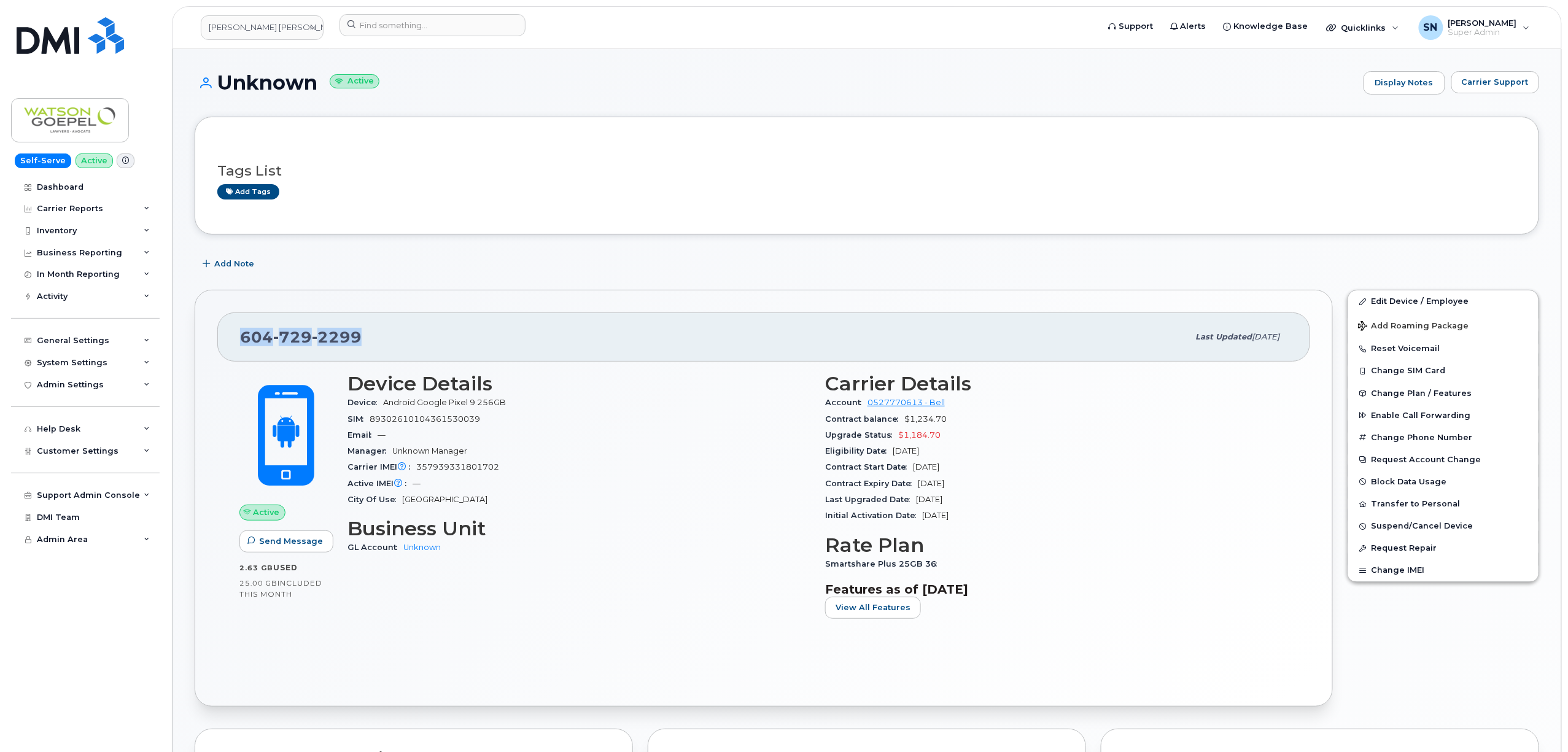
copy h1 "Unknown"
click at [560, 186] on div "Tags List Add tags" at bounding box center [867, 176] width 1299 height 72
click at [494, 99] on div "Unknown Active Display Notes Carrier Support" at bounding box center [866, 94] width 1345 height 45
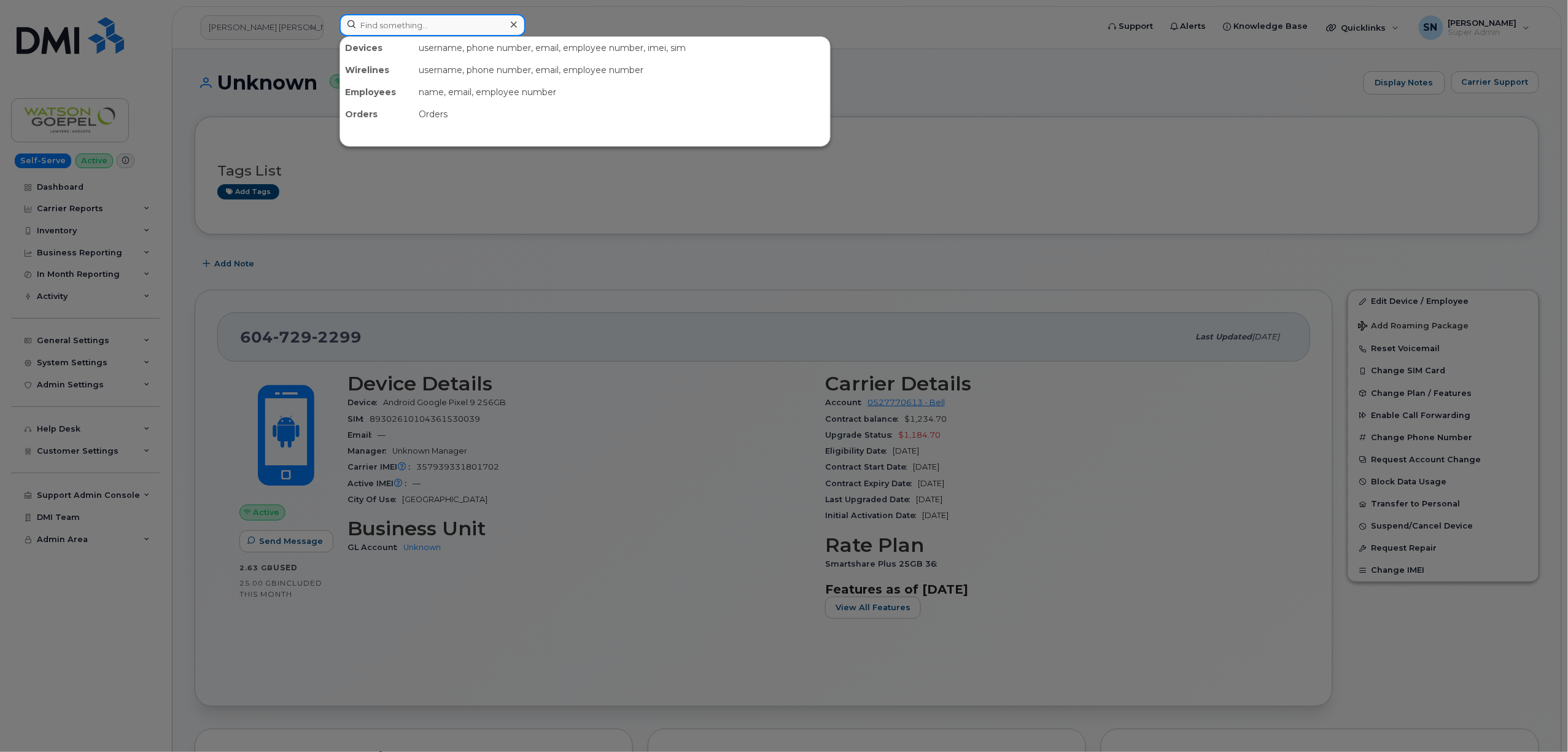
click at [419, 25] on input at bounding box center [433, 25] width 186 height 23
paste input "4038359509"
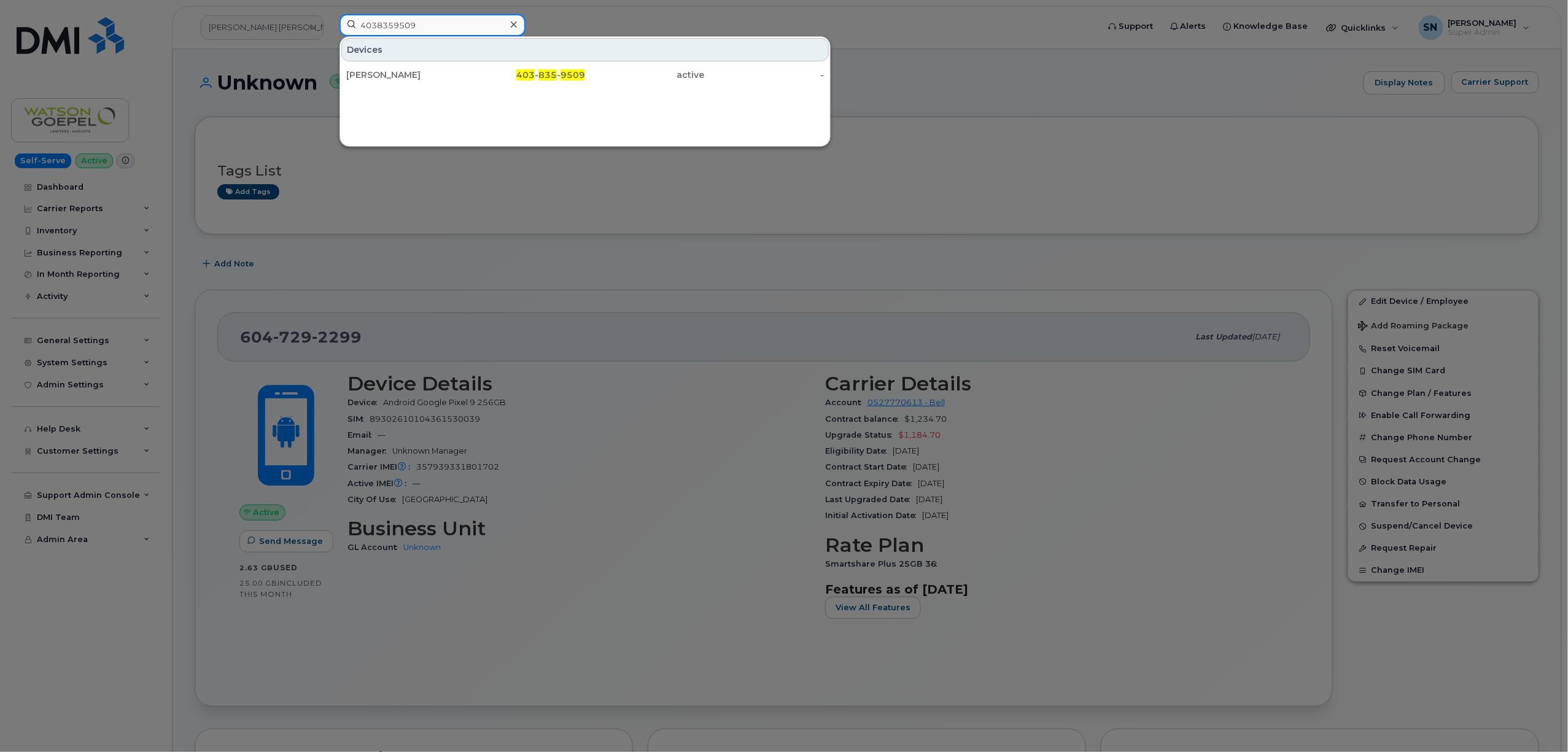
type input "4038359509"
click at [431, 75] on div "[PERSON_NAME]" at bounding box center [406, 74] width 120 height 12
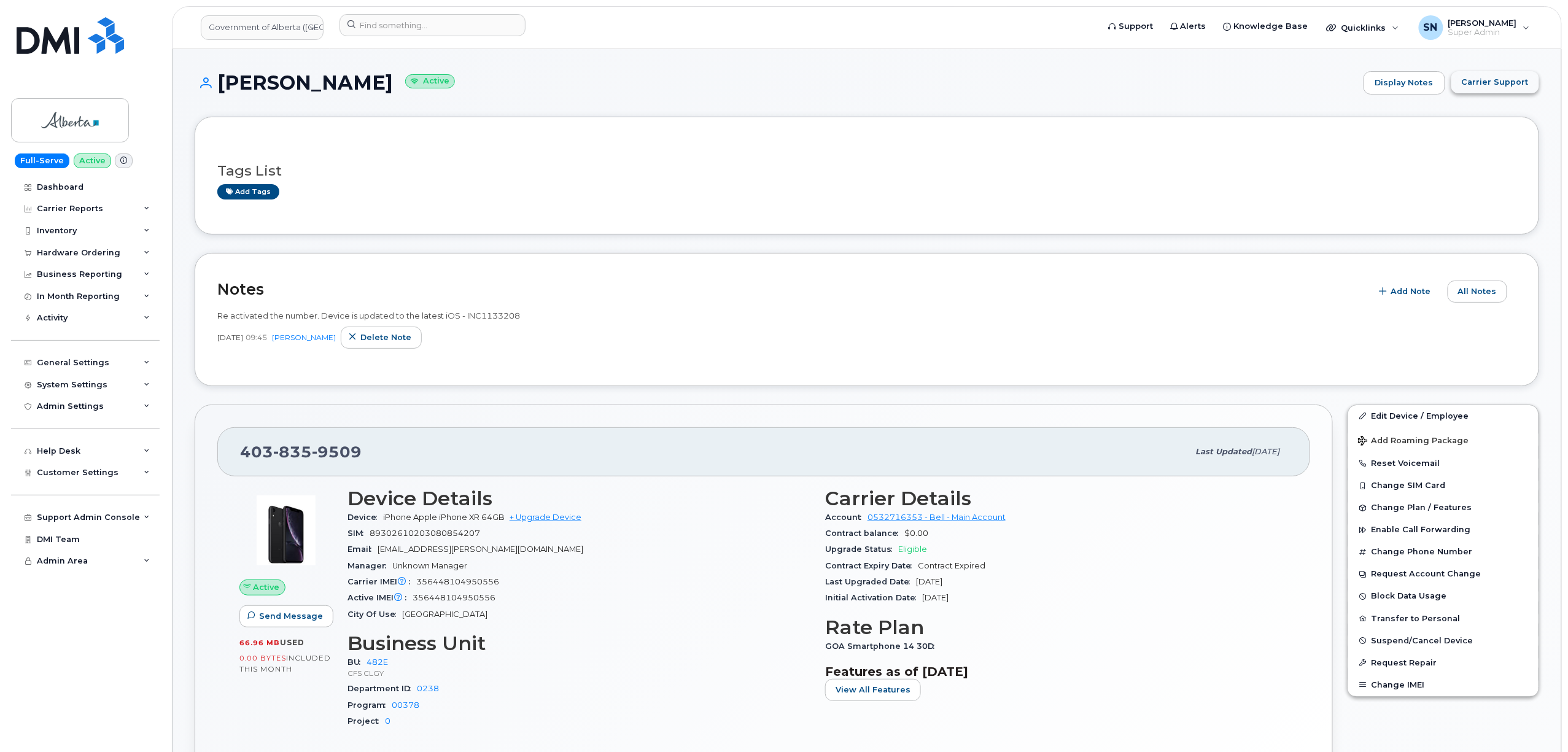
click at [1514, 81] on span "Carrier Support" at bounding box center [1495, 82] width 67 height 11
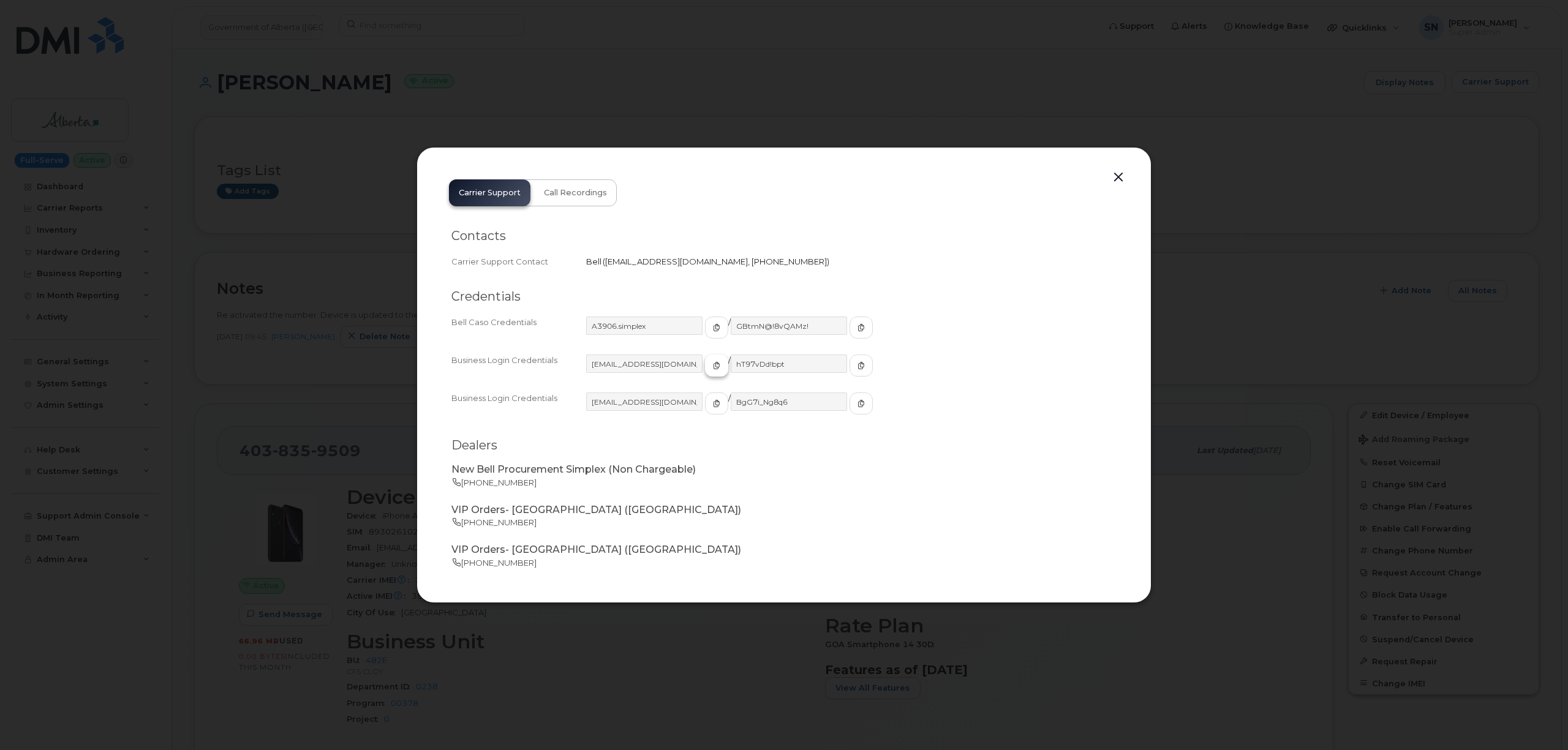
click at [711, 370] on span "button" at bounding box center [717, 366] width 11 height 11
click at [849, 358] on button "button" at bounding box center [860, 366] width 23 height 22
click at [1115, 177] on button "button" at bounding box center [1119, 178] width 19 height 17
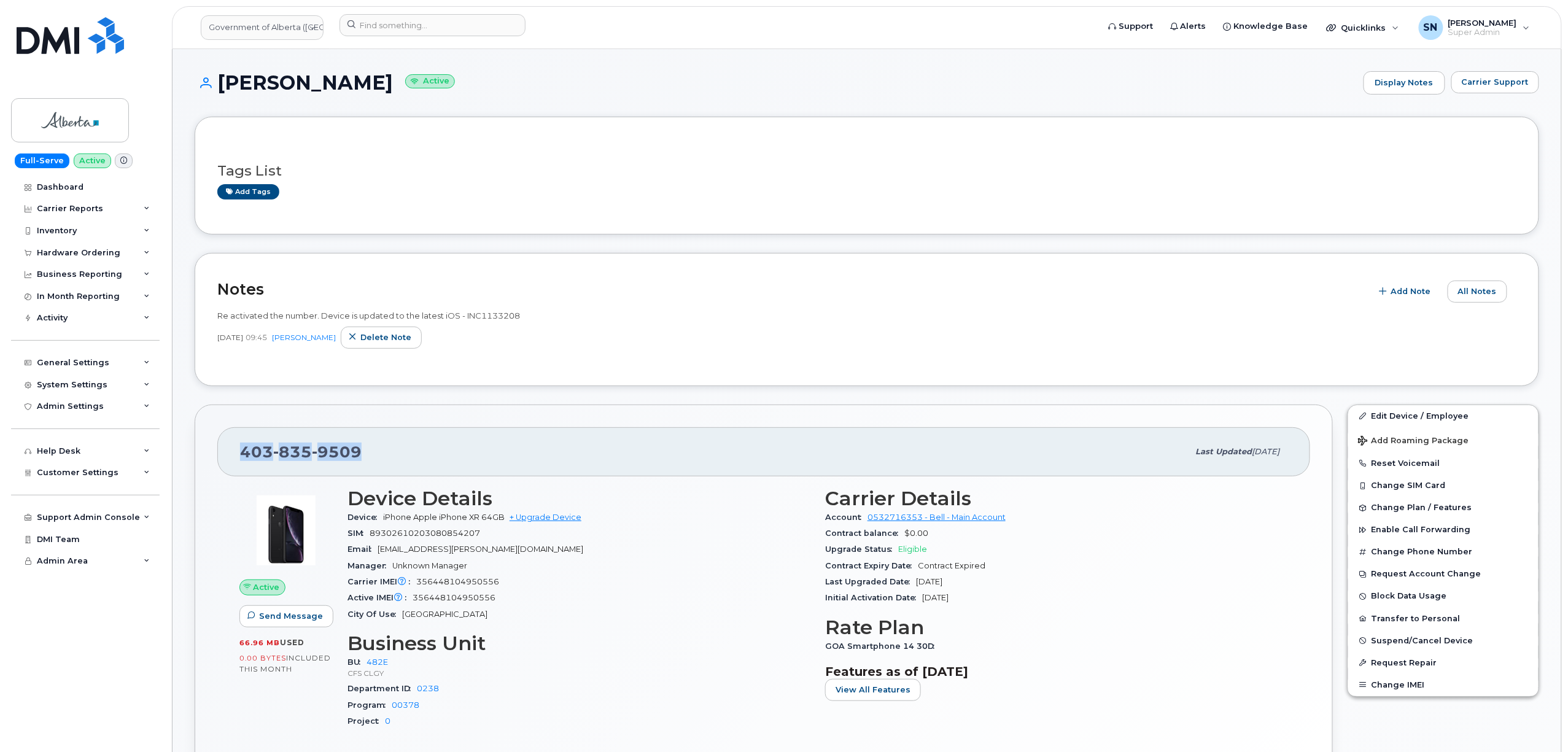
drag, startPoint x: 253, startPoint y: 451, endPoint x: 361, endPoint y: 453, distance: 108.0
click at [361, 453] on div "[PHONE_NUMBER]" at bounding box center [714, 452] width 949 height 25
copy span "[PHONE_NUMBER]"
click at [279, 27] on link "Government of Alberta ([GEOGRAPHIC_DATA])" at bounding box center [262, 27] width 123 height 24
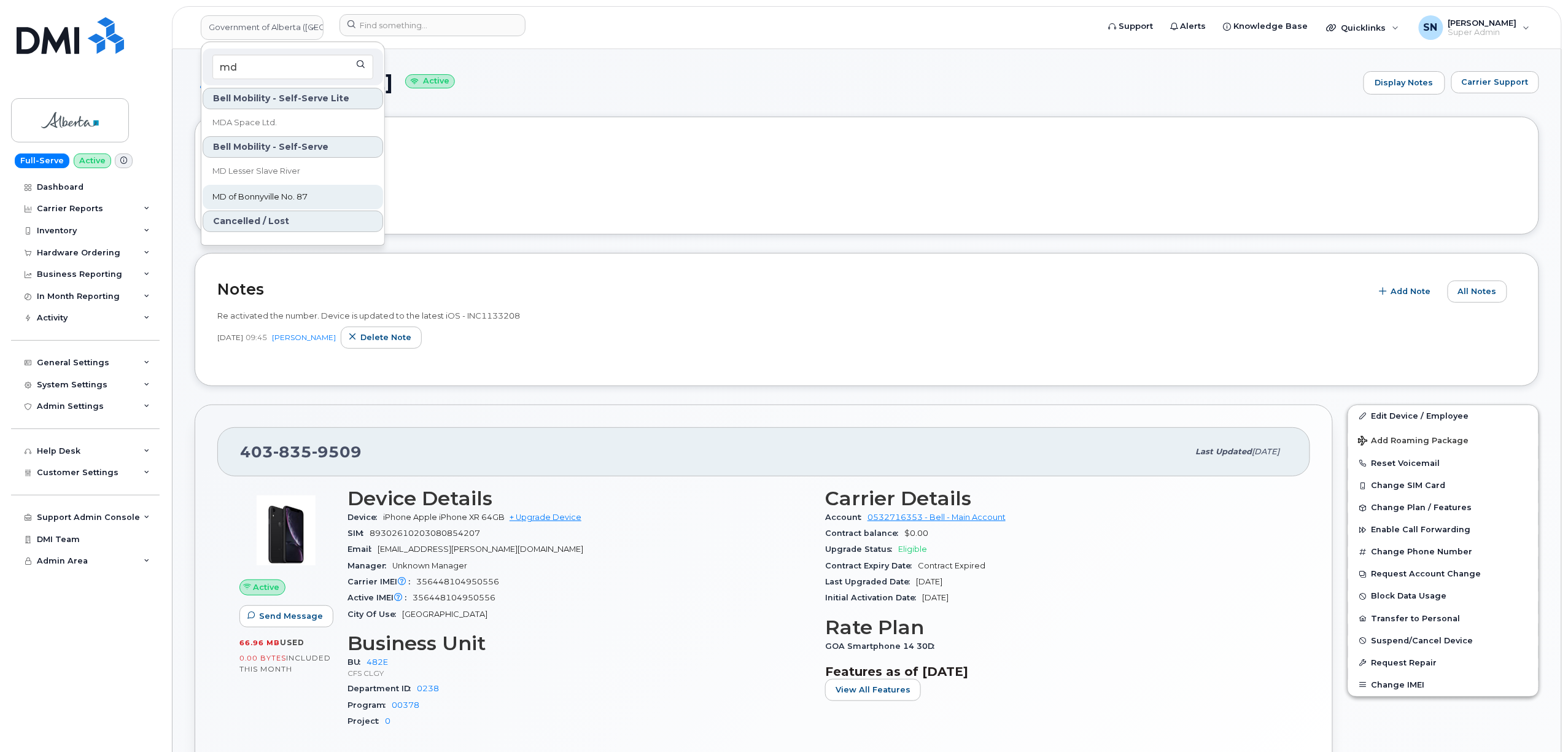
type input "md"
click at [327, 190] on link "MD of Bonnyville No. 87" at bounding box center [293, 197] width 180 height 24
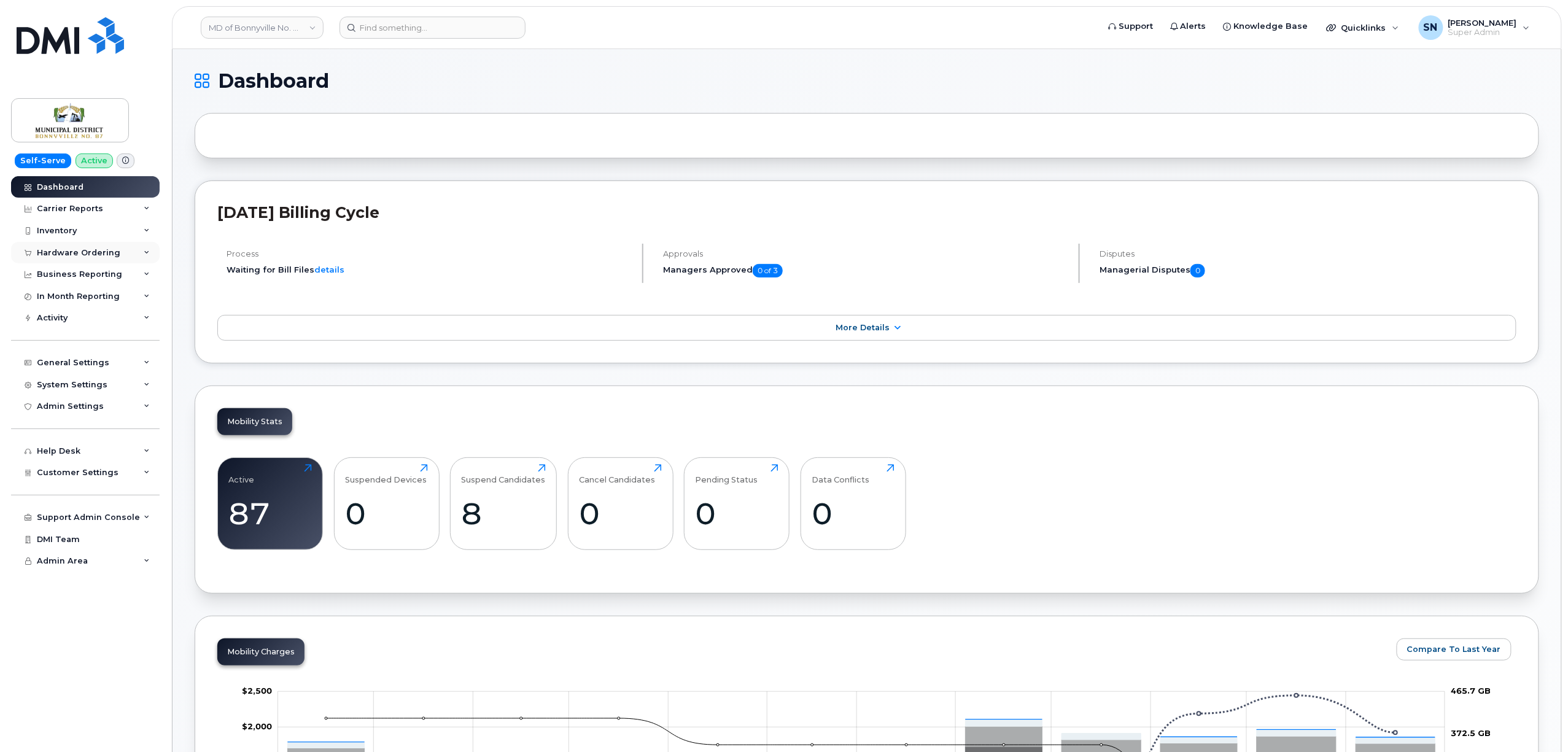
click at [79, 252] on div "Hardware Ordering" at bounding box center [78, 253] width 84 height 9
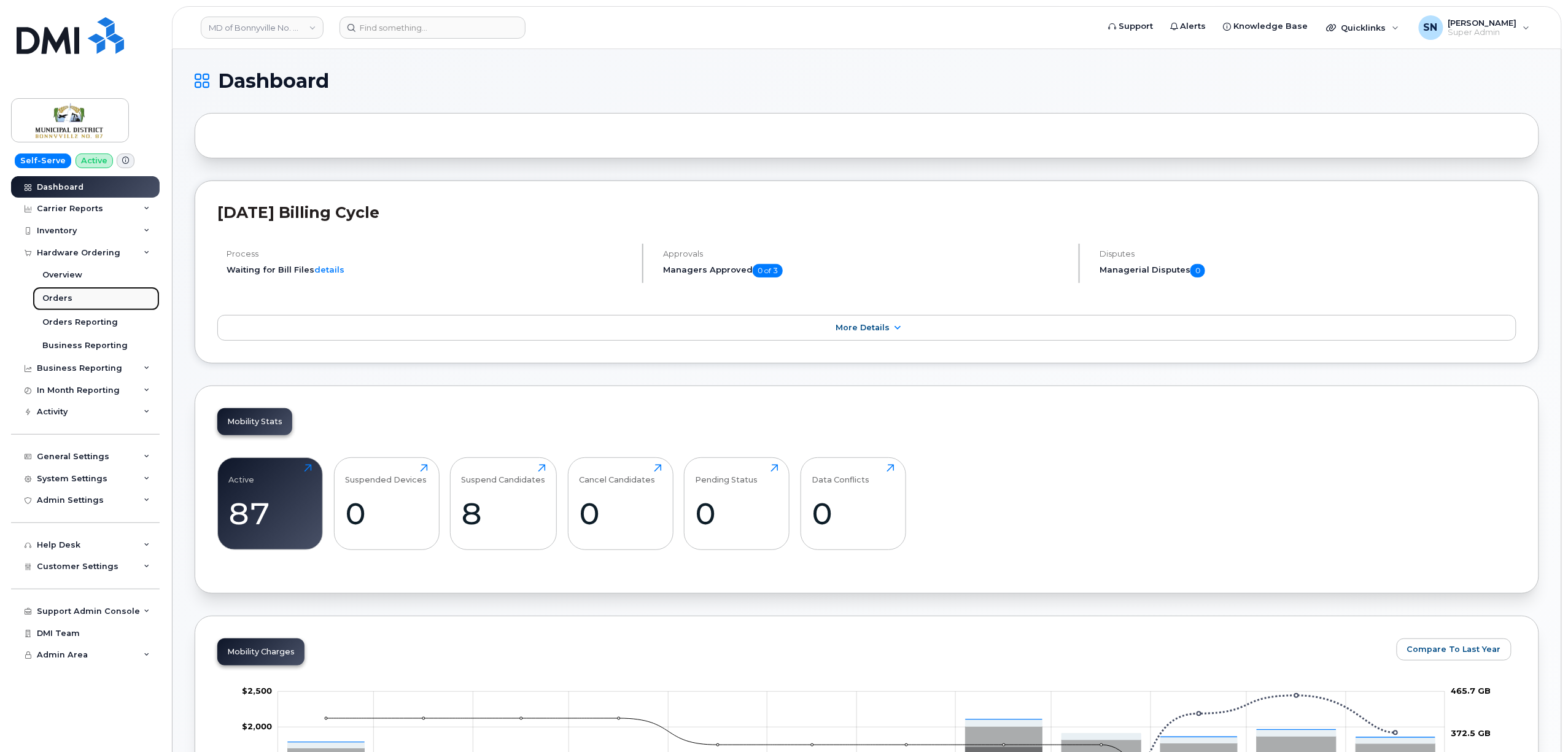
click at [59, 299] on div "Orders" at bounding box center [57, 299] width 30 height 11
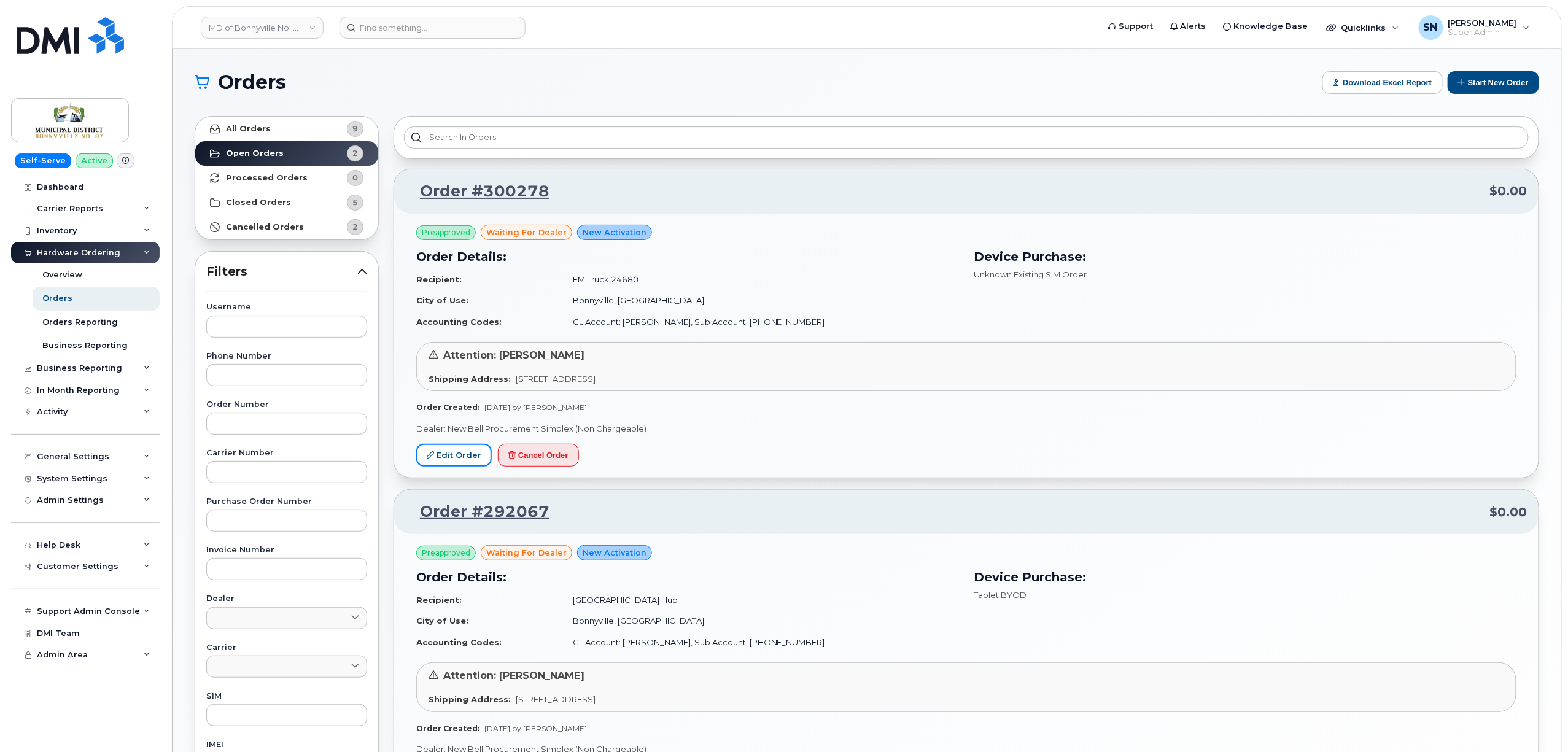
scroll to position [274, 0]
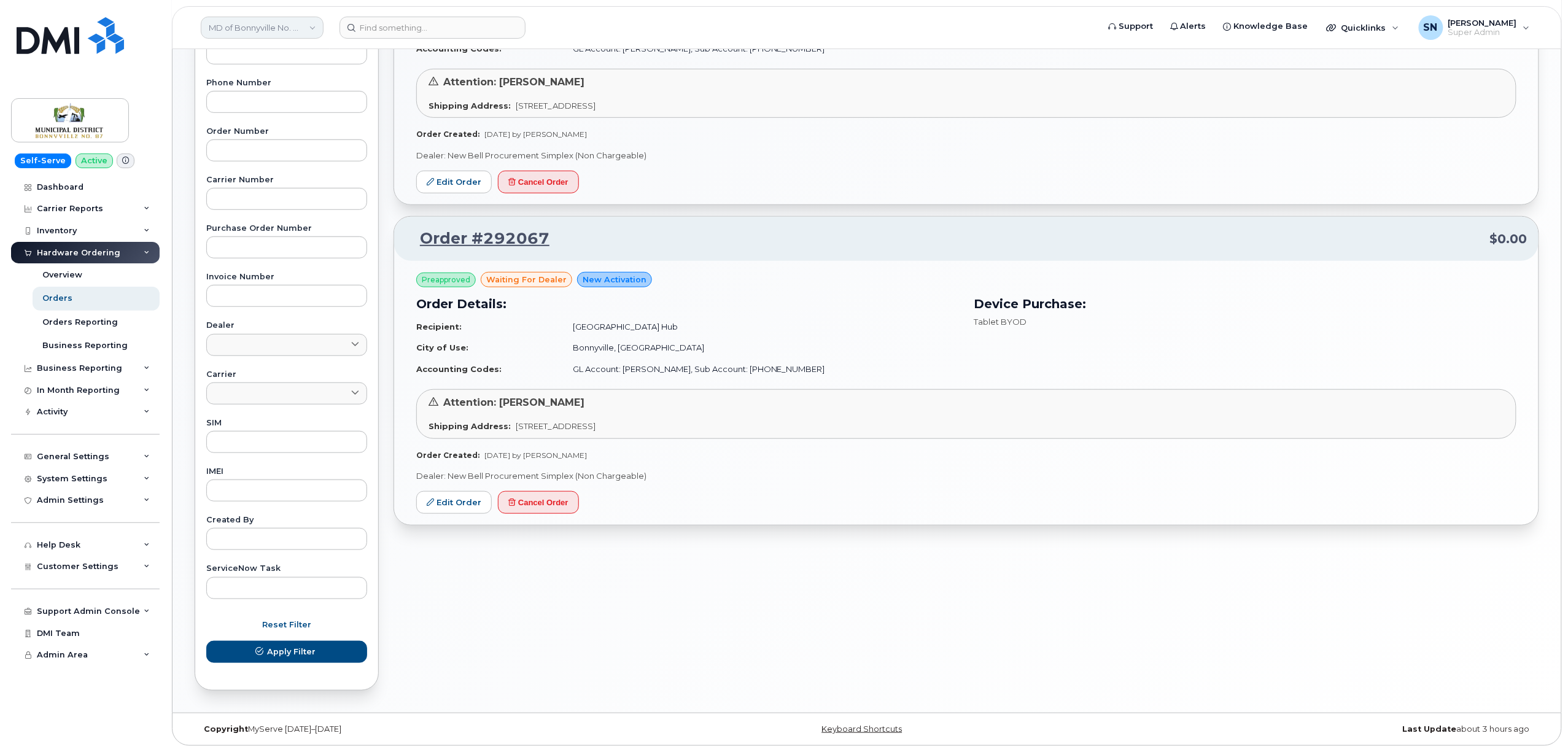
click at [278, 24] on link "MD of Bonnyville No. 87" at bounding box center [262, 28] width 123 height 23
type input "jazz"
click at [312, 114] on link "Jazz Aviation" at bounding box center [293, 116] width 180 height 24
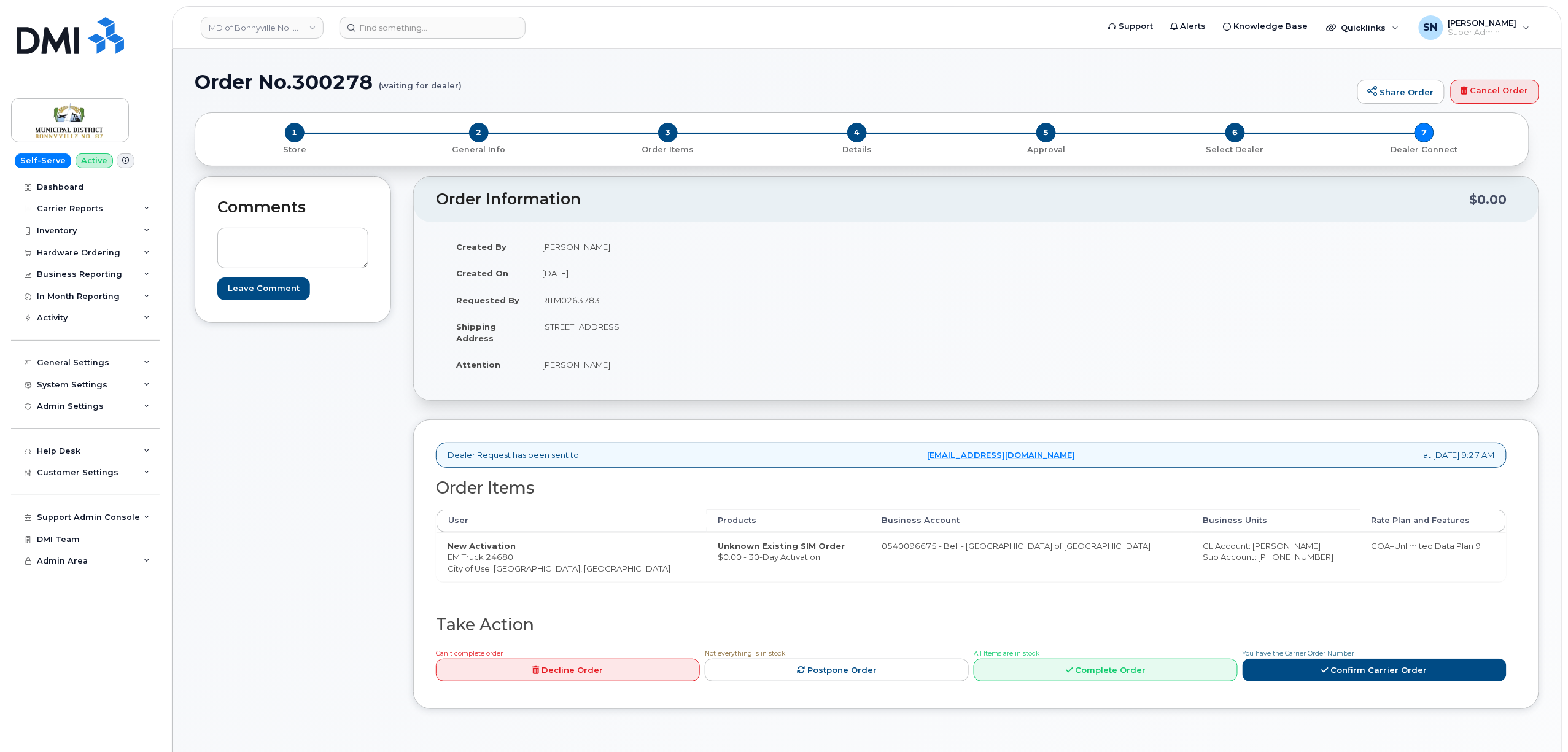
click at [584, 293] on td "RITM0263783" at bounding box center [749, 300] width 436 height 27
click at [585, 296] on td "RITM0263783" at bounding box center [749, 300] width 436 height 27
click at [586, 296] on td "RITM0263783" at bounding box center [749, 300] width 436 height 27
copy td "RITM0263783"
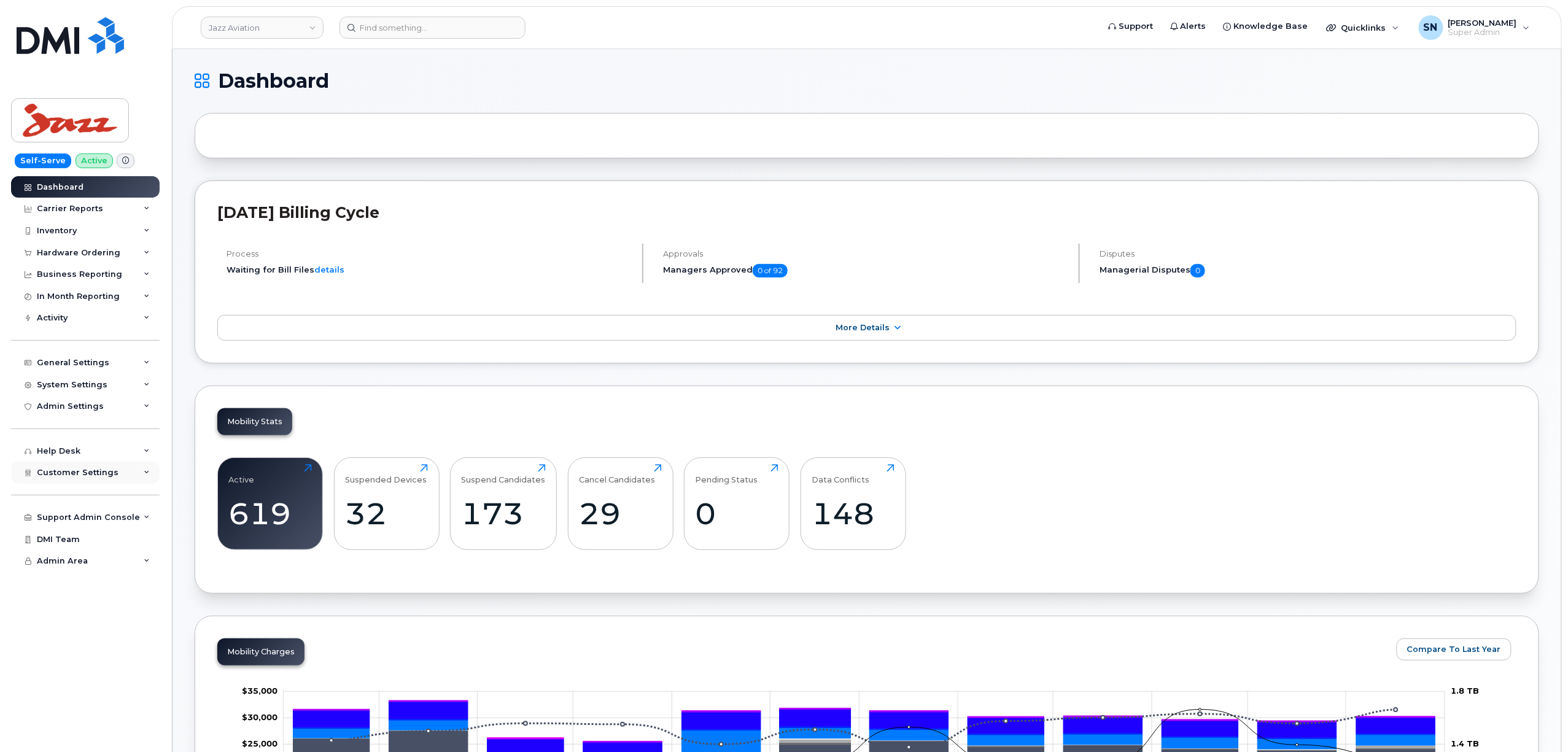
click at [108, 469] on span "Customer Settings" at bounding box center [77, 473] width 82 height 9
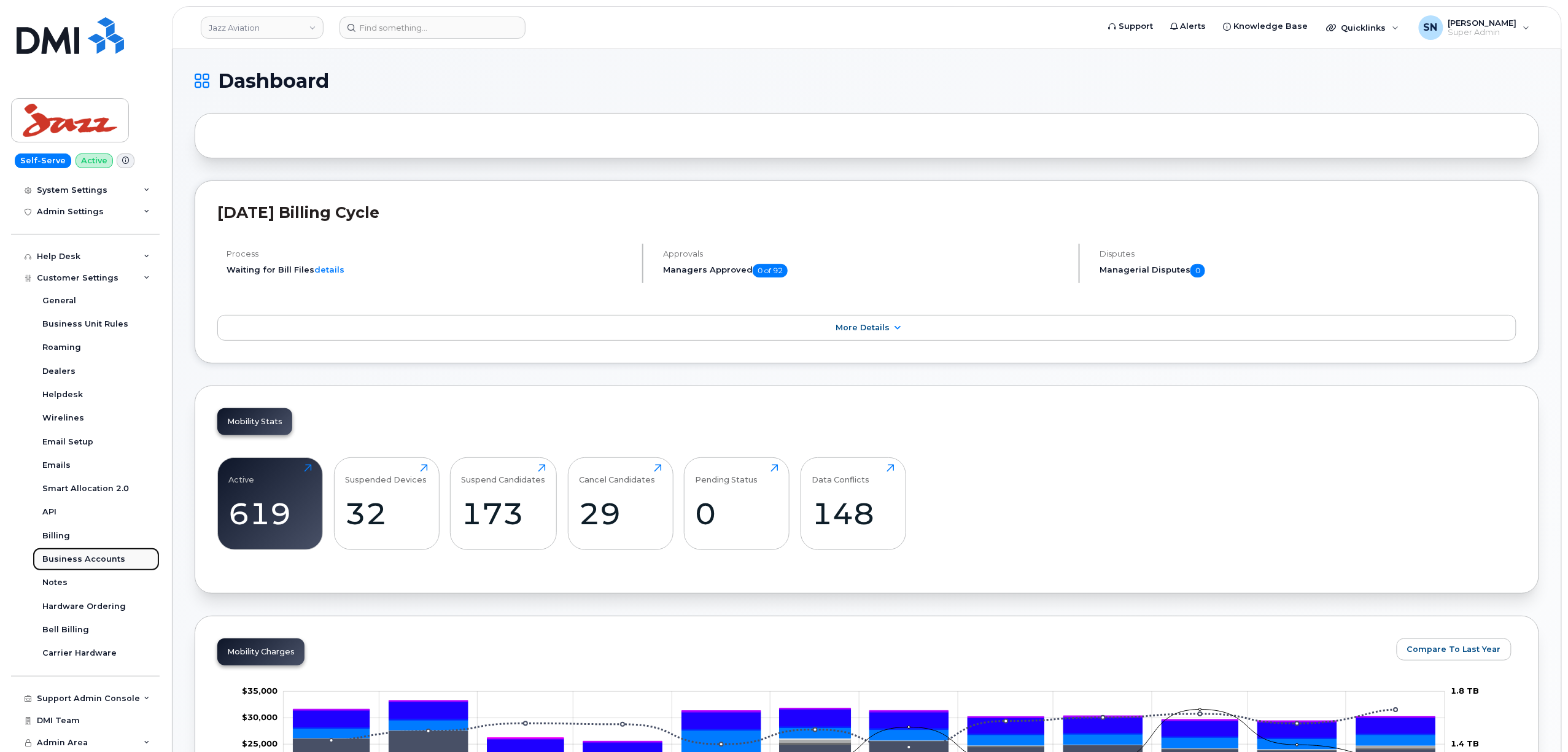
click at [111, 564] on div "Business Accounts" at bounding box center [84, 560] width 83 height 11
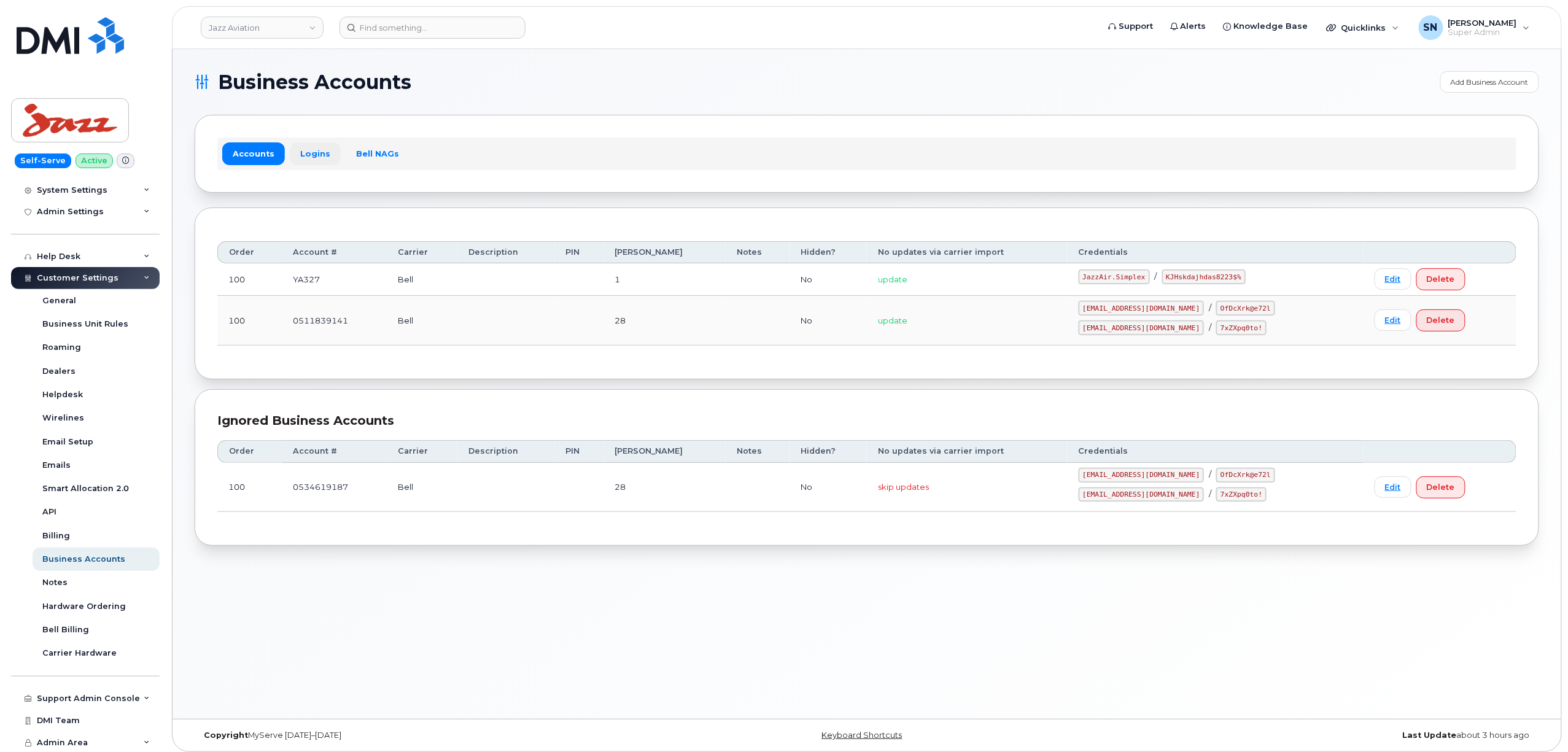
click at [308, 156] on link "Logins" at bounding box center [315, 154] width 51 height 23
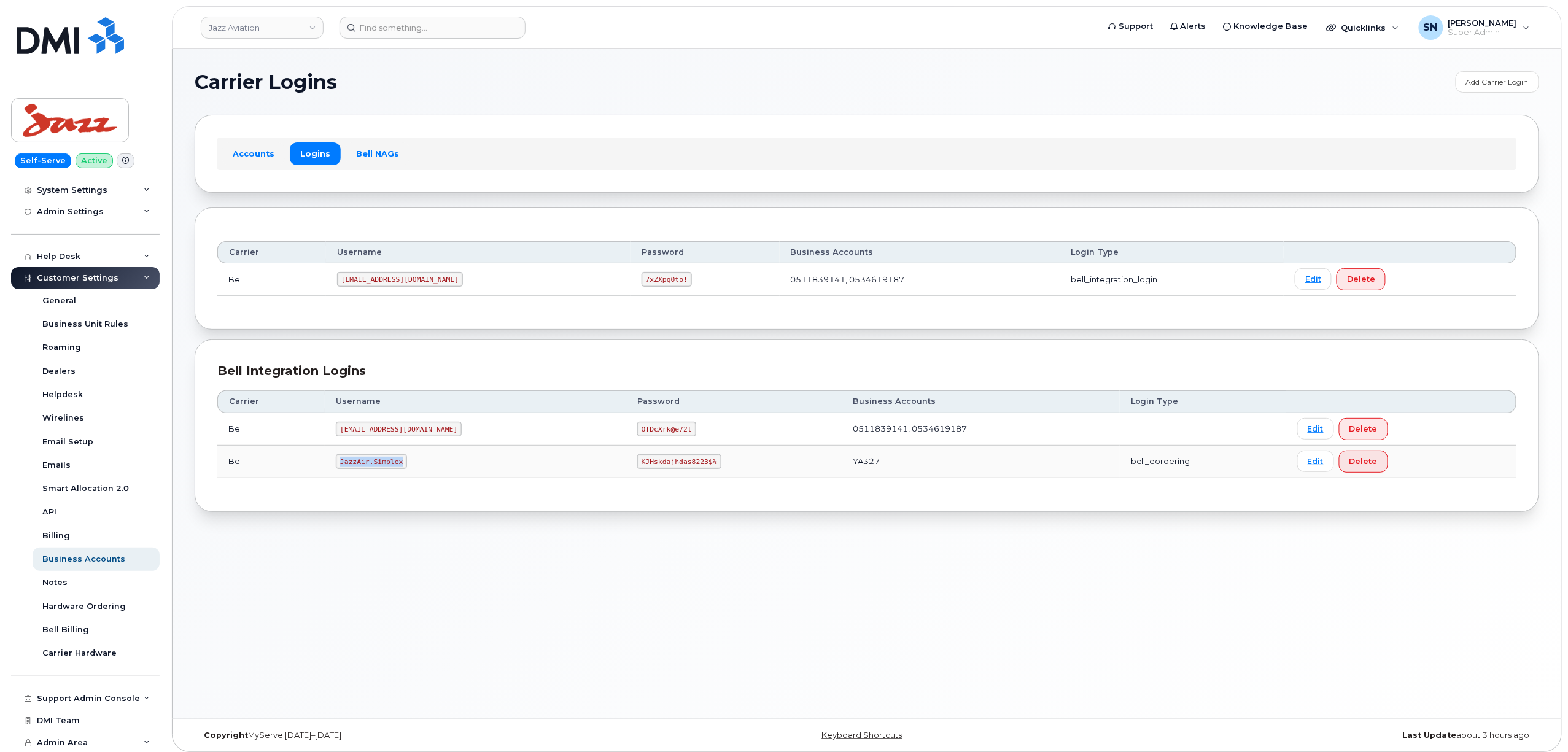
drag, startPoint x: 343, startPoint y: 465, endPoint x: 407, endPoint y: 463, distance: 64.0
click at [407, 463] on td "JazzAir.Simplex" at bounding box center [475, 462] width 301 height 33
copy code "JazzAir.Simplex"
drag, startPoint x: 600, startPoint y: 465, endPoint x: 659, endPoint y: 465, distance: 59.0
click at [659, 465] on code "KJHskdajhdas8223$%" at bounding box center [678, 462] width 84 height 15
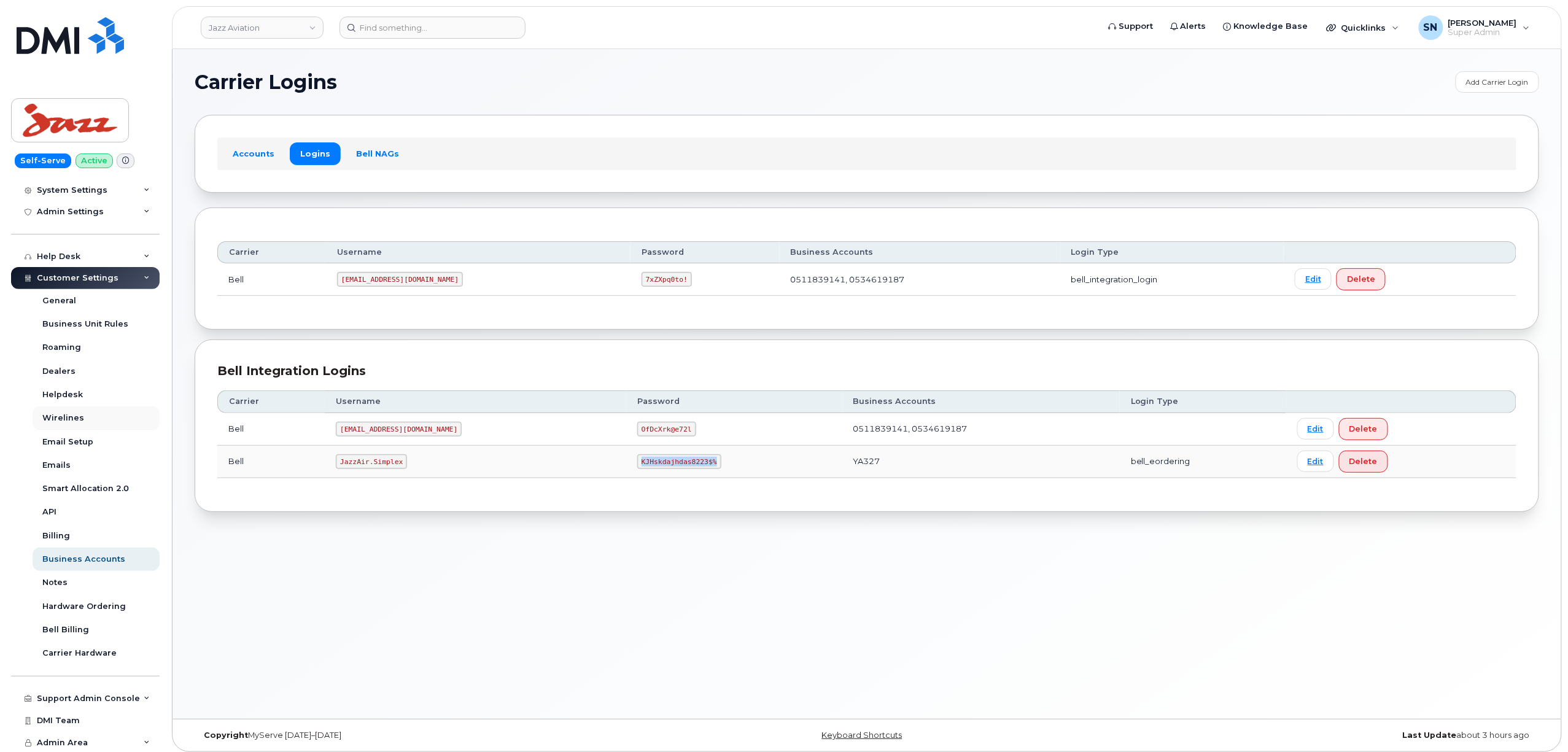
copy code "KJHskdajhdas8223$%"
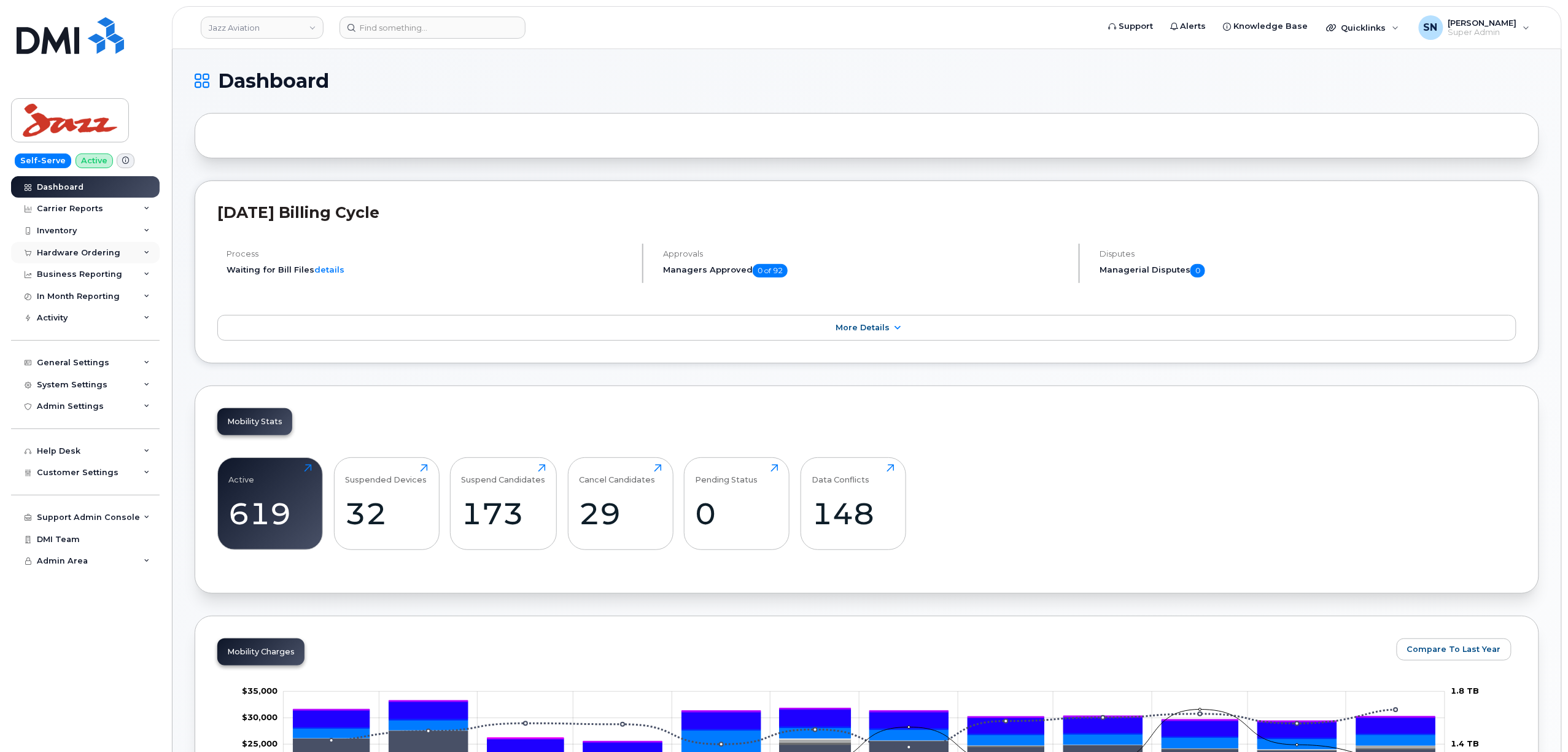
click at [127, 247] on div "Hardware Ordering" at bounding box center [85, 253] width 148 height 23
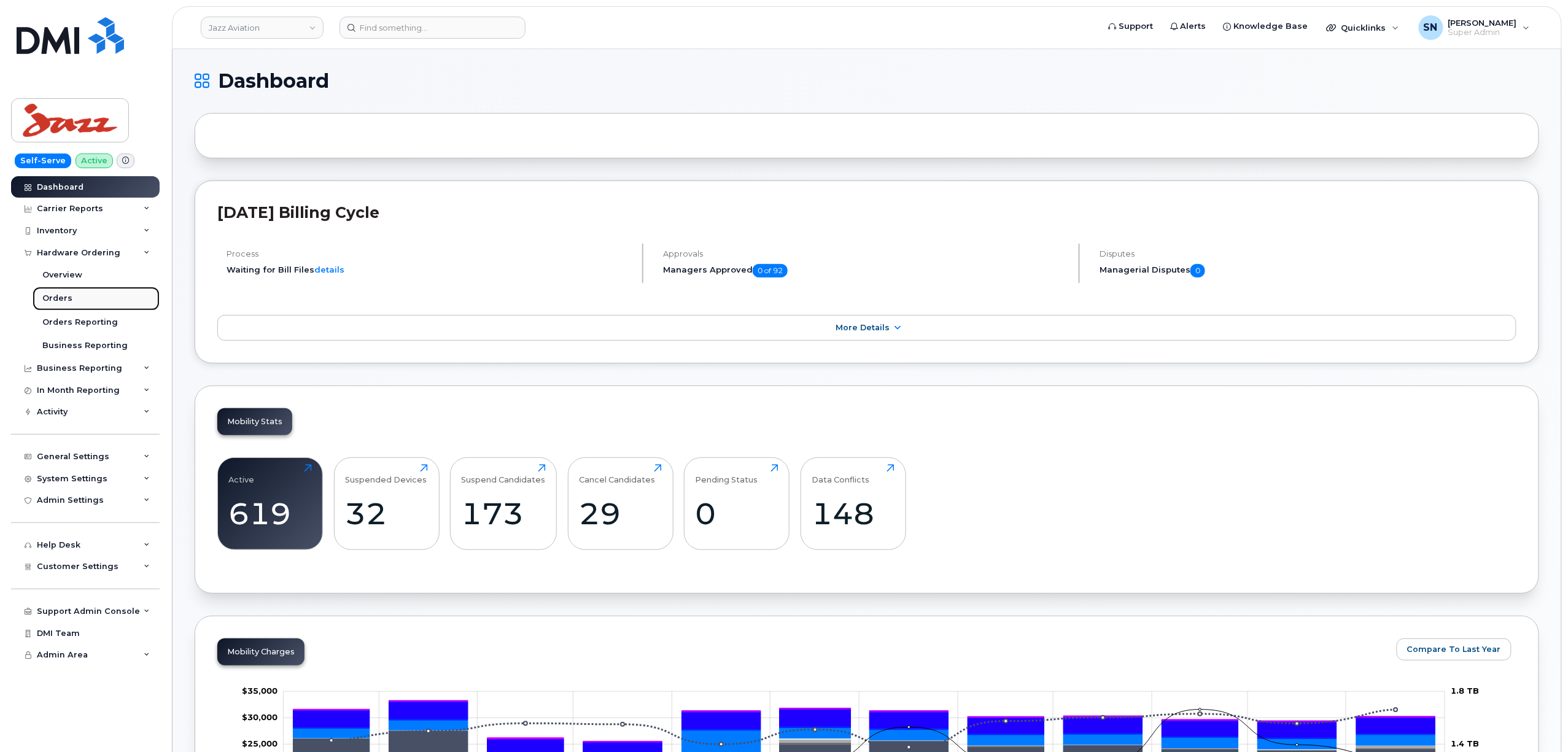
click at [65, 299] on div "Orders" at bounding box center [57, 299] width 30 height 11
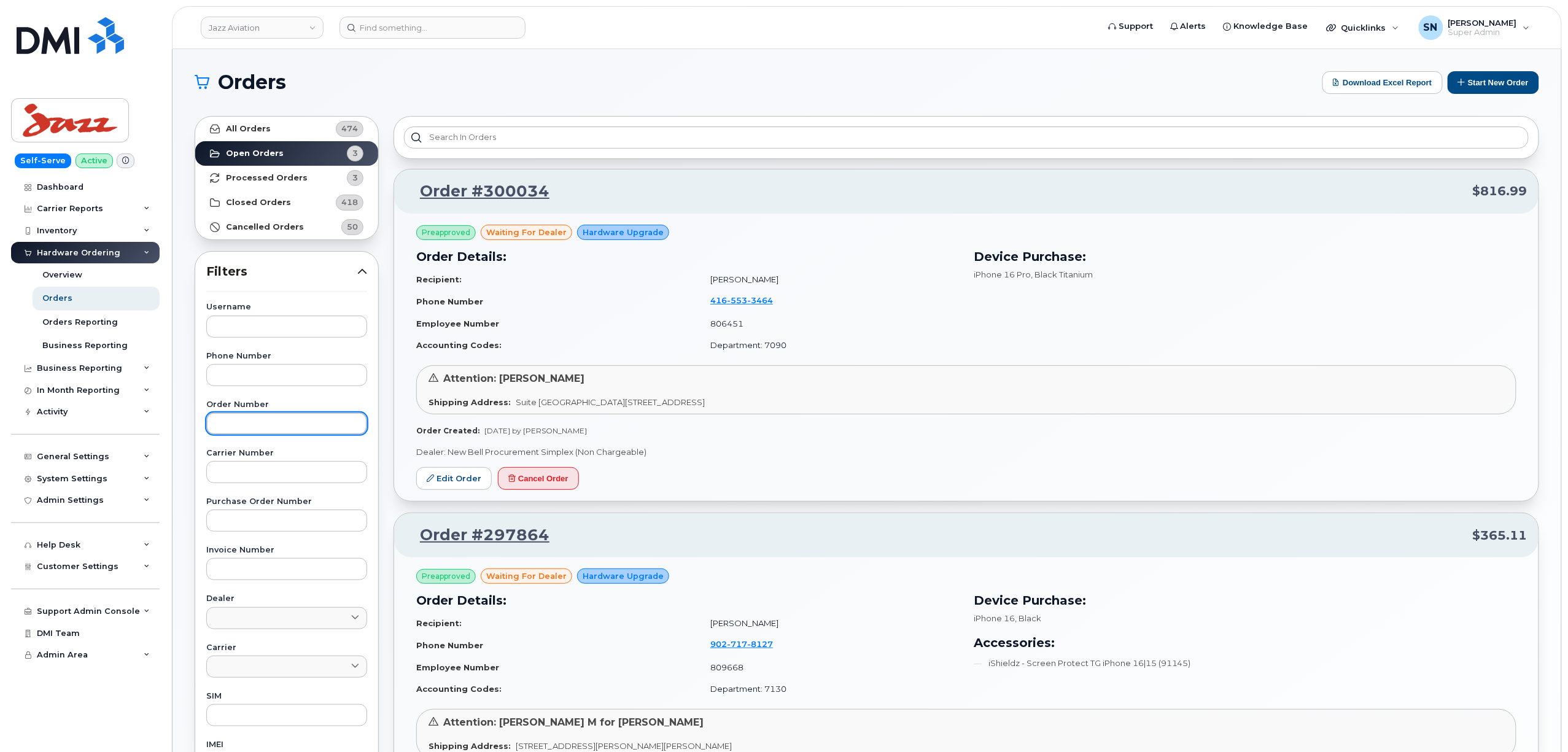
paste input "300034"
click at [312, 425] on input "300034" at bounding box center [286, 424] width 160 height 23
type input "300034"
click at [321, 126] on link "All Orders 474" at bounding box center [286, 129] width 183 height 24
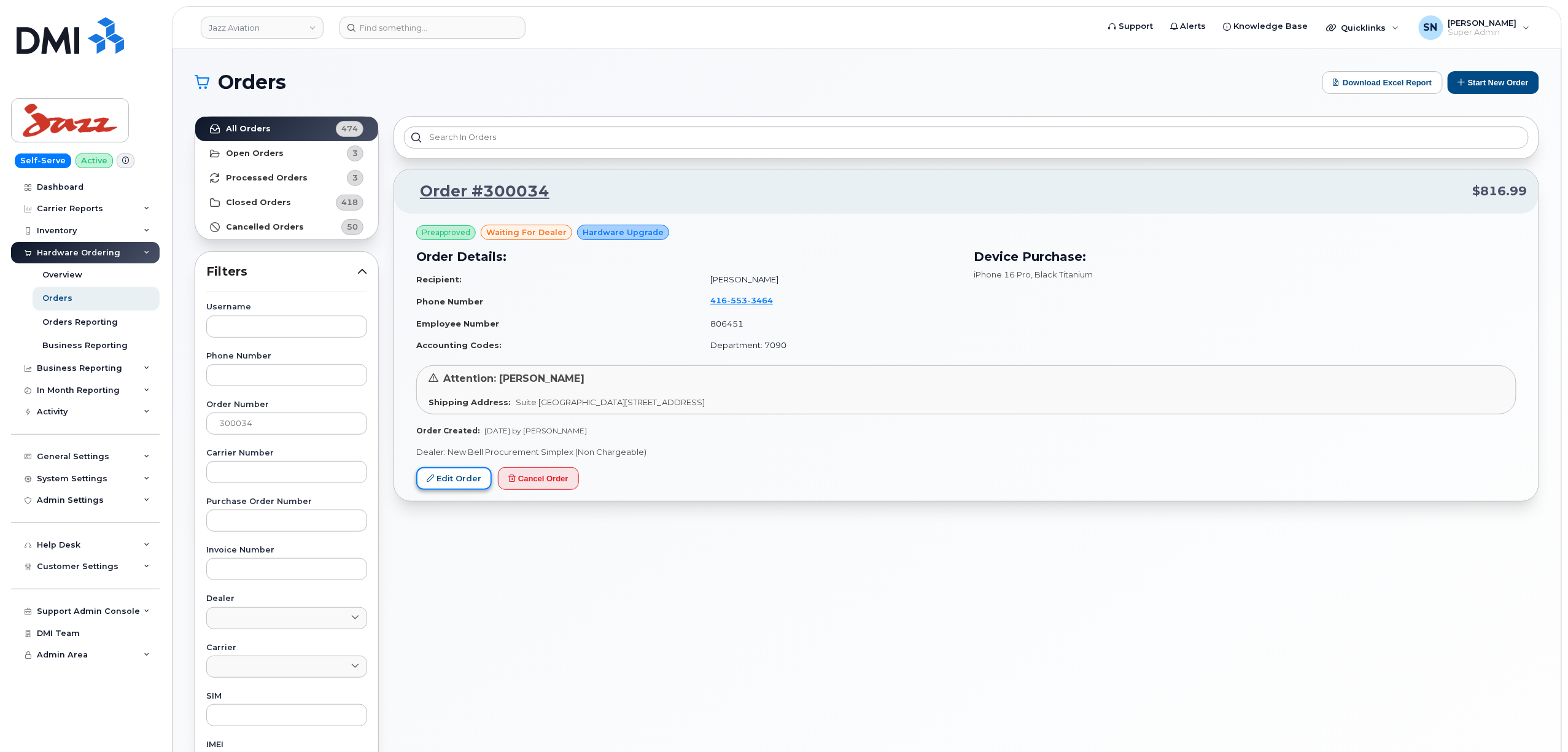
click at [461, 475] on link "Edit Order" at bounding box center [454, 479] width 75 height 23
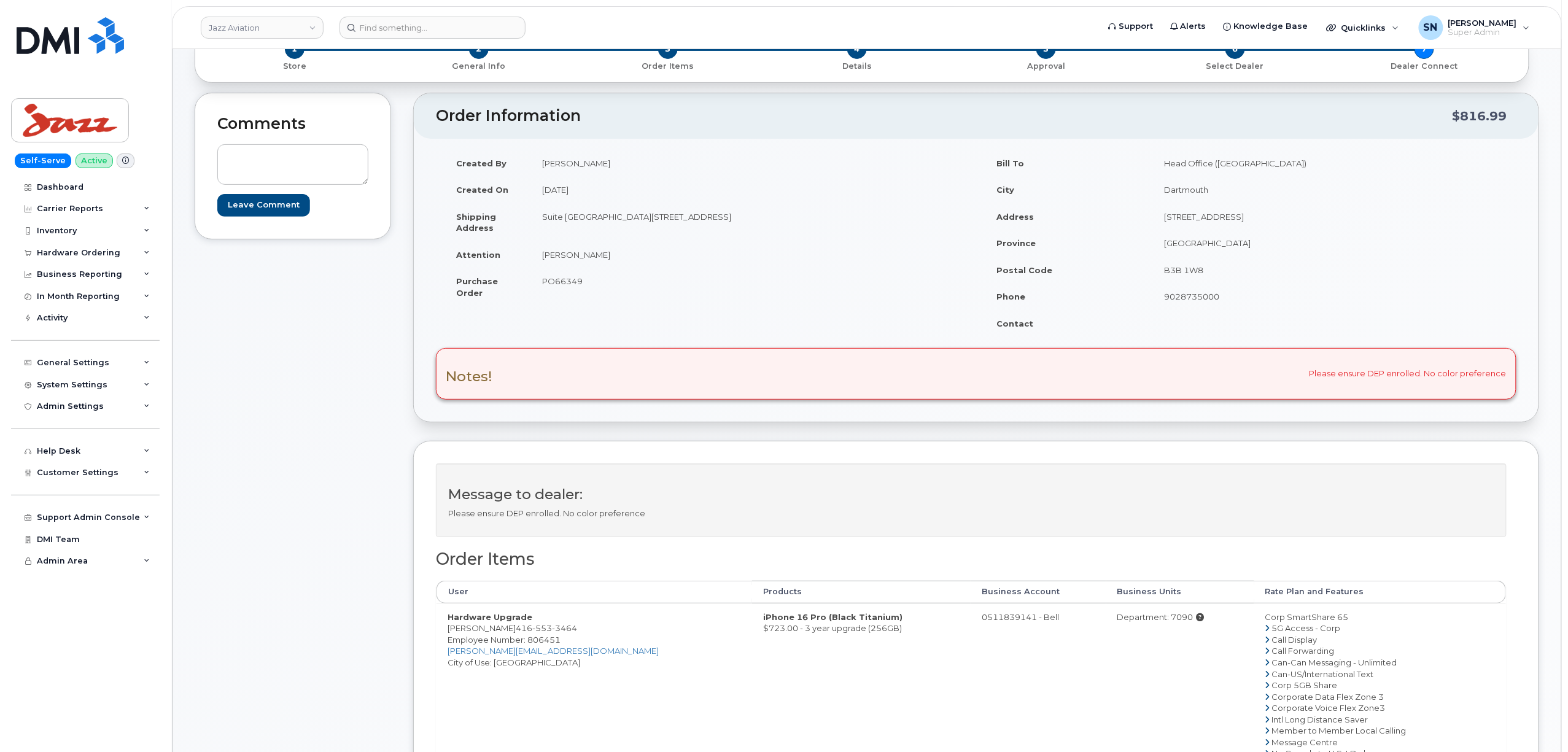
scroll to position [163, 0]
